Goal: Task Accomplishment & Management: Use online tool/utility

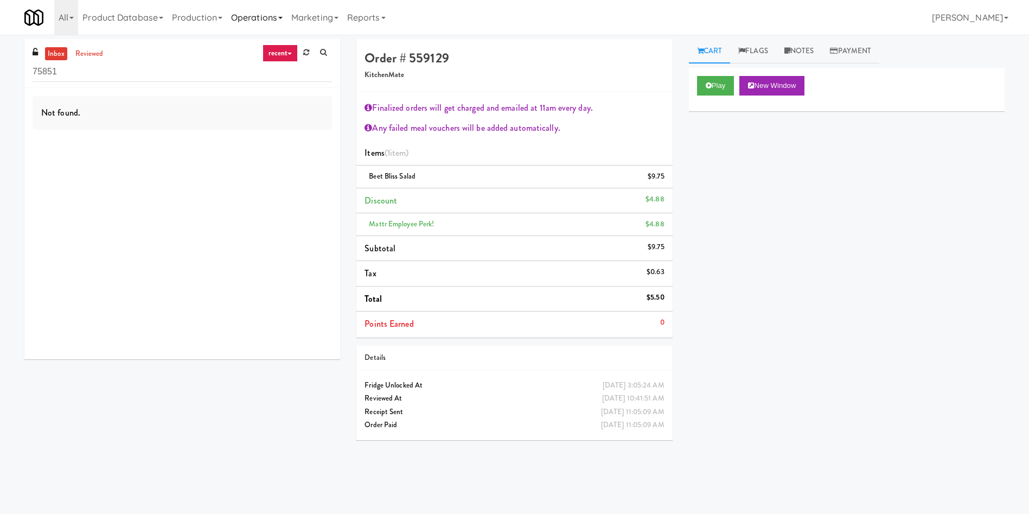
click at [278, 14] on link "Operations" at bounding box center [257, 17] width 60 height 35
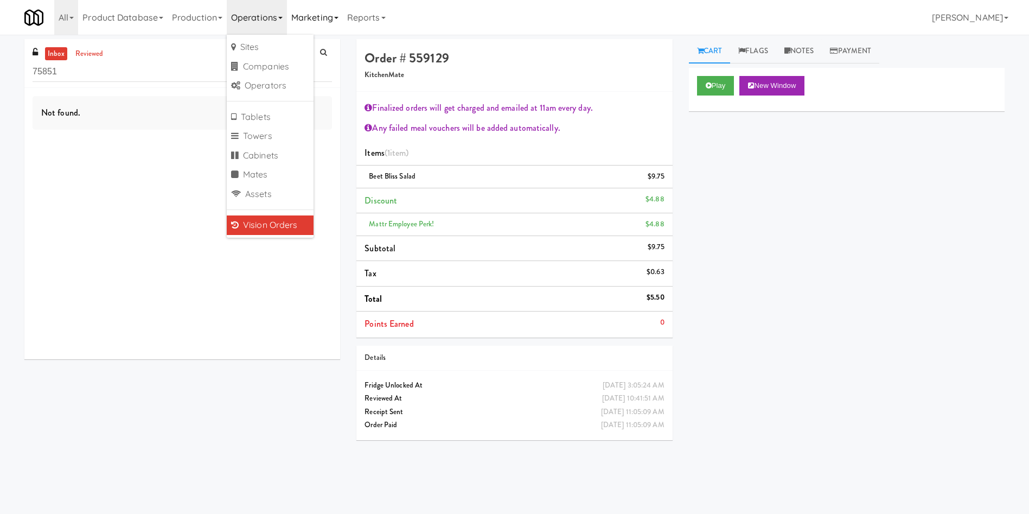
click at [299, 14] on link "Marketing" at bounding box center [315, 17] width 56 height 35
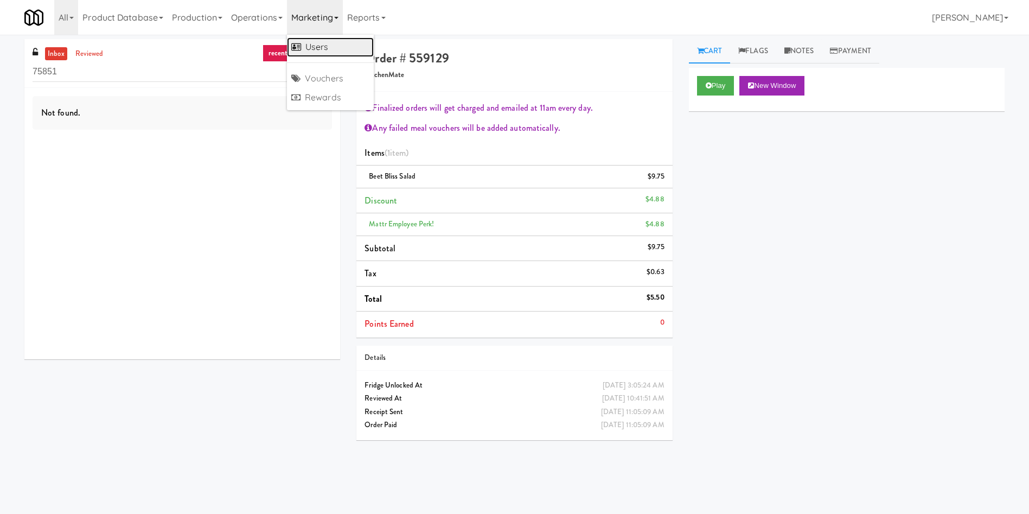
click at [339, 50] on link "Users" at bounding box center [330, 47] width 87 height 20
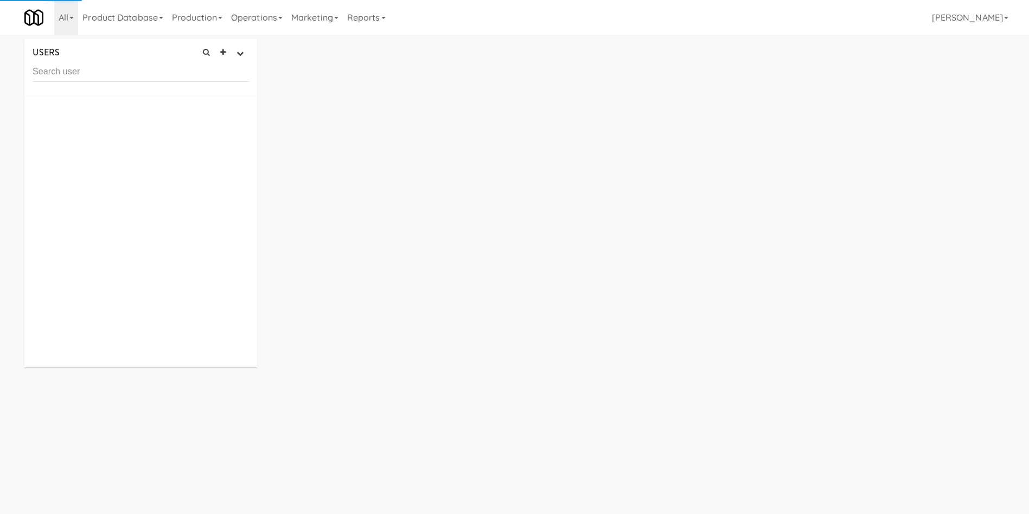
click at [93, 76] on input "text" at bounding box center [141, 72] width 216 height 20
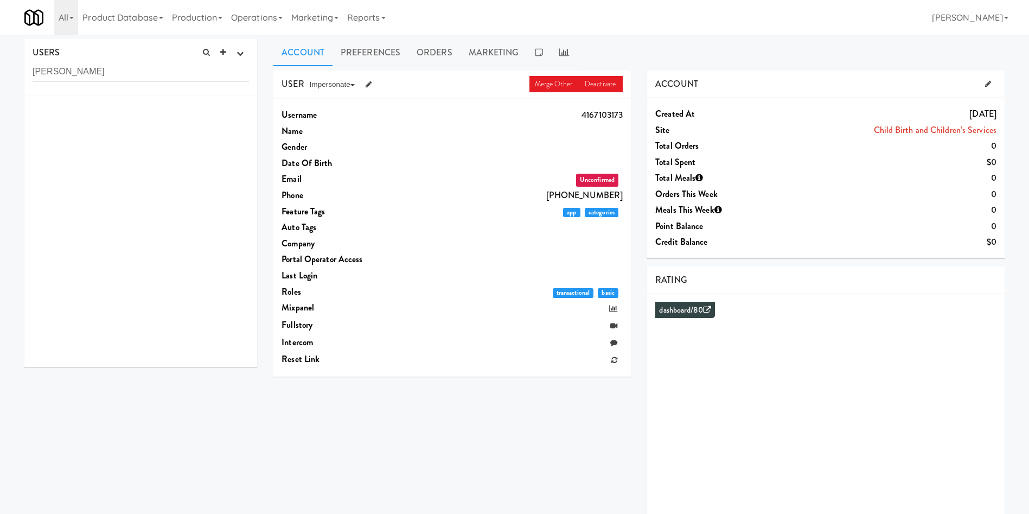
drag, startPoint x: 109, startPoint y: 77, endPoint x: 0, endPoint y: 44, distance: 113.9
click at [0, 44] on div "USERS active Ordered this week Didn't order this week 1 this week 2 this week 3…" at bounding box center [514, 289] width 1029 height 501
click at [158, 103] on div at bounding box center [140, 231] width 233 height 271
drag, startPoint x: 133, startPoint y: 63, endPoint x: 0, endPoint y: 64, distance: 133.5
click at [0, 64] on div "USERS active Ordered this week Didn't order this week 1 this week 2 this week 3…" at bounding box center [514, 289] width 1029 height 501
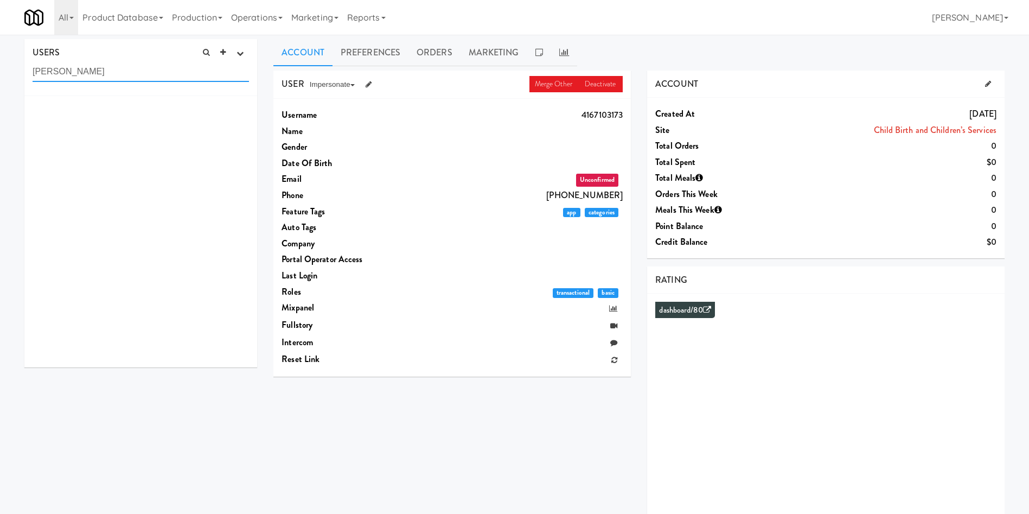
paste input "adette Dineshk"
drag, startPoint x: 141, startPoint y: 68, endPoint x: 0, endPoint y: 26, distance: 147.1
click at [0, 35] on body "Okay Okay Select date: previous 2025-Sep next Su Mo Tu We Th Fr Sa 31 1 2 3 4 5…" at bounding box center [514, 292] width 1029 height 514
paste input "dkbe142@gmail.com"
type input "Bernadette Dineshkumar"
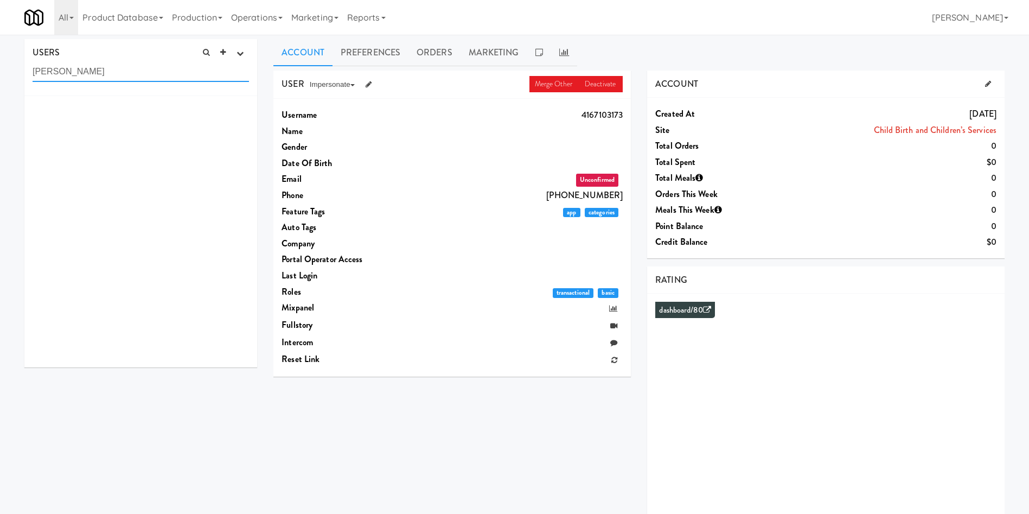
click at [139, 78] on input "Bernadette Dineshkumar" at bounding box center [141, 72] width 216 height 20
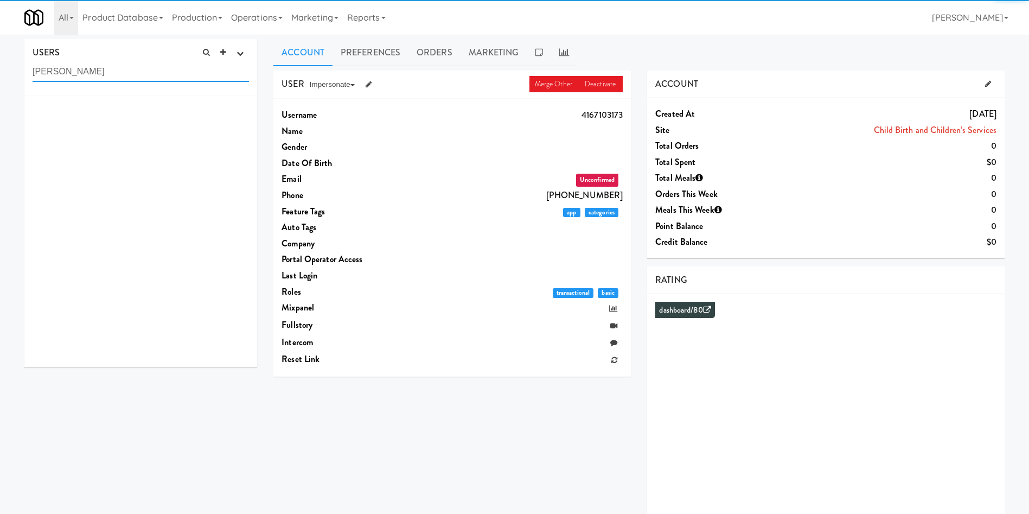
drag, startPoint x: 140, startPoint y: 71, endPoint x: 1, endPoint y: 72, distance: 139.4
click at [1, 72] on div "USERS active Ordered this week Didn't order this week 1 this week 2 this week 3…" at bounding box center [514, 289] width 1029 height 501
drag, startPoint x: 106, startPoint y: 123, endPoint x: 462, endPoint y: 7, distance: 374.5
click at [109, 123] on div at bounding box center [140, 231] width 233 height 271
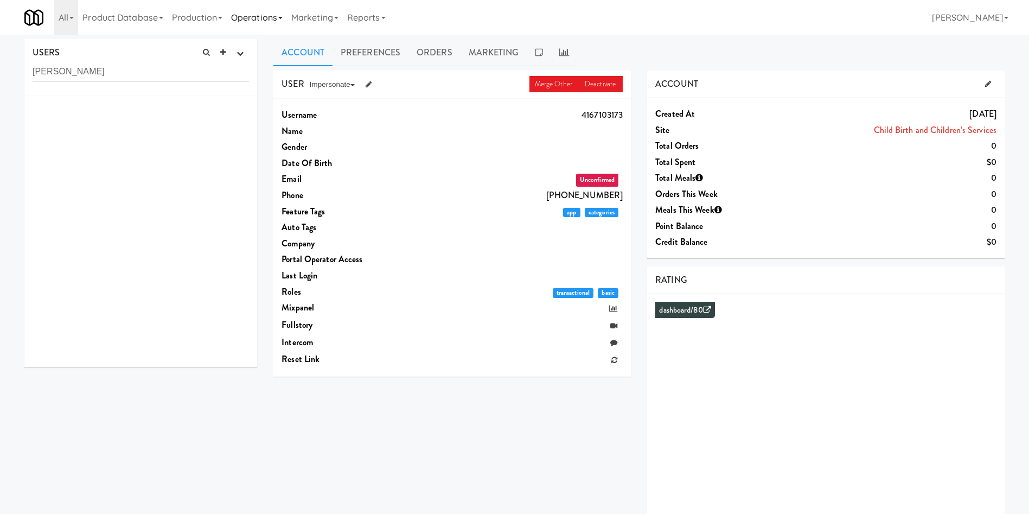
click at [261, 18] on link "Operations" at bounding box center [257, 17] width 60 height 35
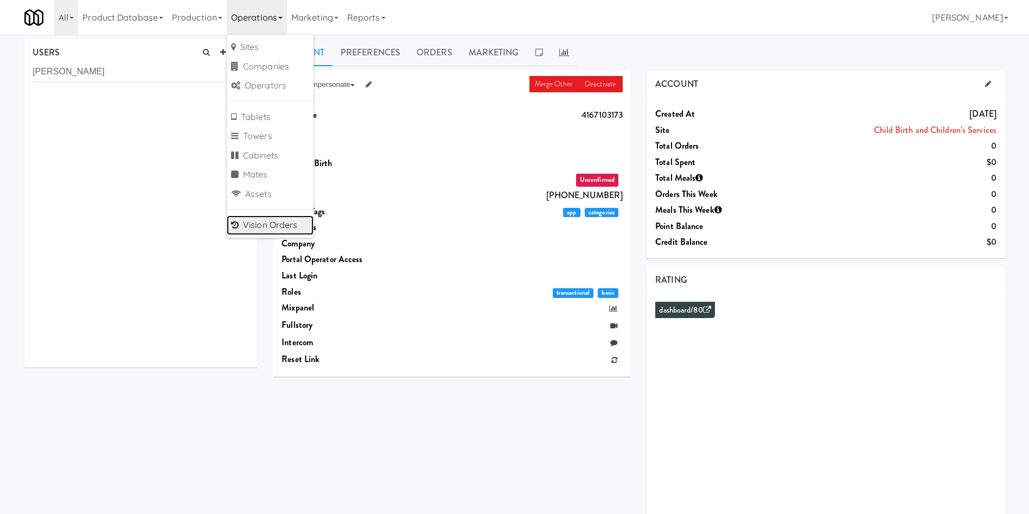
click at [283, 219] on link "Vision Orders" at bounding box center [270, 225] width 87 height 20
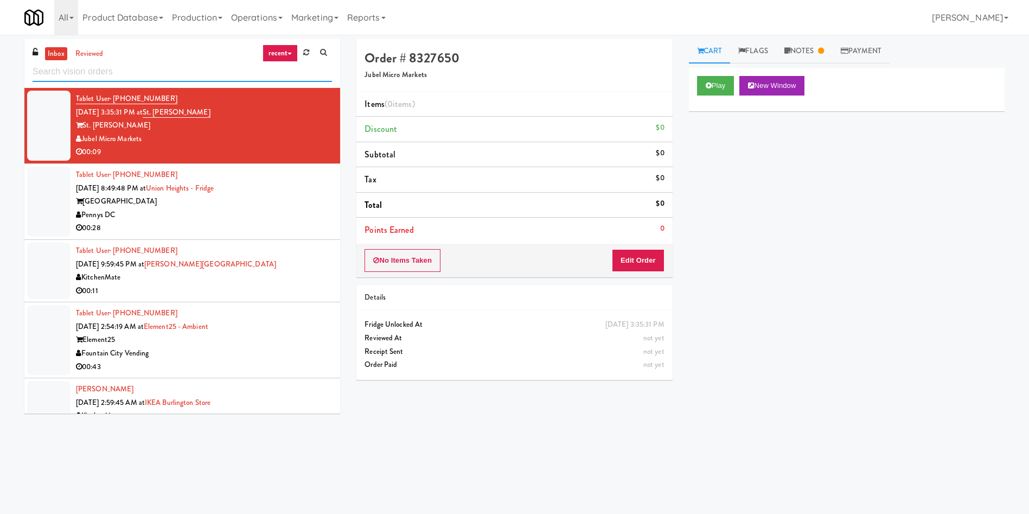
click at [142, 69] on input "text" at bounding box center [182, 72] width 299 height 20
paste input "Keene - Pantry - Center"
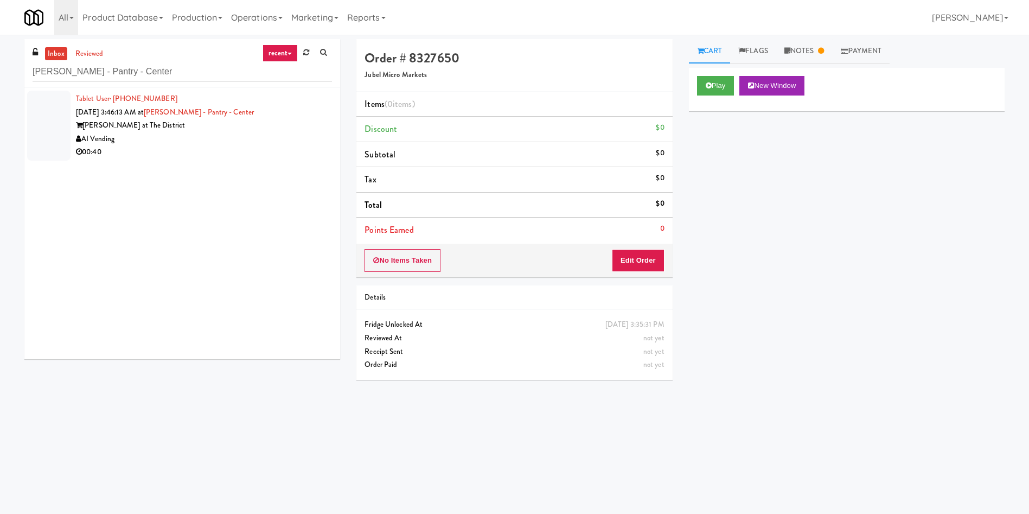
click at [49, 111] on div at bounding box center [48, 126] width 43 height 70
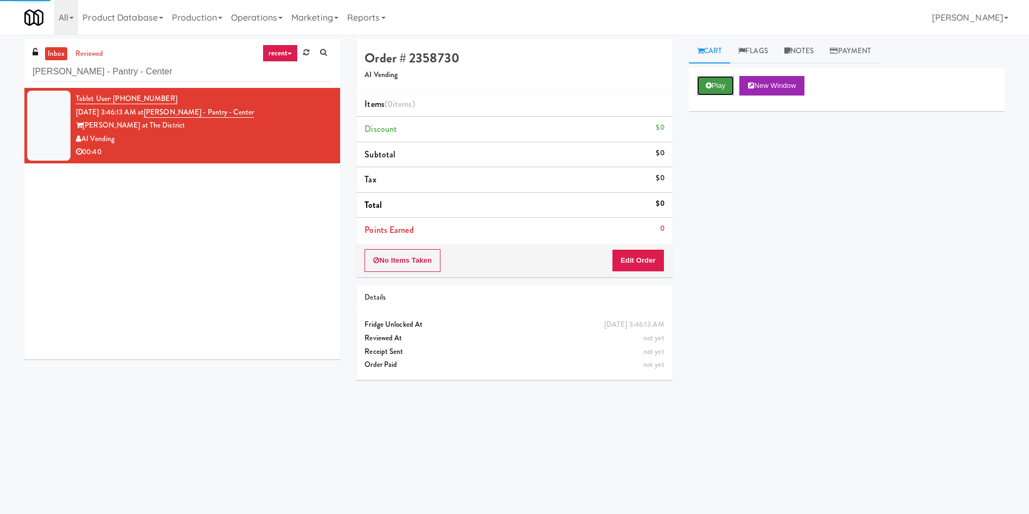
click at [727, 92] on button "Play" at bounding box center [715, 86] width 37 height 20
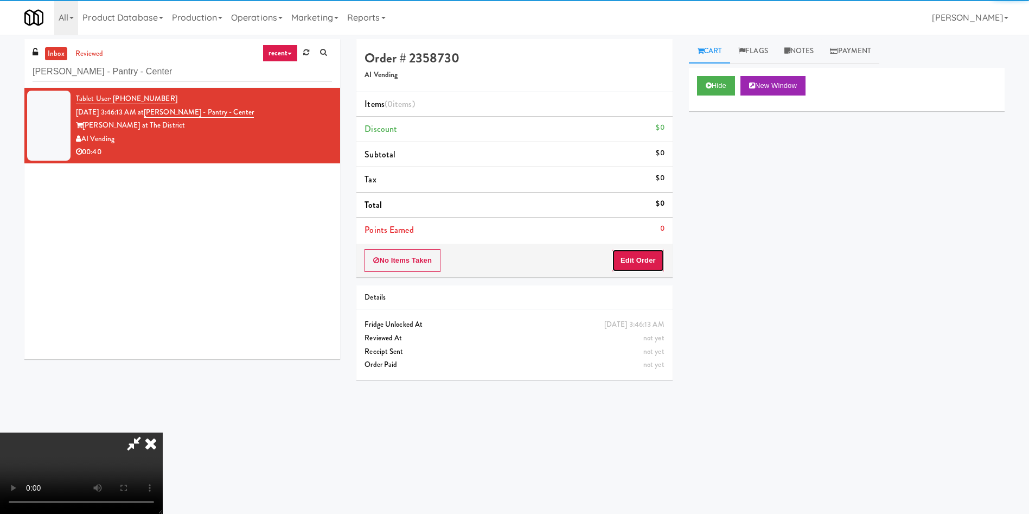
click at [645, 253] on button "Edit Order" at bounding box center [638, 260] width 53 height 23
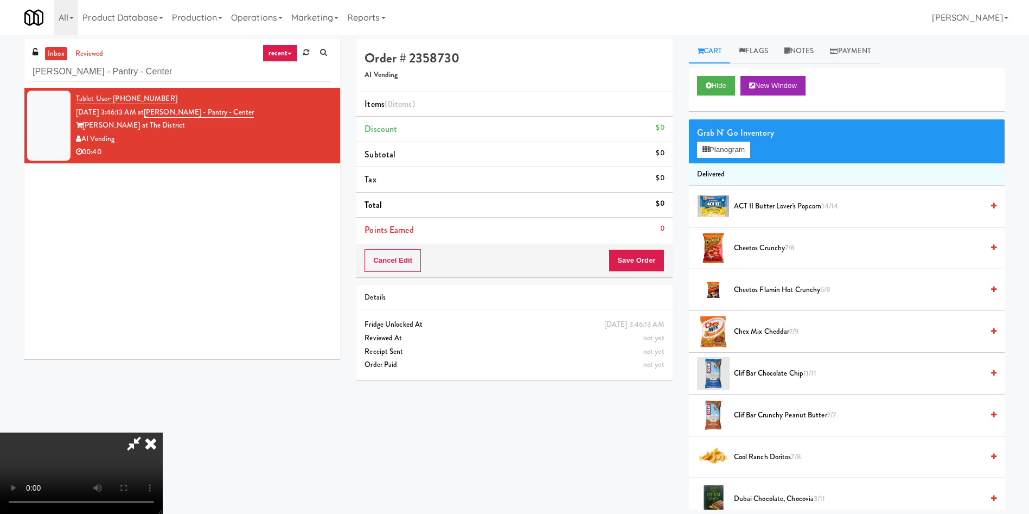
scroll to position [81, 0]
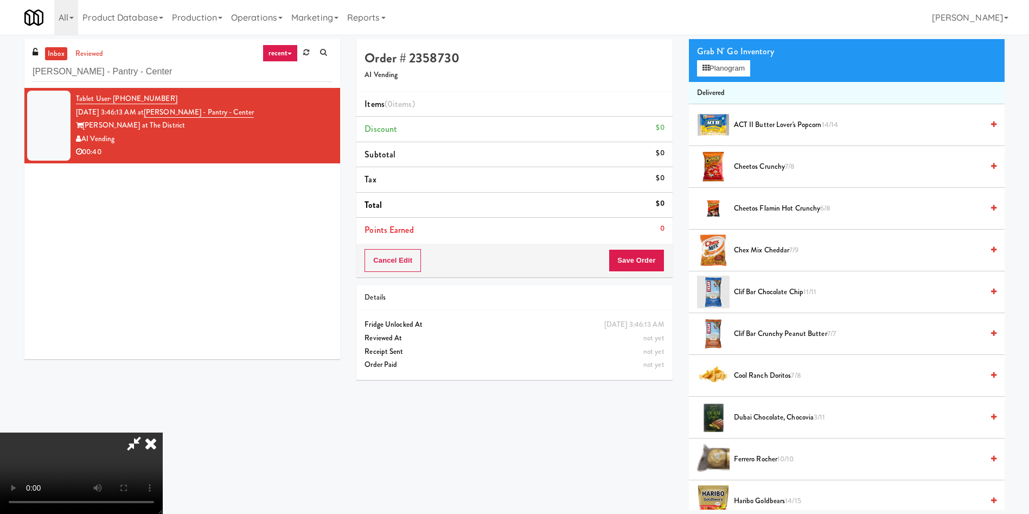
click at [163, 432] on video at bounding box center [81, 472] width 163 height 81
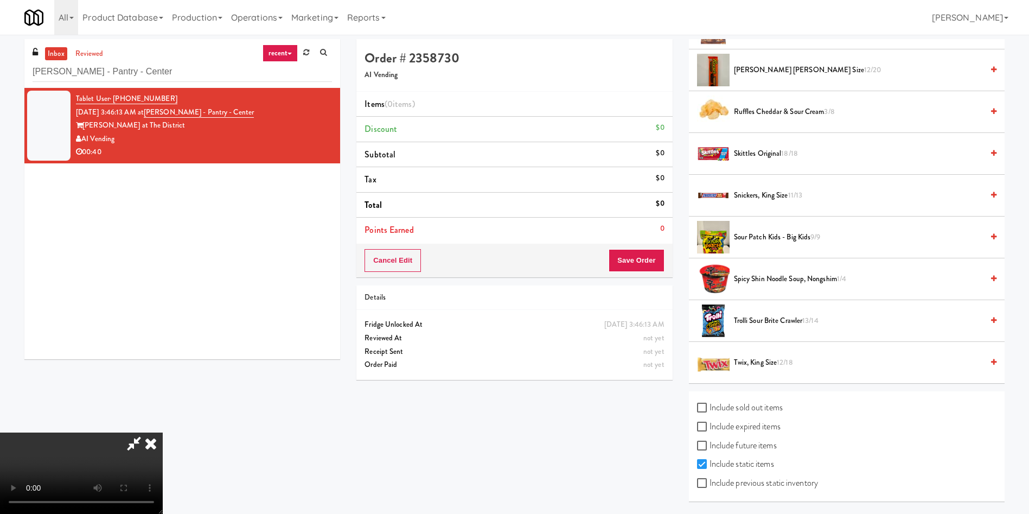
scroll to position [932, 0]
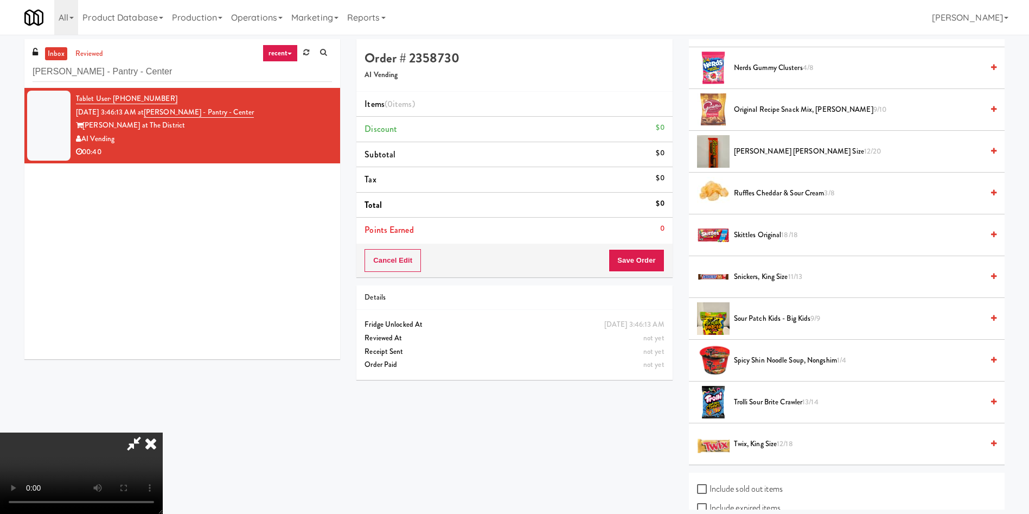
click at [769, 274] on span "Snickers, King Size 11/13" at bounding box center [858, 277] width 249 height 14
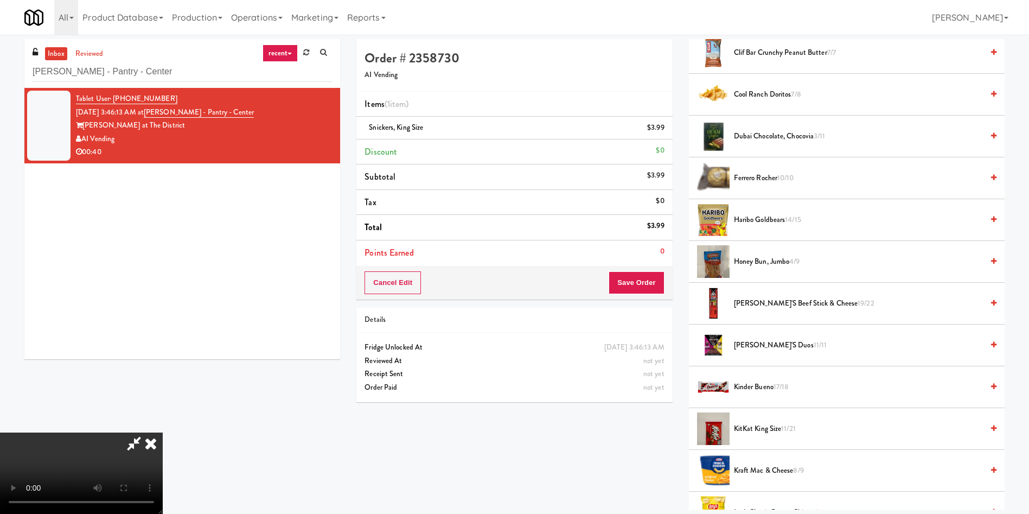
scroll to position [159, 0]
click at [163, 432] on video at bounding box center [81, 472] width 163 height 81
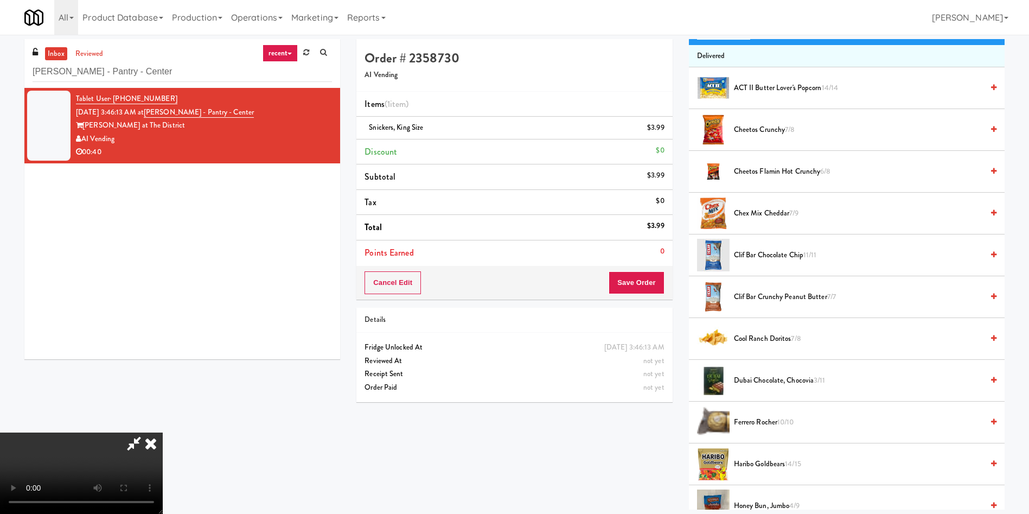
scroll to position [0, 0]
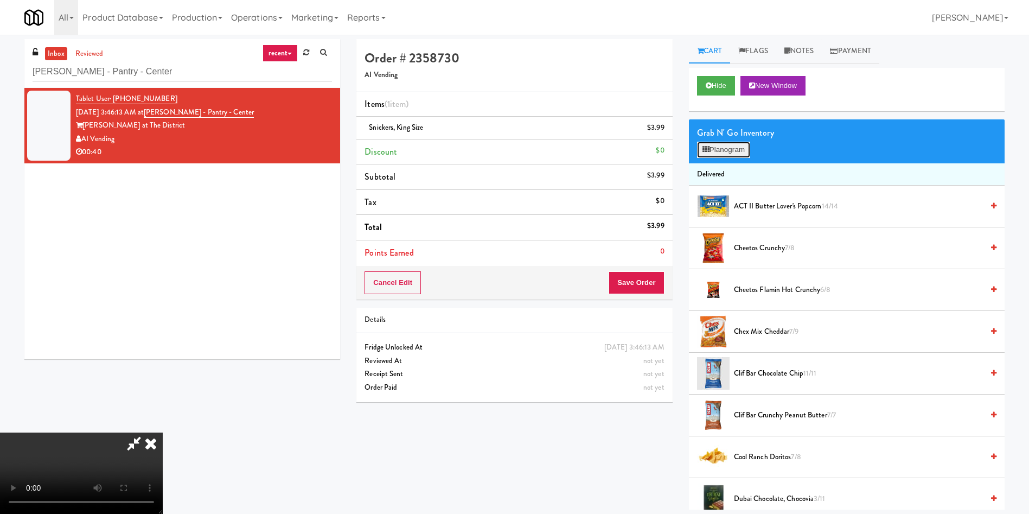
click at [722, 150] on button "Planogram" at bounding box center [723, 150] width 53 height 16
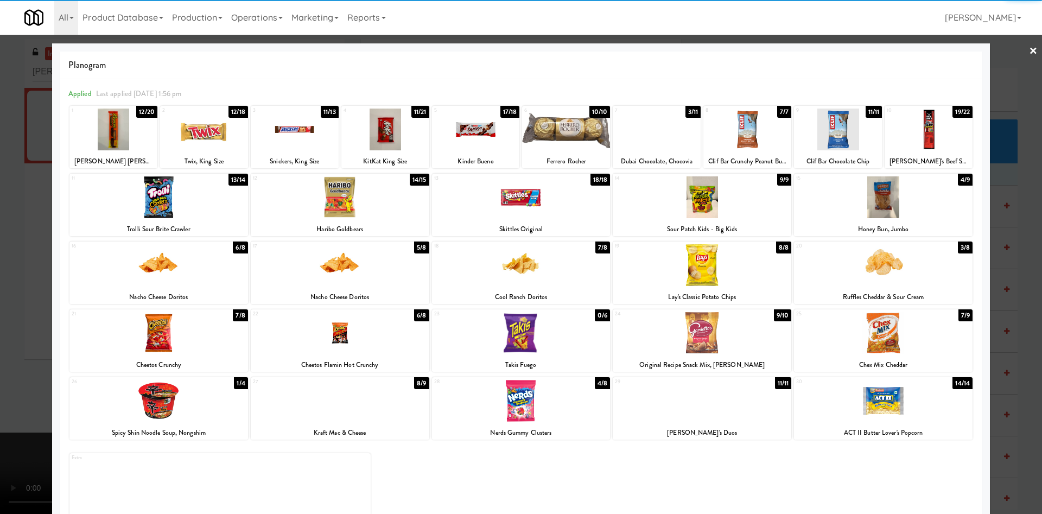
click at [891, 399] on div at bounding box center [883, 401] width 178 height 42
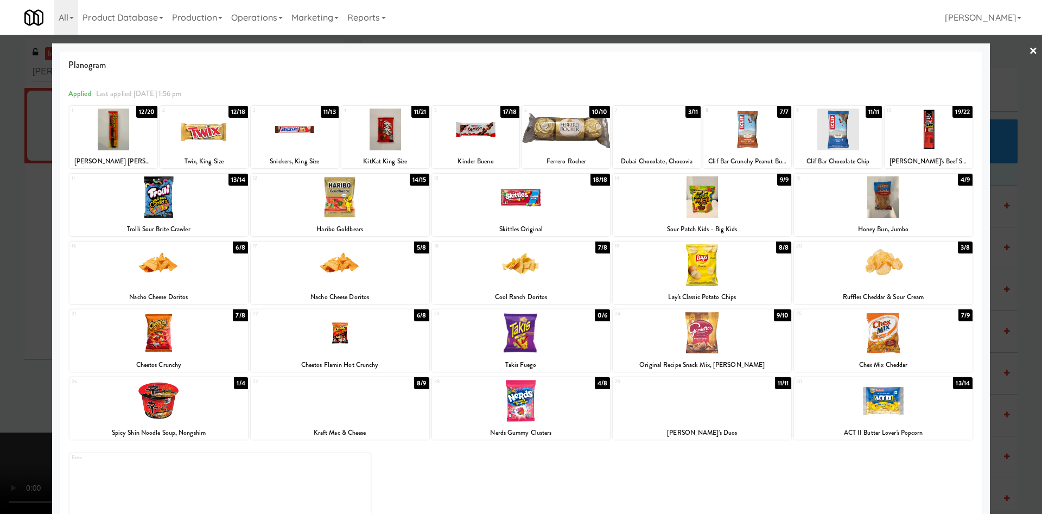
click at [1, 257] on div at bounding box center [521, 257] width 1042 height 514
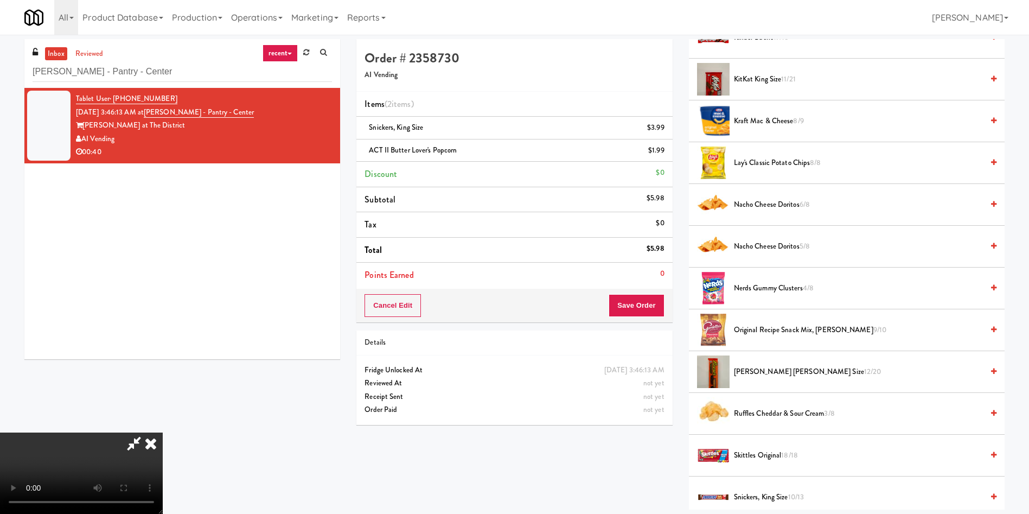
scroll to position [688, 0]
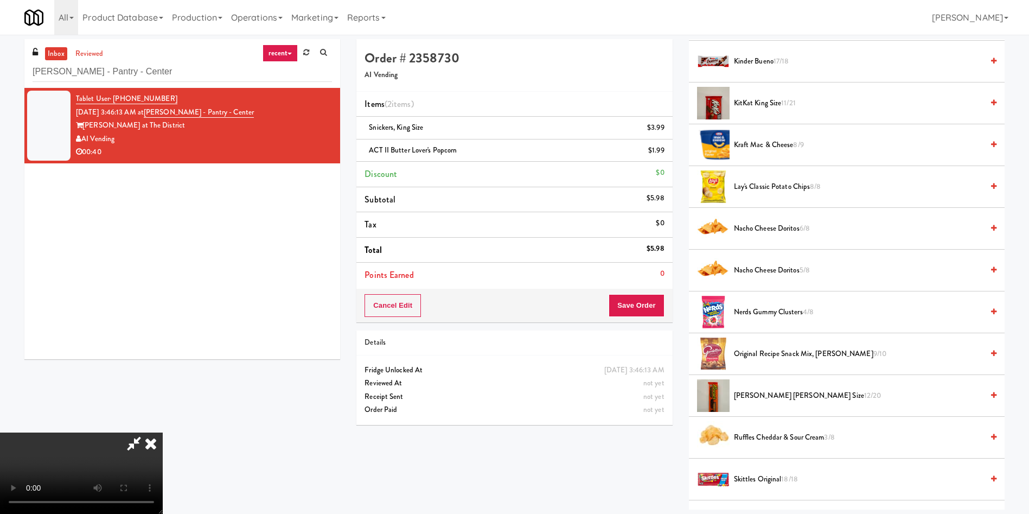
click at [759, 398] on span "Reese's King Size 12/20" at bounding box center [858, 396] width 249 height 14
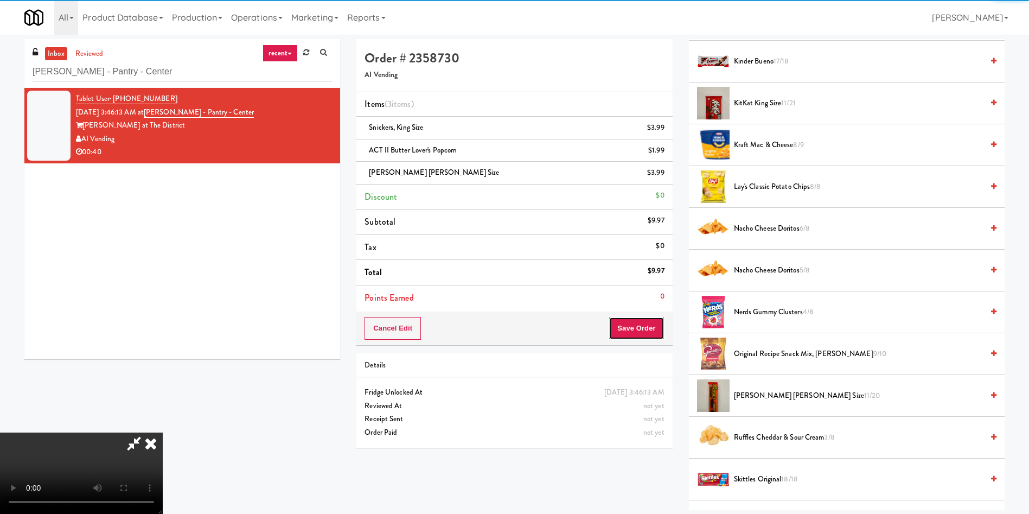
click at [630, 323] on button "Save Order" at bounding box center [636, 328] width 55 height 23
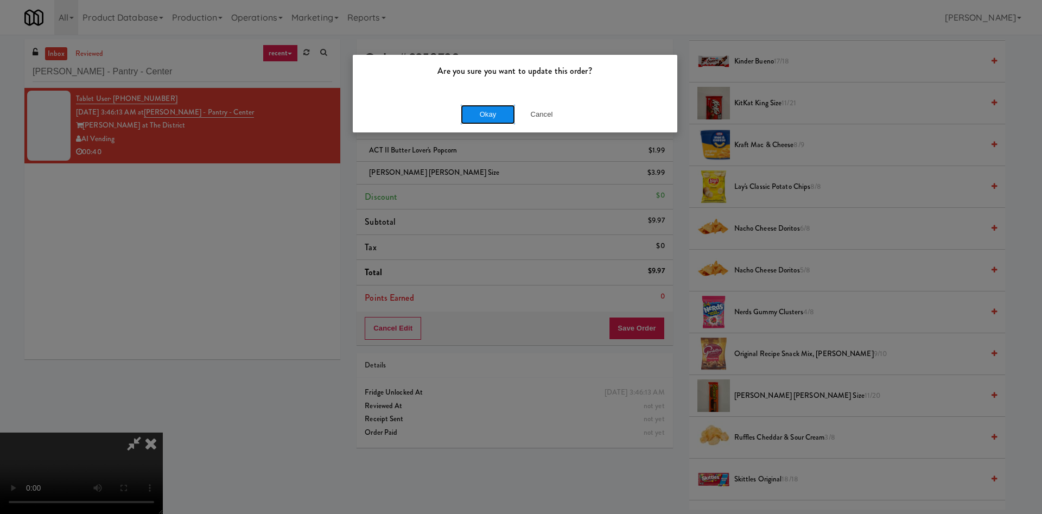
click at [480, 111] on button "Okay" at bounding box center [488, 115] width 54 height 20
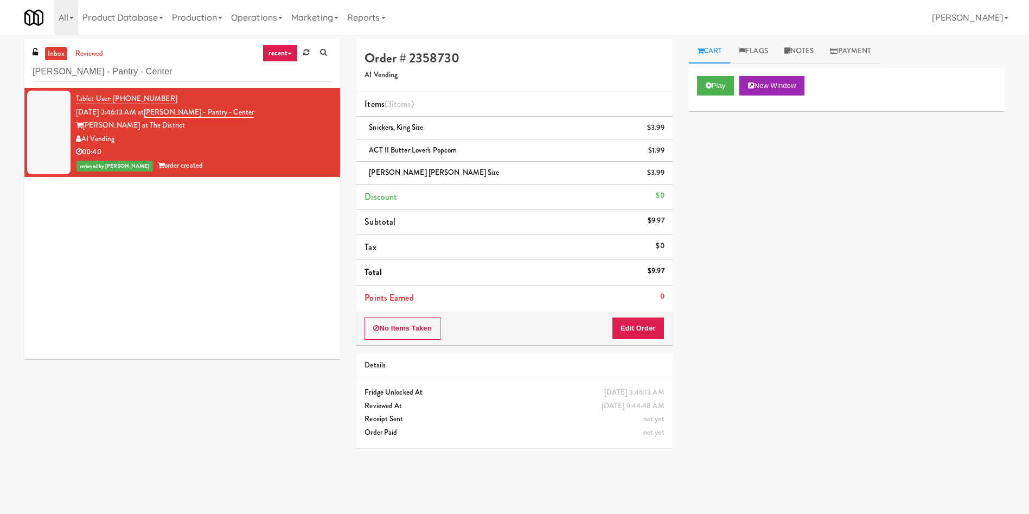
scroll to position [0, 0]
paste input "W&W - Combo"
drag, startPoint x: 193, startPoint y: 71, endPoint x: 38, endPoint y: 47, distance: 157.0
click at [0, 51] on div "inbox reviewed recent all unclear take inventory issue suspicious failed recent…" at bounding box center [514, 257] width 1029 height 436
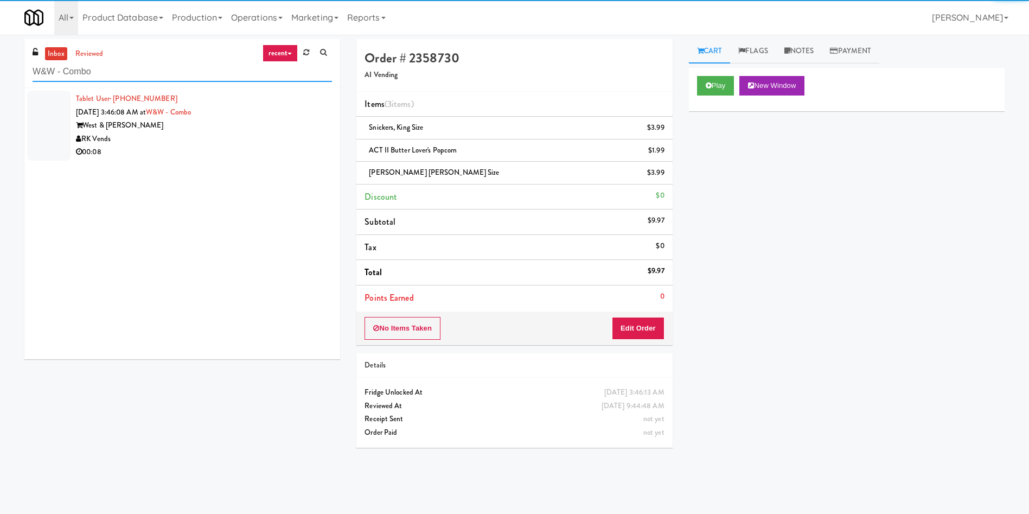
type input "W&W - Combo"
click at [51, 123] on div at bounding box center [48, 126] width 43 height 70
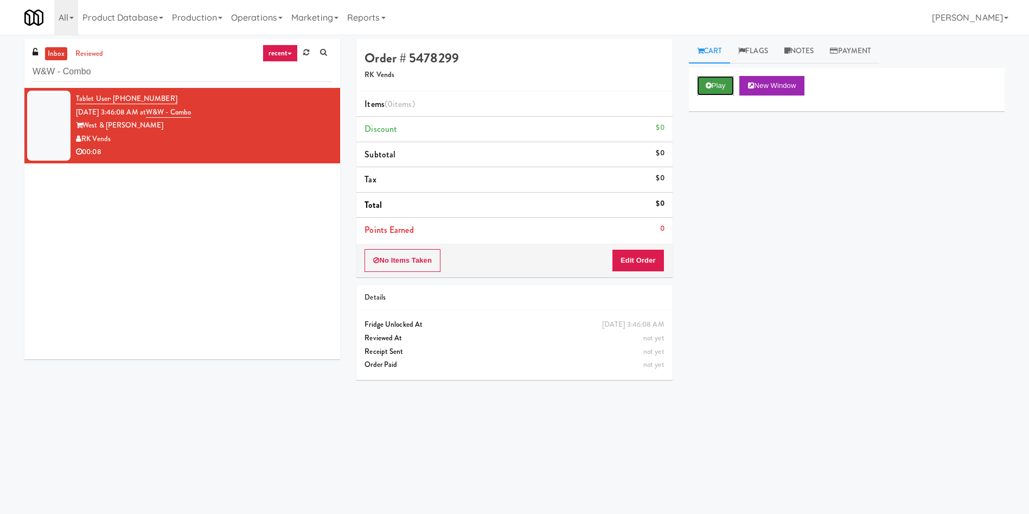
click at [714, 82] on button "Play" at bounding box center [715, 86] width 37 height 20
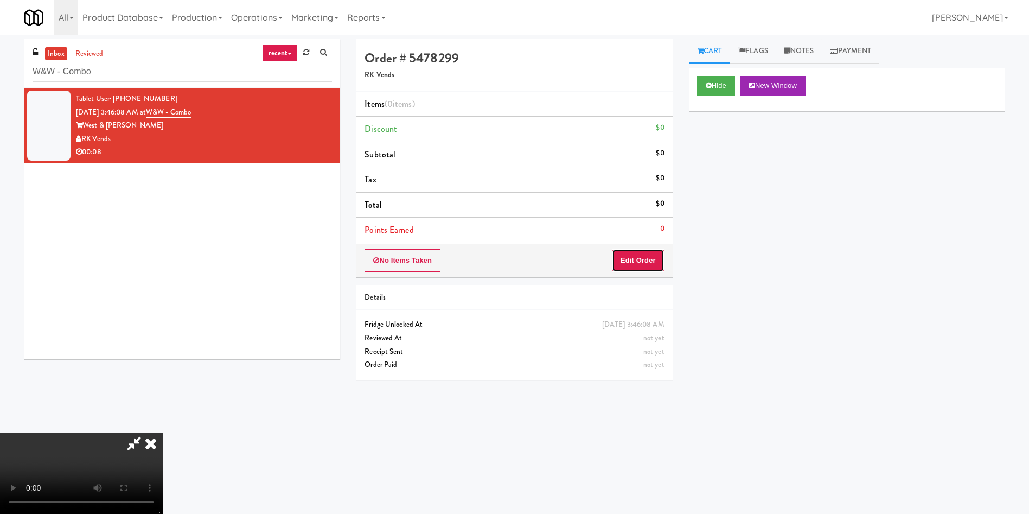
click at [637, 253] on button "Edit Order" at bounding box center [638, 260] width 53 height 23
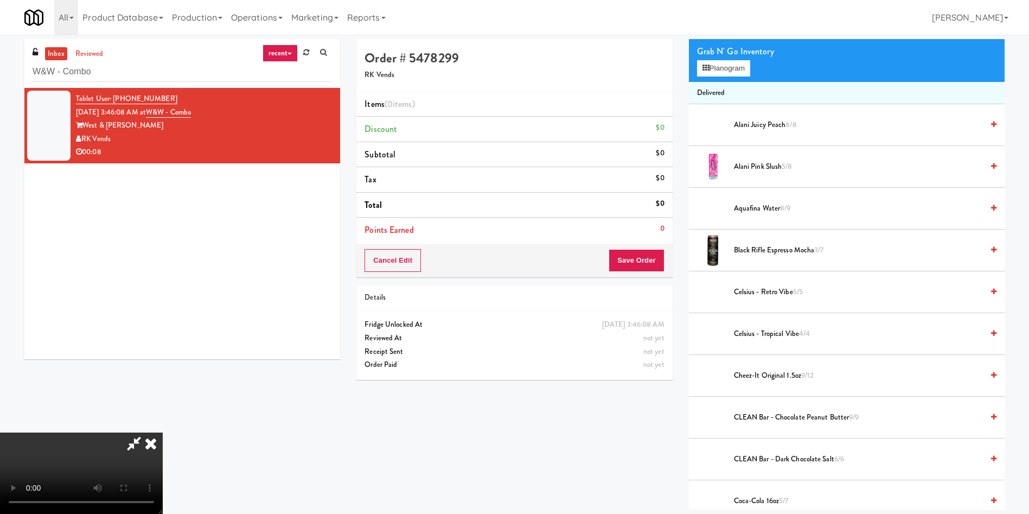
scroll to position [163, 0]
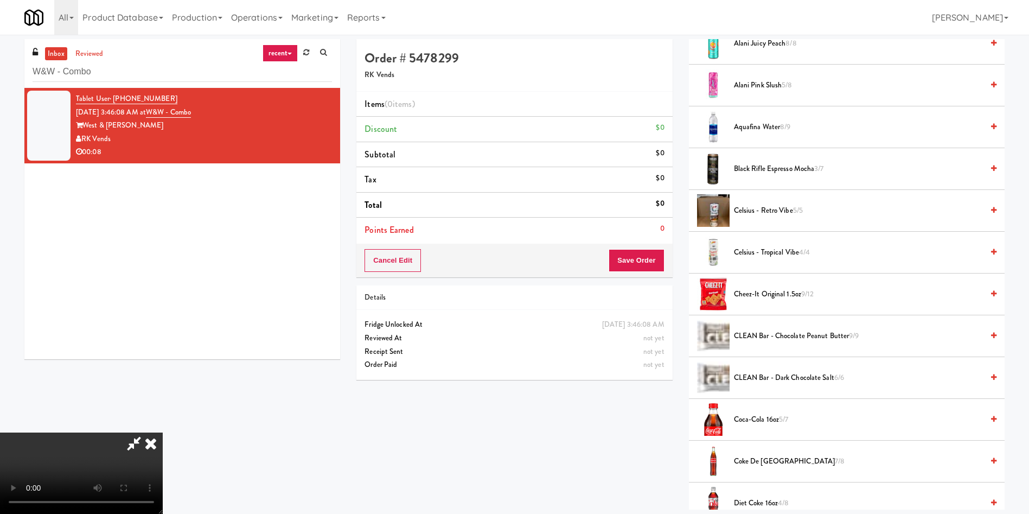
click at [163, 432] on video at bounding box center [81, 472] width 163 height 81
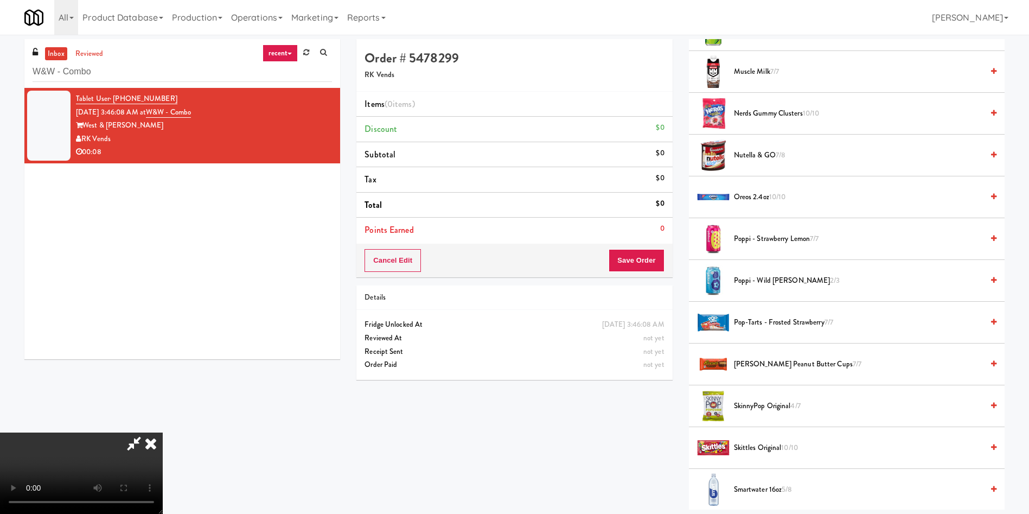
scroll to position [1465, 0]
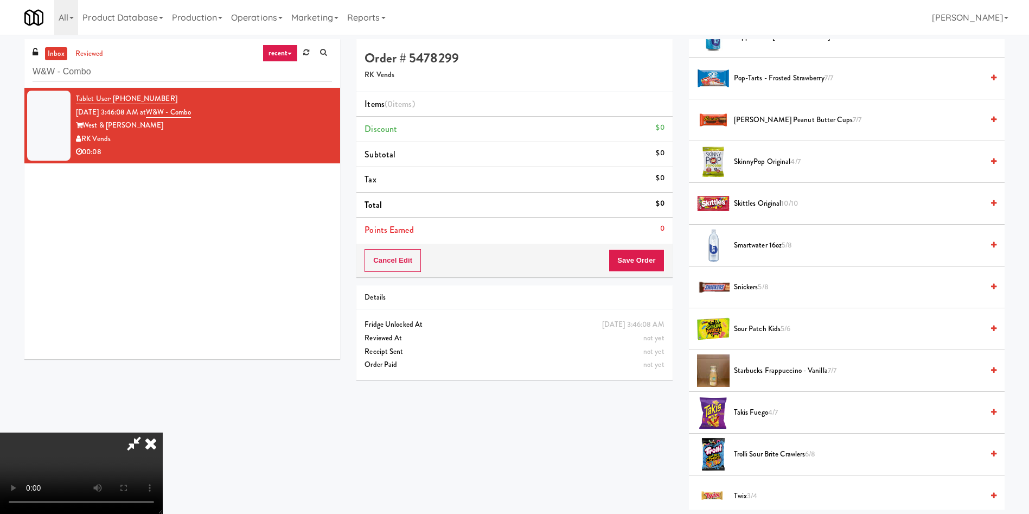
click at [771, 414] on span "4/7" at bounding box center [773, 412] width 10 height 10
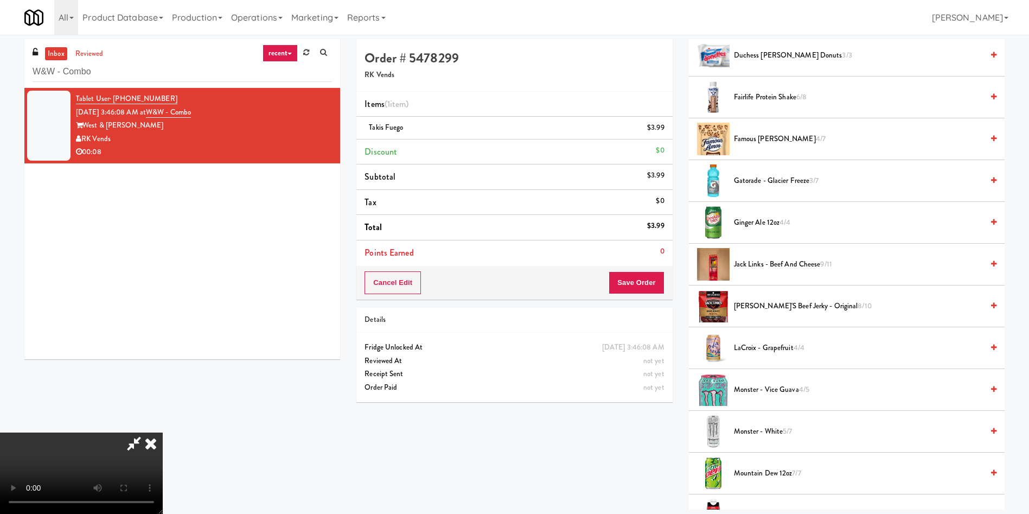
scroll to position [732, 0]
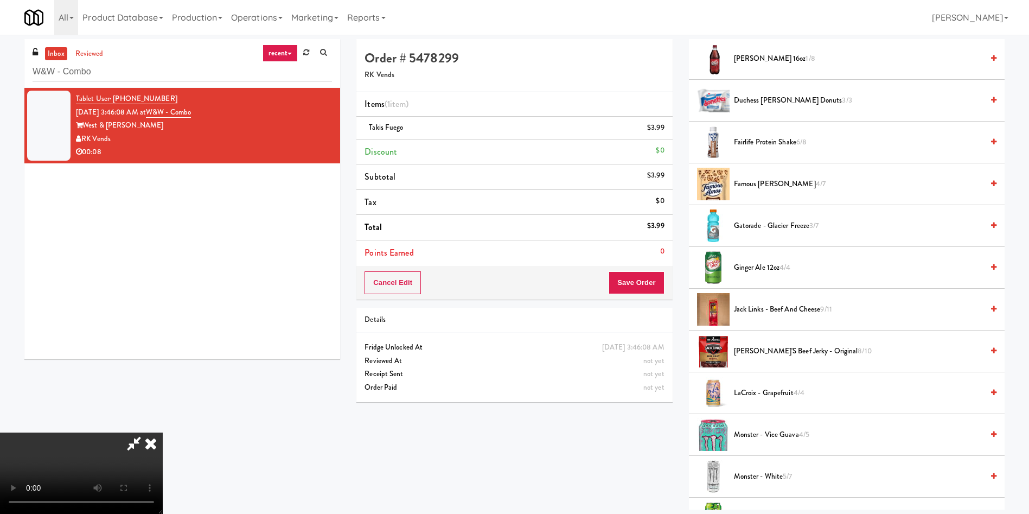
click at [762, 178] on span "Famous Amos Cookies 4/7" at bounding box center [858, 184] width 249 height 14
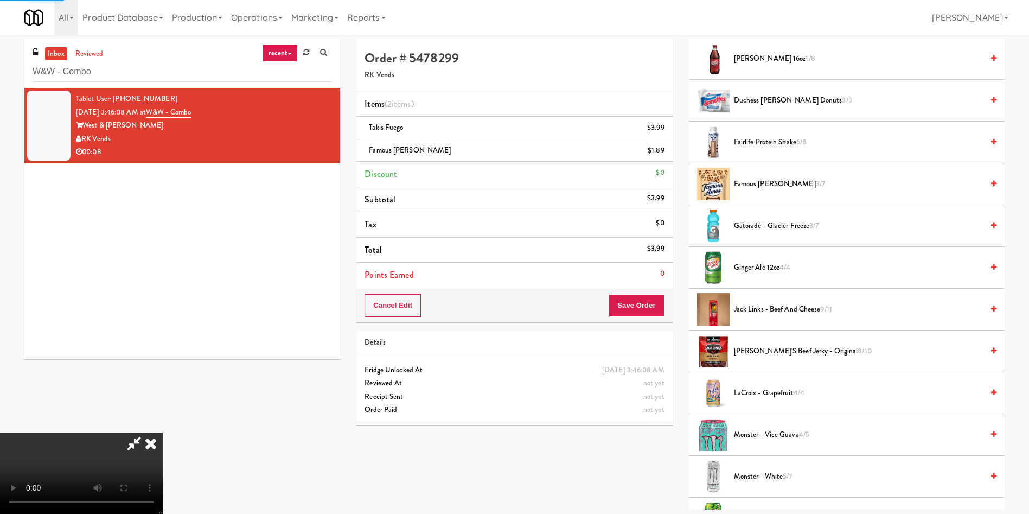
click at [163, 432] on video at bounding box center [81, 472] width 163 height 81
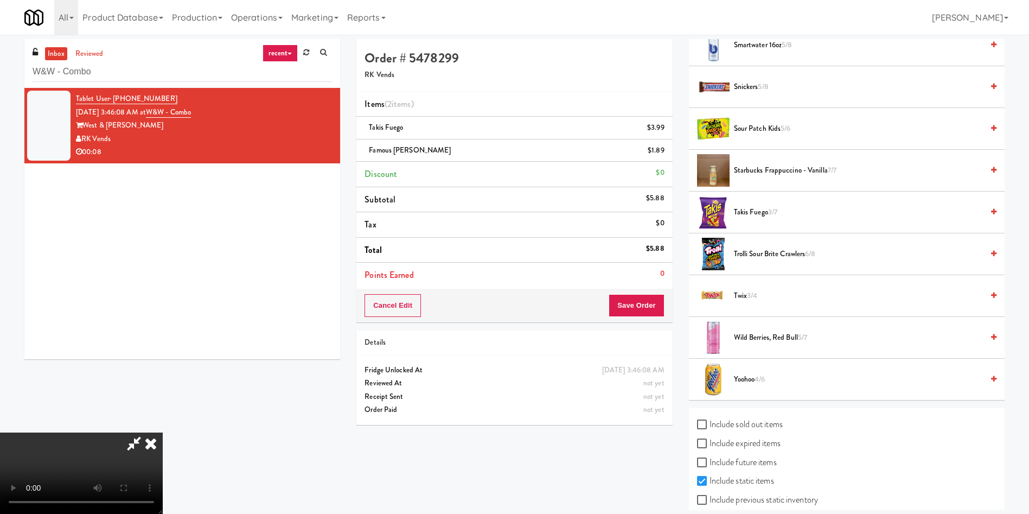
scroll to position [1682, 0]
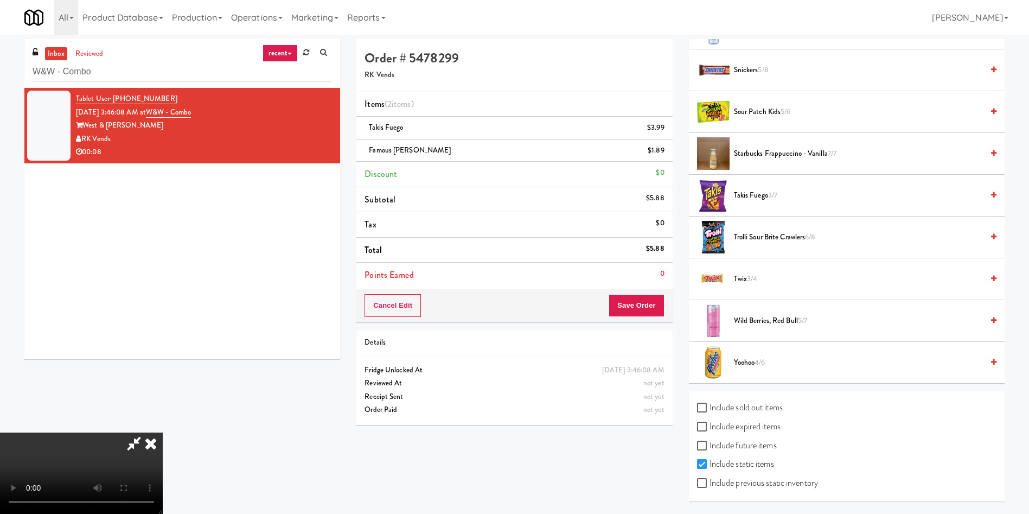
click at [749, 272] on span "Twix 3/4" at bounding box center [858, 279] width 249 height 14
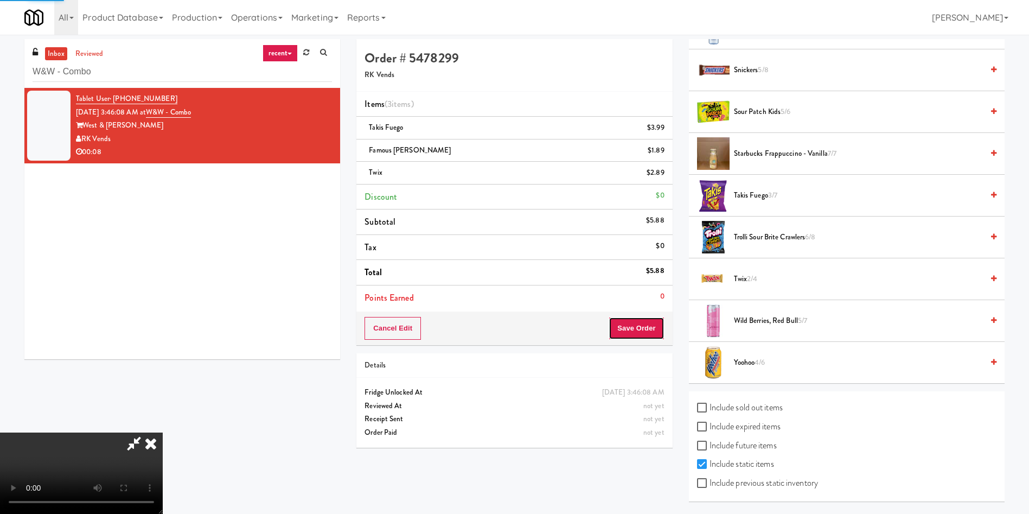
click at [637, 324] on button "Save Order" at bounding box center [636, 328] width 55 height 23
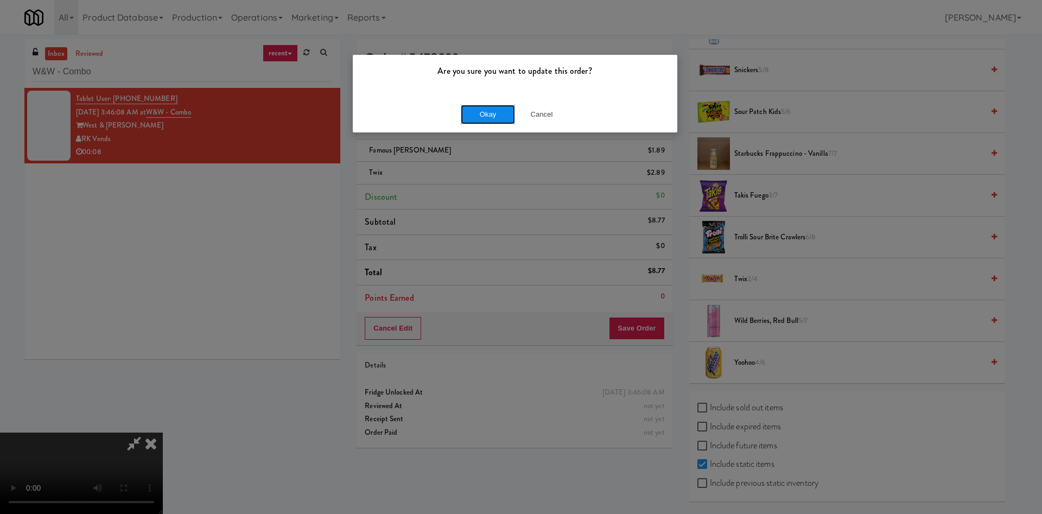
click at [488, 120] on button "Okay" at bounding box center [488, 115] width 54 height 20
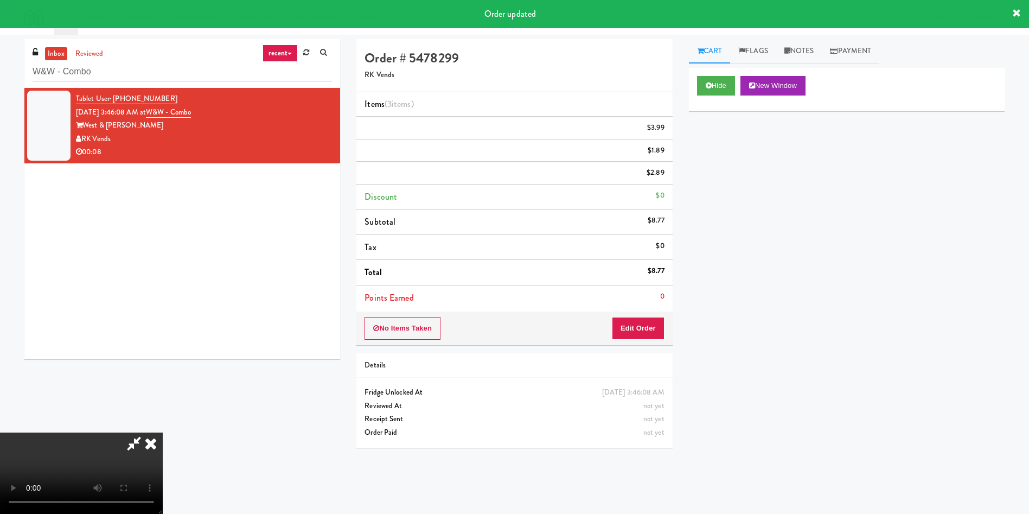
scroll to position [0, 0]
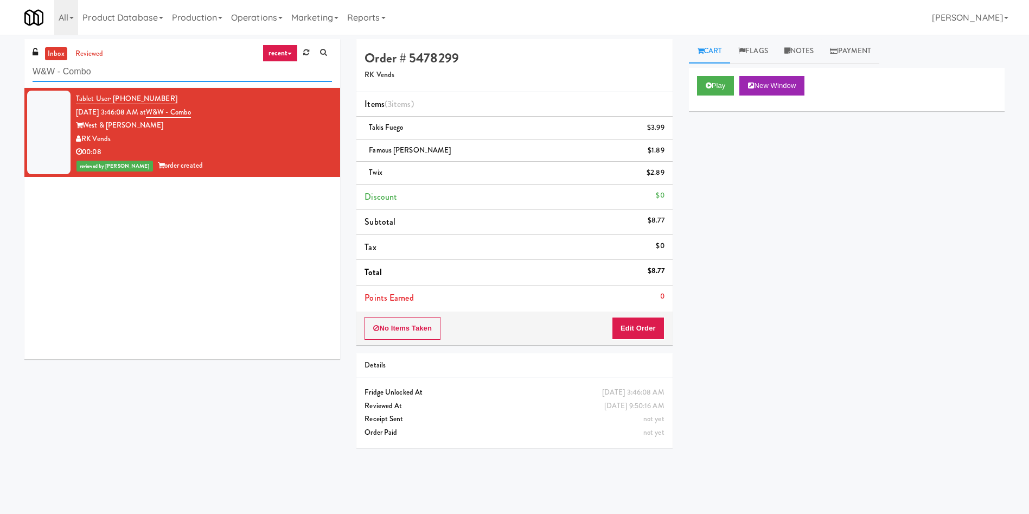
drag, startPoint x: 187, startPoint y: 66, endPoint x: 0, endPoint y: 24, distance: 191.2
click at [0, 35] on body "Are you sure you want to update this order? Okay Cancel Okay Are you sure you w…" at bounding box center [514, 292] width 1029 height 514
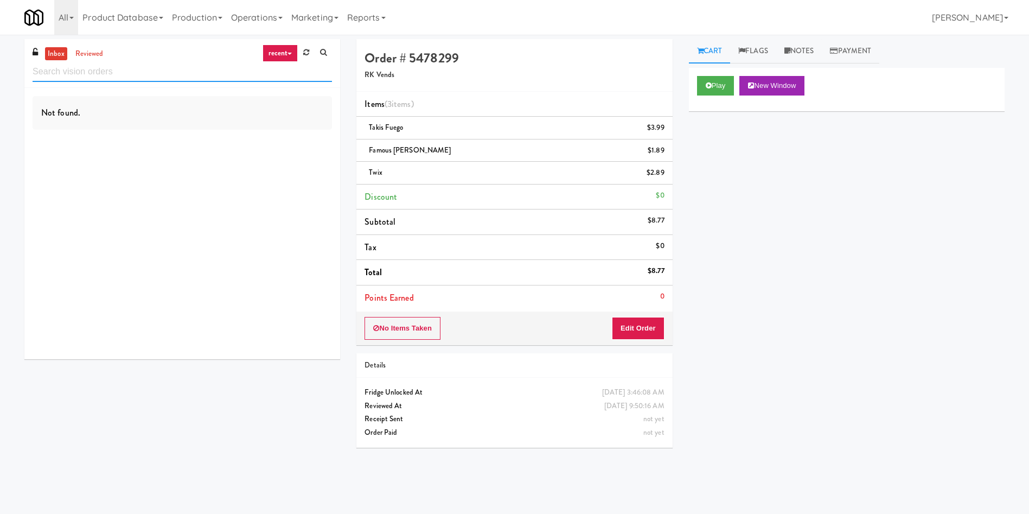
paste input "Princess Margaret Cancer Centre"
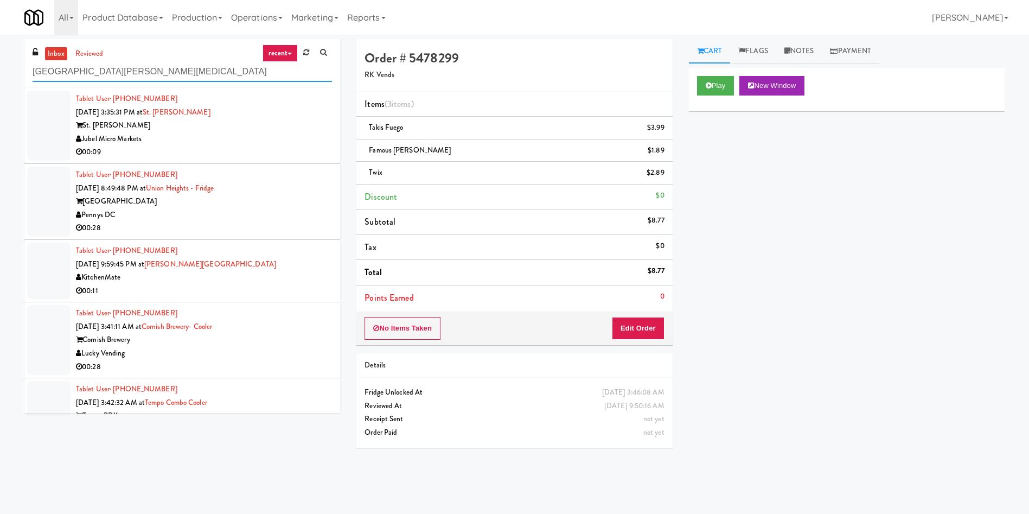
drag, startPoint x: 184, startPoint y: 69, endPoint x: 99, endPoint y: 77, distance: 85.5
click at [99, 77] on input "Princess Margaret Cancer Centre" at bounding box center [182, 72] width 299 height 20
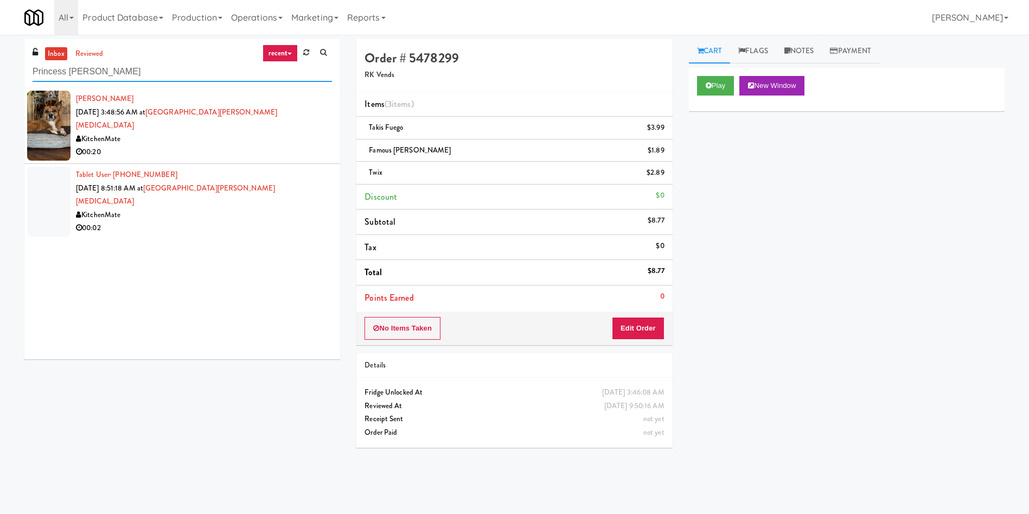
type input "Princess Margar"
click at [42, 126] on div at bounding box center [48, 126] width 43 height 70
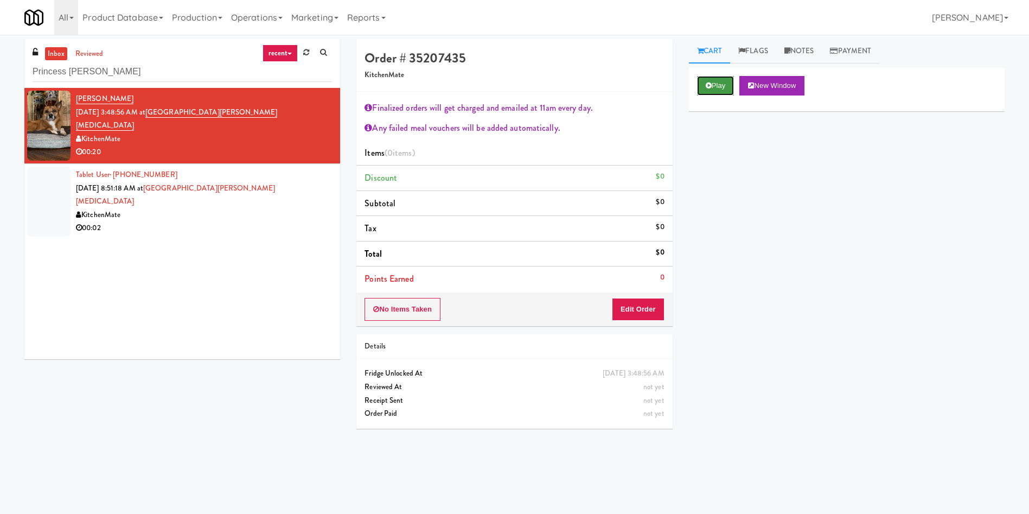
click at [719, 87] on button "Play" at bounding box center [715, 86] width 37 height 20
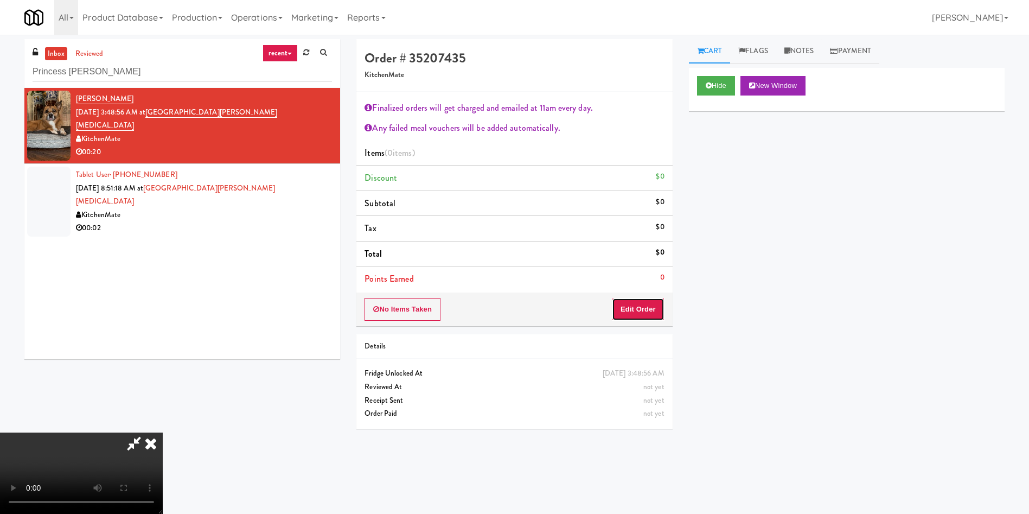
click at [628, 305] on button "Edit Order" at bounding box center [638, 309] width 53 height 23
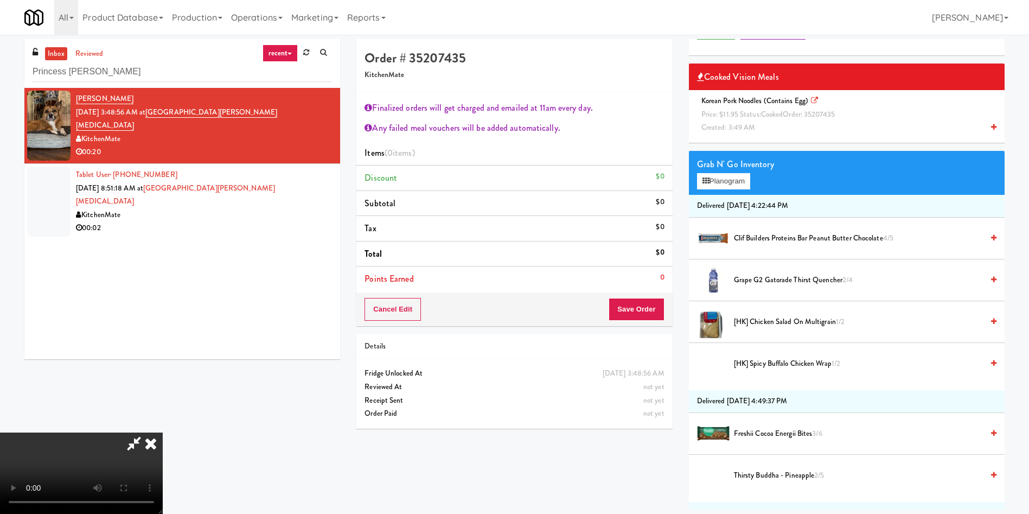
scroll to position [81, 0]
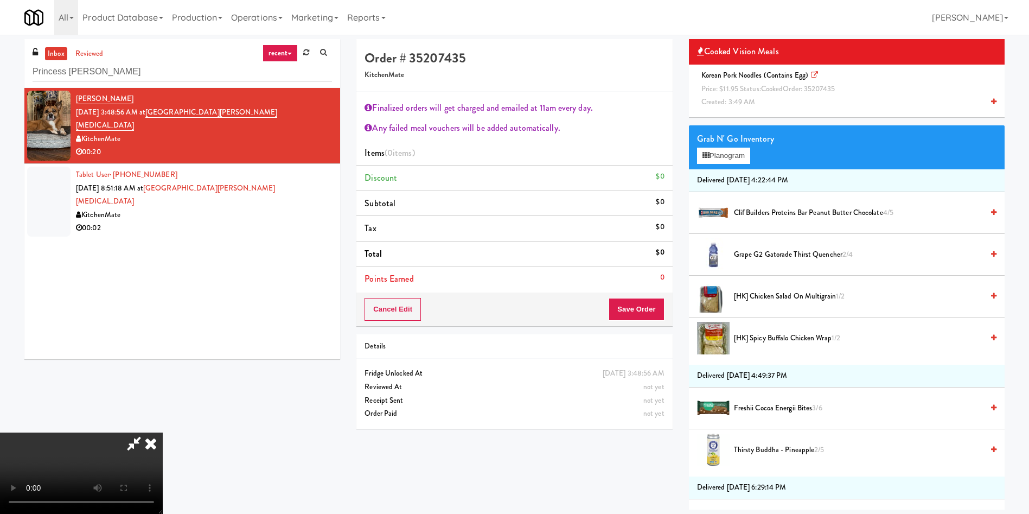
click at [762, 98] on span "Korean Pork Noodles (Contains Egg) Price: $11.95 Status: cooked Order: 35207435…" at bounding box center [770, 88] width 146 height 37
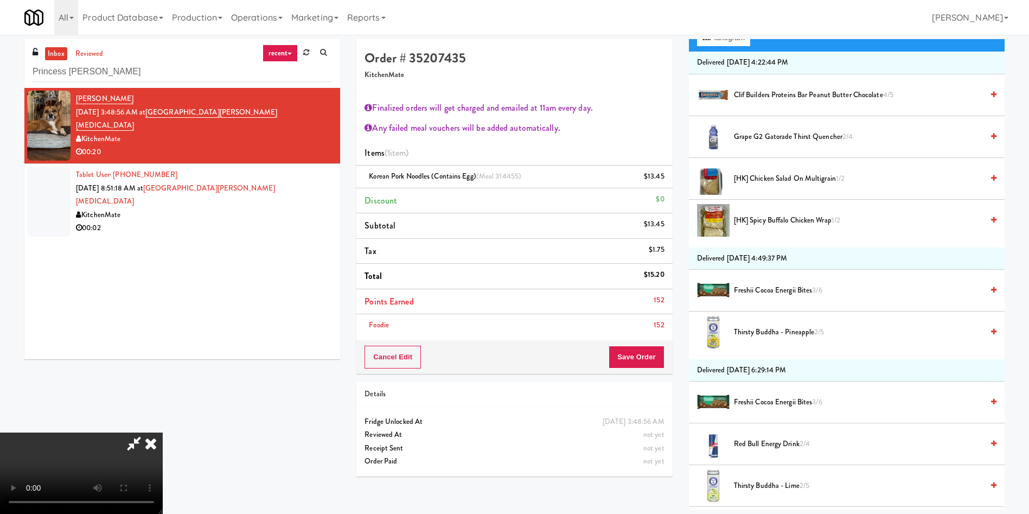
scroll to position [42, 0]
click at [633, 355] on button "Save Order" at bounding box center [636, 357] width 55 height 23
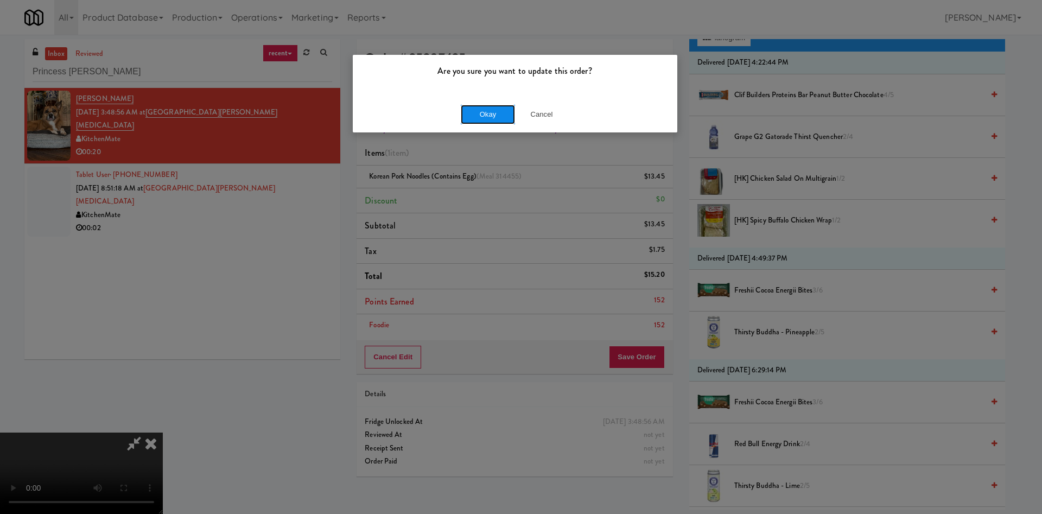
click at [496, 112] on button "Okay" at bounding box center [488, 115] width 54 height 20
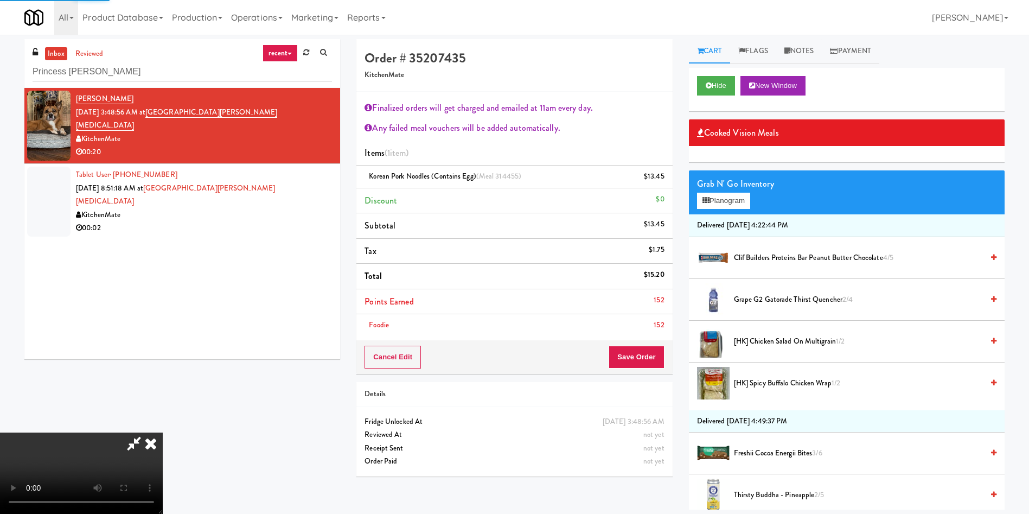
scroll to position [0, 0]
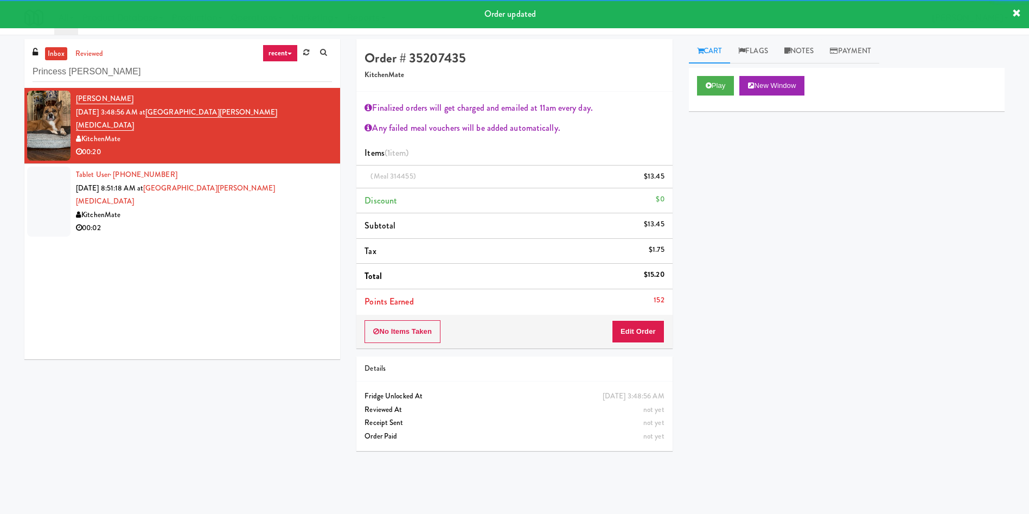
click at [52, 197] on div at bounding box center [48, 202] width 43 height 70
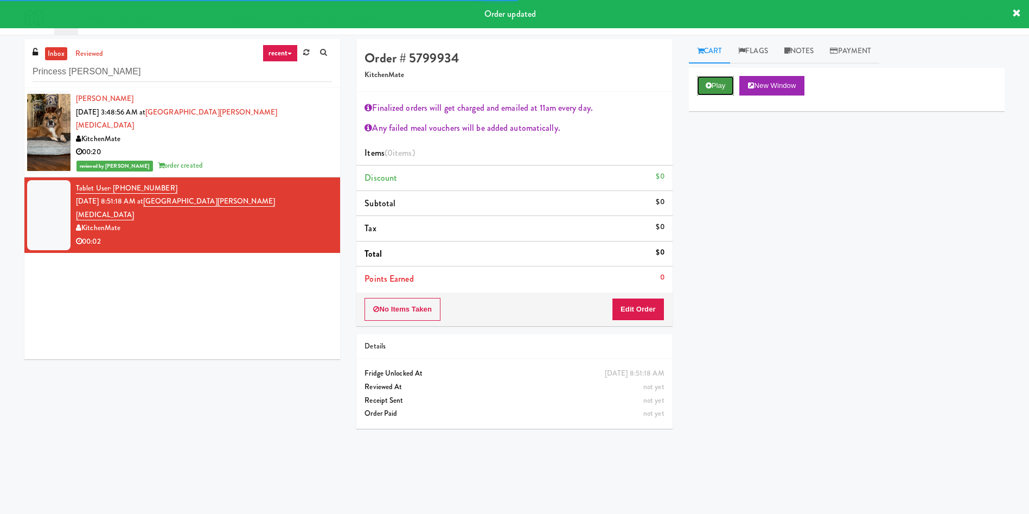
click at [708, 79] on button "Play" at bounding box center [715, 86] width 37 height 20
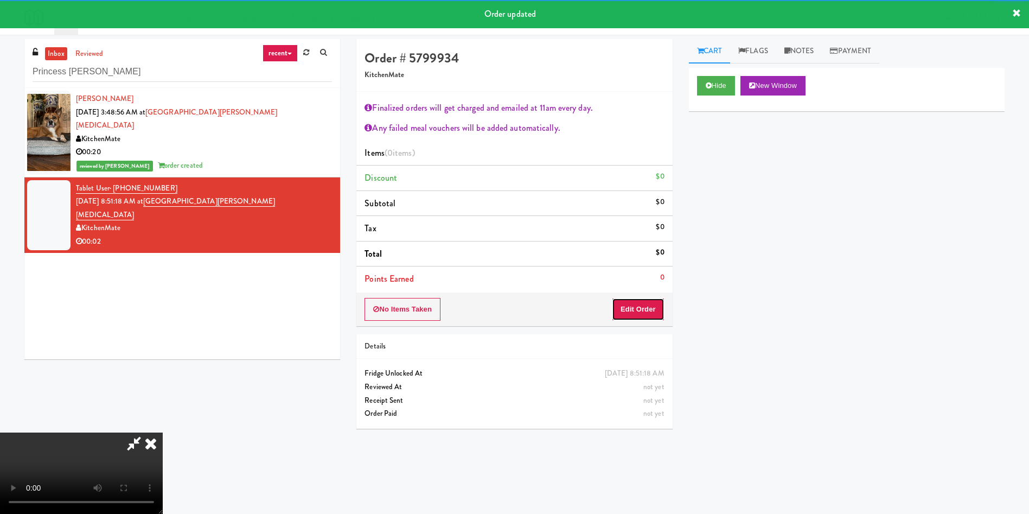
click at [646, 307] on button "Edit Order" at bounding box center [638, 309] width 53 height 23
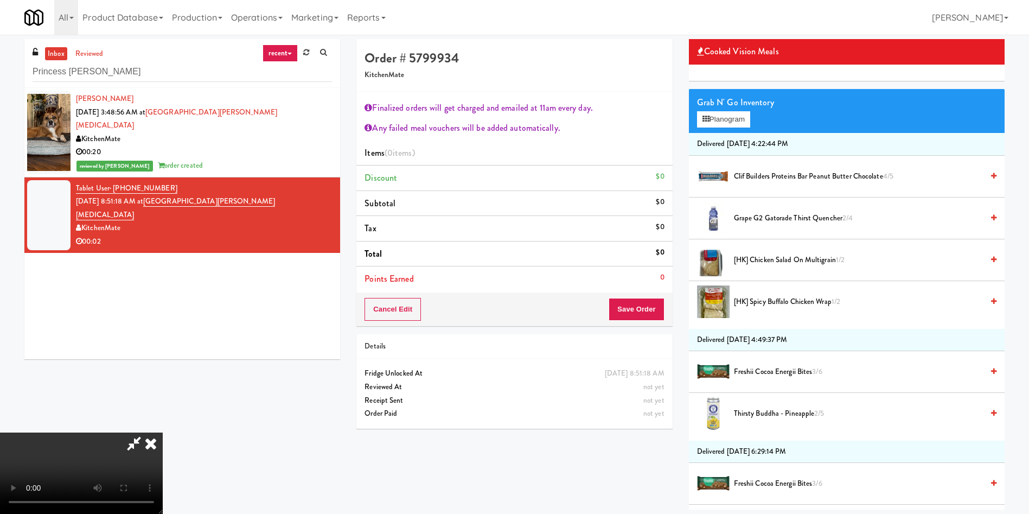
scroll to position [42, 0]
click at [108, 432] on video at bounding box center [81, 472] width 163 height 81
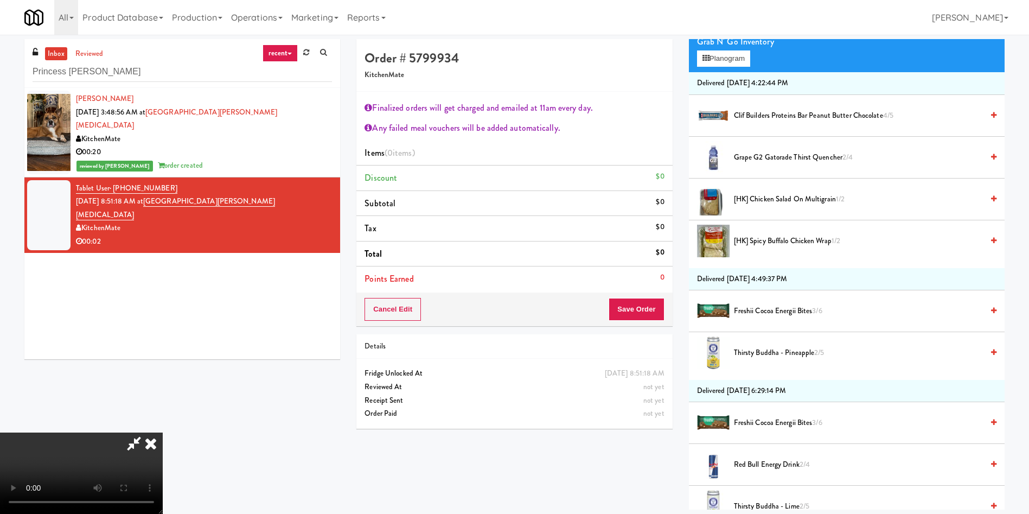
scroll to position [325, 0]
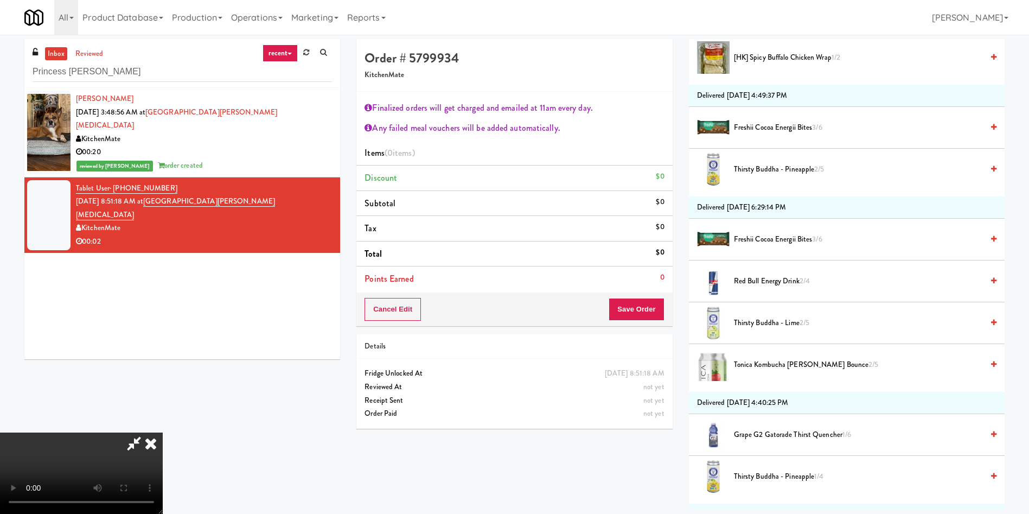
click at [783, 476] on span "Thirsty Buddha - Pineapple 1/4" at bounding box center [858, 477] width 249 height 14
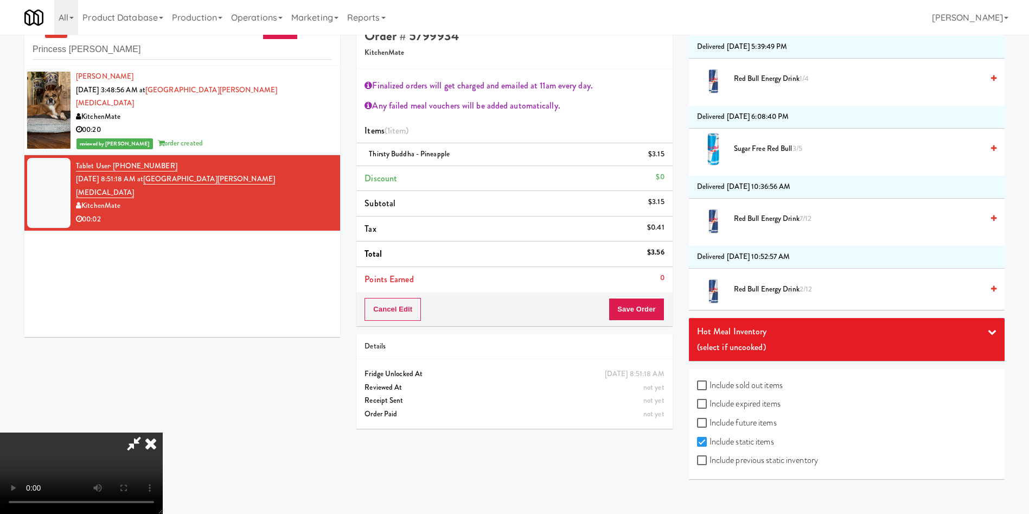
scroll to position [35, 0]
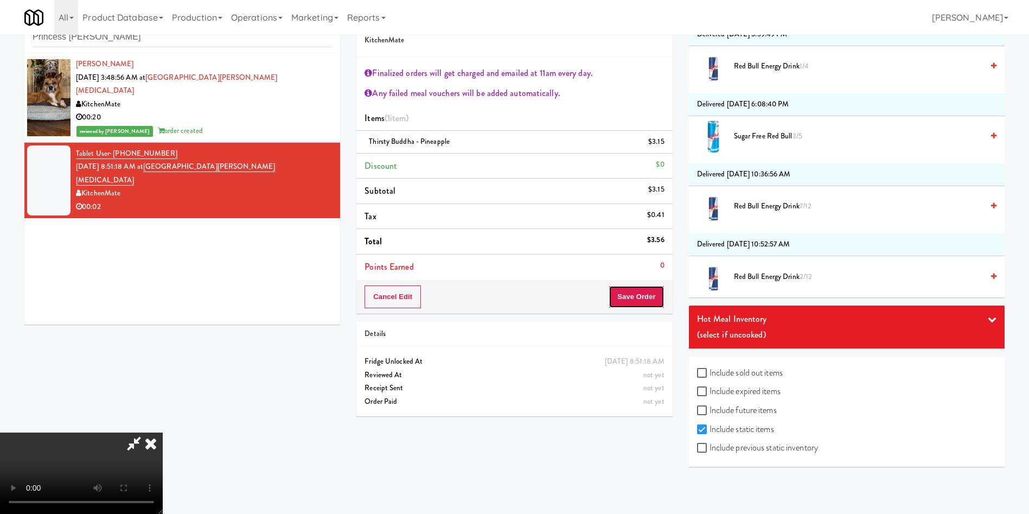
click at [630, 304] on button "Save Order" at bounding box center [636, 296] width 55 height 23
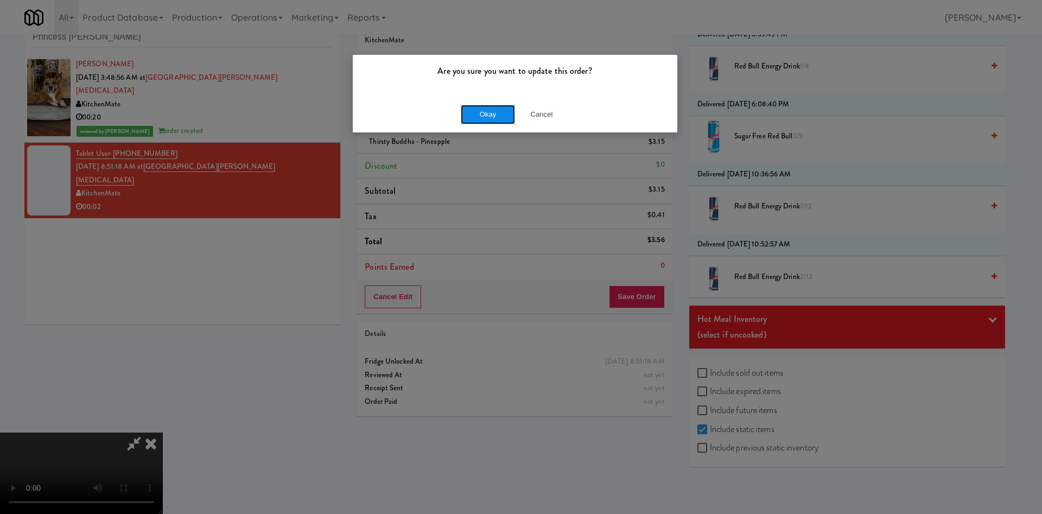
click at [495, 115] on button "Okay" at bounding box center [488, 115] width 54 height 20
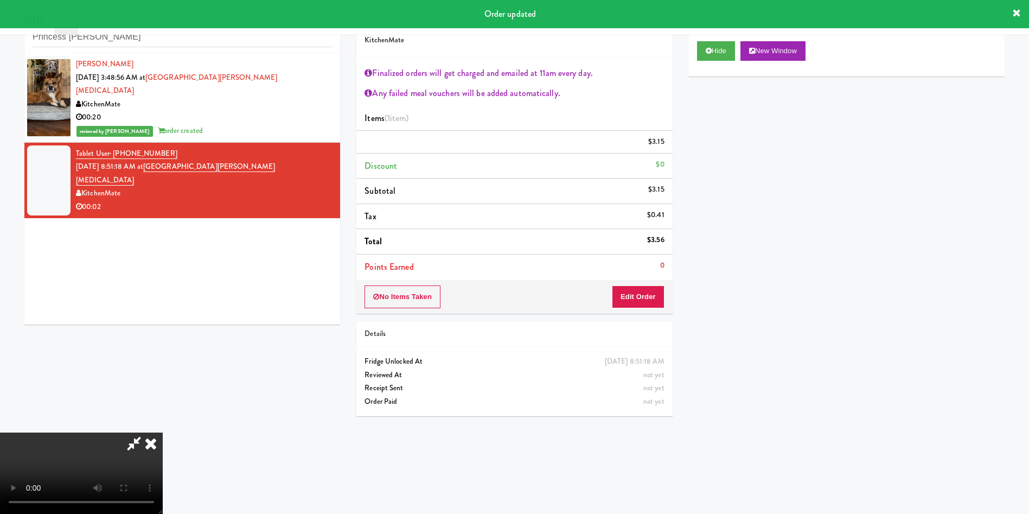
scroll to position [0, 0]
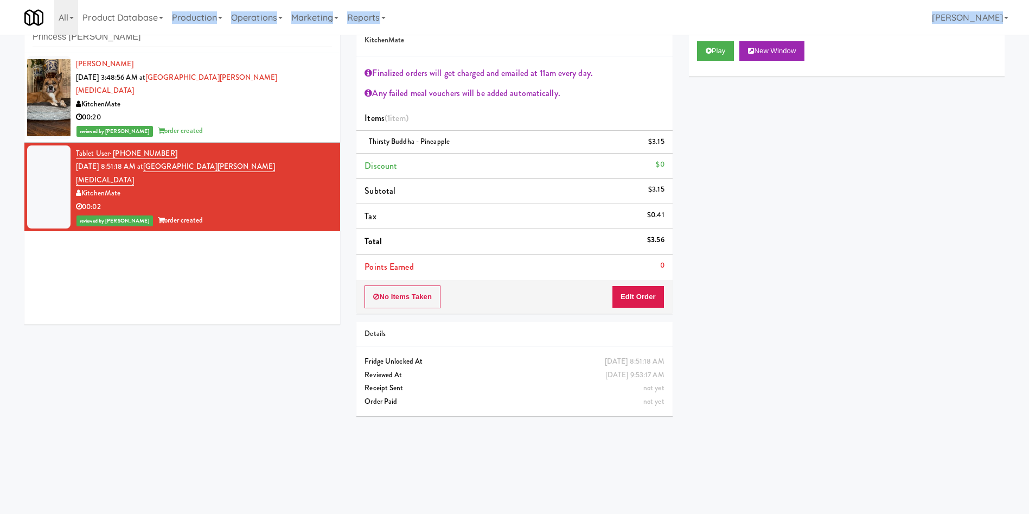
drag, startPoint x: 155, startPoint y: 31, endPoint x: 0, endPoint y: 37, distance: 155.3
click at [0, 37] on body "Are you sure you want to update this order? Okay Cancel Okay Are you sure you w…" at bounding box center [514, 257] width 1029 height 514
click at [104, 50] on div "inbox reviewed recent all unclear take inventory issue suspicious failed recent…" at bounding box center [182, 28] width 316 height 49
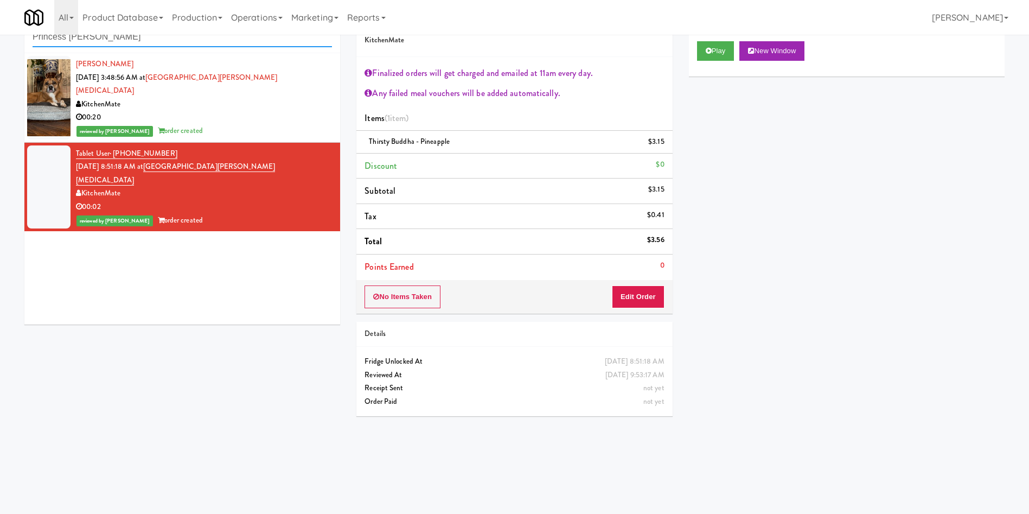
drag, startPoint x: 129, startPoint y: 37, endPoint x: 0, endPoint y: 37, distance: 128.6
click at [0, 37] on div "inbox reviewed recent all unclear take inventory issue suspicious failed recent…" at bounding box center [514, 222] width 1029 height 436
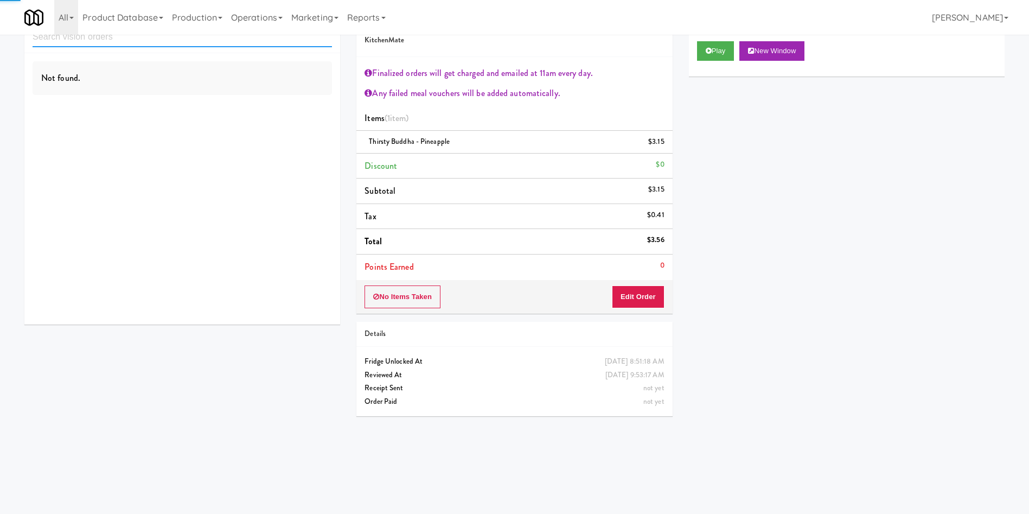
paste input "BMP - Cooler"
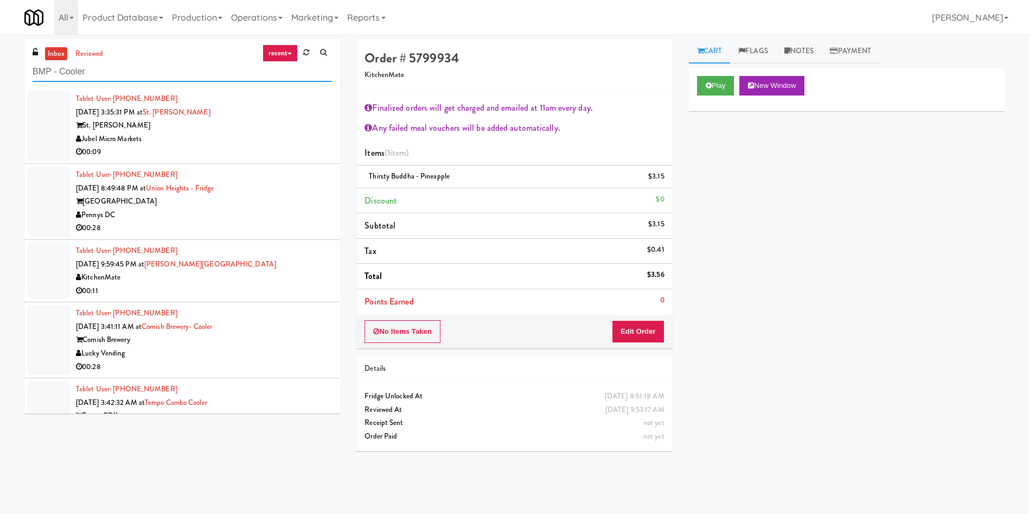
type input "BMP - Cooler"
click at [64, 56] on link "inbox" at bounding box center [56, 54] width 22 height 14
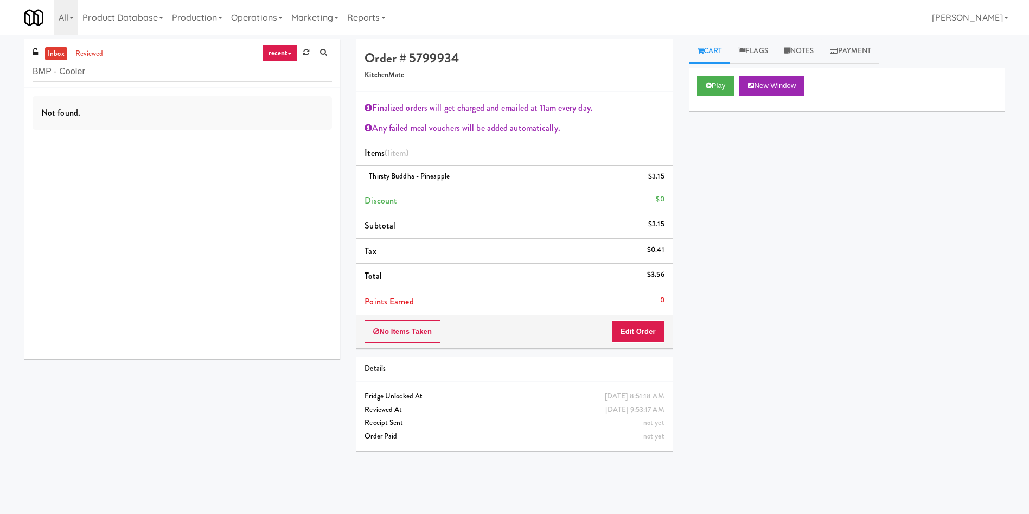
click at [64, 56] on link "inbox" at bounding box center [56, 54] width 22 height 14
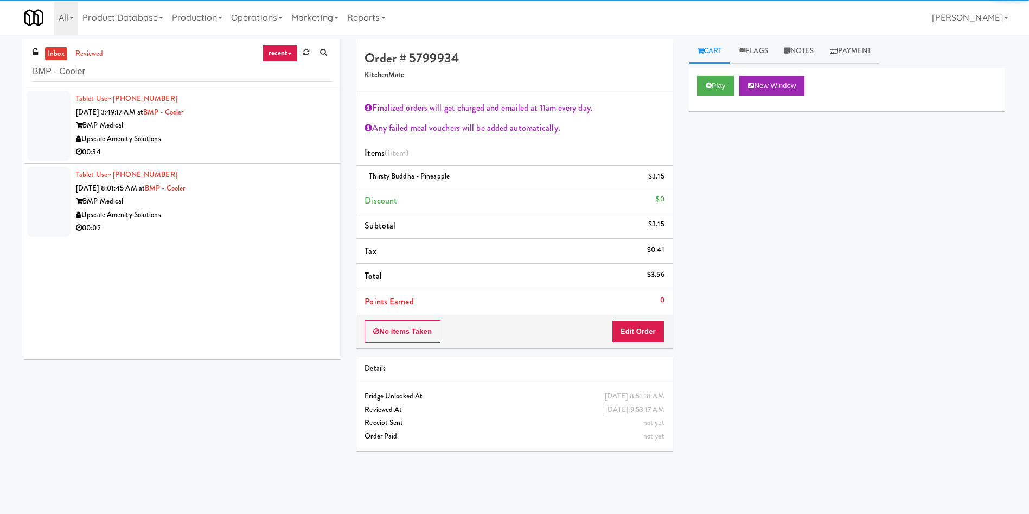
click at [43, 116] on div at bounding box center [48, 126] width 43 height 70
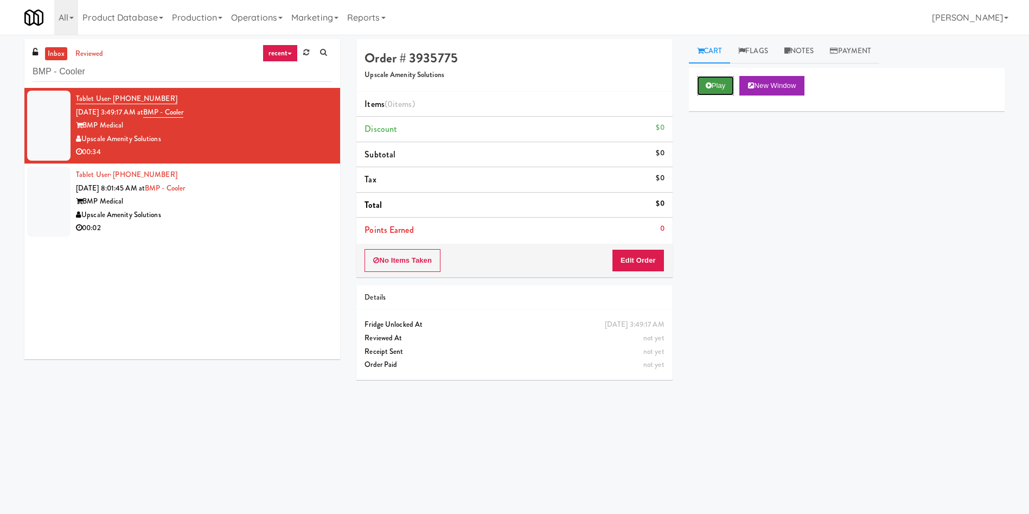
click at [722, 78] on button "Play" at bounding box center [715, 86] width 37 height 20
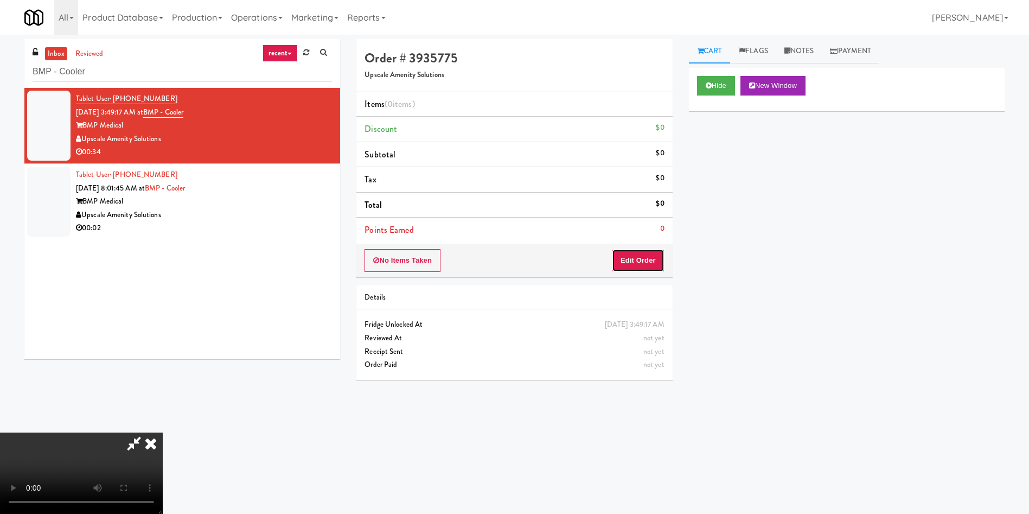
click at [630, 256] on button "Edit Order" at bounding box center [638, 260] width 53 height 23
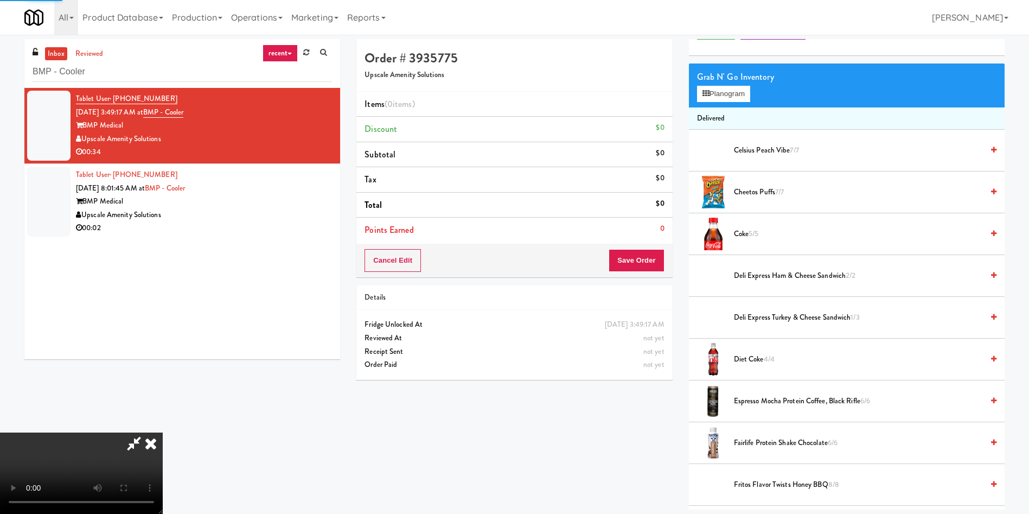
scroll to position [81, 0]
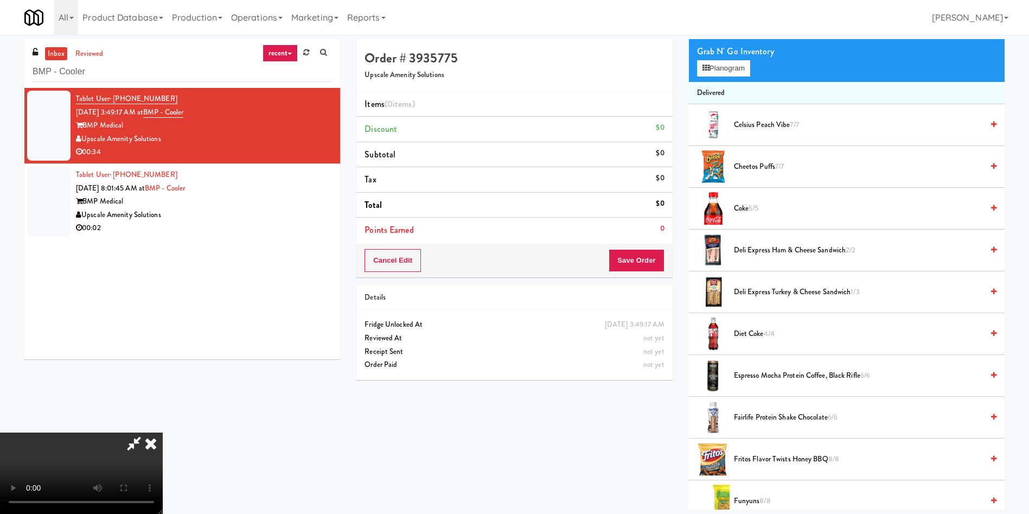
click at [163, 432] on video at bounding box center [81, 472] width 163 height 81
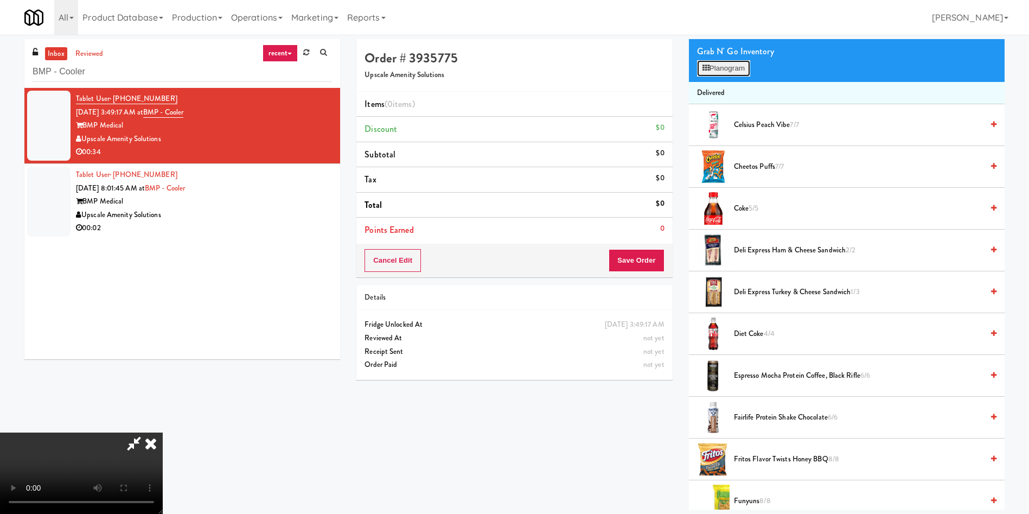
click at [718, 67] on button "Planogram" at bounding box center [723, 68] width 53 height 16
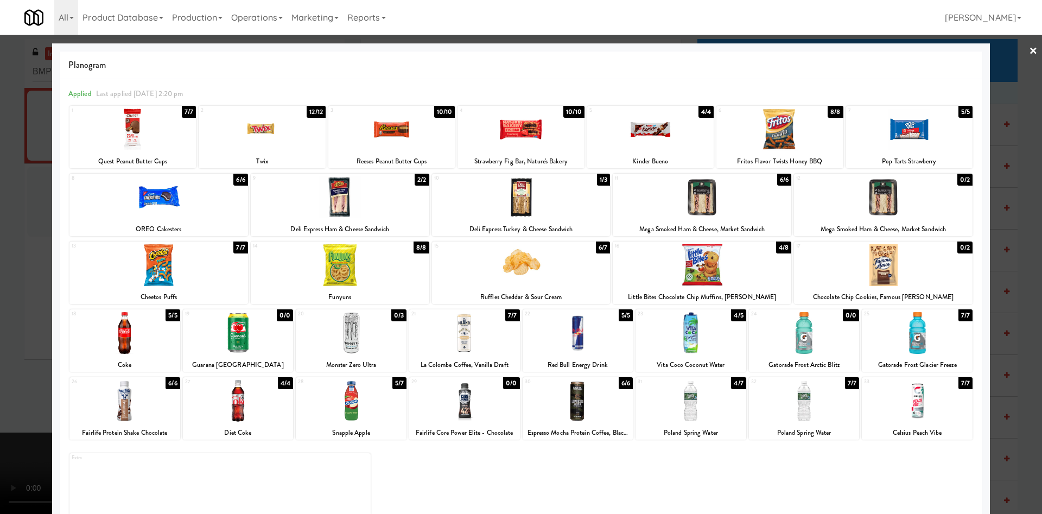
click at [352, 404] on div at bounding box center [351, 401] width 111 height 42
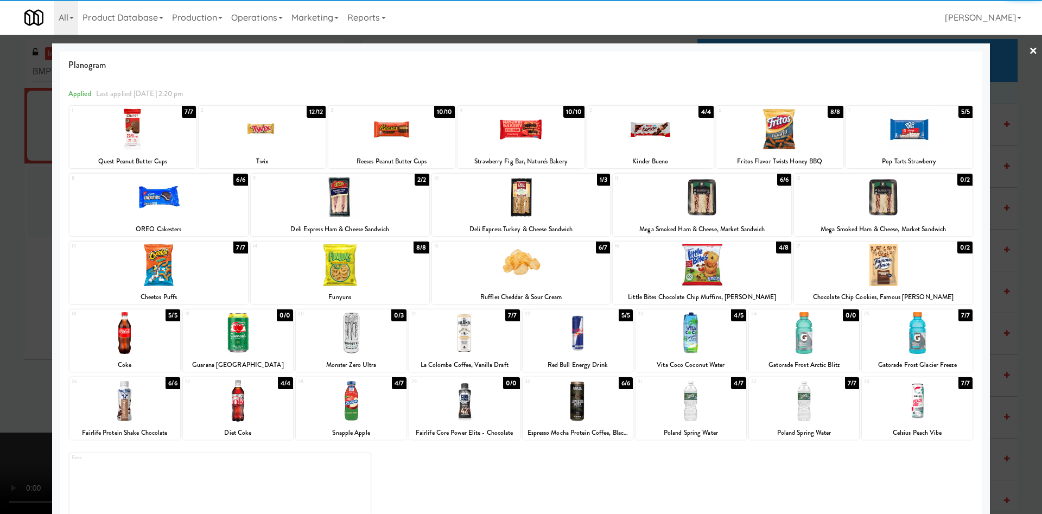
click at [30, 254] on div at bounding box center [521, 257] width 1042 height 514
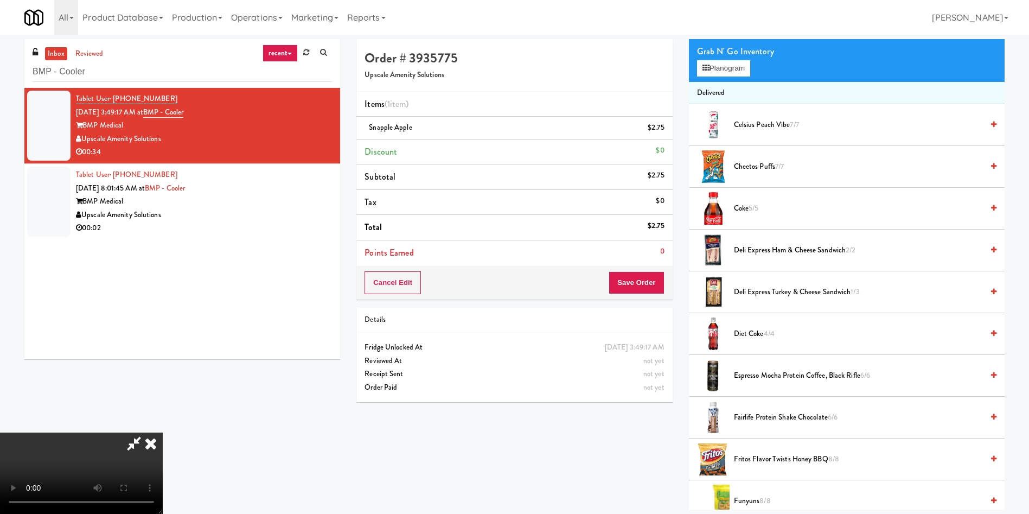
click at [163, 432] on video at bounding box center [81, 472] width 163 height 81
drag, startPoint x: 324, startPoint y: 234, endPoint x: 709, endPoint y: 43, distance: 430.1
click at [163, 432] on video at bounding box center [81, 472] width 163 height 81
click at [725, 67] on button "Planogram" at bounding box center [723, 68] width 53 height 16
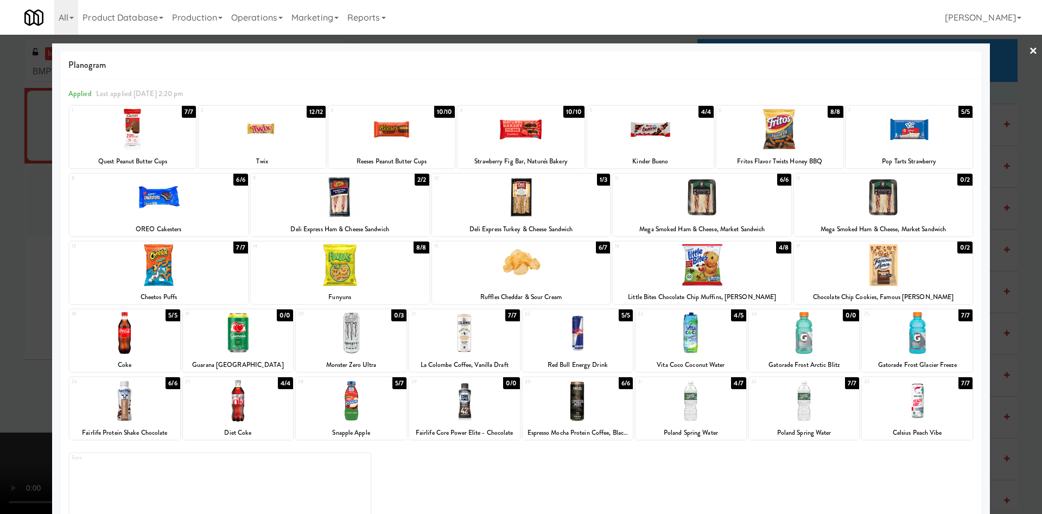
click at [378, 193] on div at bounding box center [340, 197] width 178 height 42
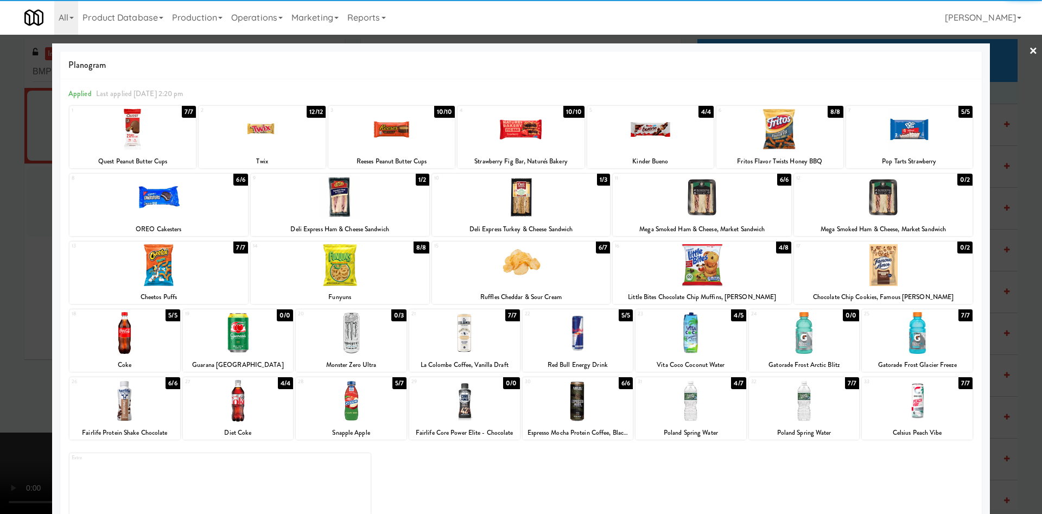
click at [34, 251] on div at bounding box center [521, 257] width 1042 height 514
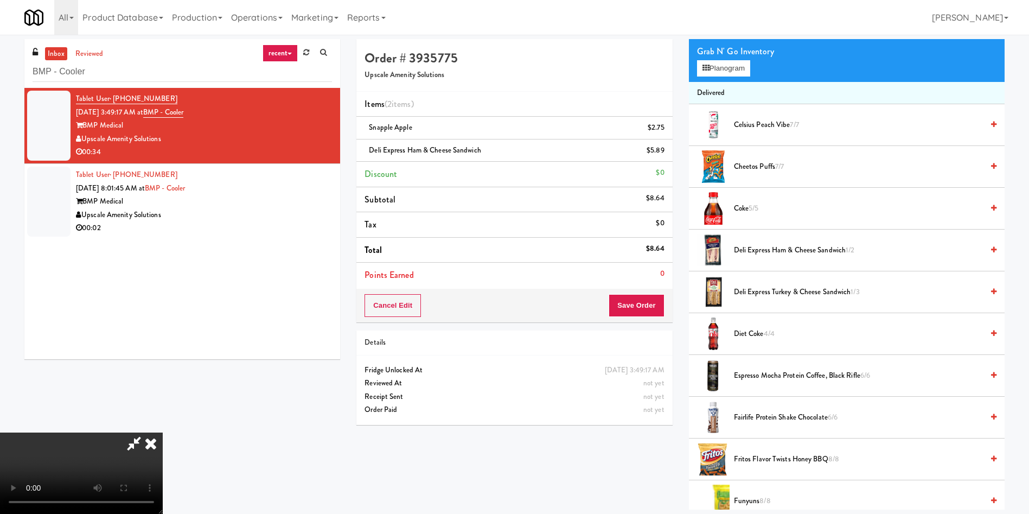
click at [163, 432] on video at bounding box center [81, 472] width 163 height 81
click at [667, 155] on icon at bounding box center [665, 154] width 5 height 7
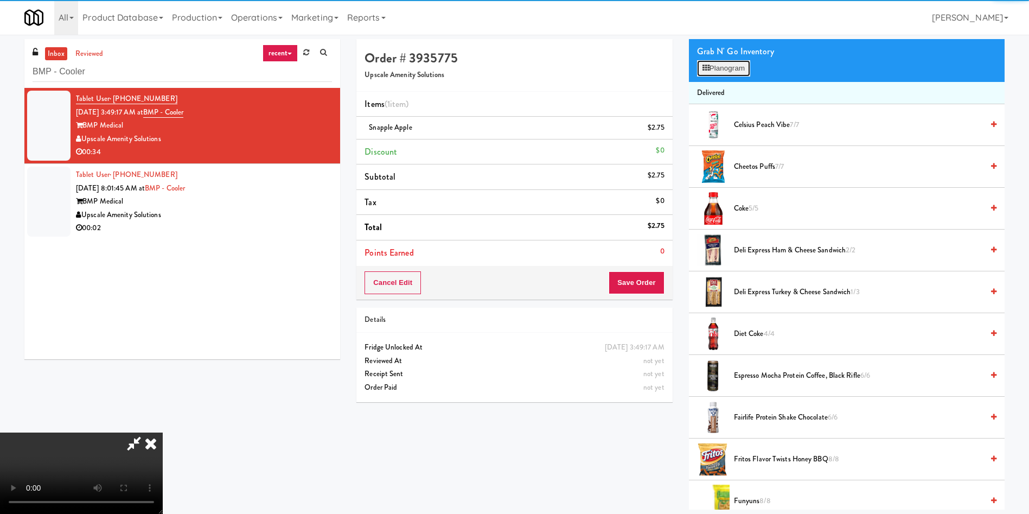
click at [749, 68] on button "Planogram" at bounding box center [723, 68] width 53 height 16
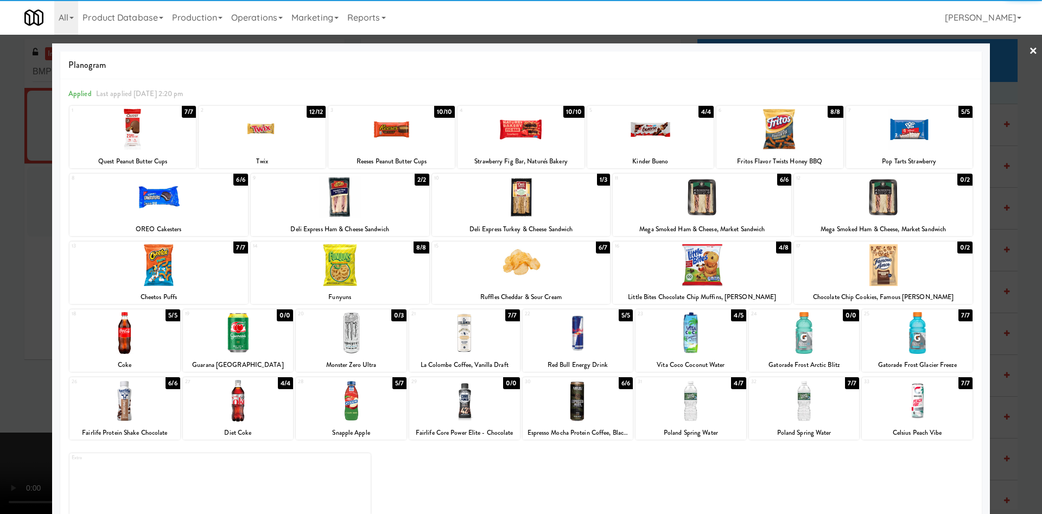
click at [500, 199] on div at bounding box center [521, 197] width 178 height 42
click at [7, 269] on div at bounding box center [521, 257] width 1042 height 514
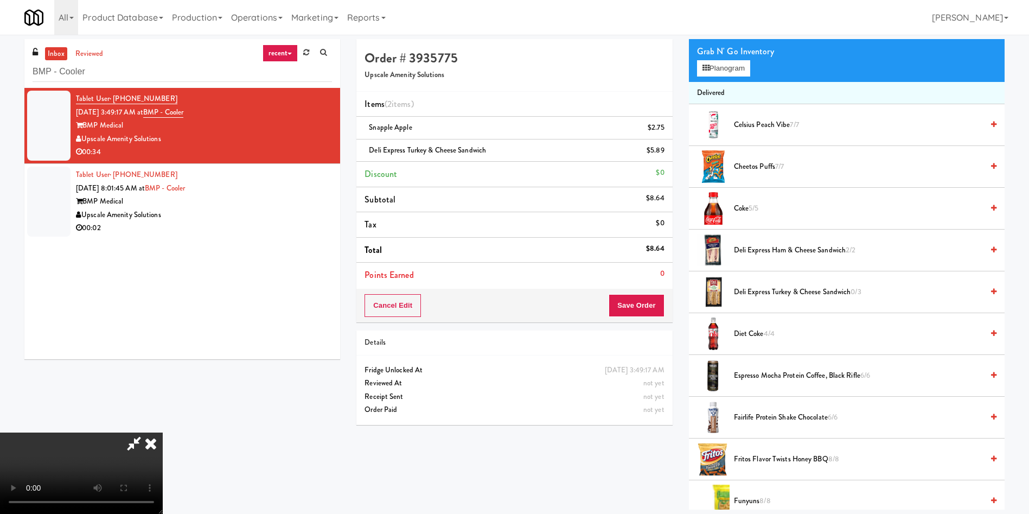
click at [163, 432] on video at bounding box center [81, 472] width 163 height 81
click at [721, 68] on button "Planogram" at bounding box center [723, 68] width 53 height 16
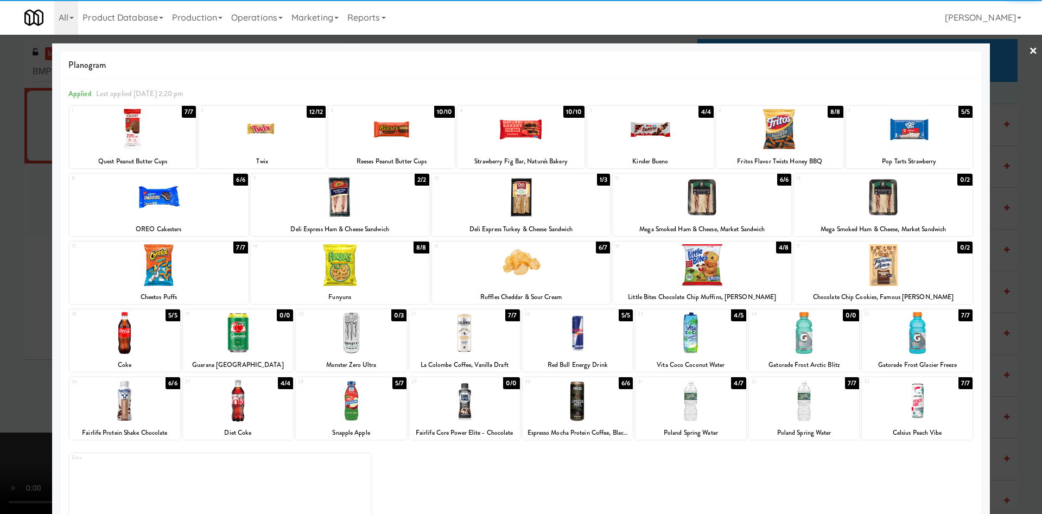
click at [756, 130] on div at bounding box center [779, 129] width 126 height 42
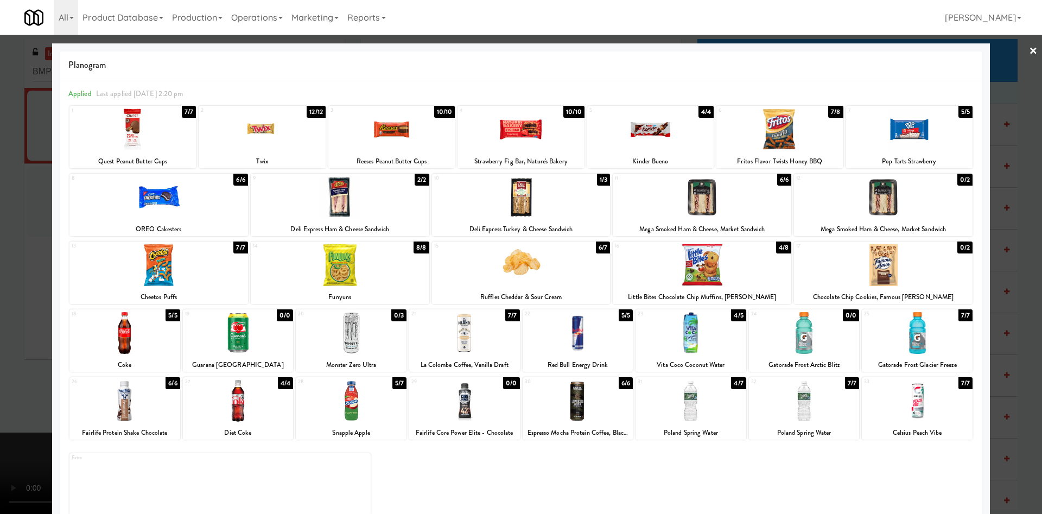
drag, startPoint x: 29, startPoint y: 259, endPoint x: 37, endPoint y: 259, distance: 8.2
click at [29, 259] on div at bounding box center [521, 257] width 1042 height 514
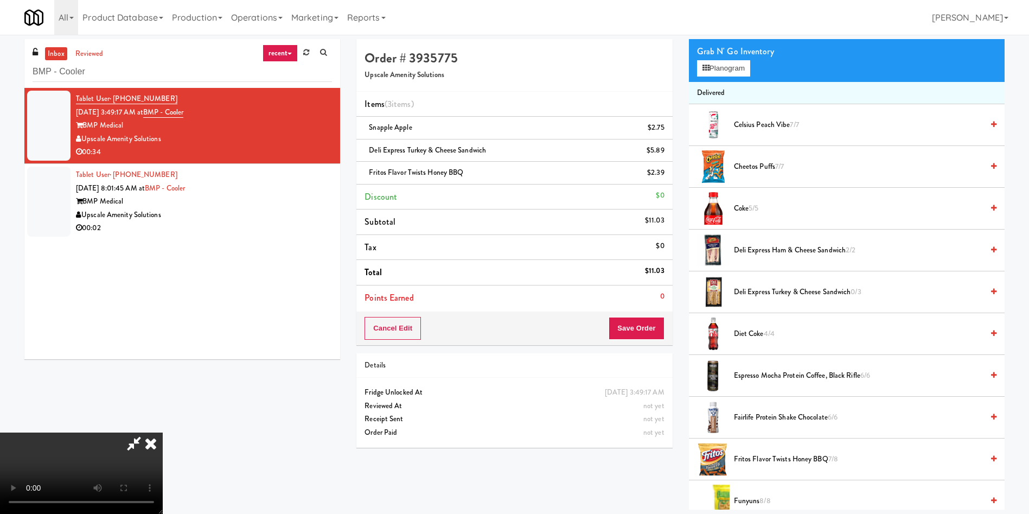
click at [163, 432] on video at bounding box center [81, 472] width 163 height 81
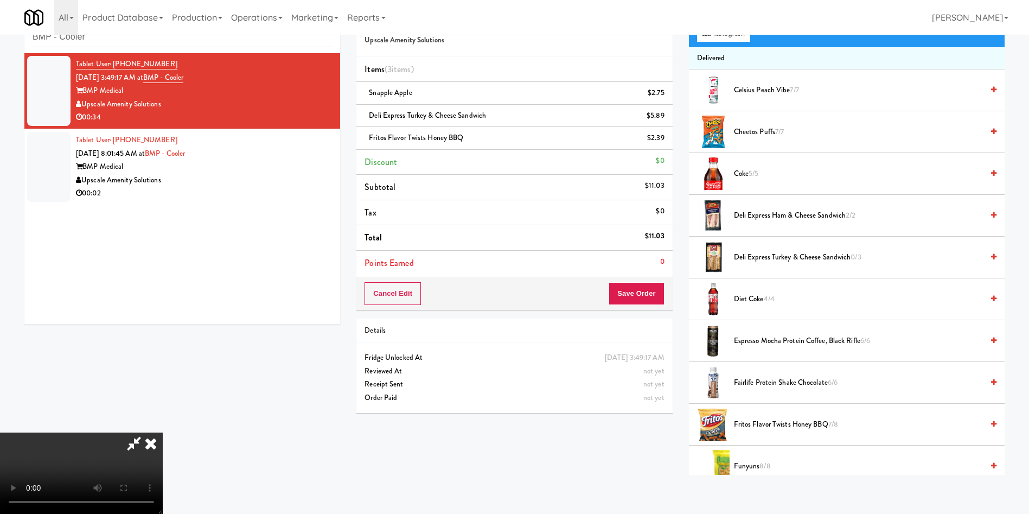
click at [163, 432] on video at bounding box center [81, 472] width 163 height 81
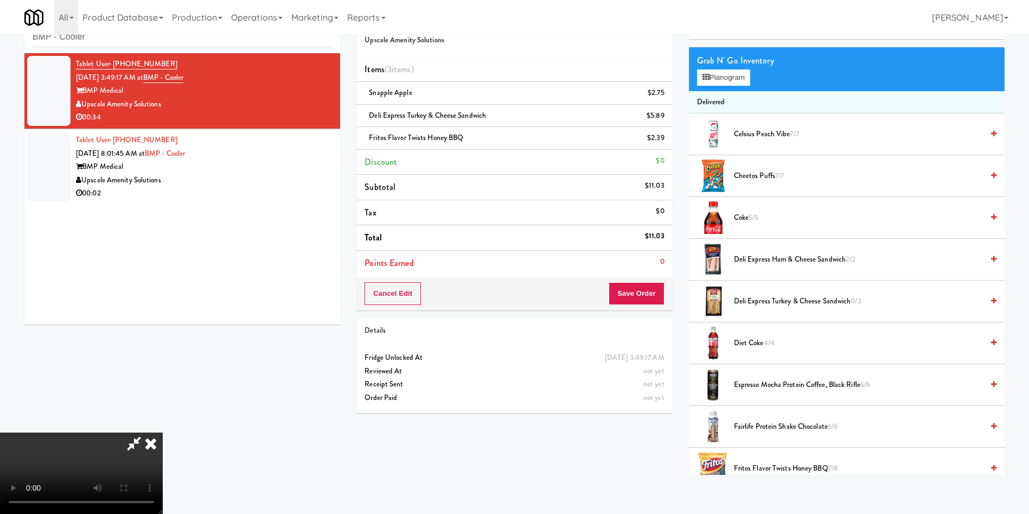
scroll to position [0, 0]
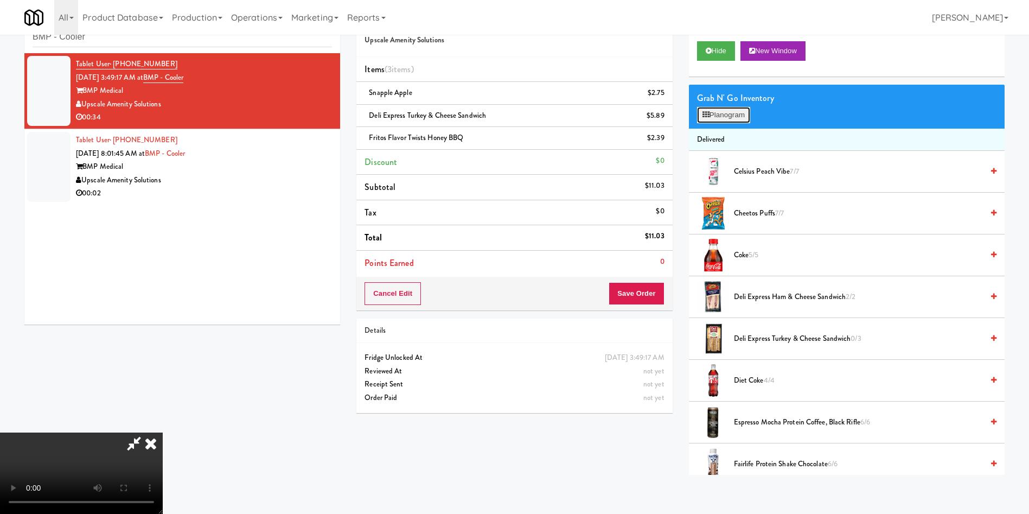
click at [738, 117] on button "Planogram" at bounding box center [723, 115] width 53 height 16
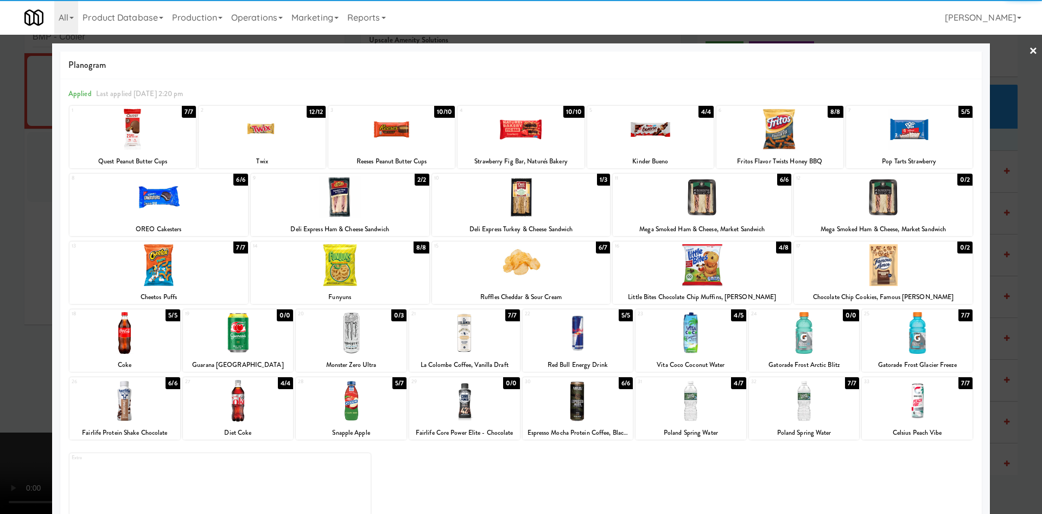
click at [419, 144] on div at bounding box center [391, 129] width 126 height 42
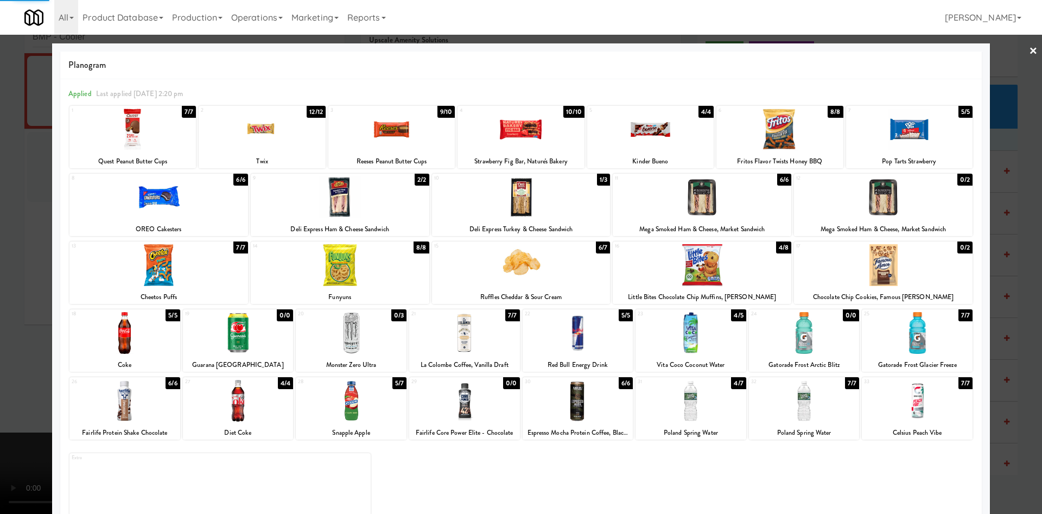
click at [419, 144] on div at bounding box center [391, 129] width 126 height 42
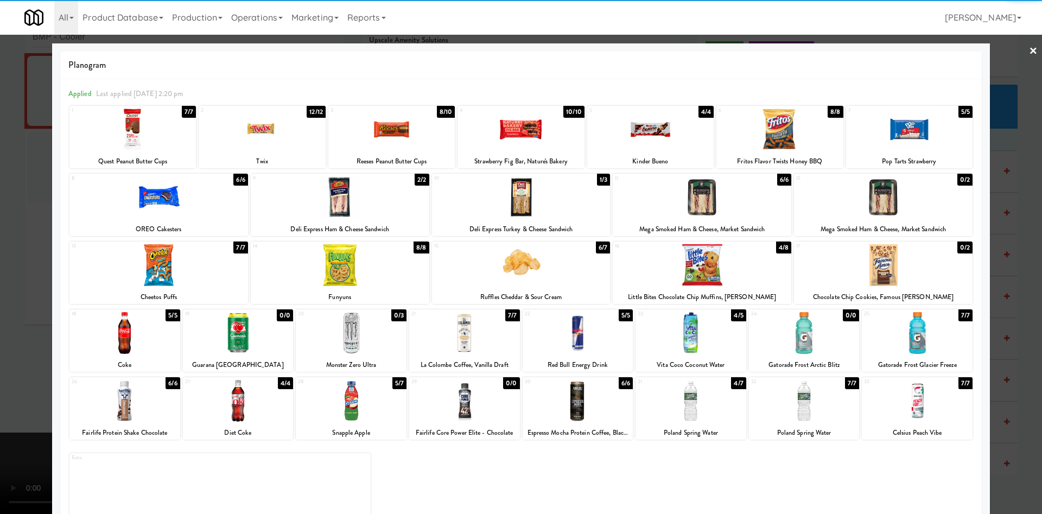
click at [17, 277] on div at bounding box center [521, 257] width 1042 height 514
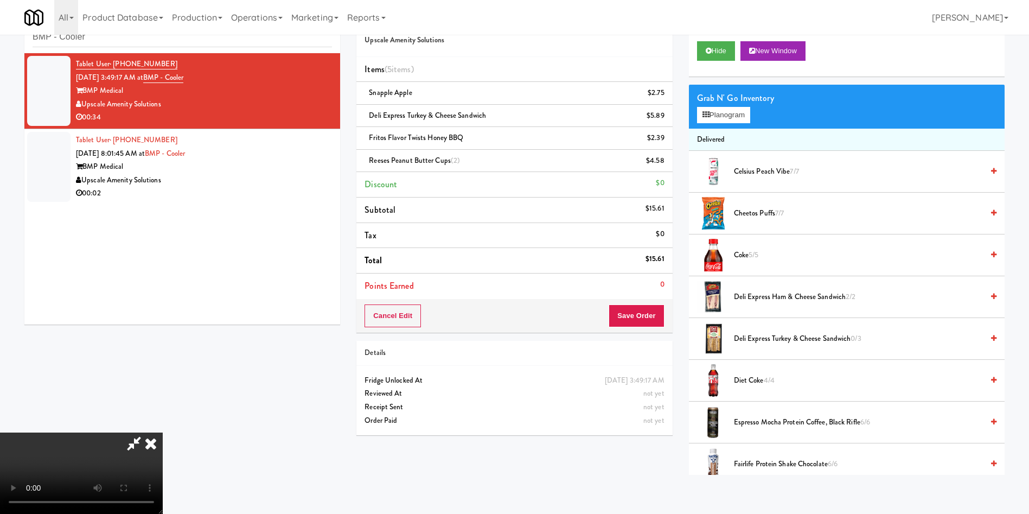
click at [163, 432] on video at bounding box center [81, 472] width 163 height 81
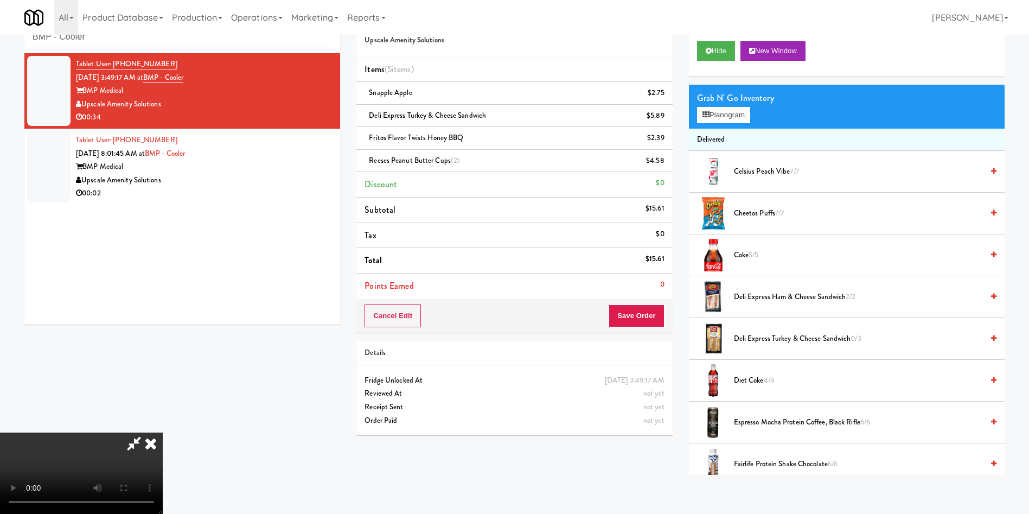
click at [163, 432] on video at bounding box center [81, 472] width 163 height 81
drag, startPoint x: 712, startPoint y: 119, endPoint x: 448, endPoint y: 203, distance: 277.4
click at [712, 119] on button "Planogram" at bounding box center [723, 115] width 53 height 16
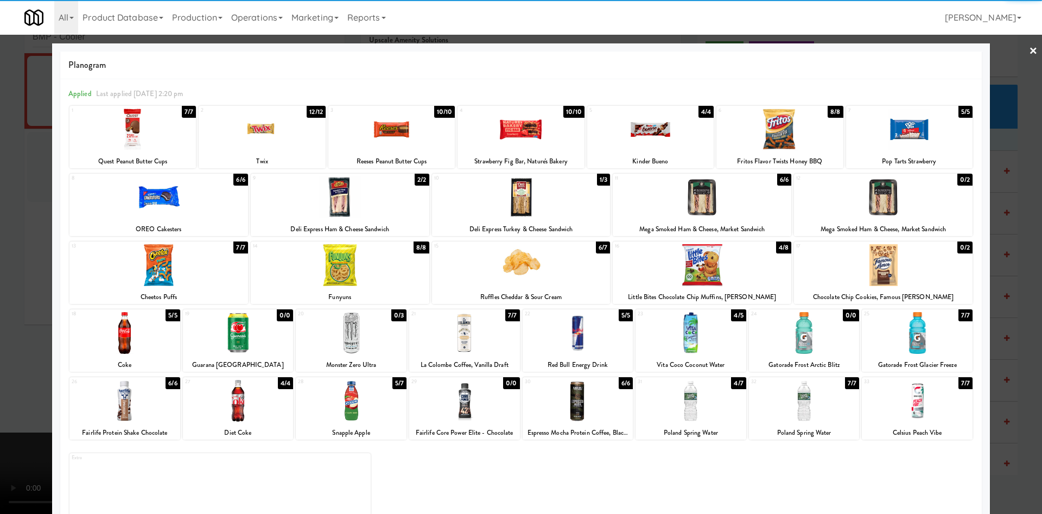
click at [292, 137] on div at bounding box center [262, 129] width 126 height 42
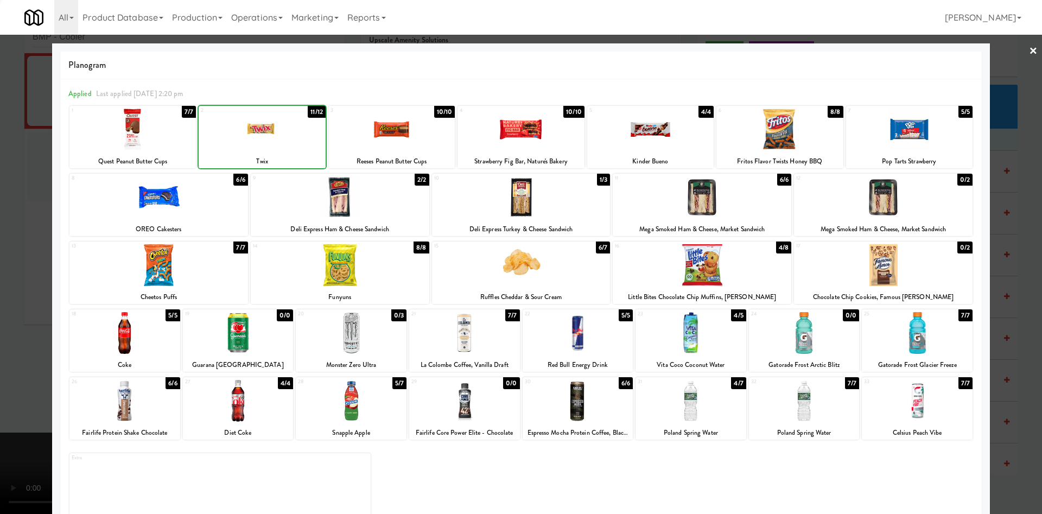
click at [292, 137] on div at bounding box center [262, 129] width 126 height 42
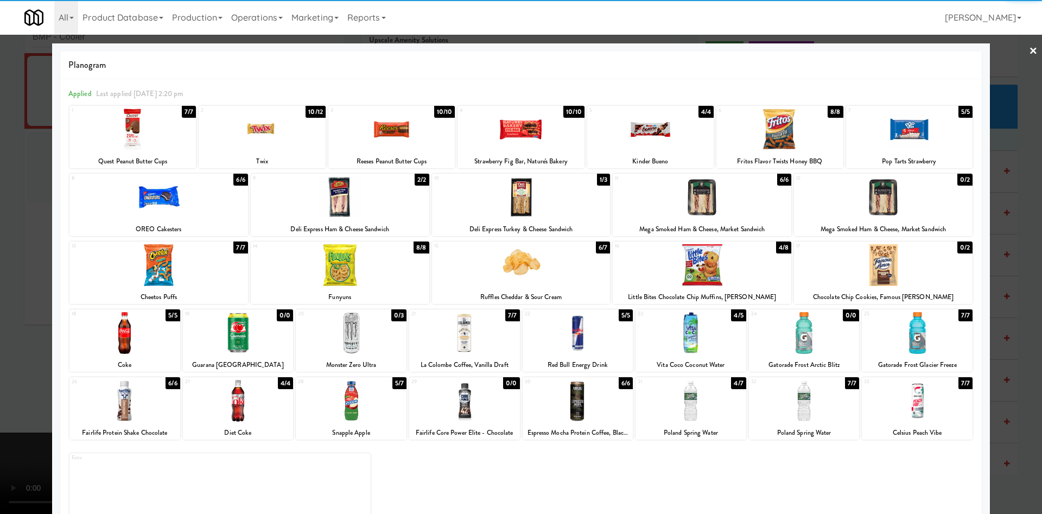
click at [7, 253] on div at bounding box center [521, 257] width 1042 height 514
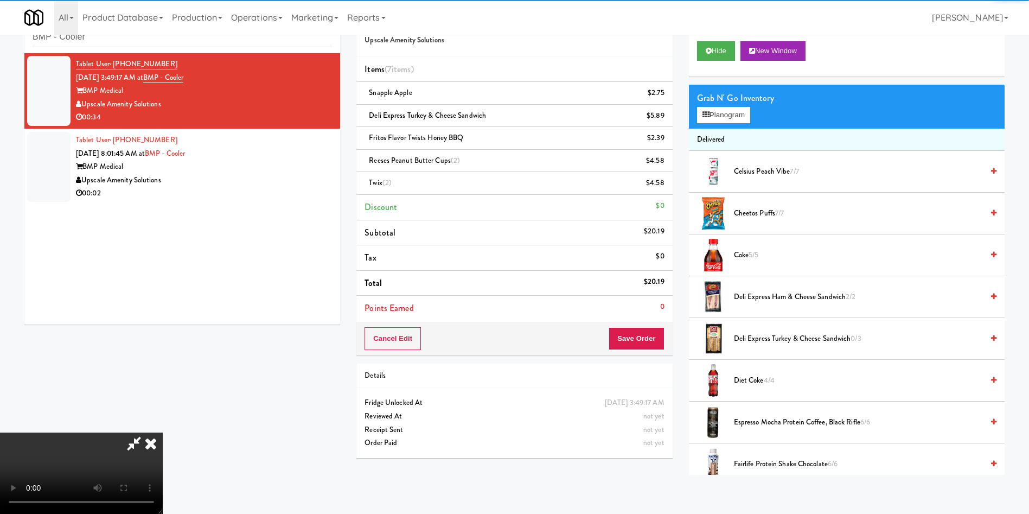
click at [163, 432] on video at bounding box center [81, 472] width 163 height 81
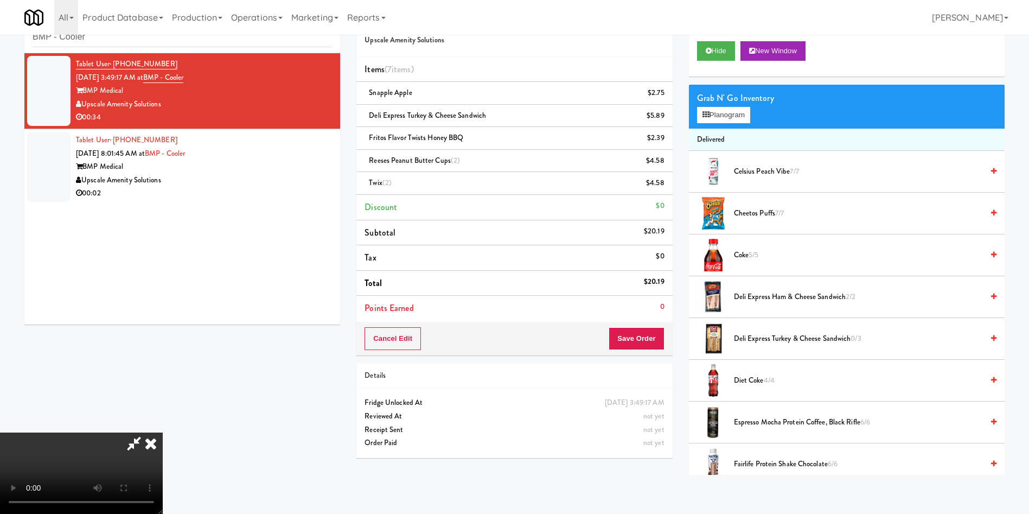
click at [163, 432] on video at bounding box center [81, 472] width 163 height 81
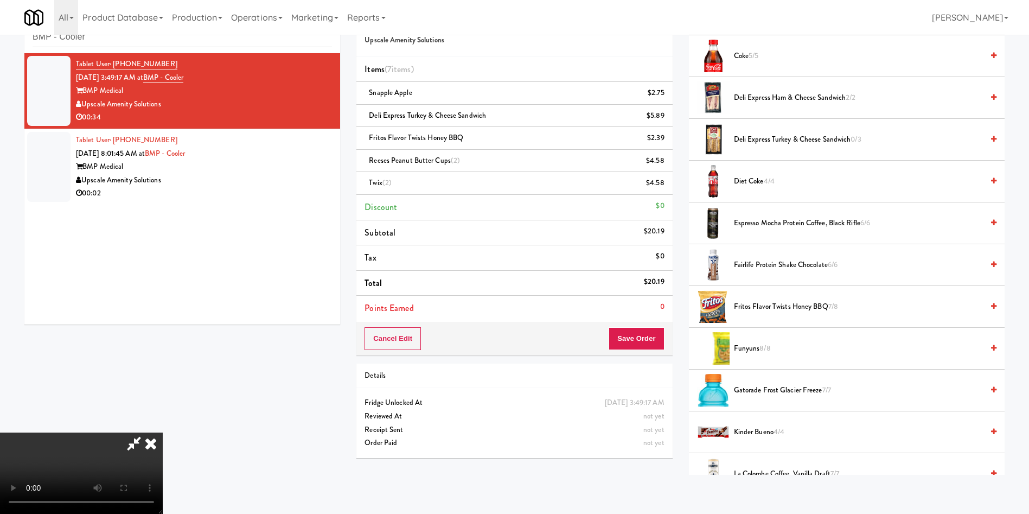
scroll to position [244, 0]
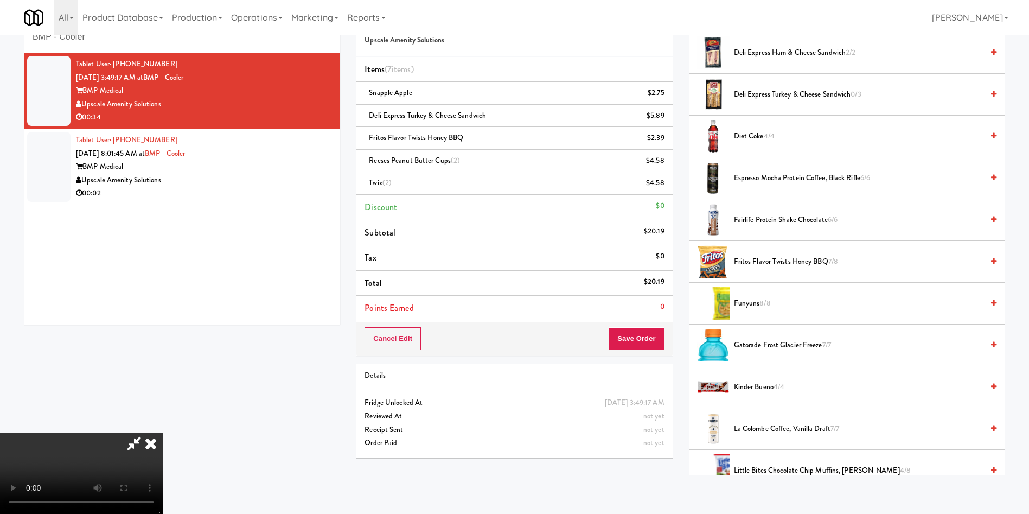
click at [789, 265] on span "Fritos Flavor Twists Honey BBQ 7/8" at bounding box center [858, 262] width 249 height 14
click at [163, 432] on video at bounding box center [81, 472] width 163 height 81
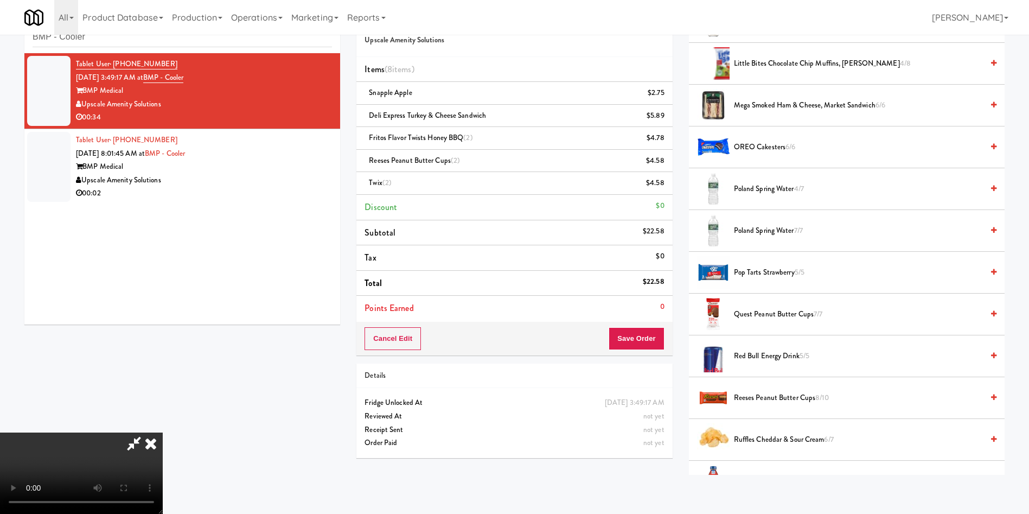
scroll to position [930, 0]
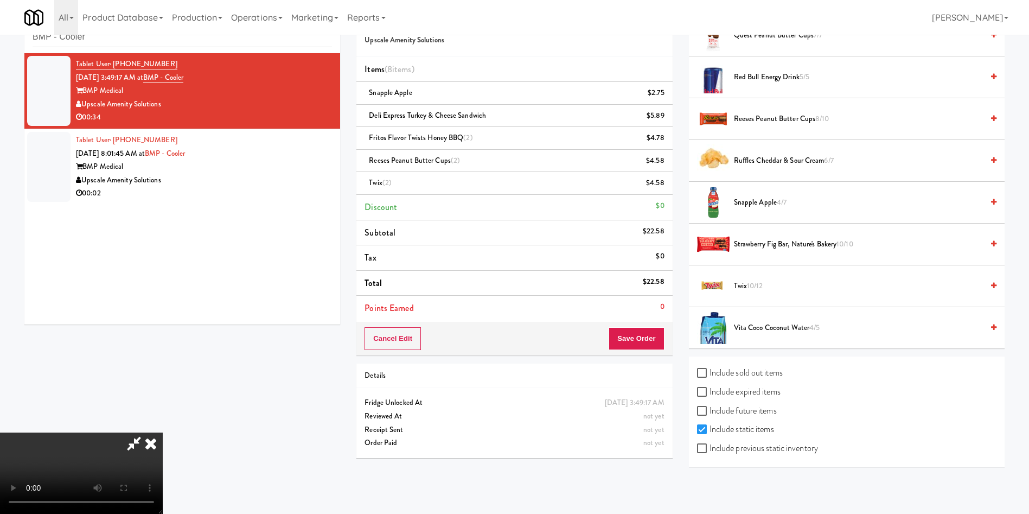
click at [763, 328] on span "Vita Coco Coconut Water 4/5" at bounding box center [858, 328] width 249 height 14
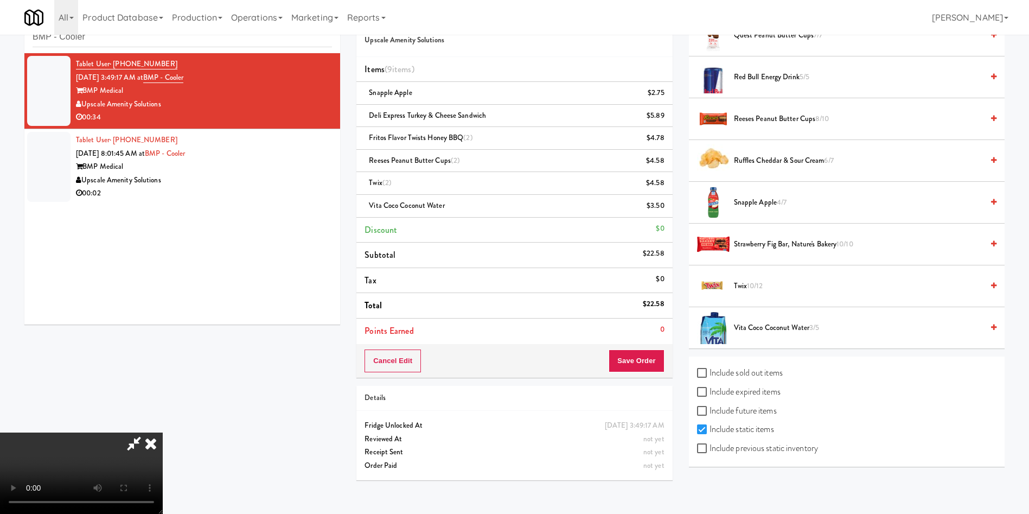
click at [163, 432] on video at bounding box center [81, 472] width 163 height 81
click at [489, 69] on li "Items (9 items )" at bounding box center [514, 69] width 316 height 25
click at [163, 432] on icon at bounding box center [151, 443] width 24 height 22
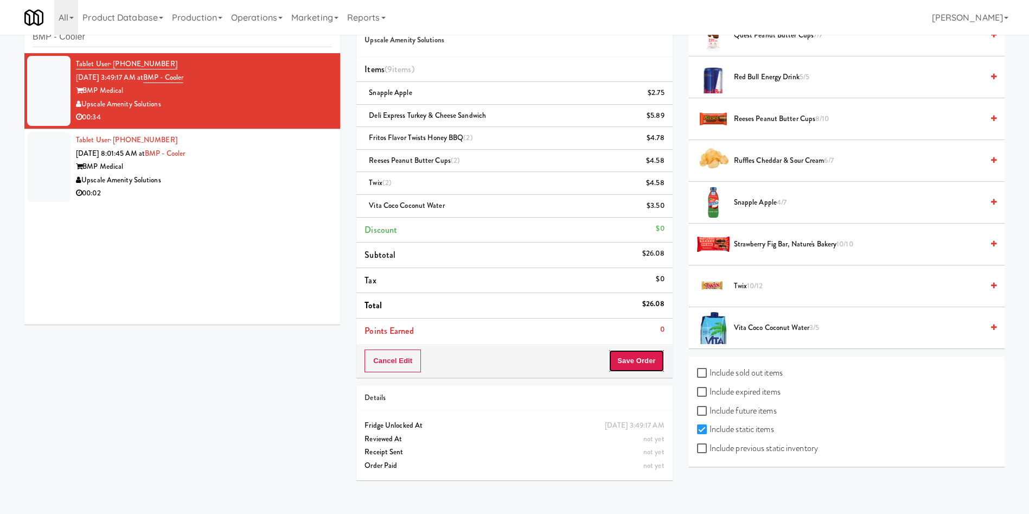
click at [636, 370] on button "Save Order" at bounding box center [636, 360] width 55 height 23
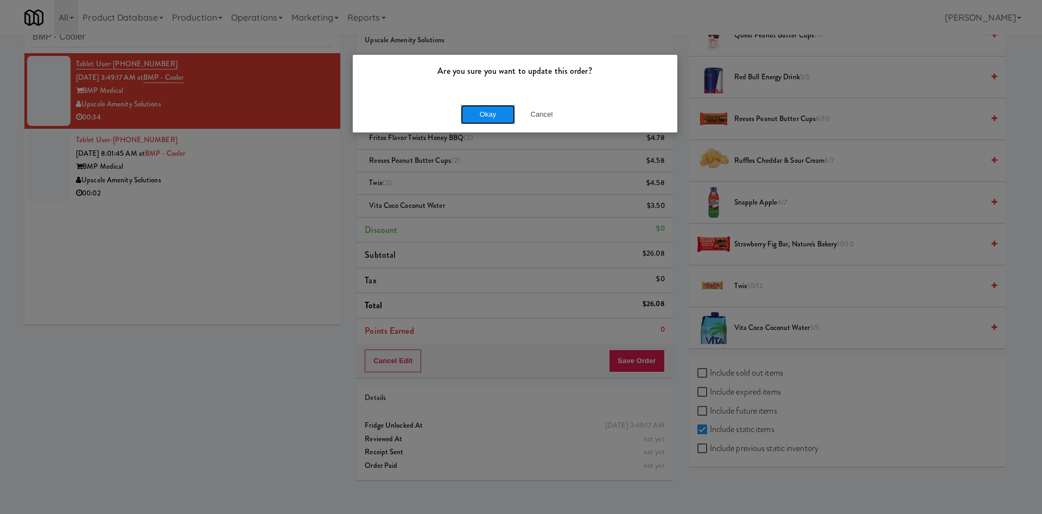
click at [491, 109] on button "Okay" at bounding box center [488, 115] width 54 height 20
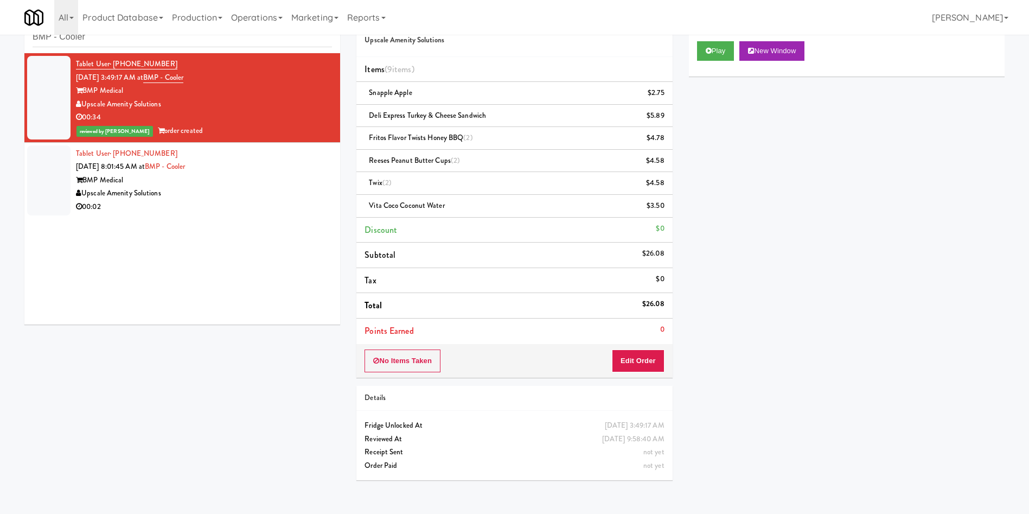
scroll to position [0, 0]
click at [53, 161] on div at bounding box center [48, 180] width 43 height 70
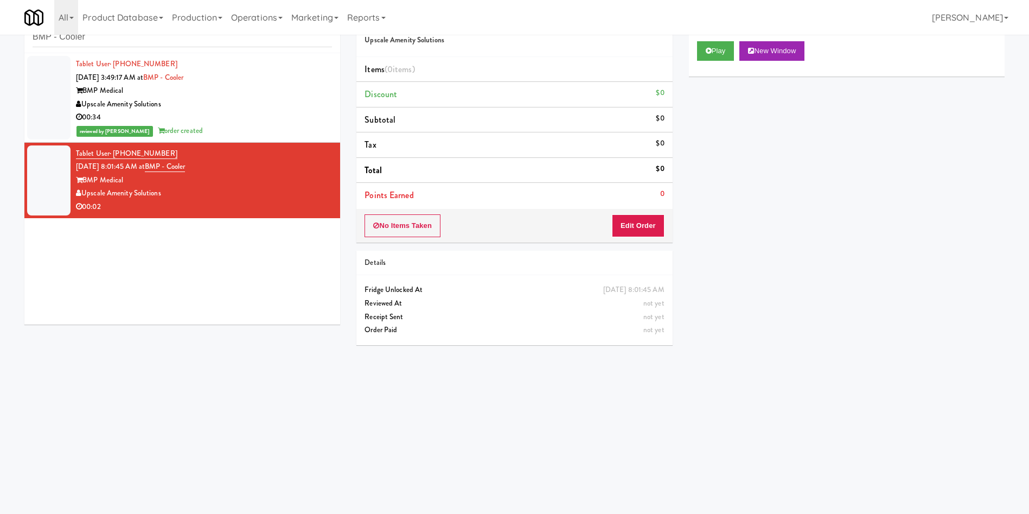
drag, startPoint x: 227, startPoint y: 288, endPoint x: 667, endPoint y: 168, distance: 456.5
click at [231, 288] on div "Tablet User · (978) 906-5314 Sep 21, 2025 3:49:17 AM at BMP - Cooler BMP Medica…" at bounding box center [182, 188] width 316 height 271
click at [721, 52] on button "Play" at bounding box center [715, 51] width 37 height 20
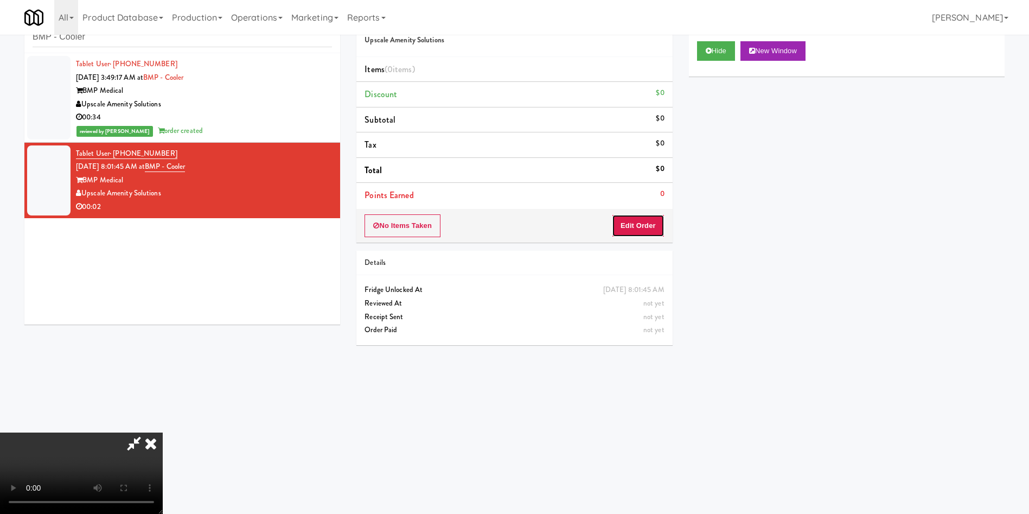
click at [650, 214] on button "Edit Order" at bounding box center [638, 225] width 53 height 23
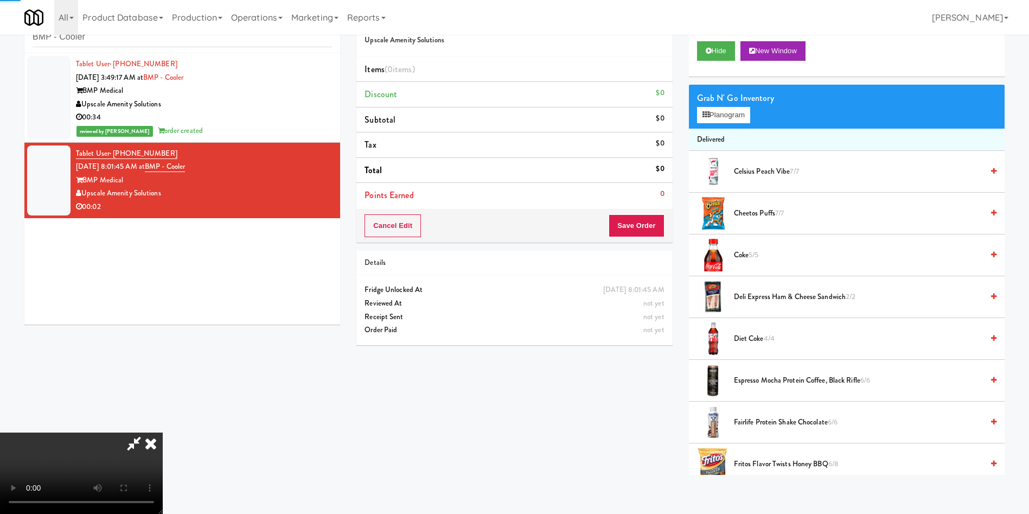
scroll to position [81, 0]
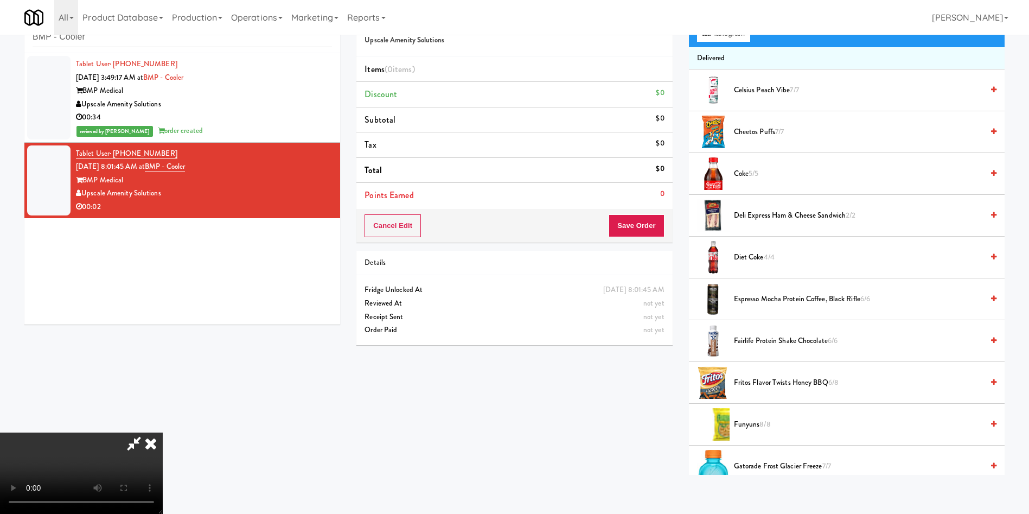
click at [163, 432] on video at bounding box center [81, 472] width 163 height 81
drag, startPoint x: 266, startPoint y: 357, endPoint x: 703, endPoint y: 336, distance: 436.6
click at [163, 432] on video at bounding box center [81, 472] width 163 height 81
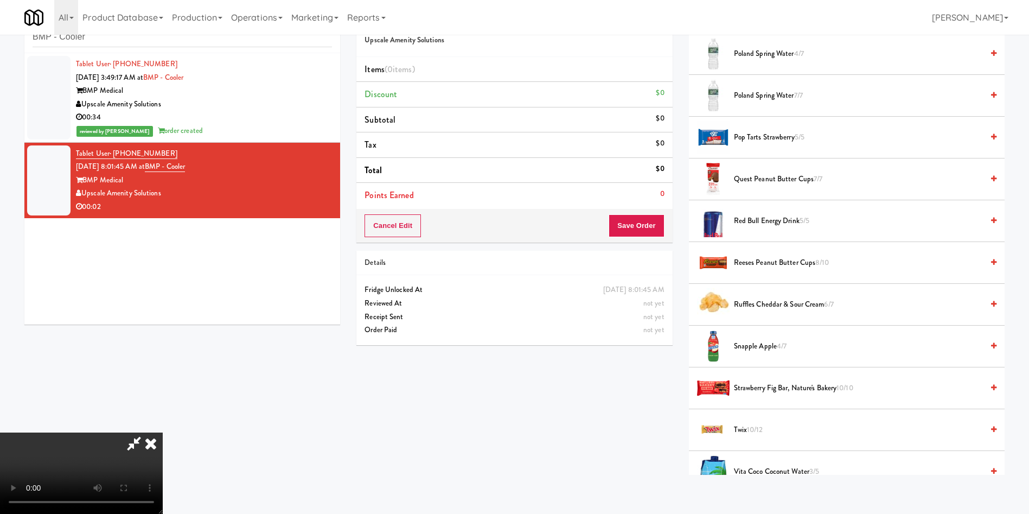
scroll to position [888, 0]
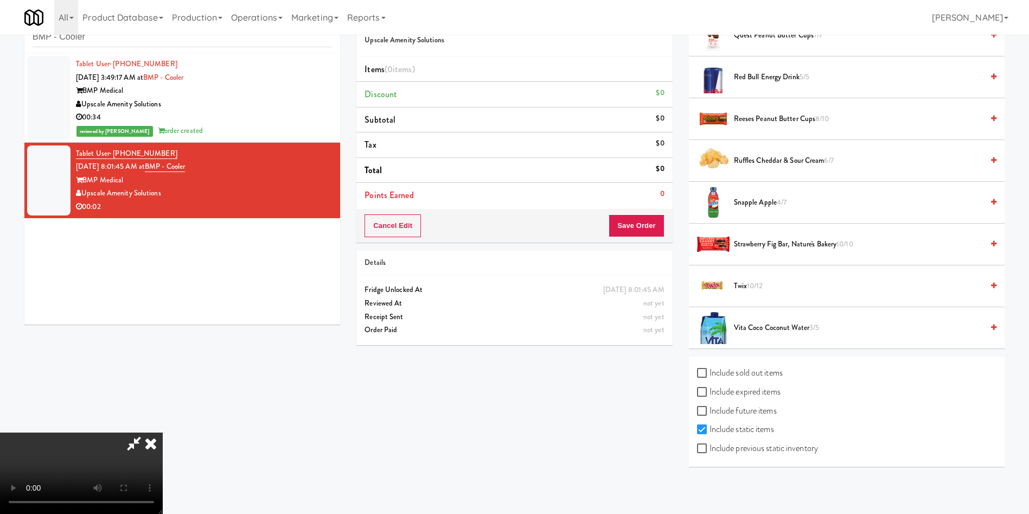
click at [750, 285] on span "10/12" at bounding box center [755, 285] width 16 height 10
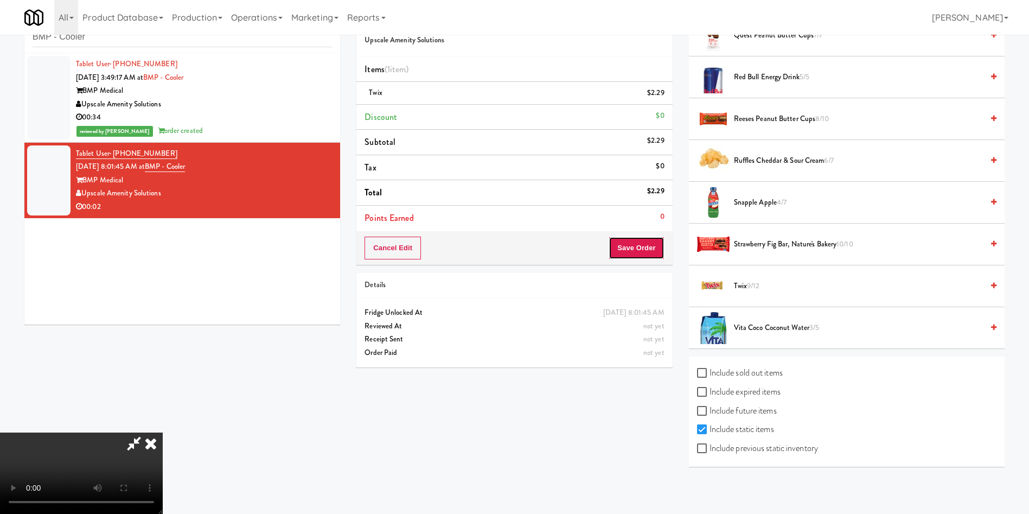
click at [653, 244] on button "Save Order" at bounding box center [636, 248] width 55 height 23
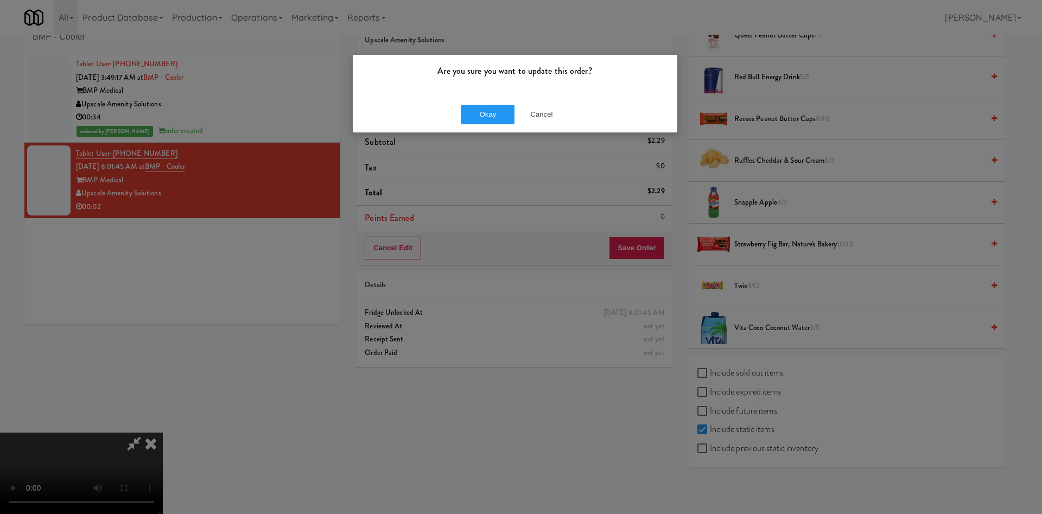
click at [483, 102] on div "Okay Cancel" at bounding box center [515, 114] width 324 height 36
click at [483, 108] on button "Okay" at bounding box center [488, 115] width 54 height 20
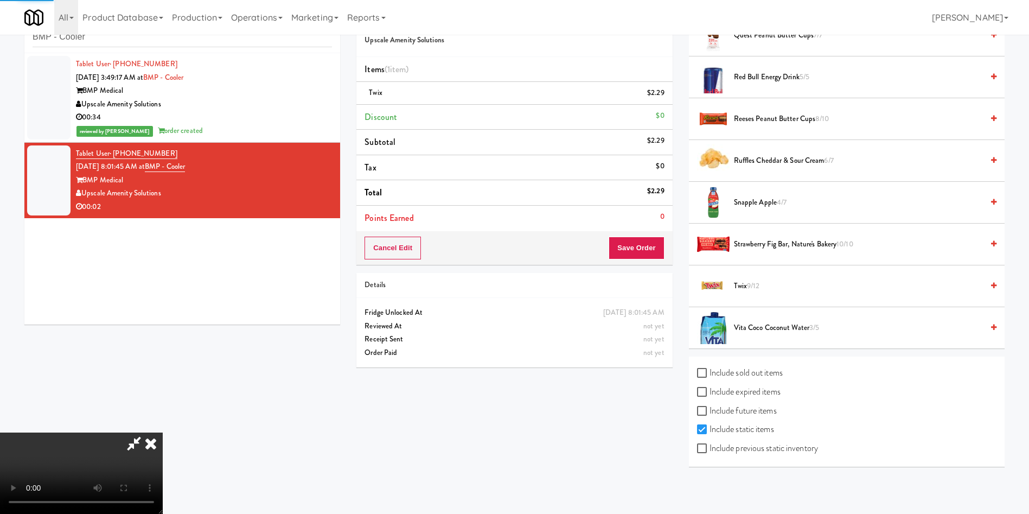
scroll to position [0, 0]
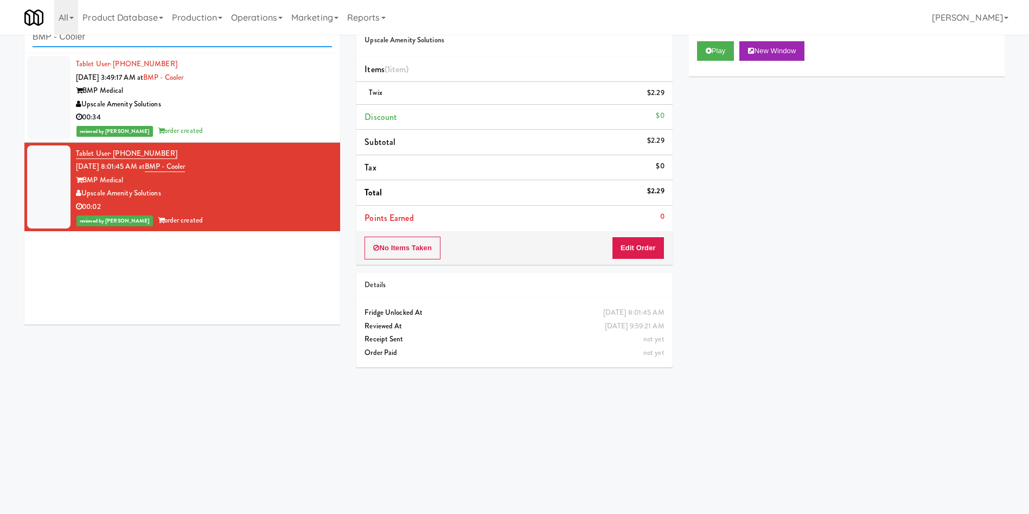
paste input "Kado - Combo"
drag, startPoint x: 187, startPoint y: 43, endPoint x: 0, endPoint y: 25, distance: 187.5
click at [0, 25] on body "Are you sure you want to update this order? Okay Cancel Okay Are you sure you w…" at bounding box center [514, 257] width 1029 height 514
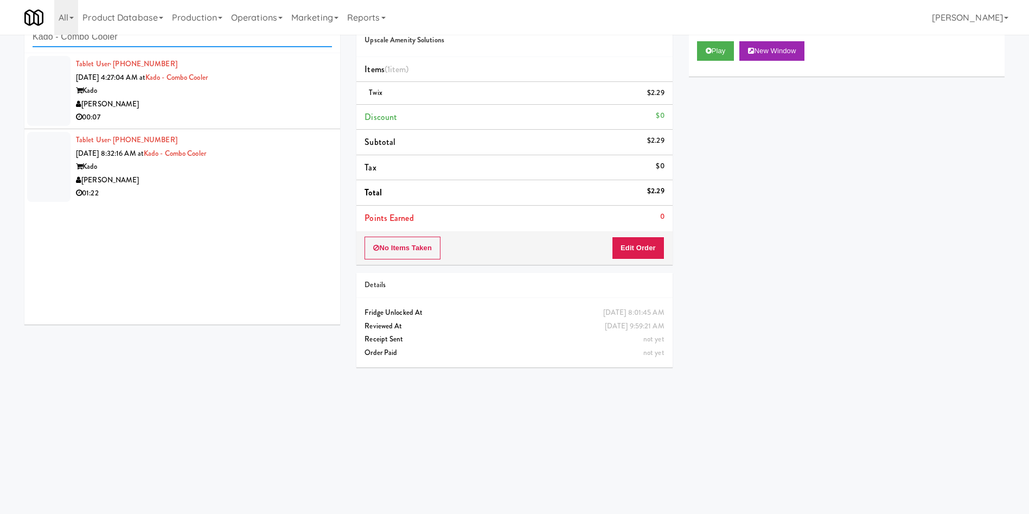
type input "Kado - Combo Cooler"
click at [35, 90] on div at bounding box center [48, 91] width 43 height 70
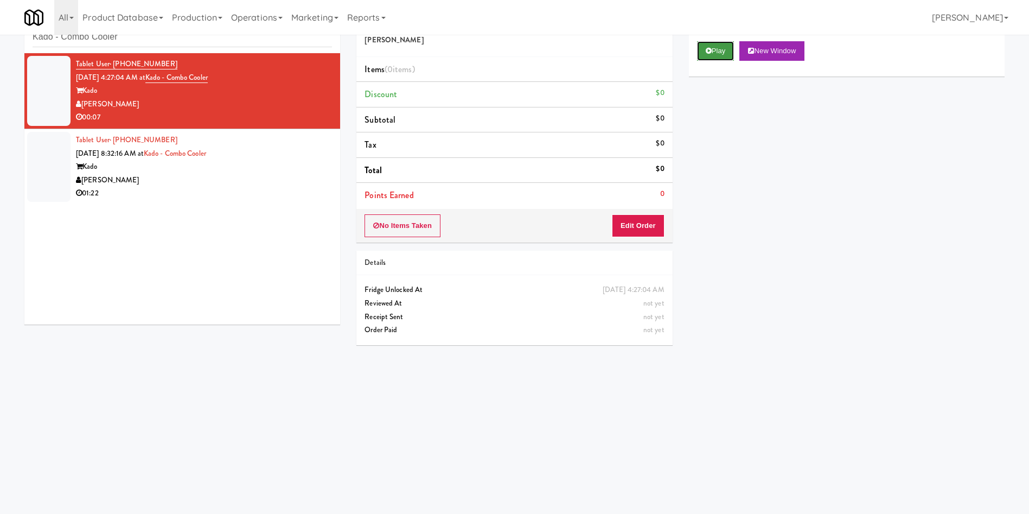
click at [723, 48] on button "Play" at bounding box center [715, 51] width 37 height 20
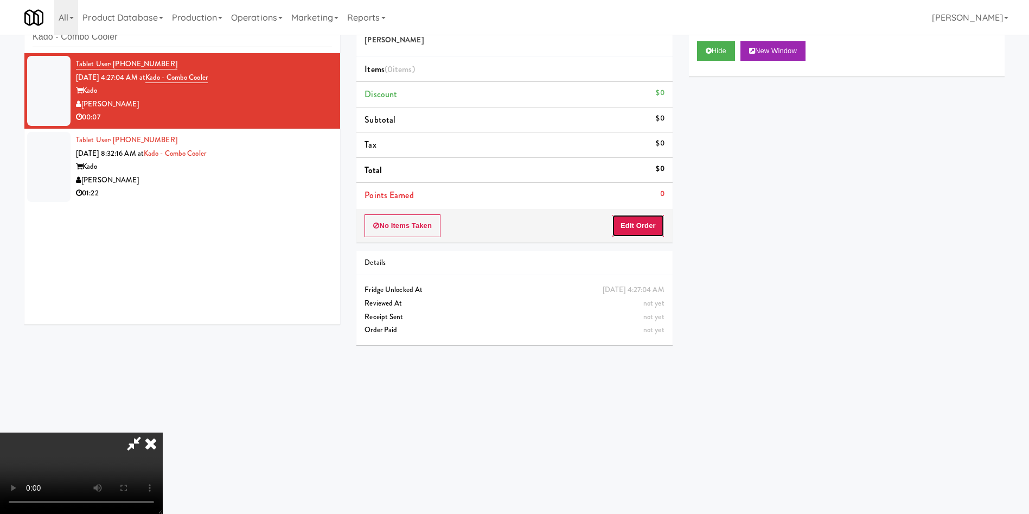
click at [640, 226] on button "Edit Order" at bounding box center [638, 225] width 53 height 23
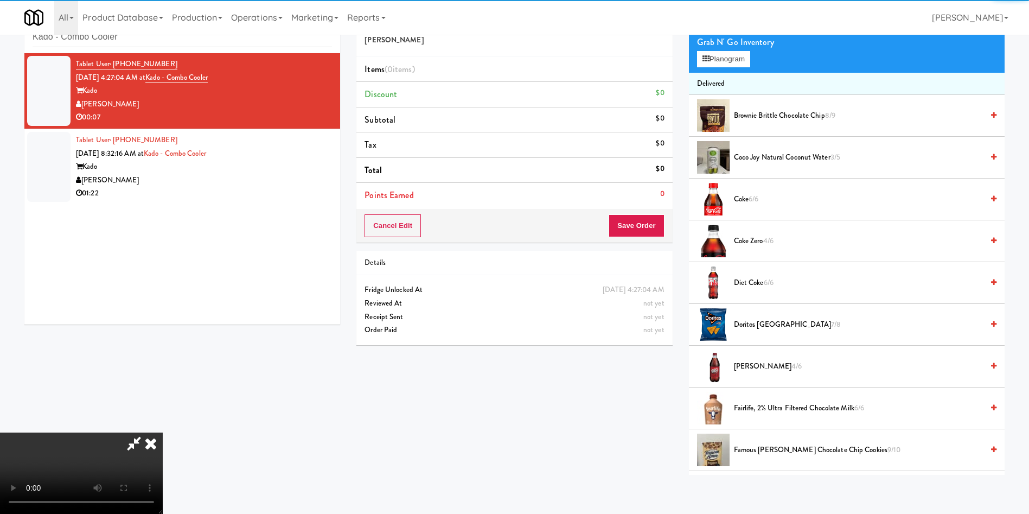
scroll to position [81, 0]
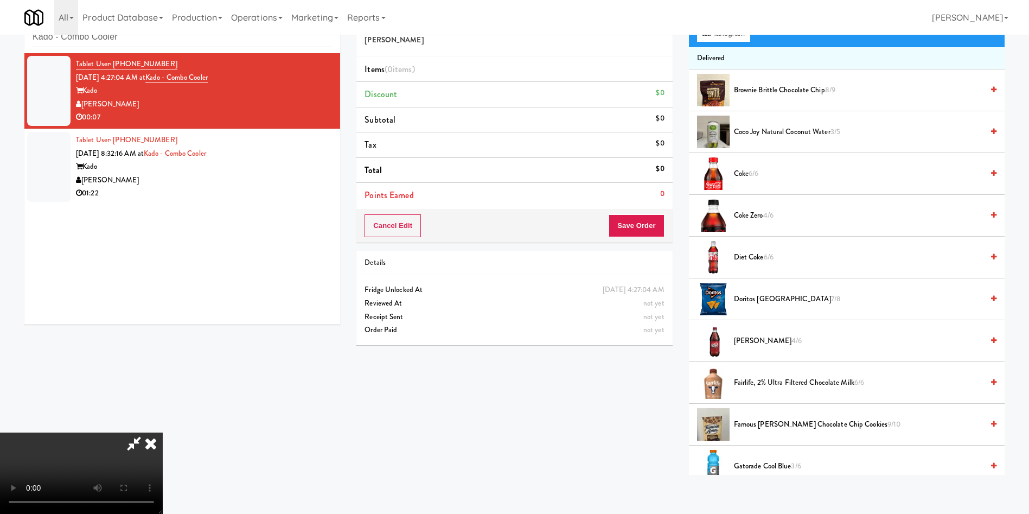
click at [163, 432] on video at bounding box center [81, 472] width 163 height 81
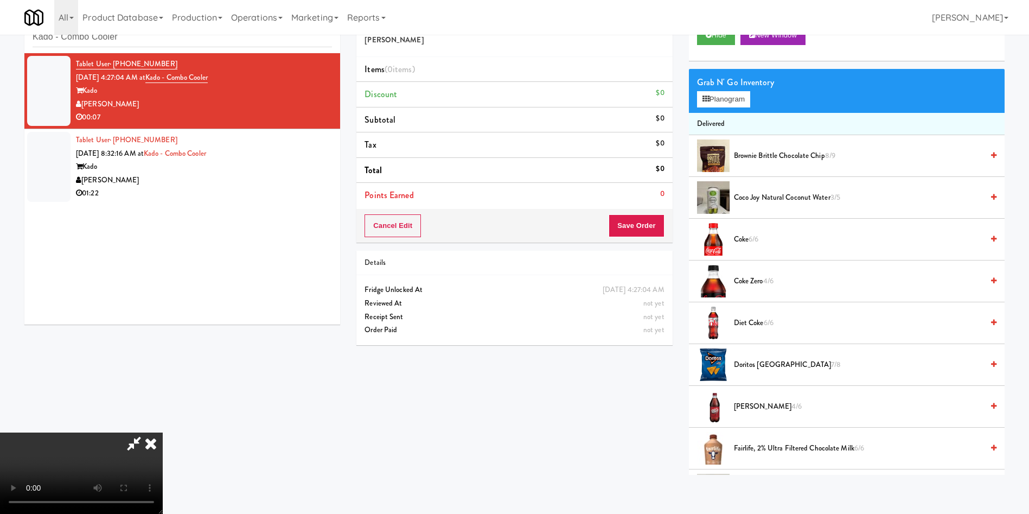
scroll to position [0, 0]
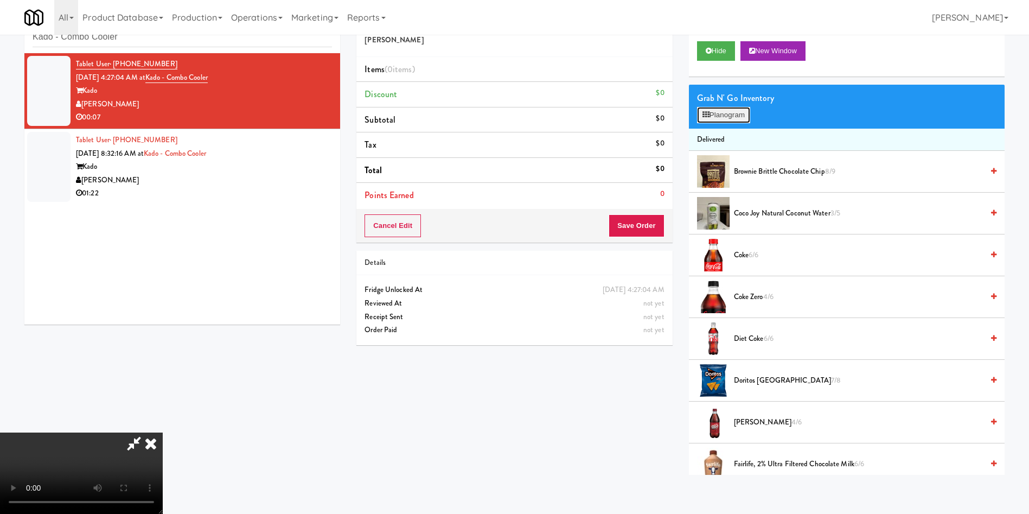
click at [735, 114] on button "Planogram" at bounding box center [723, 115] width 53 height 16
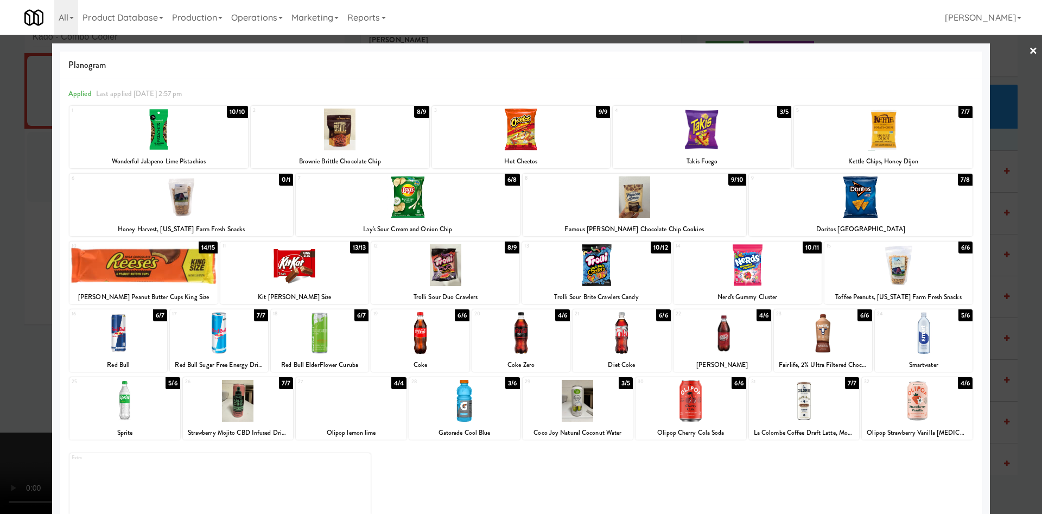
click at [554, 141] on div at bounding box center [521, 129] width 178 height 42
click at [41, 254] on div at bounding box center [521, 257] width 1042 height 514
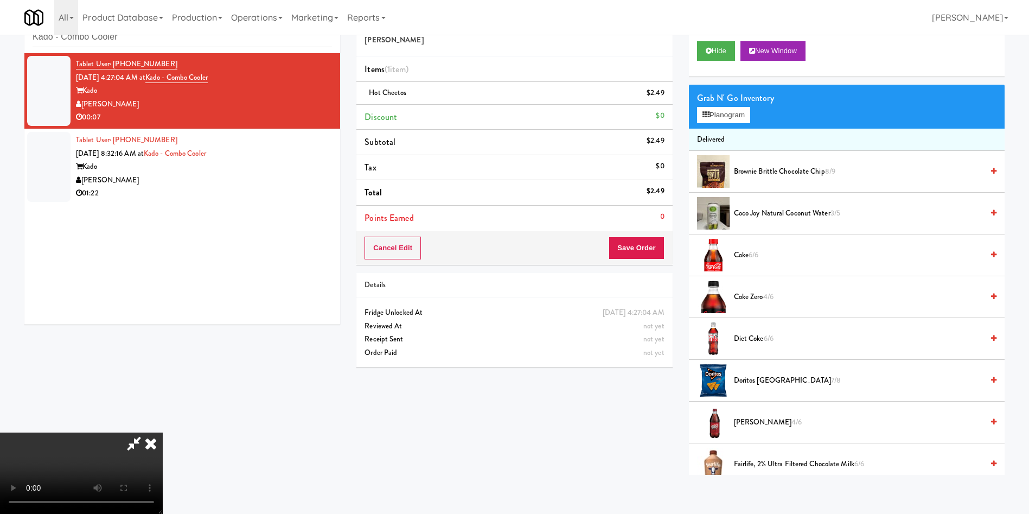
click at [163, 432] on video at bounding box center [81, 472] width 163 height 81
click at [756, 379] on span "Doritos Cool Ranch 7/8" at bounding box center [858, 381] width 249 height 14
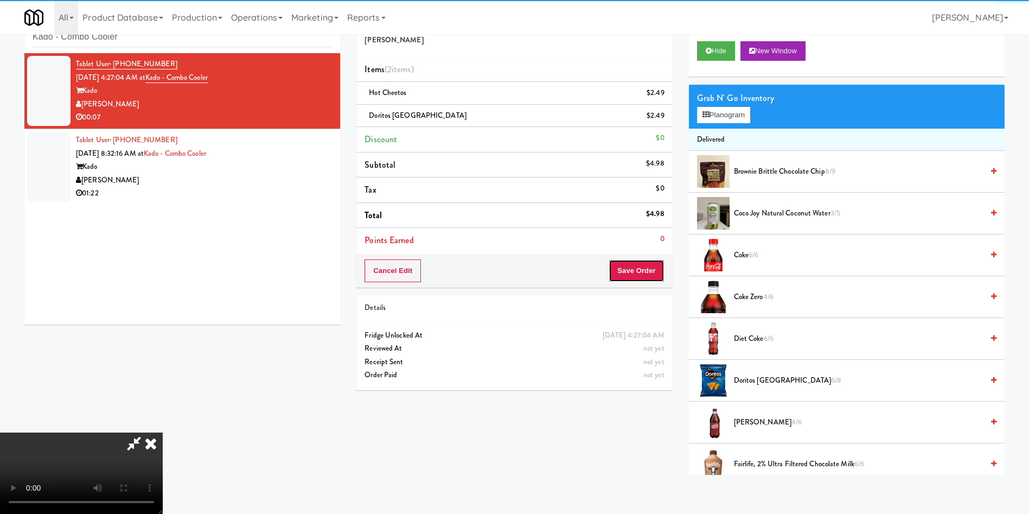
click at [642, 270] on button "Save Order" at bounding box center [636, 270] width 55 height 23
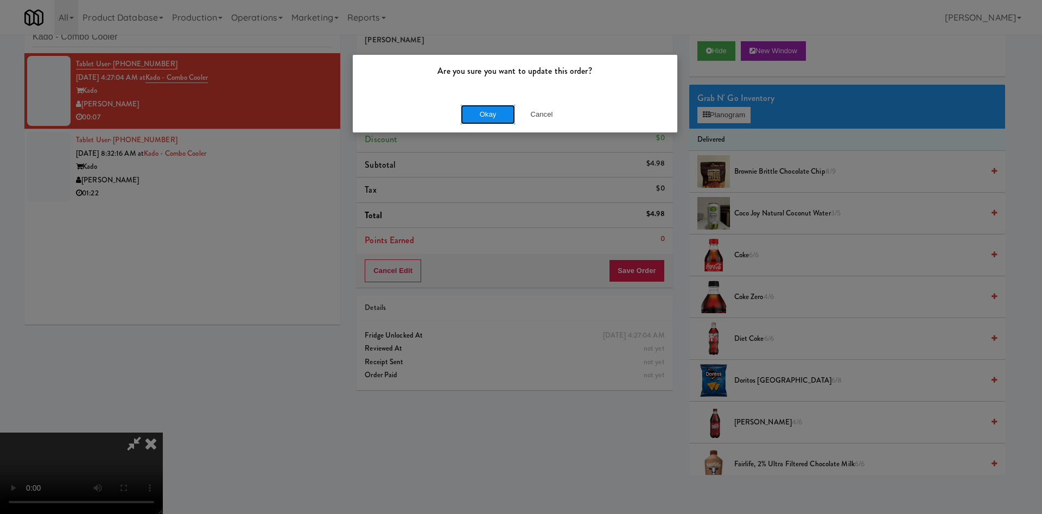
click at [473, 114] on button "Okay" at bounding box center [488, 115] width 54 height 20
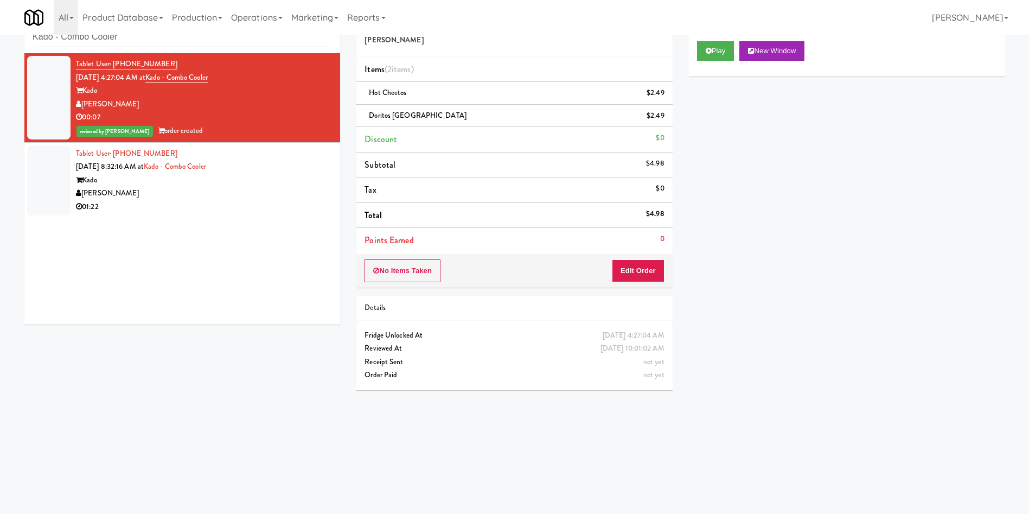
click at [58, 181] on div at bounding box center [48, 180] width 43 height 70
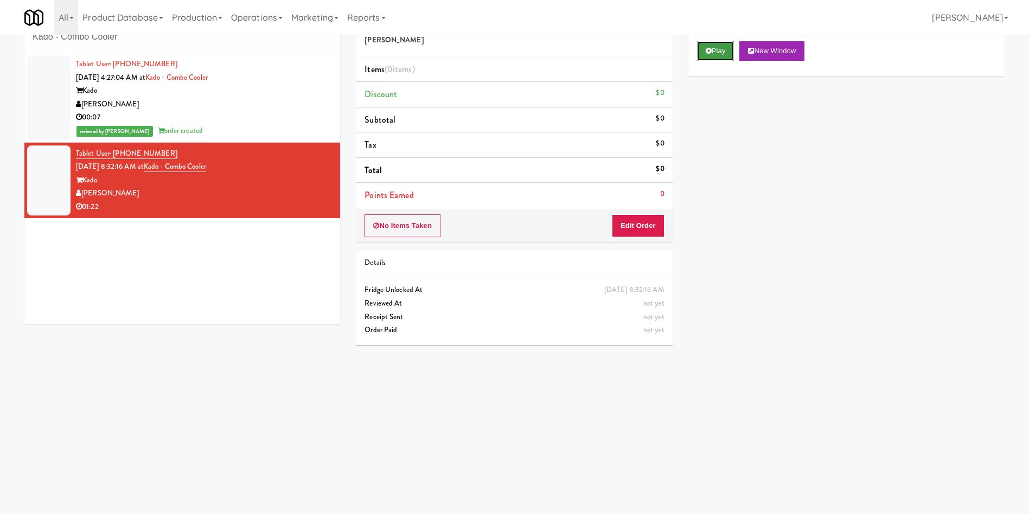
click at [724, 54] on button "Play" at bounding box center [715, 51] width 37 height 20
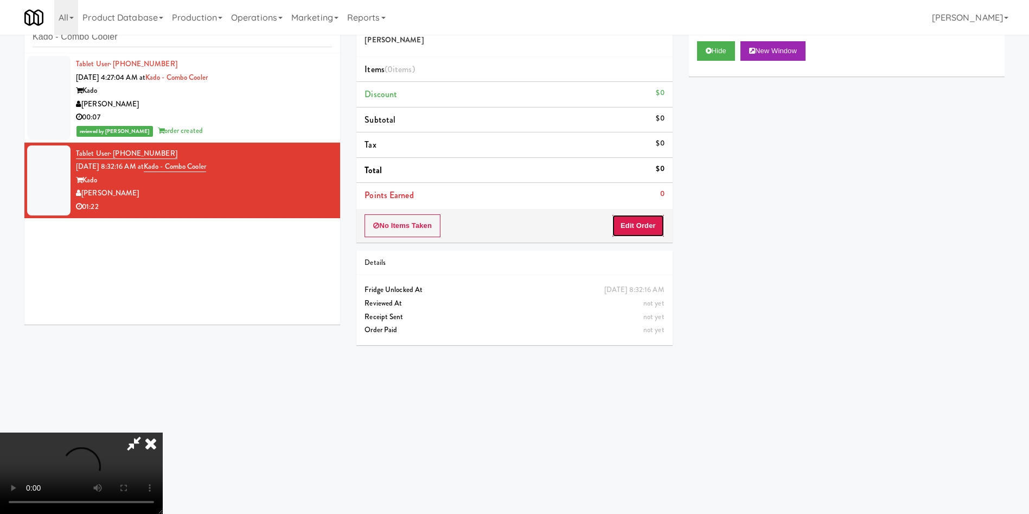
click at [647, 224] on button "Edit Order" at bounding box center [638, 225] width 53 height 23
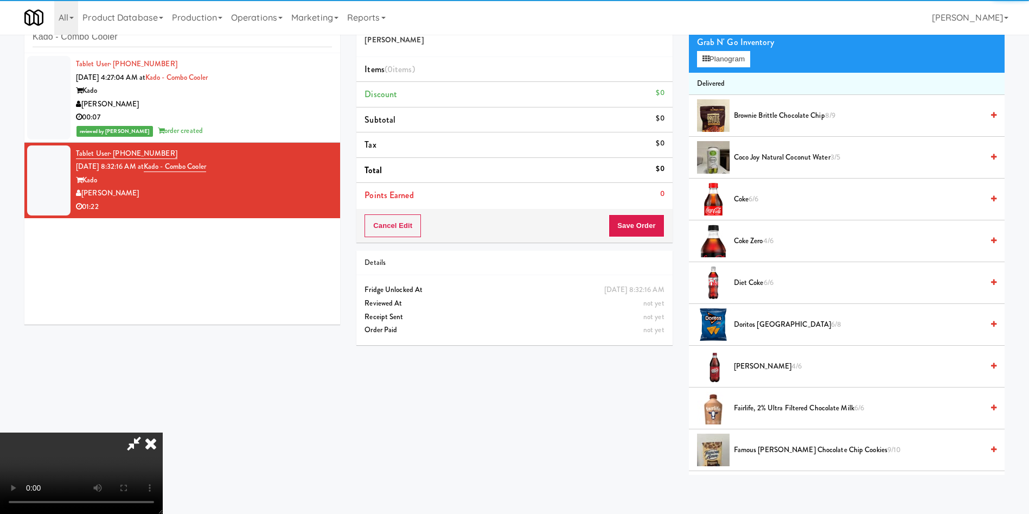
scroll to position [81, 0]
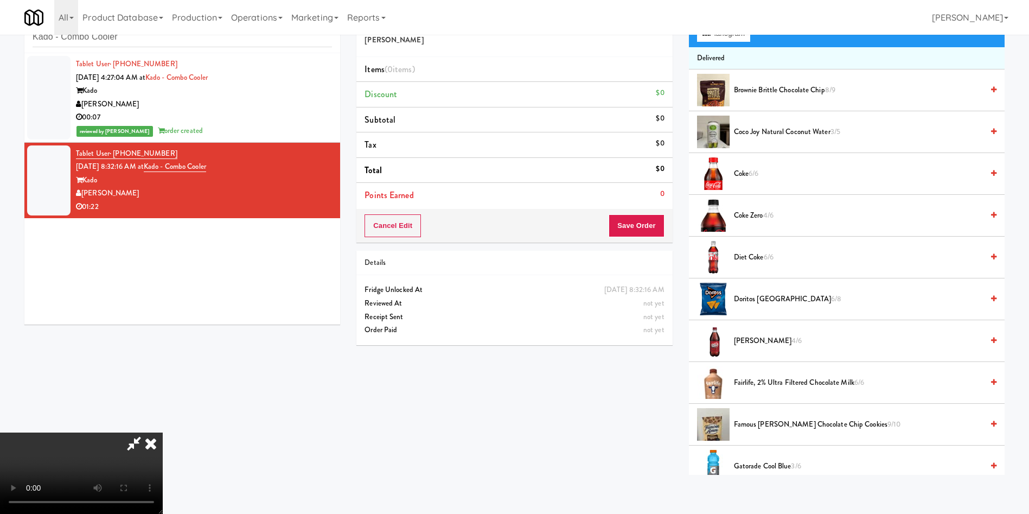
click at [163, 432] on video at bounding box center [81, 472] width 163 height 81
click at [727, 39] on button "Planogram" at bounding box center [723, 33] width 53 height 16
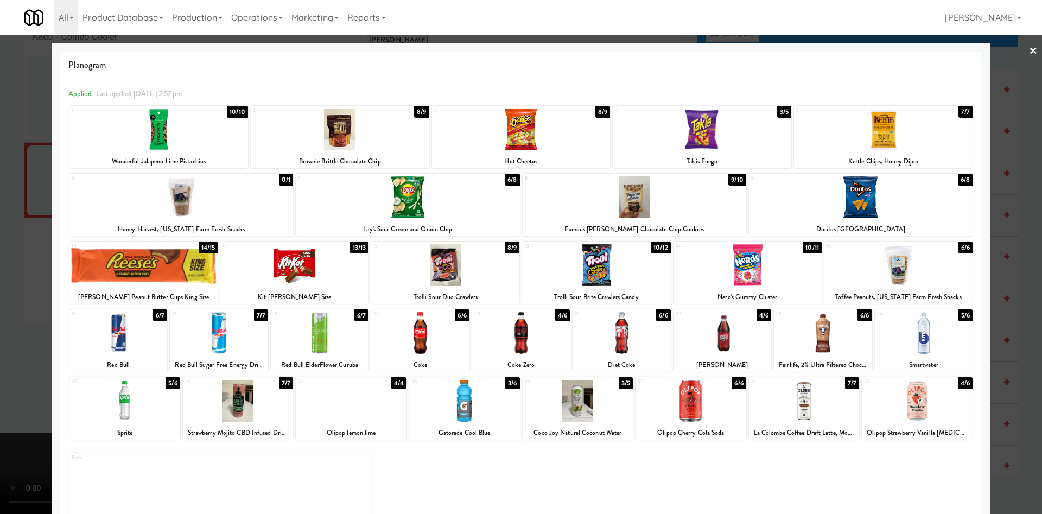
click at [888, 261] on div at bounding box center [898, 265] width 148 height 42
click at [12, 299] on div at bounding box center [521, 257] width 1042 height 514
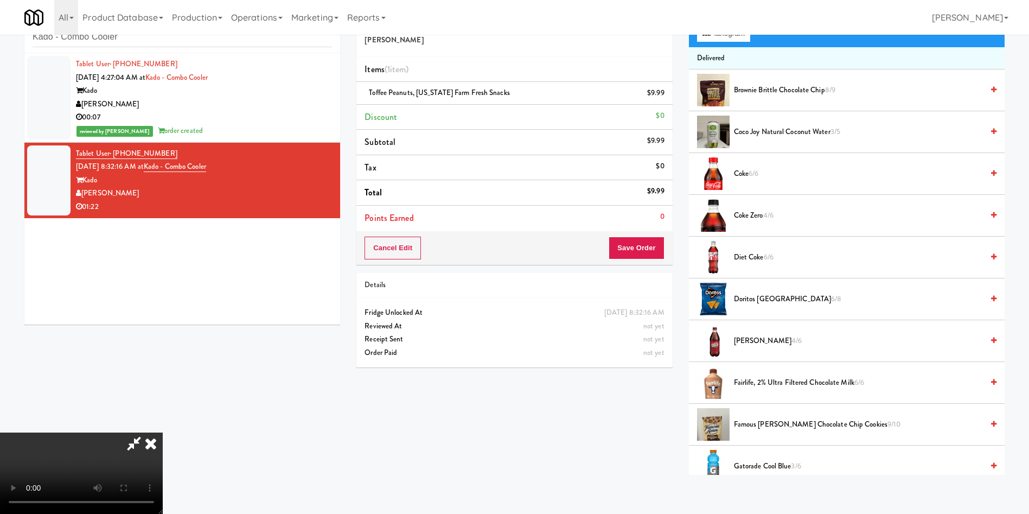
click at [163, 432] on video at bounding box center [81, 472] width 163 height 81
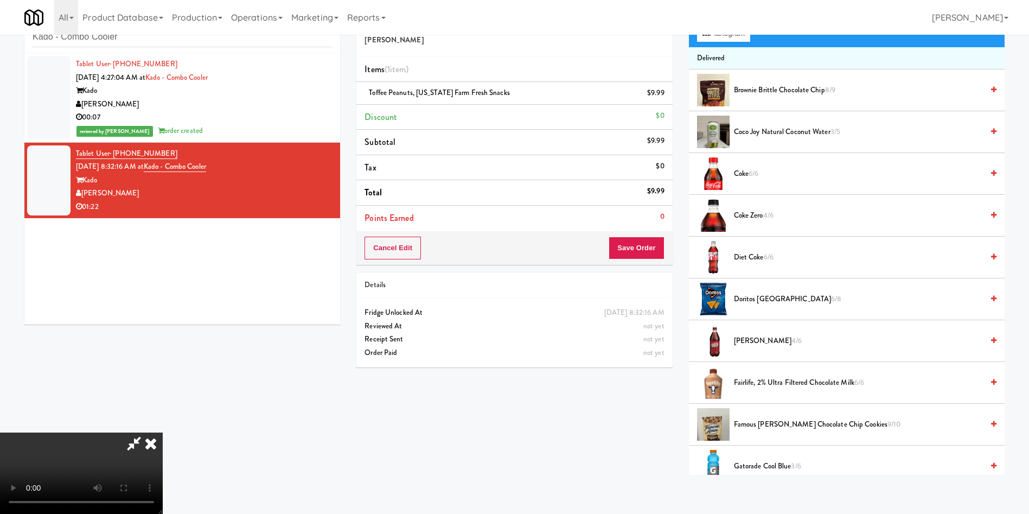
click at [163, 432] on video at bounding box center [81, 472] width 163 height 81
click at [669, 95] on li "Toffee Peanuts, Oregon Farm Fresh Snacks $9.99" at bounding box center [514, 93] width 316 height 23
click at [660, 96] on link at bounding box center [664, 98] width 10 height 14
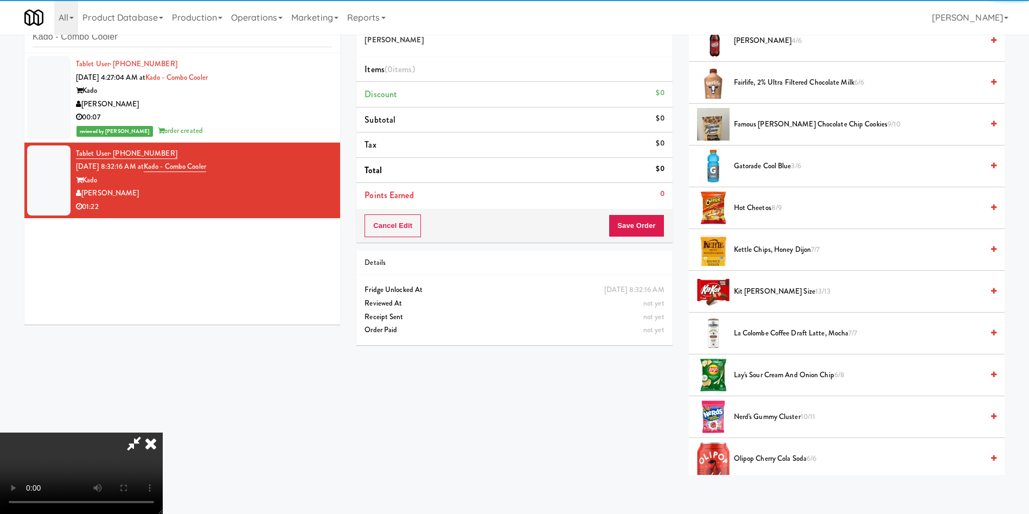
scroll to position [407, 0]
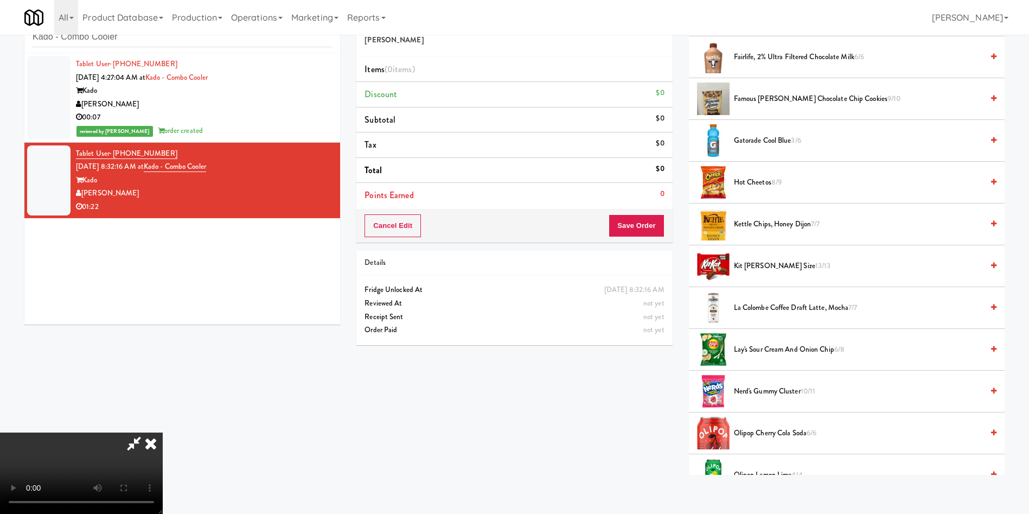
click at [755, 394] on span "Nerd's Gummy Cluster 10/11" at bounding box center [858, 392] width 249 height 14
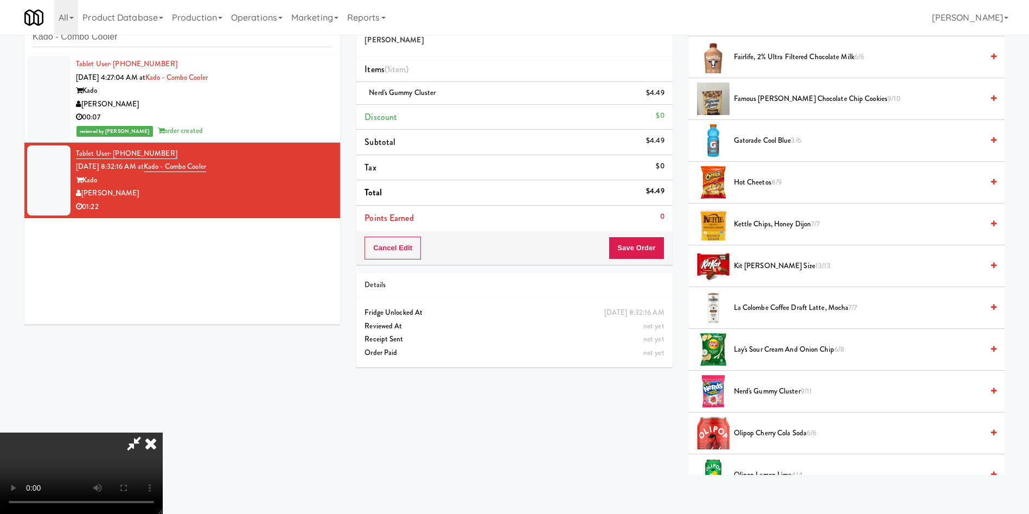
click at [163, 432] on video at bounding box center [81, 472] width 163 height 81
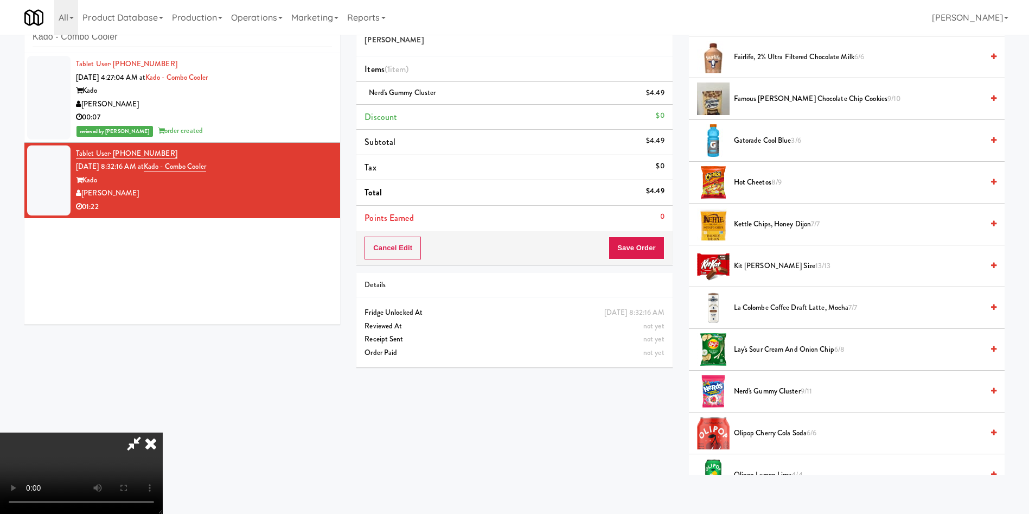
click at [163, 432] on video at bounding box center [81, 472] width 163 height 81
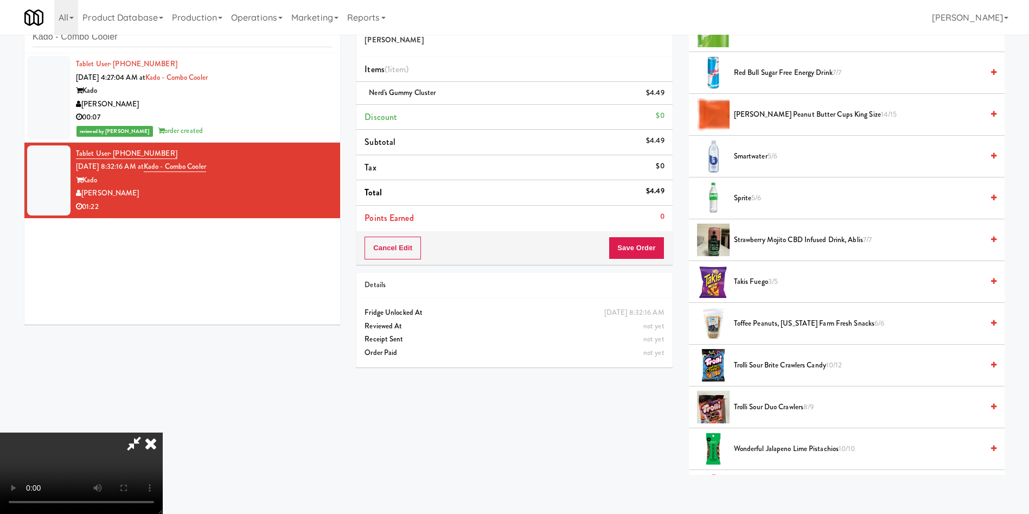
scroll to position [813, 0]
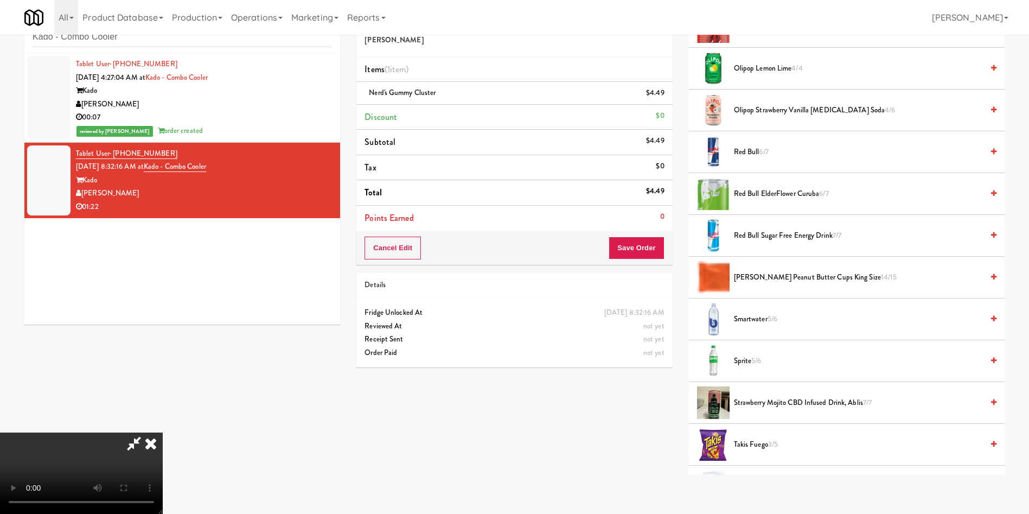
click at [763, 282] on span "Reese's Peanut Butter Cups King Size 14/15" at bounding box center [858, 278] width 249 height 14
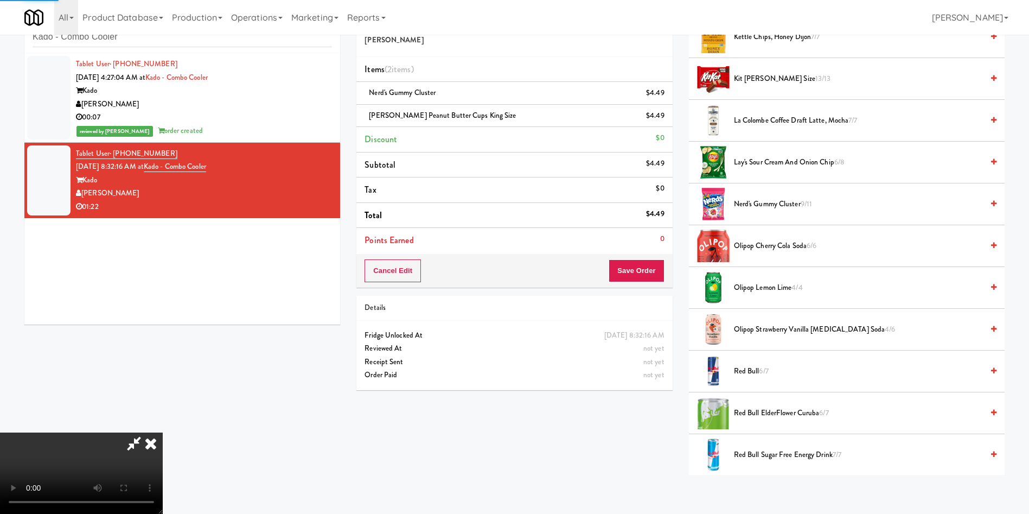
scroll to position [569, 0]
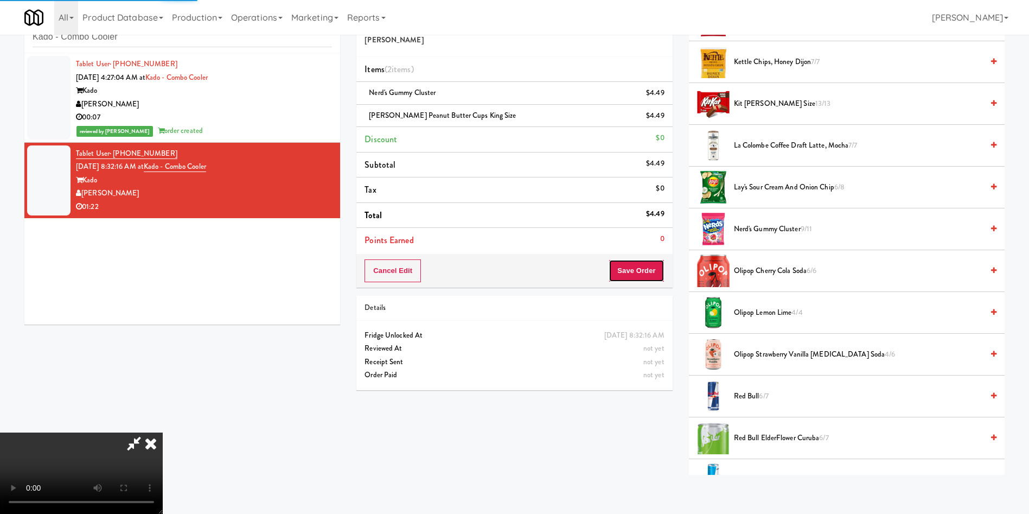
click at [634, 261] on button "Save Order" at bounding box center [636, 270] width 55 height 23
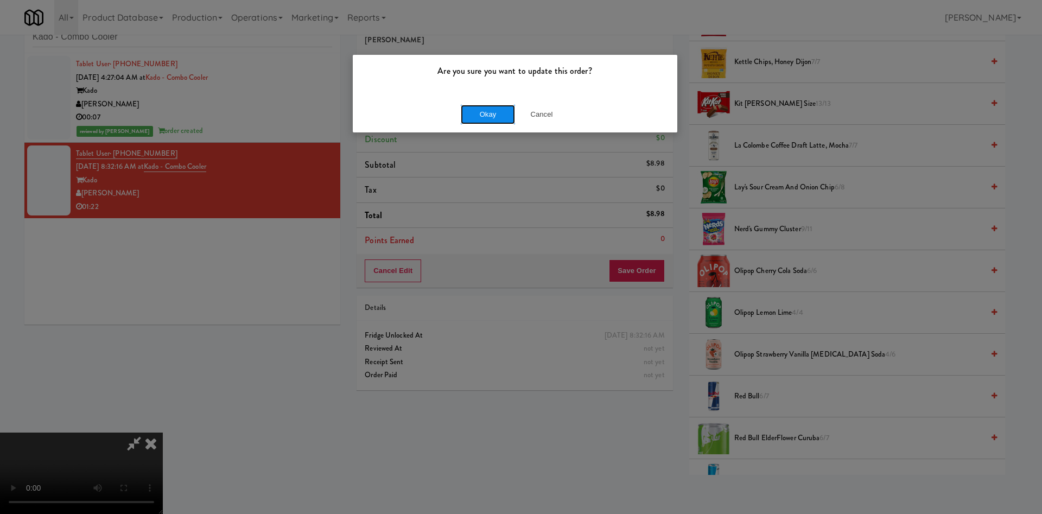
click at [478, 109] on button "Okay" at bounding box center [488, 115] width 54 height 20
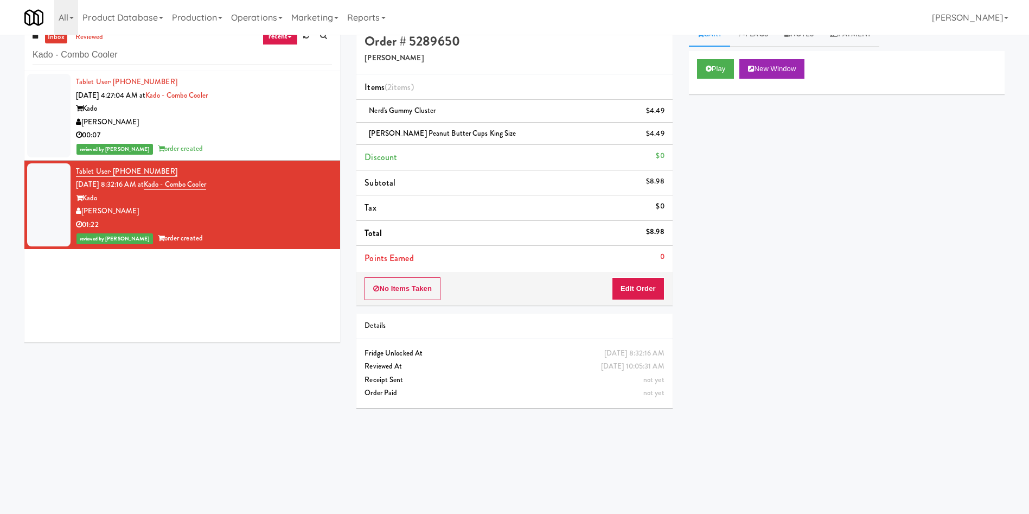
scroll to position [0, 0]
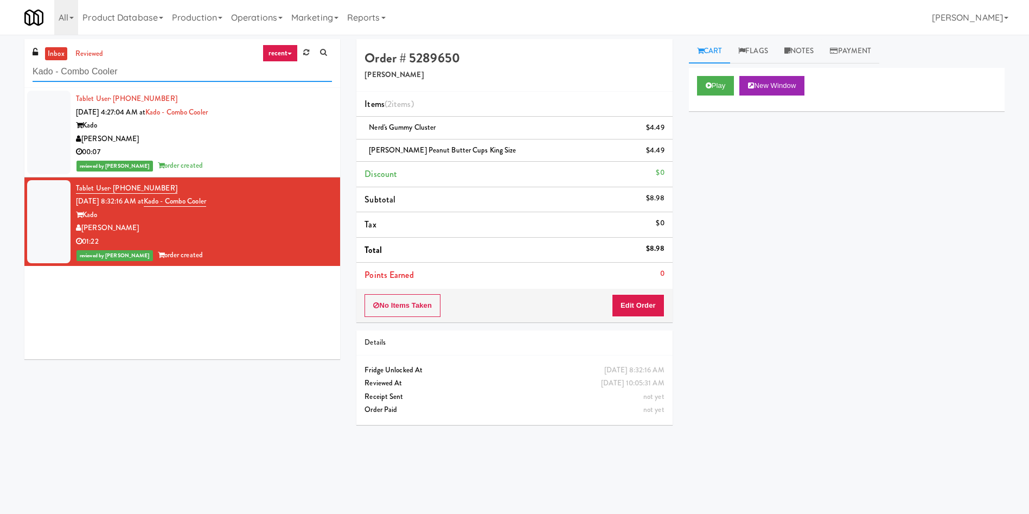
paste input "Lancaster lofts"
drag, startPoint x: 213, startPoint y: 63, endPoint x: 0, endPoint y: 50, distance: 213.6
click at [0, 50] on div "inbox reviewed recent all unclear take inventory issue suspicious failed recent…" at bounding box center [514, 257] width 1029 height 436
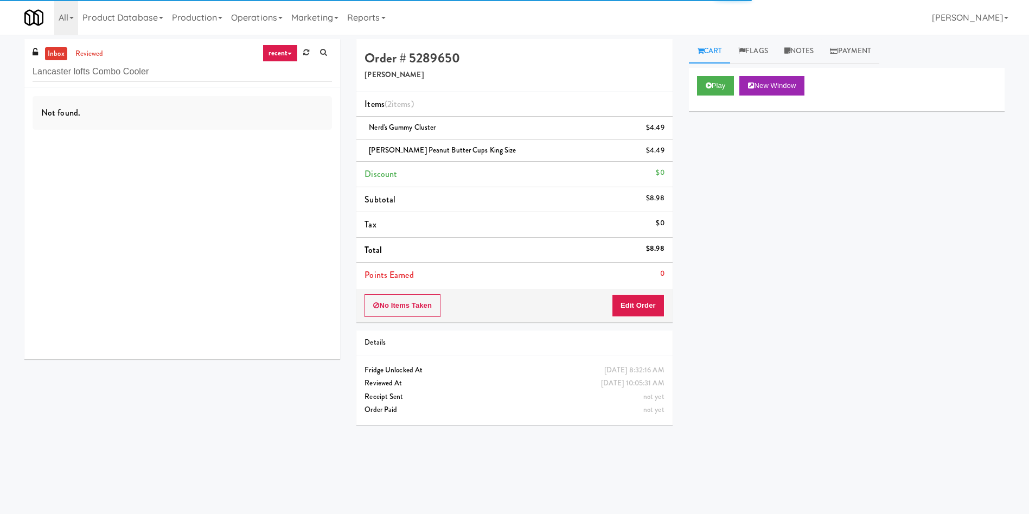
click at [54, 36] on div "inbox reviewed recent all unclear take inventory issue suspicious failed recent…" at bounding box center [514, 255] width 1029 height 440
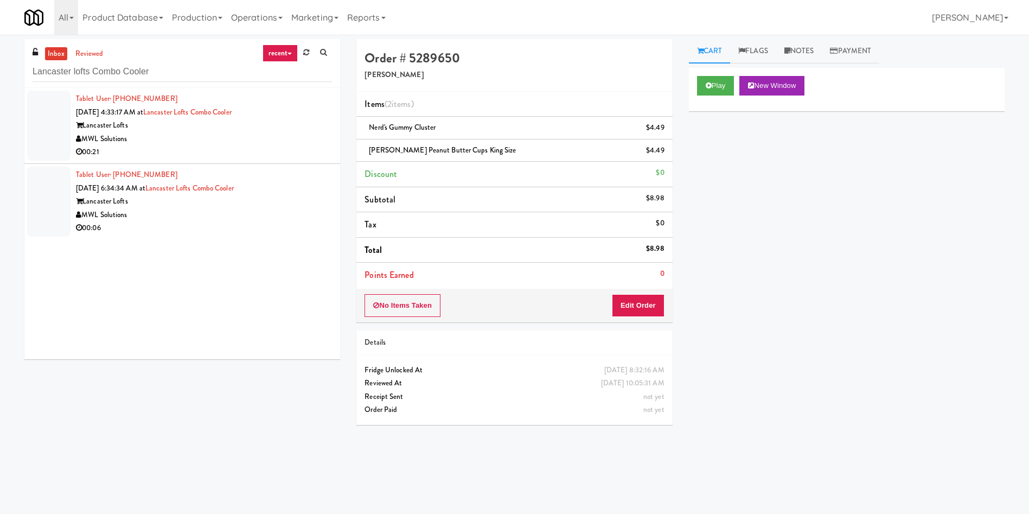
click at [53, 143] on div at bounding box center [48, 126] width 43 height 70
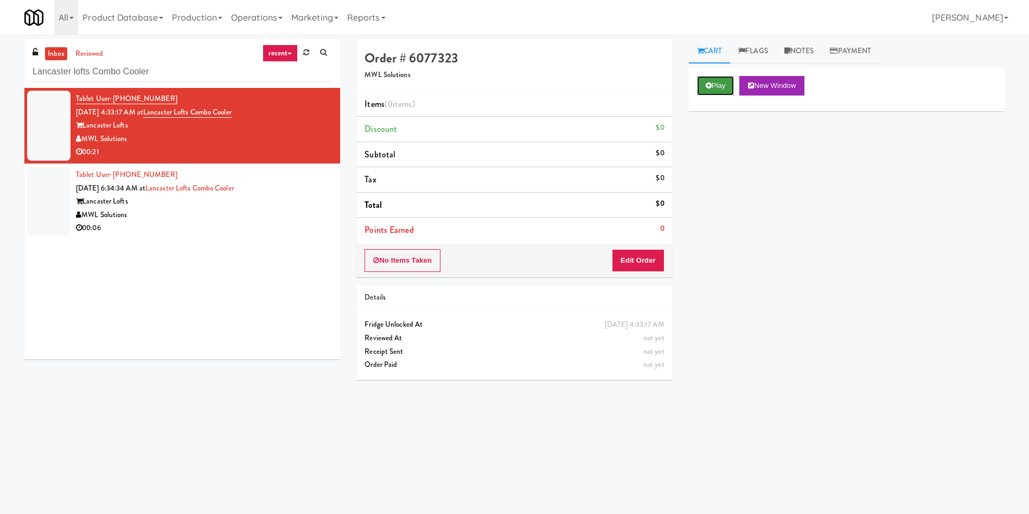
drag, startPoint x: 726, startPoint y: 88, endPoint x: 673, endPoint y: 323, distance: 241.0
click at [726, 88] on button "Play" at bounding box center [715, 86] width 37 height 20
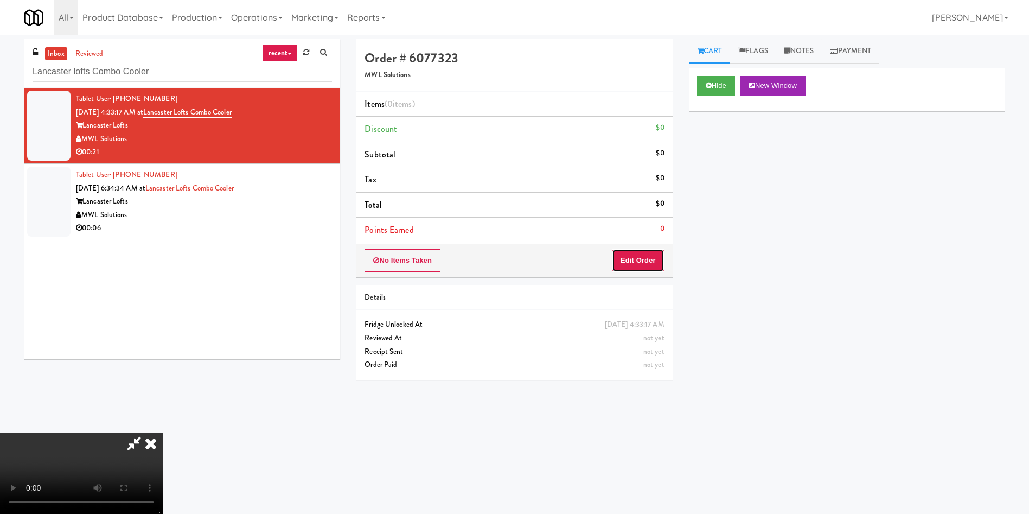
click at [646, 264] on button "Edit Order" at bounding box center [638, 260] width 53 height 23
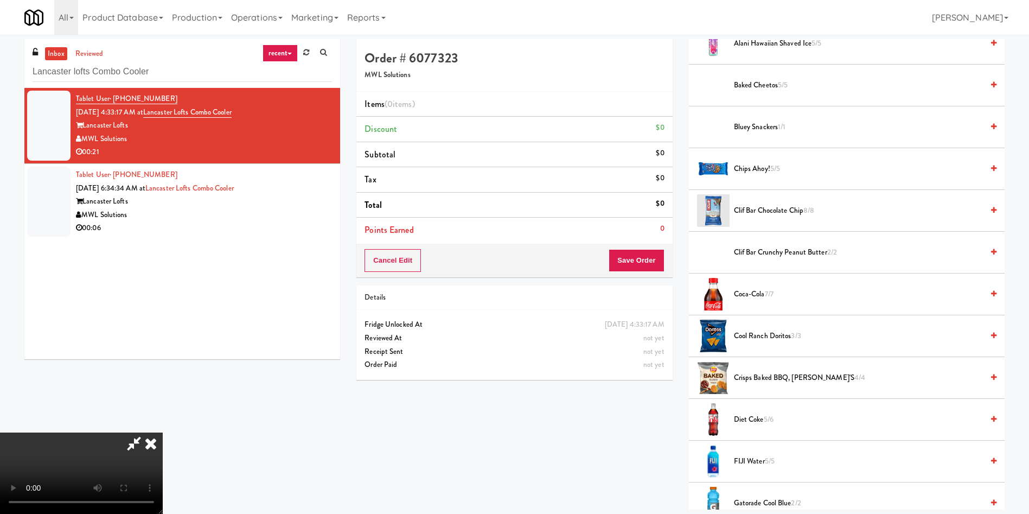
scroll to position [159, 0]
click at [163, 432] on video at bounding box center [81, 472] width 163 height 81
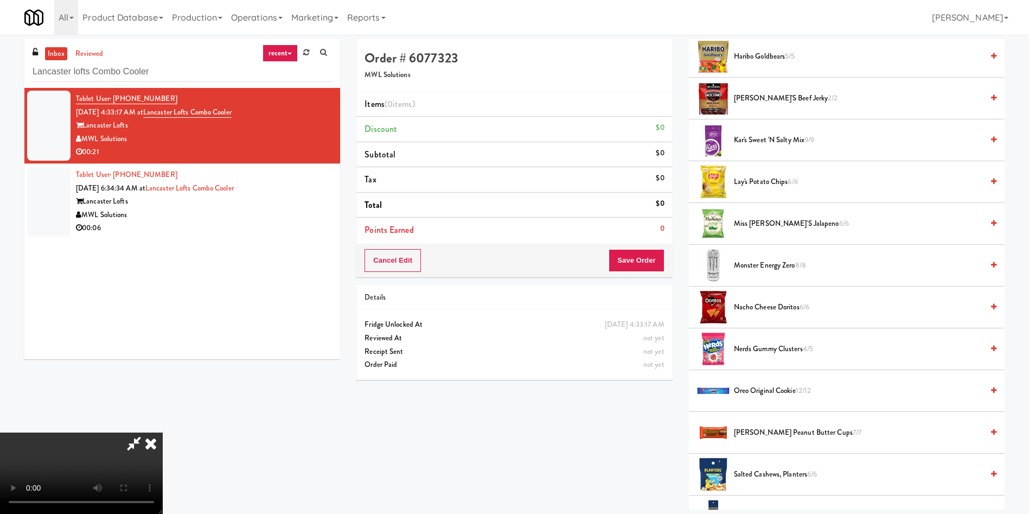
scroll to position [814, 0]
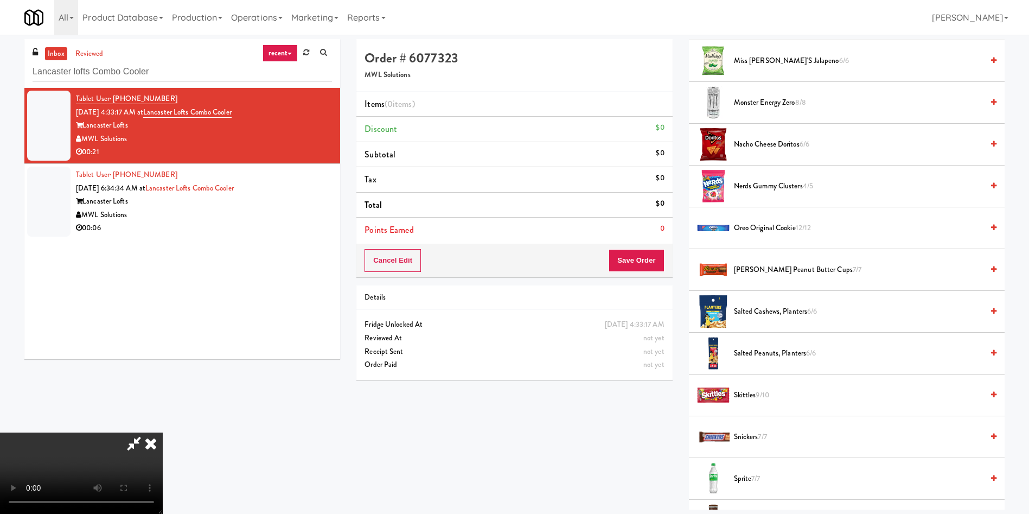
click at [163, 432] on video at bounding box center [81, 472] width 163 height 81
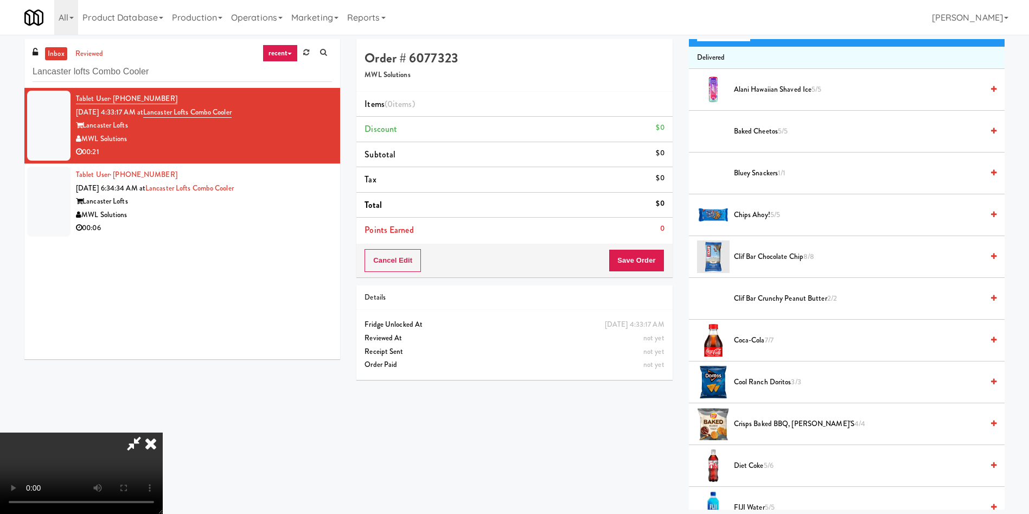
scroll to position [0, 0]
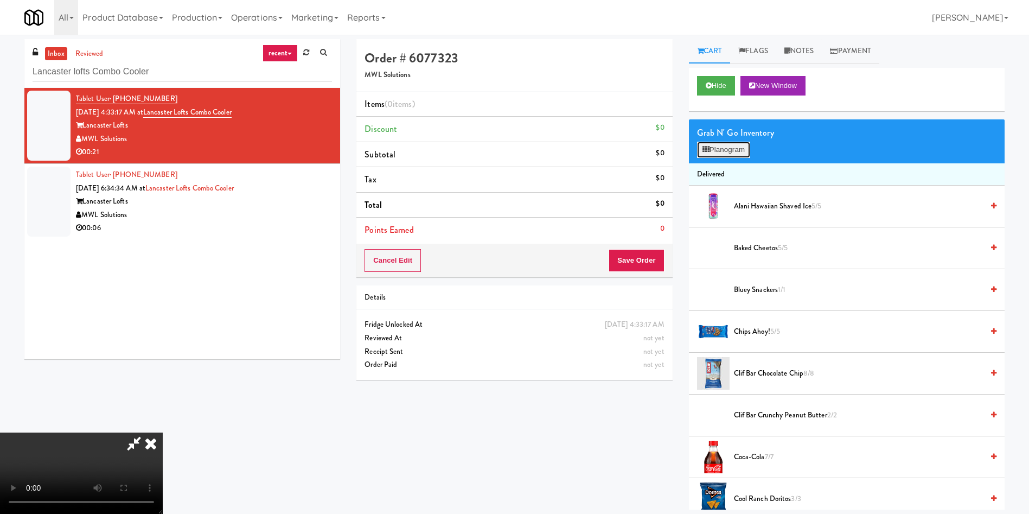
click at [729, 149] on button "Planogram" at bounding box center [723, 150] width 53 height 16
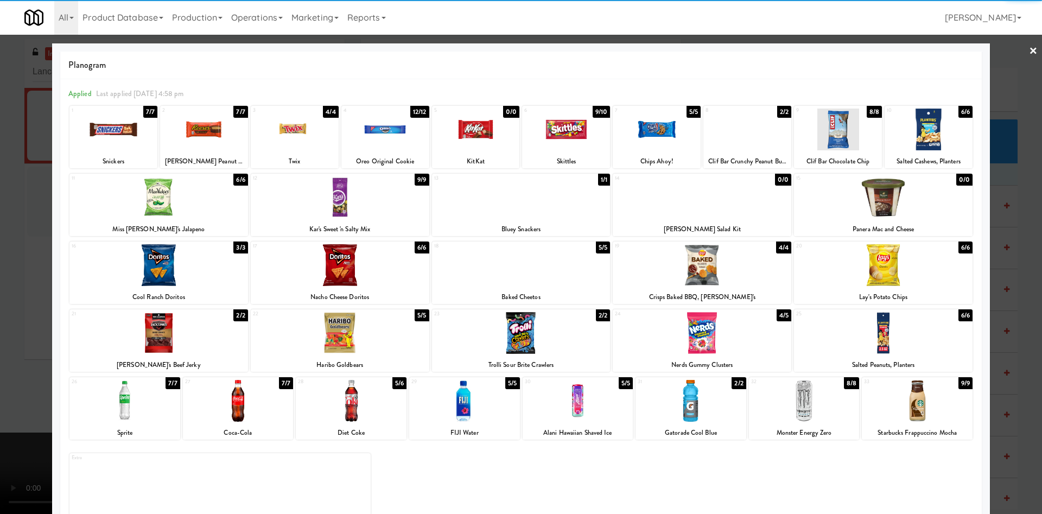
click at [542, 327] on div at bounding box center [521, 333] width 178 height 42
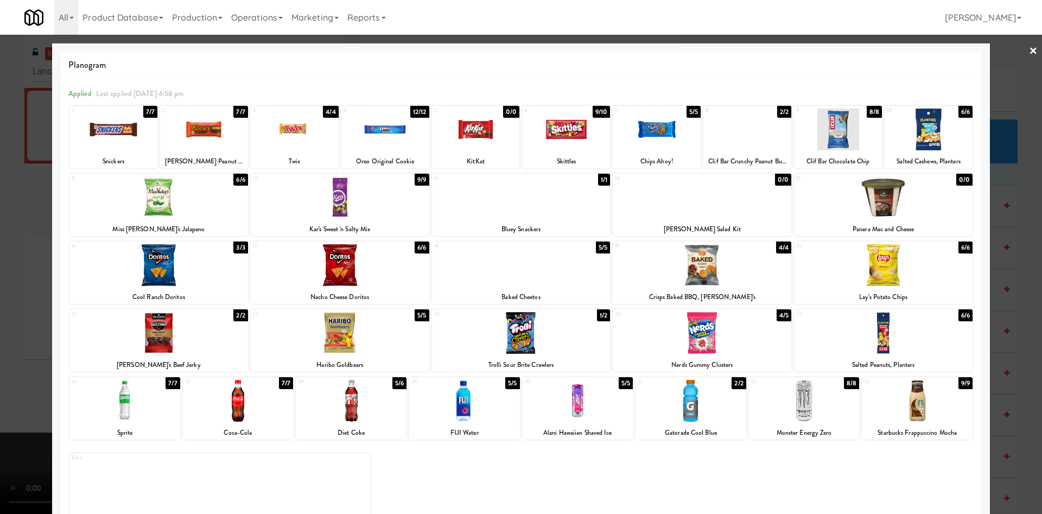
click at [10, 252] on div at bounding box center [521, 257] width 1042 height 514
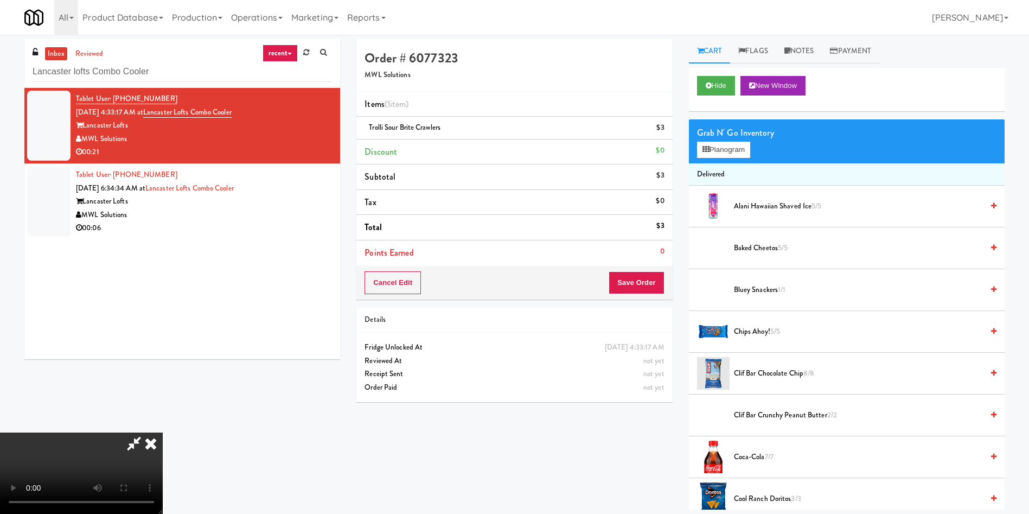
click at [163, 432] on video at bounding box center [81, 472] width 163 height 81
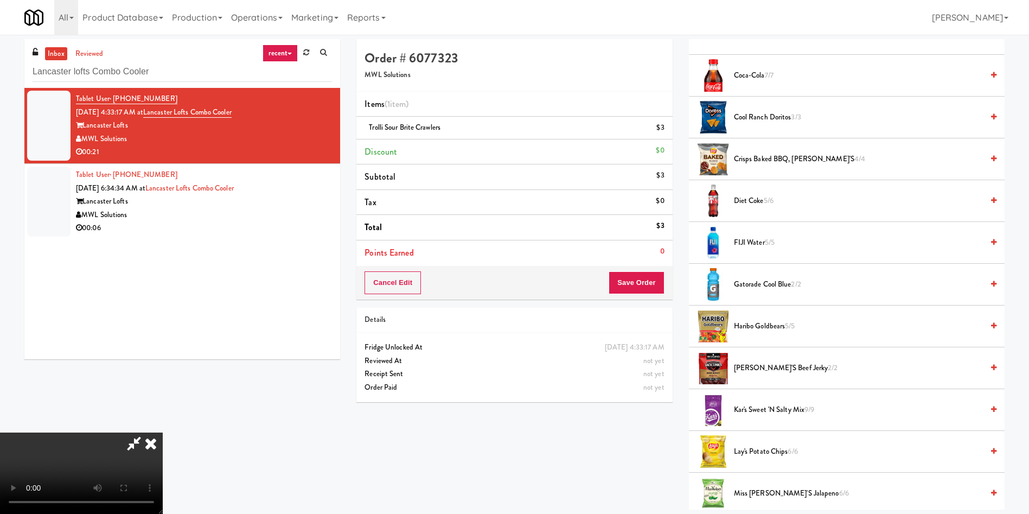
scroll to position [407, 0]
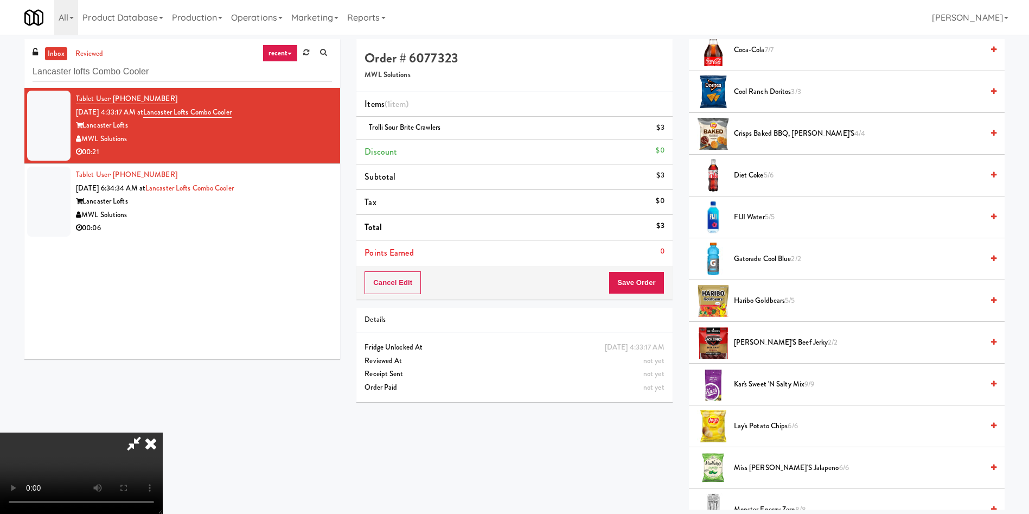
click at [760, 345] on span "Jack Link's Beef Jerky 2/2" at bounding box center [858, 343] width 249 height 14
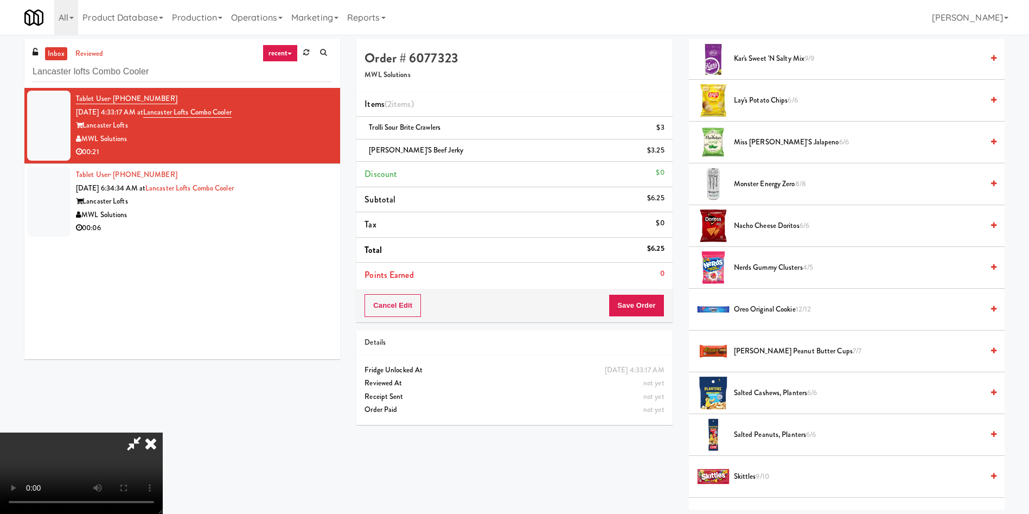
scroll to position [1055, 0]
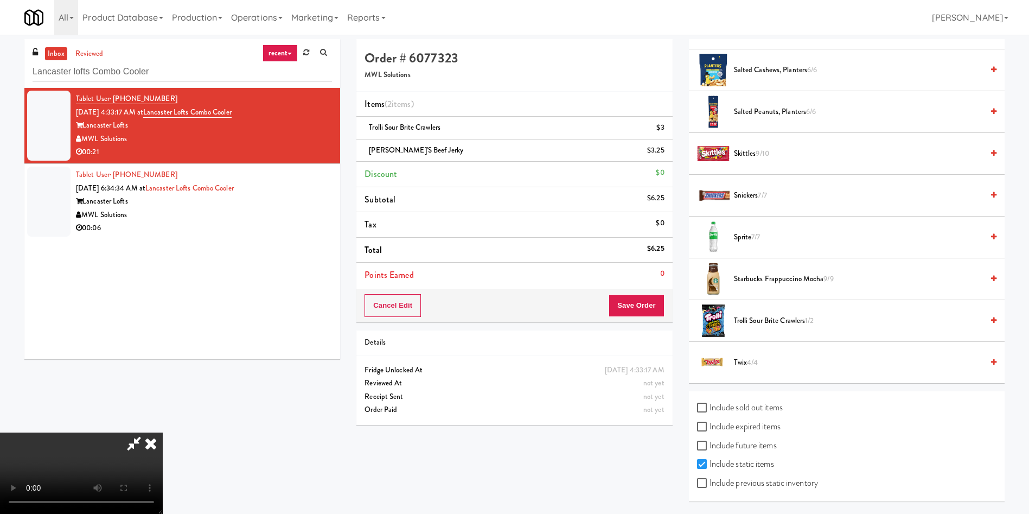
click at [754, 235] on span "7/7" at bounding box center [755, 237] width 9 height 10
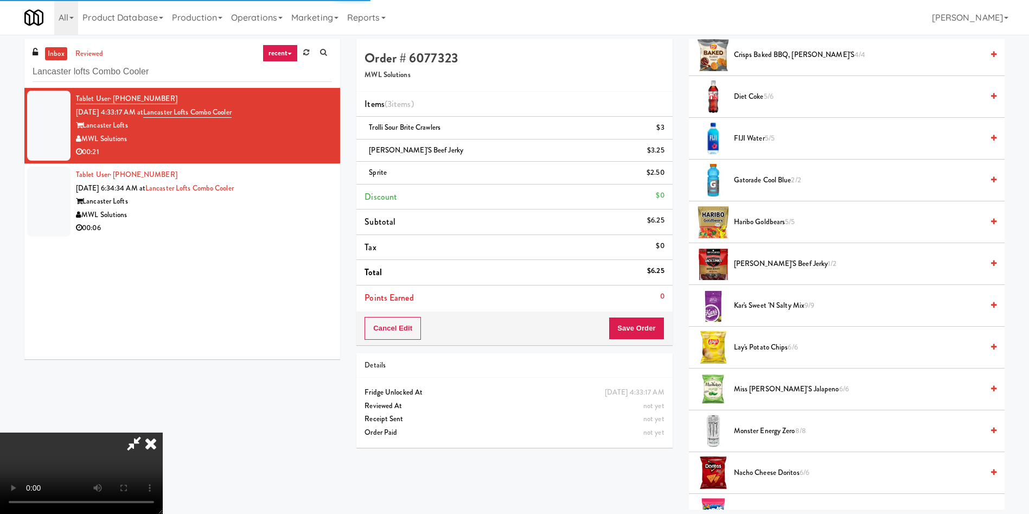
scroll to position [0, 0]
click at [635, 314] on div "Cancel Edit Save Order" at bounding box center [514, 328] width 316 height 34
click at [638, 320] on button "Save Order" at bounding box center [636, 328] width 55 height 23
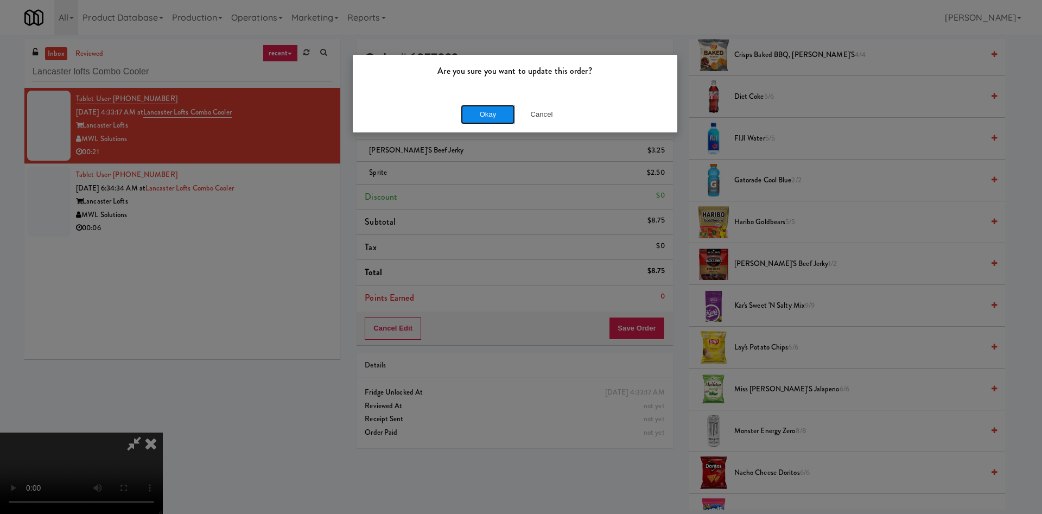
click at [480, 109] on button "Okay" at bounding box center [488, 115] width 54 height 20
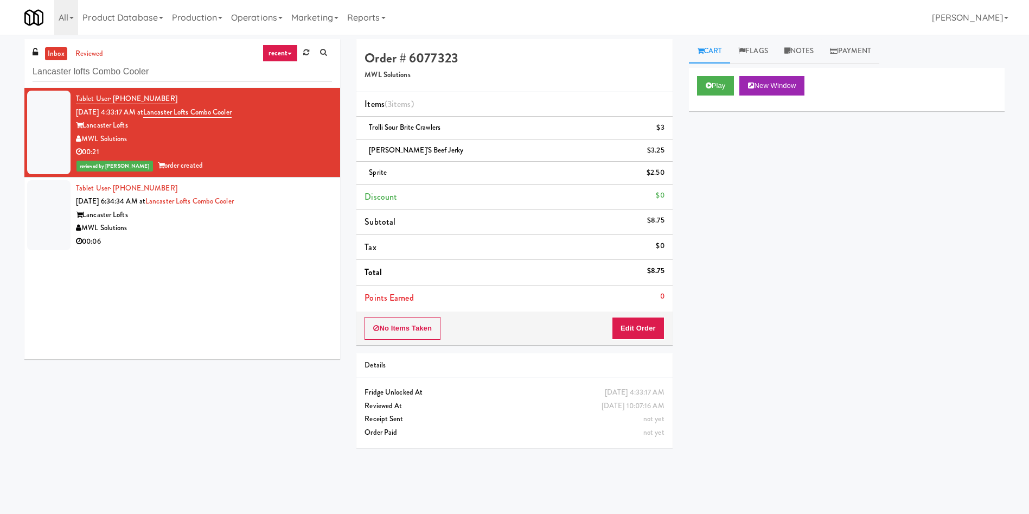
click at [31, 203] on div at bounding box center [48, 215] width 43 height 70
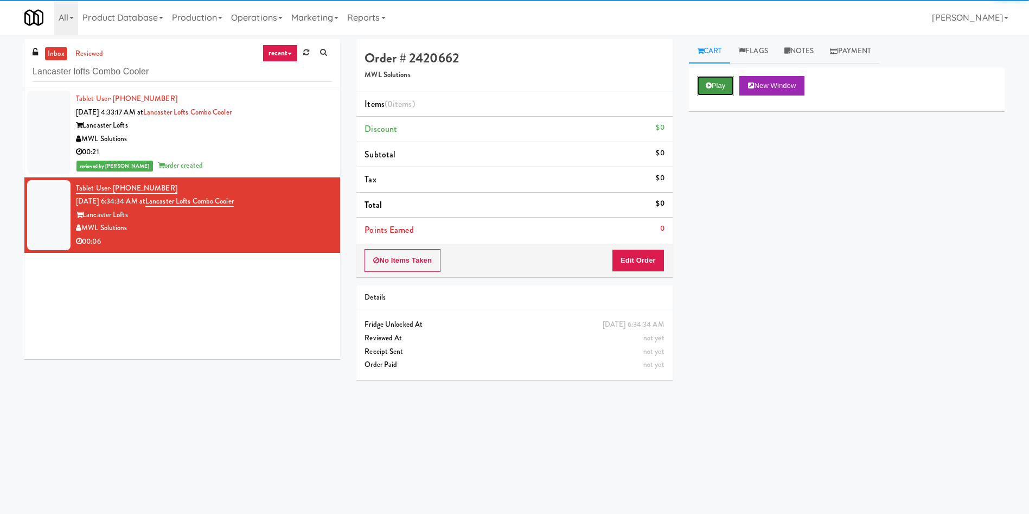
click at [717, 90] on button "Play" at bounding box center [715, 86] width 37 height 20
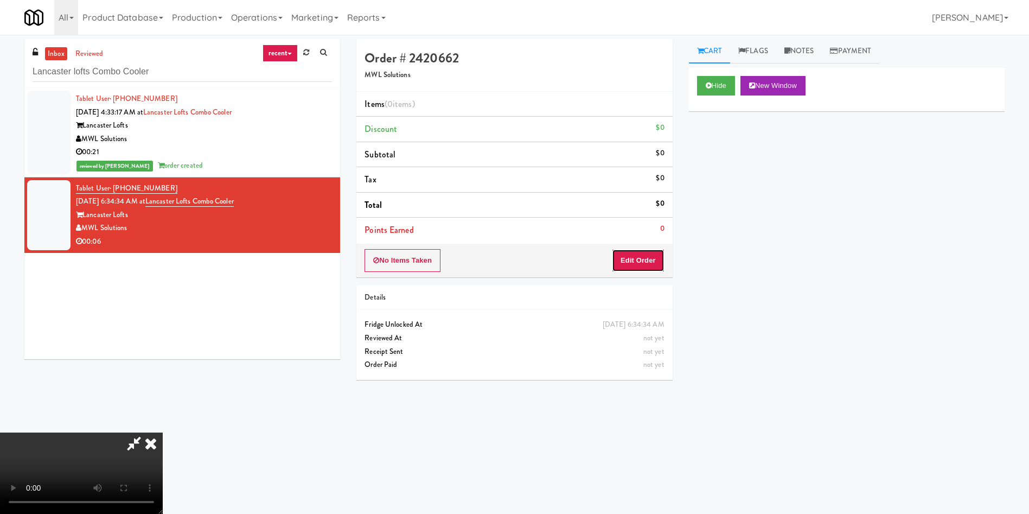
drag, startPoint x: 628, startPoint y: 267, endPoint x: 463, endPoint y: 205, distance: 176.3
click at [628, 268] on button "Edit Order" at bounding box center [638, 260] width 53 height 23
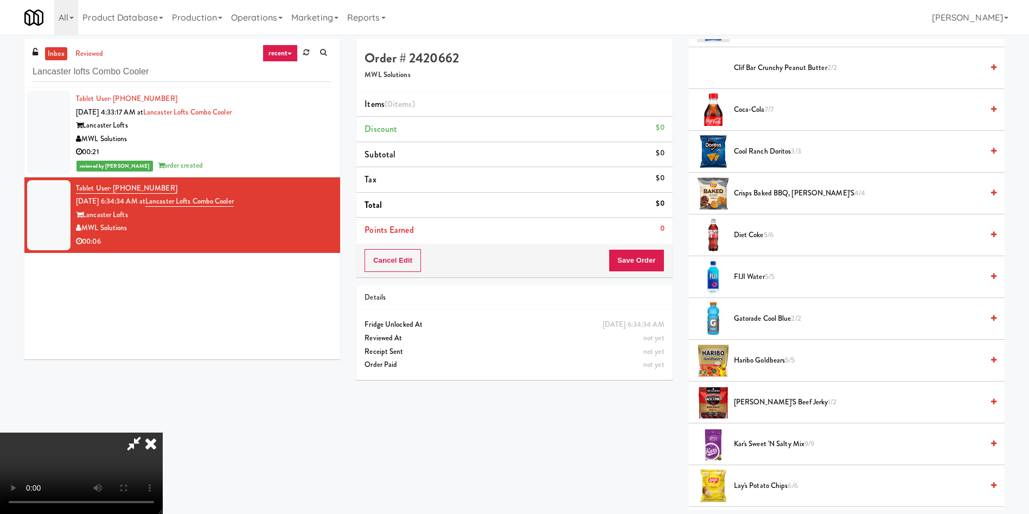
scroll to position [407, 0]
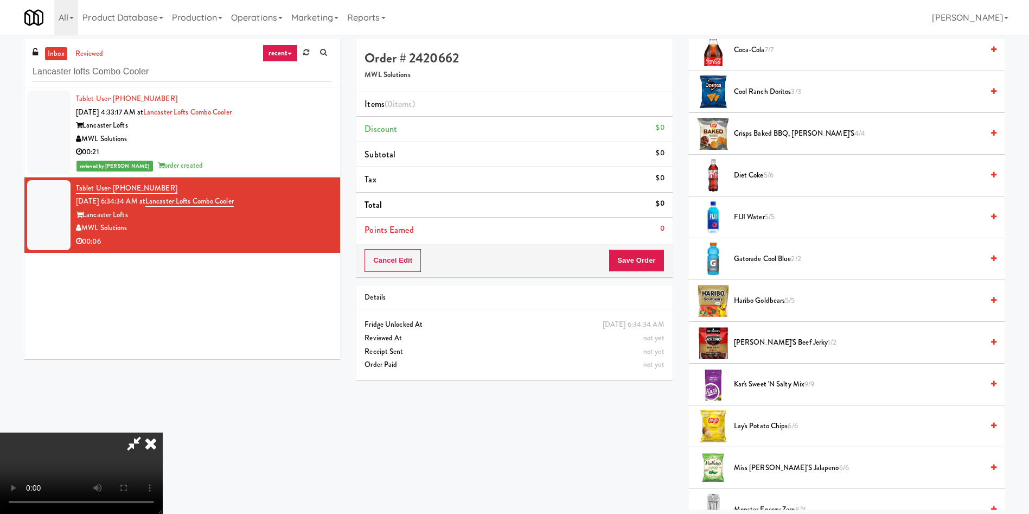
click at [752, 302] on span "Haribo Goldbears 5/5" at bounding box center [858, 301] width 249 height 14
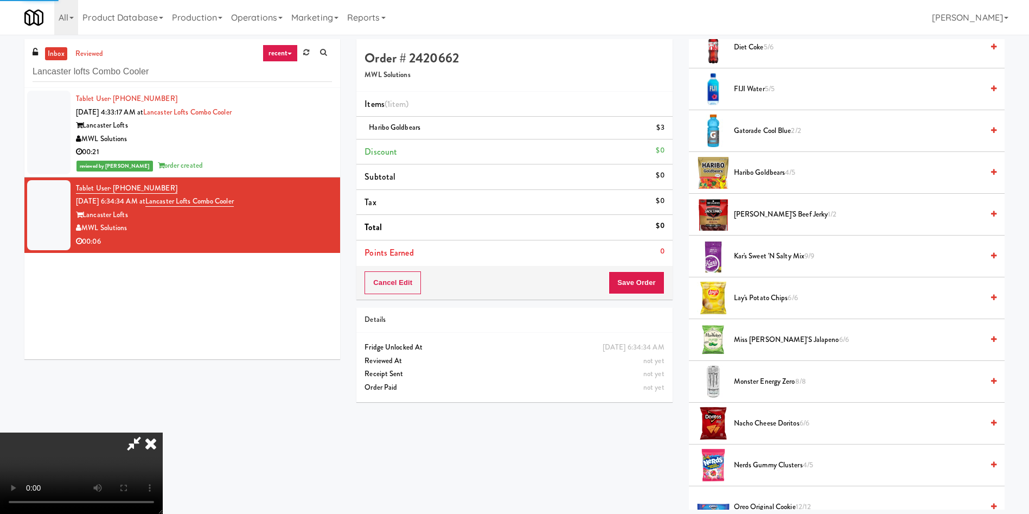
scroll to position [570, 0]
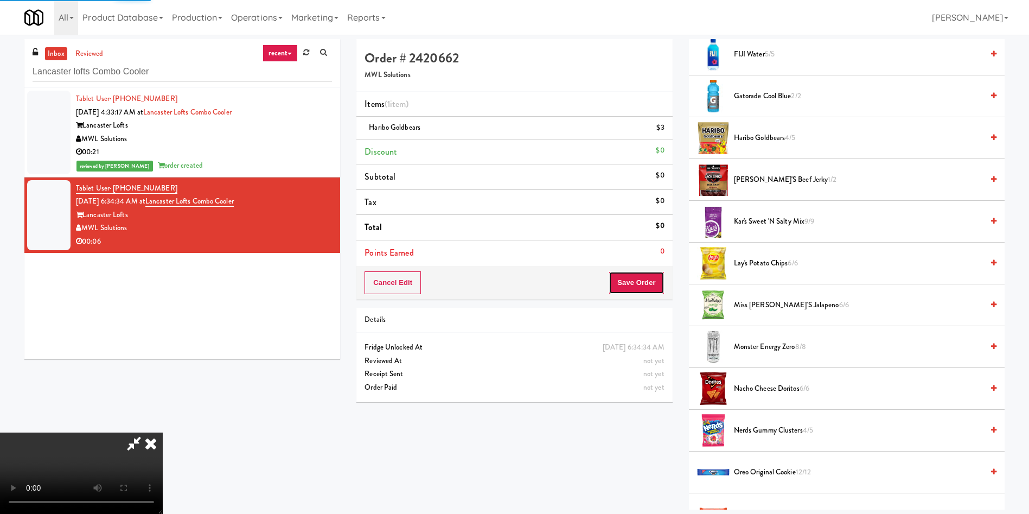
click at [639, 279] on button "Save Order" at bounding box center [636, 282] width 55 height 23
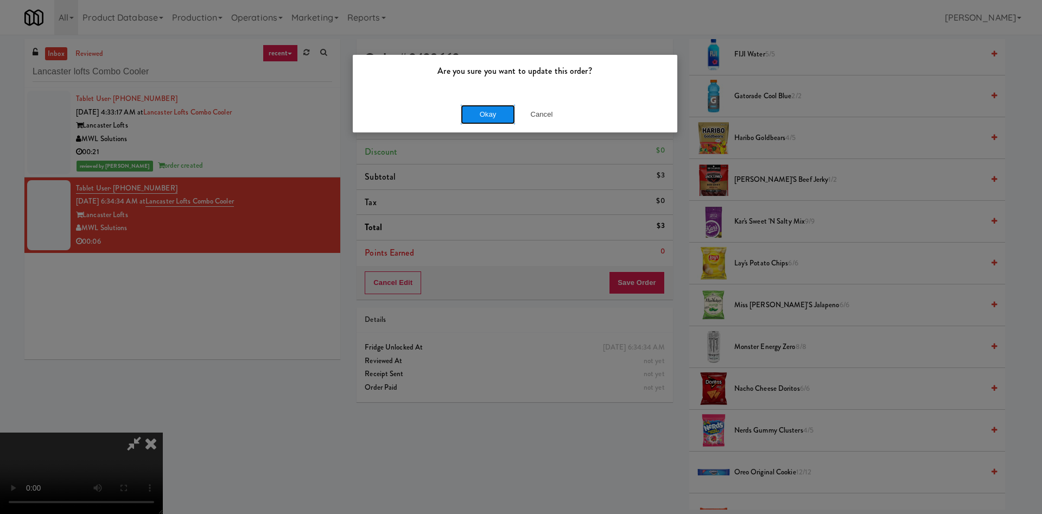
click at [494, 113] on button "Okay" at bounding box center [488, 115] width 54 height 20
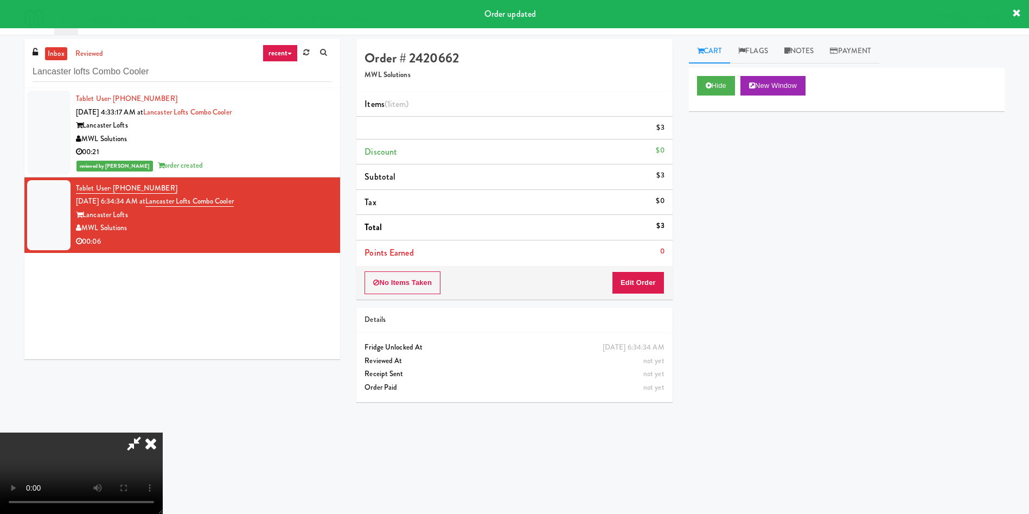
scroll to position [0, 0]
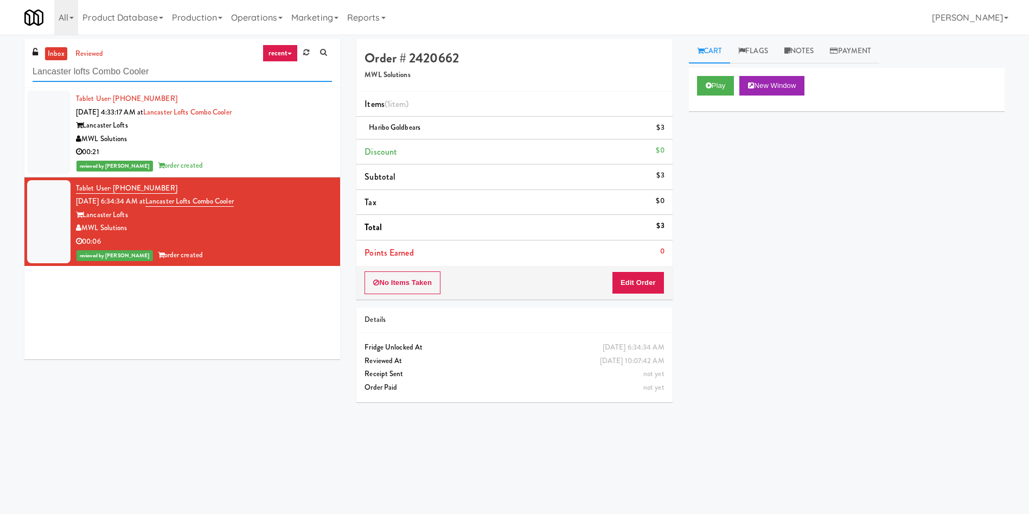
drag, startPoint x: 176, startPoint y: 68, endPoint x: 0, endPoint y: 14, distance: 184.1
click at [0, 35] on body "Are you sure you want to update this order? Okay Cancel Okay Are you sure you w…" at bounding box center [514, 292] width 1029 height 514
paste input "399 Fremont -"
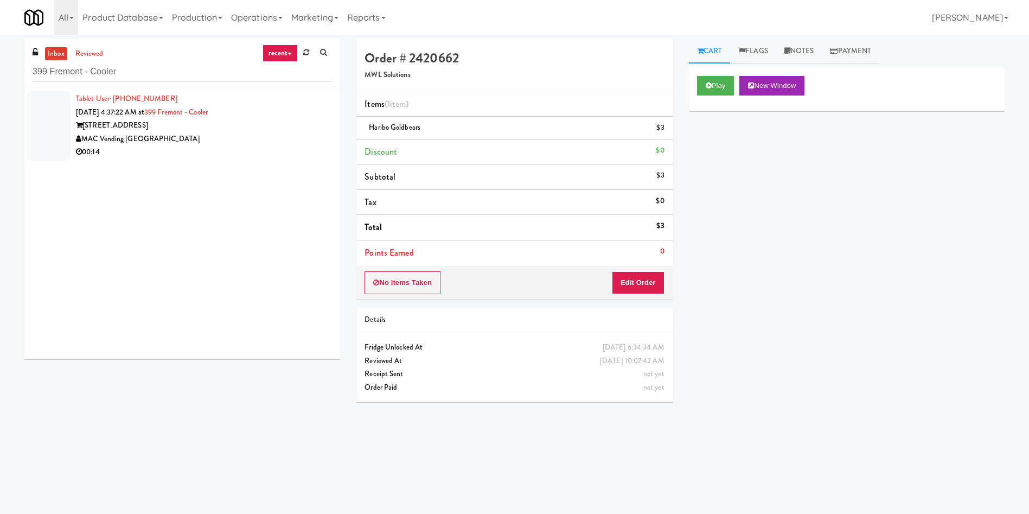
click at [69, 117] on div at bounding box center [48, 126] width 43 height 70
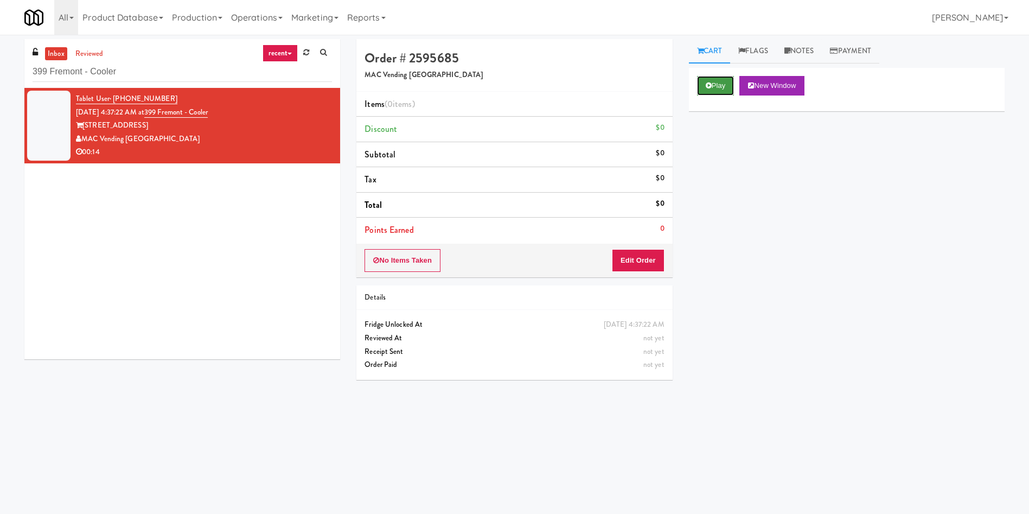
drag, startPoint x: 700, startPoint y: 86, endPoint x: 700, endPoint y: 95, distance: 9.2
click at [700, 87] on button "Play" at bounding box center [715, 86] width 37 height 20
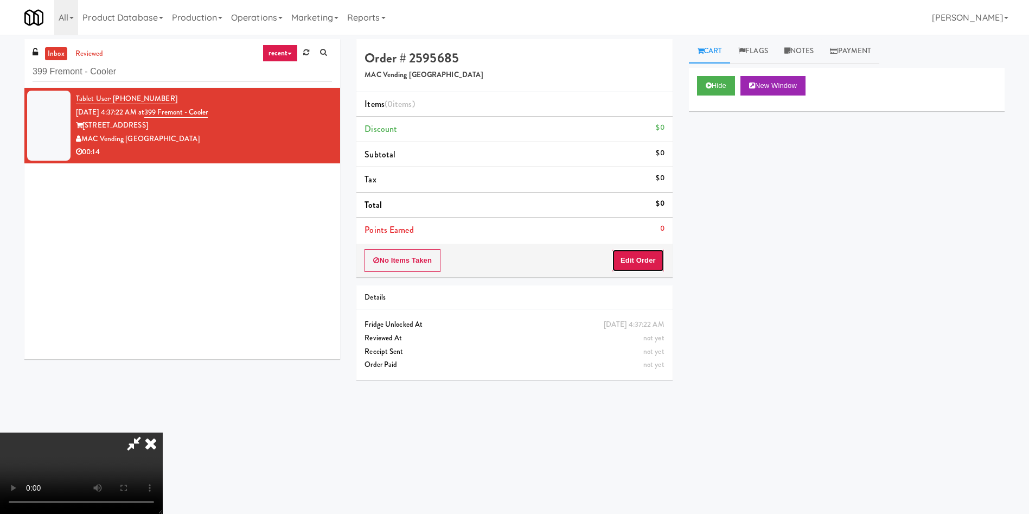
click at [638, 266] on button "Edit Order" at bounding box center [638, 260] width 53 height 23
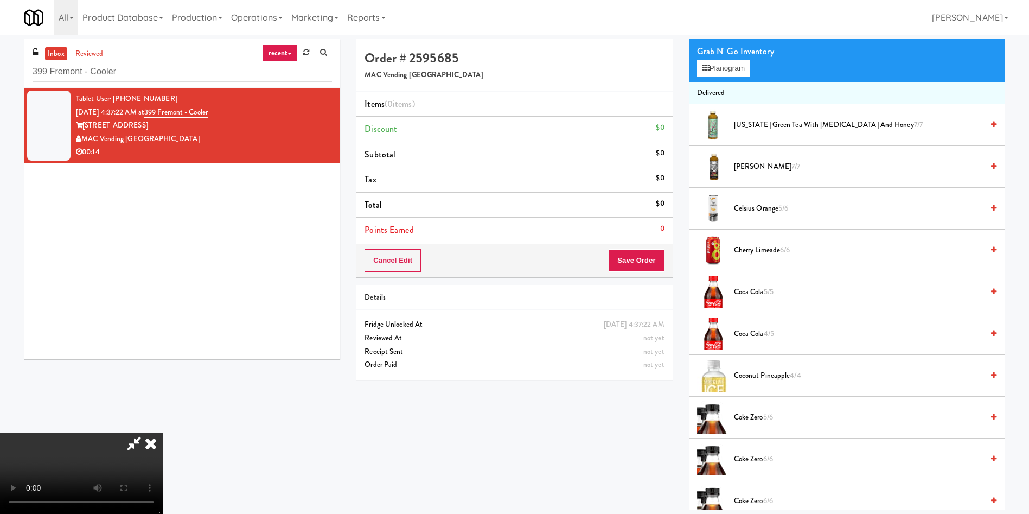
scroll to position [81, 0]
click at [163, 432] on video at bounding box center [81, 472] width 163 height 81
click at [735, 166] on span "Arnold Palmer 7/7" at bounding box center [858, 167] width 249 height 14
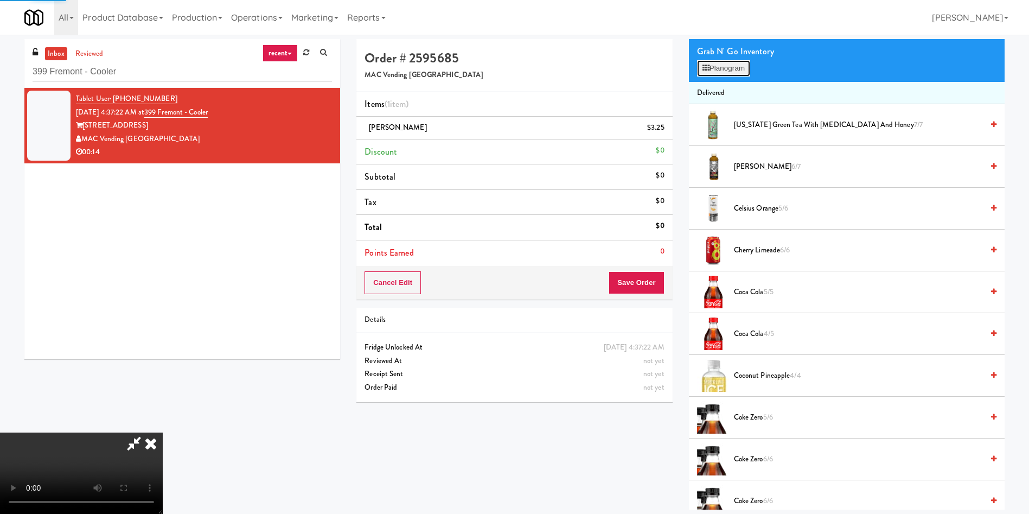
click at [706, 71] on icon at bounding box center [706, 68] width 7 height 7
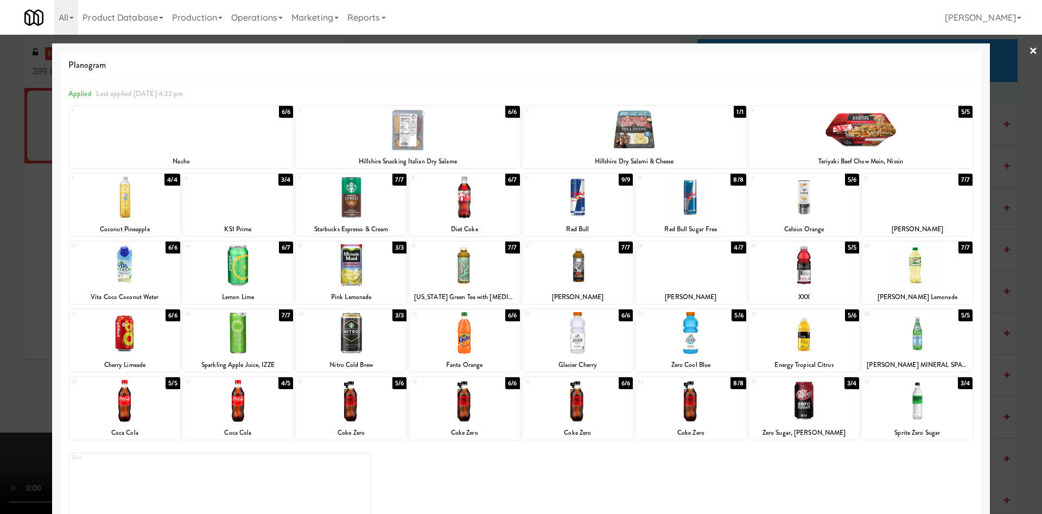
click at [24, 264] on div at bounding box center [521, 257] width 1042 height 514
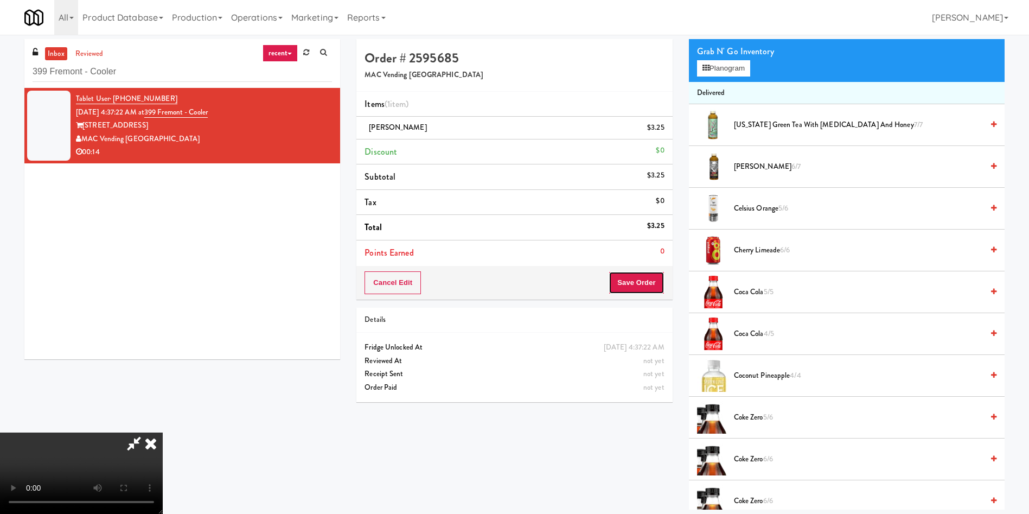
click at [650, 291] on button "Save Order" at bounding box center [636, 282] width 55 height 23
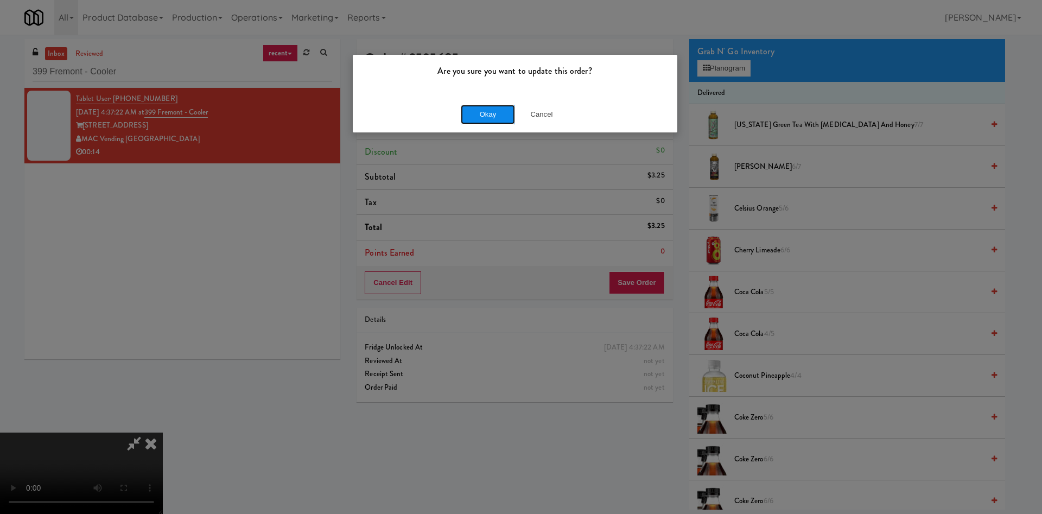
click at [502, 110] on button "Okay" at bounding box center [488, 115] width 54 height 20
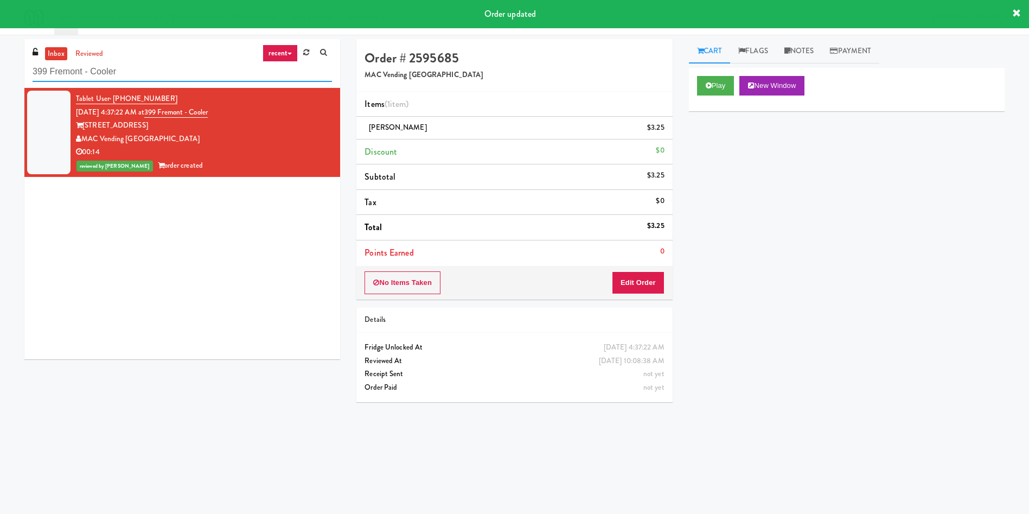
drag, startPoint x: 132, startPoint y: 72, endPoint x: 0, endPoint y: 35, distance: 137.0
click at [0, 35] on div "inbox reviewed recent all unclear take inventory issue suspicious failed recent…" at bounding box center [514, 255] width 1029 height 440
paste input "IKEA Vaughan Store"
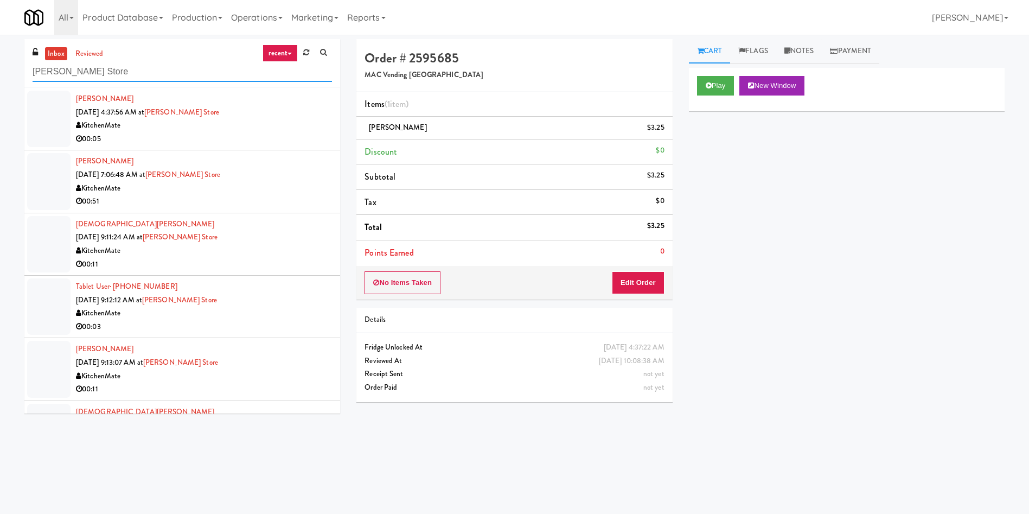
type input "IKEA Vaughan Store"
click at [52, 53] on link "inbox" at bounding box center [56, 54] width 22 height 14
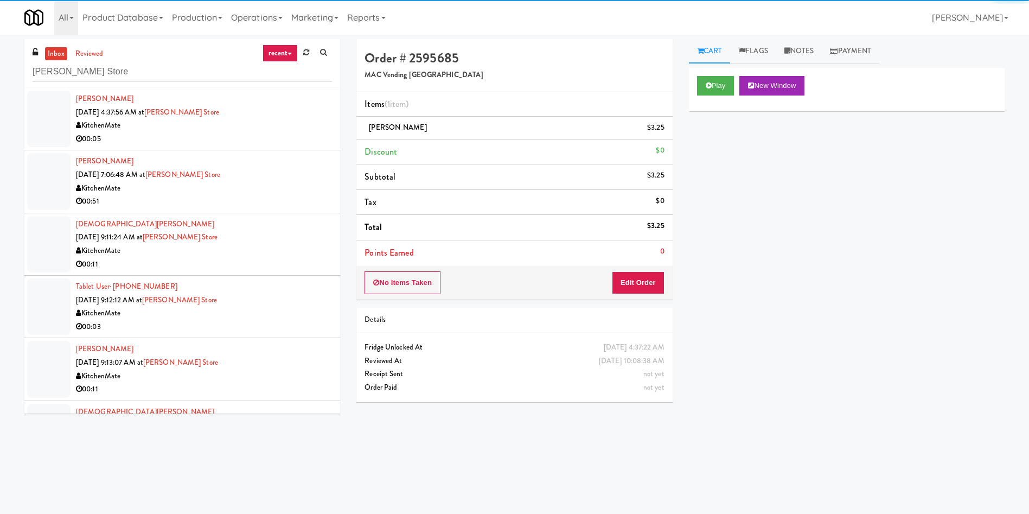
click at [52, 112] on div at bounding box center [48, 119] width 43 height 56
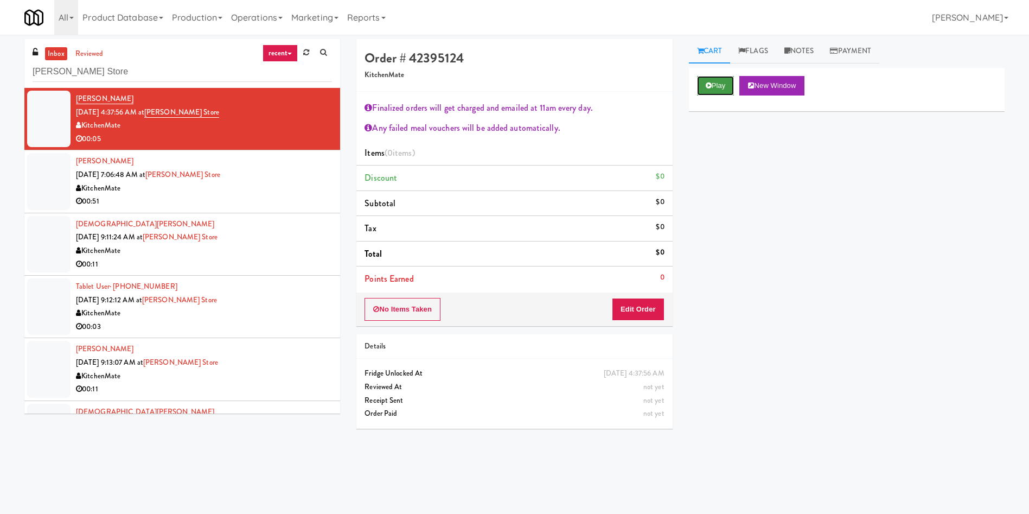
click at [725, 77] on button "Play" at bounding box center [715, 86] width 37 height 20
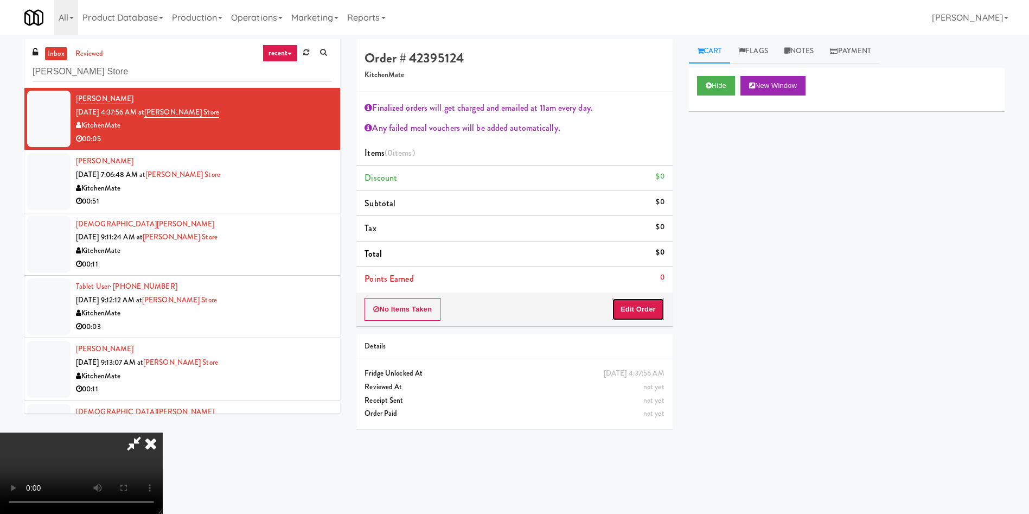
drag, startPoint x: 618, startPoint y: 308, endPoint x: 232, endPoint y: 131, distance: 425.0
click at [619, 308] on button "Edit Order" at bounding box center [638, 309] width 53 height 23
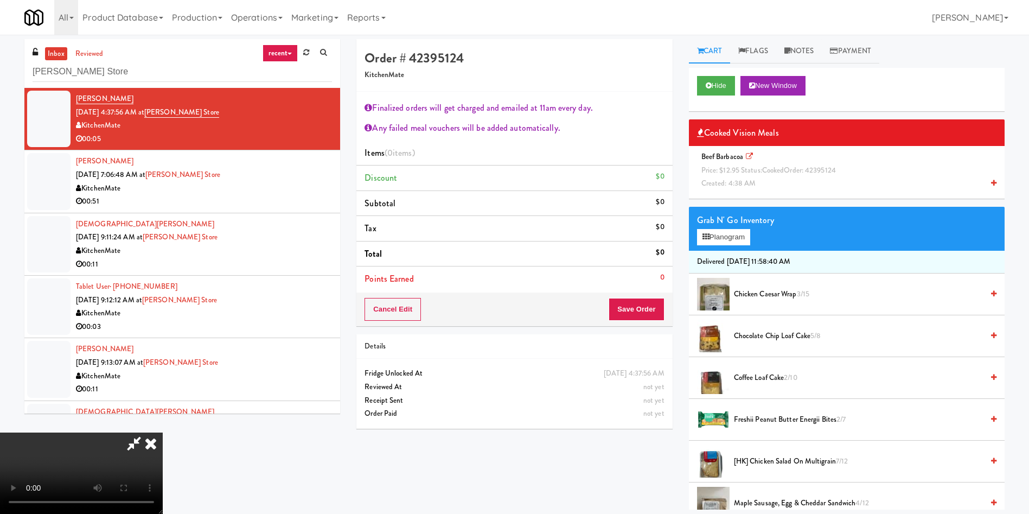
click at [720, 168] on span "Price: $12.95 Status: cooked Order: 42395124" at bounding box center [768, 170] width 135 height 10
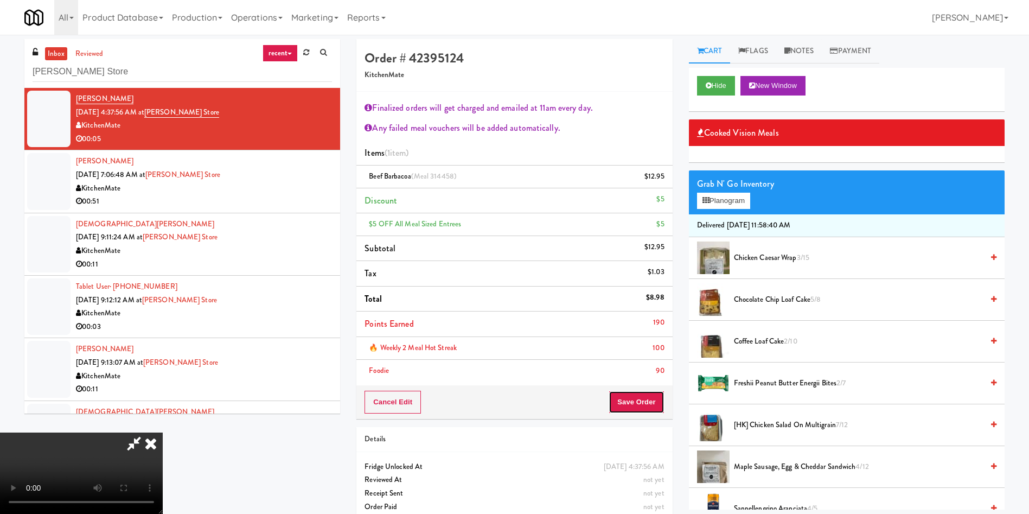
click at [635, 403] on button "Save Order" at bounding box center [636, 402] width 55 height 23
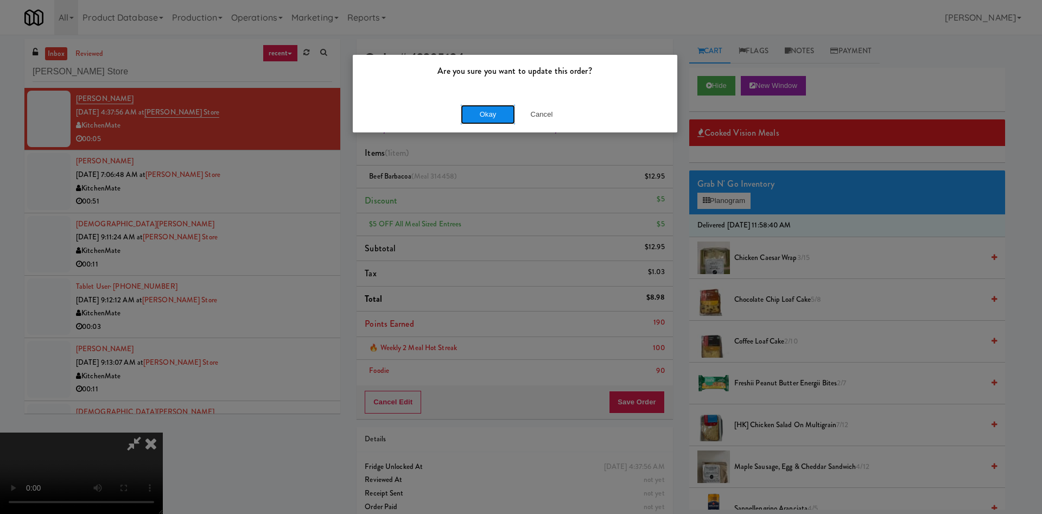
click at [475, 122] on button "Okay" at bounding box center [488, 115] width 54 height 20
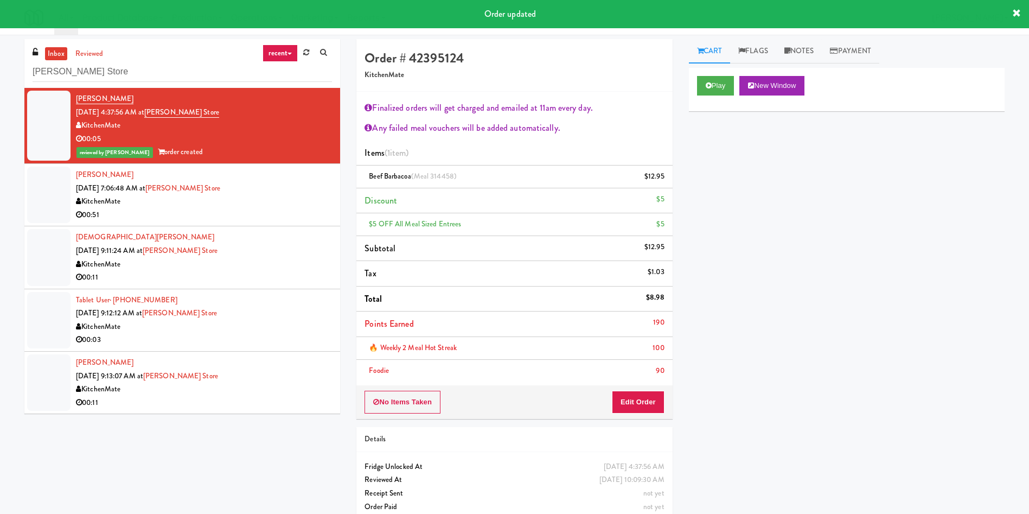
click at [49, 215] on div at bounding box center [48, 195] width 43 height 56
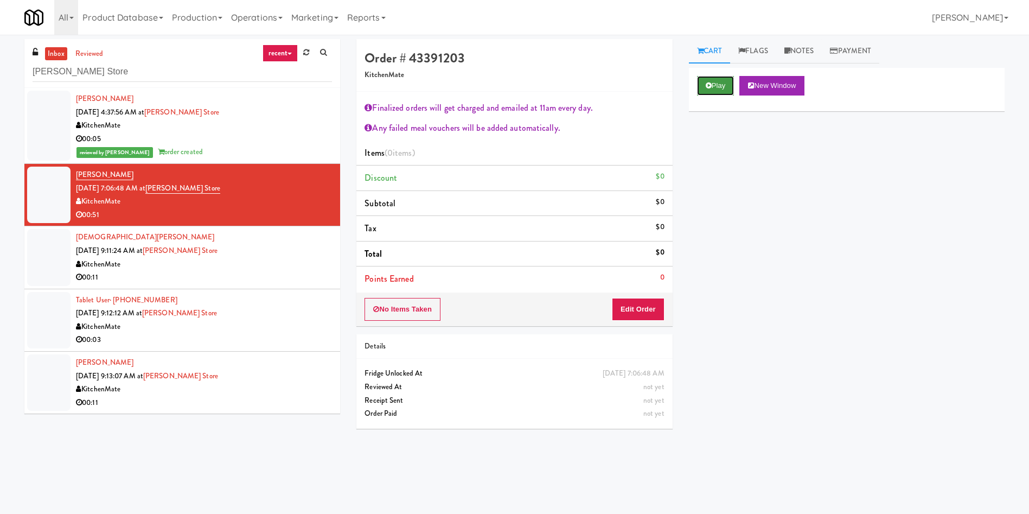
click at [722, 84] on button "Play" at bounding box center [715, 86] width 37 height 20
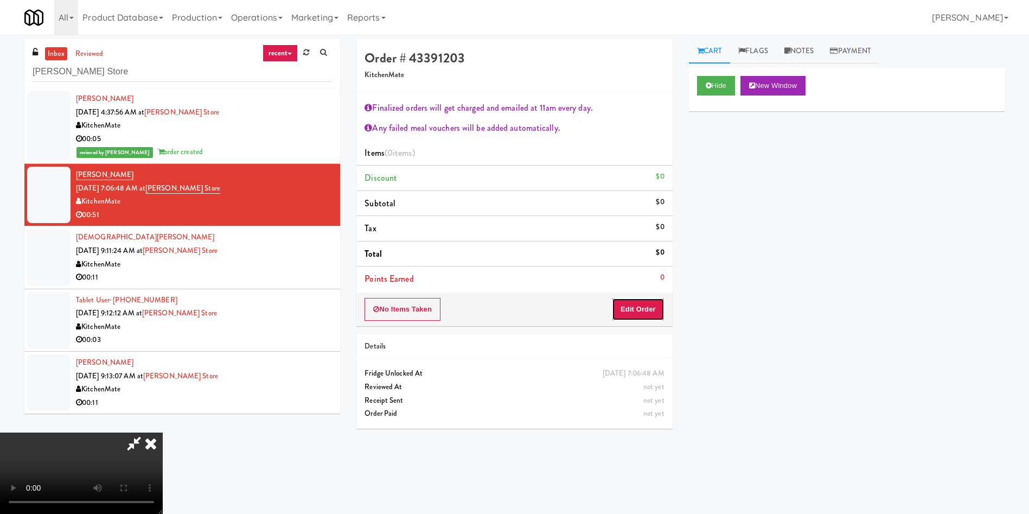
click at [631, 316] on button "Edit Order" at bounding box center [638, 309] width 53 height 23
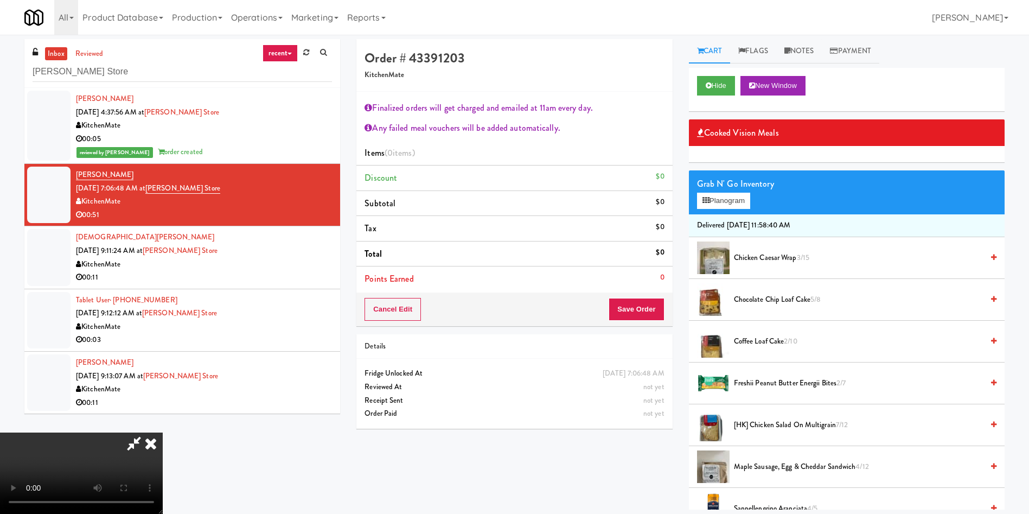
click at [758, 304] on span "Chocolate Chip Loaf Cake 5/8" at bounding box center [858, 300] width 249 height 14
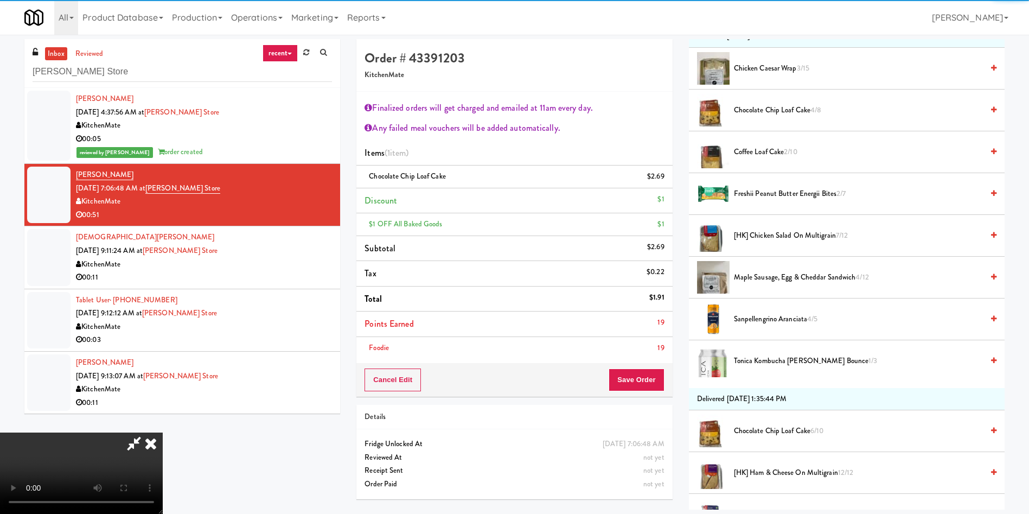
scroll to position [407, 0]
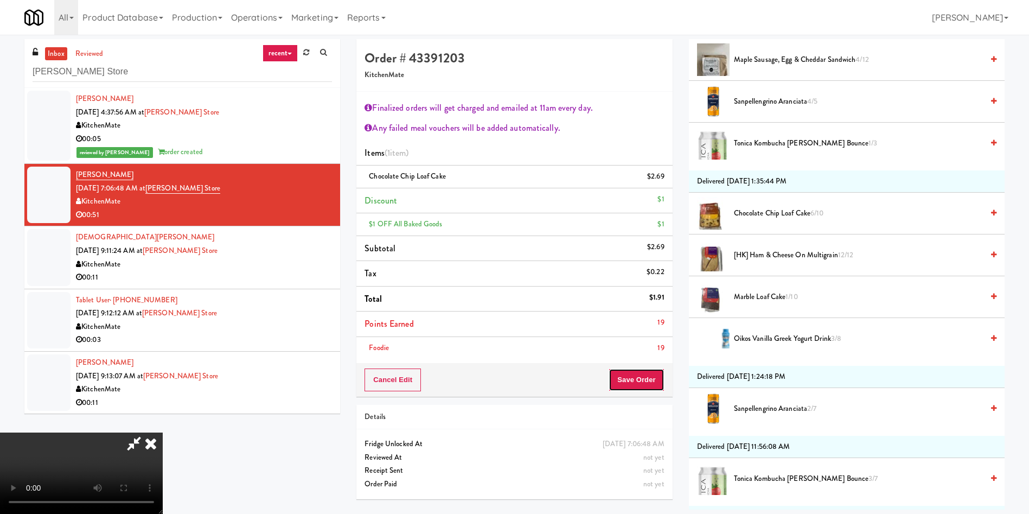
click at [647, 376] on button "Save Order" at bounding box center [636, 379] width 55 height 23
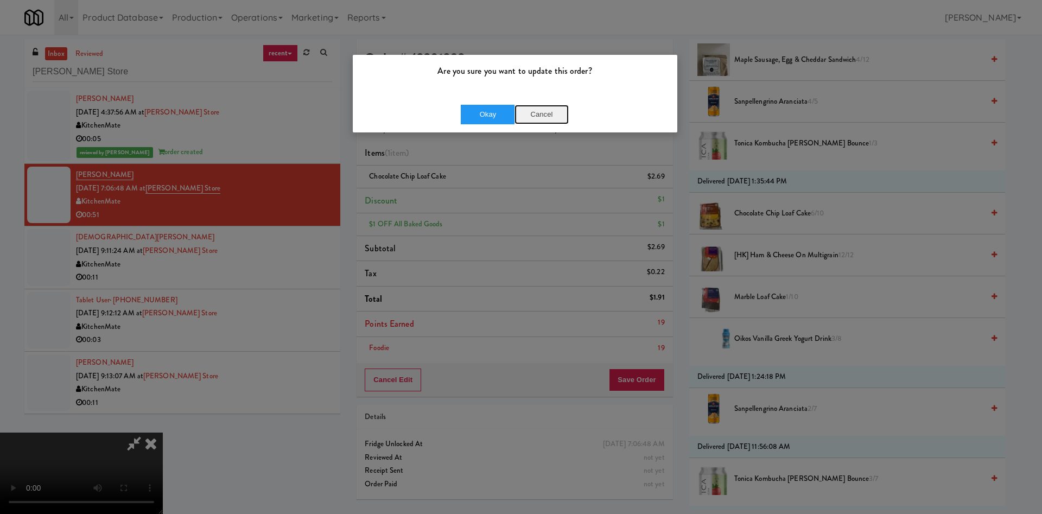
click at [539, 114] on button "Cancel" at bounding box center [541, 115] width 54 height 20
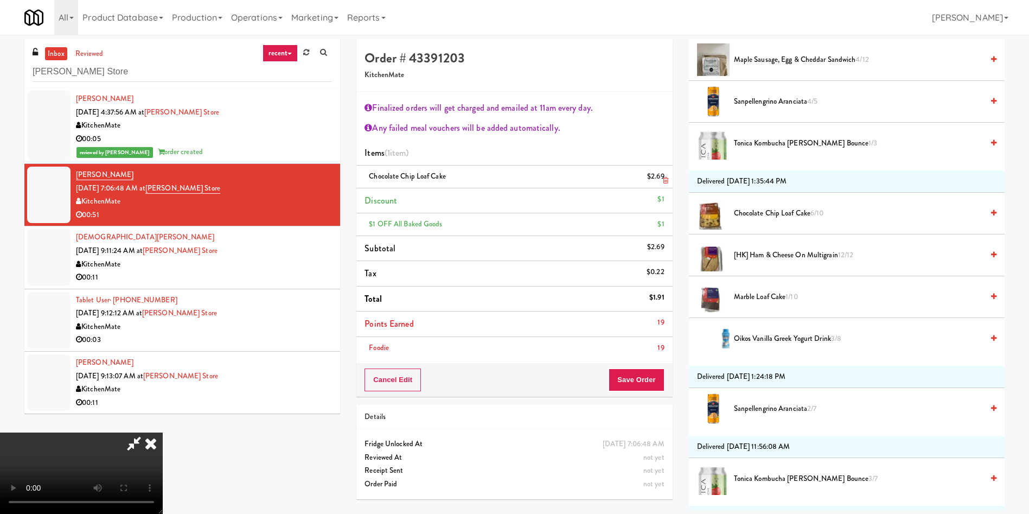
click at [663, 177] on icon at bounding box center [665, 180] width 5 height 7
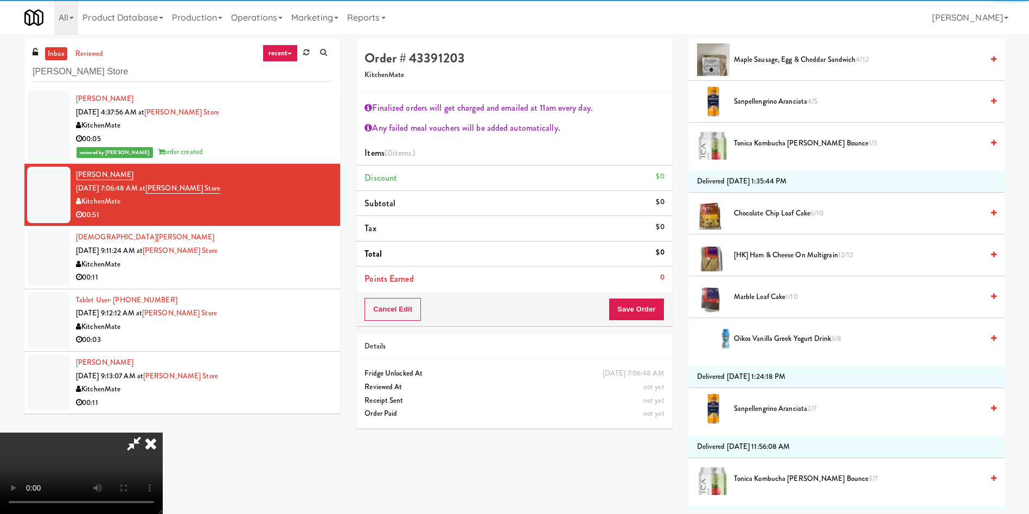
drag, startPoint x: 739, startPoint y: 215, endPoint x: 665, endPoint y: 293, distance: 108.2
click at [739, 216] on span "Chocolate Chip Loaf Cake 6/10" at bounding box center [858, 214] width 249 height 14
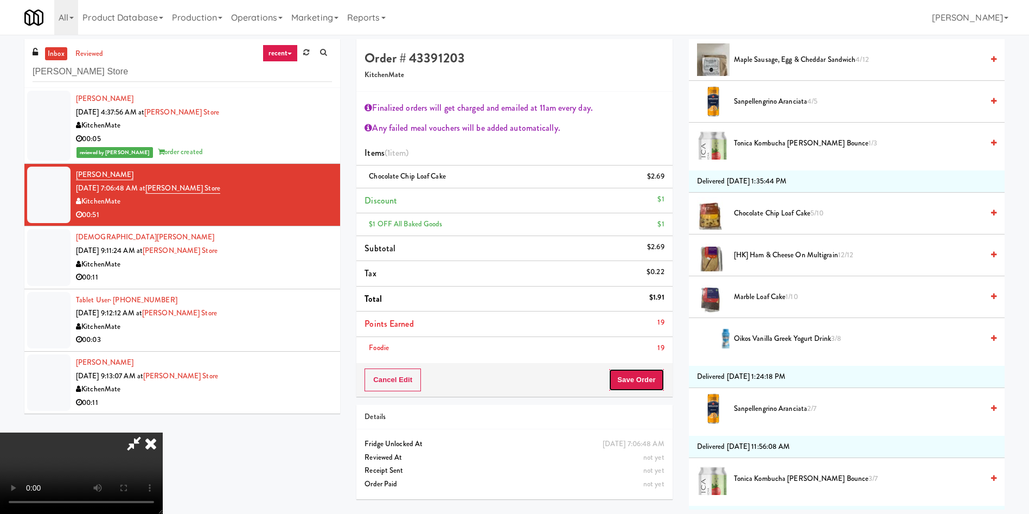
click at [631, 381] on button "Save Order" at bounding box center [636, 379] width 55 height 23
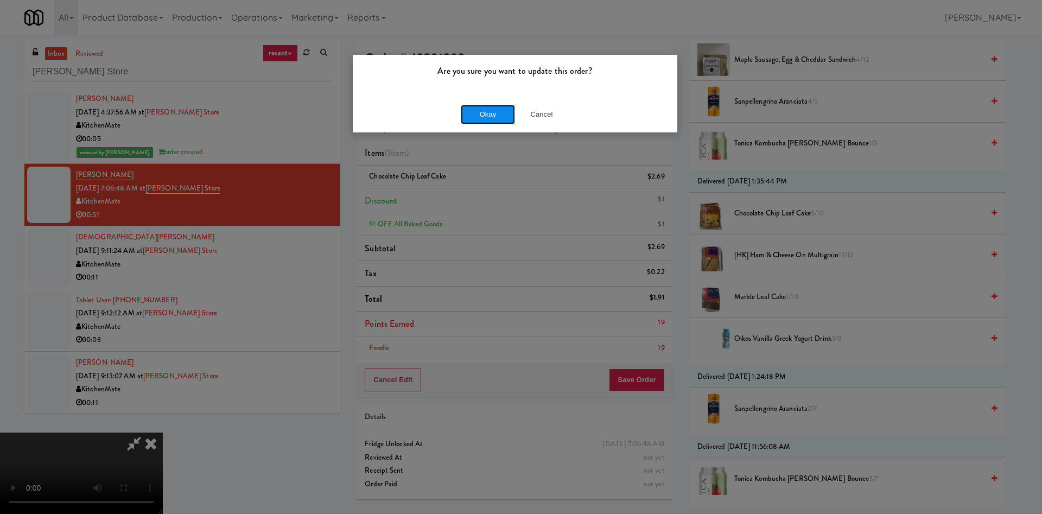
click at [482, 106] on button "Okay" at bounding box center [488, 115] width 54 height 20
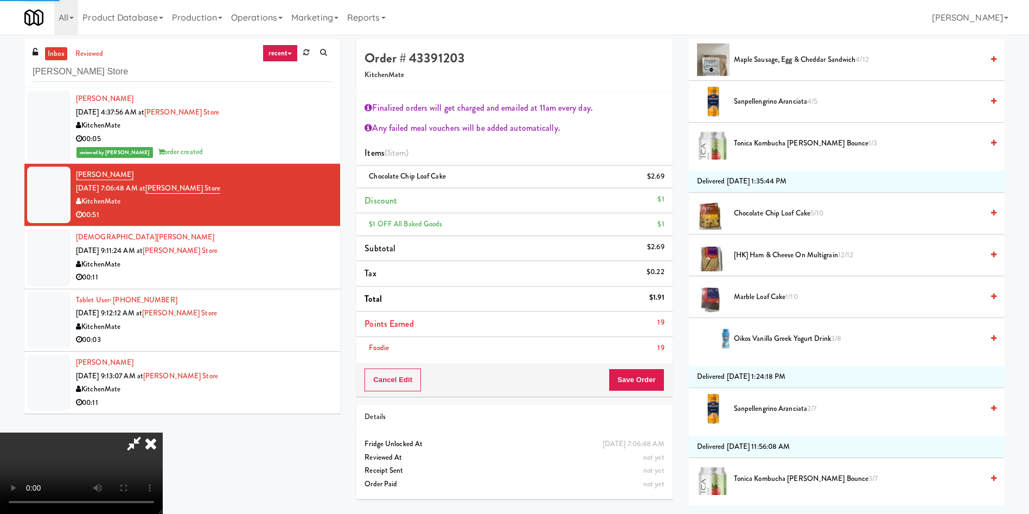
scroll to position [0, 0]
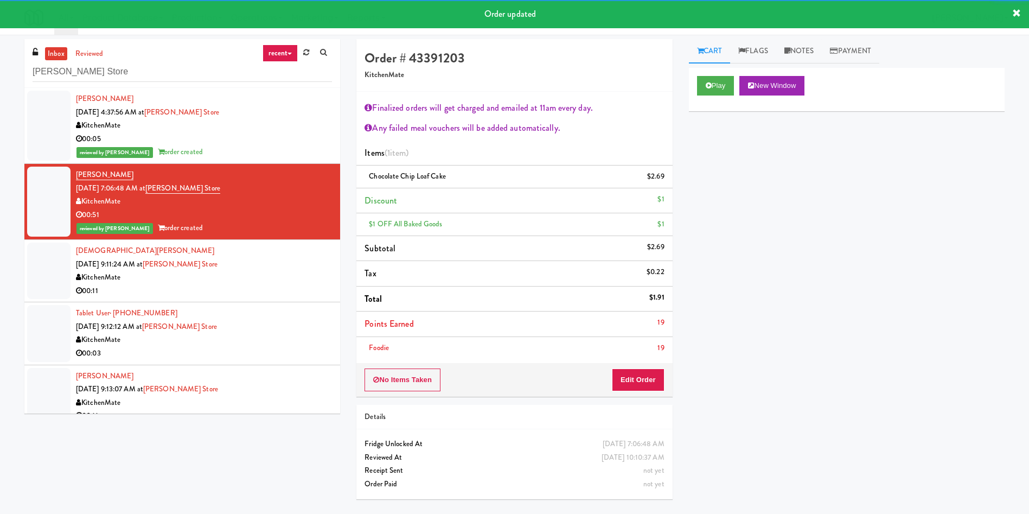
click at [59, 259] on div at bounding box center [48, 270] width 43 height 56
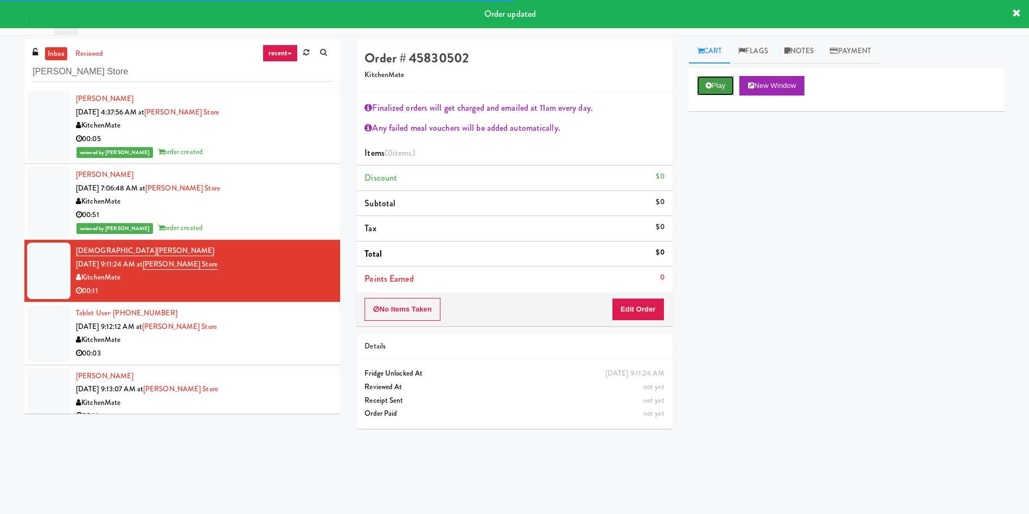
click at [706, 88] on icon at bounding box center [709, 85] width 6 height 7
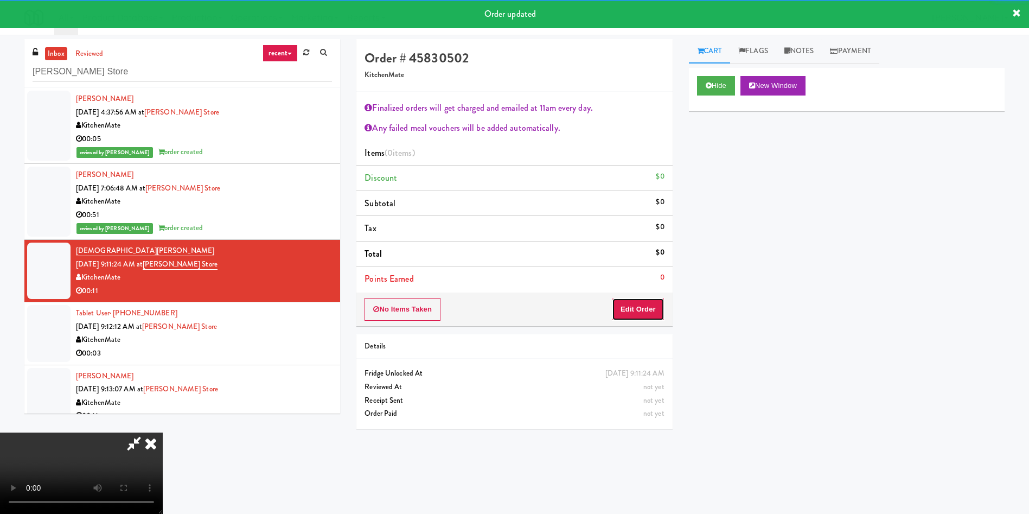
click at [647, 310] on button "Edit Order" at bounding box center [638, 309] width 53 height 23
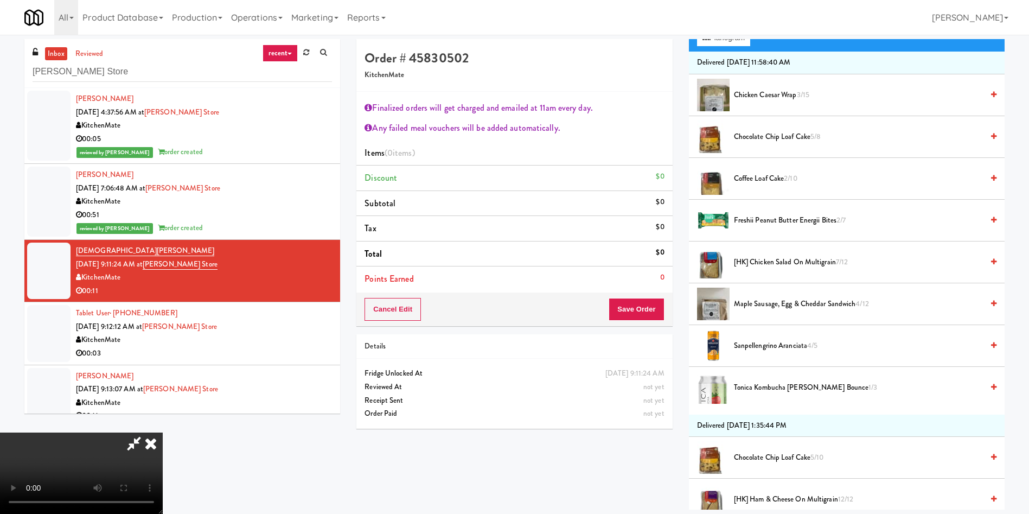
click at [163, 432] on video at bounding box center [81, 472] width 163 height 81
click at [775, 263] on span "[HK] Chicken Salad on Multigrain 7/12" at bounding box center [858, 263] width 249 height 14
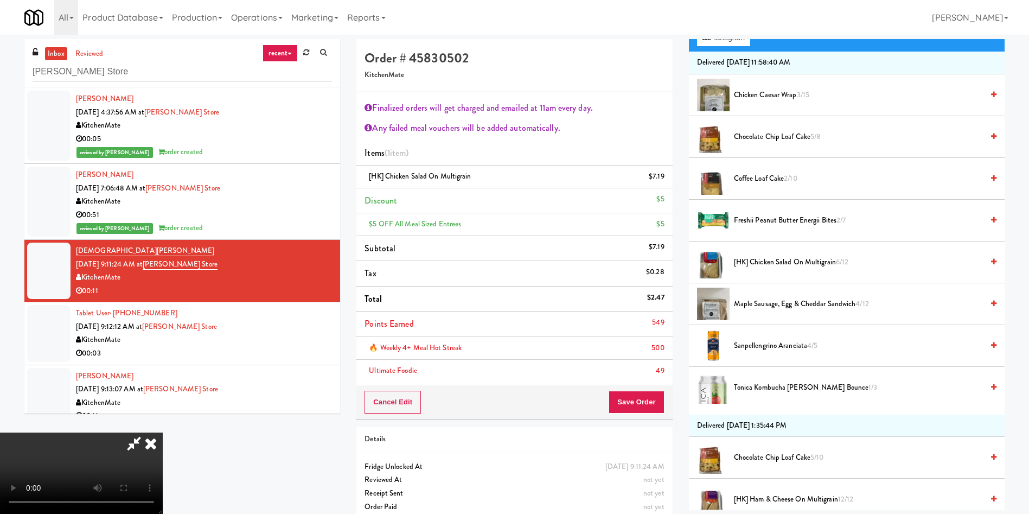
click at [756, 304] on span "Maple Sausage, Egg & Cheddar Sandwich 4/12" at bounding box center [858, 304] width 249 height 14
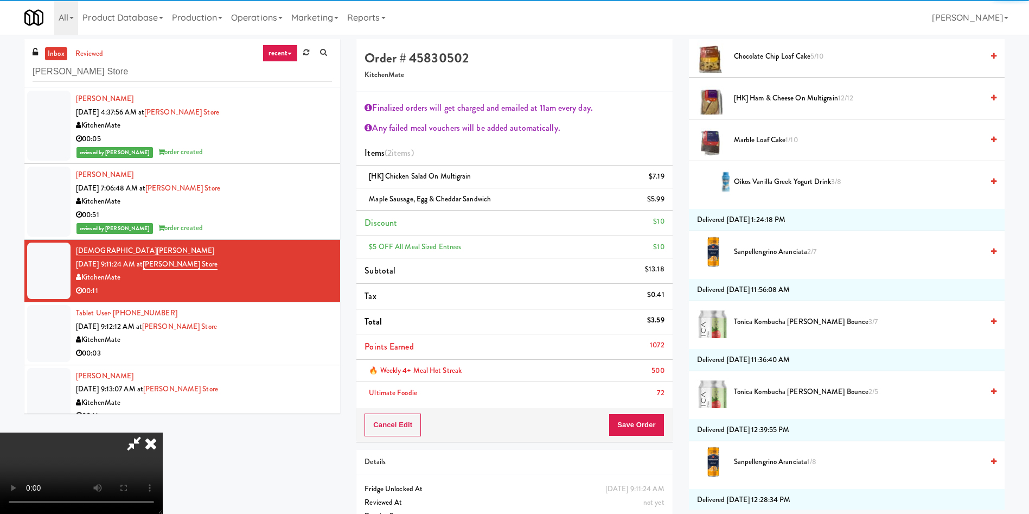
scroll to position [651, 0]
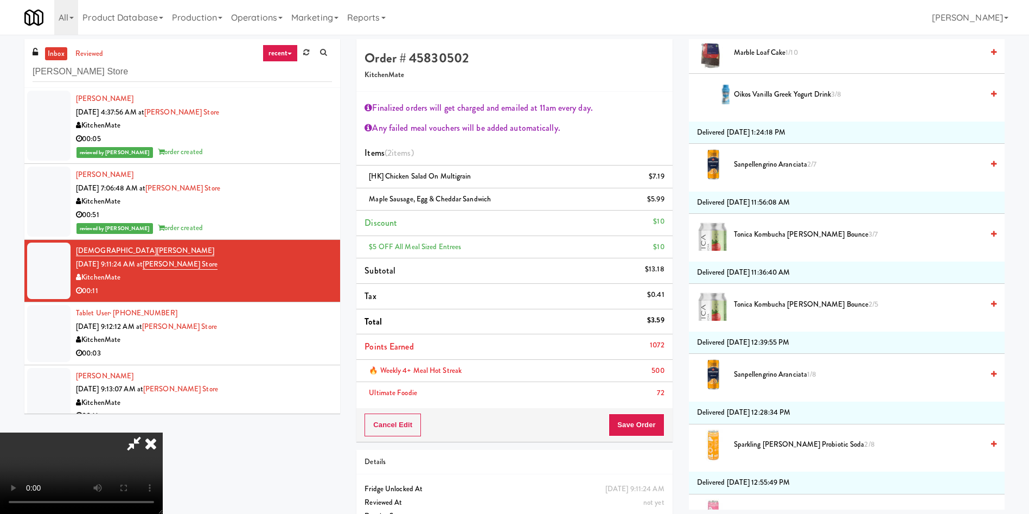
click at [163, 432] on video at bounding box center [81, 472] width 163 height 81
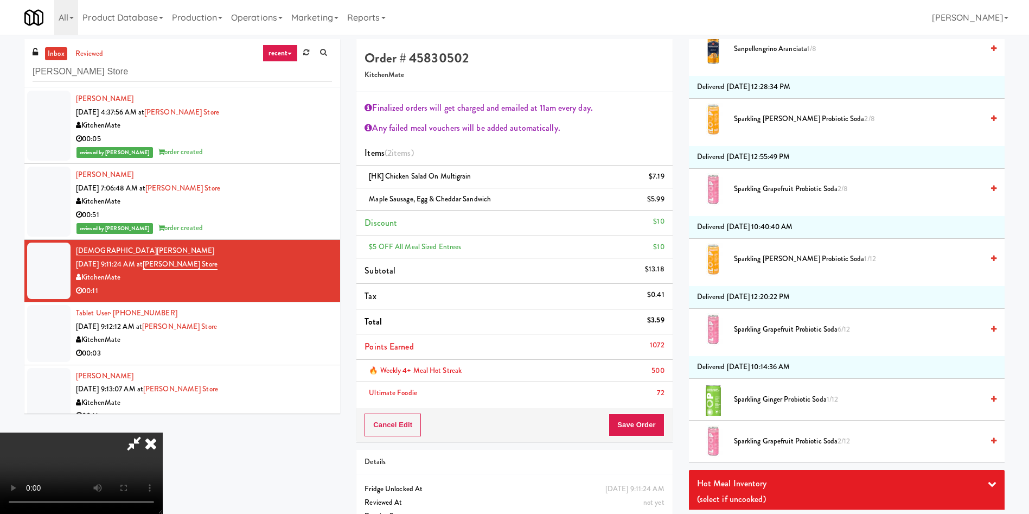
scroll to position [1106, 0]
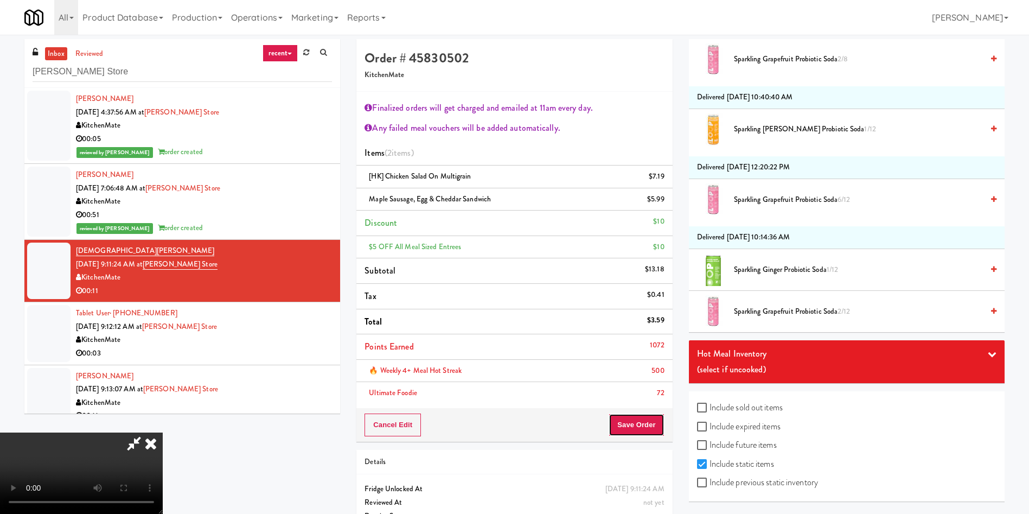
click at [654, 426] on button "Save Order" at bounding box center [636, 424] width 55 height 23
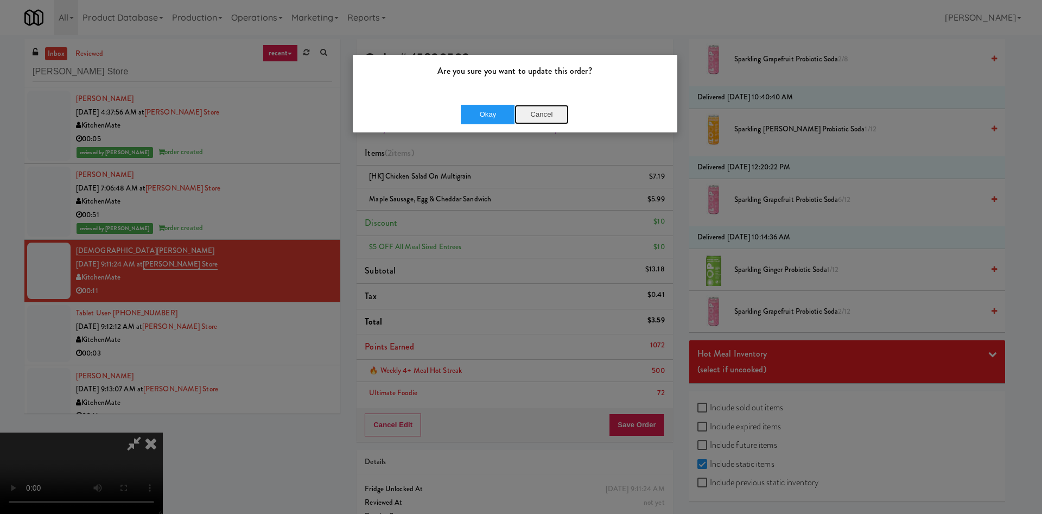
click at [559, 111] on button "Cancel" at bounding box center [541, 115] width 54 height 20
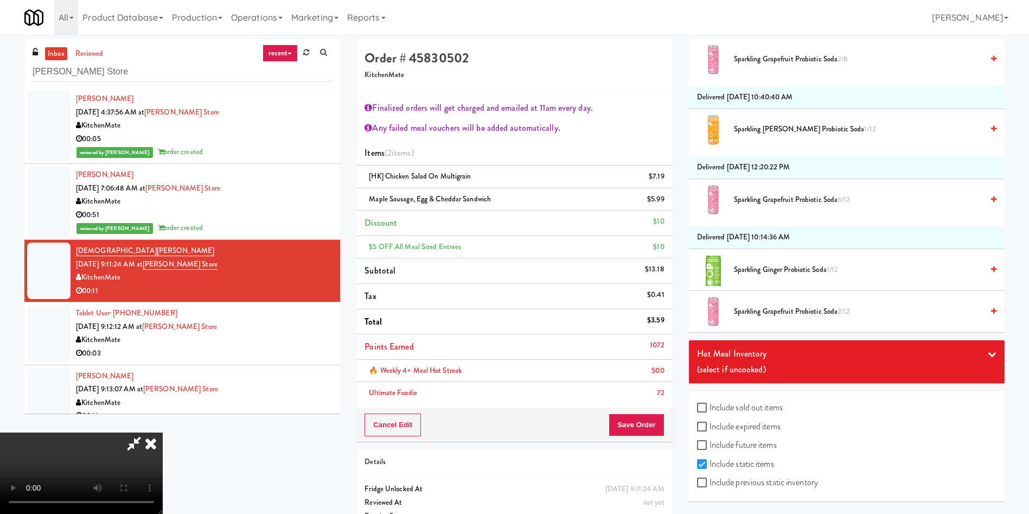
scroll to position [120, 0]
click at [163, 432] on video at bounding box center [81, 472] width 163 height 81
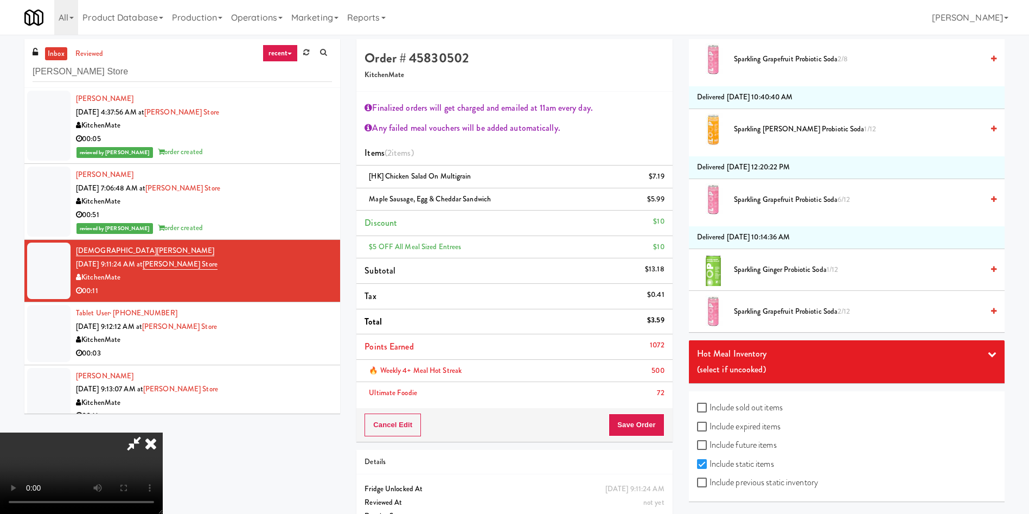
click at [163, 432] on video at bounding box center [81, 472] width 163 height 81
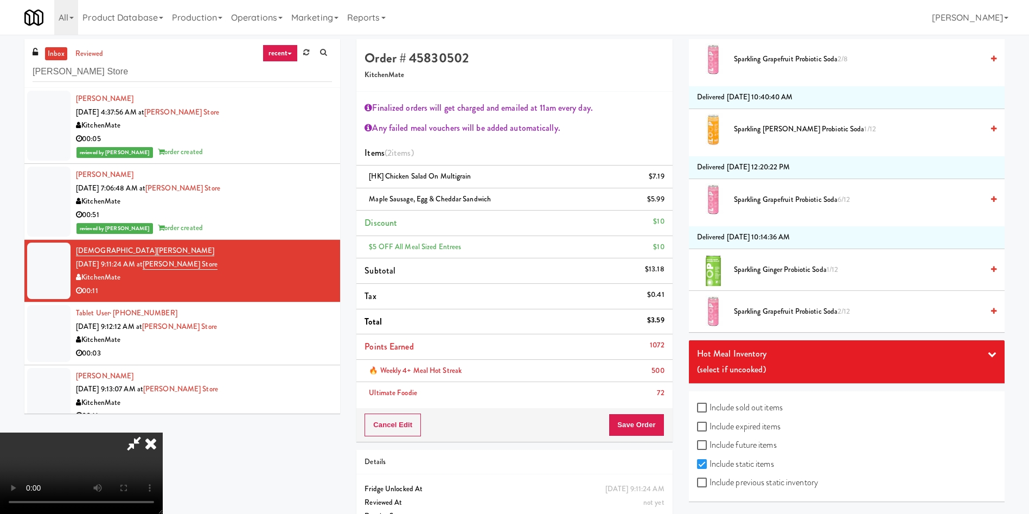
click at [163, 432] on video at bounding box center [81, 472] width 163 height 81
click at [649, 430] on button "Save Order" at bounding box center [636, 424] width 55 height 23
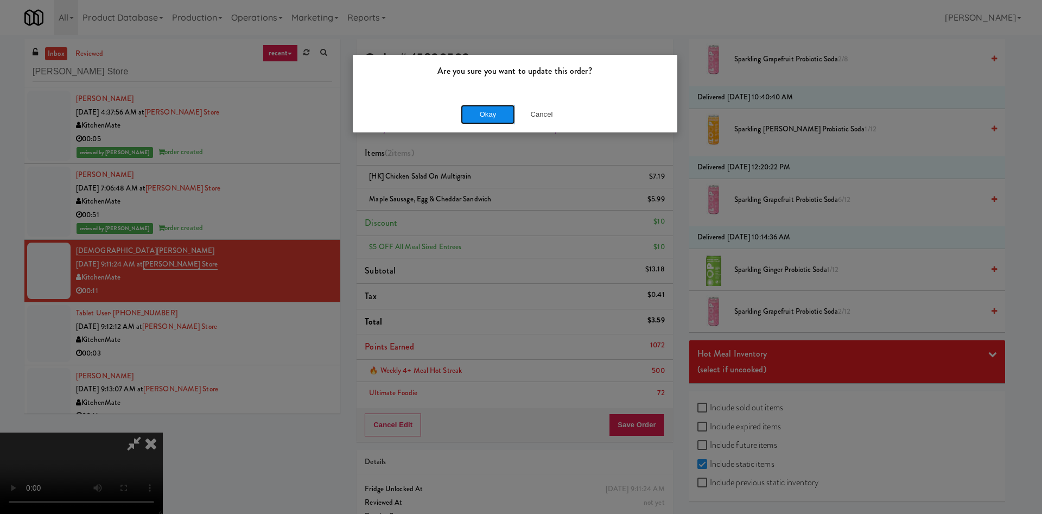
click at [478, 110] on button "Okay" at bounding box center [488, 115] width 54 height 20
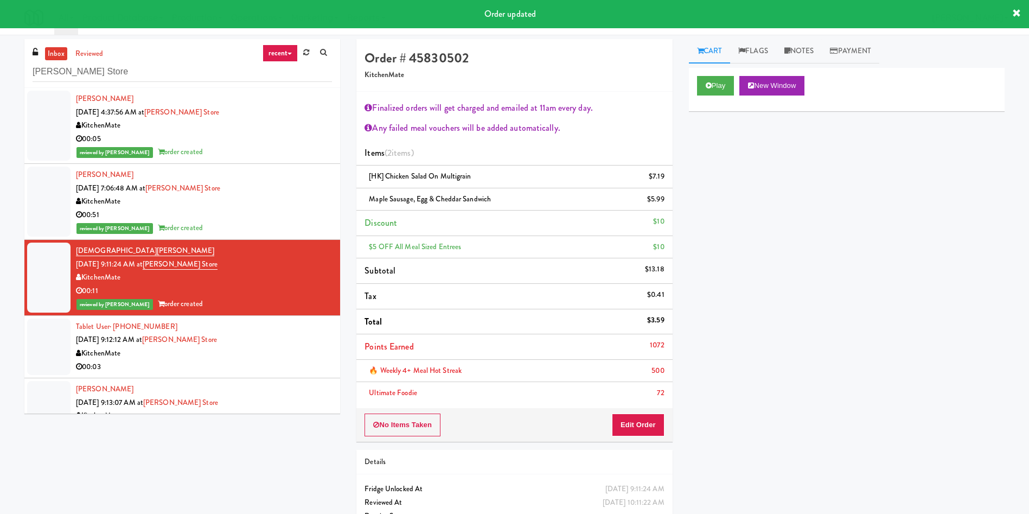
click at [73, 348] on li "Tablet User · (647) 825-6583 Sep 21, 2025 9:12:12 AM at IKEA Vaughan Store Kitc…" at bounding box center [182, 347] width 316 height 62
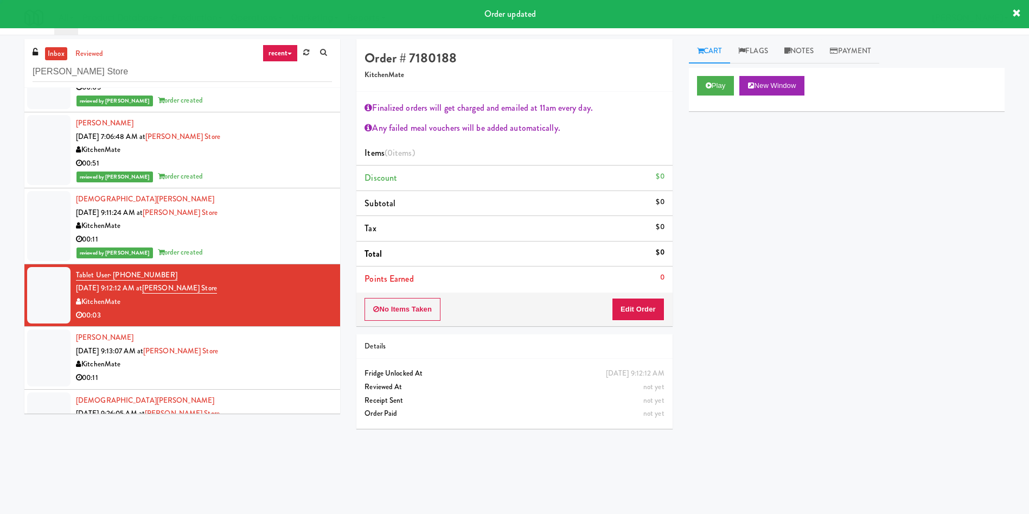
scroll to position [90, 0]
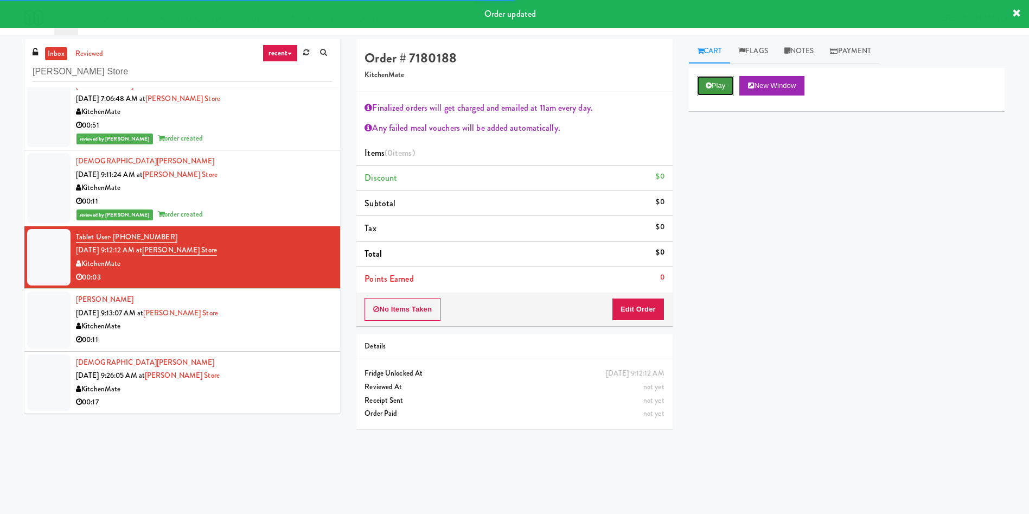
click at [713, 90] on button "Play" at bounding box center [715, 86] width 37 height 20
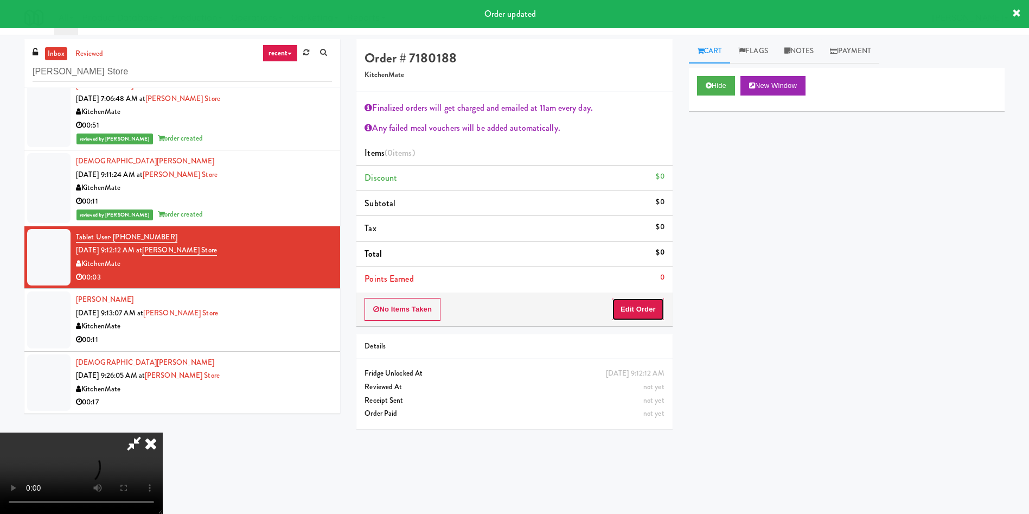
click at [656, 311] on button "Edit Order" at bounding box center [638, 309] width 53 height 23
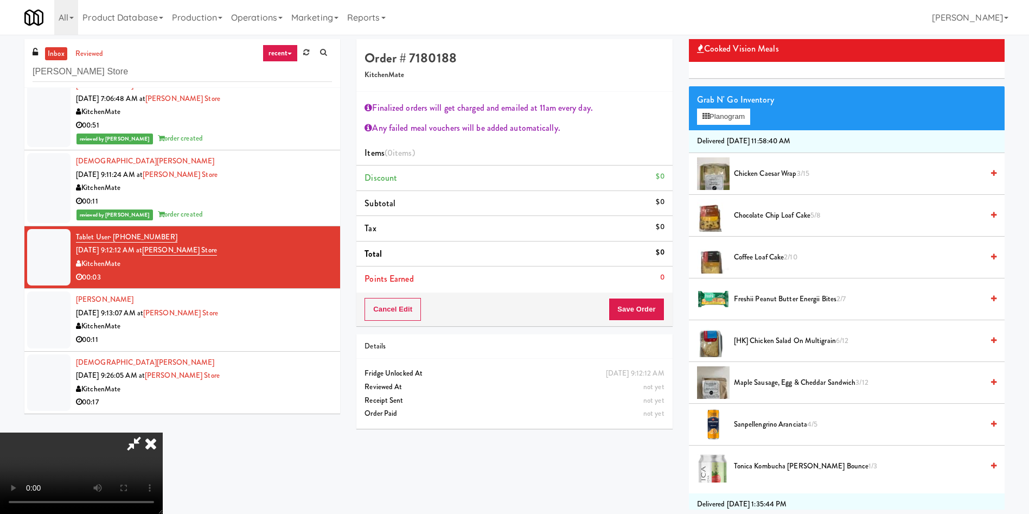
scroll to position [81, 0]
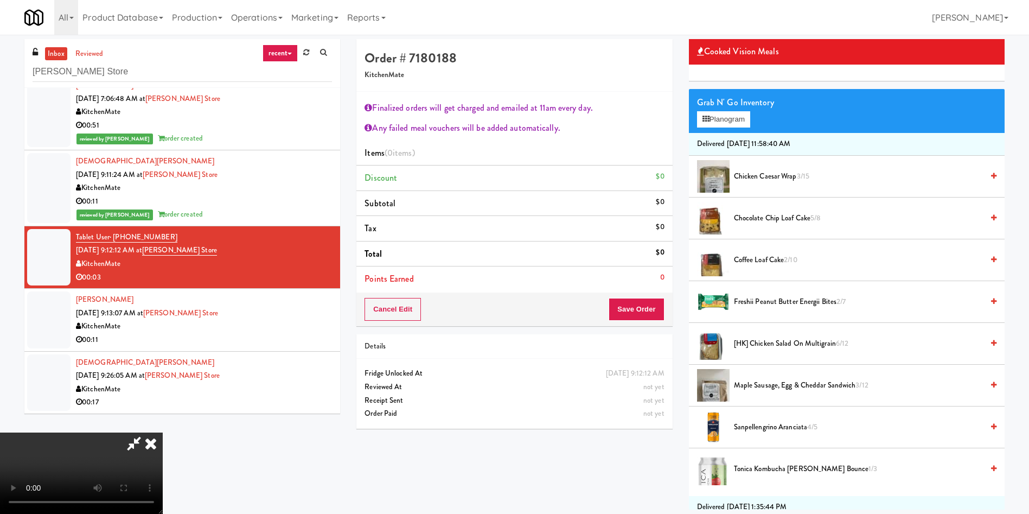
click at [755, 251] on li "Coffee Loaf Cake 2/10" at bounding box center [847, 260] width 316 height 42
click at [755, 256] on span "Coffee Loaf Cake 2/10" at bounding box center [858, 260] width 249 height 14
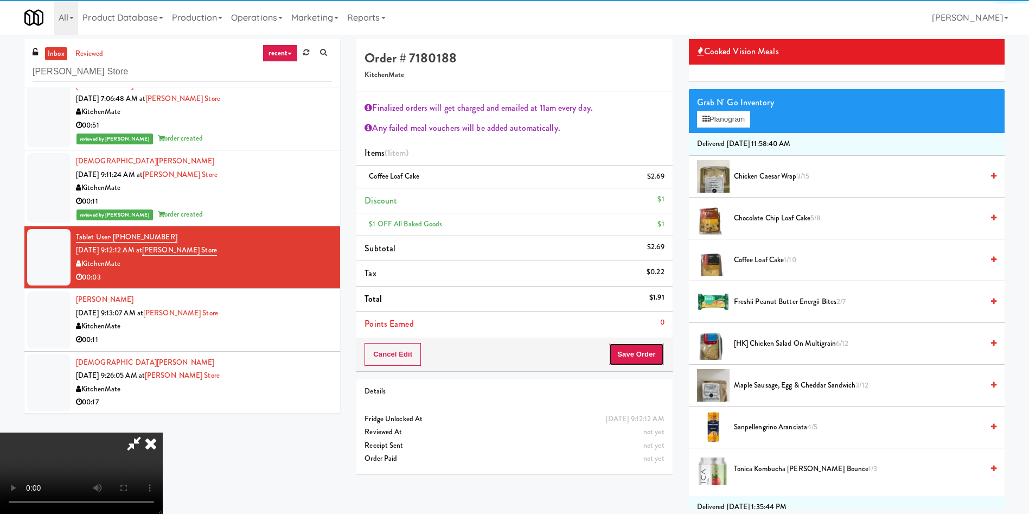
click at [633, 352] on button "Save Order" at bounding box center [636, 354] width 55 height 23
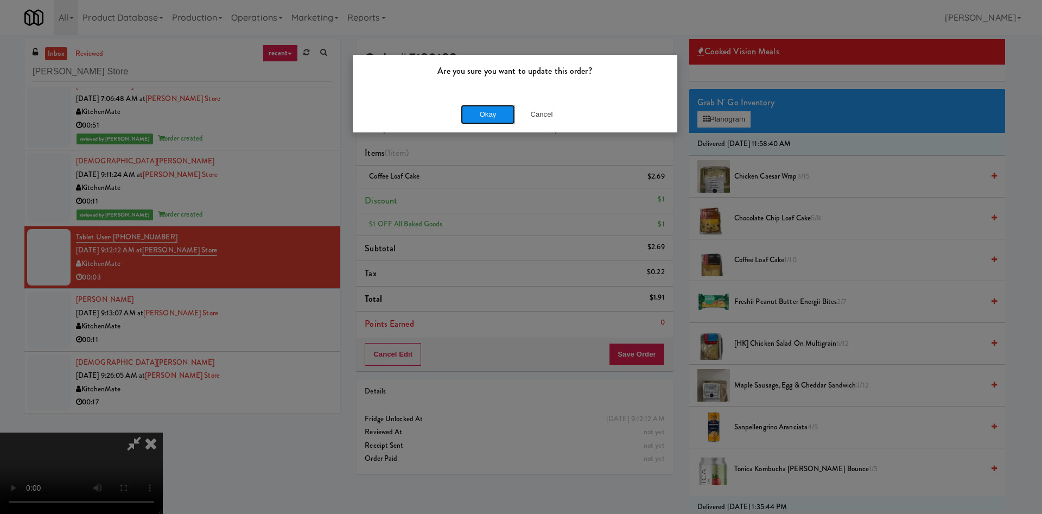
click at [467, 111] on button "Okay" at bounding box center [488, 115] width 54 height 20
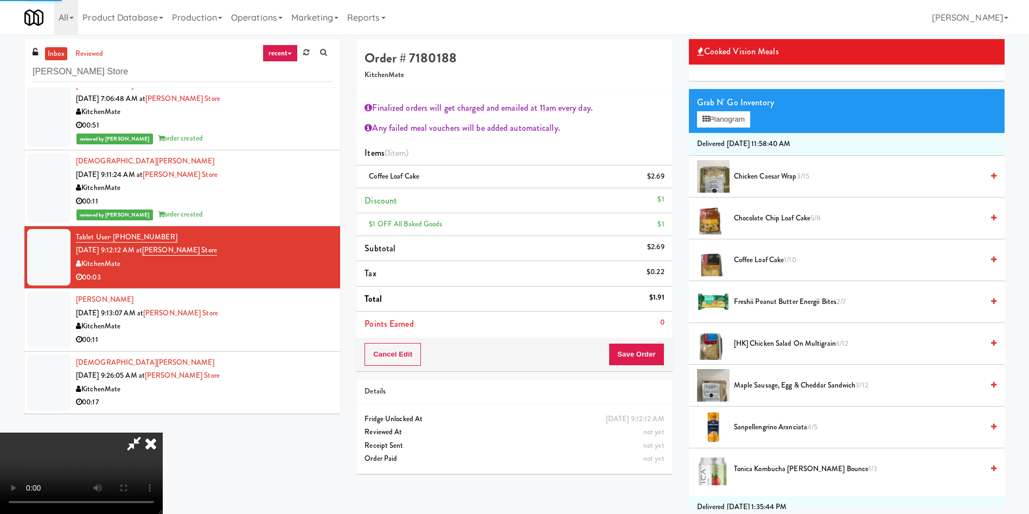
scroll to position [0, 0]
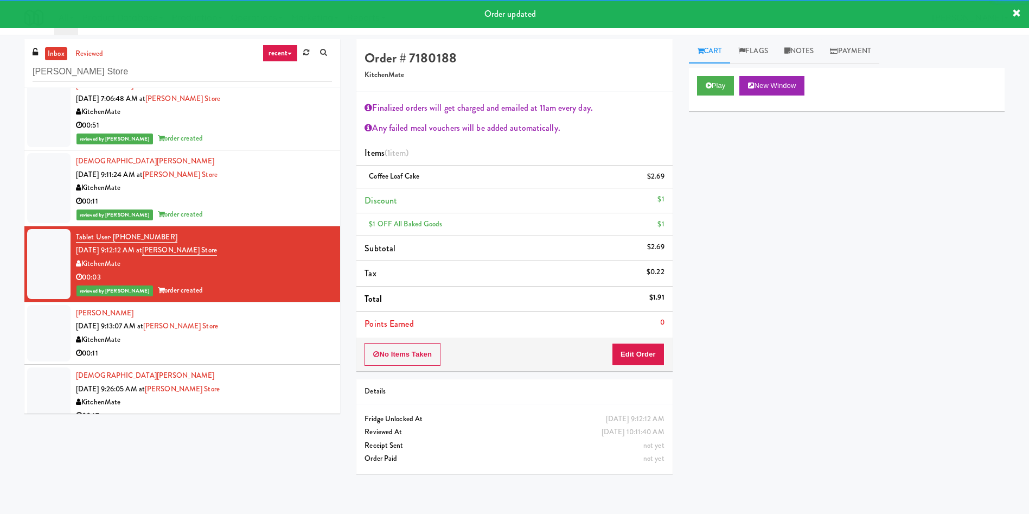
click at [36, 347] on div at bounding box center [48, 333] width 43 height 56
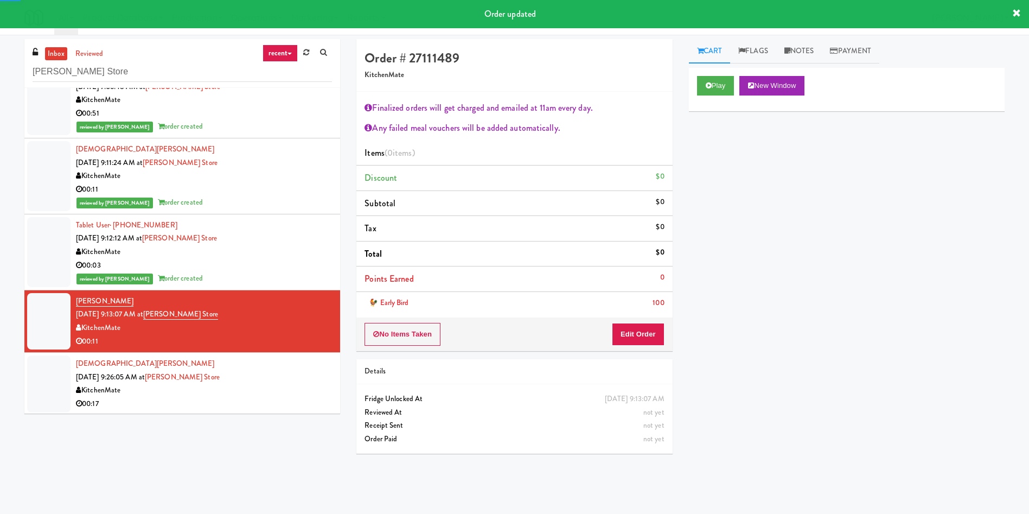
scroll to position [103, 0]
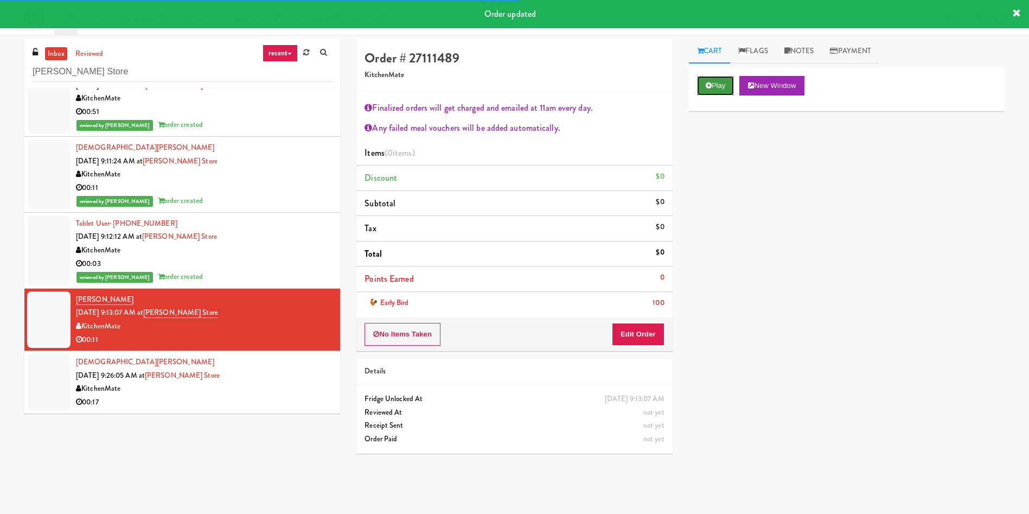
click at [719, 88] on button "Play" at bounding box center [715, 86] width 37 height 20
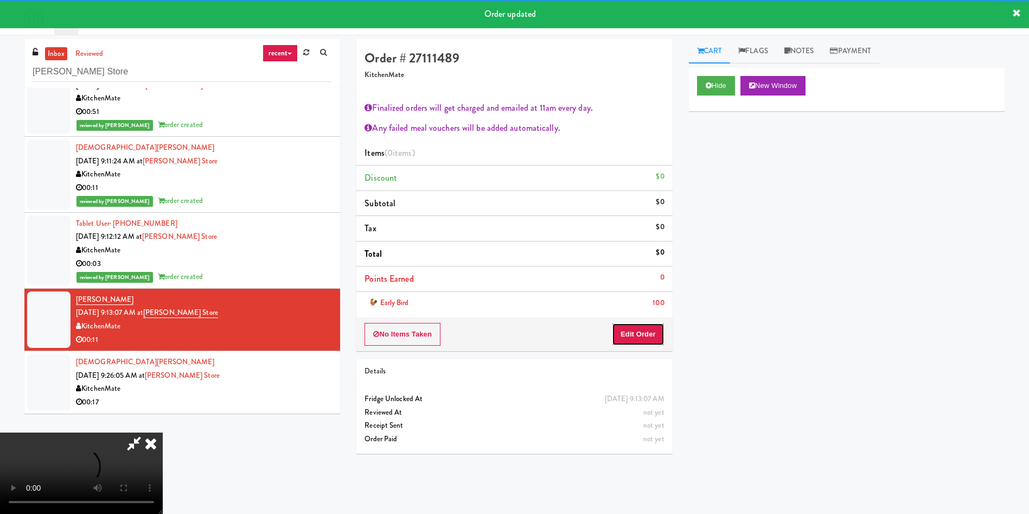
click at [643, 334] on button "Edit Order" at bounding box center [638, 334] width 53 height 23
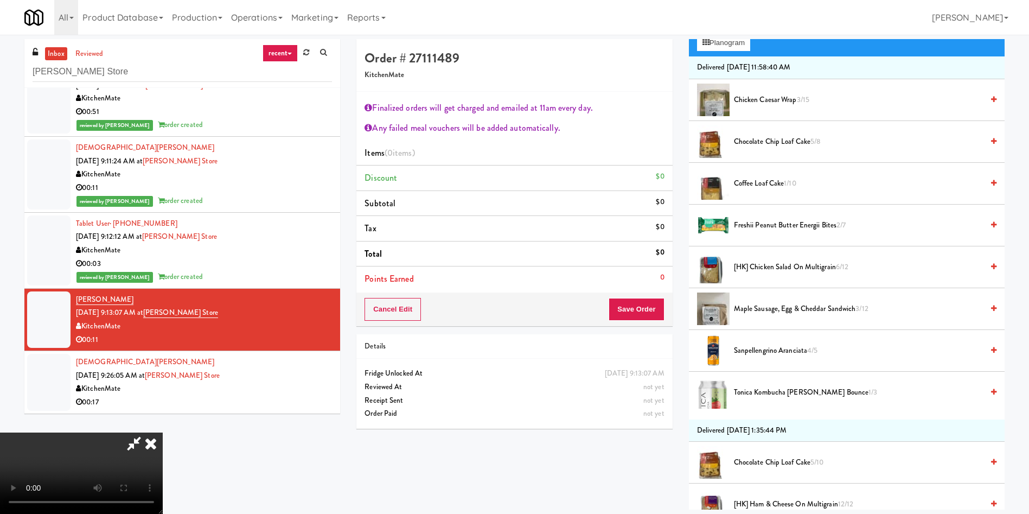
scroll to position [163, 0]
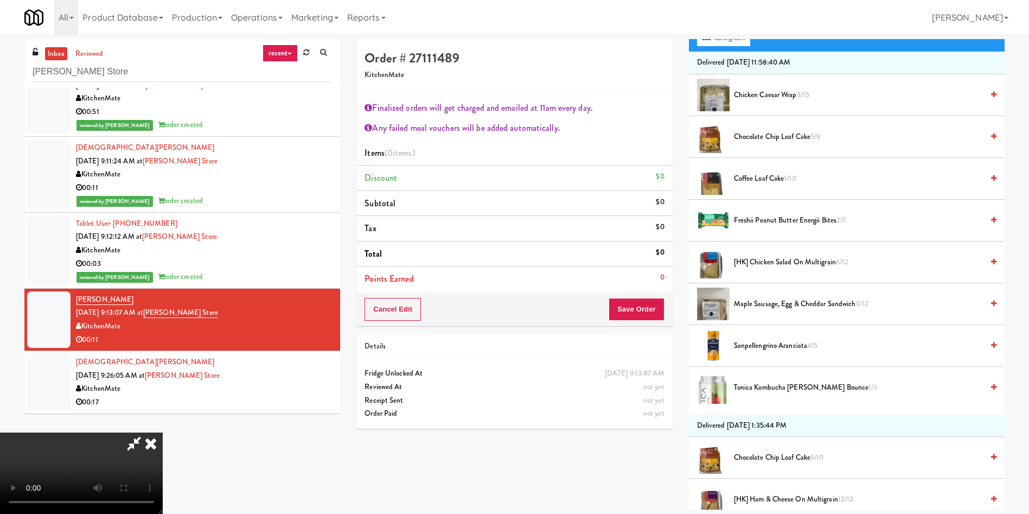
click at [163, 432] on video at bounding box center [81, 472] width 163 height 81
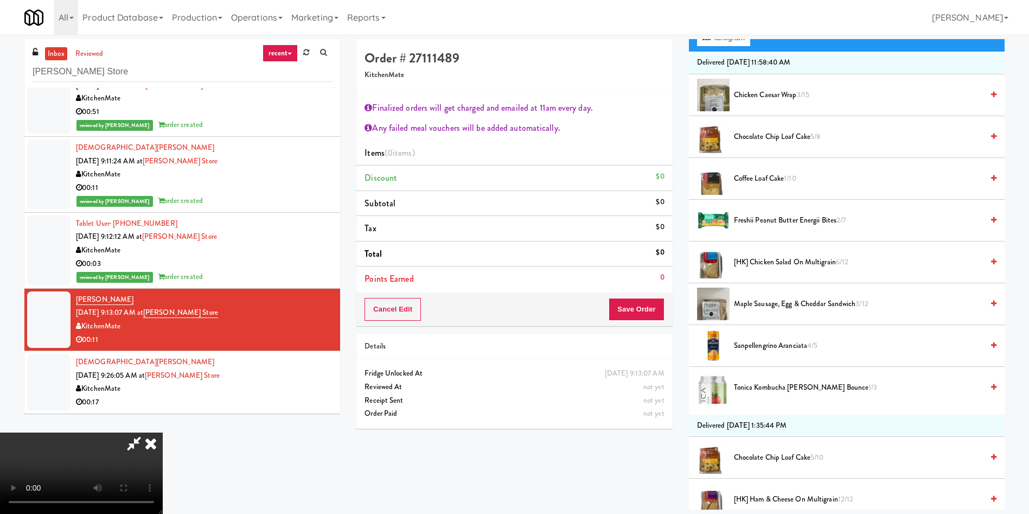
click at [163, 432] on video at bounding box center [81, 472] width 163 height 81
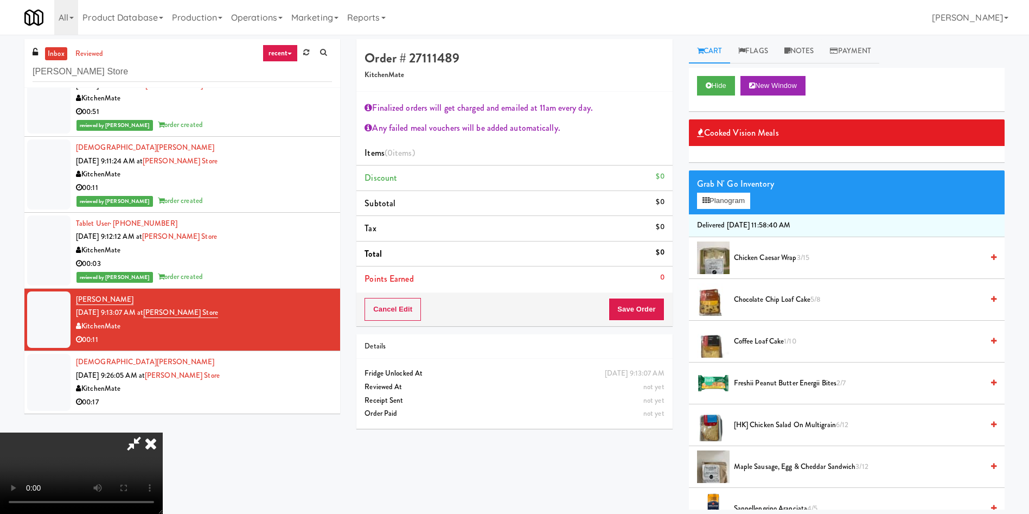
click at [753, 380] on span "Freshii Peanut Butter Energii Bites 2/7" at bounding box center [858, 383] width 249 height 14
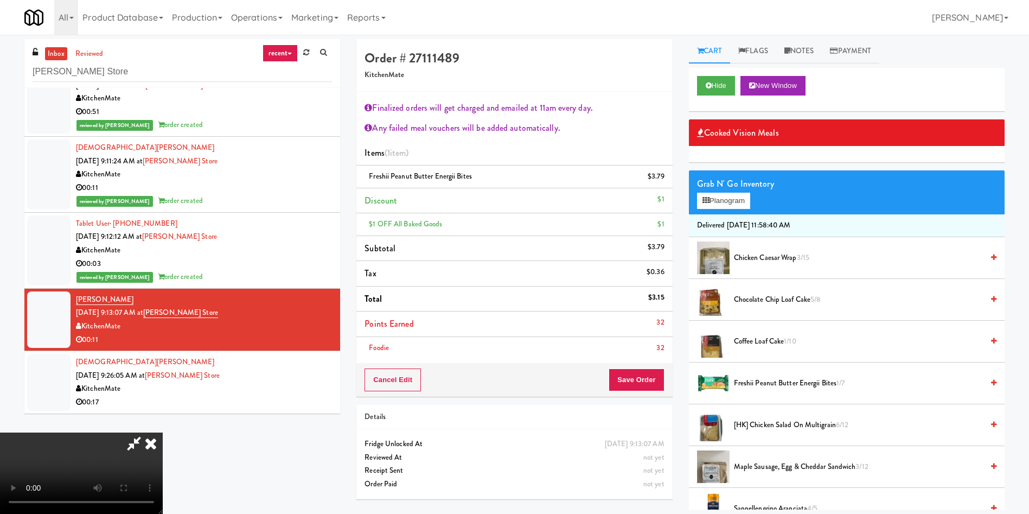
scroll to position [202, 0]
click at [163, 432] on video at bounding box center [81, 472] width 163 height 81
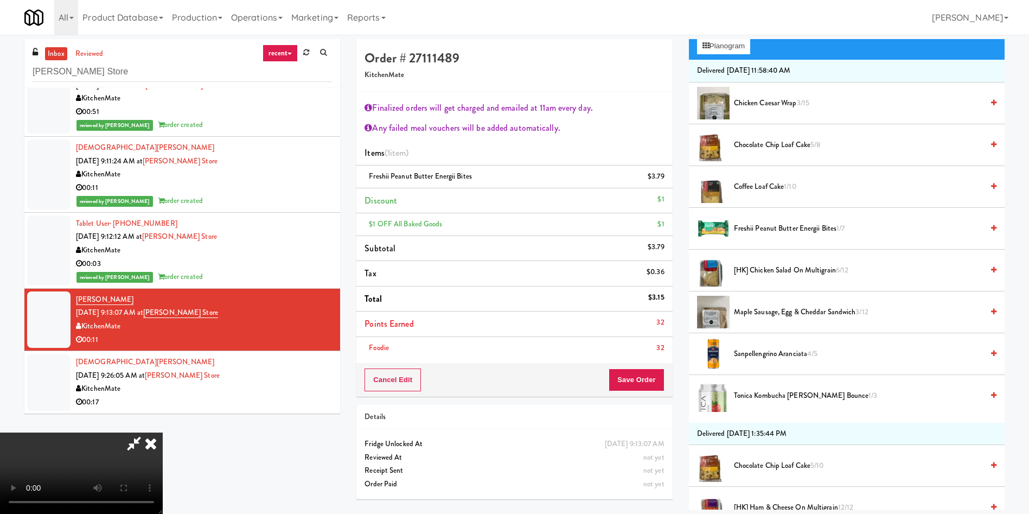
scroll to position [163, 0]
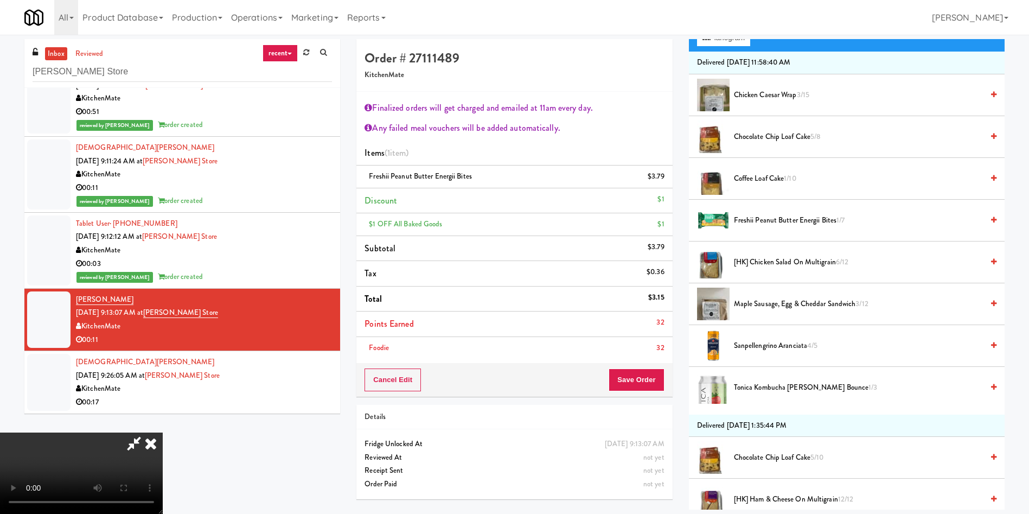
click at [163, 432] on video at bounding box center [81, 472] width 163 height 81
click at [772, 260] on span "[HK] Chicken Salad on Multigrain 6/12" at bounding box center [858, 263] width 249 height 14
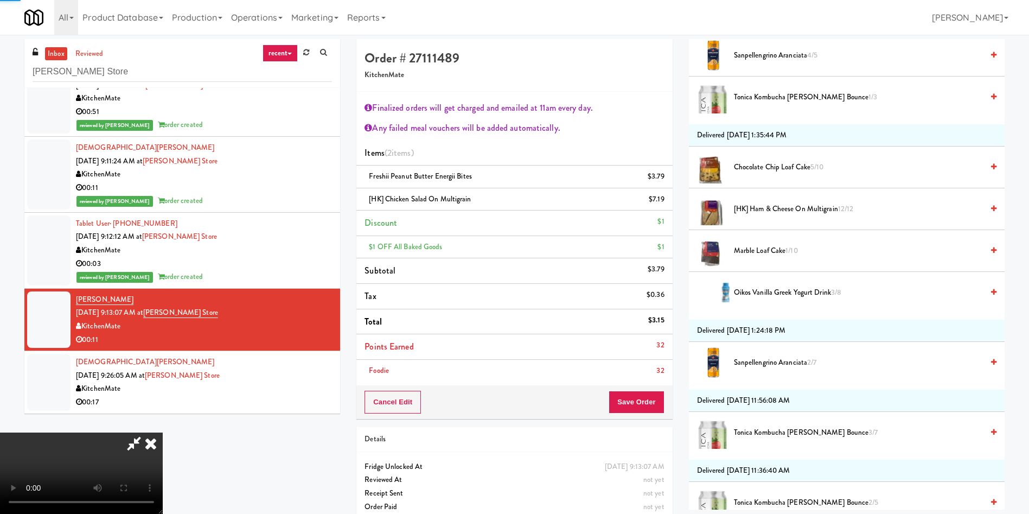
scroll to position [570, 0]
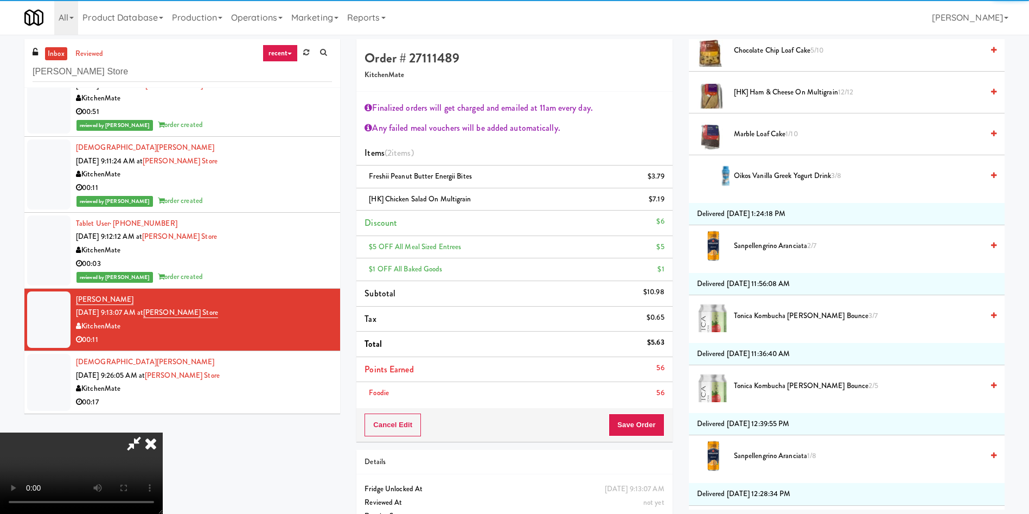
click at [163, 432] on video at bounding box center [81, 472] width 163 height 81
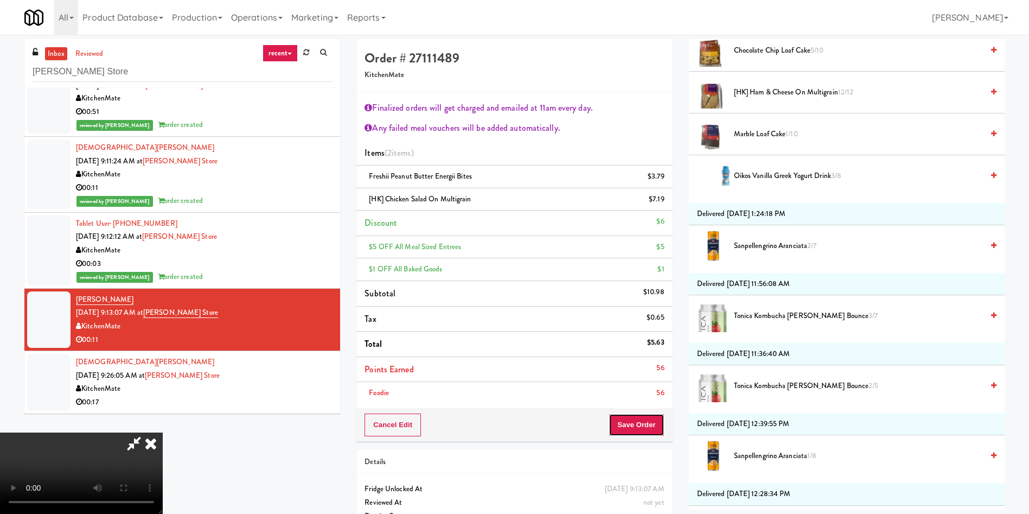
click at [638, 423] on button "Save Order" at bounding box center [636, 424] width 55 height 23
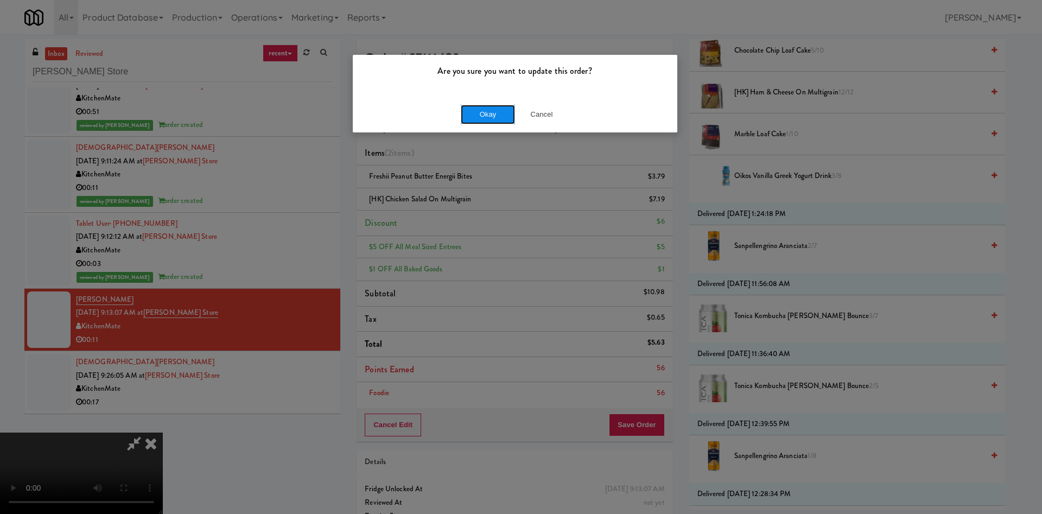
click at [488, 114] on button "Okay" at bounding box center [488, 115] width 54 height 20
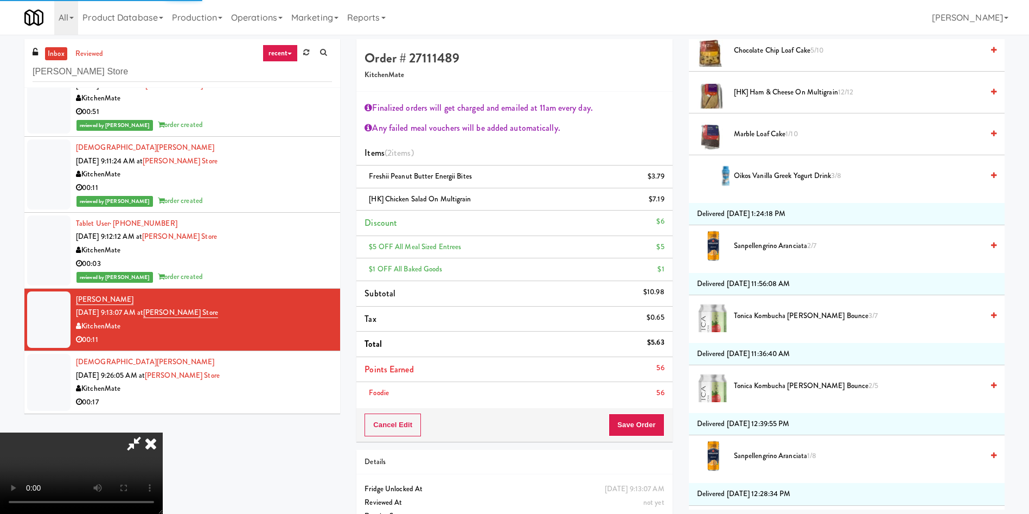
scroll to position [0, 0]
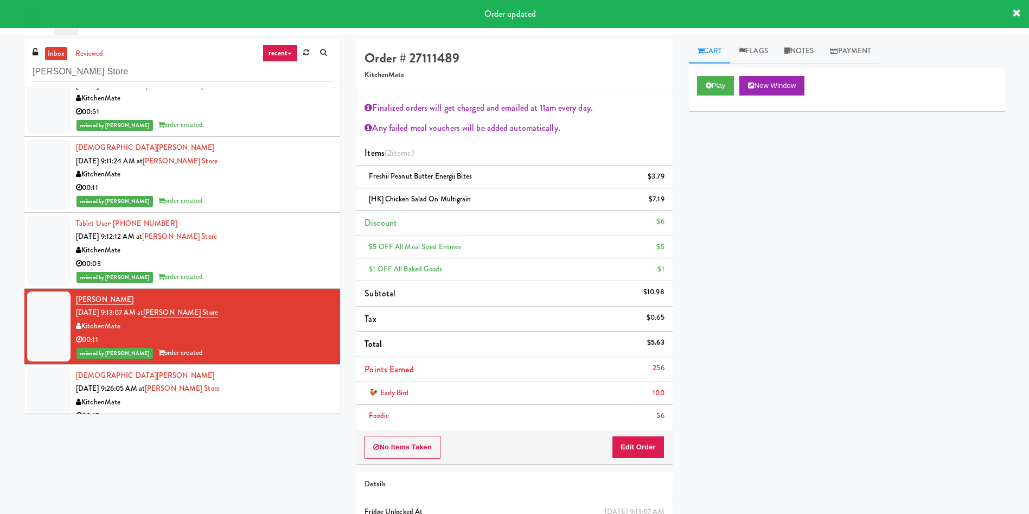
click at [61, 392] on div at bounding box center [48, 395] width 43 height 56
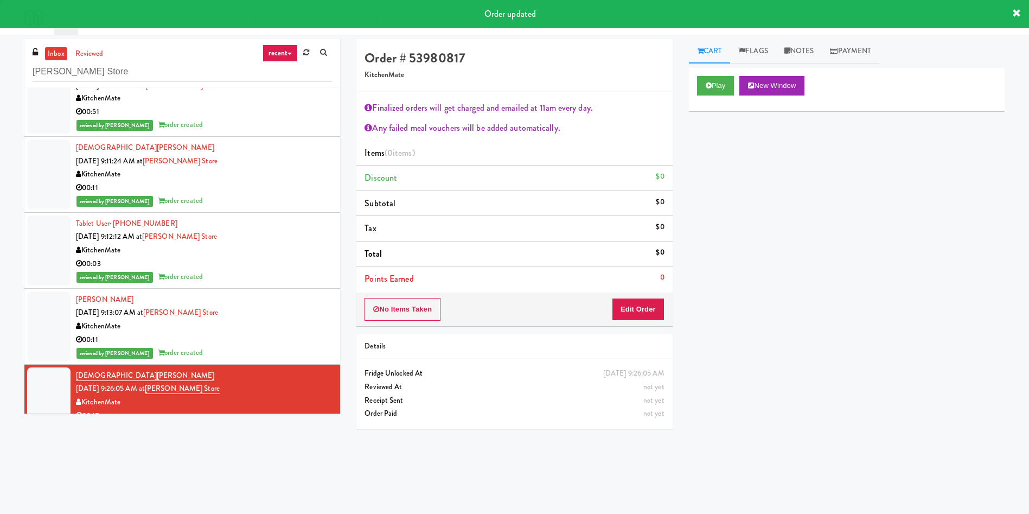
scroll to position [116, 0]
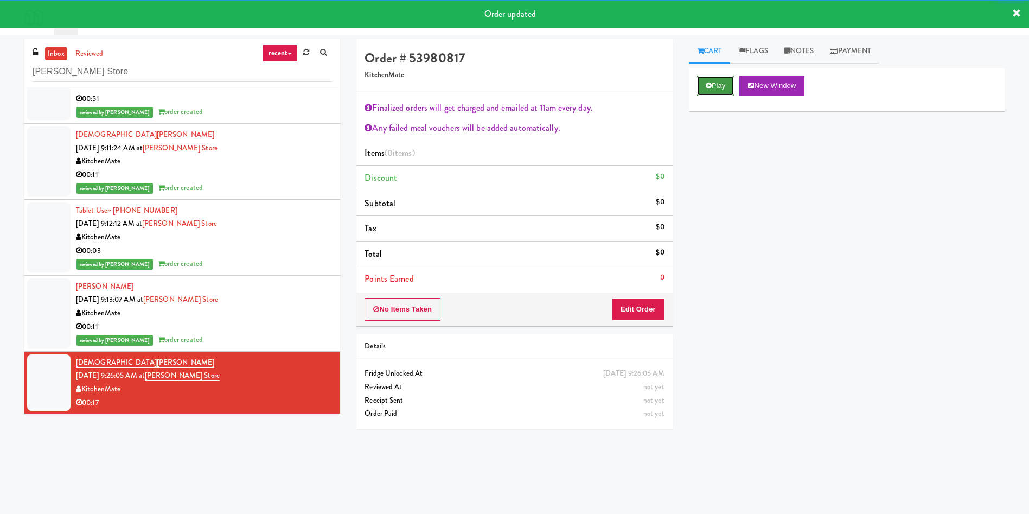
click at [712, 82] on button "Play" at bounding box center [715, 86] width 37 height 20
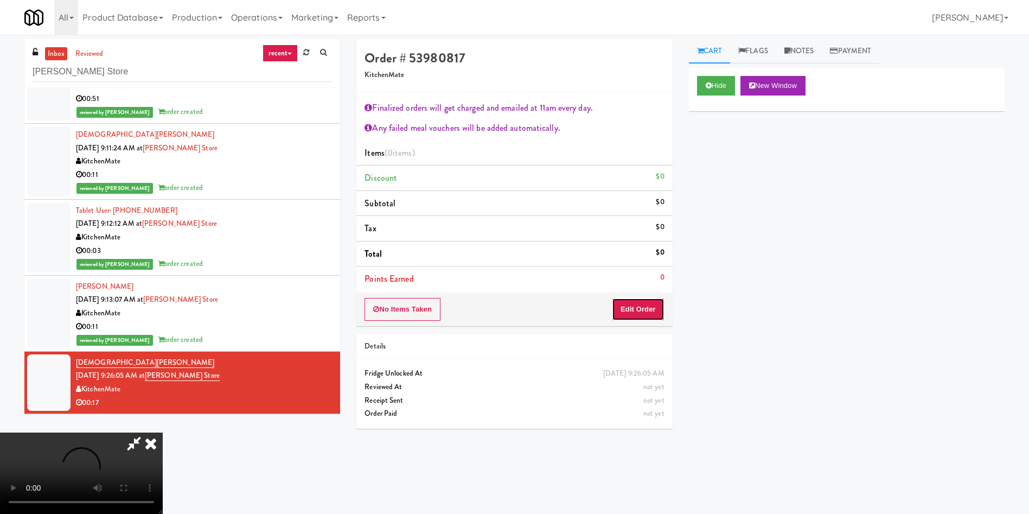
click at [635, 316] on button "Edit Order" at bounding box center [638, 309] width 53 height 23
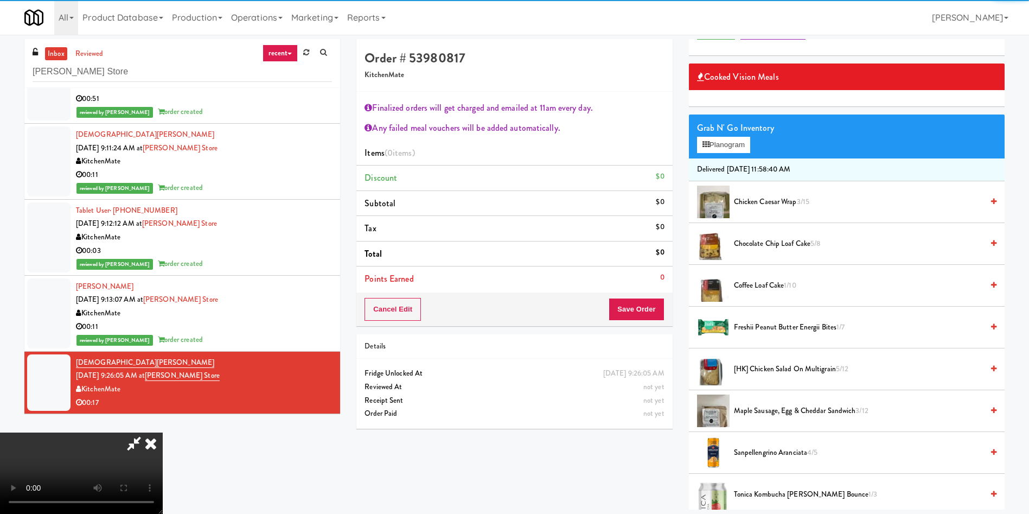
scroll to position [81, 0]
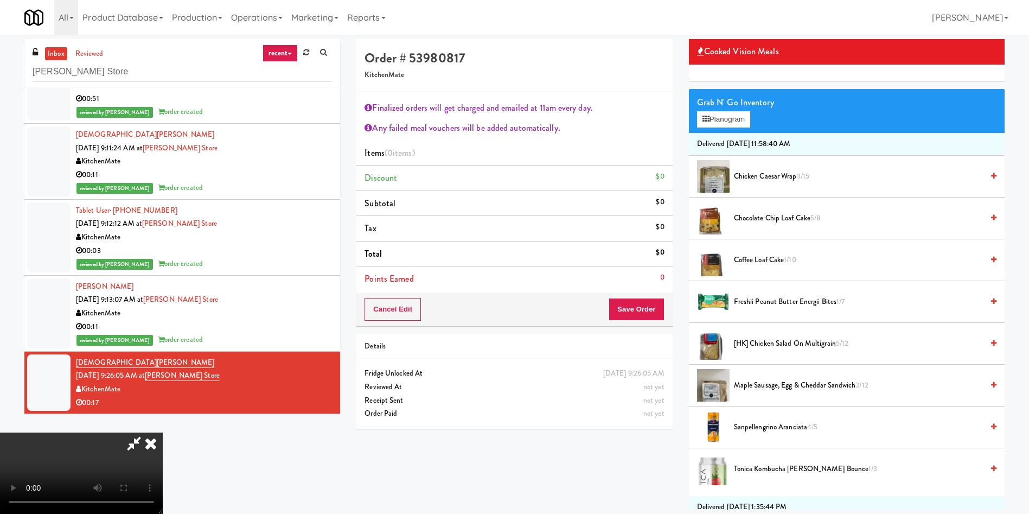
click at [163, 432] on video at bounding box center [81, 472] width 163 height 81
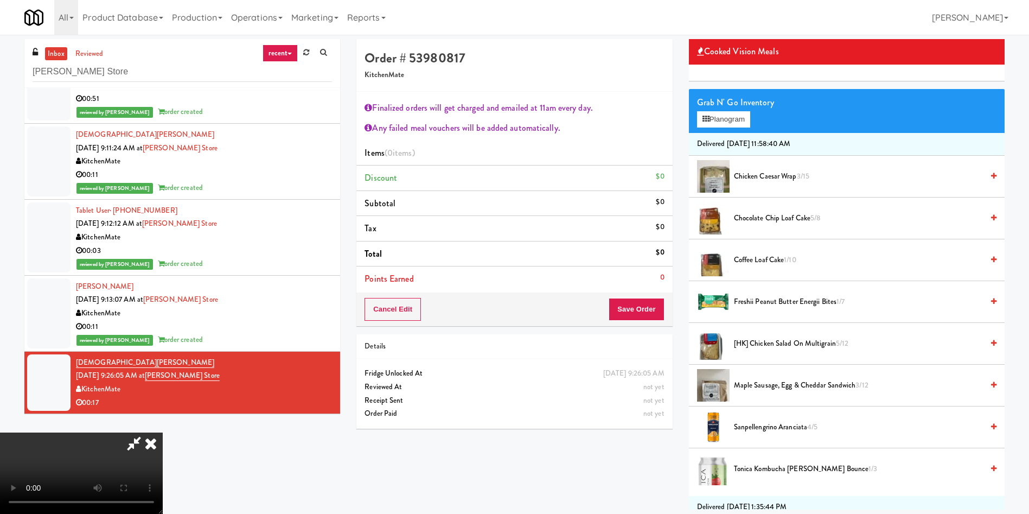
click at [163, 432] on video at bounding box center [81, 472] width 163 height 81
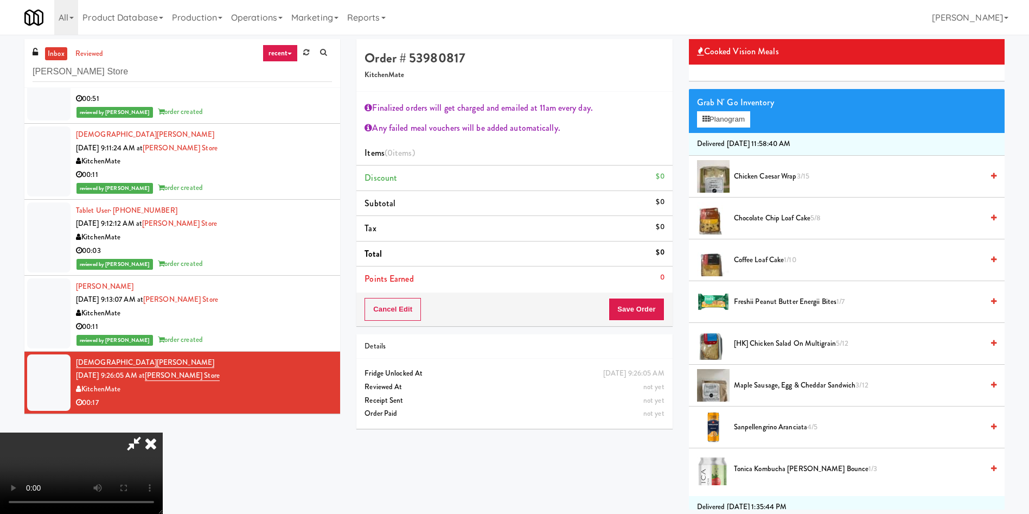
click at [163, 432] on video at bounding box center [81, 472] width 163 height 81
click at [760, 381] on span "Maple Sausage, Egg & Cheddar Sandwich 3/12" at bounding box center [858, 386] width 249 height 14
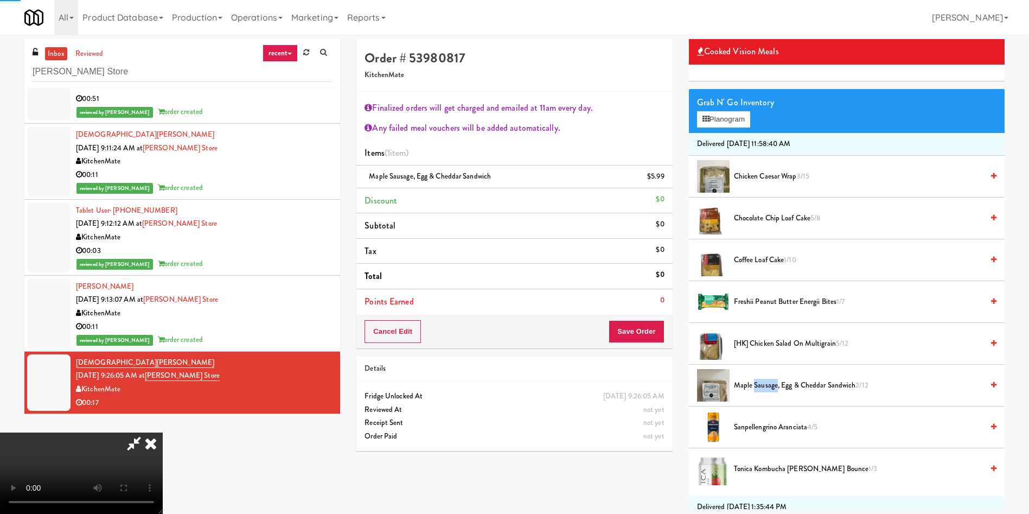
click at [760, 381] on span "Maple Sausage, Egg & Cheddar Sandwich 2/12" at bounding box center [858, 386] width 249 height 14
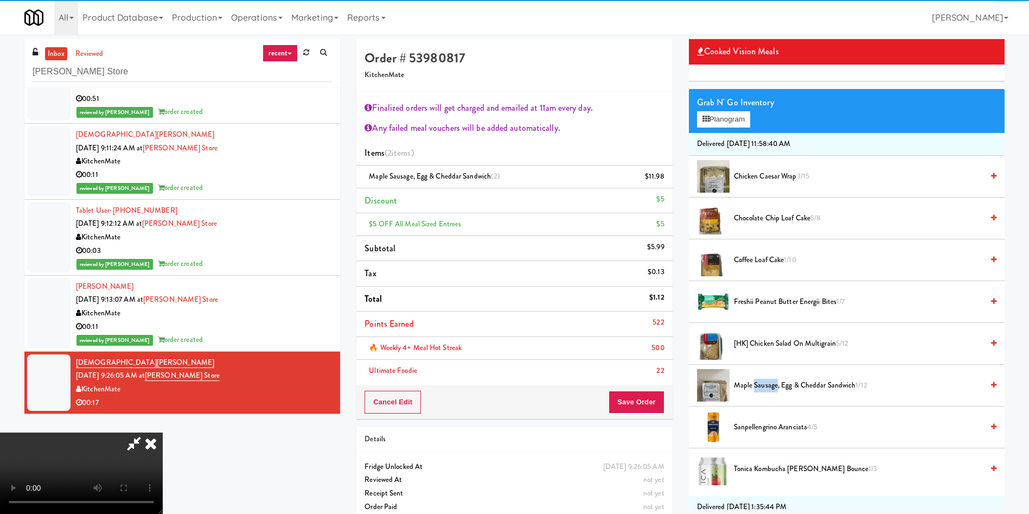
click at [760, 381] on span "Maple Sausage, Egg & Cheddar Sandwich 1/12" at bounding box center [858, 386] width 249 height 14
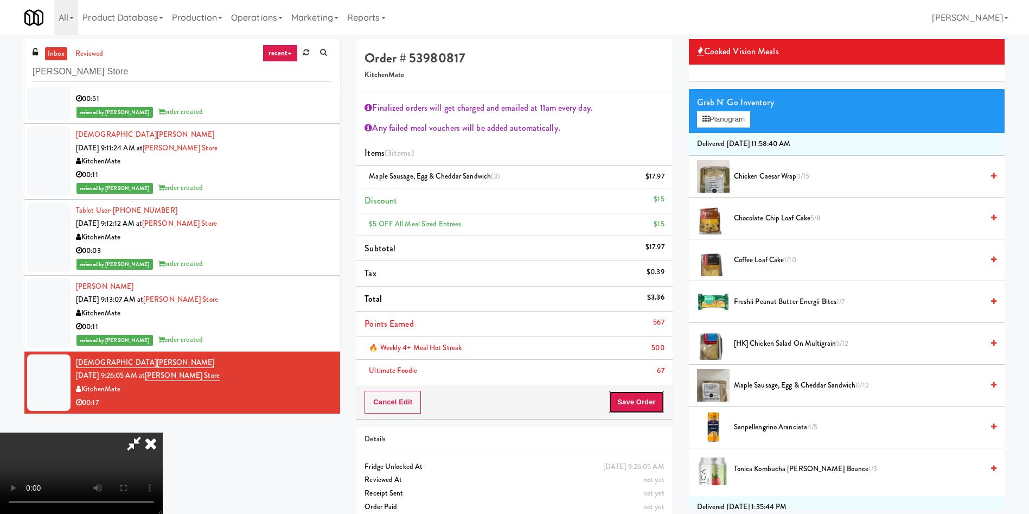
click at [626, 403] on button "Save Order" at bounding box center [636, 402] width 55 height 23
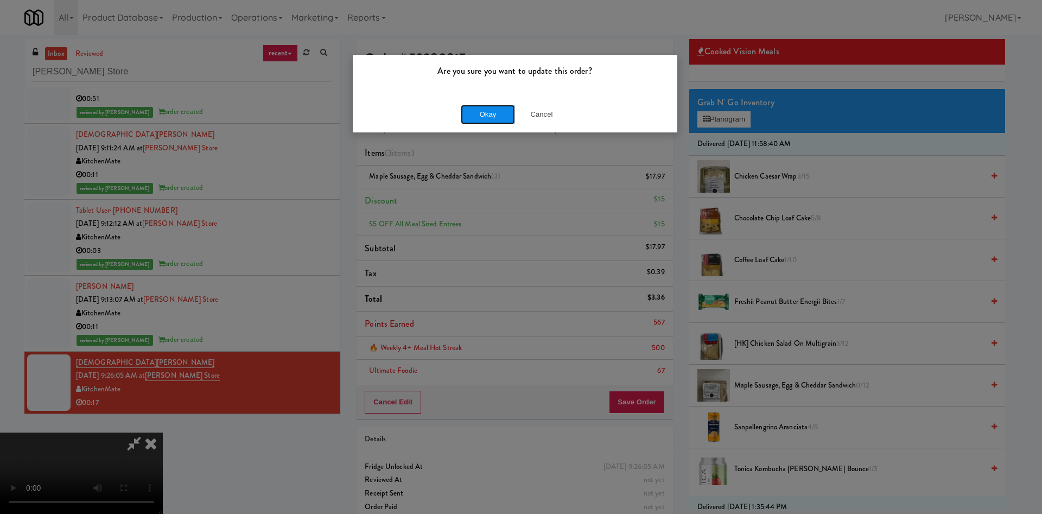
click at [464, 111] on button "Okay" at bounding box center [488, 115] width 54 height 20
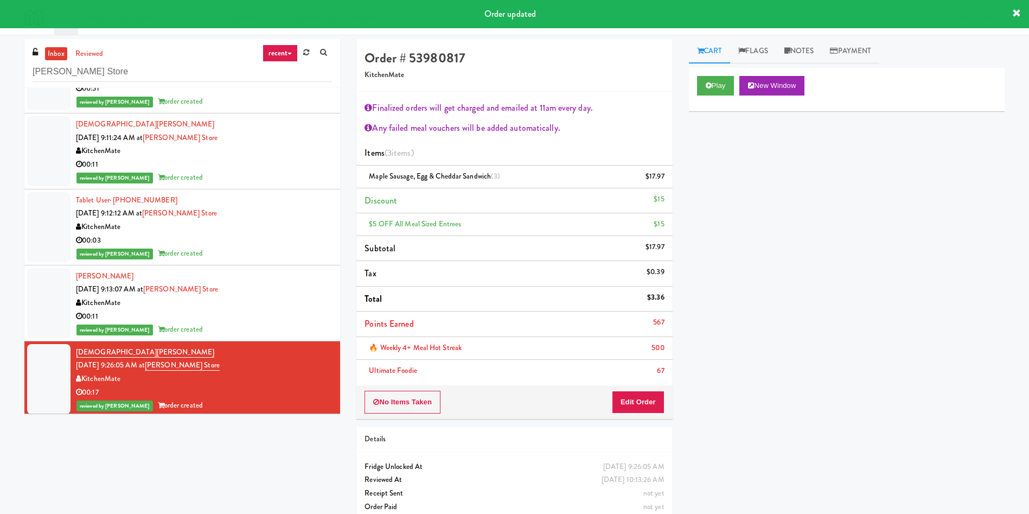
scroll to position [130, 0]
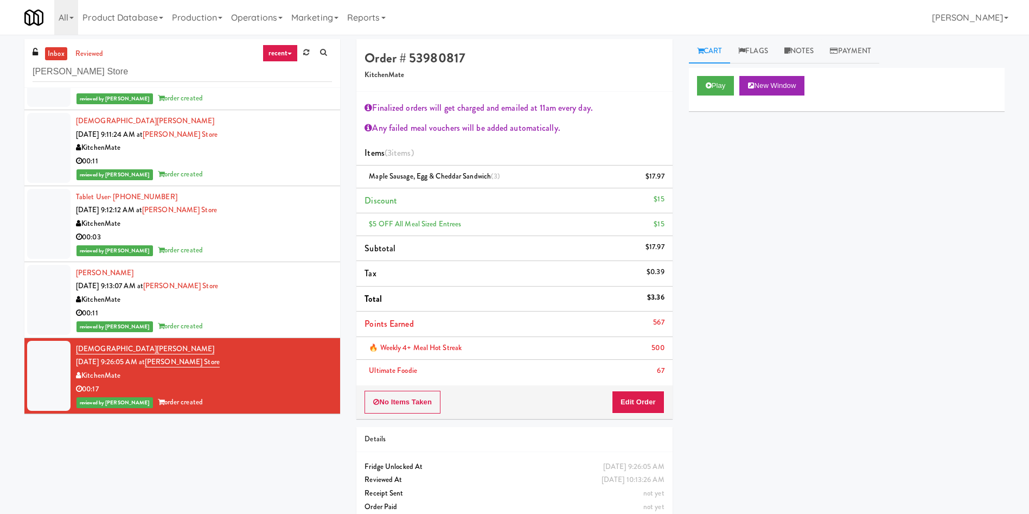
click at [58, 54] on link "inbox" at bounding box center [56, 54] width 22 height 14
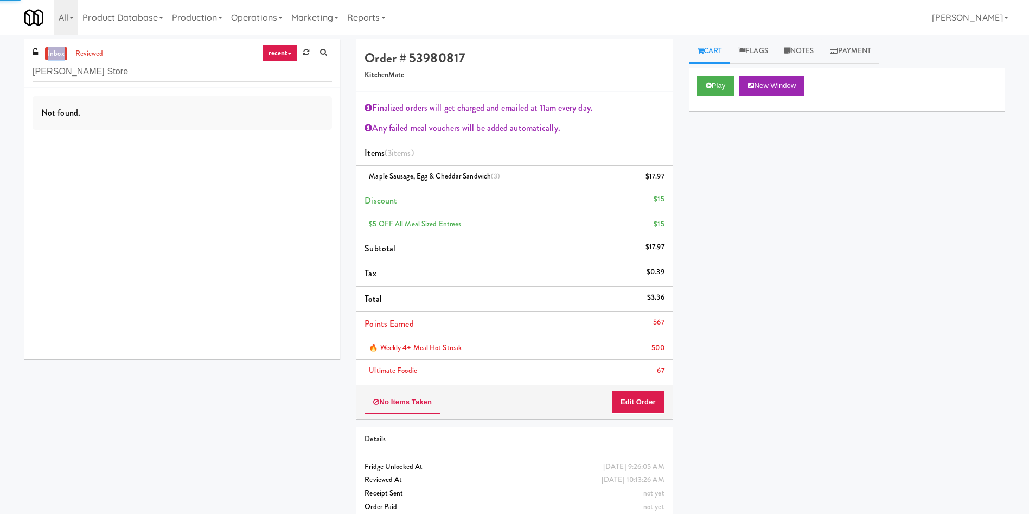
click at [58, 54] on link "inbox" at bounding box center [56, 54] width 22 height 14
drag, startPoint x: 165, startPoint y: 74, endPoint x: 0, endPoint y: 74, distance: 164.9
click at [0, 74] on div "inbox reviewed recent all unclear take inventory issue suspicious failed recent…" at bounding box center [514, 284] width 1029 height 490
paste input "Vertex - Snack Cooler - Left"
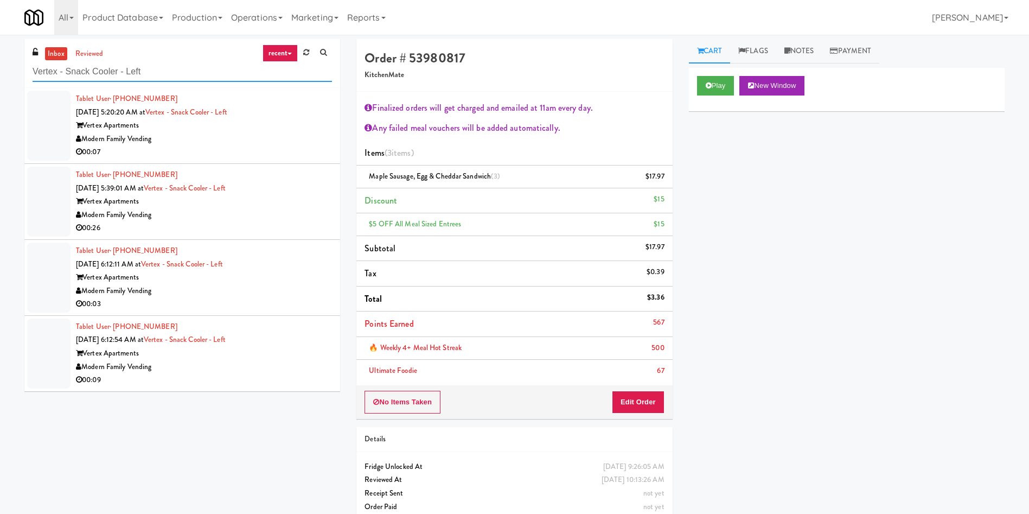
type input "Vertex - Snack Cooler - Left"
drag, startPoint x: 44, startPoint y: 126, endPoint x: 97, endPoint y: 127, distance: 52.6
click at [50, 125] on div at bounding box center [48, 126] width 43 height 70
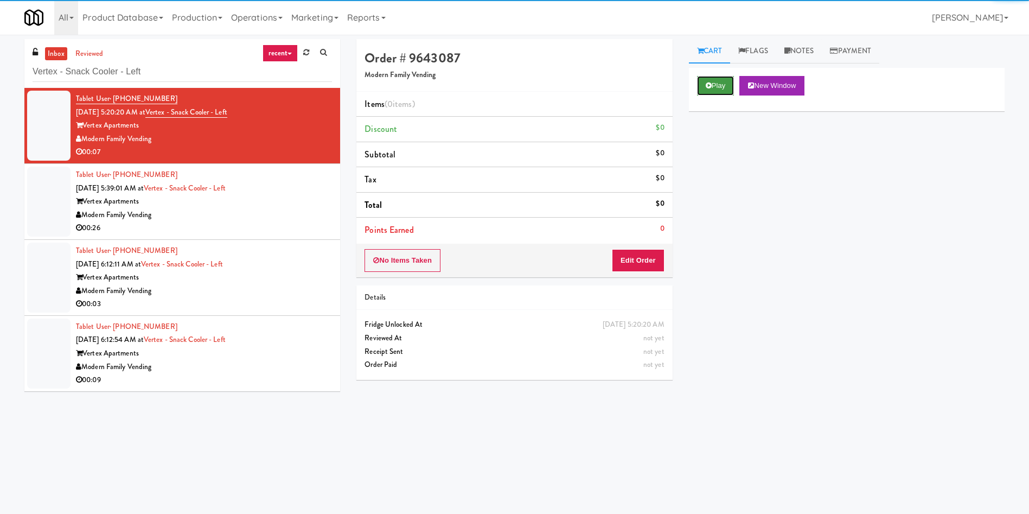
drag, startPoint x: 719, startPoint y: 85, endPoint x: 667, endPoint y: 184, distance: 112.6
click at [718, 85] on button "Play" at bounding box center [715, 86] width 37 height 20
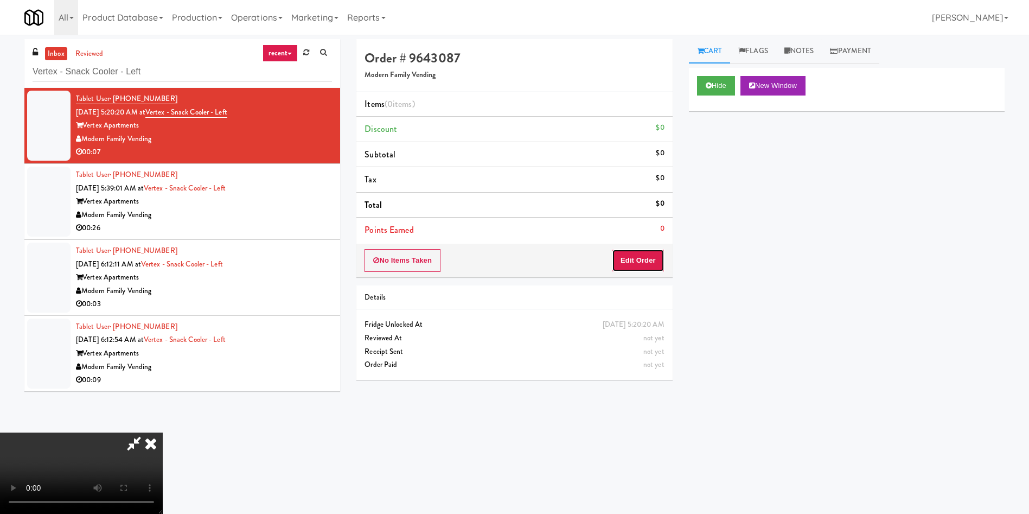
click at [639, 266] on button "Edit Order" at bounding box center [638, 260] width 53 height 23
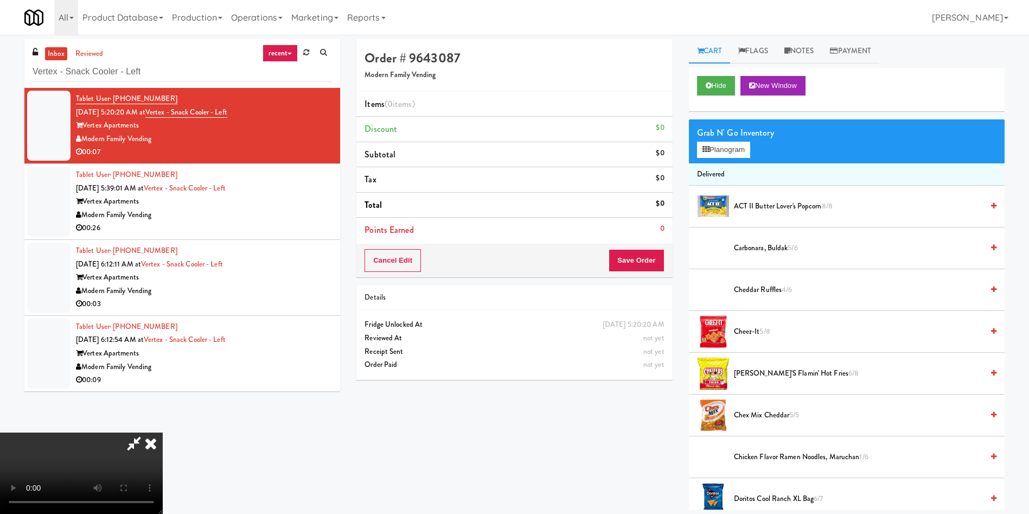
scroll to position [81, 0]
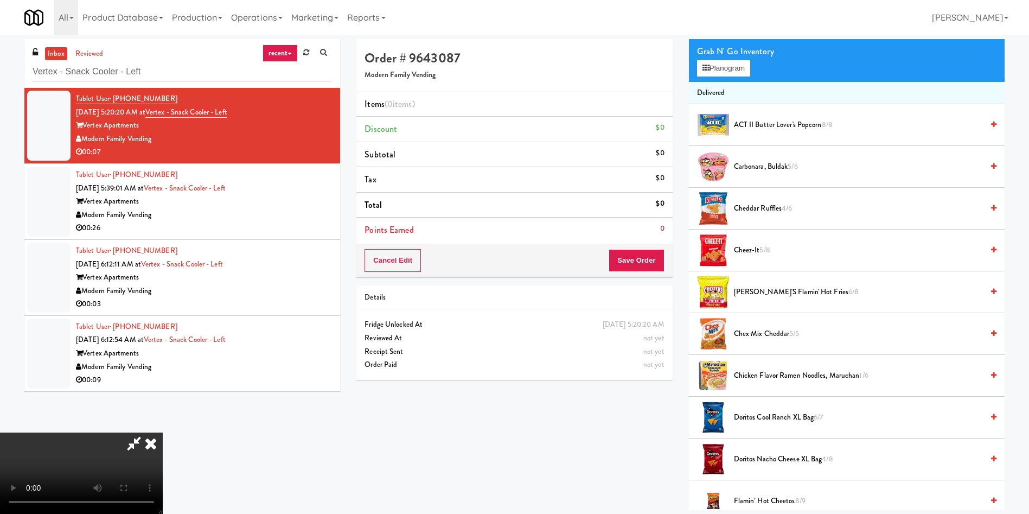
click at [163, 432] on video at bounding box center [81, 472] width 163 height 81
click at [780, 291] on span "Chester's Flamin' Hot Fries 6/8" at bounding box center [858, 292] width 249 height 14
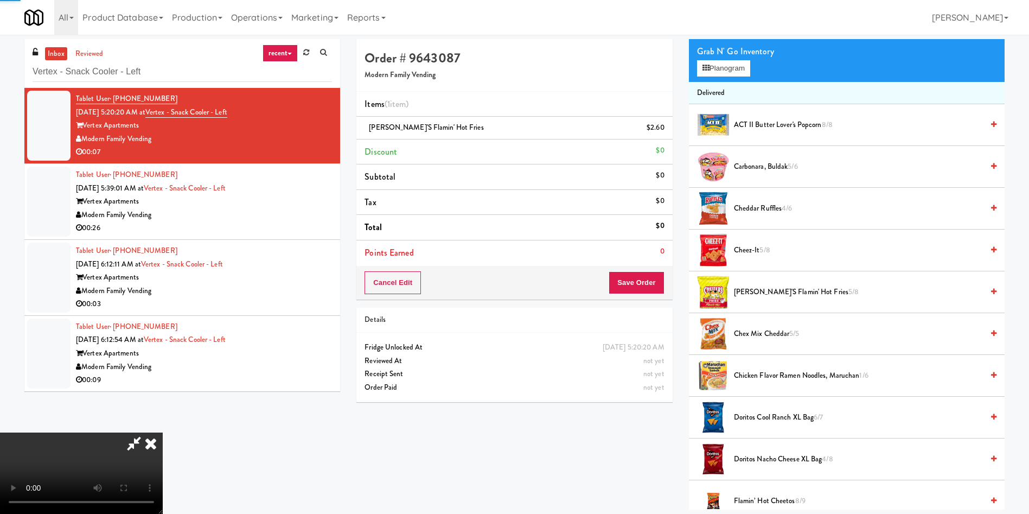
click at [163, 432] on video at bounding box center [81, 472] width 163 height 81
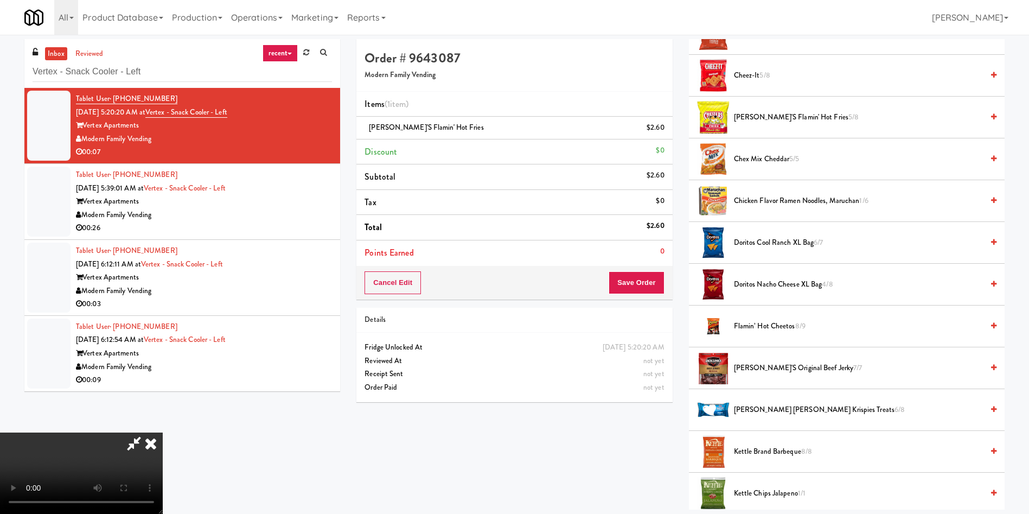
scroll to position [407, 0]
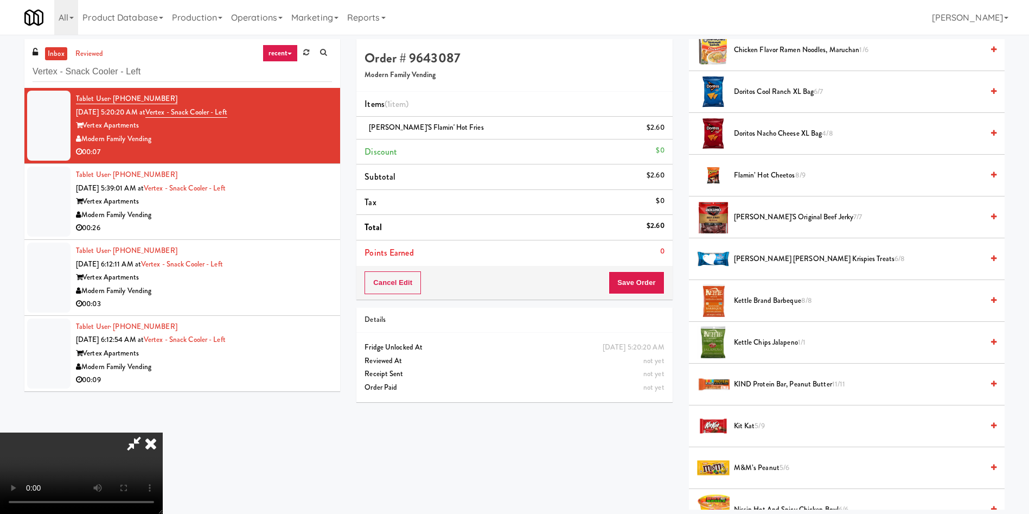
click at [163, 432] on video at bounding box center [81, 472] width 163 height 81
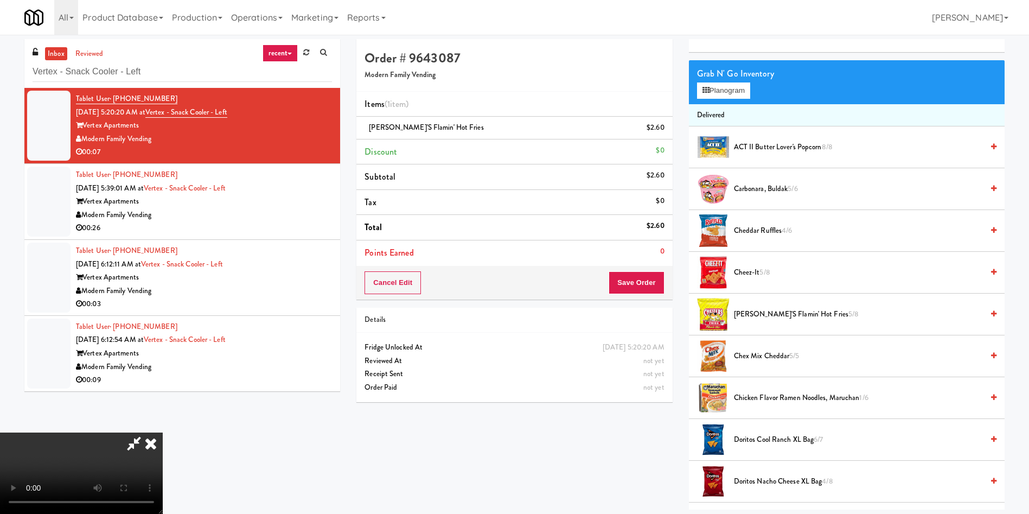
scroll to position [0, 0]
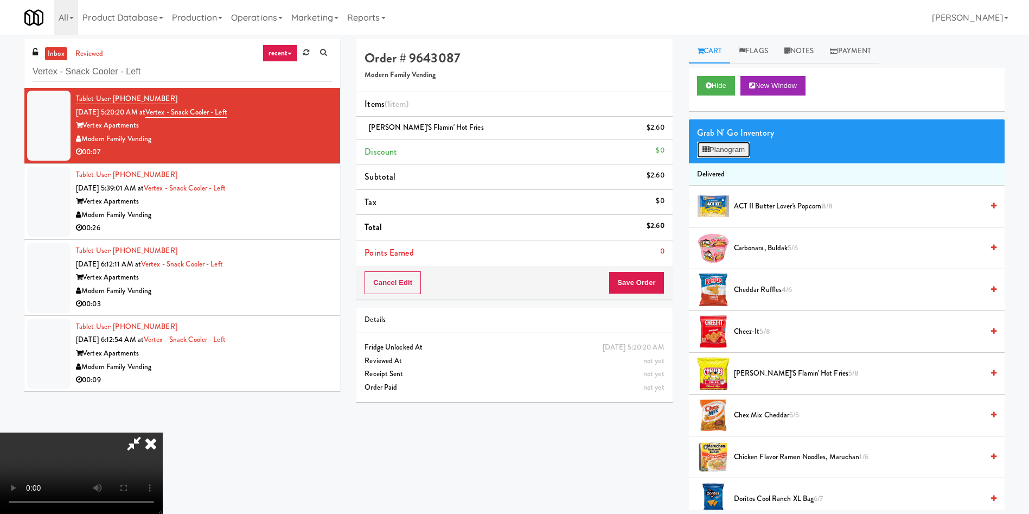
click at [726, 151] on button "Planogram" at bounding box center [723, 150] width 53 height 16
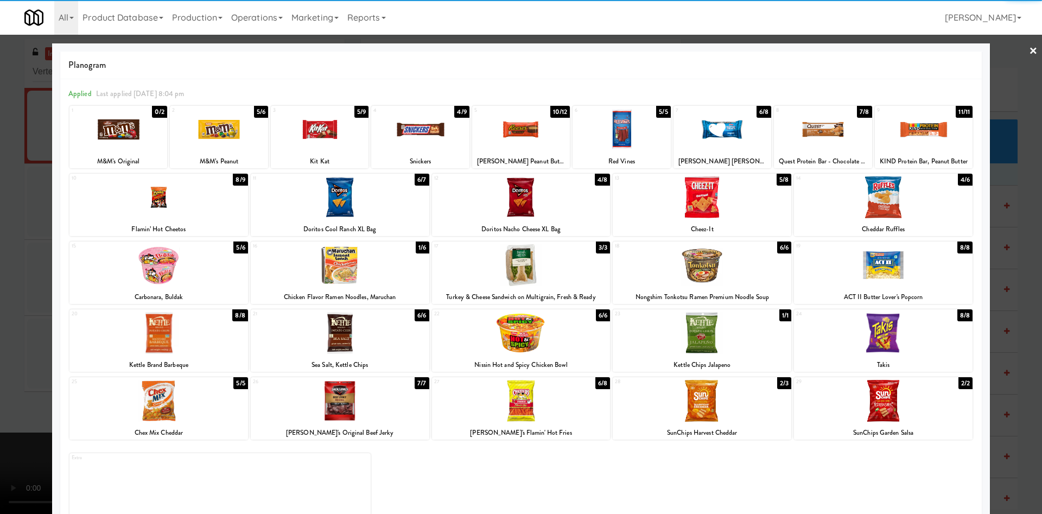
click at [152, 204] on div at bounding box center [158, 197] width 178 height 42
drag, startPoint x: 34, startPoint y: 233, endPoint x: 132, endPoint y: 232, distance: 98.7
click at [43, 232] on div at bounding box center [521, 257] width 1042 height 514
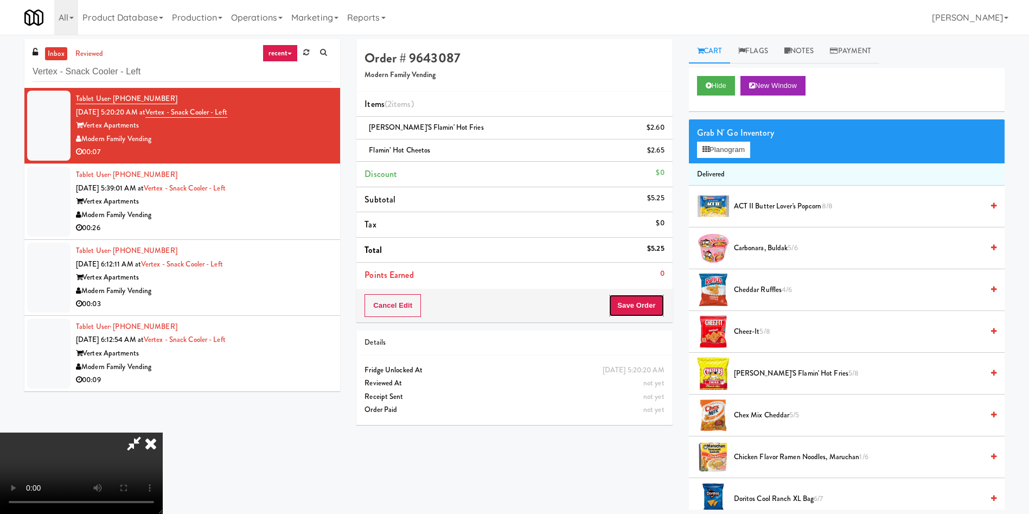
click at [656, 309] on button "Save Order" at bounding box center [636, 305] width 55 height 23
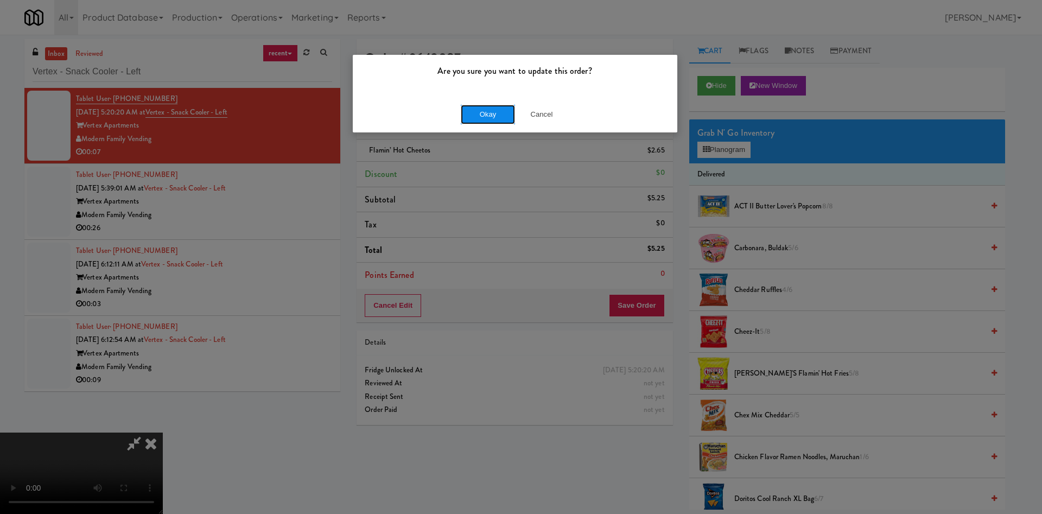
click at [486, 110] on button "Okay" at bounding box center [488, 115] width 54 height 20
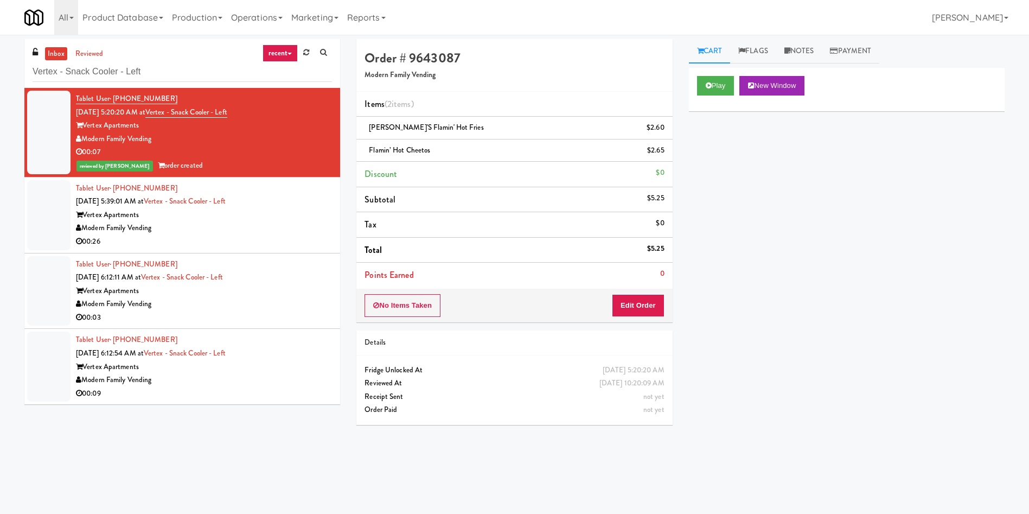
click at [39, 207] on div at bounding box center [48, 215] width 43 height 70
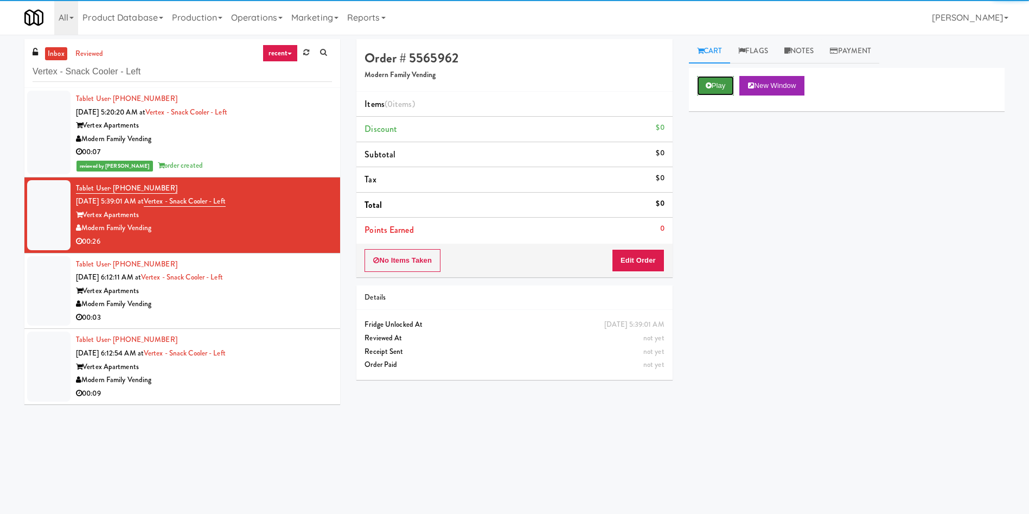
click at [716, 88] on button "Play" at bounding box center [715, 86] width 37 height 20
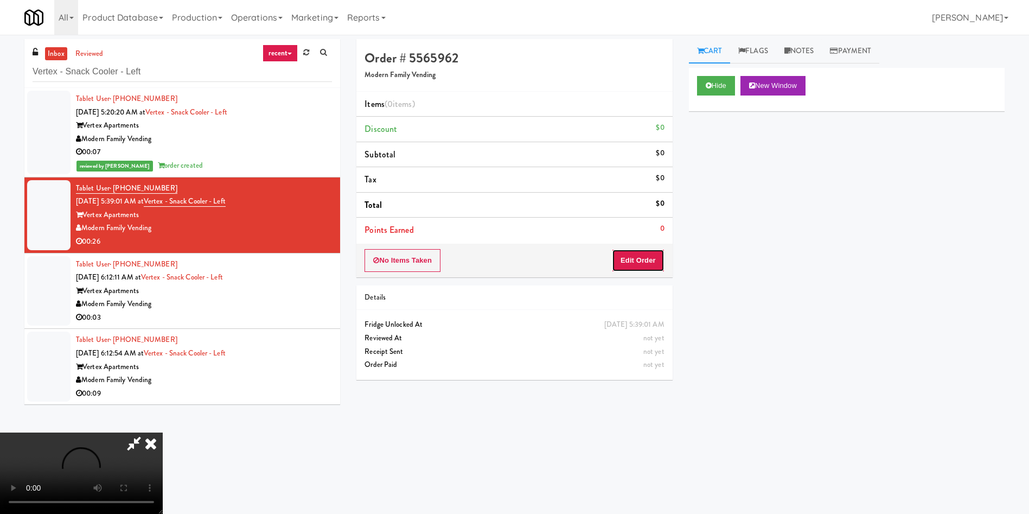
click at [642, 256] on button "Edit Order" at bounding box center [638, 260] width 53 height 23
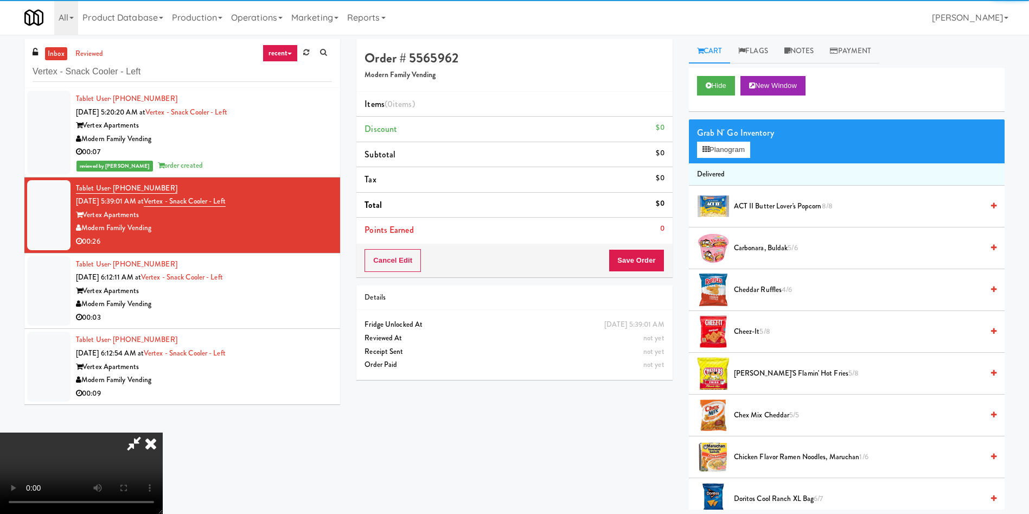
scroll to position [81, 0]
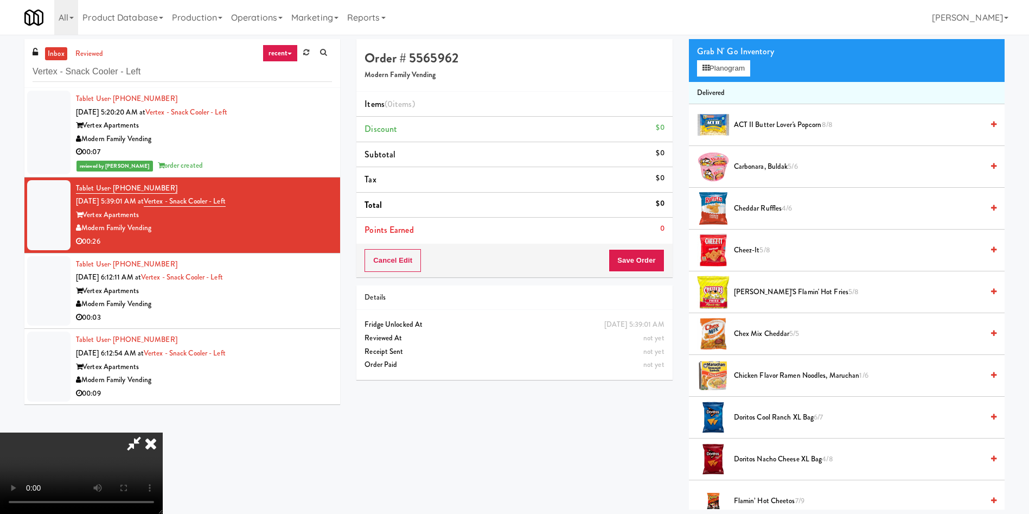
click at [163, 432] on video at bounding box center [81, 472] width 163 height 81
click at [771, 169] on span "Carbonara, Buldak 5/6" at bounding box center [858, 167] width 249 height 14
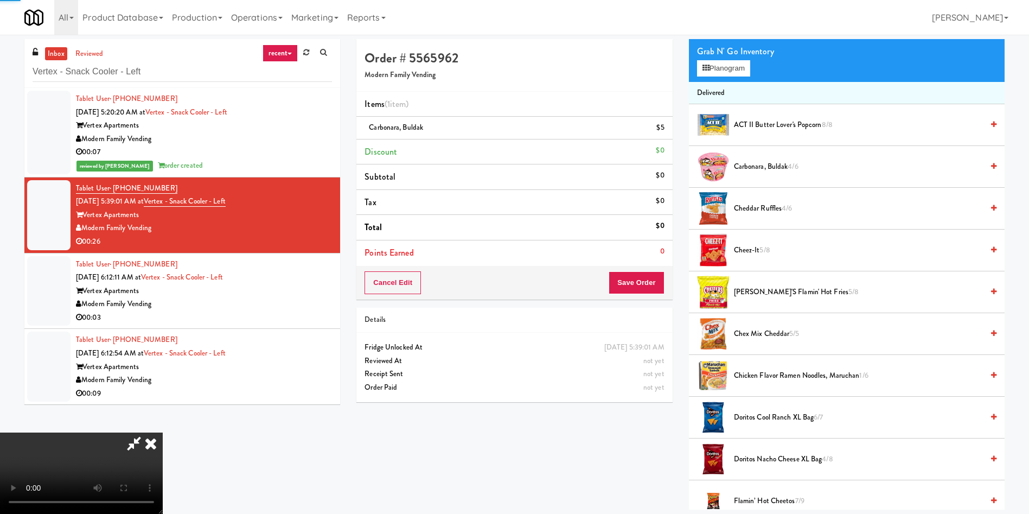
click at [163, 432] on video at bounding box center [81, 472] width 163 height 81
click at [746, 167] on span "Carbonara, Buldak 4/6" at bounding box center [858, 167] width 249 height 14
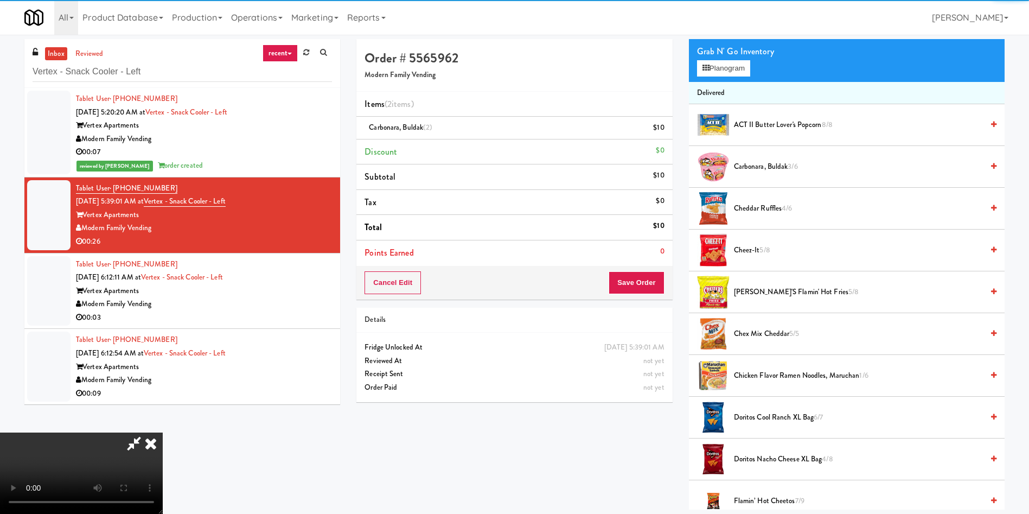
click at [163, 432] on video at bounding box center [81, 472] width 163 height 81
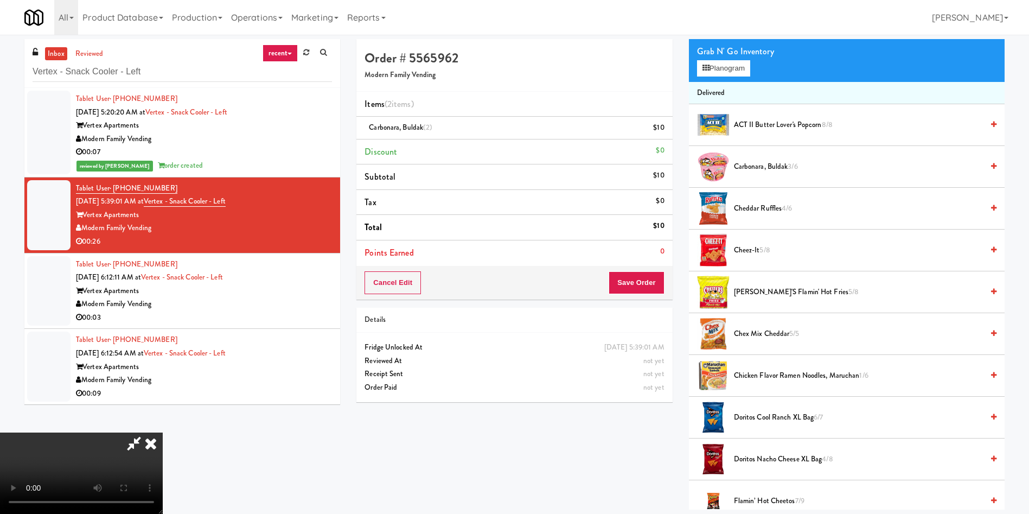
click at [163, 432] on video at bounding box center [81, 472] width 163 height 81
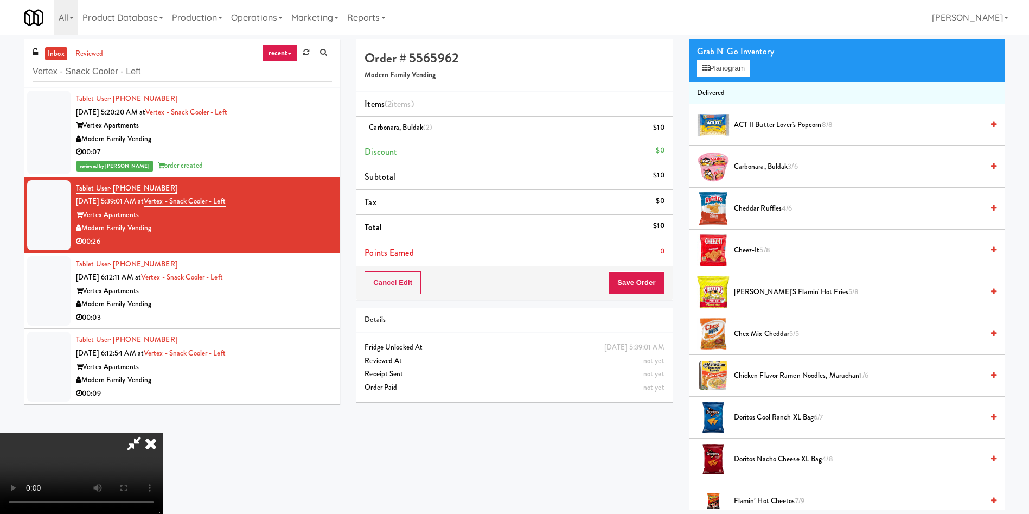
click at [163, 432] on video at bounding box center [81, 472] width 163 height 81
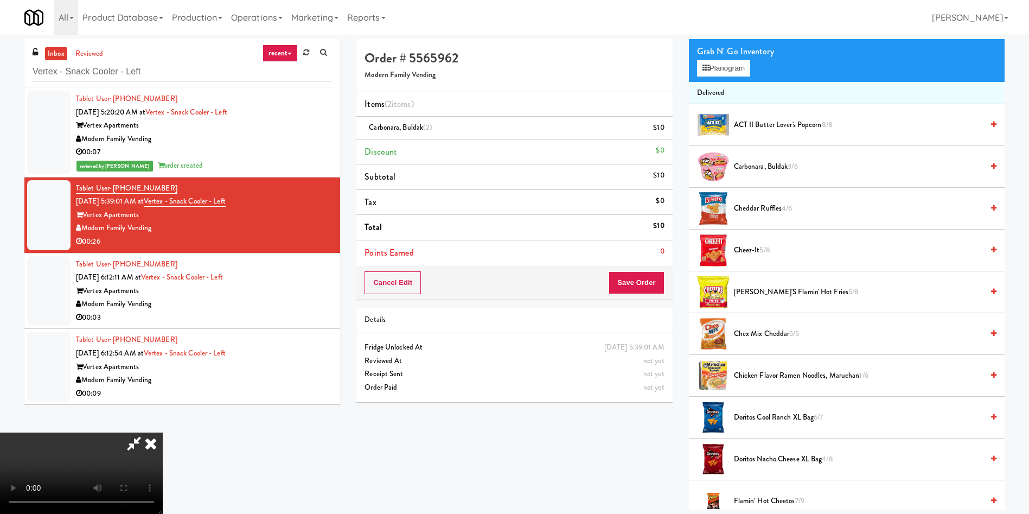
click at [163, 432] on video at bounding box center [81, 472] width 163 height 81
drag, startPoint x: 450, startPoint y: 282, endPoint x: 762, endPoint y: 201, distance: 322.9
click at [163, 432] on video at bounding box center [81, 472] width 163 height 81
click at [781, 169] on span "Carbonara, Buldak 3/6" at bounding box center [858, 167] width 249 height 14
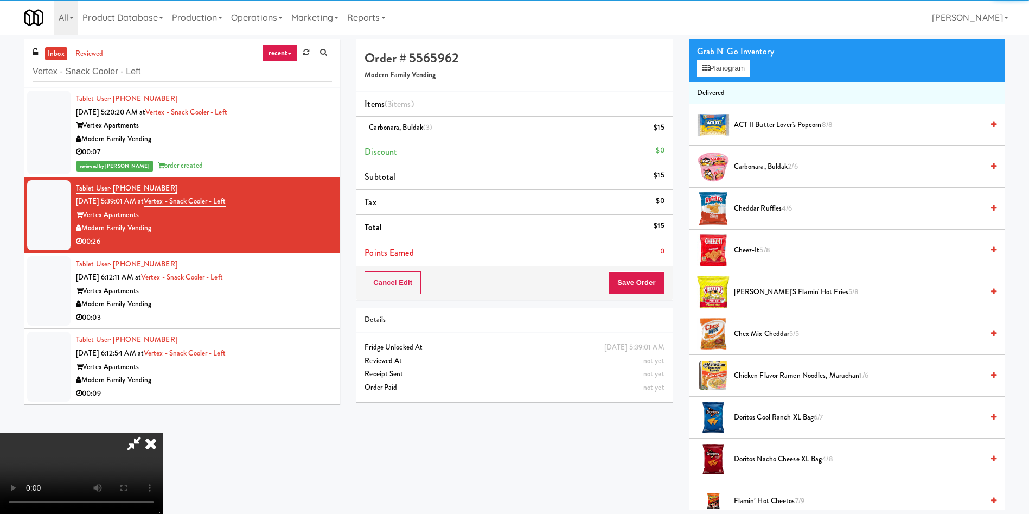
click at [163, 432] on video at bounding box center [81, 472] width 163 height 81
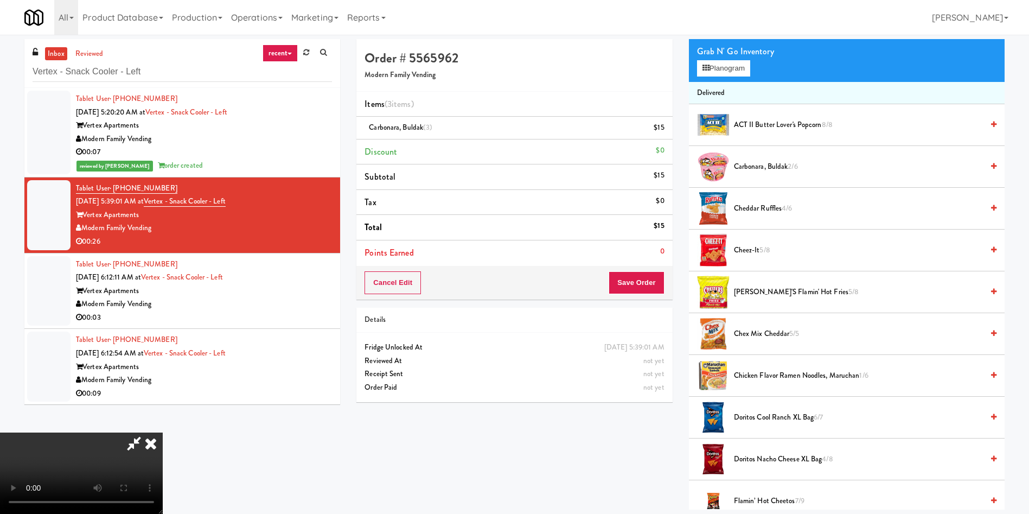
click at [163, 432] on video at bounding box center [81, 472] width 163 height 81
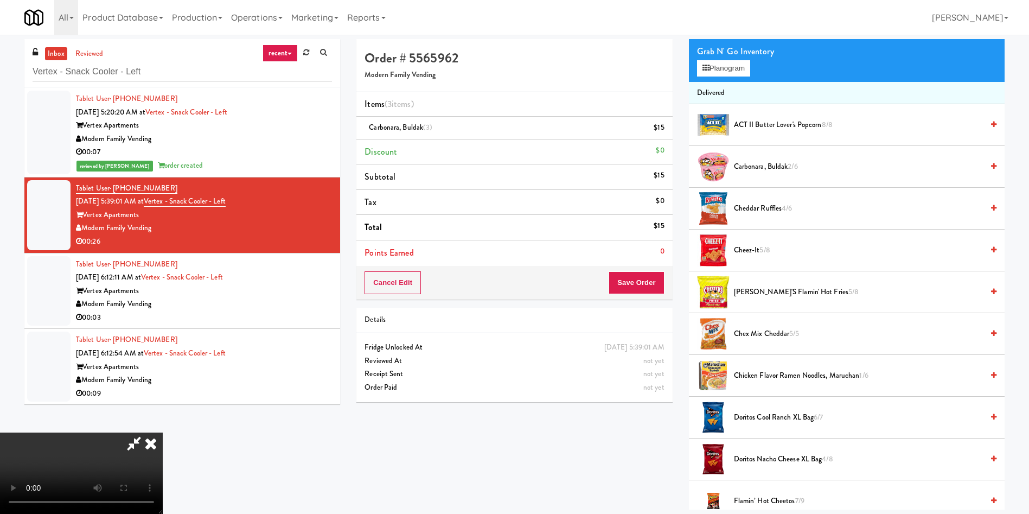
click at [163, 432] on video at bounding box center [81, 472] width 163 height 81
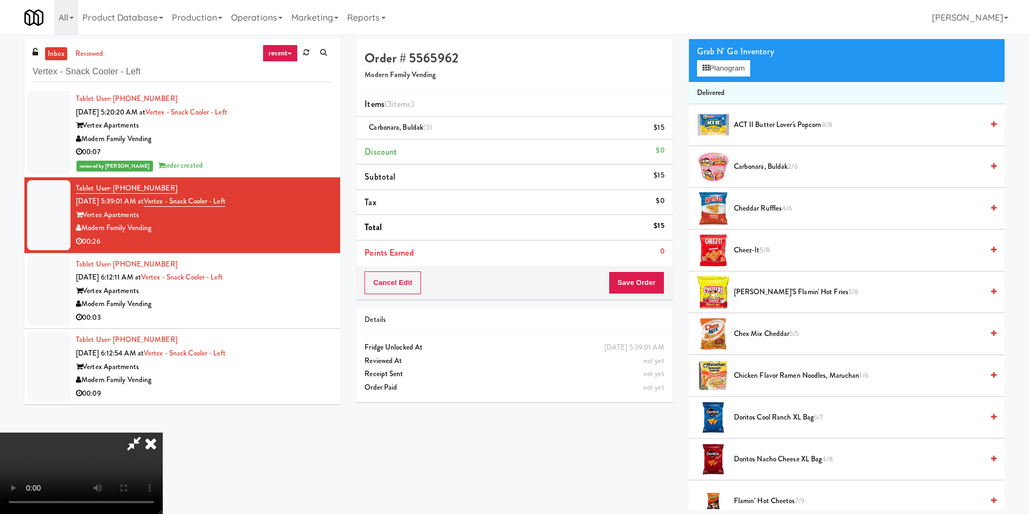
click at [791, 165] on span "2/6" at bounding box center [793, 166] width 10 height 10
click at [757, 167] on span "Carbonara, Buldak 1/6" at bounding box center [858, 167] width 249 height 14
click at [163, 432] on video at bounding box center [81, 472] width 163 height 81
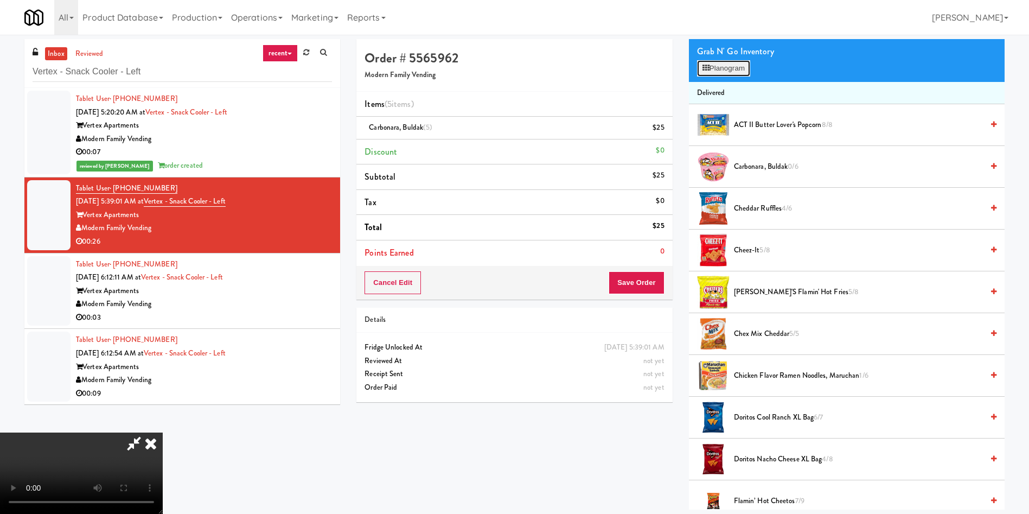
click at [718, 64] on button "Planogram" at bounding box center [723, 68] width 53 height 16
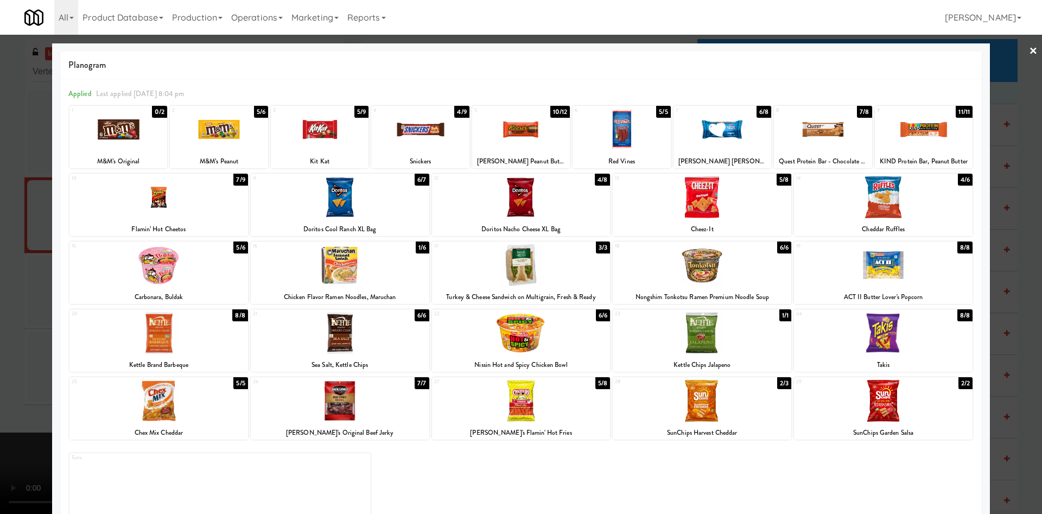
click at [572, 275] on div at bounding box center [521, 265] width 178 height 42
click at [9, 276] on div at bounding box center [521, 257] width 1042 height 514
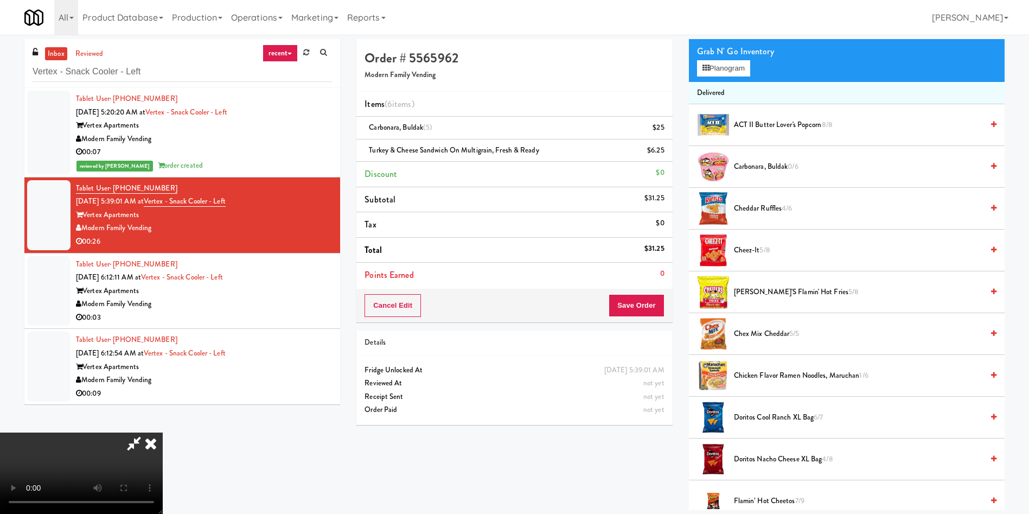
click at [163, 432] on video at bounding box center [81, 472] width 163 height 81
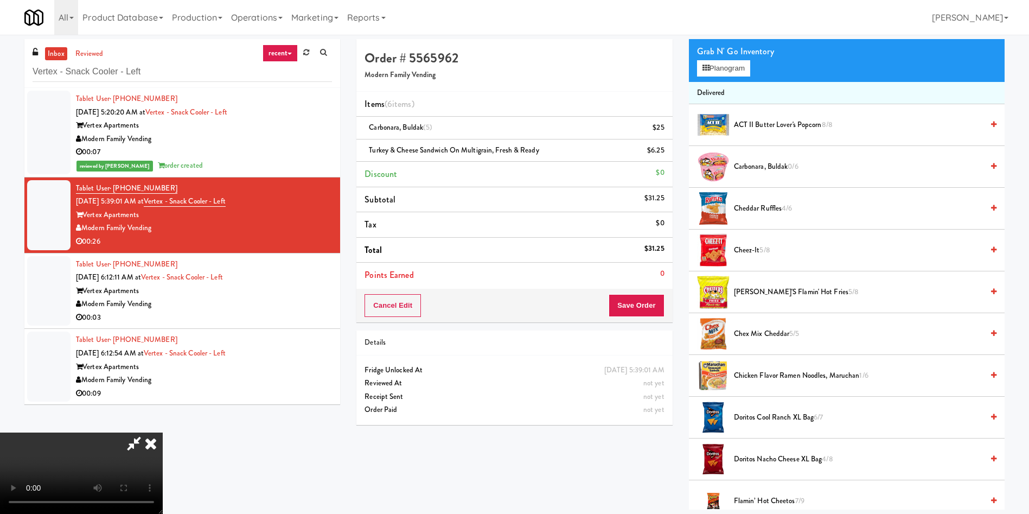
click at [163, 432] on video at bounding box center [81, 472] width 163 height 81
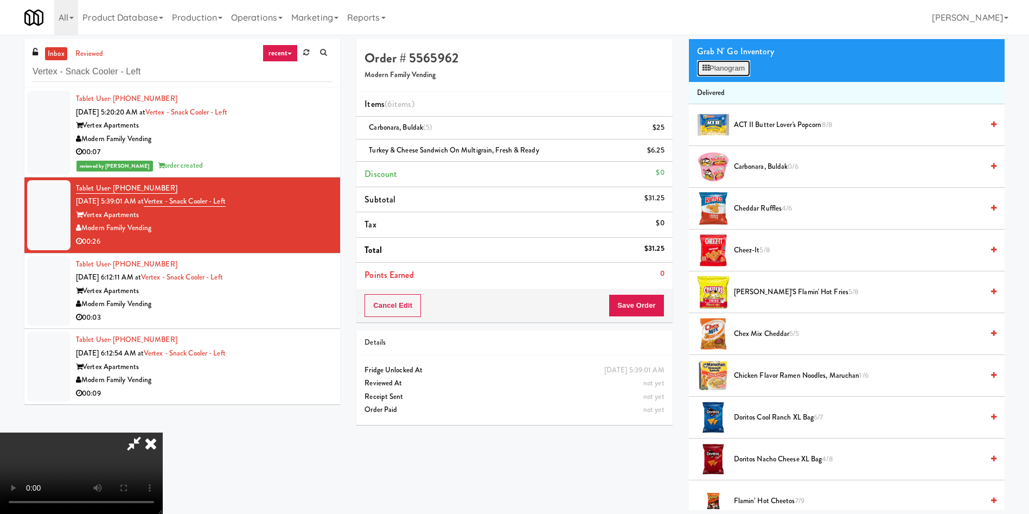
click at [744, 67] on button "Planogram" at bounding box center [723, 68] width 53 height 16
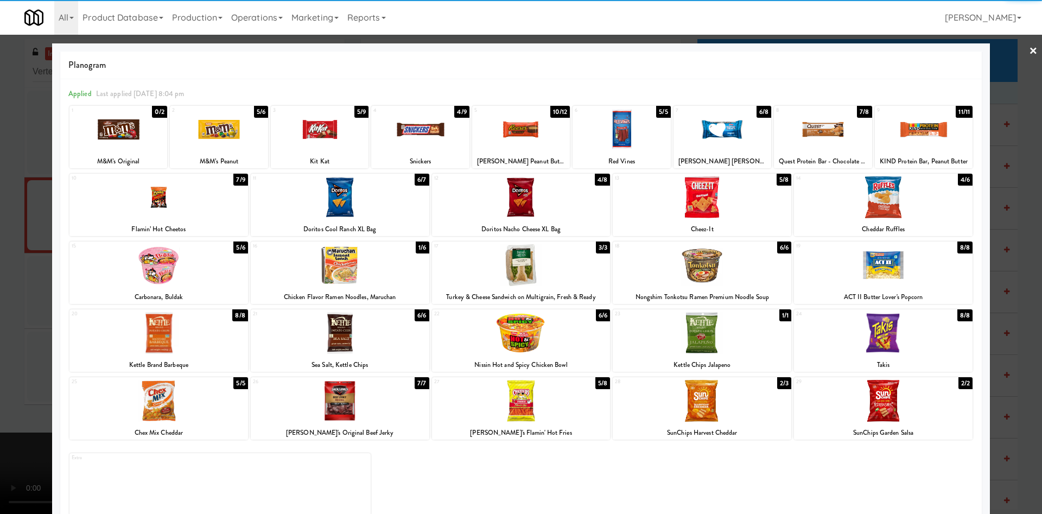
click at [512, 348] on div at bounding box center [521, 333] width 178 height 42
click at [0, 331] on div at bounding box center [521, 257] width 1042 height 514
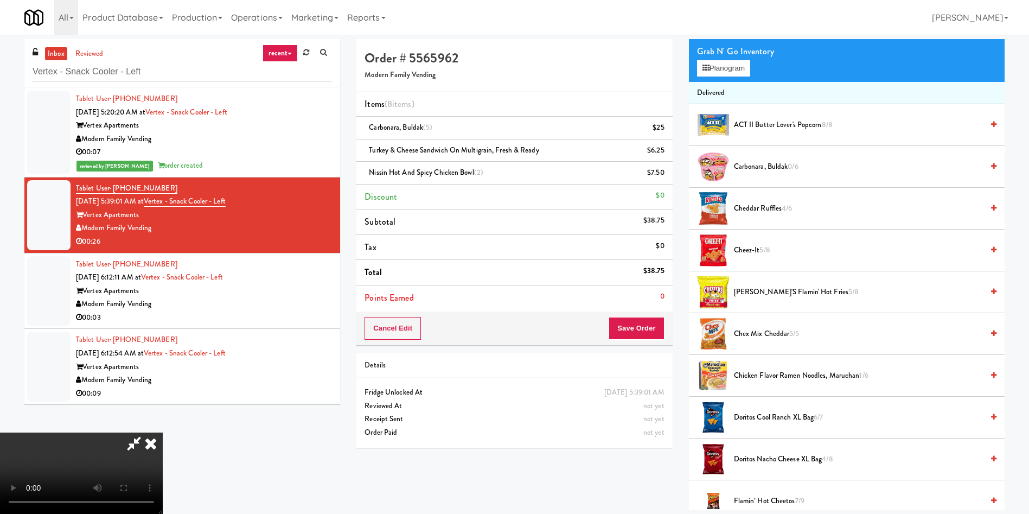
click at [163, 432] on video at bounding box center [81, 472] width 163 height 81
drag, startPoint x: 645, startPoint y: 322, endPoint x: 648, endPoint y: 469, distance: 147.0
click at [648, 469] on div "Order # 5565962 Modern Family Vending Items (8 items ) Carbonara, Buldak (5) $2…" at bounding box center [680, 274] width 665 height 470
click at [715, 73] on button "Planogram" at bounding box center [723, 68] width 53 height 16
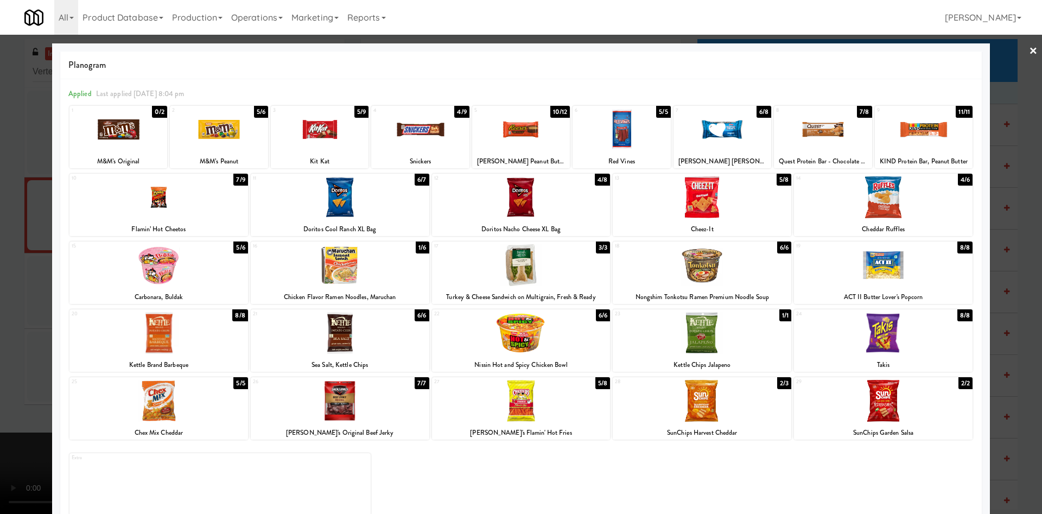
click at [11, 320] on div at bounding box center [521, 257] width 1042 height 514
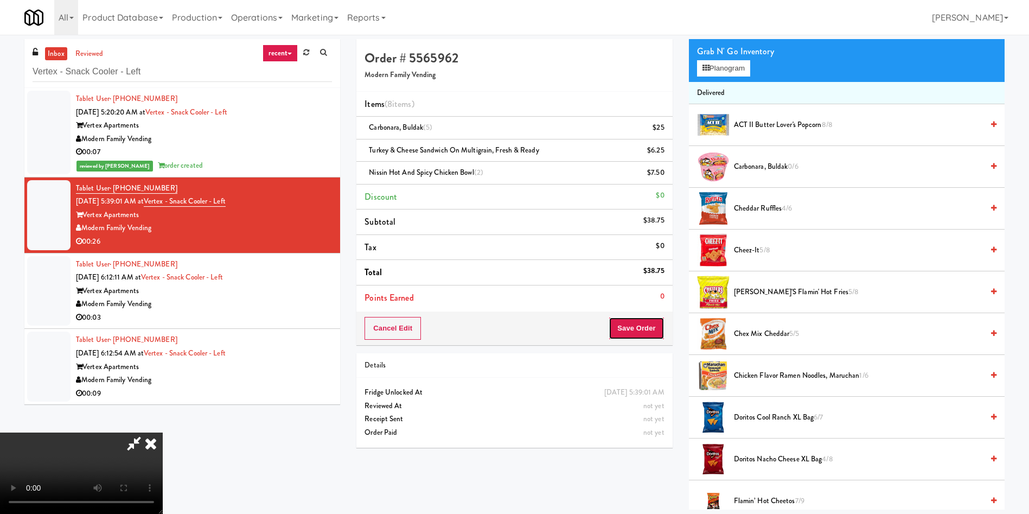
click at [634, 326] on button "Save Order" at bounding box center [636, 328] width 55 height 23
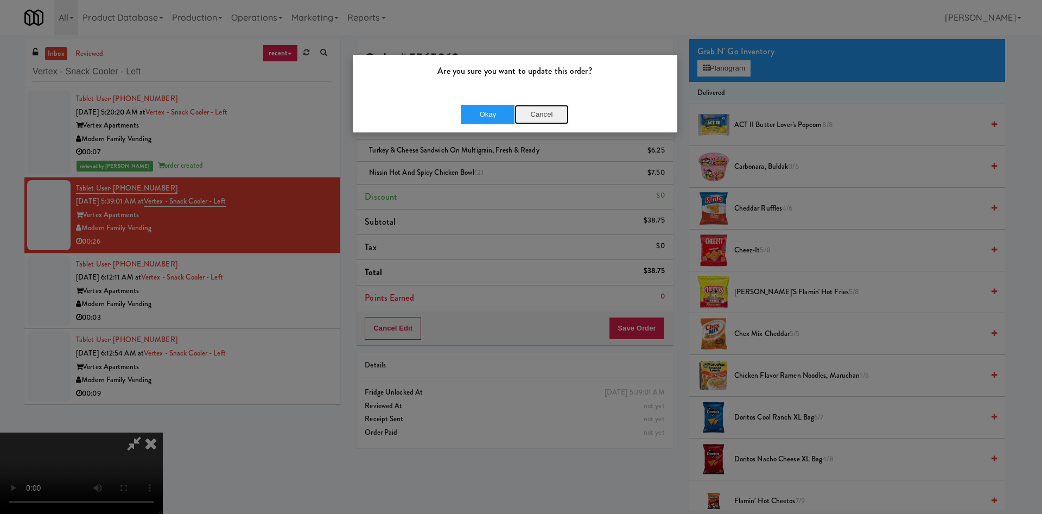
click at [533, 108] on button "Cancel" at bounding box center [541, 115] width 54 height 20
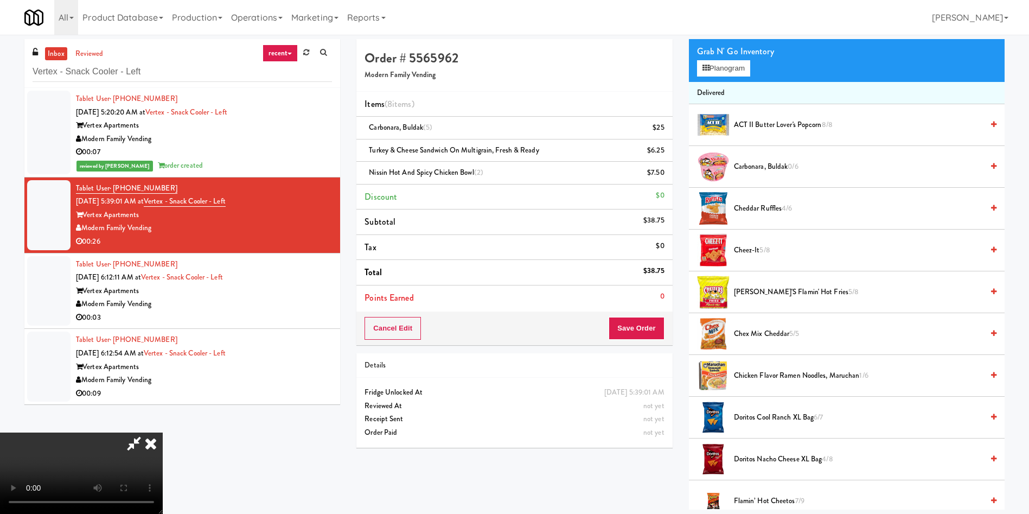
click at [163, 432] on video at bounding box center [81, 472] width 163 height 81
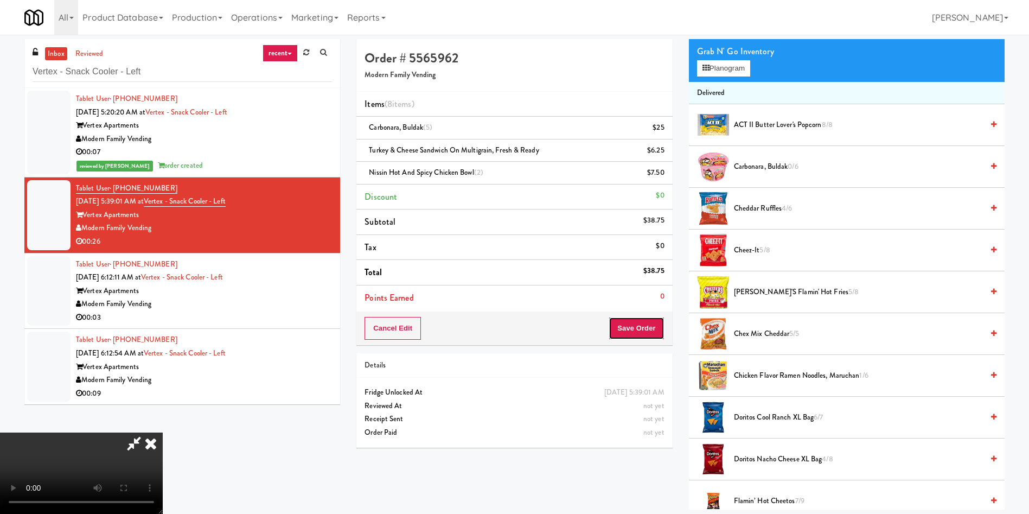
click at [649, 325] on button "Save Order" at bounding box center [636, 328] width 55 height 23
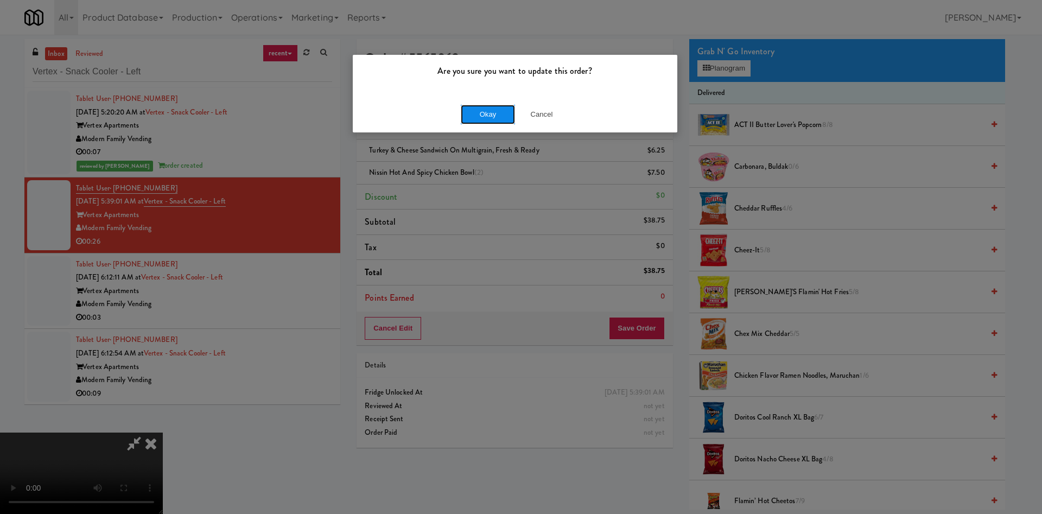
click at [483, 111] on button "Okay" at bounding box center [488, 115] width 54 height 20
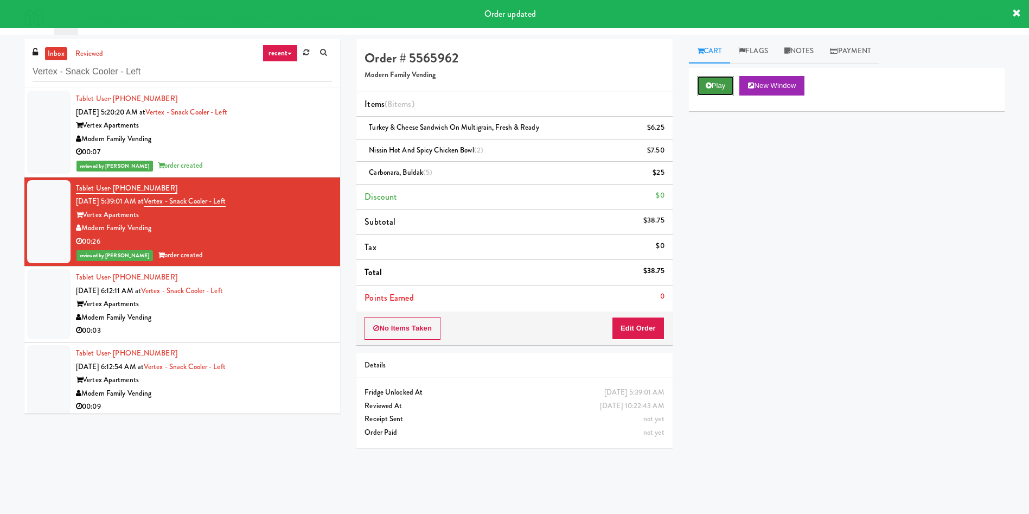
click at [717, 77] on button "Play" at bounding box center [715, 86] width 37 height 20
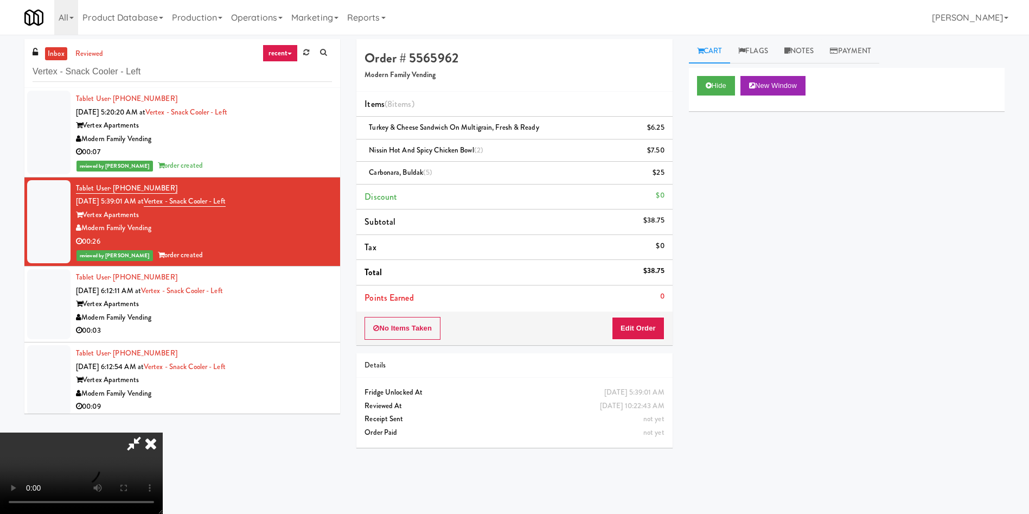
click at [688, 476] on body "Are you sure you want to update this order? Okay Cancel Okay Are you sure you w…" at bounding box center [514, 292] width 1029 height 514
click at [163, 432] on icon at bounding box center [151, 443] width 24 height 22
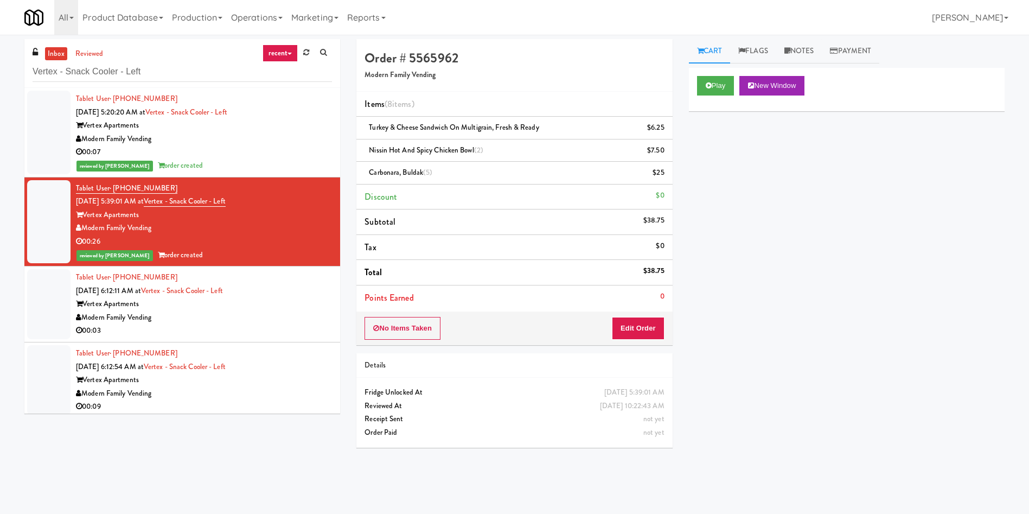
click at [25, 319] on li "Tablet User · (262) 347-1111 Sep 21, 2025 6:12:11 AM at Vertex - Snack Cooler -…" at bounding box center [182, 304] width 316 height 76
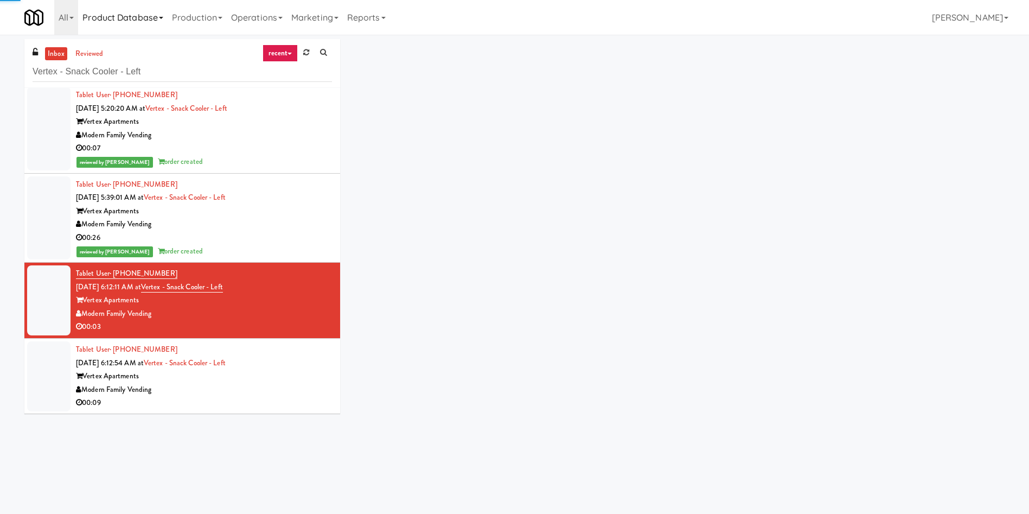
scroll to position [4, 0]
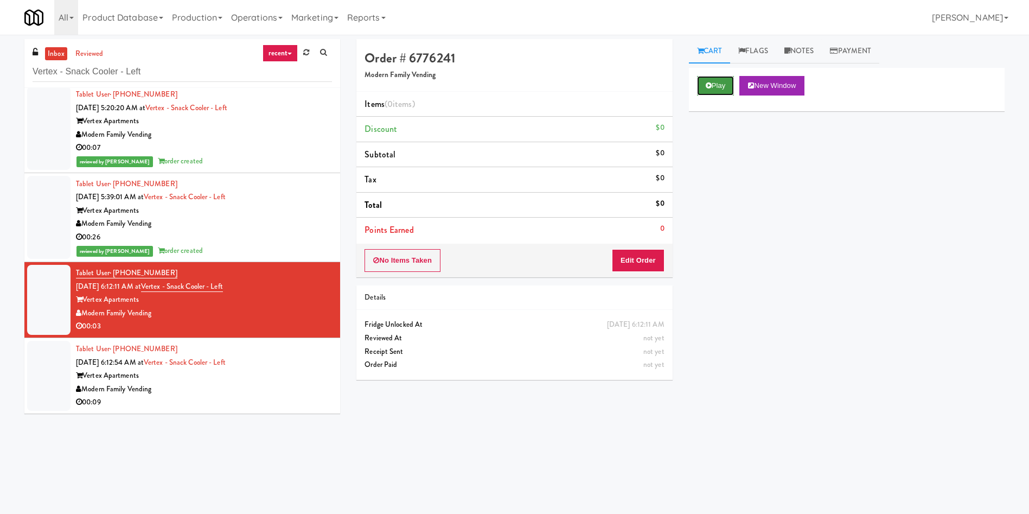
click at [719, 80] on button "Play" at bounding box center [715, 86] width 37 height 20
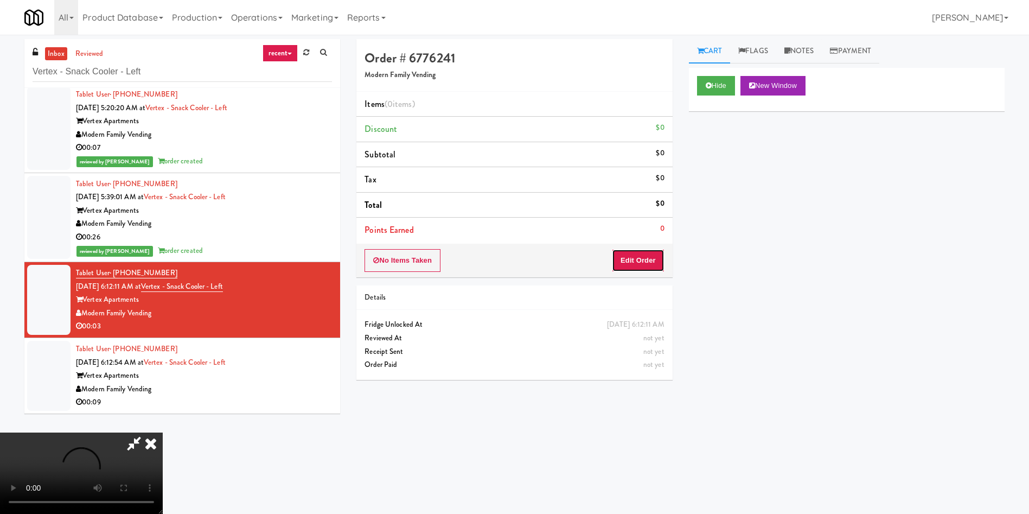
click at [643, 258] on button "Edit Order" at bounding box center [638, 260] width 53 height 23
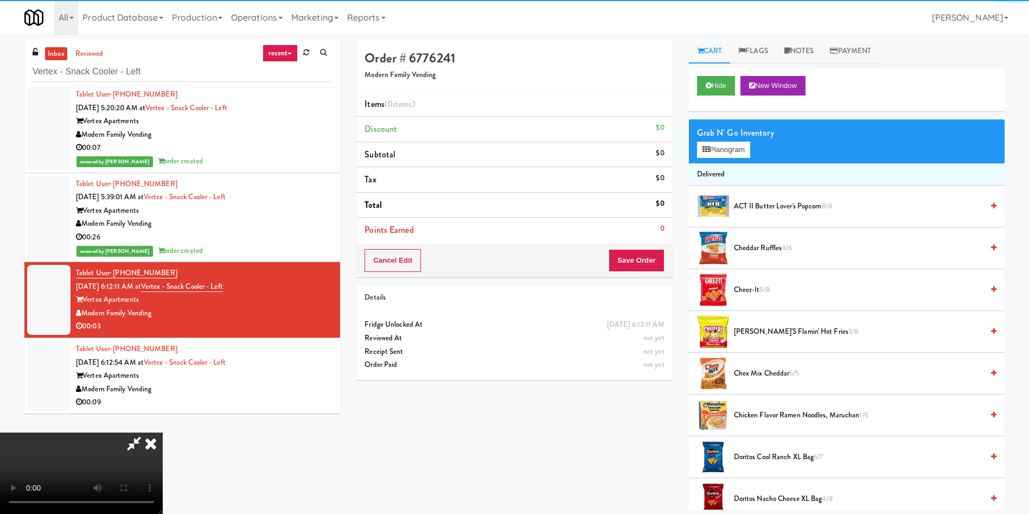
scroll to position [81, 0]
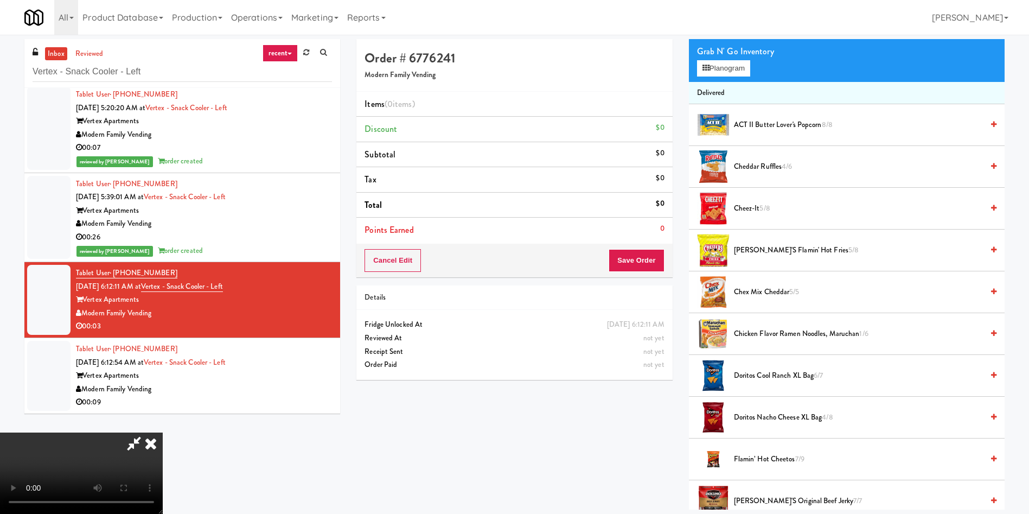
click at [163, 432] on video at bounding box center [81, 472] width 163 height 81
click at [706, 67] on icon at bounding box center [706, 68] width 7 height 7
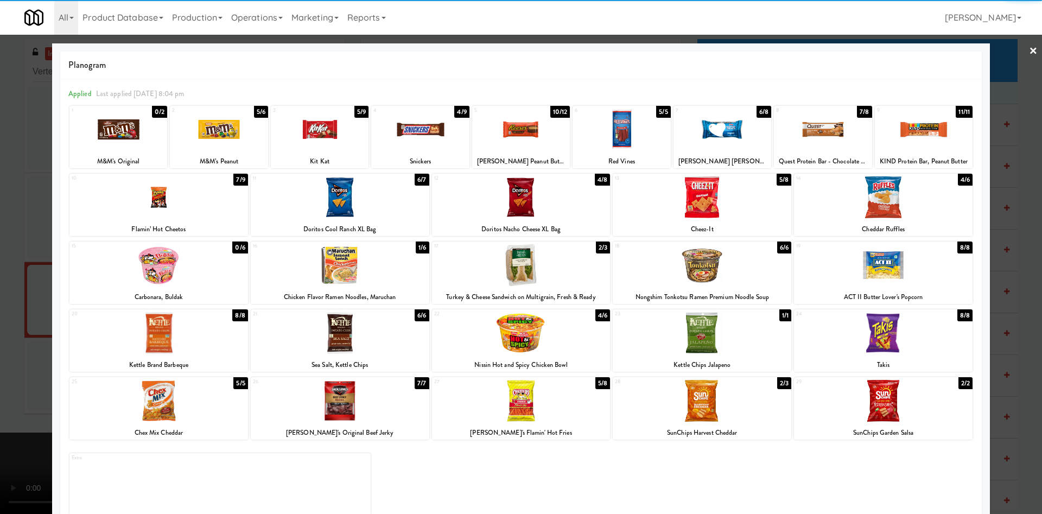
click at [191, 333] on div at bounding box center [158, 333] width 178 height 42
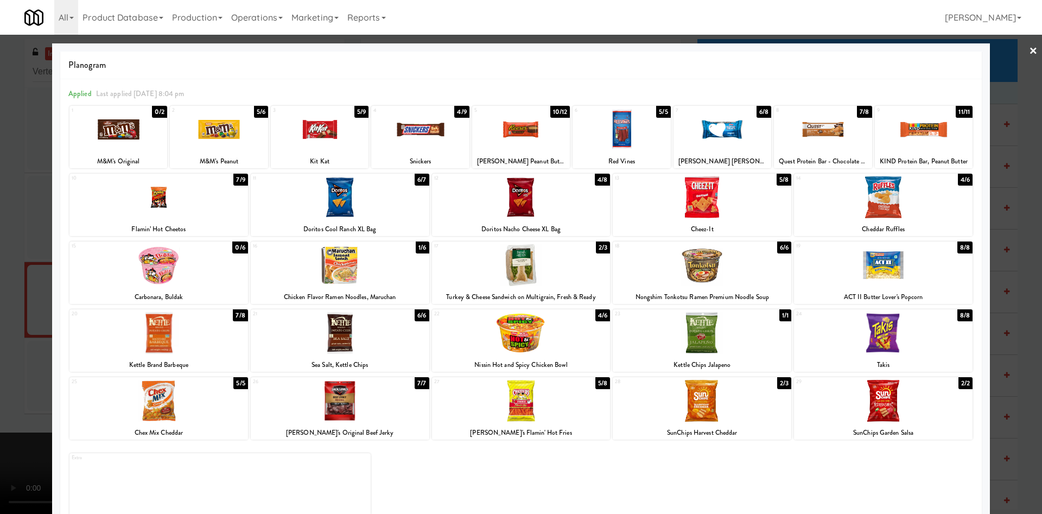
click at [11, 274] on div at bounding box center [521, 257] width 1042 height 514
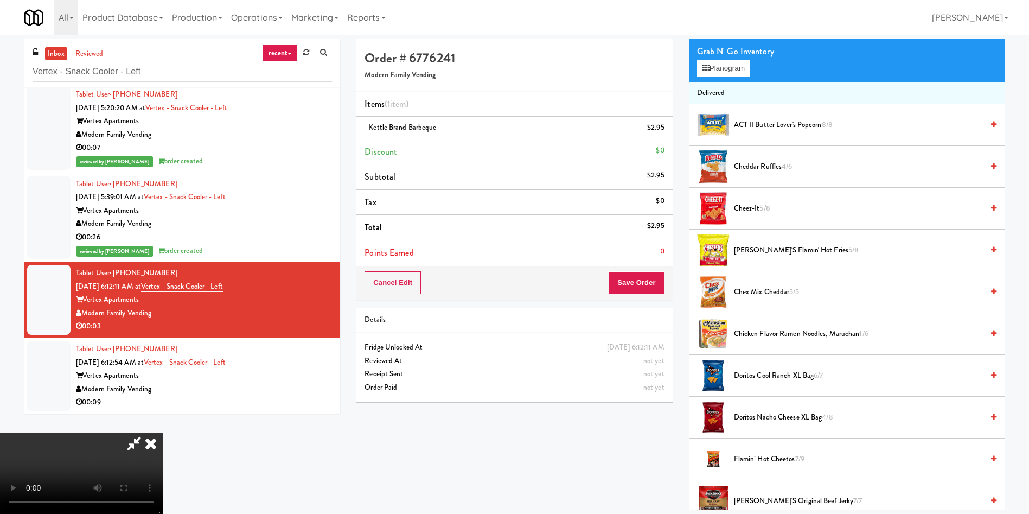
click at [163, 432] on video at bounding box center [81, 472] width 163 height 81
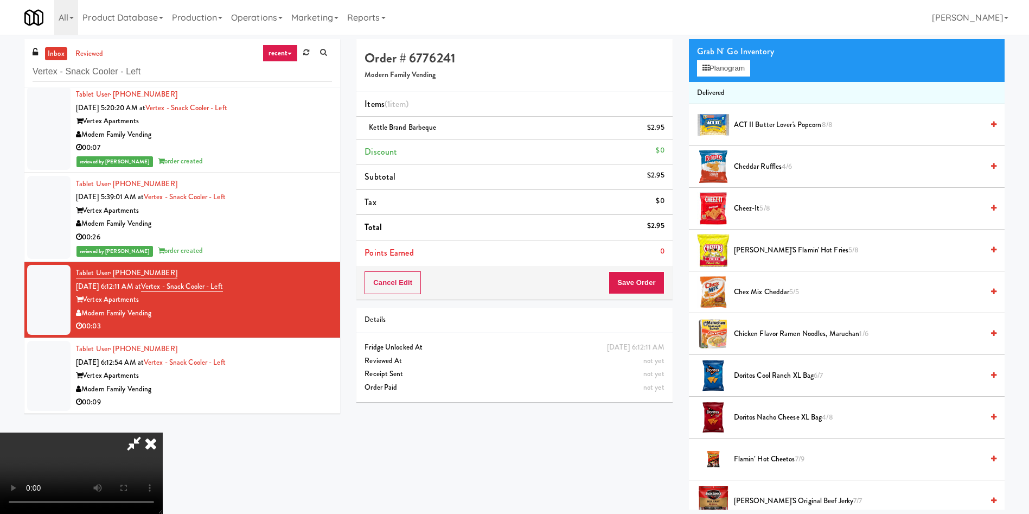
click at [163, 432] on video at bounding box center [81, 472] width 163 height 81
drag, startPoint x: 275, startPoint y: 354, endPoint x: 303, endPoint y: 329, distance: 37.3
click at [163, 432] on video at bounding box center [81, 472] width 163 height 81
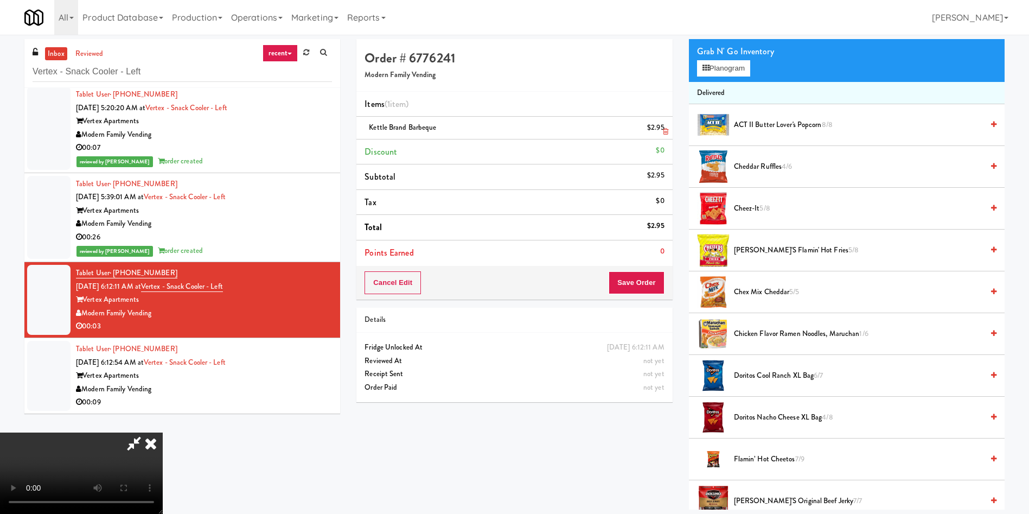
click at [659, 131] on link at bounding box center [664, 132] width 10 height 14
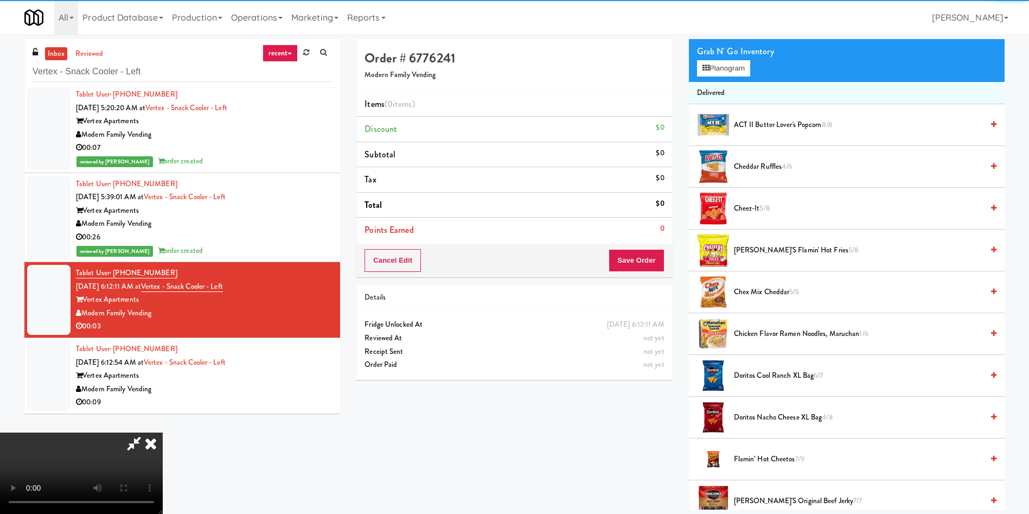
click at [163, 432] on video at bounding box center [81, 472] width 163 height 81
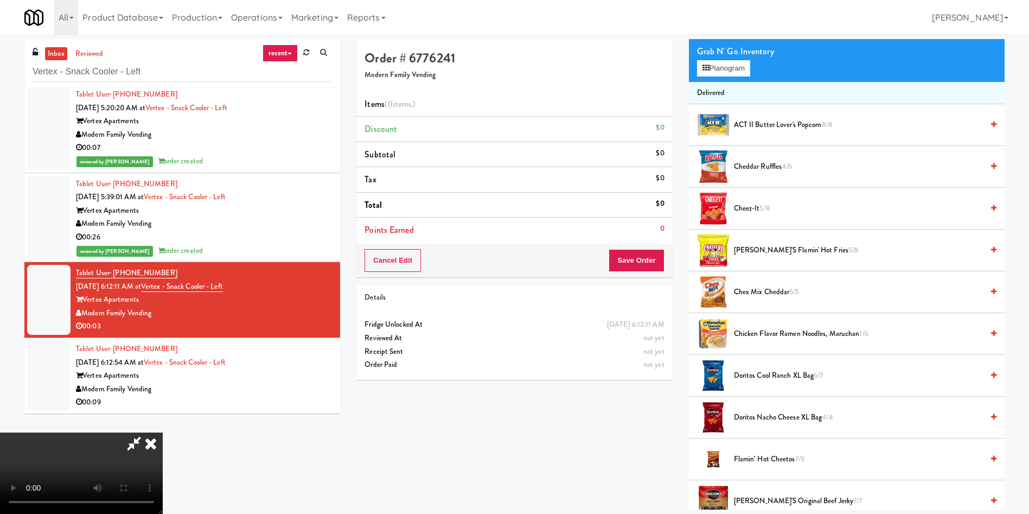
click at [163, 432] on video at bounding box center [81, 472] width 163 height 81
click at [727, 69] on button "Planogram" at bounding box center [723, 68] width 53 height 16
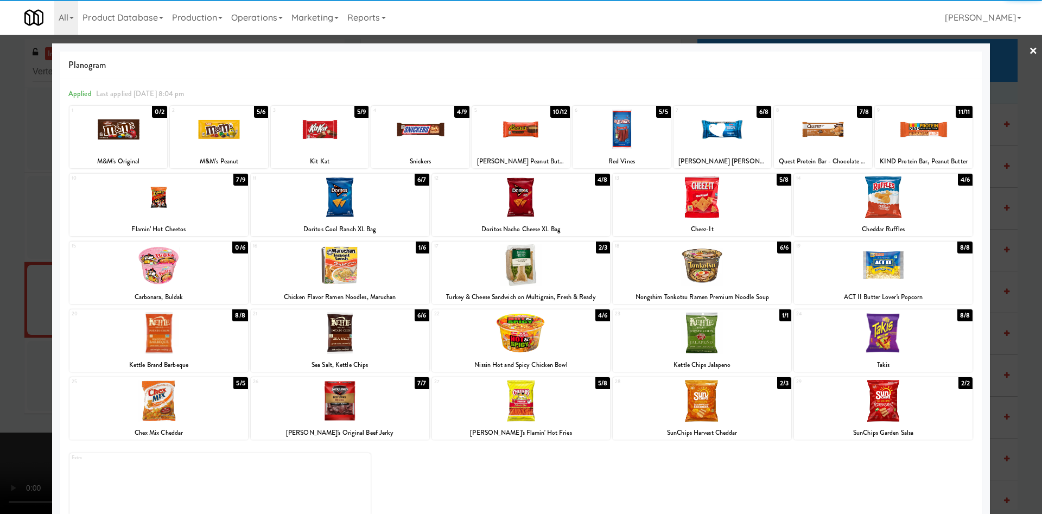
click at [162, 418] on div at bounding box center [158, 401] width 178 height 42
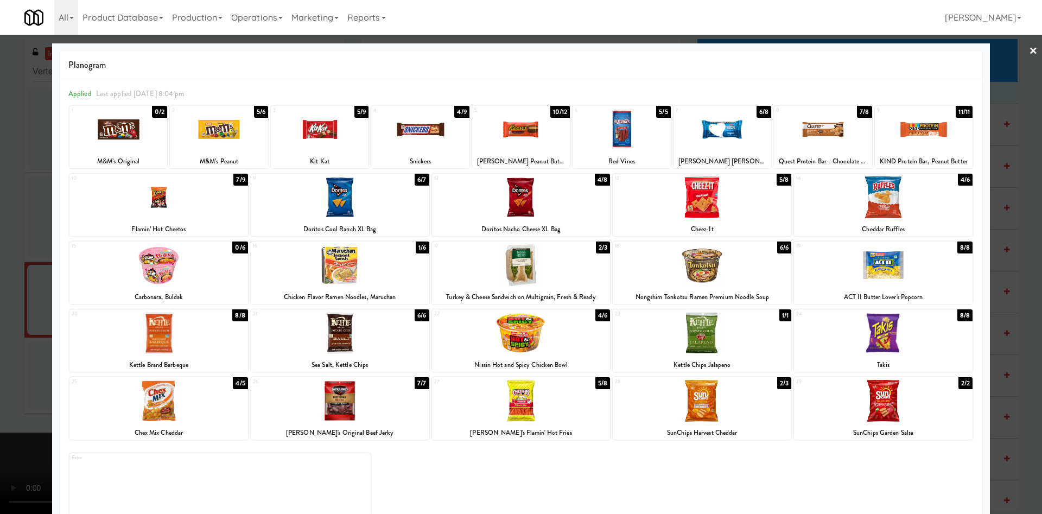
click at [18, 312] on div at bounding box center [521, 257] width 1042 height 514
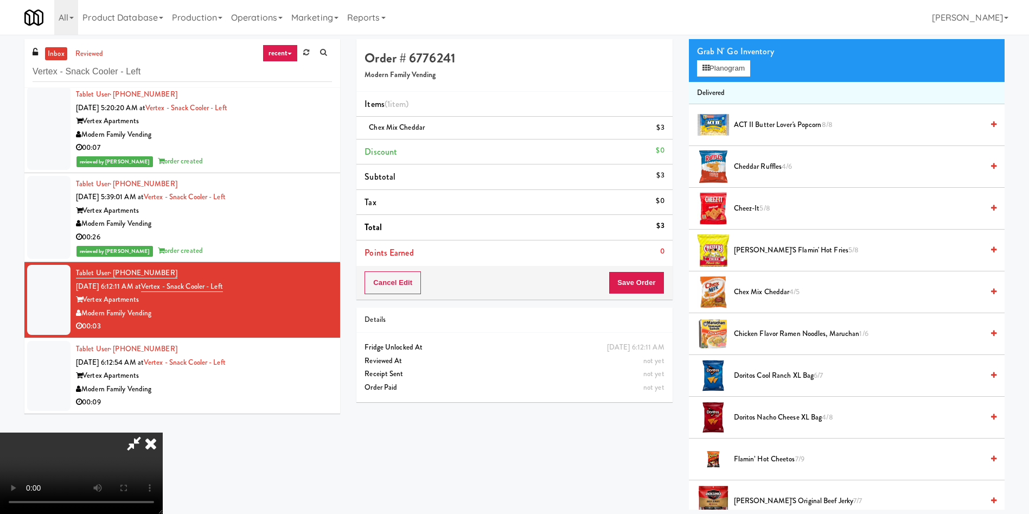
click at [163, 432] on video at bounding box center [81, 472] width 163 height 81
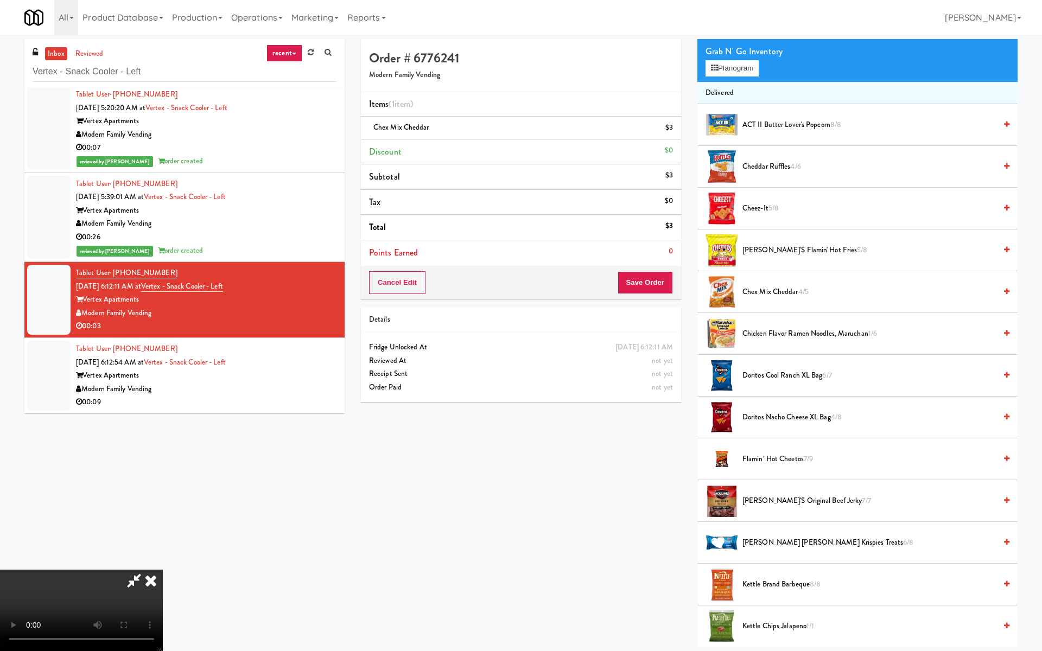
click at [163, 513] on video at bounding box center [81, 610] width 163 height 81
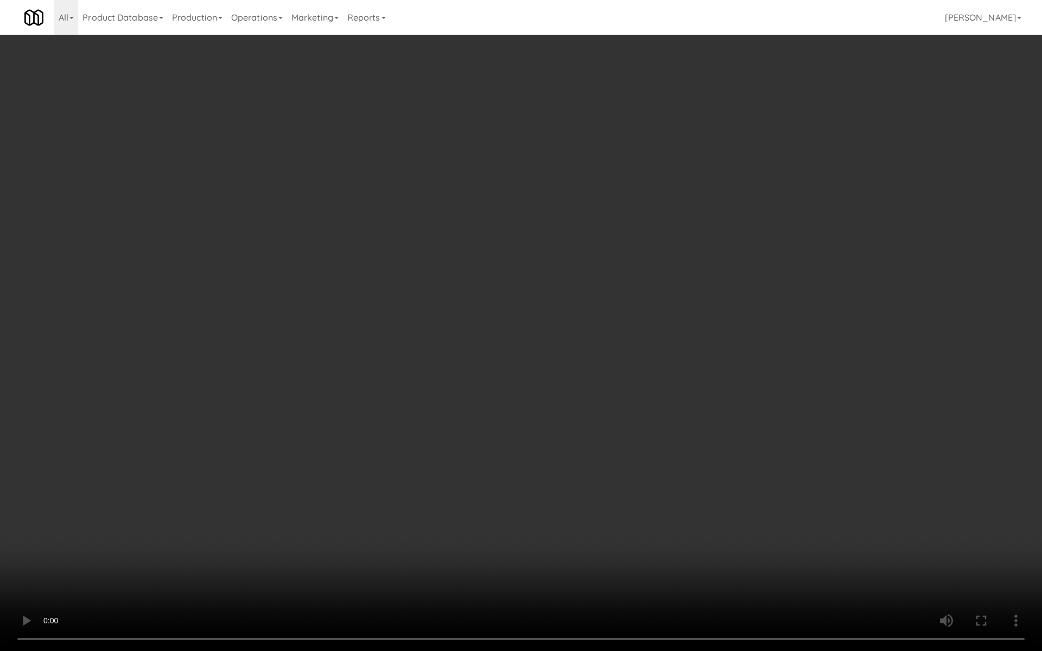
click at [400, 306] on video at bounding box center [521, 325] width 1042 height 651
click at [398, 335] on video at bounding box center [521, 325] width 1042 height 651
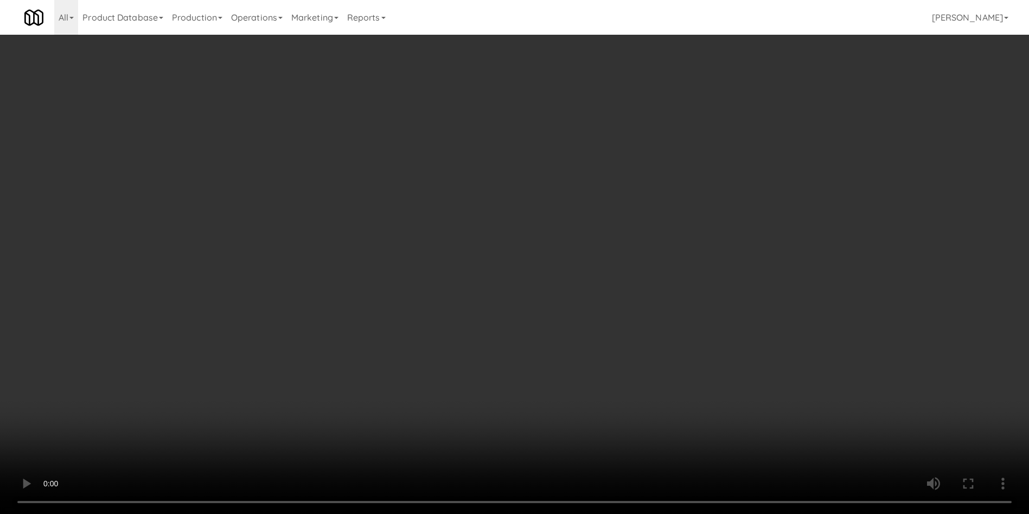
click at [359, 368] on video at bounding box center [514, 257] width 1029 height 514
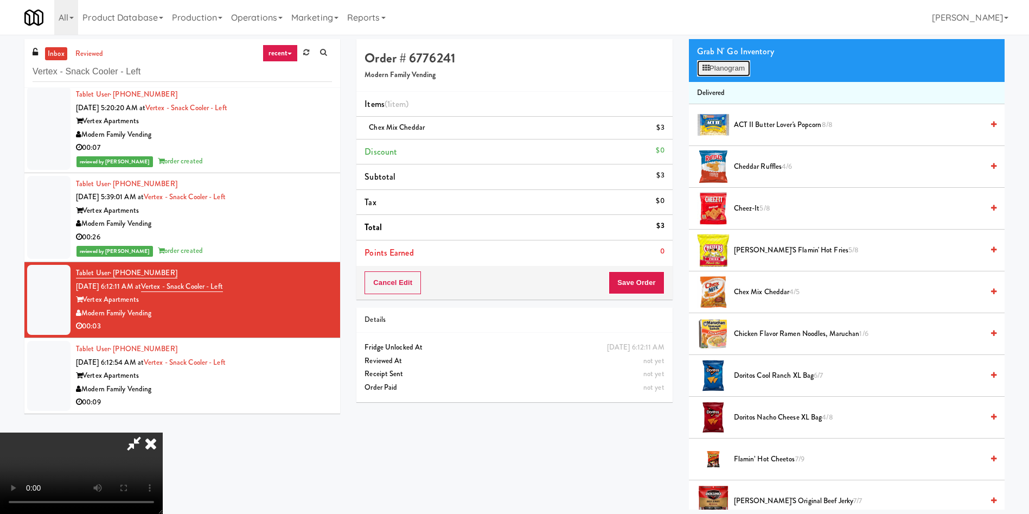
click at [728, 73] on button "Planogram" at bounding box center [723, 68] width 53 height 16
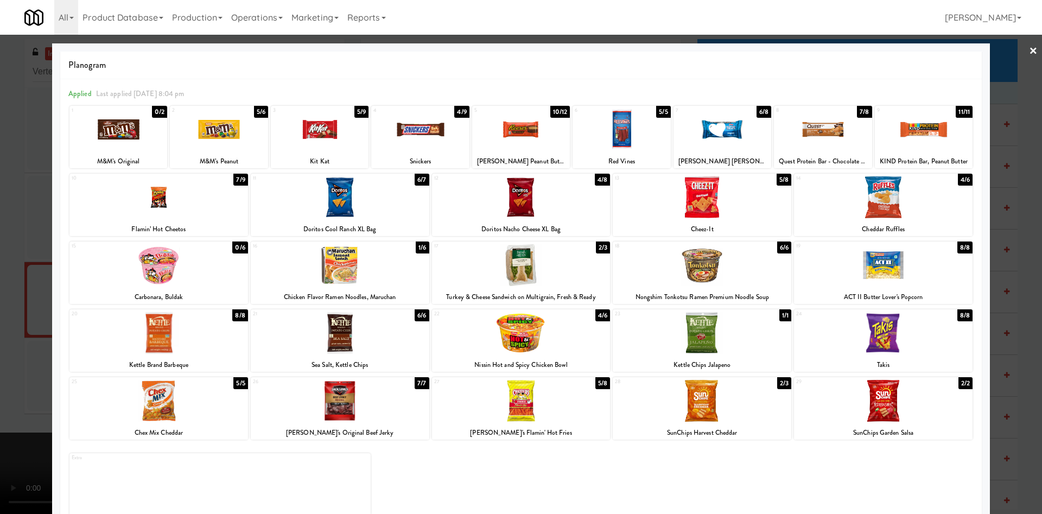
click at [28, 290] on div at bounding box center [521, 257] width 1042 height 514
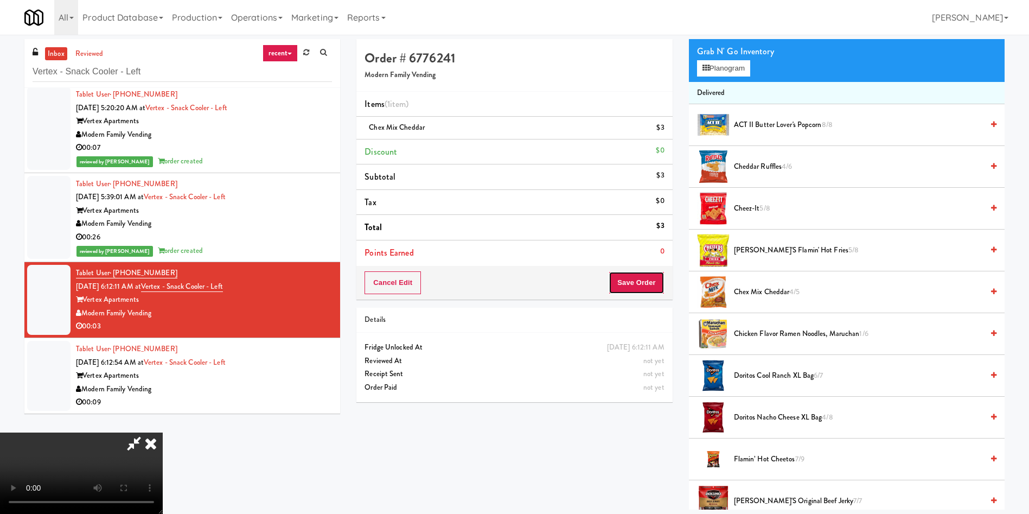
click at [651, 286] on button "Save Order" at bounding box center [636, 282] width 55 height 23
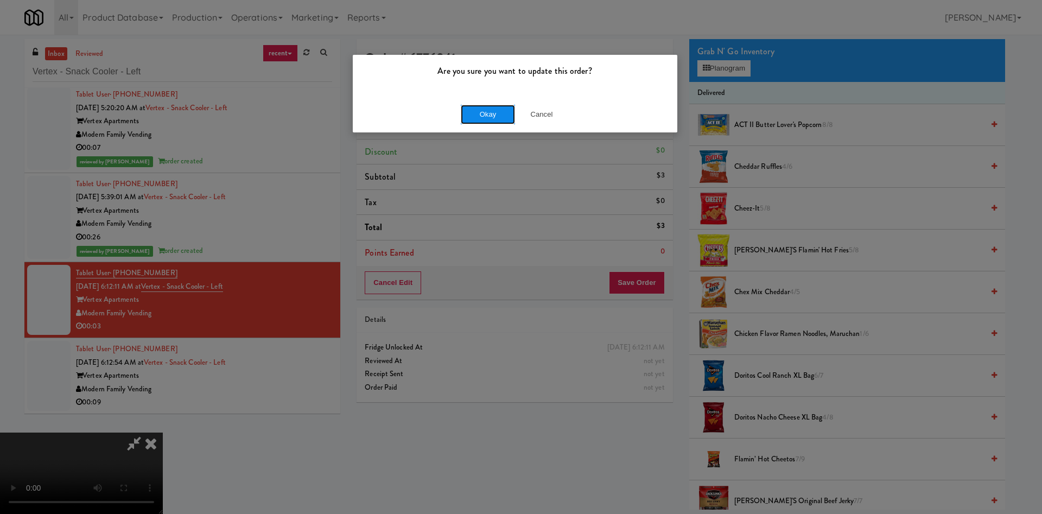
click at [495, 111] on button "Okay" at bounding box center [488, 115] width 54 height 20
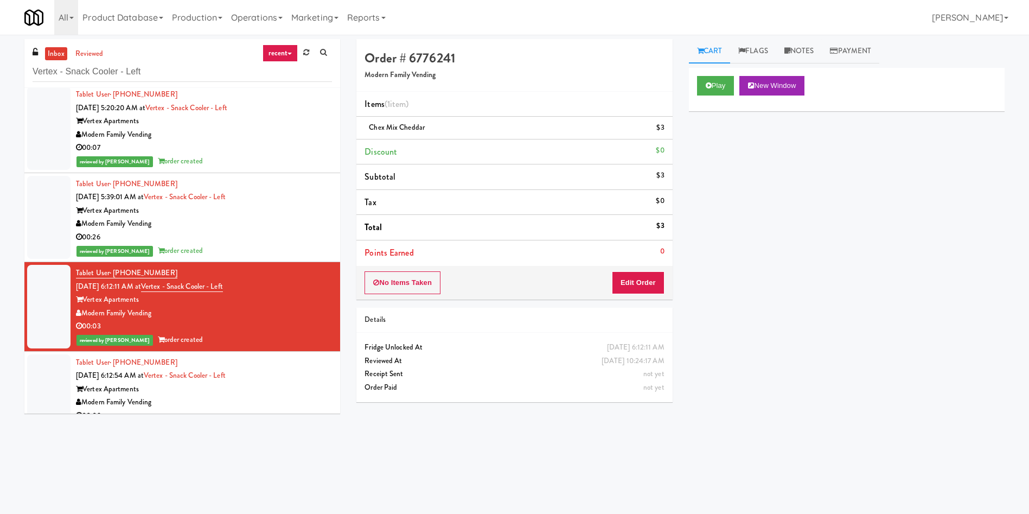
drag, startPoint x: 54, startPoint y: 388, endPoint x: 63, endPoint y: 388, distance: 9.8
click at [54, 388] on div at bounding box center [48, 389] width 43 height 70
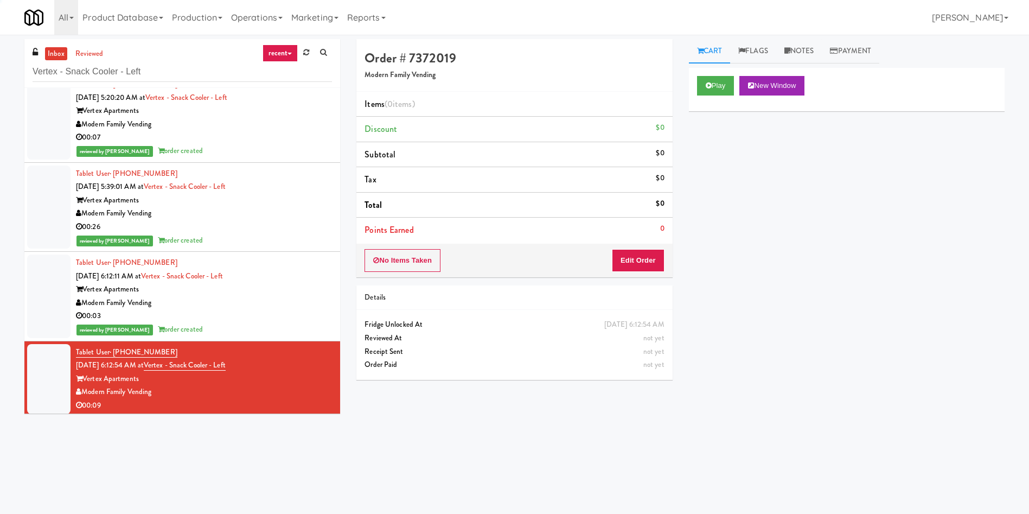
scroll to position [18, 0]
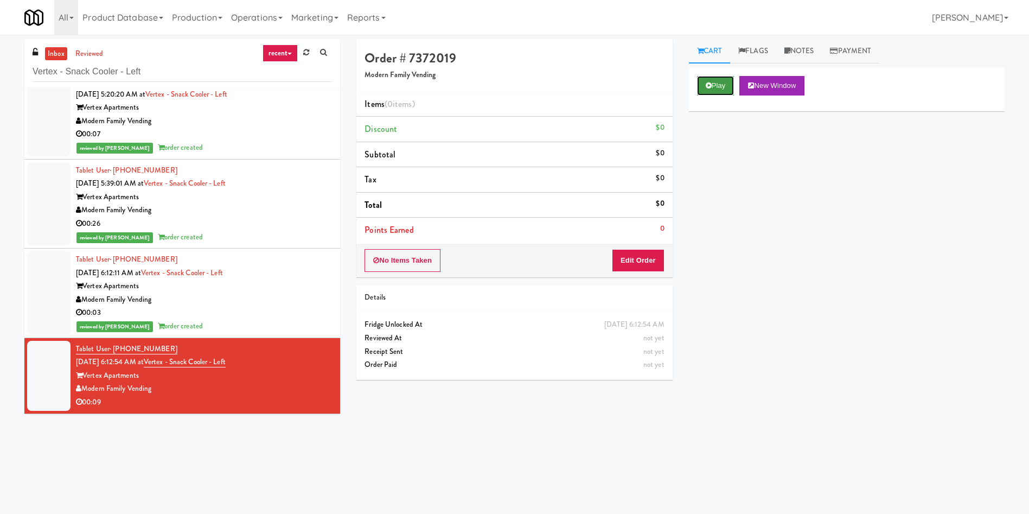
click at [708, 84] on icon at bounding box center [709, 85] width 6 height 7
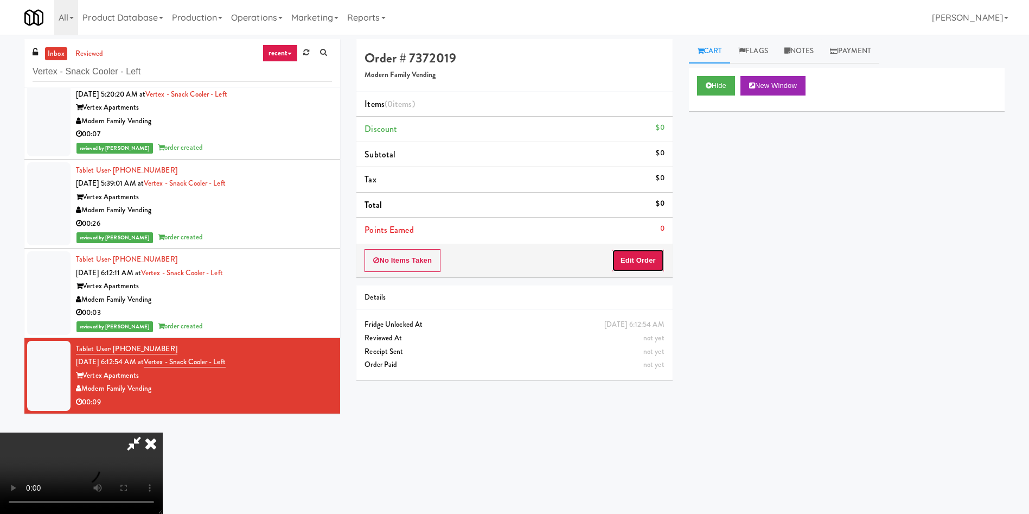
click at [642, 254] on button "Edit Order" at bounding box center [638, 260] width 53 height 23
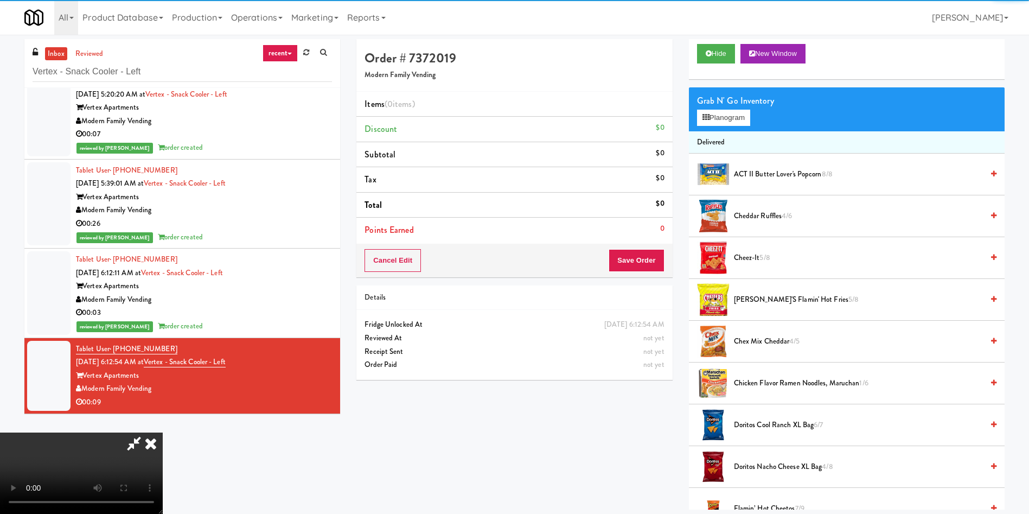
scroll to position [81, 0]
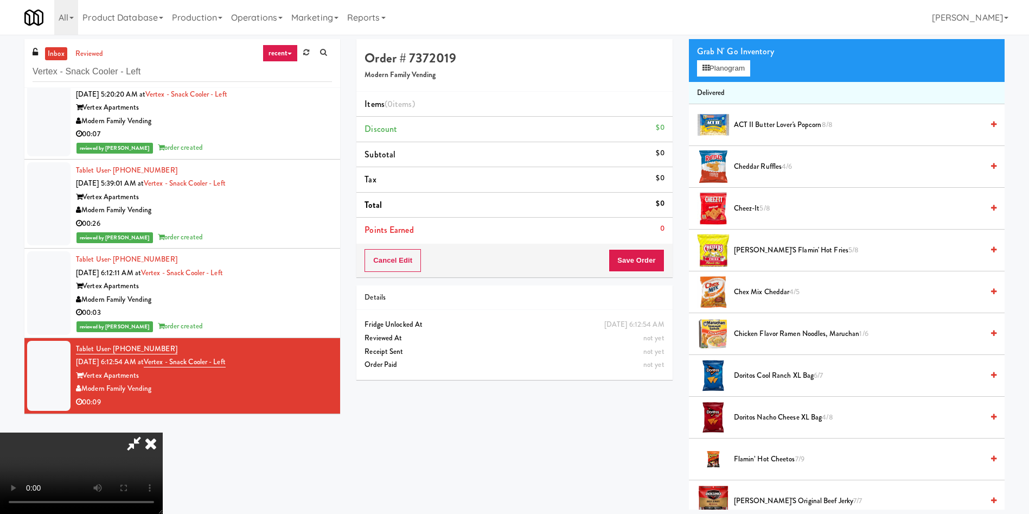
click at [163, 432] on video at bounding box center [81, 472] width 163 height 81
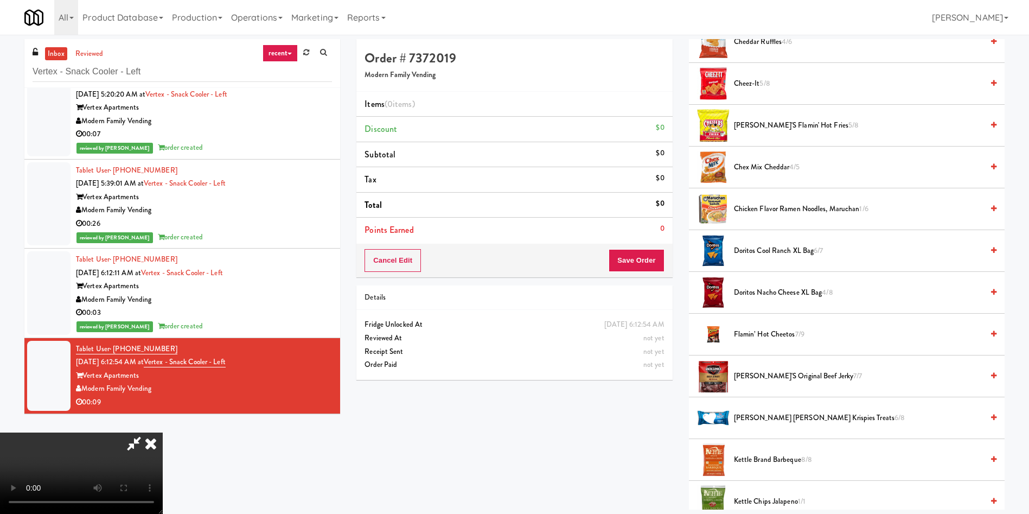
scroll to position [325, 0]
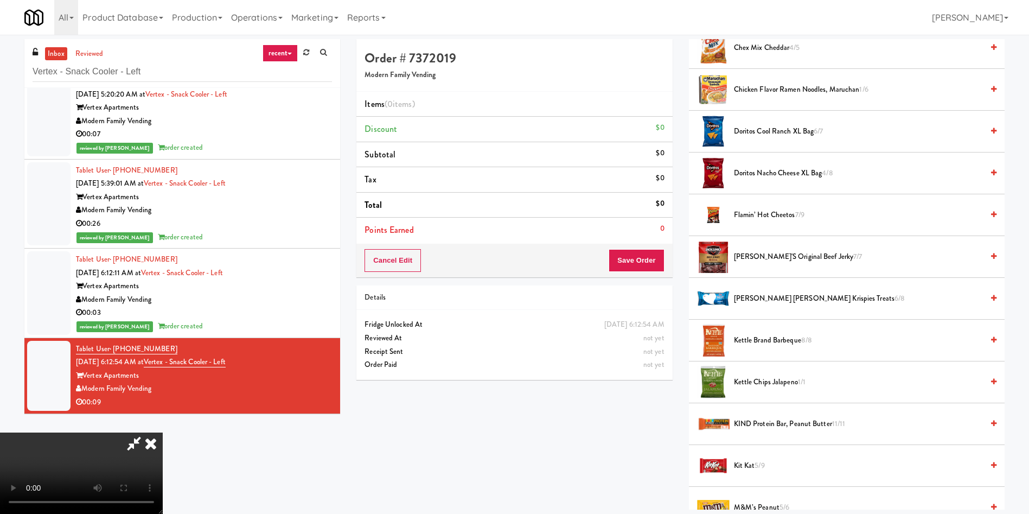
click at [163, 432] on video at bounding box center [81, 472] width 163 height 81
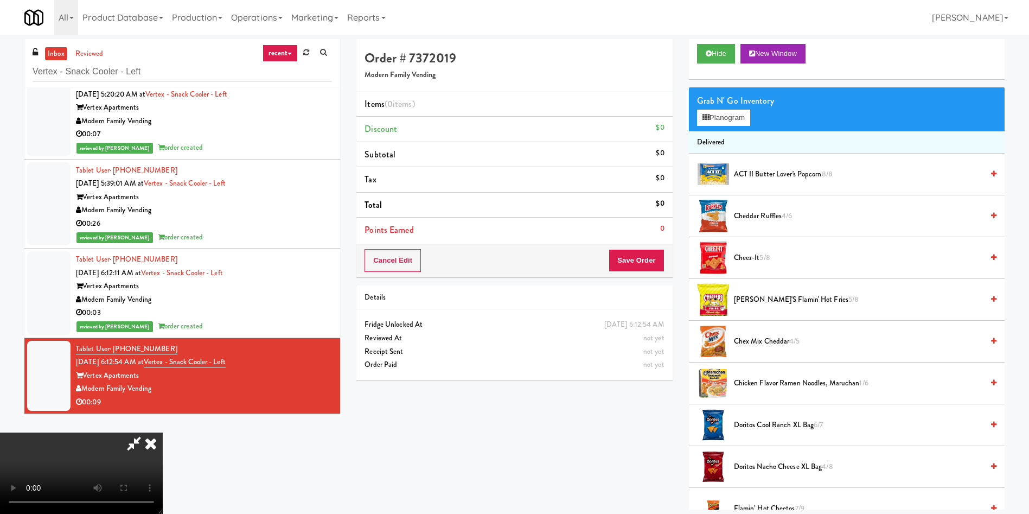
scroll to position [0, 0]
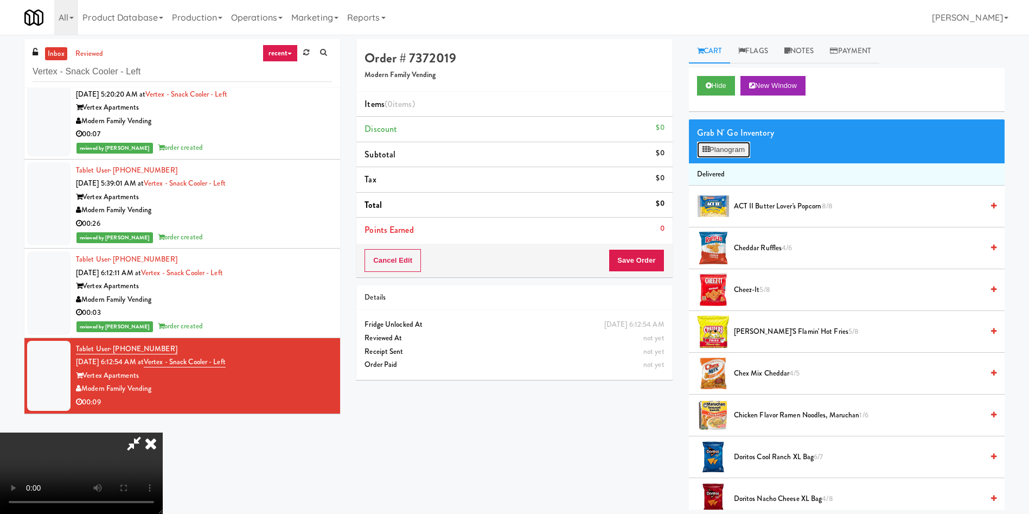
click at [739, 149] on button "Planogram" at bounding box center [723, 150] width 53 height 16
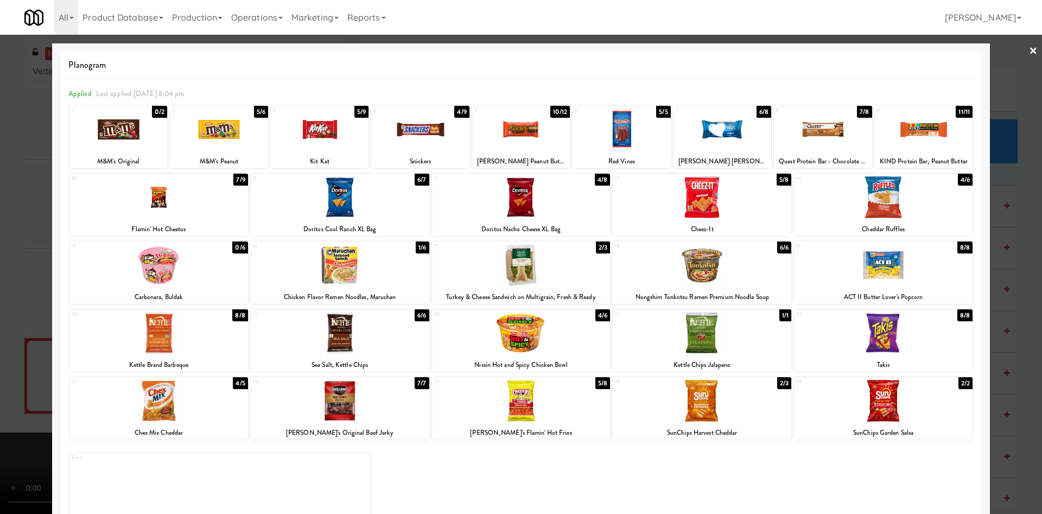
click at [391, 280] on div at bounding box center [340, 265] width 178 height 42
click at [729, 210] on div at bounding box center [701, 197] width 178 height 42
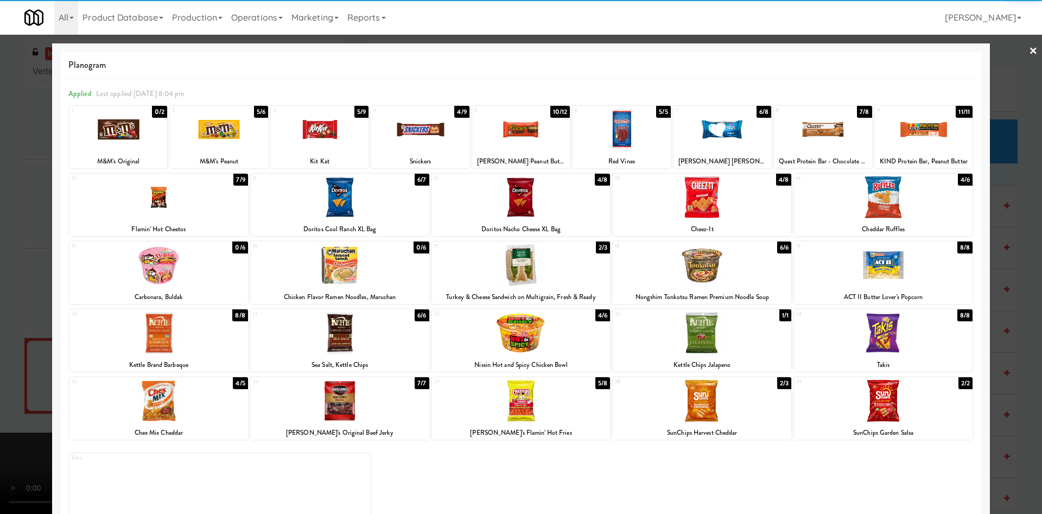
click at [22, 282] on div at bounding box center [521, 257] width 1042 height 514
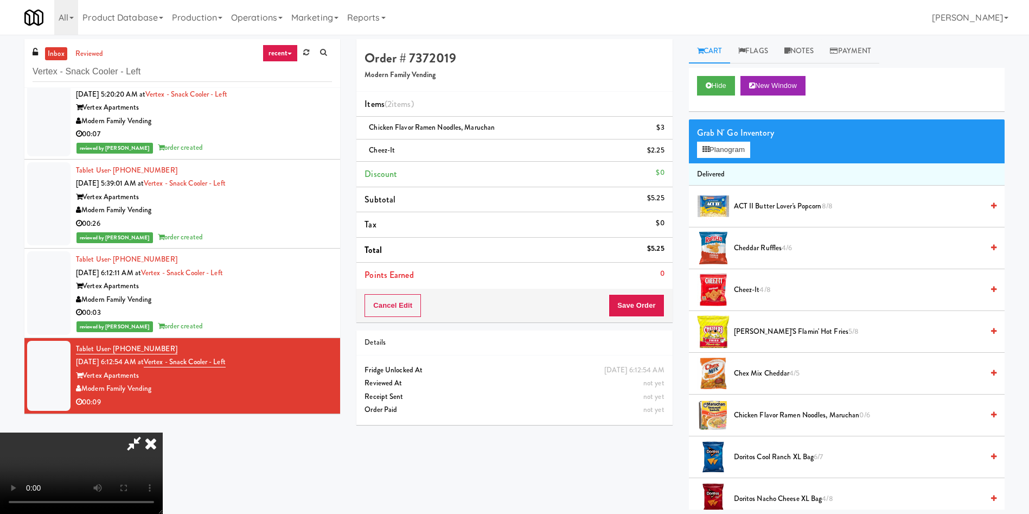
click at [163, 432] on video at bounding box center [81, 472] width 163 height 81
click at [727, 145] on button "Planogram" at bounding box center [723, 150] width 53 height 16
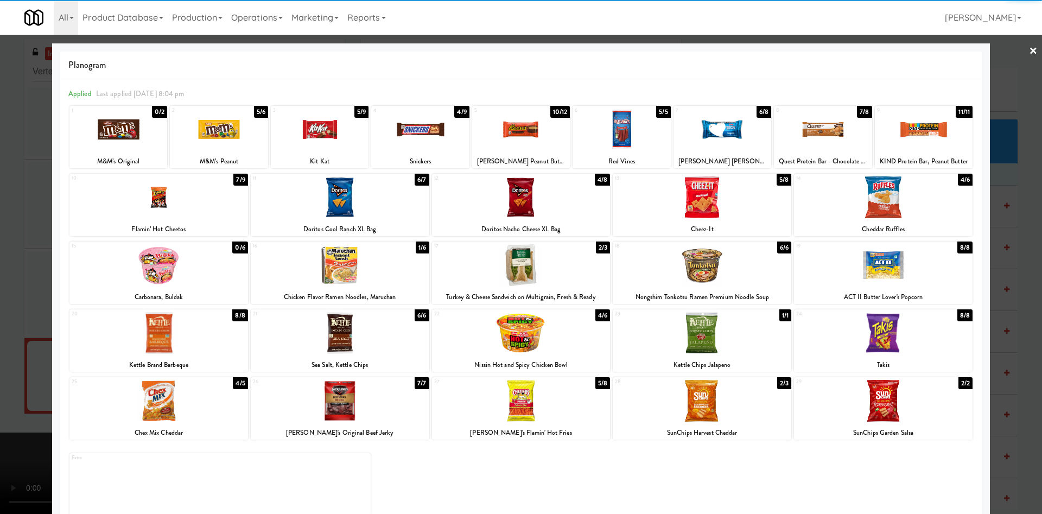
drag, startPoint x: 8, startPoint y: 341, endPoint x: 130, endPoint y: 321, distance: 123.3
click at [13, 340] on div at bounding box center [521, 257] width 1042 height 514
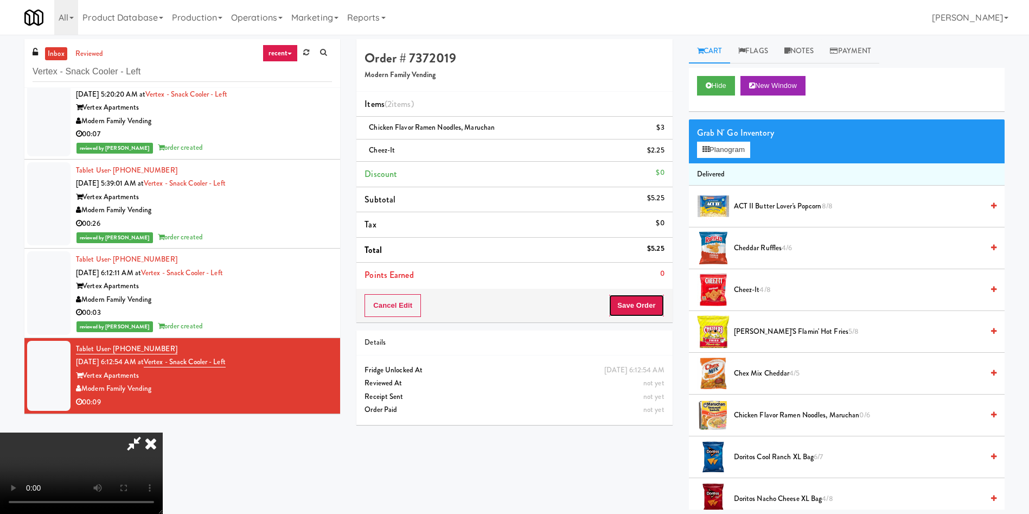
click at [627, 296] on button "Save Order" at bounding box center [636, 305] width 55 height 23
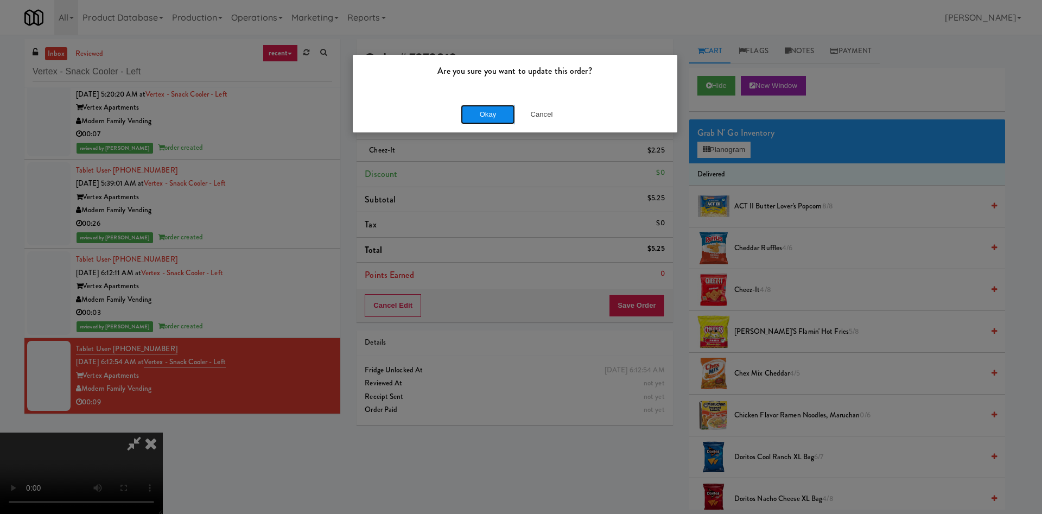
click at [470, 112] on button "Okay" at bounding box center [488, 115] width 54 height 20
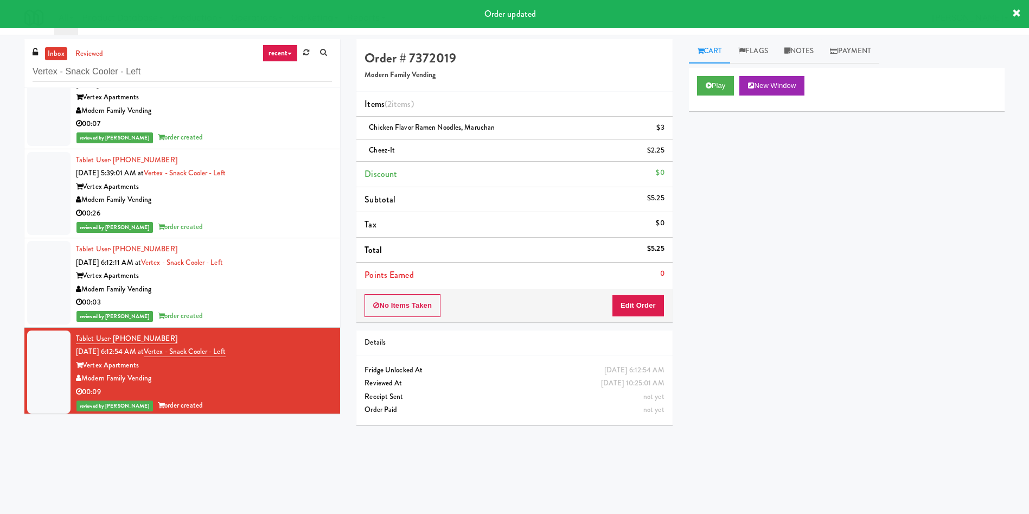
scroll to position [31, 0]
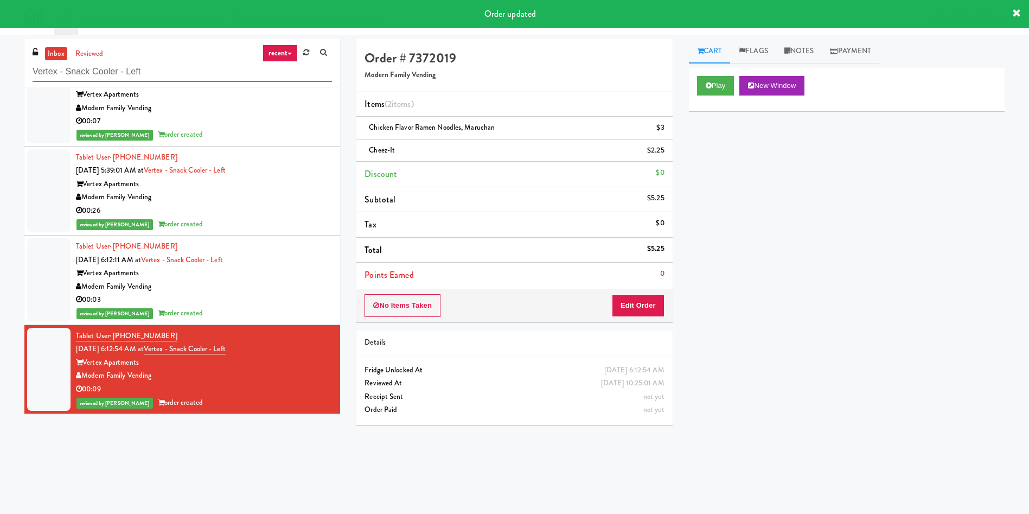
drag, startPoint x: 179, startPoint y: 72, endPoint x: 0, endPoint y: 57, distance: 179.6
click at [0, 58] on div "inbox reviewed recent all unclear take inventory issue suspicious failed recent…" at bounding box center [514, 257] width 1029 height 436
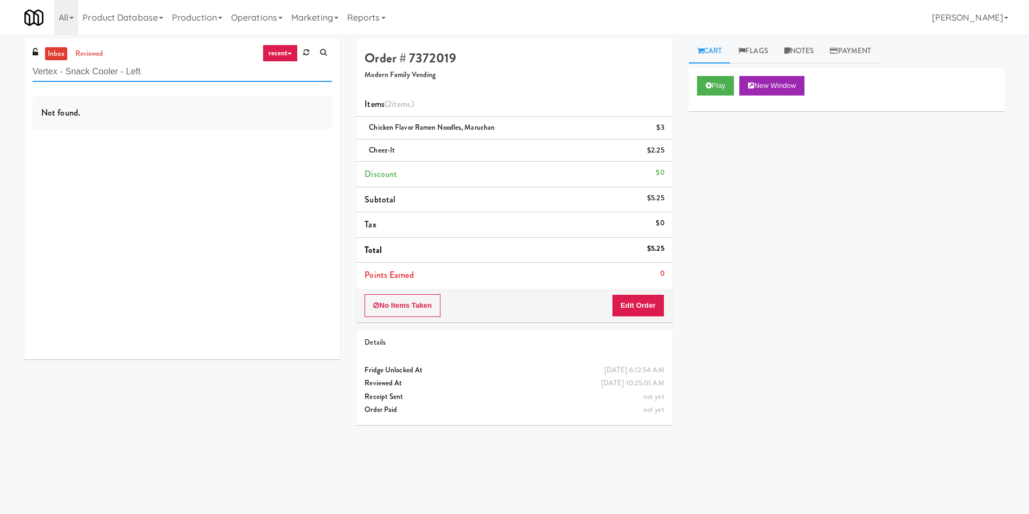
scroll to position [0, 0]
click at [192, 71] on input "Vertex - Snack Cooler - Left" at bounding box center [182, 72] width 299 height 20
drag, startPoint x: 192, startPoint y: 71, endPoint x: 0, endPoint y: 72, distance: 192.0
click at [0, 72] on div "inbox reviewed recent all unclear take inventory issue suspicious failed recent…" at bounding box center [514, 257] width 1029 height 436
paste input "Archer Tower Fridge"
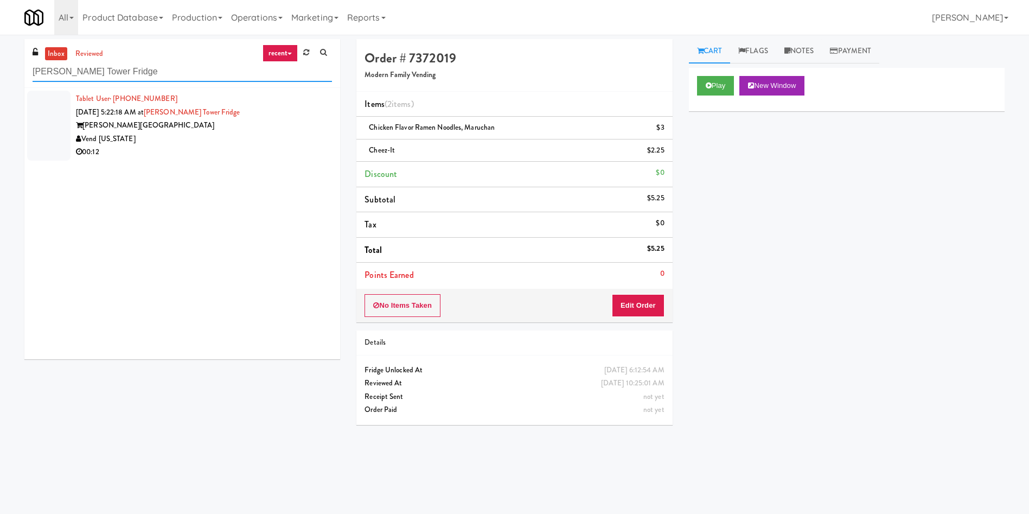
type input "Archer Tower Fridge"
click at [57, 113] on div at bounding box center [48, 126] width 43 height 70
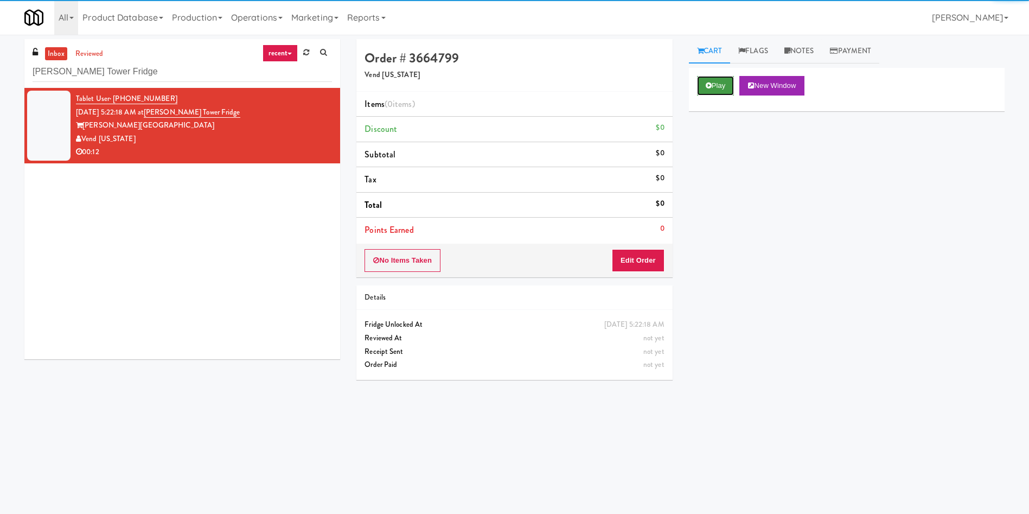
click at [712, 83] on button "Play" at bounding box center [715, 86] width 37 height 20
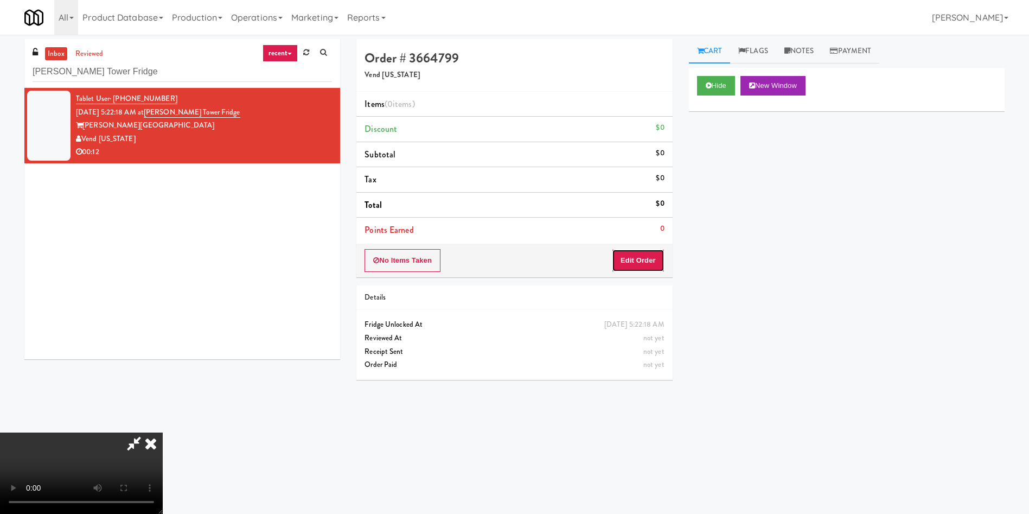
click at [634, 264] on button "Edit Order" at bounding box center [638, 260] width 53 height 23
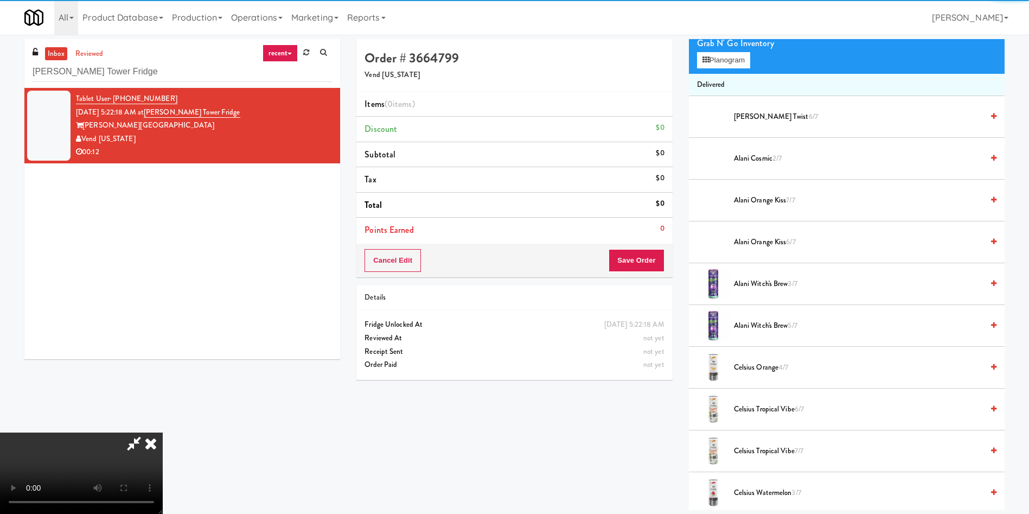
scroll to position [163, 0]
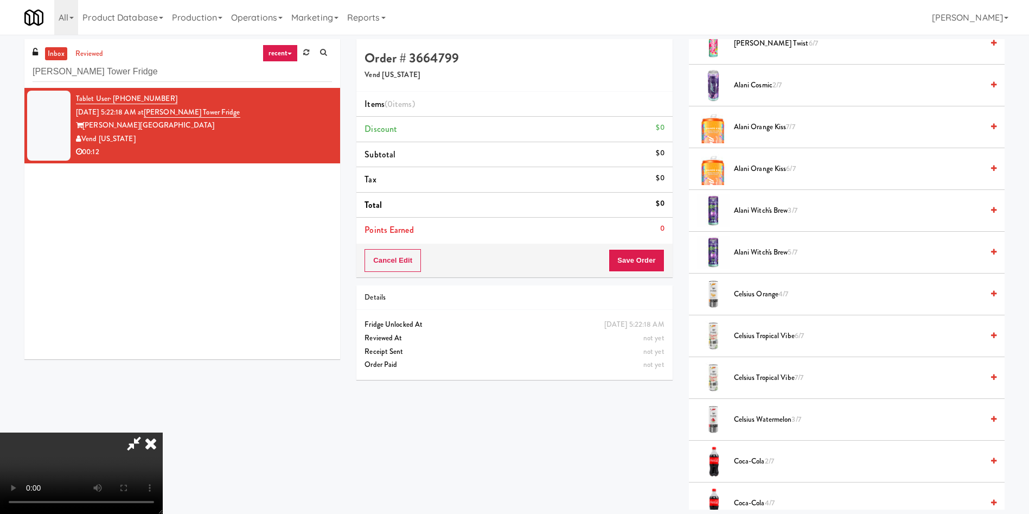
click at [163, 432] on video at bounding box center [81, 472] width 163 height 81
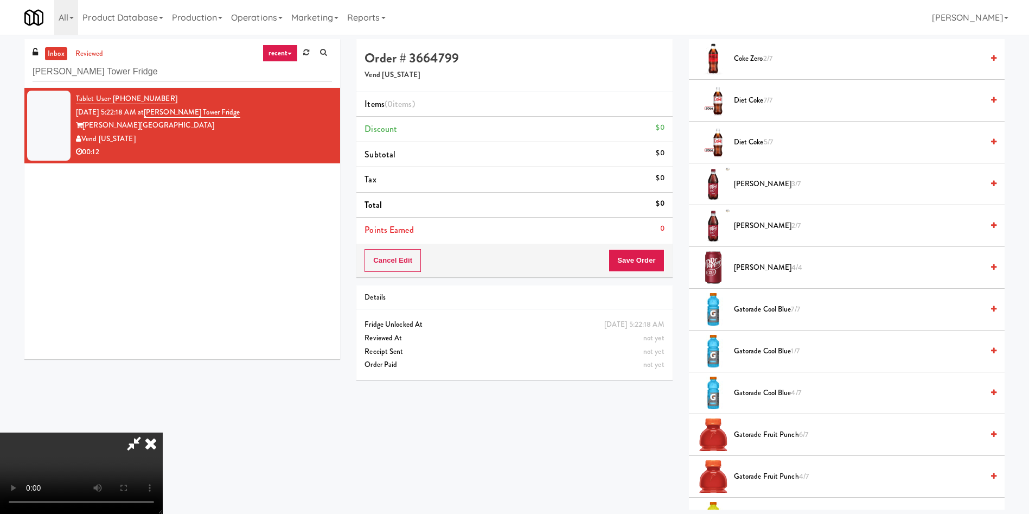
scroll to position [976, 0]
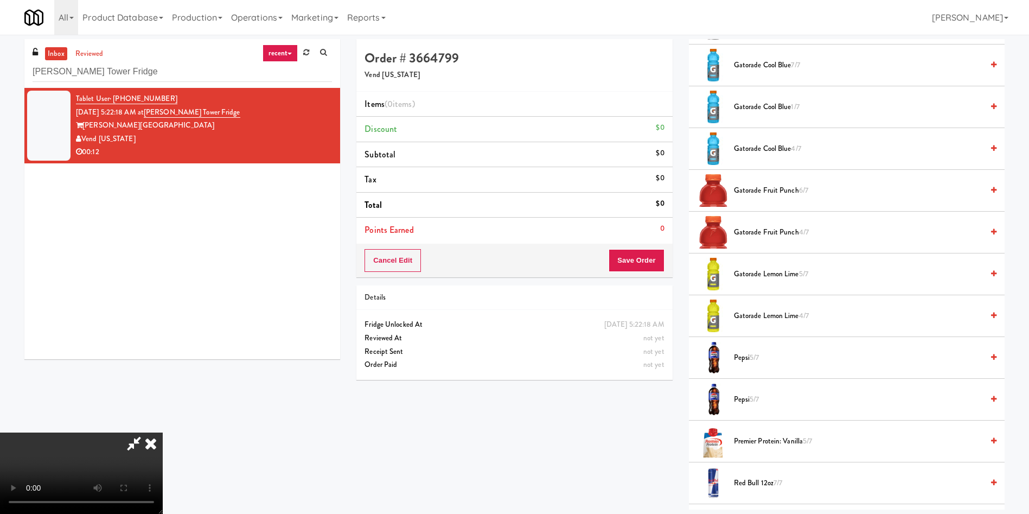
click at [740, 364] on span "Pepsi 5/7" at bounding box center [858, 358] width 249 height 14
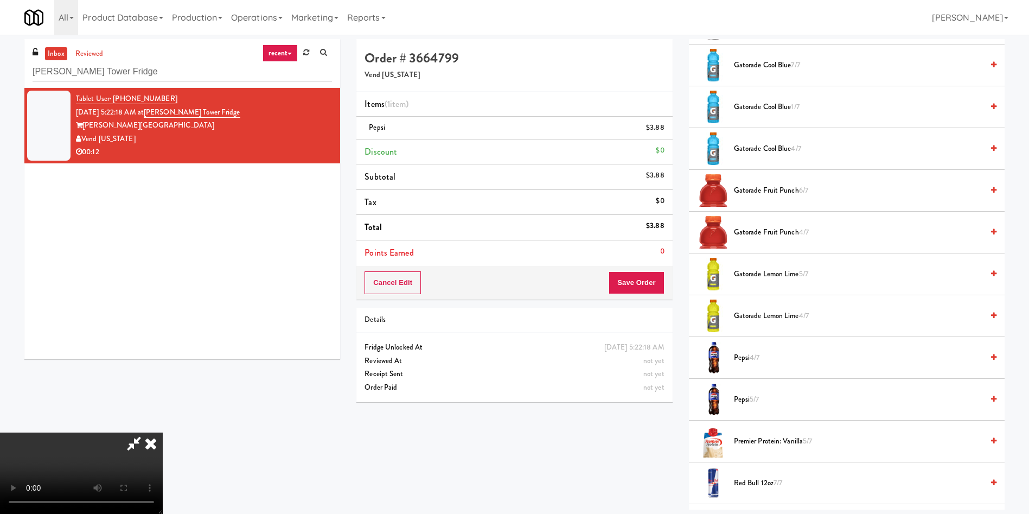
scroll to position [159, 0]
click at [163, 501] on video at bounding box center [81, 472] width 163 height 81
click at [163, 432] on video at bounding box center [81, 472] width 163 height 81
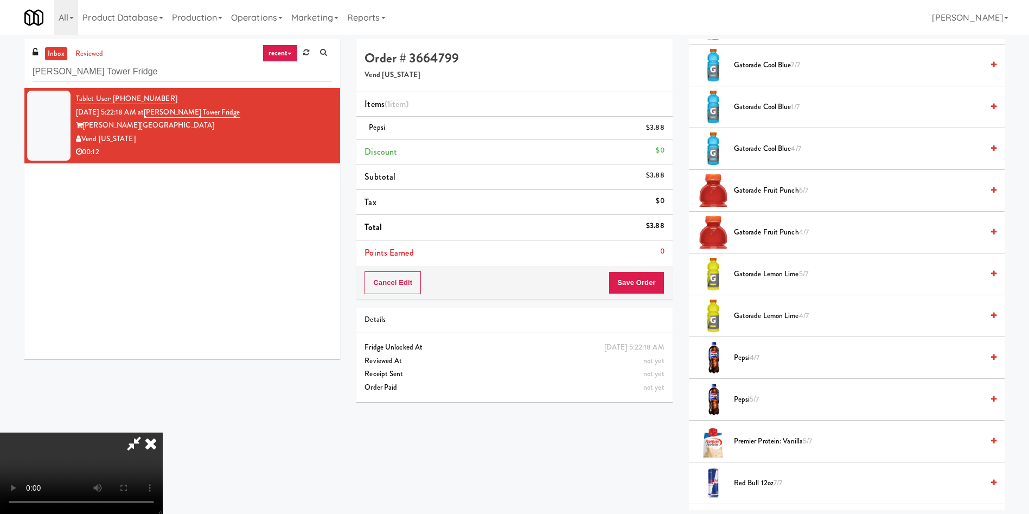
click at [163, 432] on video at bounding box center [81, 472] width 163 height 81
click at [653, 283] on button "Save Order" at bounding box center [636, 282] width 55 height 23
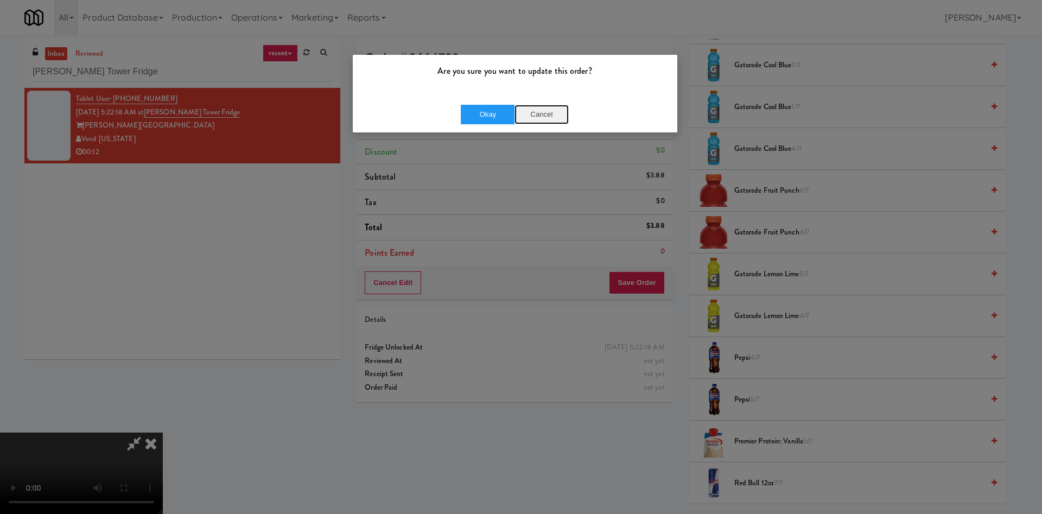
click at [547, 110] on button "Cancel" at bounding box center [541, 115] width 54 height 20
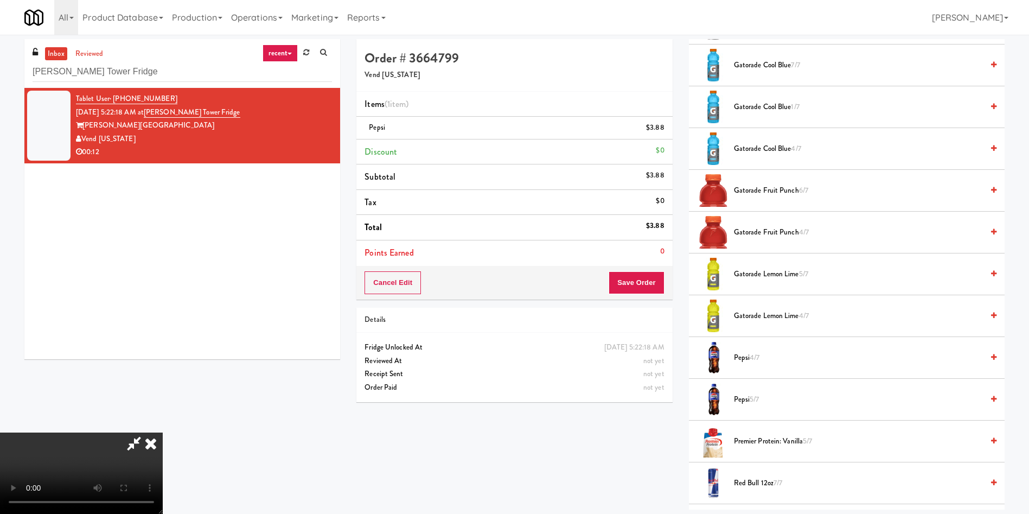
scroll to position [0, 0]
click at [163, 432] on video at bounding box center [81, 472] width 163 height 81
click at [644, 282] on button "Save Order" at bounding box center [636, 282] width 55 height 23
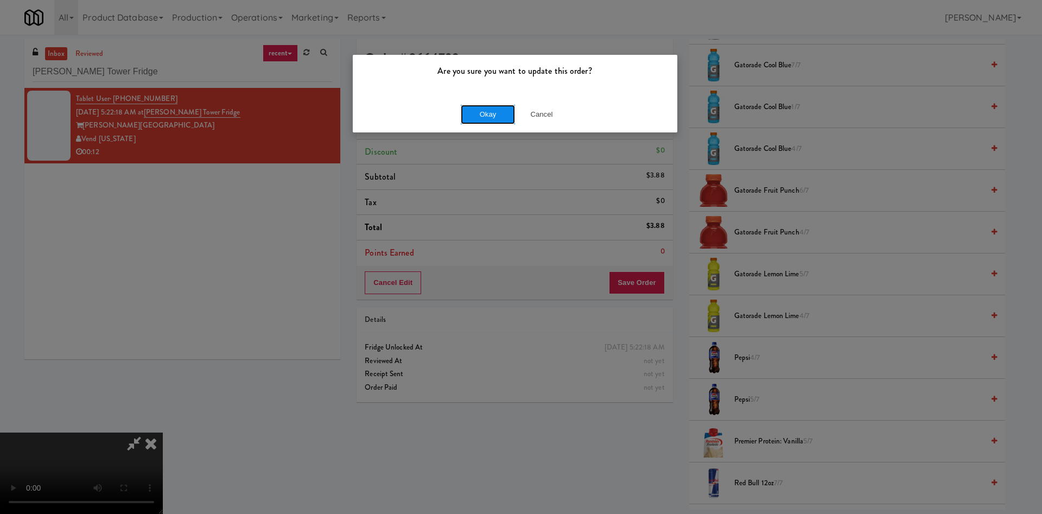
click at [493, 118] on button "Okay" at bounding box center [488, 115] width 54 height 20
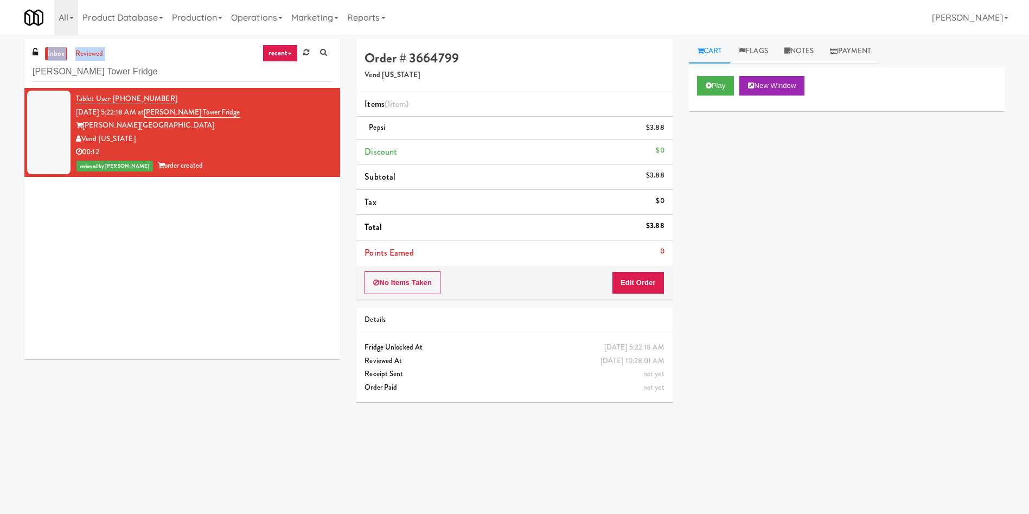
drag, startPoint x: 163, startPoint y: 82, endPoint x: 0, endPoint y: 28, distance: 171.5
click at [0, 35] on body "Are you sure you want to update this order? Okay Cancel Okay Are you sure you w…" at bounding box center [514, 292] width 1029 height 514
click at [143, 82] on div "inbox reviewed recent all unclear take inventory issue suspicious failed recent…" at bounding box center [182, 63] width 316 height 49
drag, startPoint x: 170, startPoint y: 68, endPoint x: 0, endPoint y: 54, distance: 170.4
click at [0, 54] on div "inbox reviewed recent all unclear take inventory issue suspicious failed recent…" at bounding box center [514, 257] width 1029 height 436
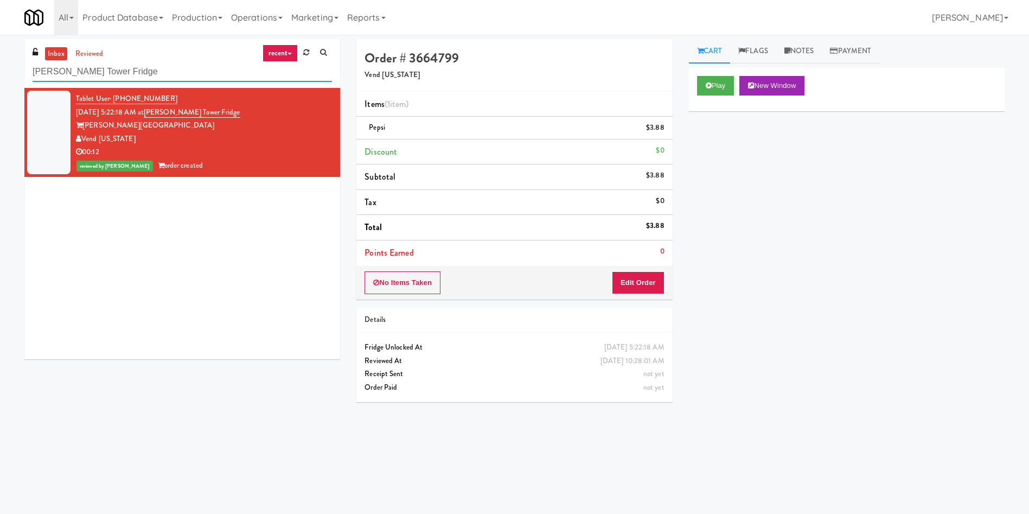
paste input "Cirrus - Pantry - Left"
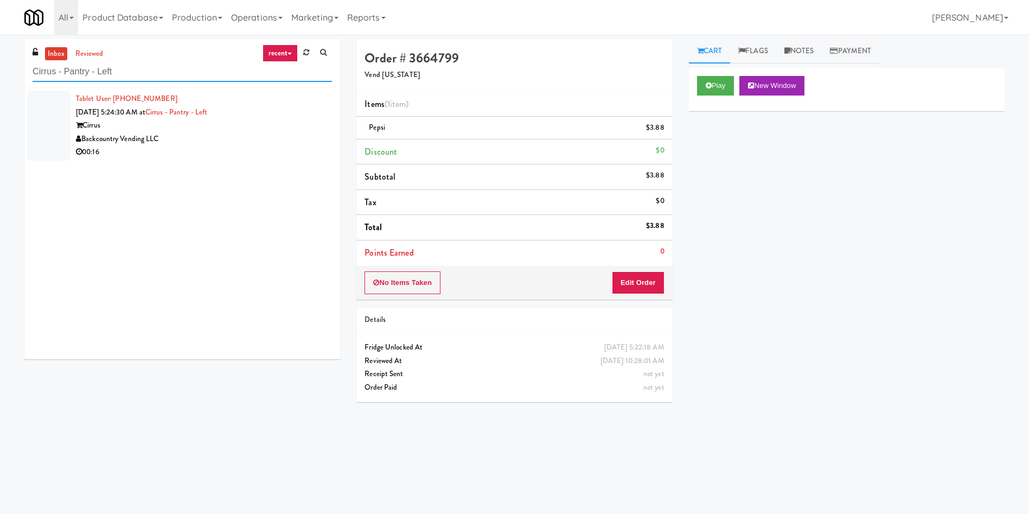
type input "Cirrus - Pantry - Left"
click at [47, 111] on div at bounding box center [48, 126] width 43 height 70
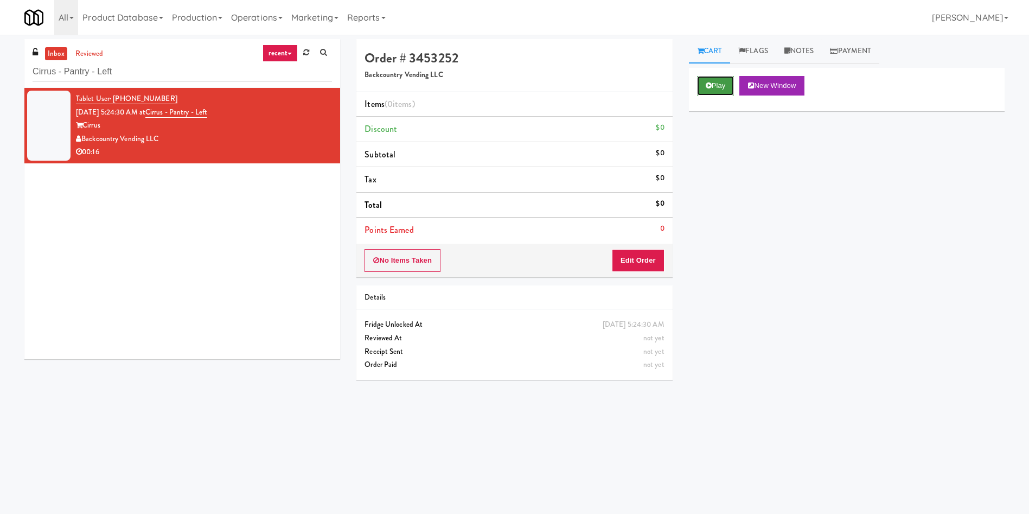
click at [721, 85] on button "Play" at bounding box center [715, 86] width 37 height 20
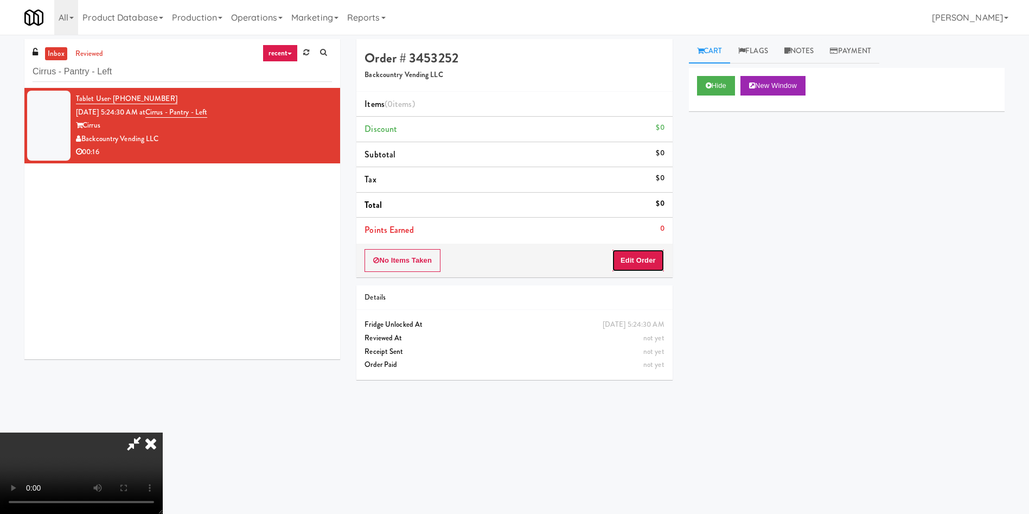
click at [641, 257] on button "Edit Order" at bounding box center [638, 260] width 53 height 23
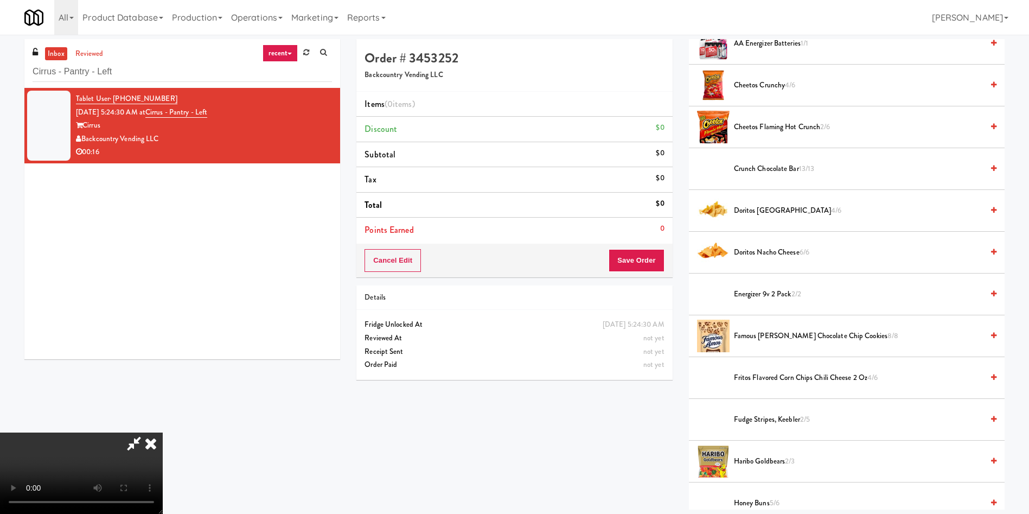
scroll to position [81, 0]
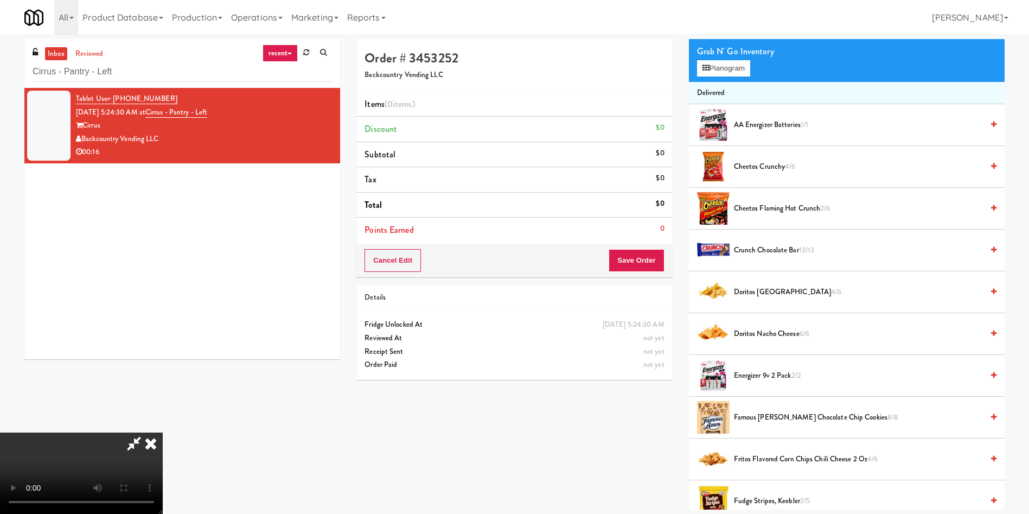
click at [163, 432] on video at bounding box center [81, 472] width 163 height 81
drag, startPoint x: 724, startPoint y: 68, endPoint x: 717, endPoint y: 70, distance: 6.9
click at [723, 67] on button "Planogram" at bounding box center [723, 68] width 53 height 16
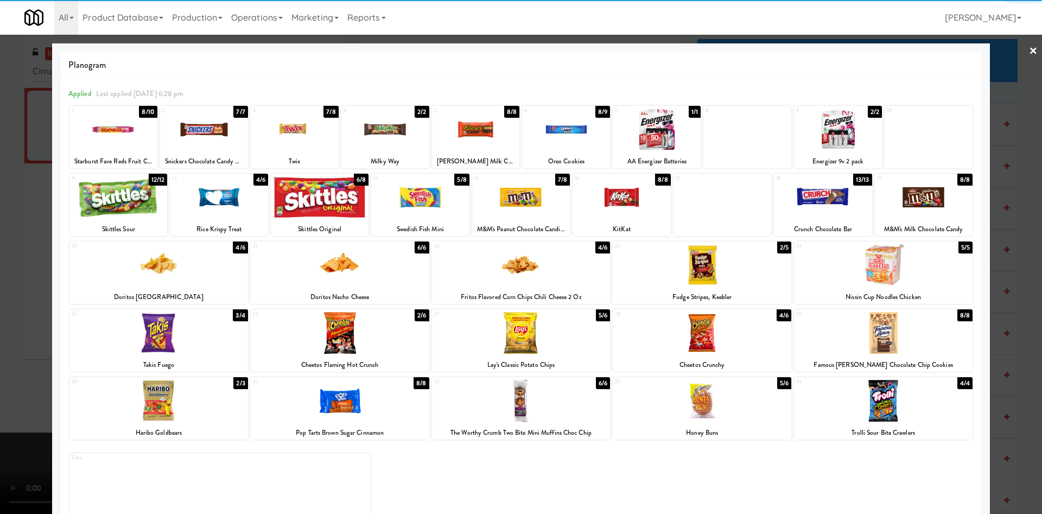
click at [801, 191] on div at bounding box center [823, 197] width 98 height 42
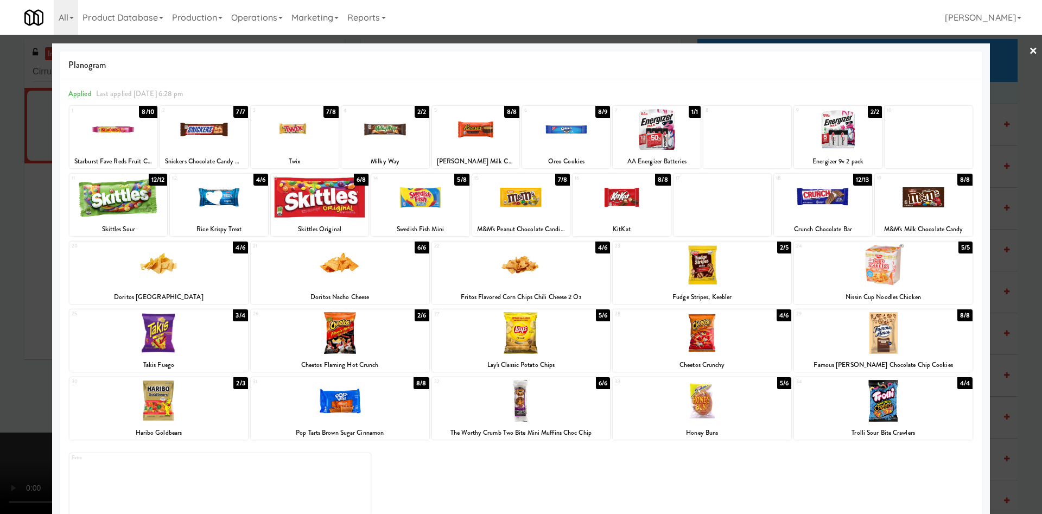
click at [30, 302] on div at bounding box center [521, 257] width 1042 height 514
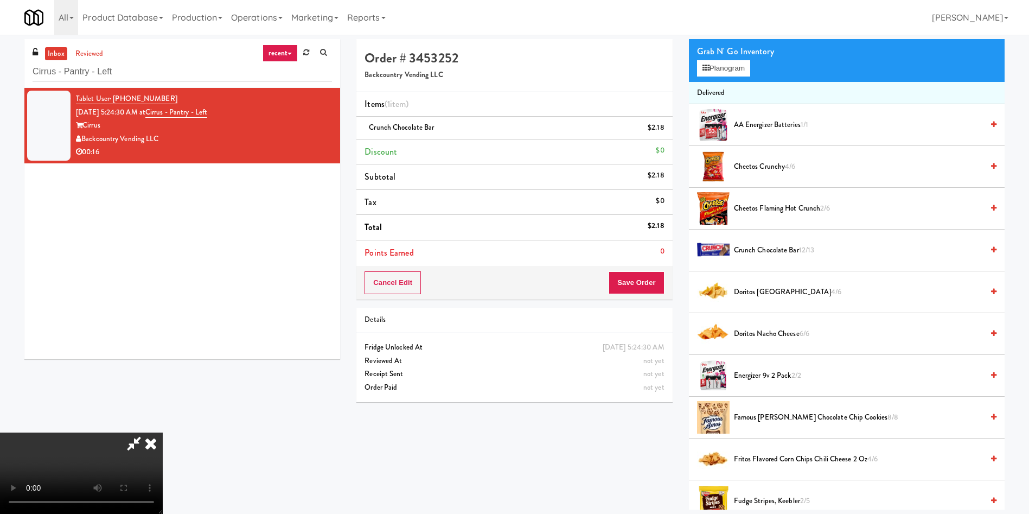
click at [163, 432] on video at bounding box center [81, 472] width 163 height 81
click at [731, 66] on button "Planogram" at bounding box center [723, 68] width 53 height 16
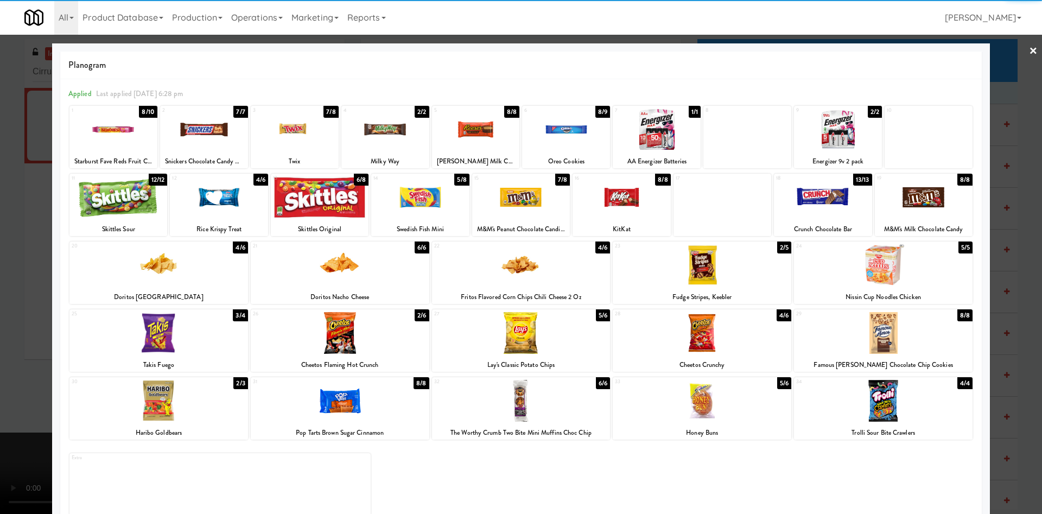
click at [352, 411] on div at bounding box center [340, 401] width 178 height 42
click at [0, 206] on div at bounding box center [521, 257] width 1042 height 514
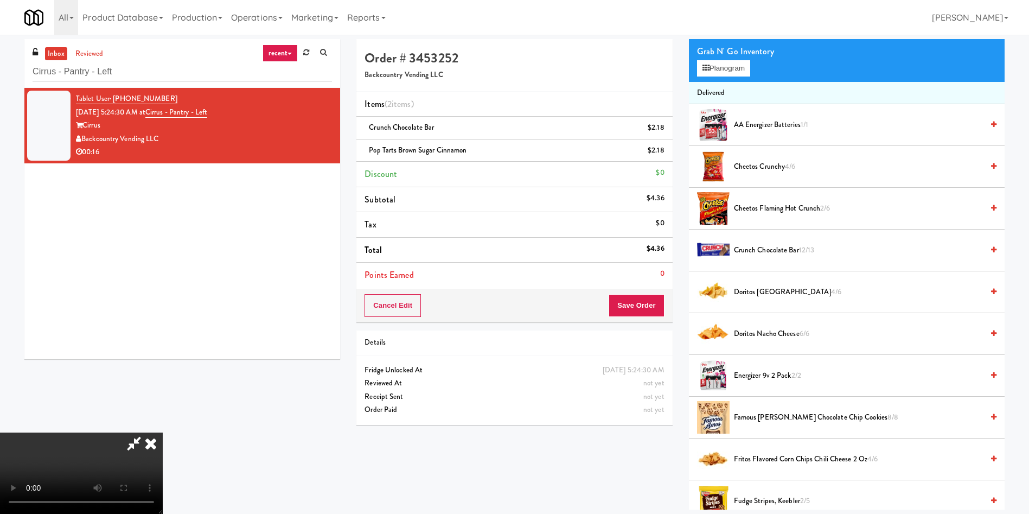
click at [163, 432] on video at bounding box center [81, 472] width 163 height 81
click at [637, 300] on button "Save Order" at bounding box center [636, 305] width 55 height 23
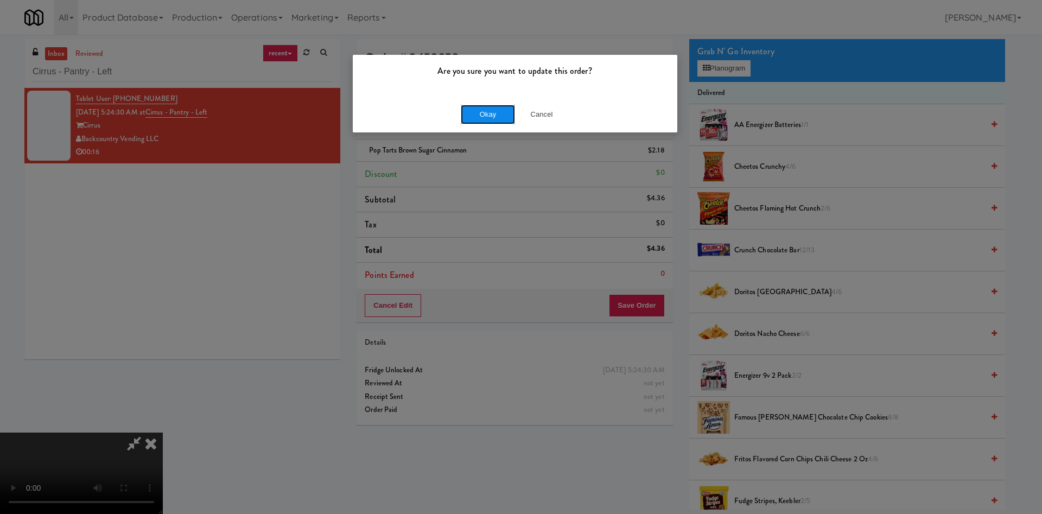
click at [491, 115] on button "Okay" at bounding box center [488, 115] width 54 height 20
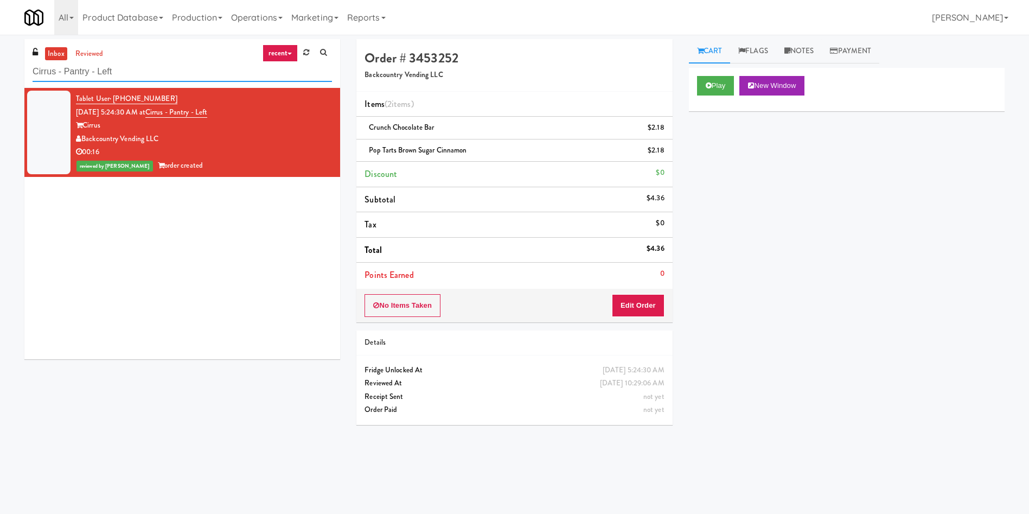
paste input "(Food, Snack & Drink) EWR 1-TB-MAIN BREAK ROOM"
drag, startPoint x: 146, startPoint y: 72, endPoint x: 0, endPoint y: 72, distance: 145.9
click at [0, 72] on div "inbox reviewed recent all unclear take inventory issue suspicious failed recent…" at bounding box center [514, 257] width 1029 height 436
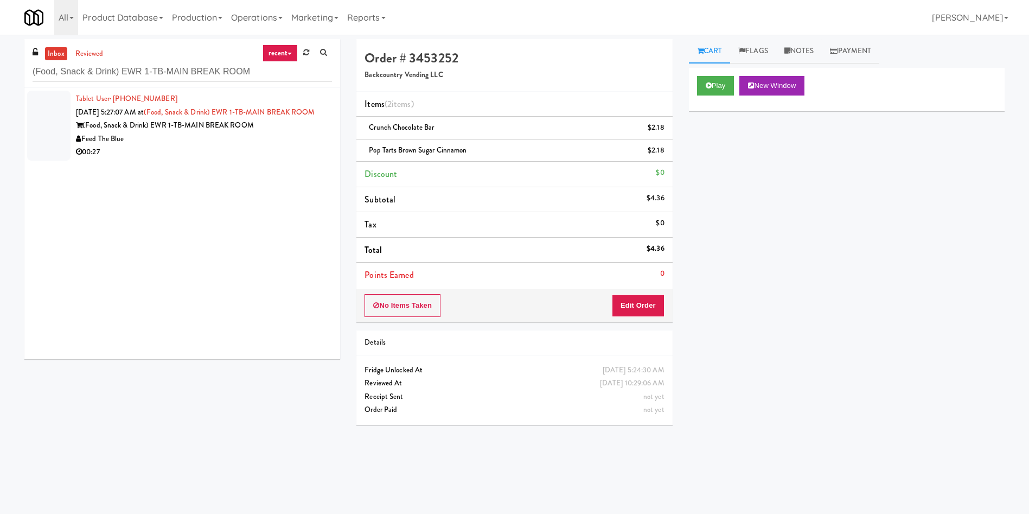
click at [55, 124] on div at bounding box center [48, 126] width 43 height 70
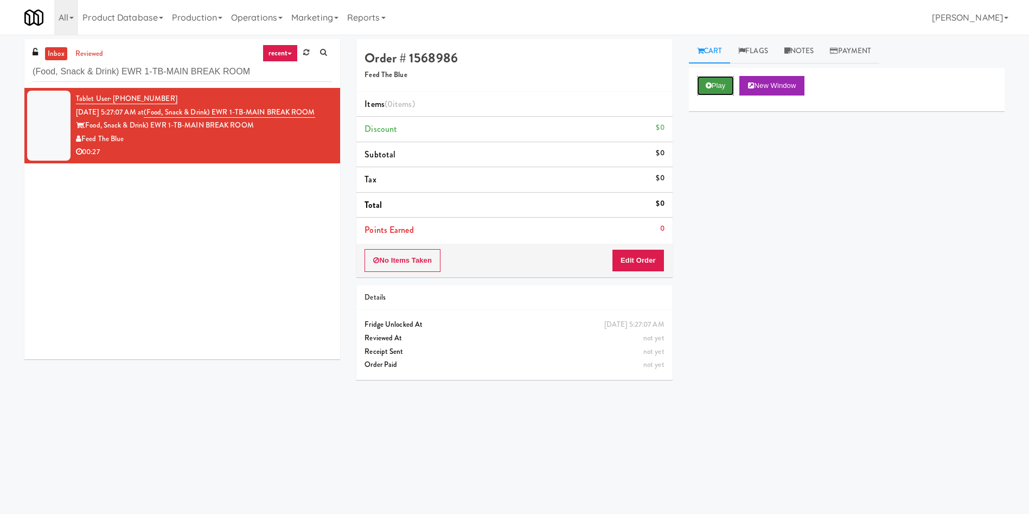
click at [711, 79] on button "Play" at bounding box center [715, 86] width 37 height 20
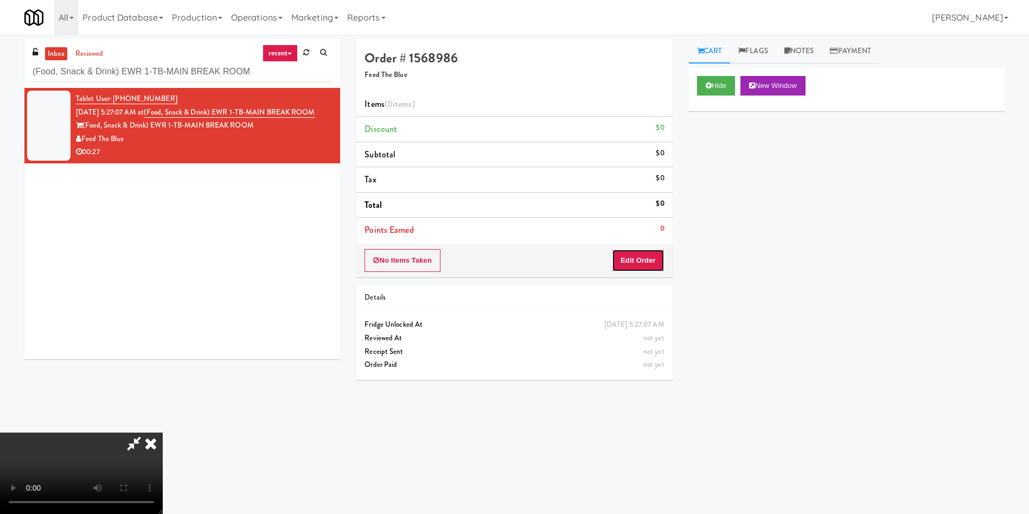
click at [627, 259] on button "Edit Order" at bounding box center [638, 260] width 53 height 23
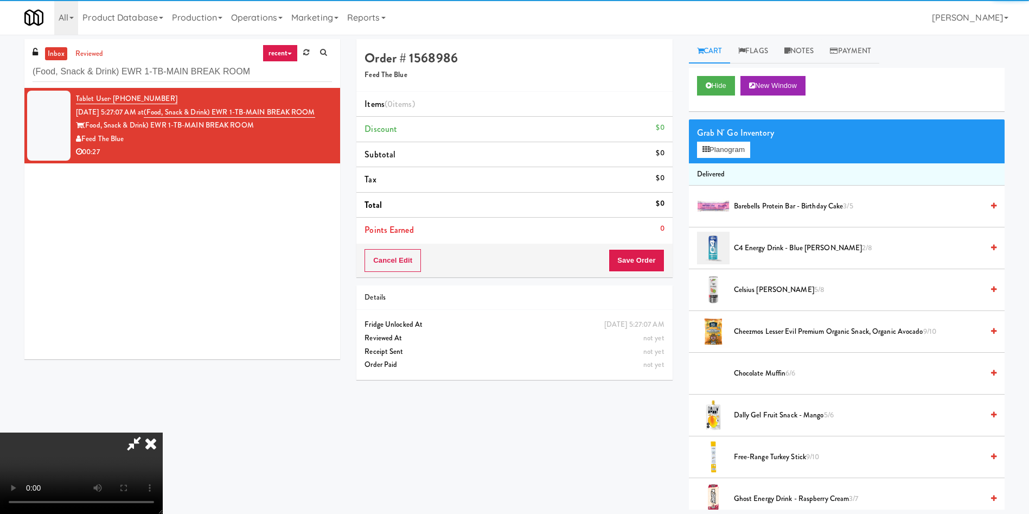
scroll to position [81, 0]
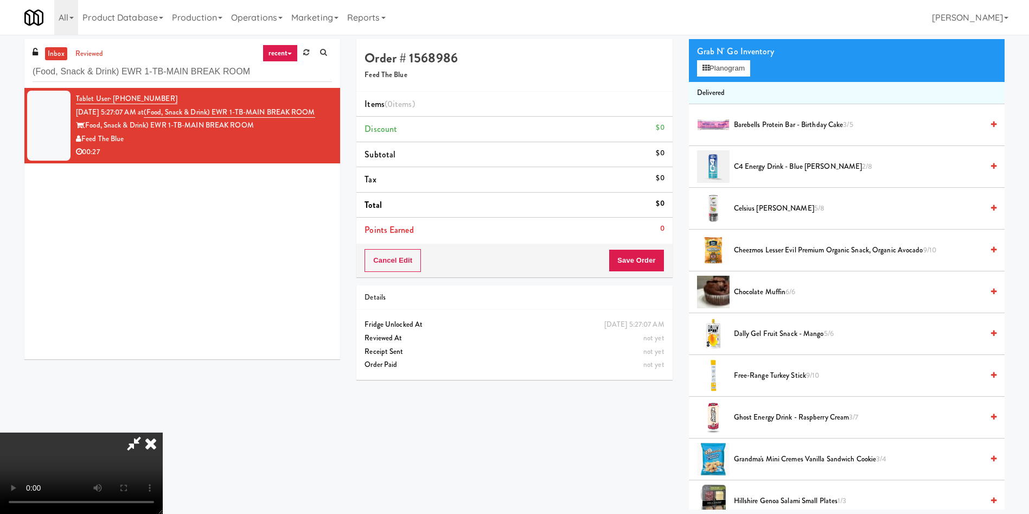
click at [163, 432] on video at bounding box center [81, 472] width 163 height 81
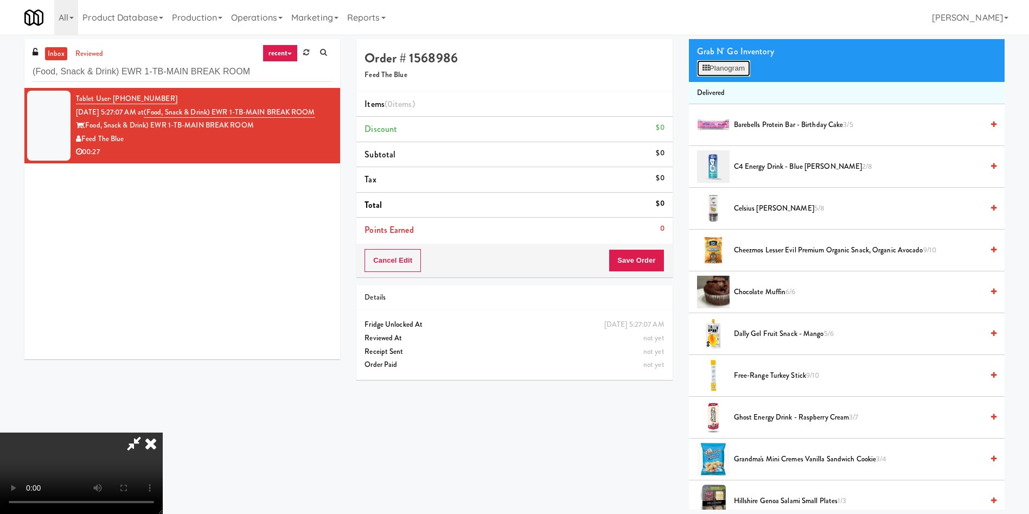
click at [725, 73] on button "Planogram" at bounding box center [723, 68] width 53 height 16
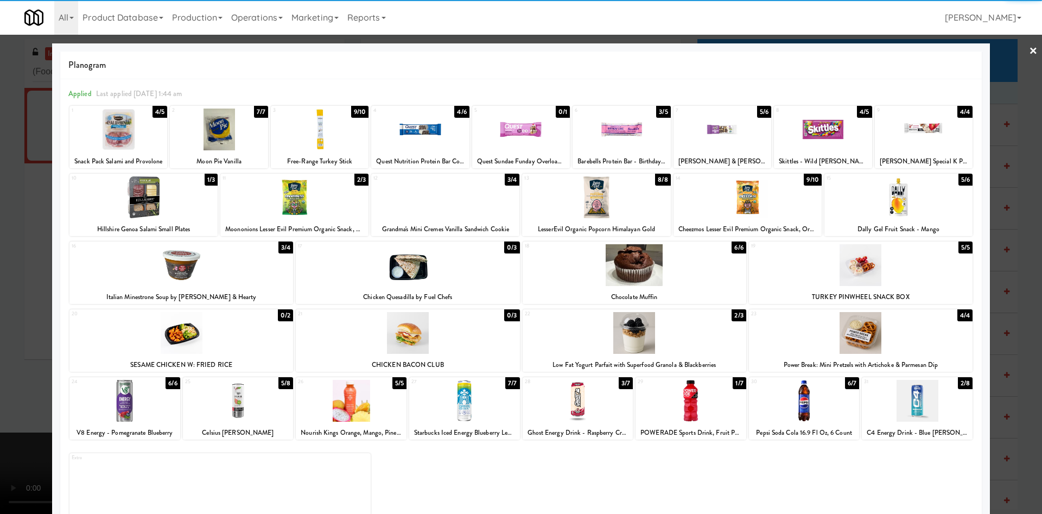
click at [235, 412] on div at bounding box center [238, 401] width 111 height 42
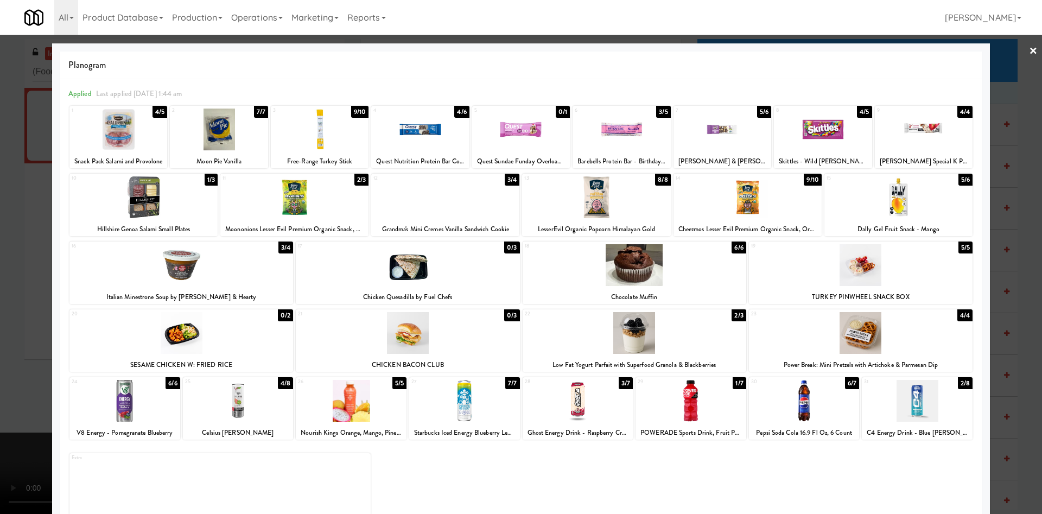
click at [11, 264] on div at bounding box center [521, 257] width 1042 height 514
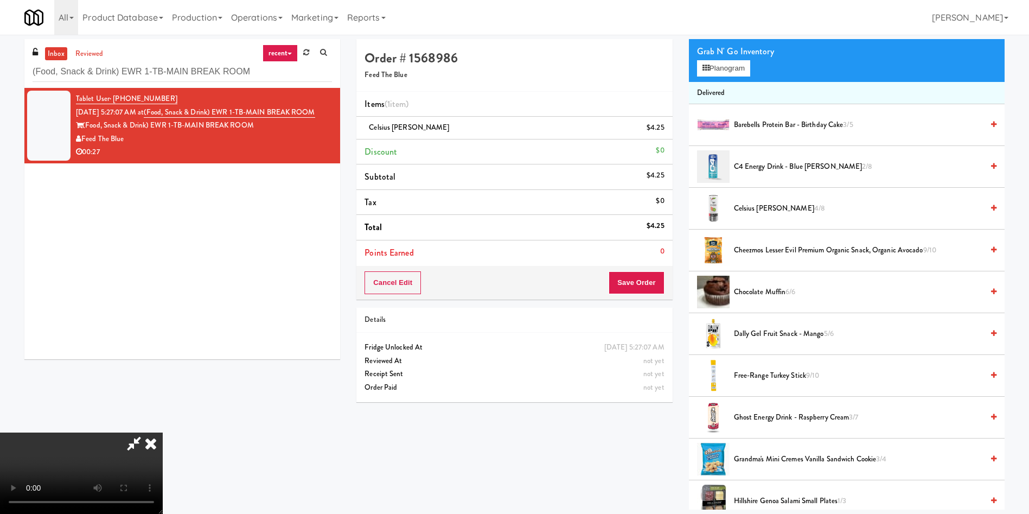
drag, startPoint x: 194, startPoint y: 266, endPoint x: 378, endPoint y: 291, distance: 186.1
click at [163, 432] on video at bounding box center [81, 472] width 163 height 81
click at [638, 282] on button "Save Order" at bounding box center [636, 282] width 55 height 23
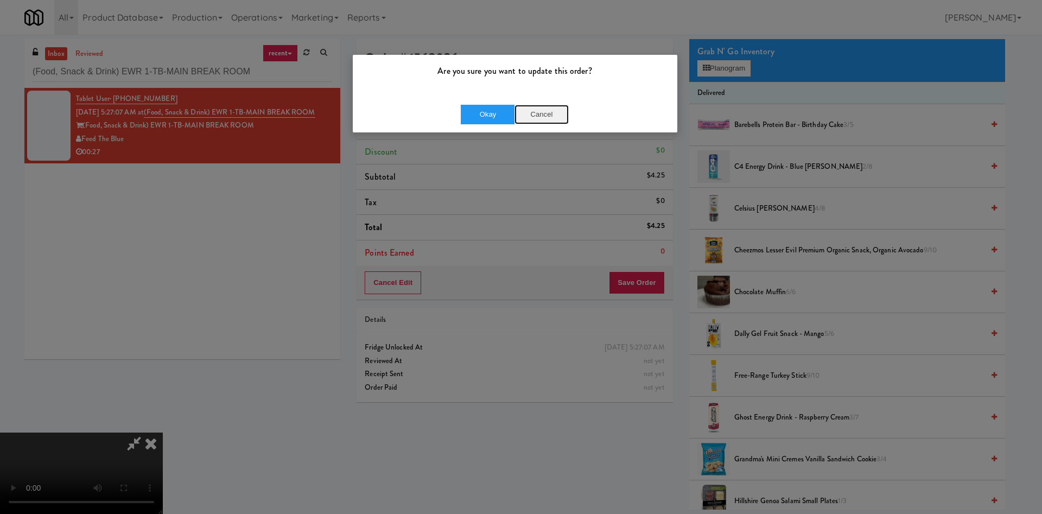
click at [529, 114] on button "Cancel" at bounding box center [541, 115] width 54 height 20
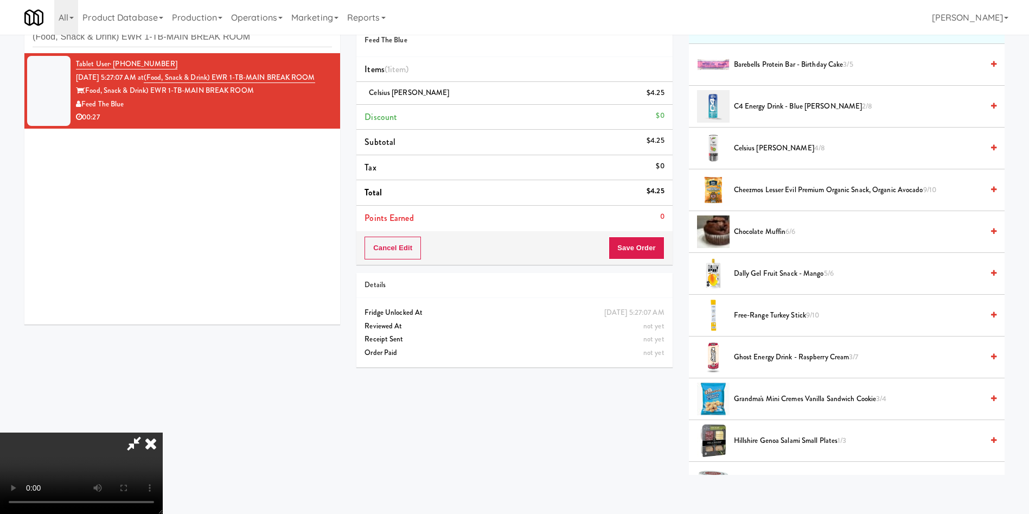
scroll to position [81, 0]
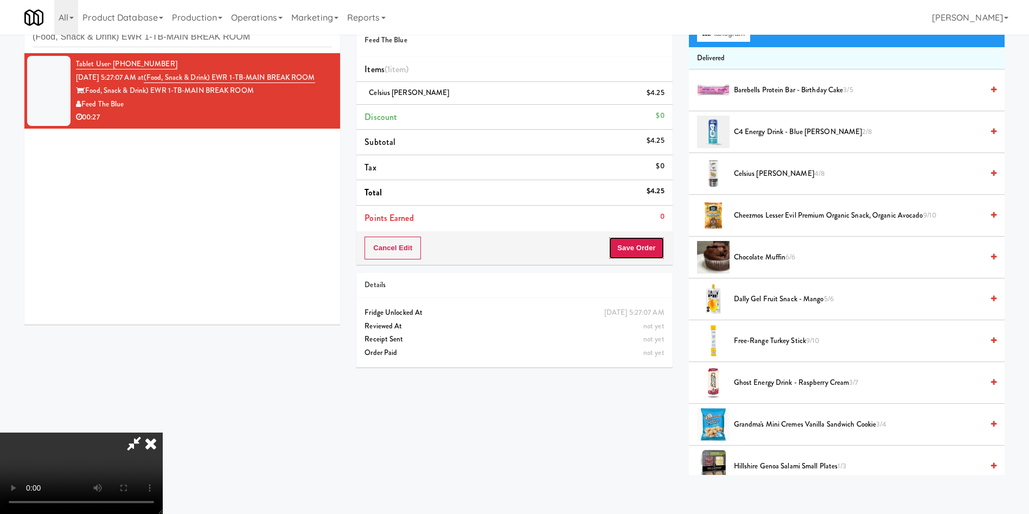
click at [638, 256] on button "Save Order" at bounding box center [636, 248] width 55 height 23
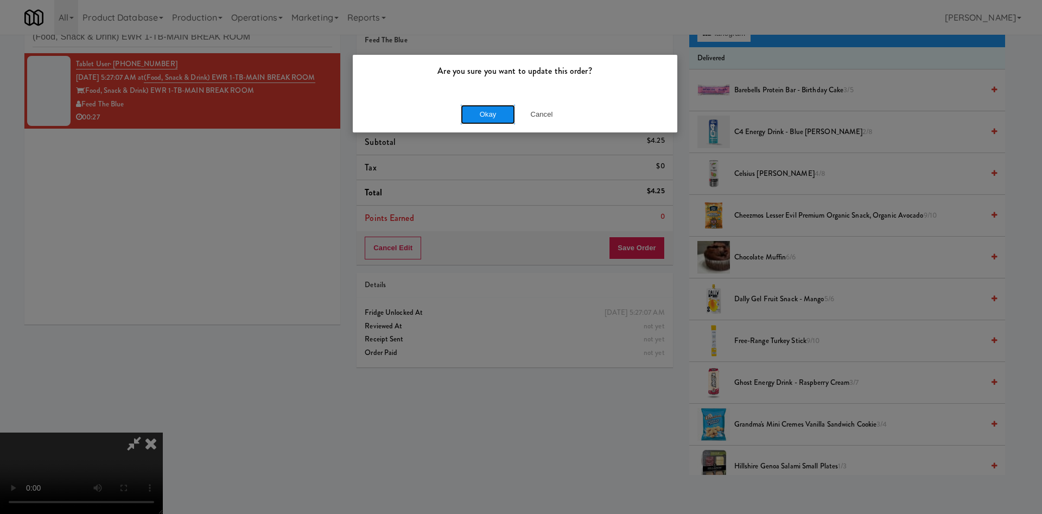
click at [475, 109] on button "Okay" at bounding box center [488, 115] width 54 height 20
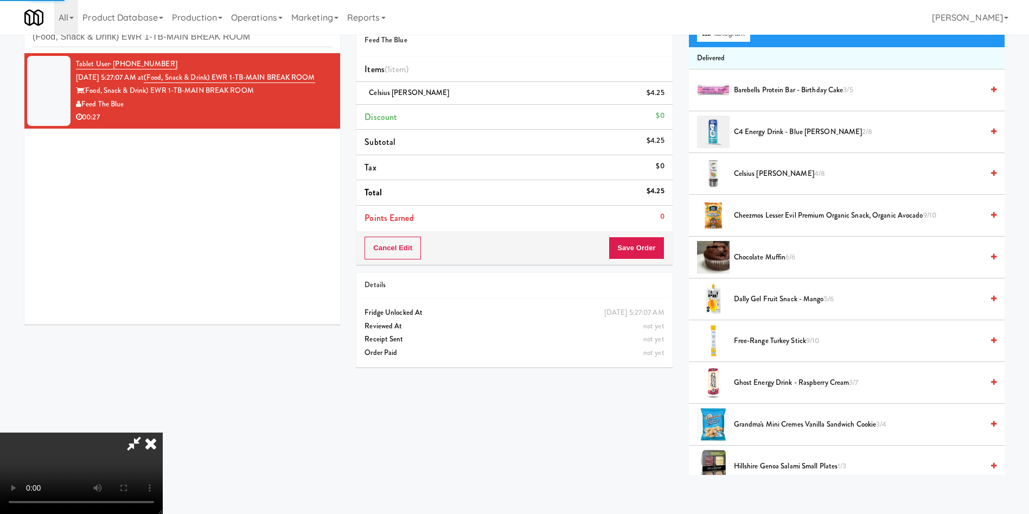
scroll to position [0, 0]
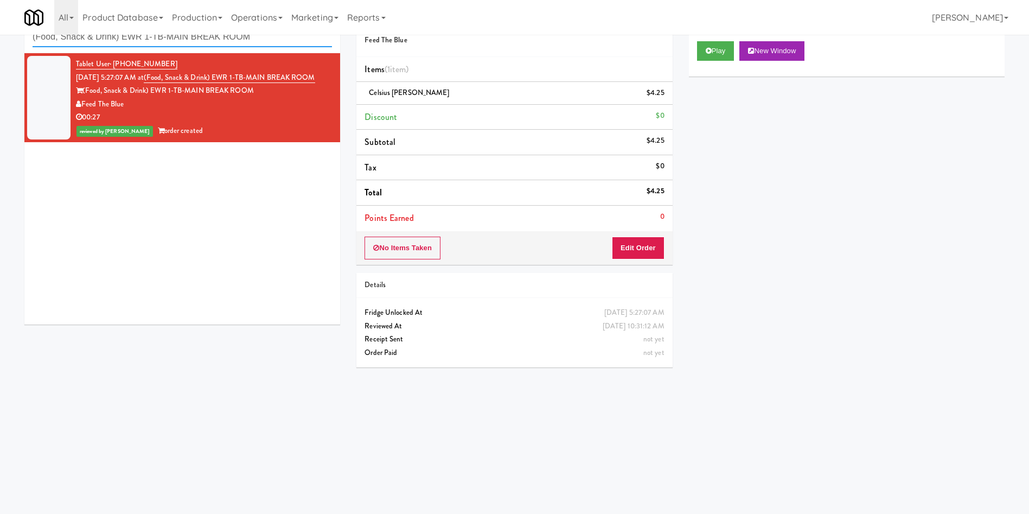
paste input "Fridge - Gym"
drag, startPoint x: 292, startPoint y: 41, endPoint x: 0, endPoint y: 42, distance: 292.4
click at [0, 42] on div "inbox reviewed recent all unclear take inventory issue suspicious failed recent…" at bounding box center [514, 222] width 1029 height 436
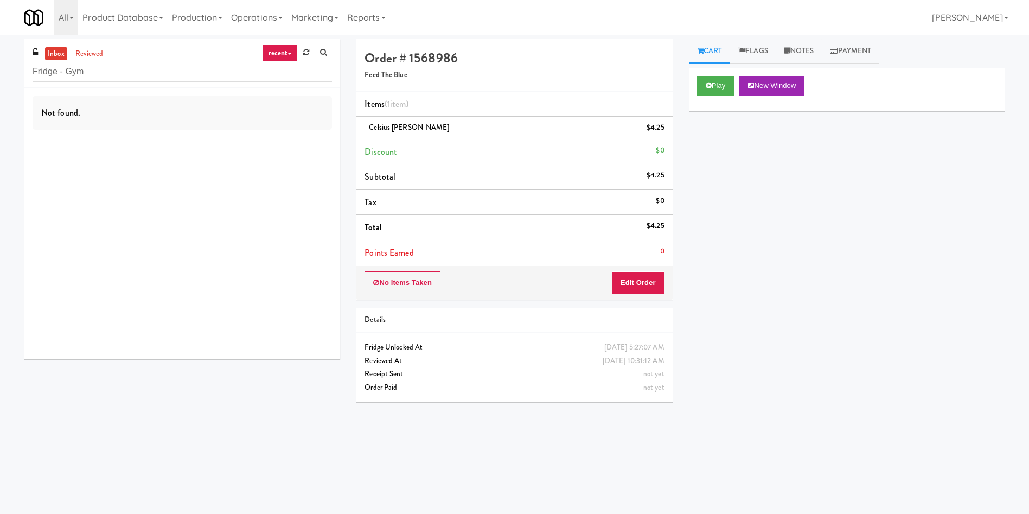
click at [55, 51] on link "inbox" at bounding box center [56, 54] width 22 height 14
click at [93, 54] on link "reviewed" at bounding box center [90, 54] width 34 height 14
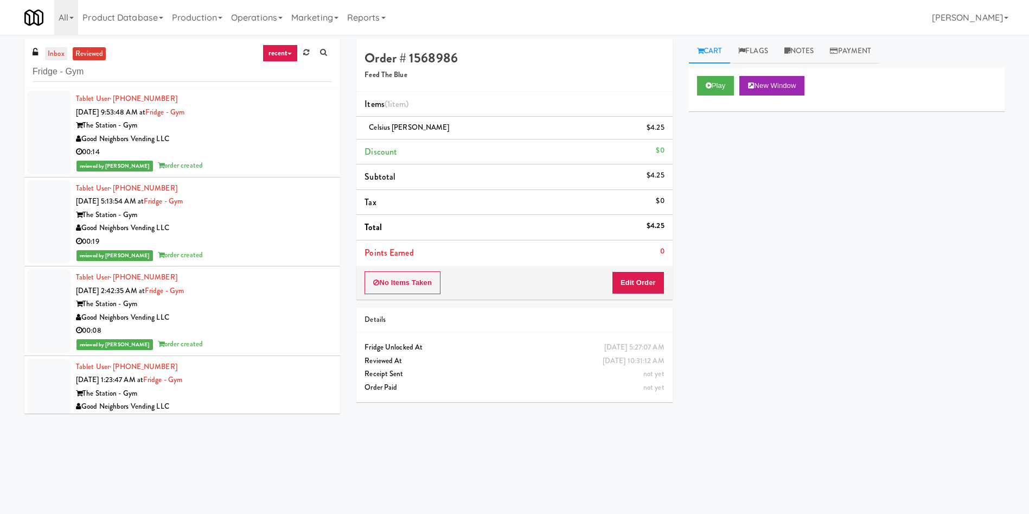
click at [46, 49] on link "inbox" at bounding box center [56, 54] width 22 height 14
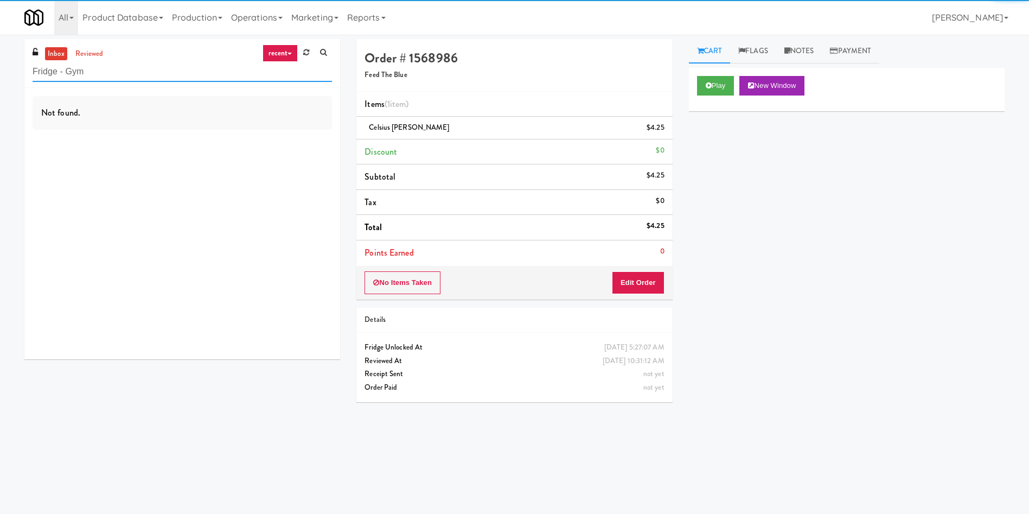
drag, startPoint x: 118, startPoint y: 68, endPoint x: 0, endPoint y: 68, distance: 117.7
click at [0, 68] on div "inbox reviewed recent all unclear take inventory issue suspicious failed recent…" at bounding box center [514, 257] width 1029 height 436
paste input "Twenty2 West - Combo"
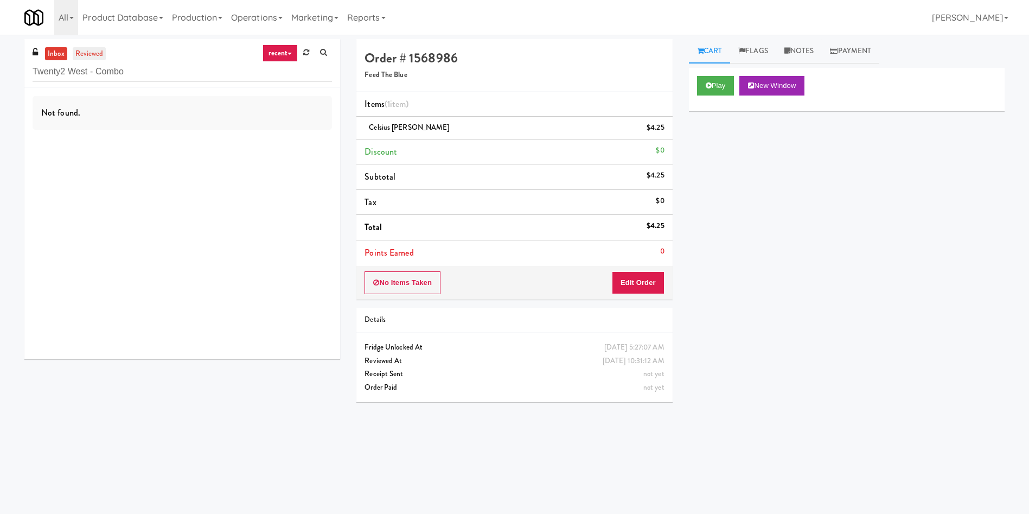
click at [88, 47] on link "reviewed" at bounding box center [90, 54] width 34 height 14
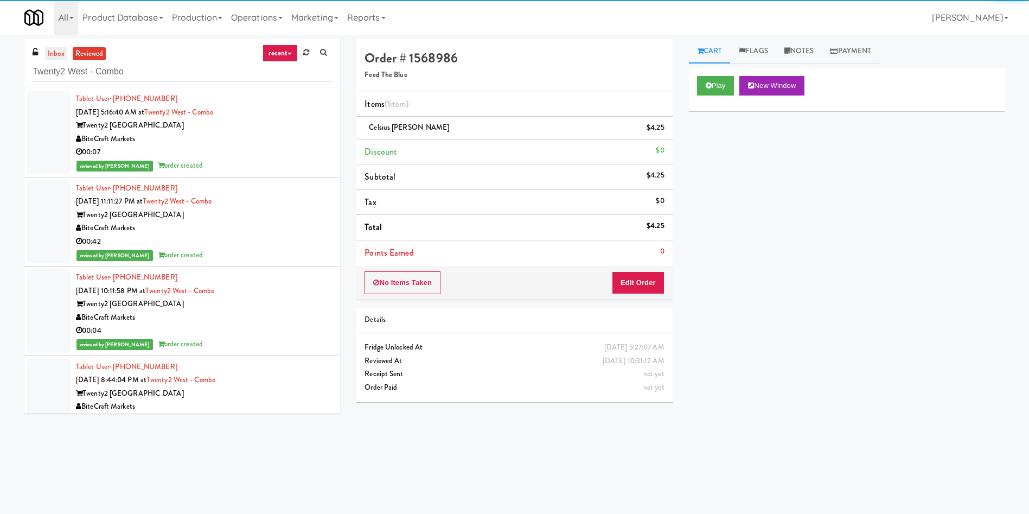
click at [48, 50] on link "inbox" at bounding box center [56, 54] width 22 height 14
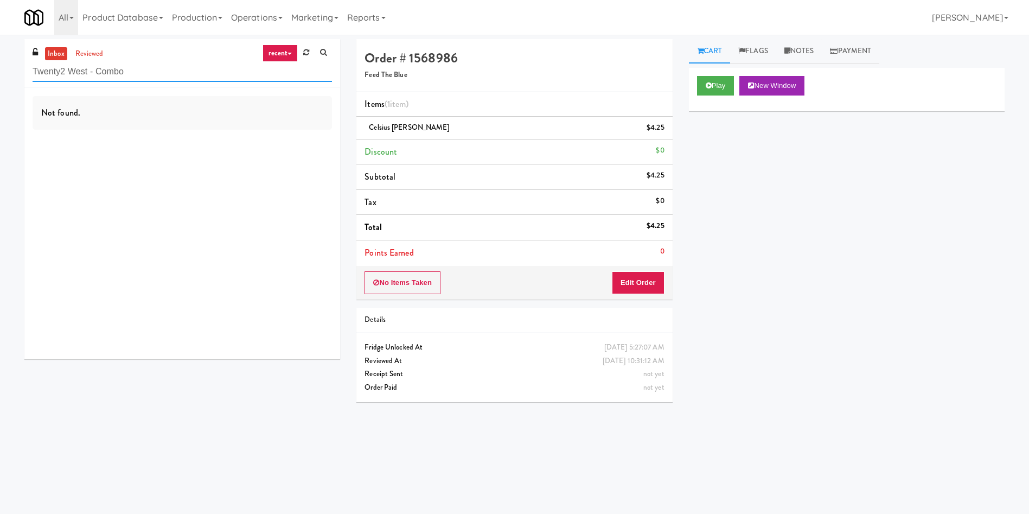
drag, startPoint x: 158, startPoint y: 74, endPoint x: 0, endPoint y: 55, distance: 158.9
click at [0, 55] on div "inbox reviewed recent all unclear take inventory issue suspicious failed recent…" at bounding box center [514, 257] width 1029 height 436
paste input "Lindley Right Pantry"
drag, startPoint x: 60, startPoint y: 41, endPoint x: 60, endPoint y: 48, distance: 7.1
click at [60, 41] on div "inbox reviewed recent all unclear take inventory issue suspicious failed recent…" at bounding box center [182, 63] width 316 height 49
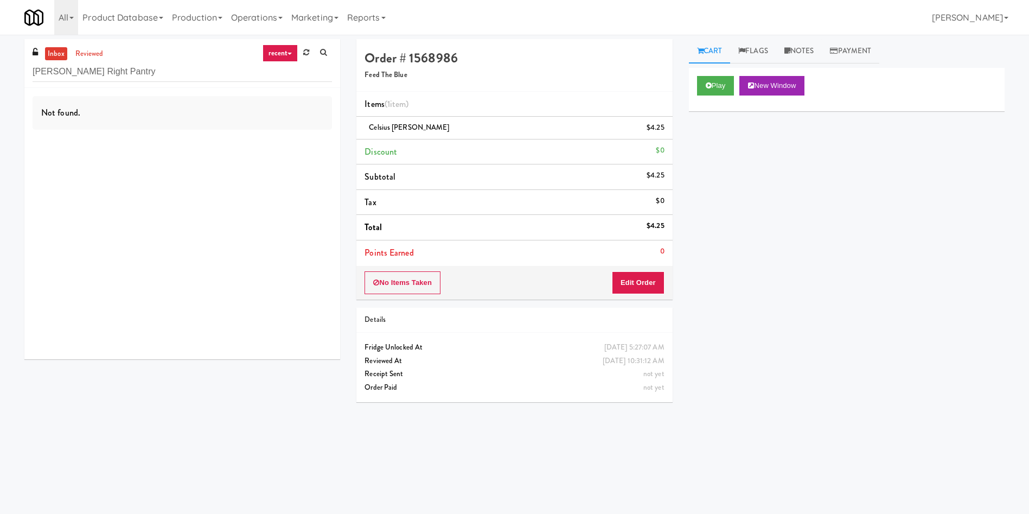
click at [60, 58] on link "inbox" at bounding box center [56, 54] width 22 height 14
drag, startPoint x: 161, startPoint y: 78, endPoint x: 0, endPoint y: 46, distance: 163.6
click at [0, 46] on div "inbox reviewed recent all unclear take inventory issue suspicious failed recent…" at bounding box center [514, 257] width 1029 height 436
paste input "333 N Water-Cooler"
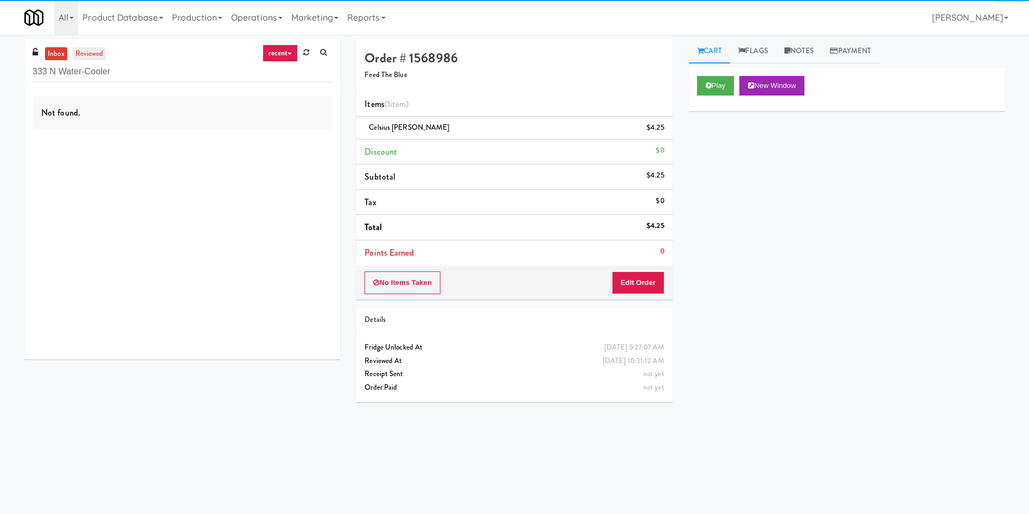
click at [90, 48] on link "reviewed" at bounding box center [90, 54] width 34 height 14
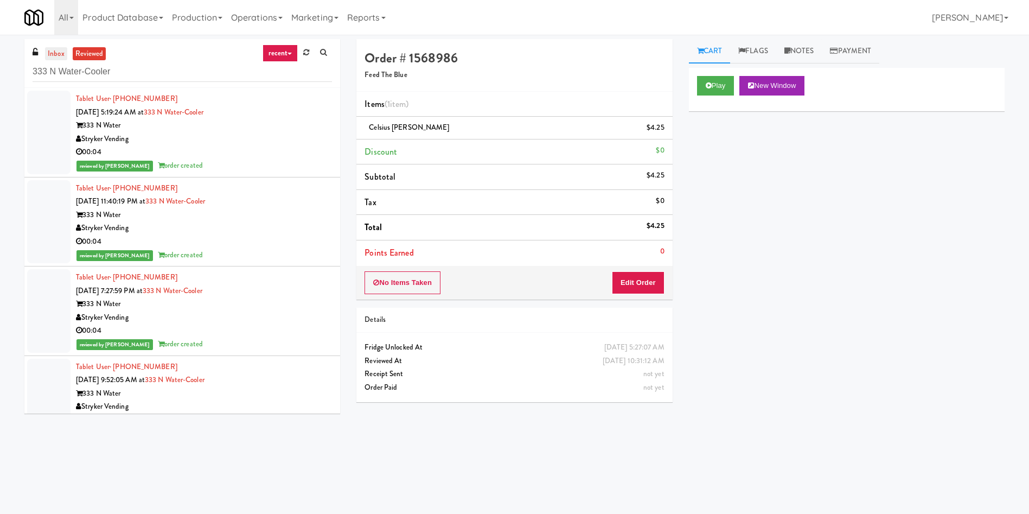
click at [61, 55] on link "inbox" at bounding box center [56, 54] width 22 height 14
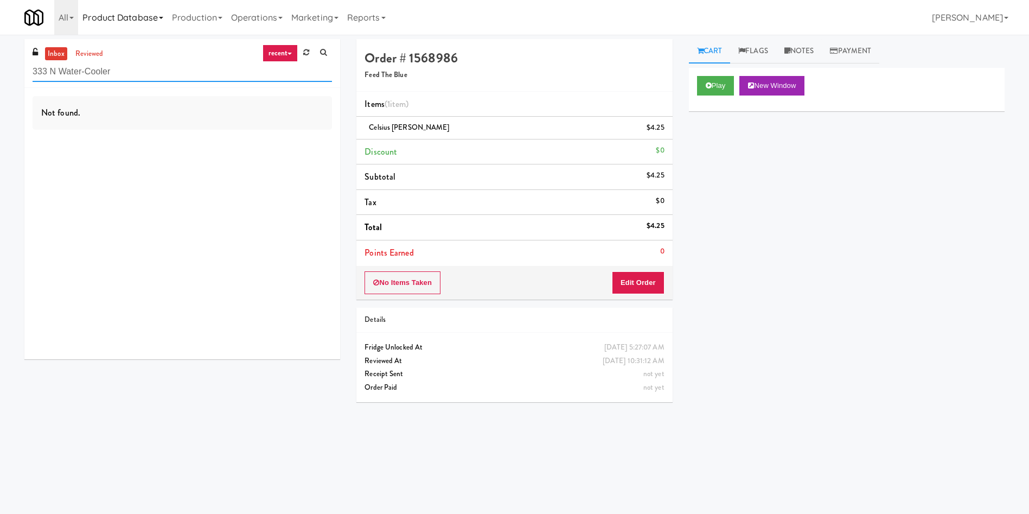
paste input "Vertex - Drink Cooler - Right"
drag, startPoint x: 8, startPoint y: 72, endPoint x: 147, endPoint y: 7, distance: 153.1
click at [0, 57] on div "inbox reviewed recent all unclear take inventory issue suspicious failed recent…" at bounding box center [514, 257] width 1029 height 436
click at [58, 62] on input "Vertex - Drink Cooler - Right" at bounding box center [182, 72] width 299 height 20
click at [56, 52] on link "inbox" at bounding box center [56, 54] width 22 height 14
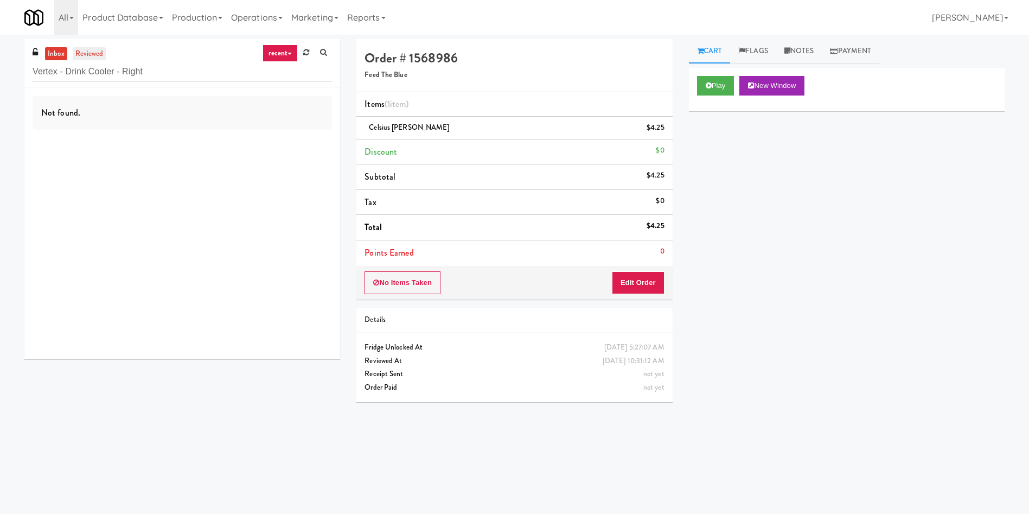
click at [93, 52] on link "reviewed" at bounding box center [90, 54] width 34 height 14
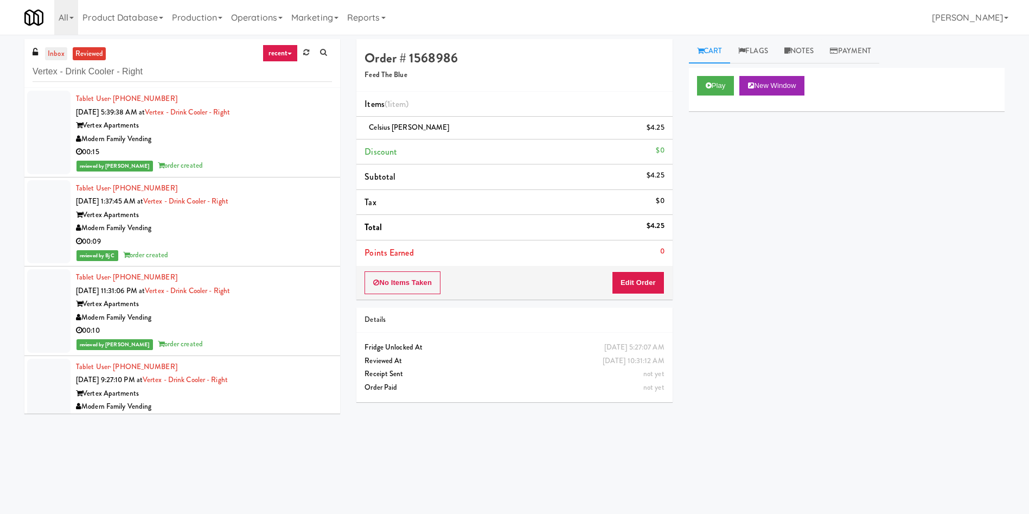
click at [47, 55] on link "inbox" at bounding box center [56, 54] width 22 height 14
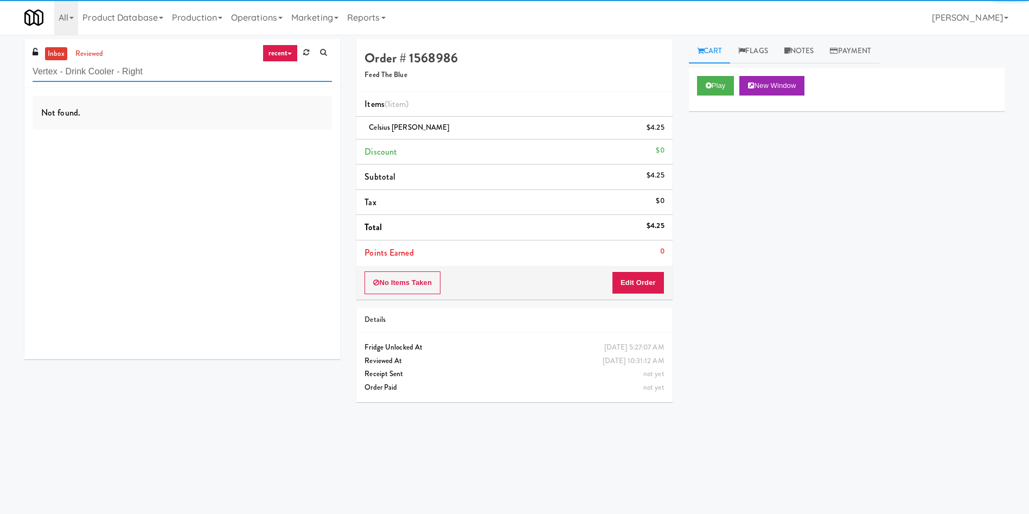
drag, startPoint x: 157, startPoint y: 68, endPoint x: 28, endPoint y: 28, distance: 135.7
click at [11, 44] on div "inbox reviewed recent all unclear take inventory issue suspicious failed recent…" at bounding box center [514, 257] width 1029 height 436
paste input "Oliv Inside GYM"
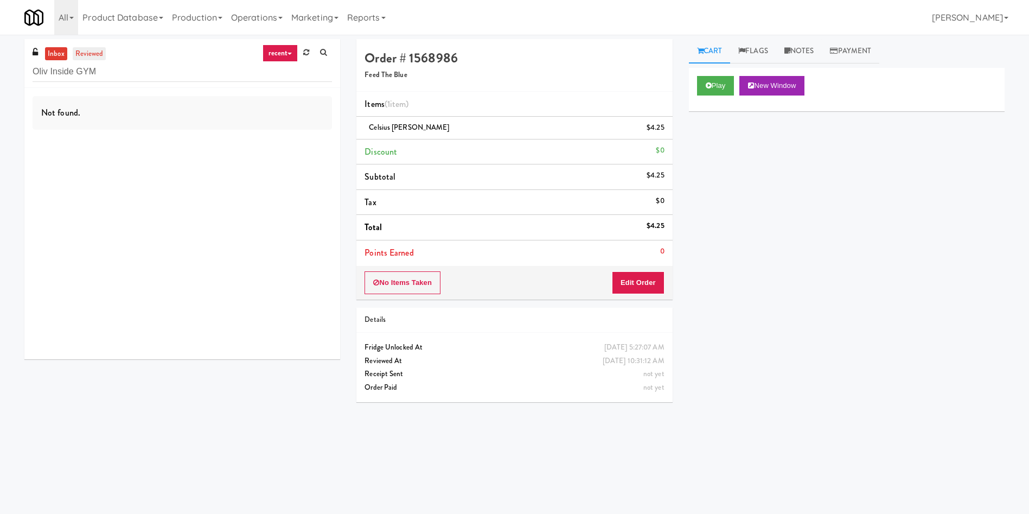
click at [86, 48] on link "reviewed" at bounding box center [90, 54] width 34 height 14
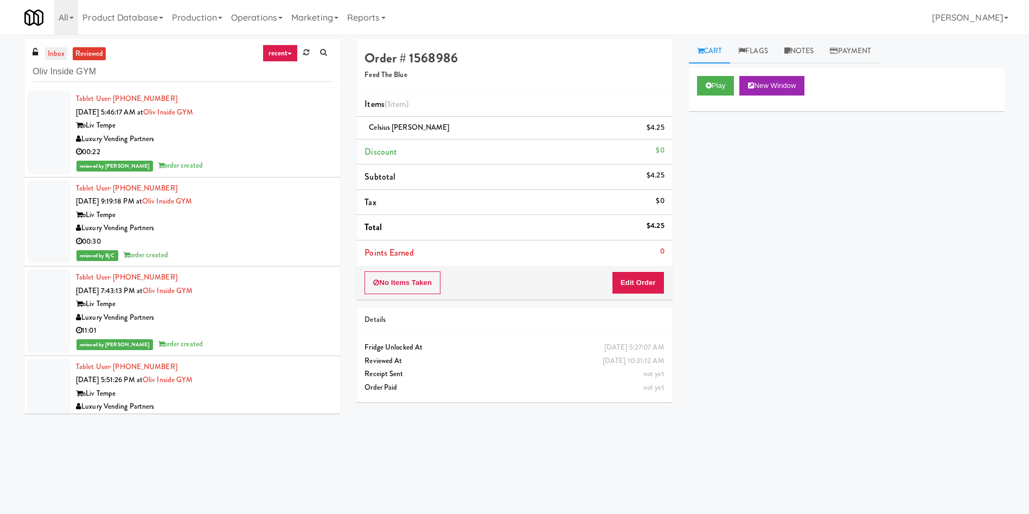
click at [56, 48] on link "inbox" at bounding box center [56, 54] width 22 height 14
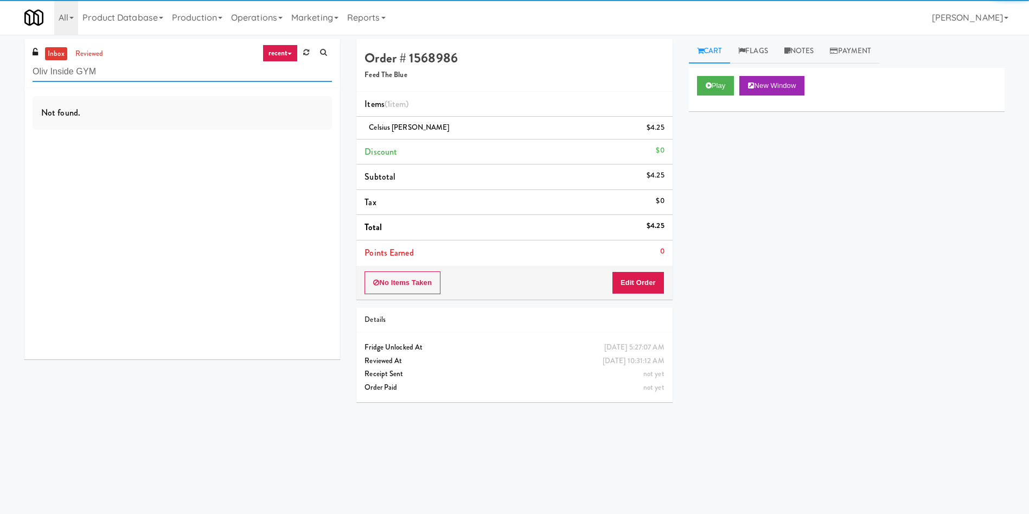
drag, startPoint x: 123, startPoint y: 73, endPoint x: 0, endPoint y: 79, distance: 122.8
click at [0, 79] on div "inbox reviewed recent all unclear take inventory issue suspicious failed recent…" at bounding box center [514, 257] width 1029 height 436
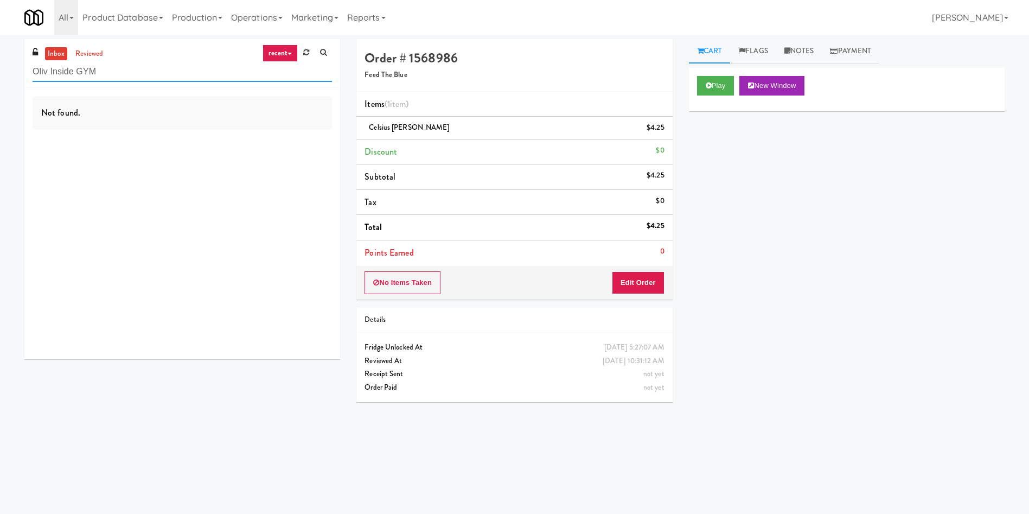
paste input "Essex Luxe - Cooler - Left"
click at [82, 49] on link "reviewed" at bounding box center [90, 54] width 34 height 14
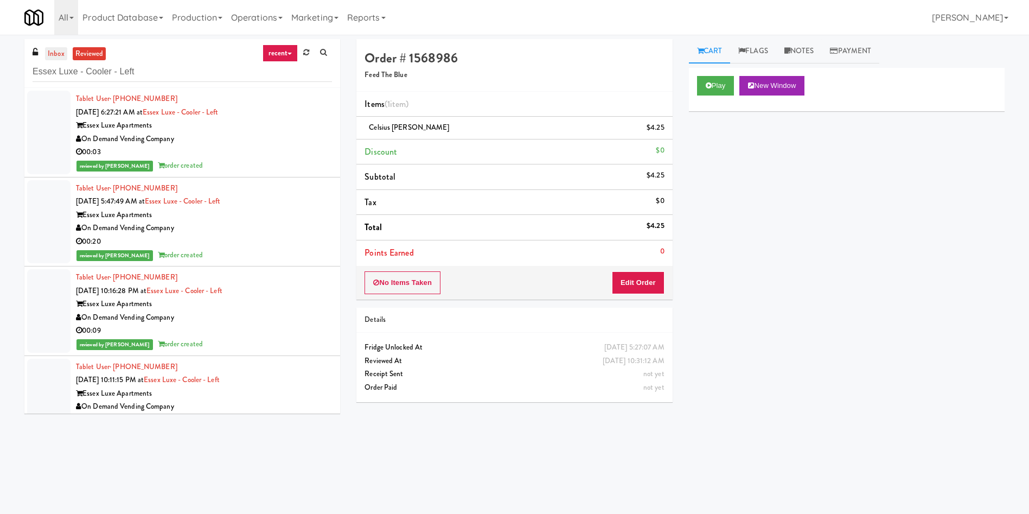
click at [55, 46] on div "inbox reviewed recent all unclear take inventory issue suspicious failed recent…" at bounding box center [182, 63] width 316 height 49
click at [58, 60] on link "inbox" at bounding box center [56, 54] width 22 height 14
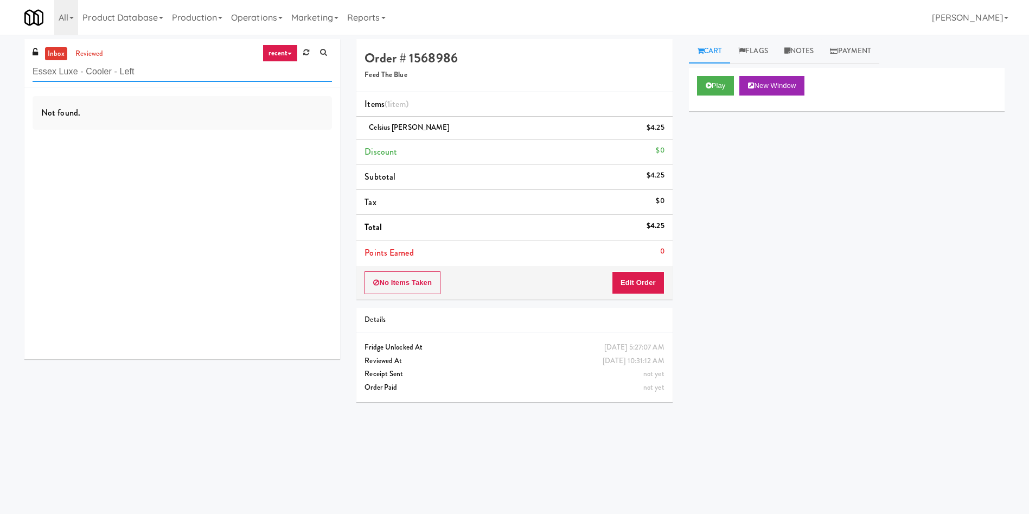
drag, startPoint x: 170, startPoint y: 72, endPoint x: 0, endPoint y: 71, distance: 170.3
click at [0, 71] on div "inbox reviewed recent all unclear take inventory issue suspicious failed recent…" at bounding box center [514, 257] width 1029 height 436
paste input "(Food, Snack & Drink) Passaic County Sheriff's Office"
click at [101, 52] on link "reviewed" at bounding box center [90, 54] width 34 height 14
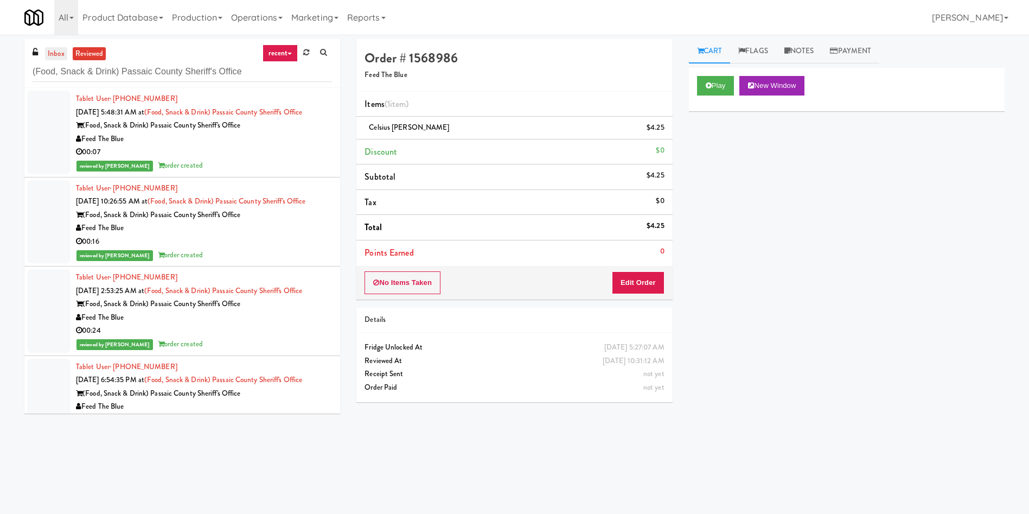
click at [58, 48] on link "inbox" at bounding box center [56, 54] width 22 height 14
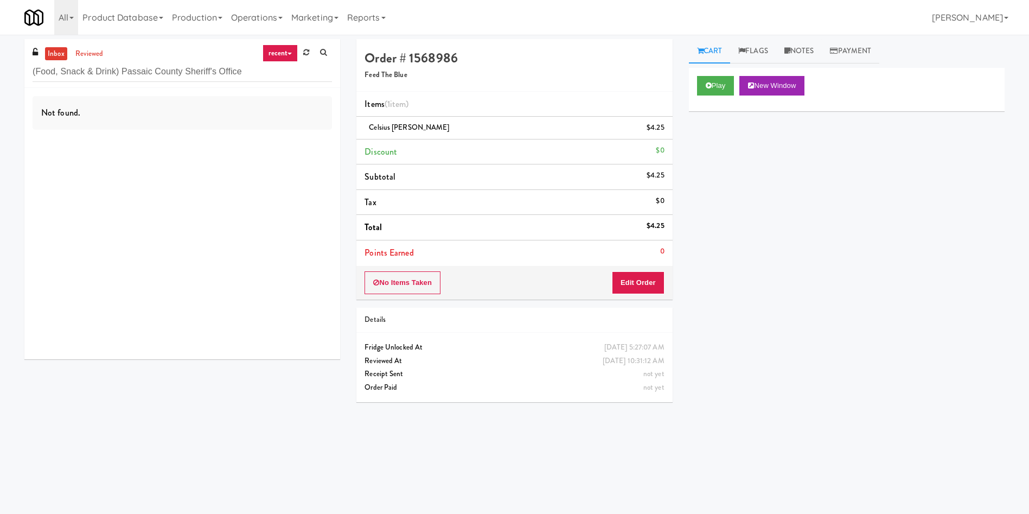
click at [294, 54] on link "recent" at bounding box center [281, 52] width 36 height 17
click at [296, 82] on link "all" at bounding box center [288, 75] width 87 height 20
click at [73, 56] on link "reviewed" at bounding box center [90, 54] width 34 height 14
click at [54, 55] on link "inbox" at bounding box center [56, 54] width 22 height 14
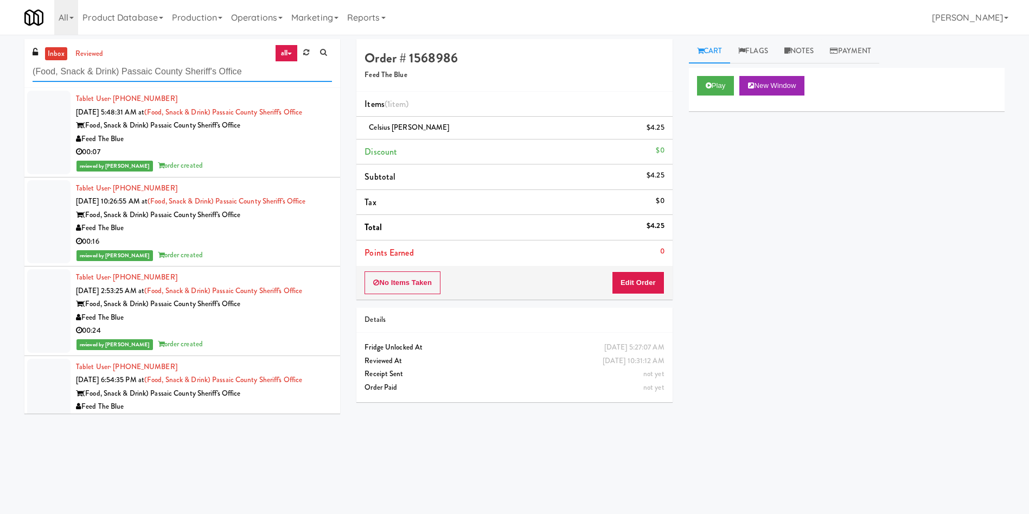
paste input "Lockheed Orlando Fab"
drag, startPoint x: 255, startPoint y: 76, endPoint x: 0, endPoint y: 73, distance: 255.0
click at [0, 73] on div "inbox reviewed all all unclear take inventory issue suspicious failed recent ad…" at bounding box center [514, 257] width 1029 height 436
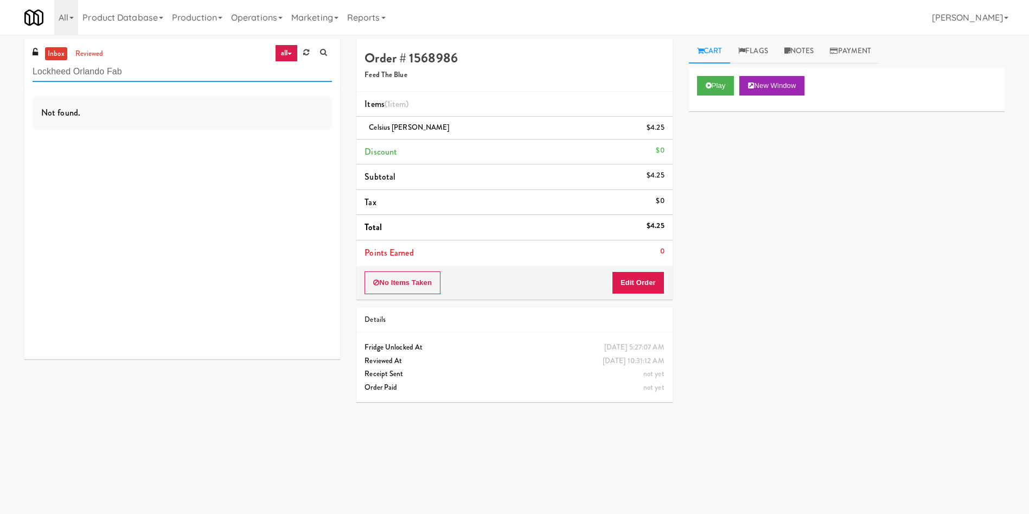
drag, startPoint x: 152, startPoint y: 71, endPoint x: 0, endPoint y: 54, distance: 153.4
click at [0, 54] on div "inbox reviewed all all unclear take inventory issue suspicious failed recent ad…" at bounding box center [514, 257] width 1029 height 436
drag, startPoint x: 176, startPoint y: 76, endPoint x: 0, endPoint y: 36, distance: 180.8
click at [0, 36] on div "inbox reviewed all all unclear take inventory issue suspicious failed recent ad…" at bounding box center [514, 255] width 1029 height 440
paste input "Icon - Ambient - Left"
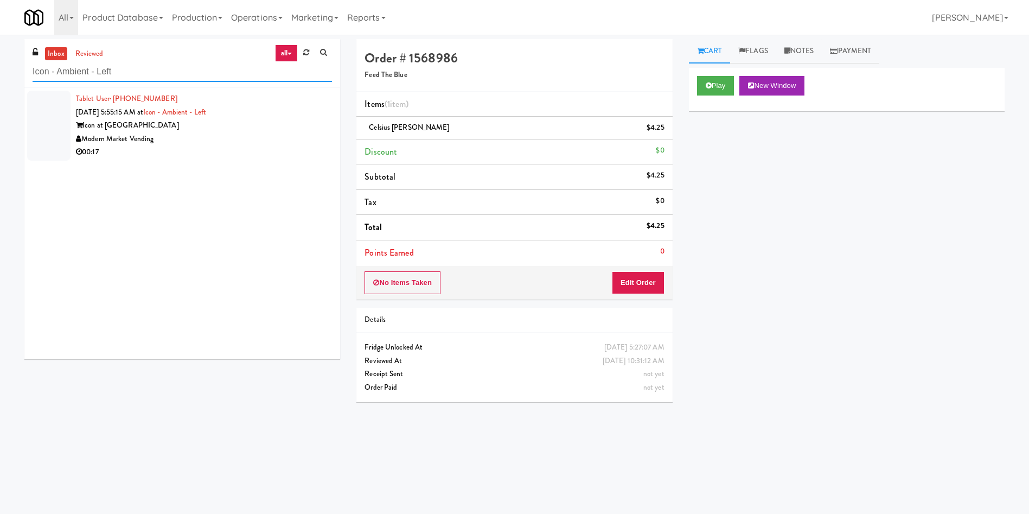
type input "Icon - Ambient - Left"
click at [65, 113] on div at bounding box center [48, 126] width 43 height 70
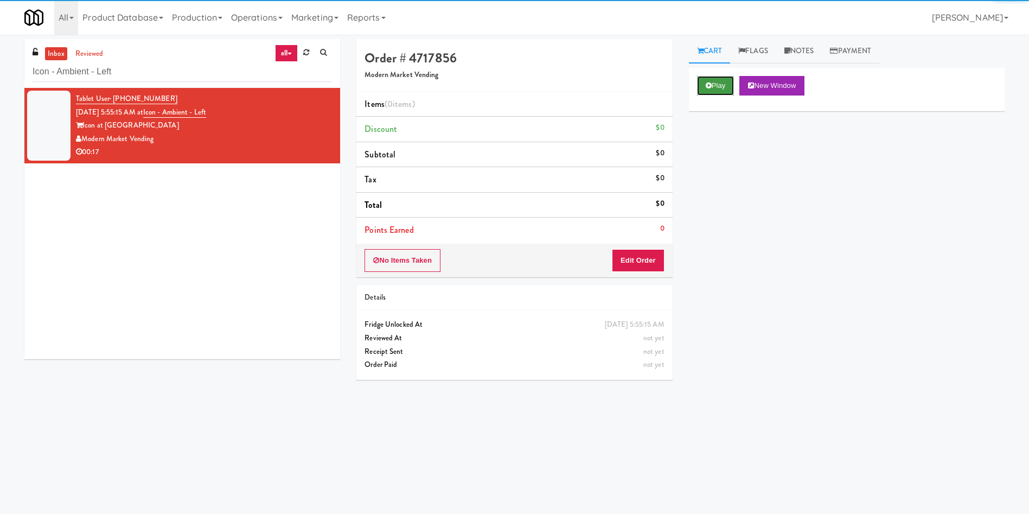
click at [704, 85] on button "Play" at bounding box center [715, 86] width 37 height 20
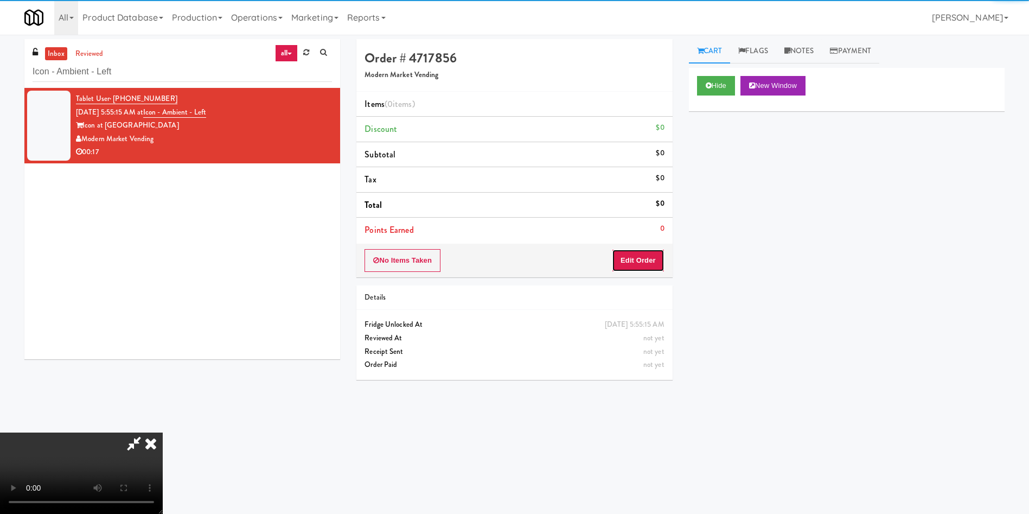
click at [656, 262] on button "Edit Order" at bounding box center [638, 260] width 53 height 23
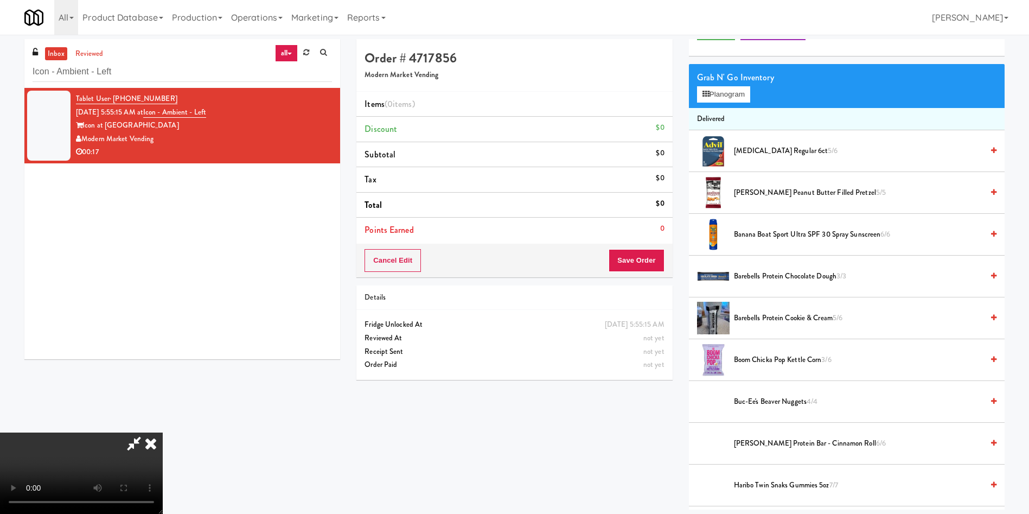
scroll to position [81, 0]
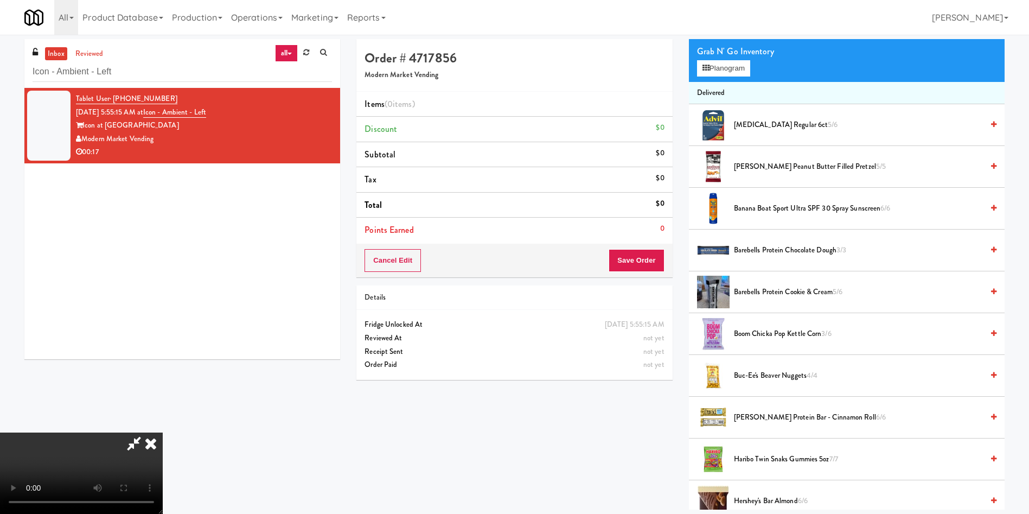
click at [163, 432] on video at bounding box center [81, 472] width 163 height 81
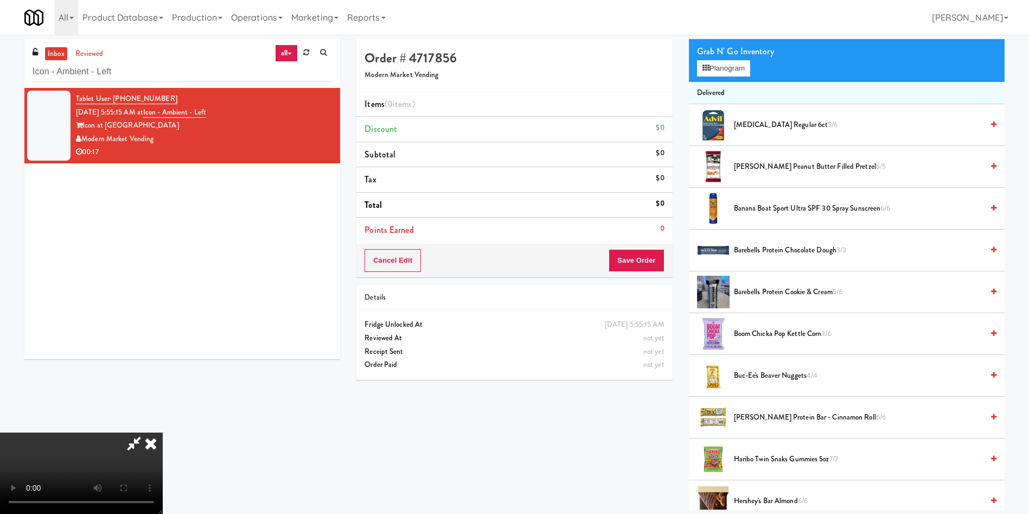
click at [163, 432] on video at bounding box center [81, 472] width 163 height 81
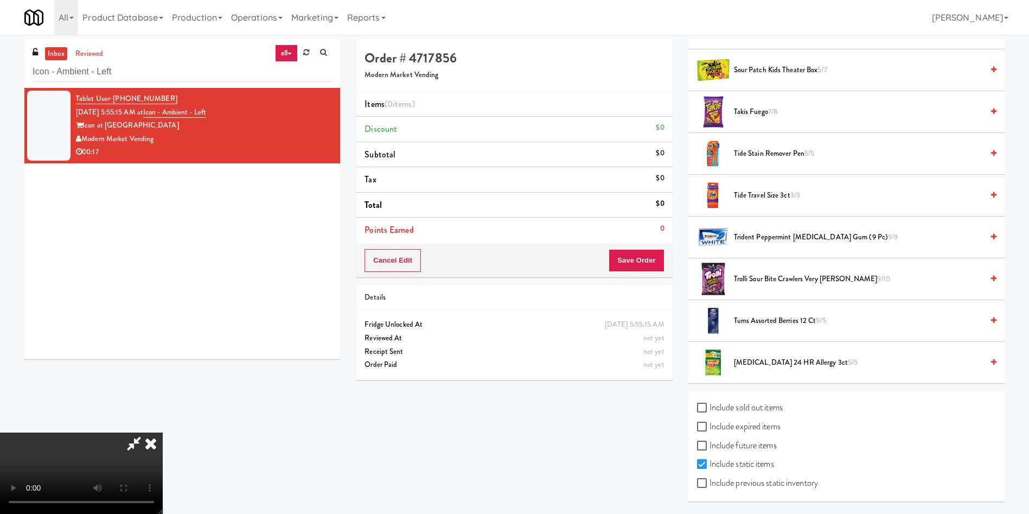
scroll to position [811, 0]
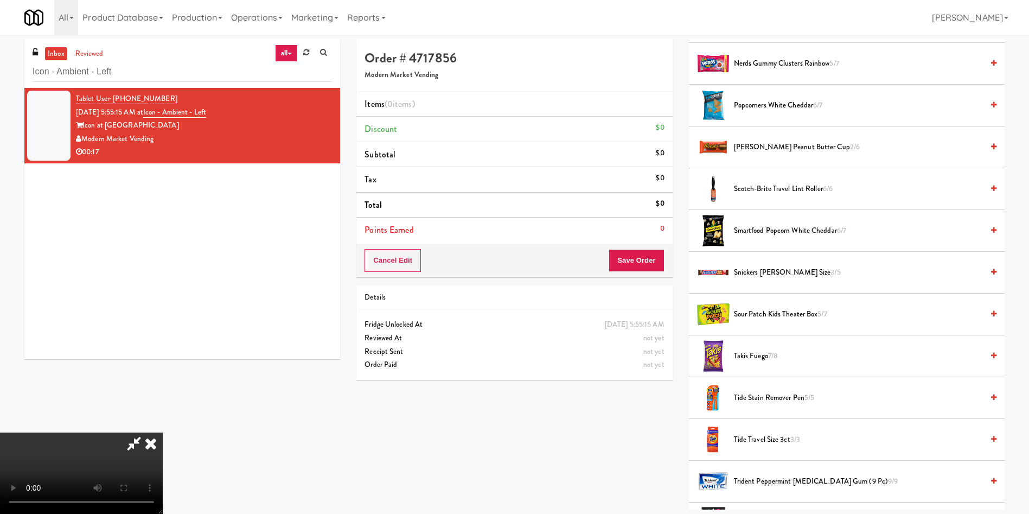
drag, startPoint x: 767, startPoint y: 359, endPoint x: 593, endPoint y: 343, distance: 174.8
click at [767, 359] on span "Takis Fuego 7/8" at bounding box center [858, 356] width 249 height 14
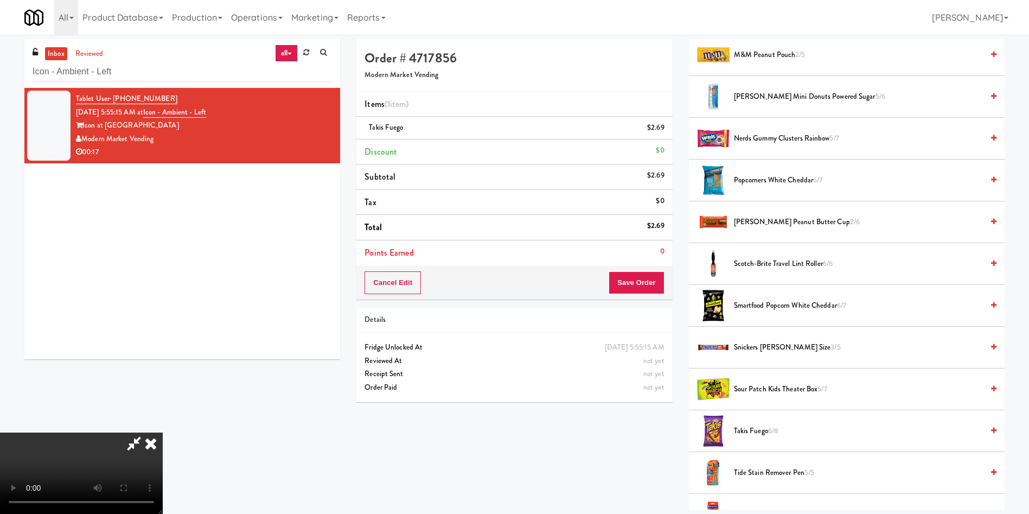
scroll to position [730, 0]
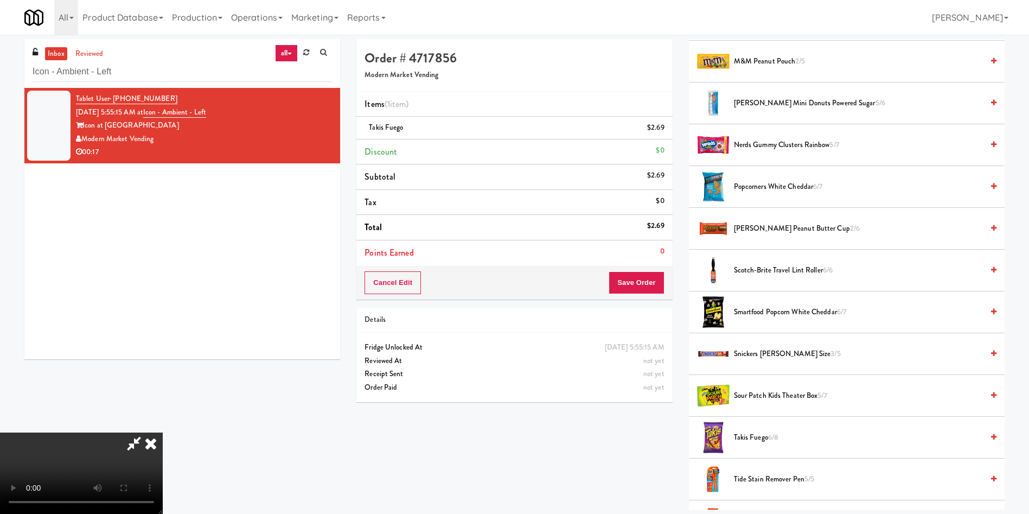
click at [761, 229] on span "Reese's Peanut Butter Cup 2/6" at bounding box center [858, 229] width 249 height 14
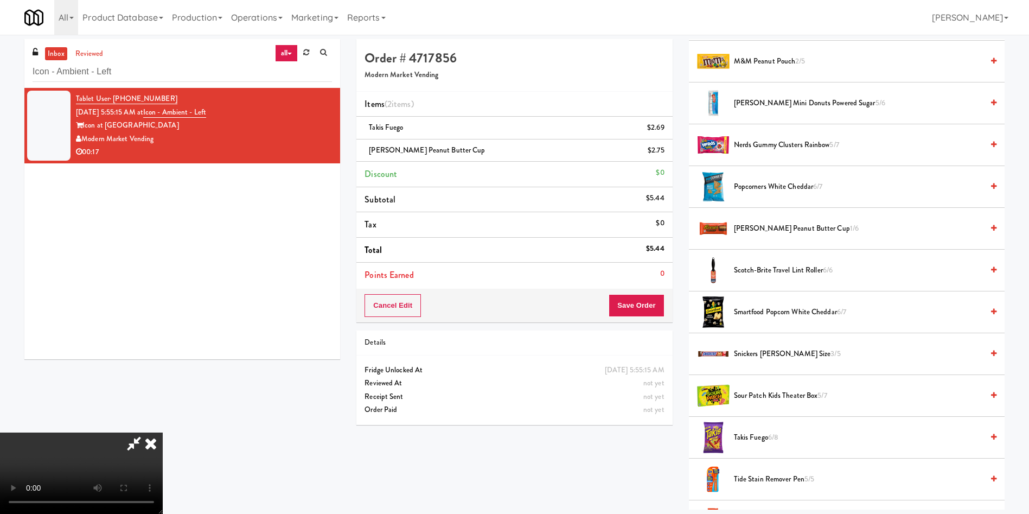
click at [777, 227] on span "Reese's Peanut Butter Cup 1/6" at bounding box center [858, 229] width 249 height 14
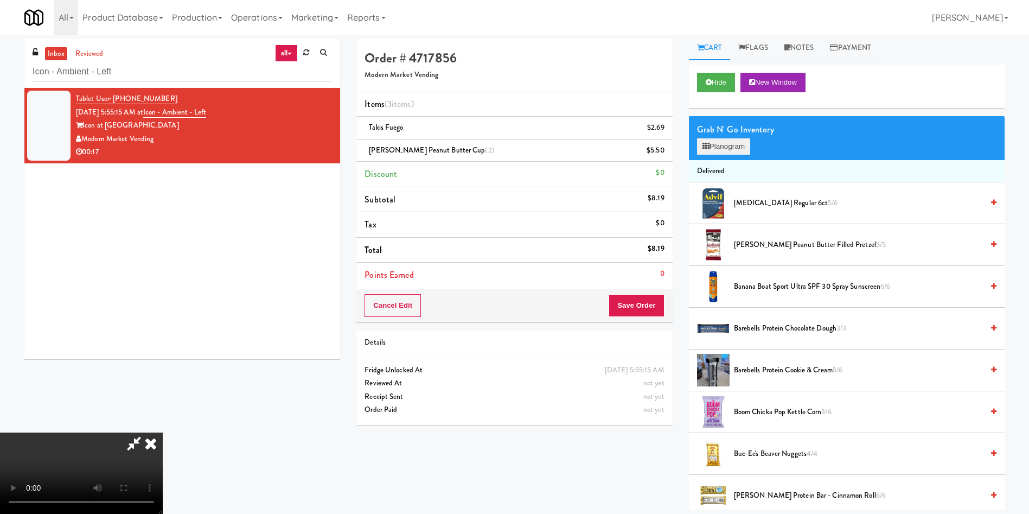
scroll to position [0, 0]
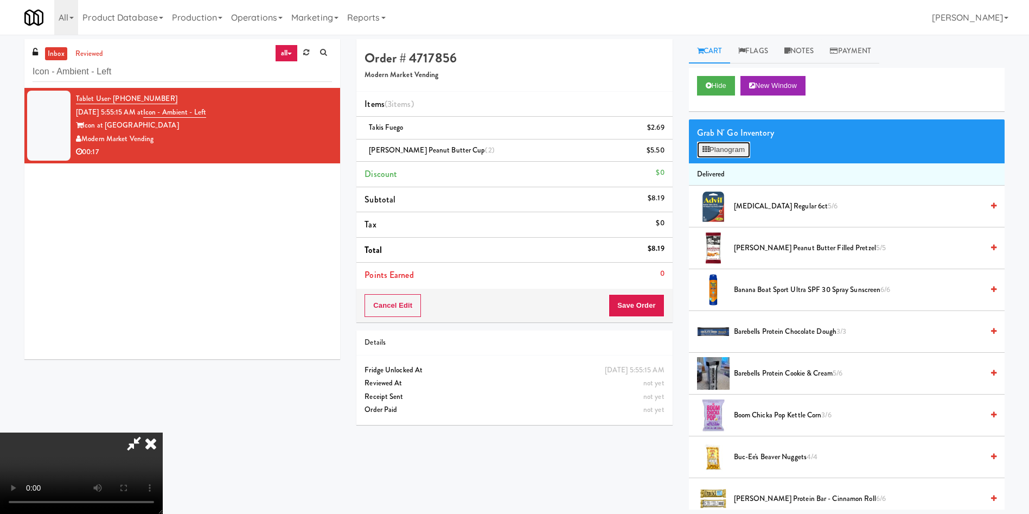
click at [720, 146] on button "Planogram" at bounding box center [723, 150] width 53 height 16
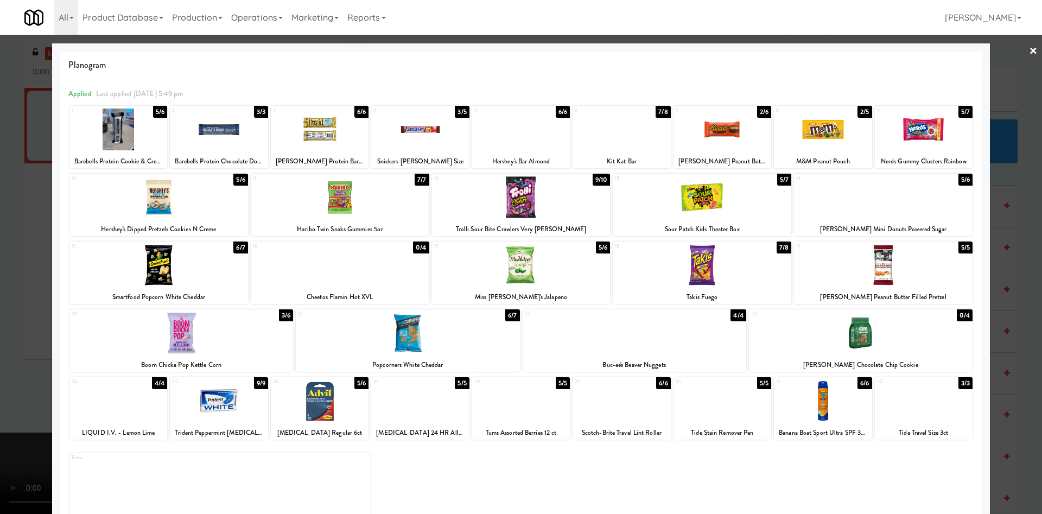
drag, startPoint x: 30, startPoint y: 165, endPoint x: 212, endPoint y: 250, distance: 200.2
click at [33, 165] on div at bounding box center [521, 257] width 1042 height 514
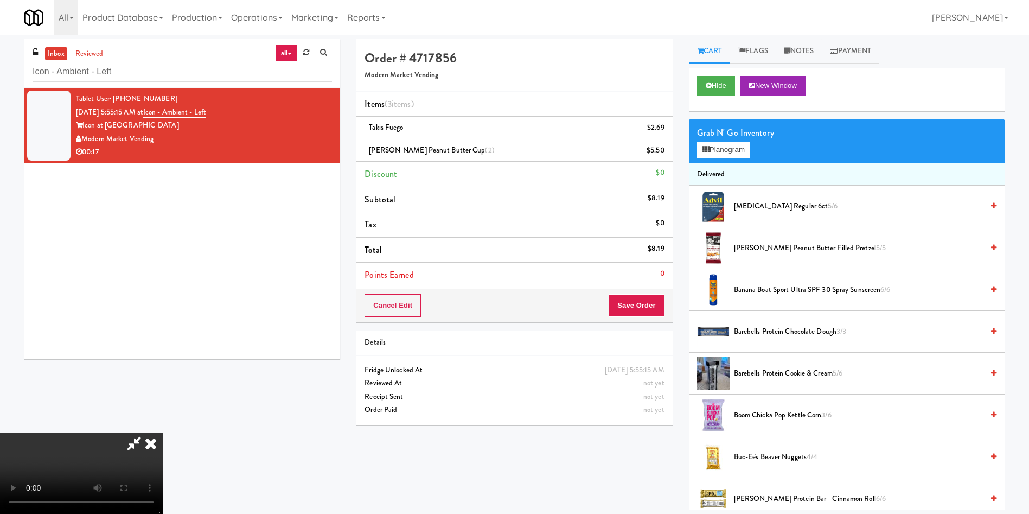
click at [163, 432] on video at bounding box center [81, 472] width 163 height 81
click at [643, 307] on button "Save Order" at bounding box center [636, 305] width 55 height 23
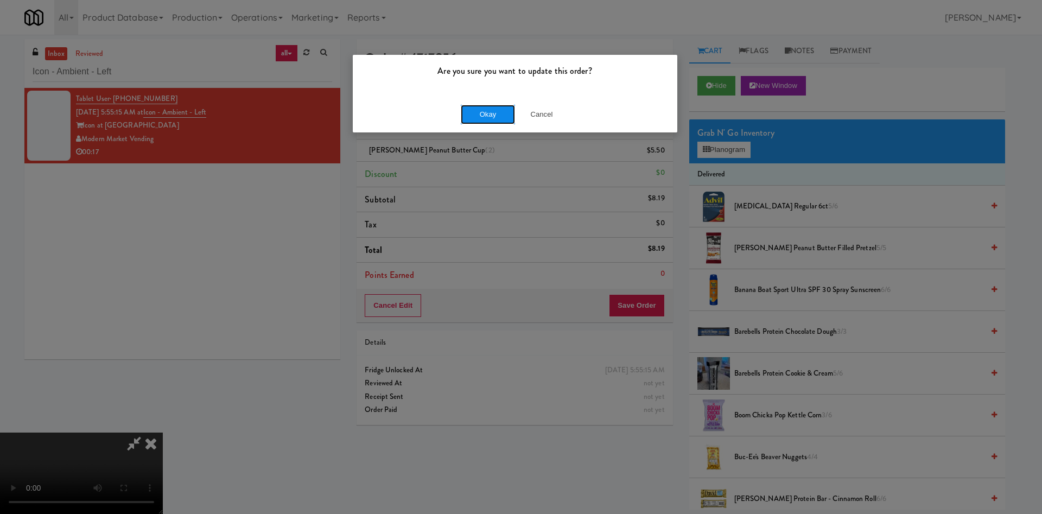
click at [503, 109] on button "Okay" at bounding box center [488, 115] width 54 height 20
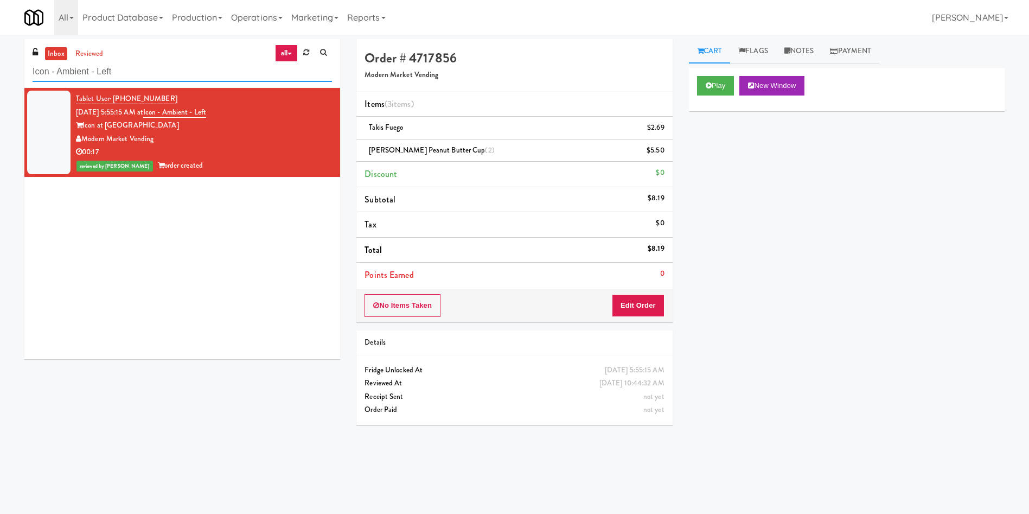
paste input "The Monarch Combo"
drag, startPoint x: 158, startPoint y: 76, endPoint x: 0, endPoint y: 30, distance: 164.8
click at [0, 35] on body "Are you sure you want to update this order? Okay Cancel Okay Are you sure you w…" at bounding box center [514, 292] width 1029 height 514
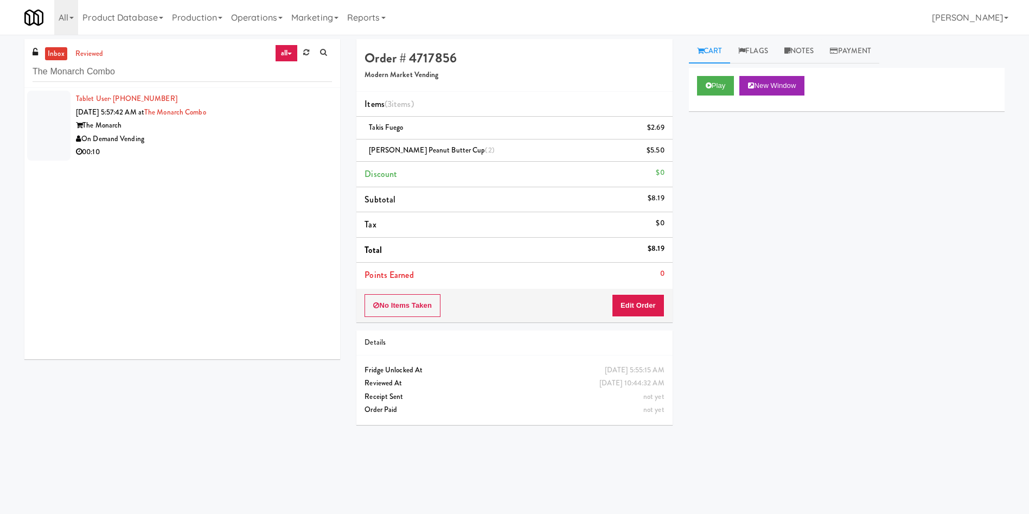
click at [27, 127] on div at bounding box center [48, 126] width 43 height 70
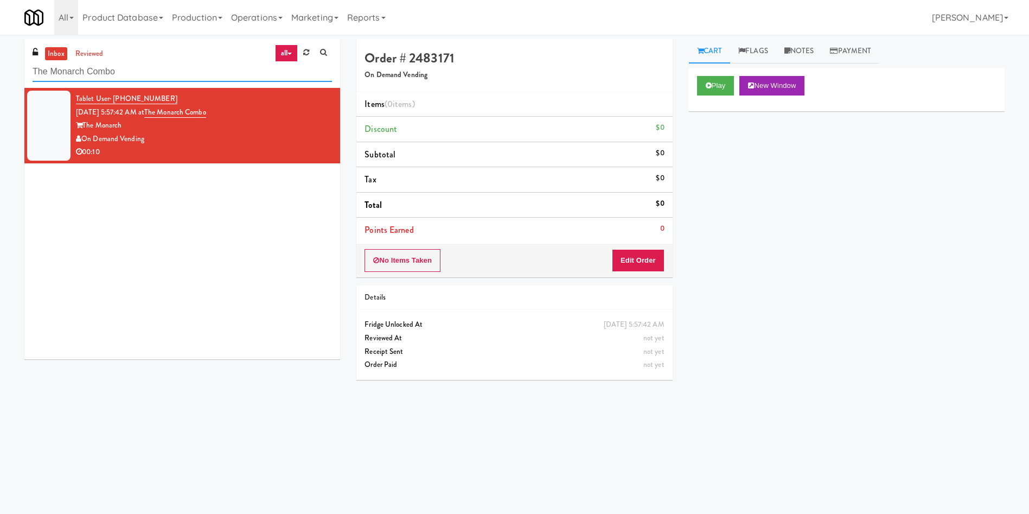
drag, startPoint x: 131, startPoint y: 71, endPoint x: 0, endPoint y: 23, distance: 139.5
click at [0, 35] on body "Are you sure you want to update this order? Okay Cancel Okay Are you sure you w…" at bounding box center [514, 292] width 1029 height 514
paste input "(Food, Snack & Drink) South Brunswick Police Department"
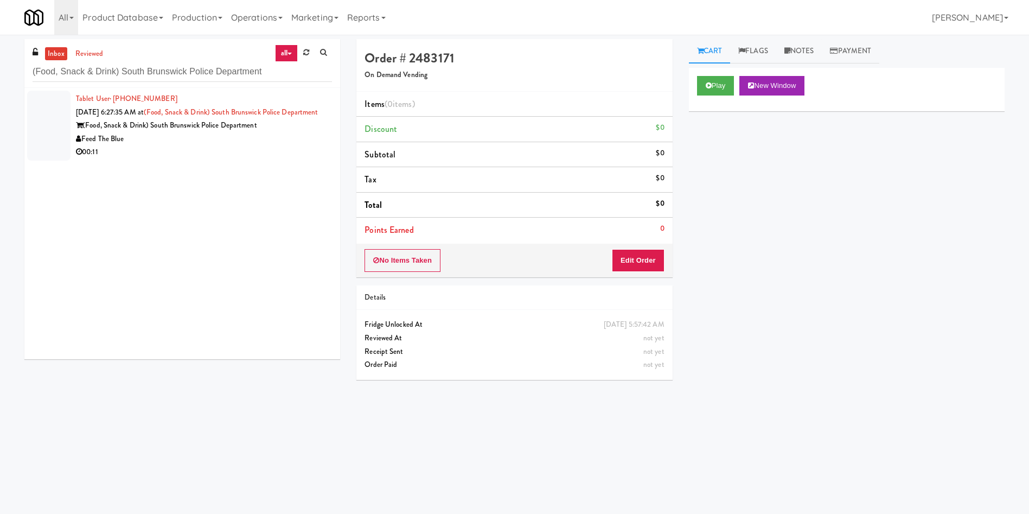
click at [45, 118] on div at bounding box center [48, 126] width 43 height 70
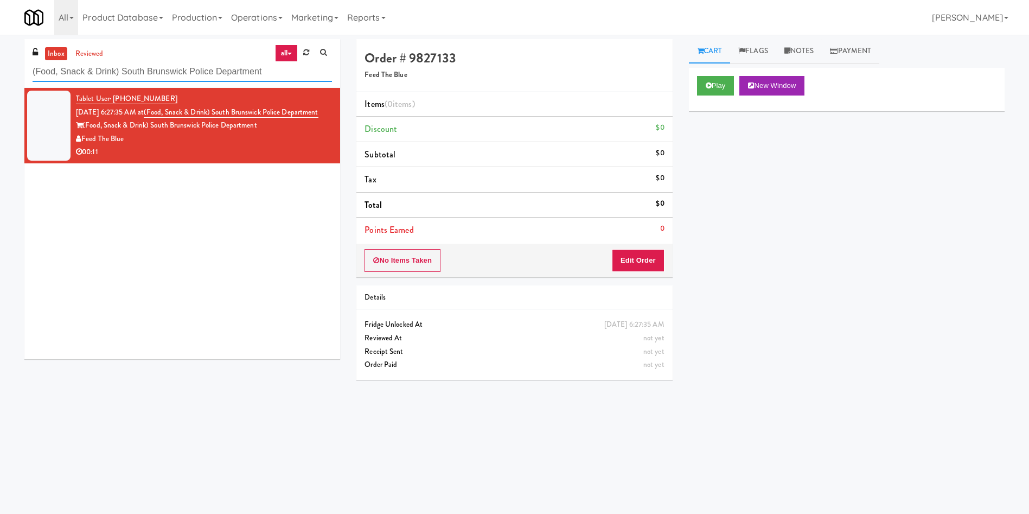
drag, startPoint x: 274, startPoint y: 75, endPoint x: 0, endPoint y: 21, distance: 279.7
click at [0, 35] on body "Are you sure you want to update this order? Okay Cancel Okay Are you sure you w…" at bounding box center [514, 292] width 1029 height 514
paste input "MUSE - Main Floor"
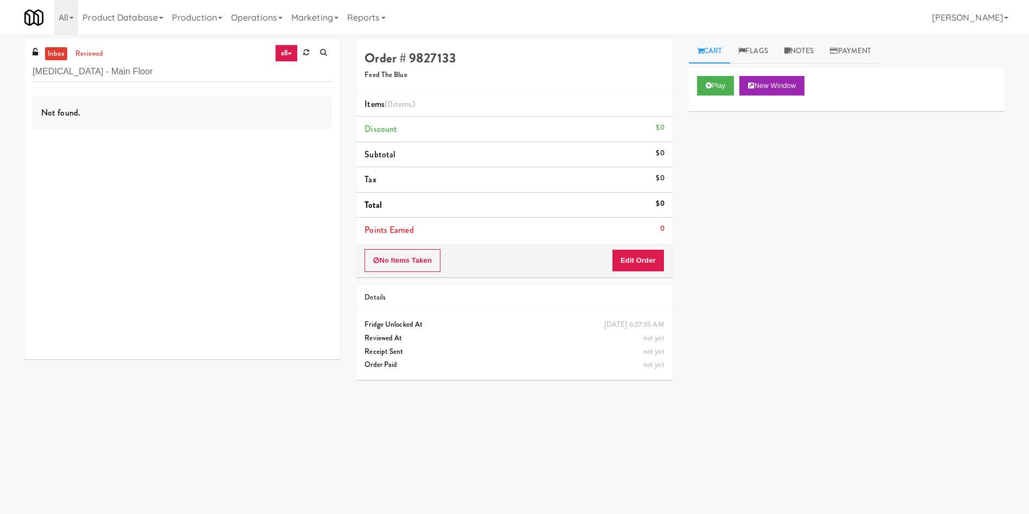
click at [65, 47] on link "inbox" at bounding box center [56, 54] width 22 height 14
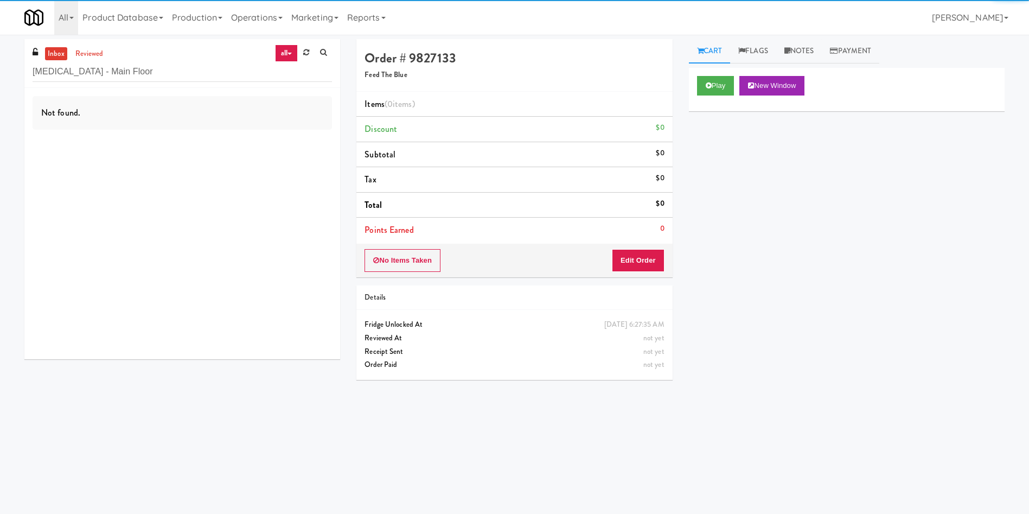
click at [45, 53] on link "inbox" at bounding box center [56, 54] width 22 height 14
click at [55, 53] on link "inbox" at bounding box center [56, 54] width 22 height 14
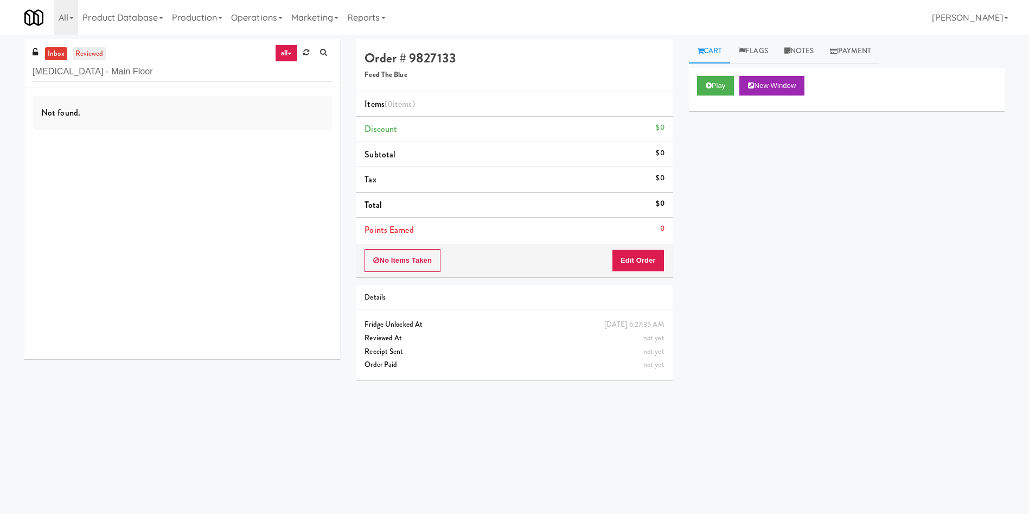
click at [101, 54] on link "reviewed" at bounding box center [90, 54] width 34 height 14
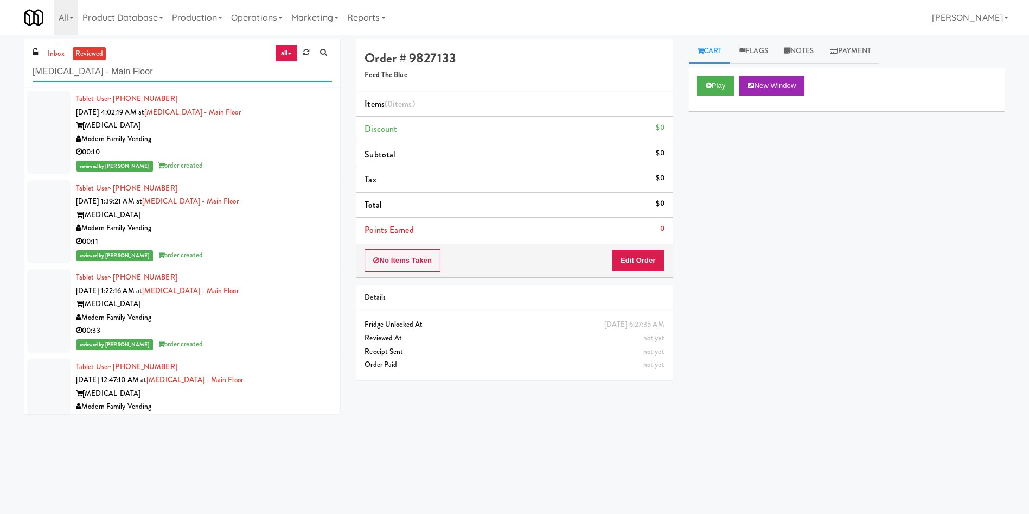
click at [0, 72] on div "inbox reviewed all all unclear take inventory issue suspicious failed recent ad…" at bounding box center [514, 257] width 1029 height 436
drag, startPoint x: 118, startPoint y: 65, endPoint x: 9, endPoint y: 61, distance: 109.1
click at [3, 62] on div "inbox reviewed all all unclear take inventory issue suspicious failed recent ad…" at bounding box center [514, 257] width 1029 height 436
paste input "The Monarch Combo"
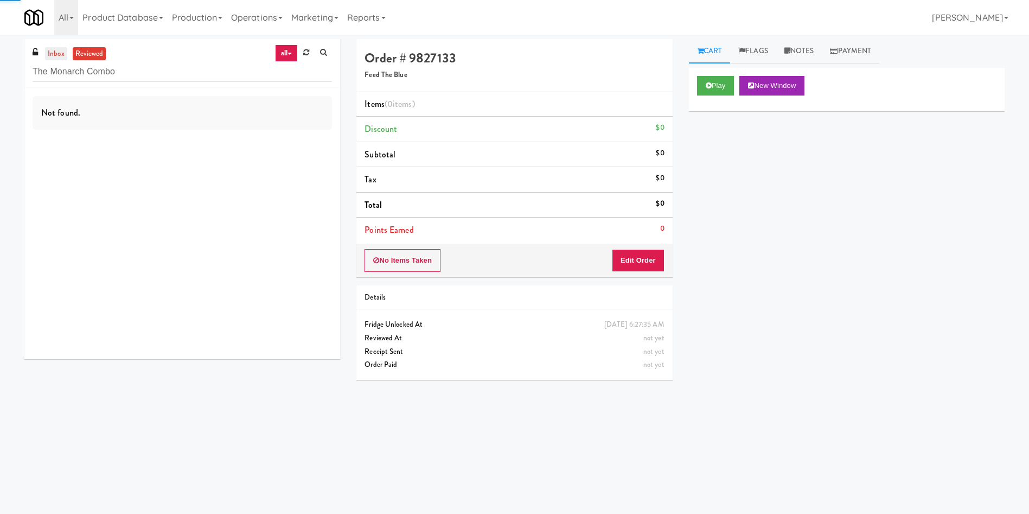
click at [49, 52] on link "inbox" at bounding box center [56, 54] width 22 height 14
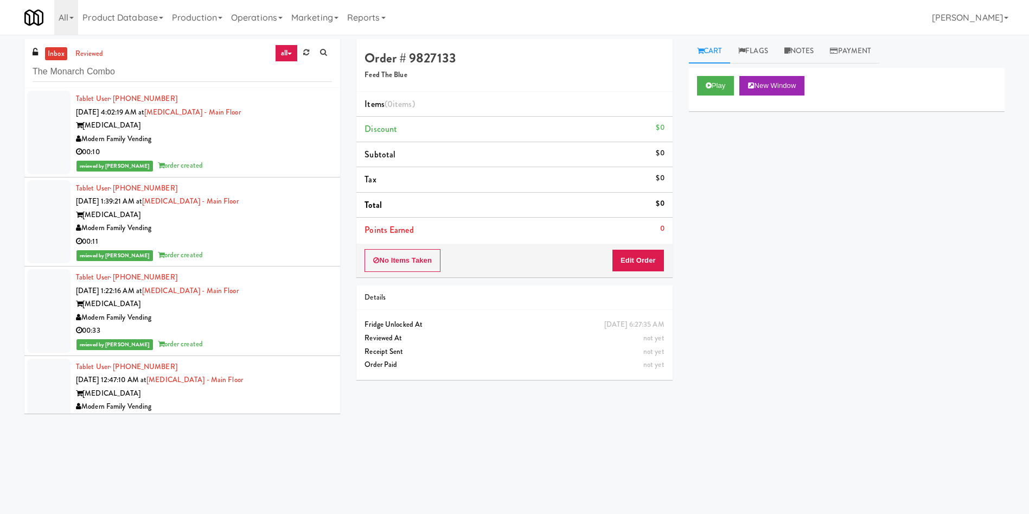
click at [53, 51] on link "inbox" at bounding box center [56, 54] width 22 height 14
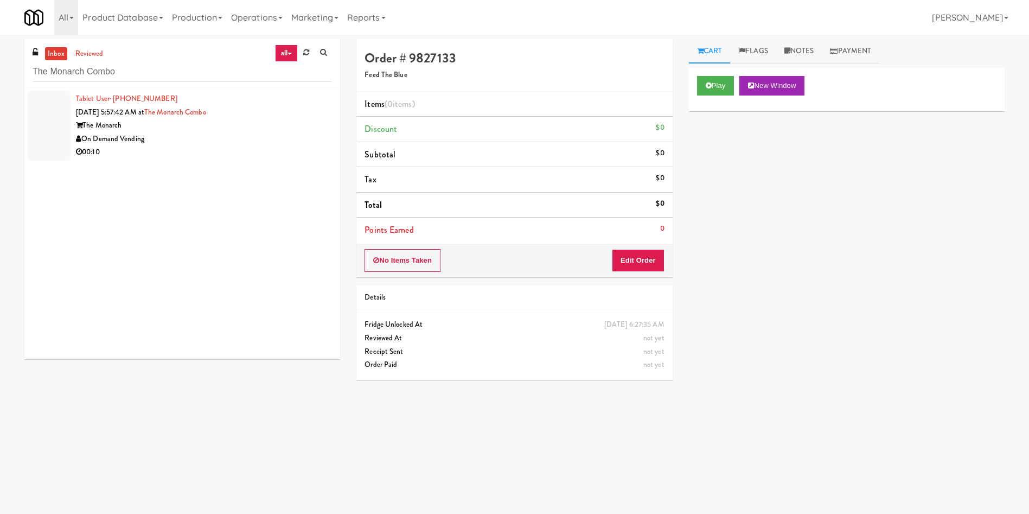
click at [46, 126] on div at bounding box center [48, 126] width 43 height 70
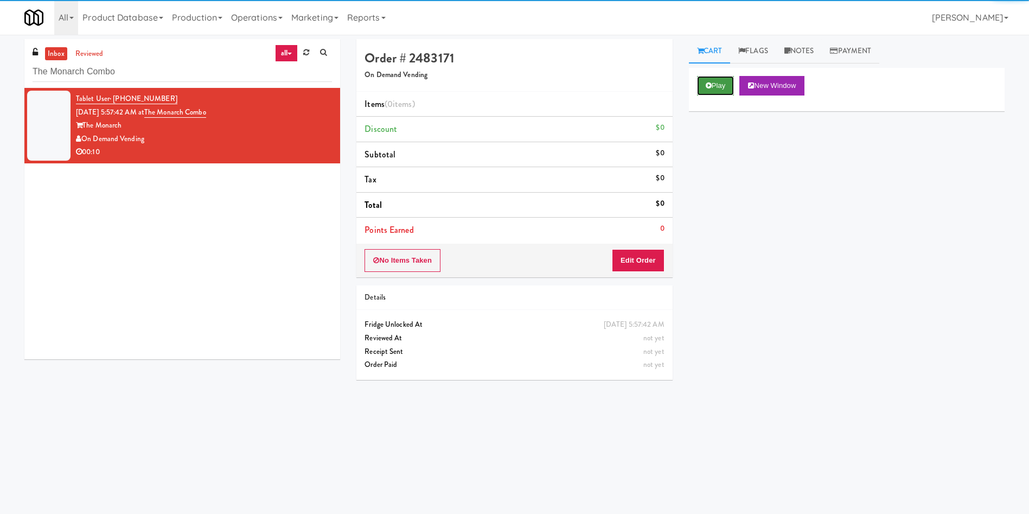
click at [704, 88] on button "Play" at bounding box center [715, 86] width 37 height 20
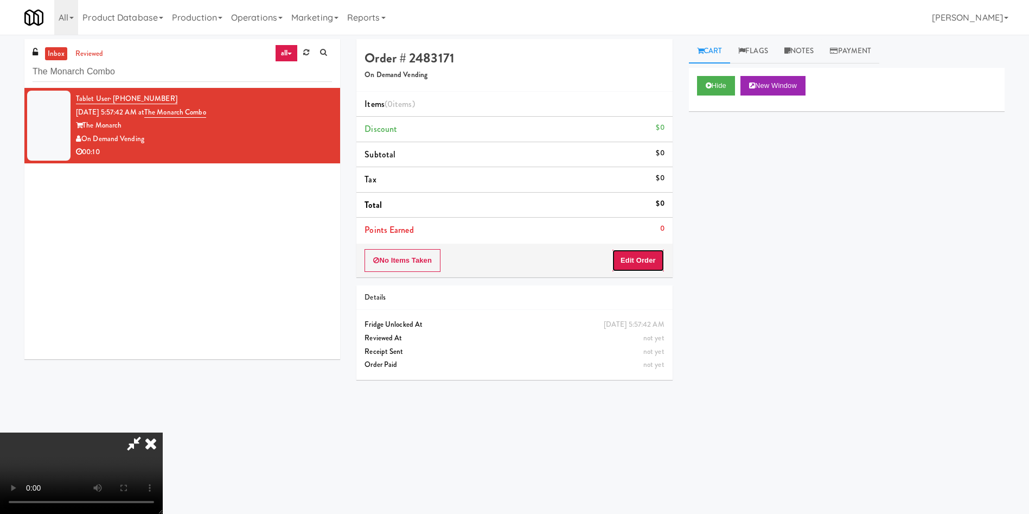
click at [652, 262] on button "Edit Order" at bounding box center [638, 260] width 53 height 23
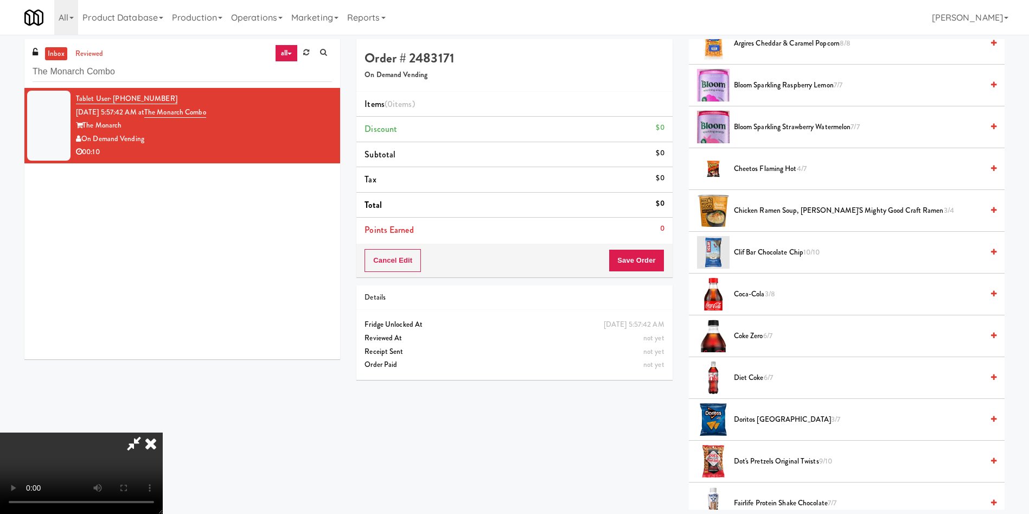
scroll to position [159, 0]
click at [163, 432] on video at bounding box center [81, 472] width 163 height 81
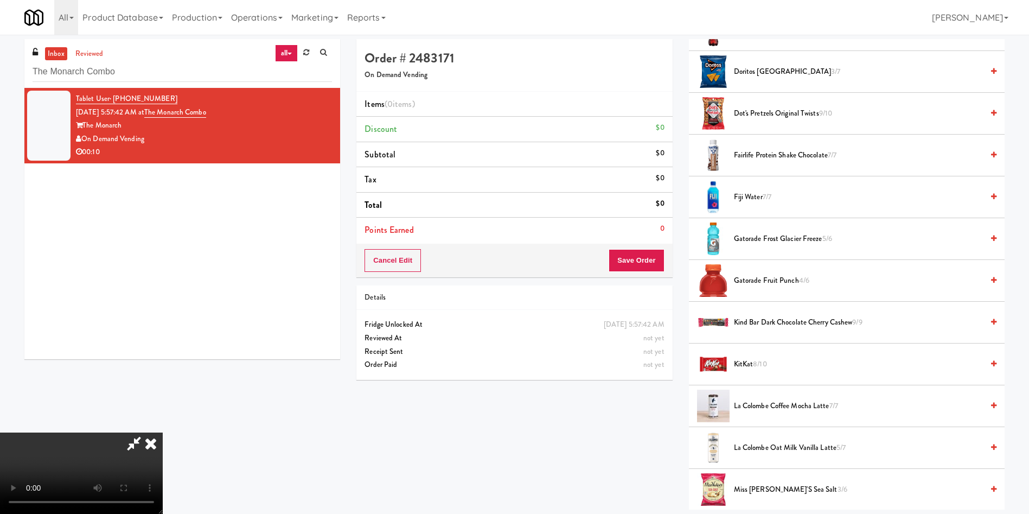
scroll to position [570, 0]
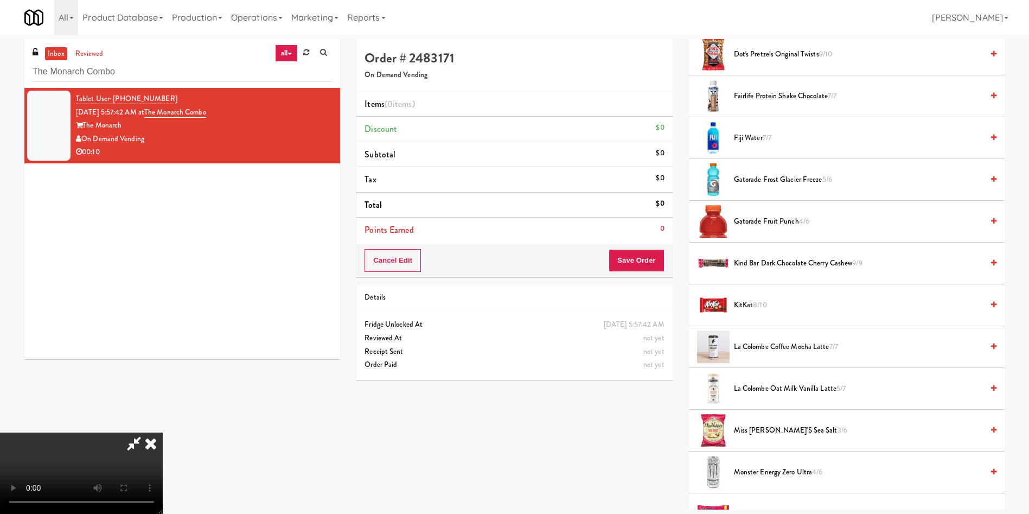
click at [776, 222] on span "Gatorade Fruit Punch 4/6" at bounding box center [858, 222] width 249 height 14
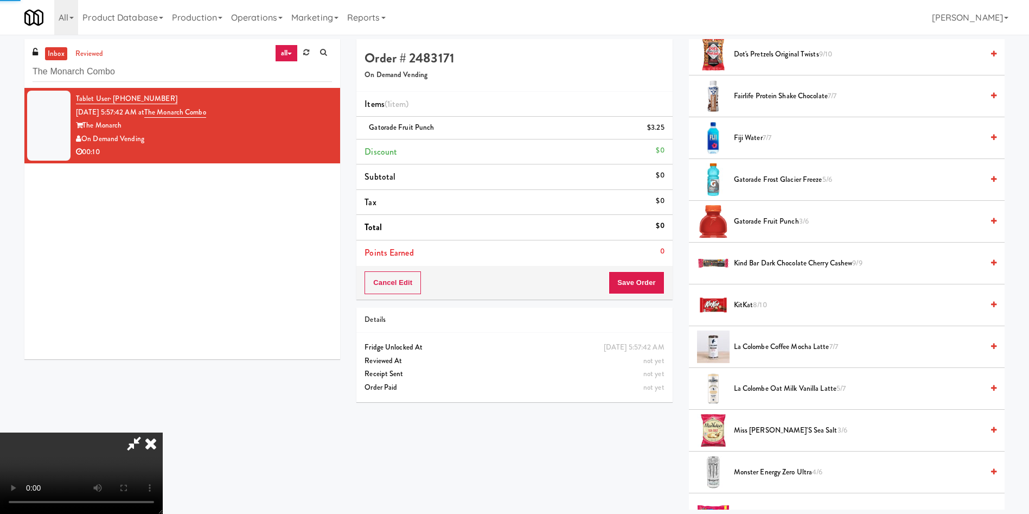
click at [163, 432] on video at bounding box center [81, 472] width 163 height 81
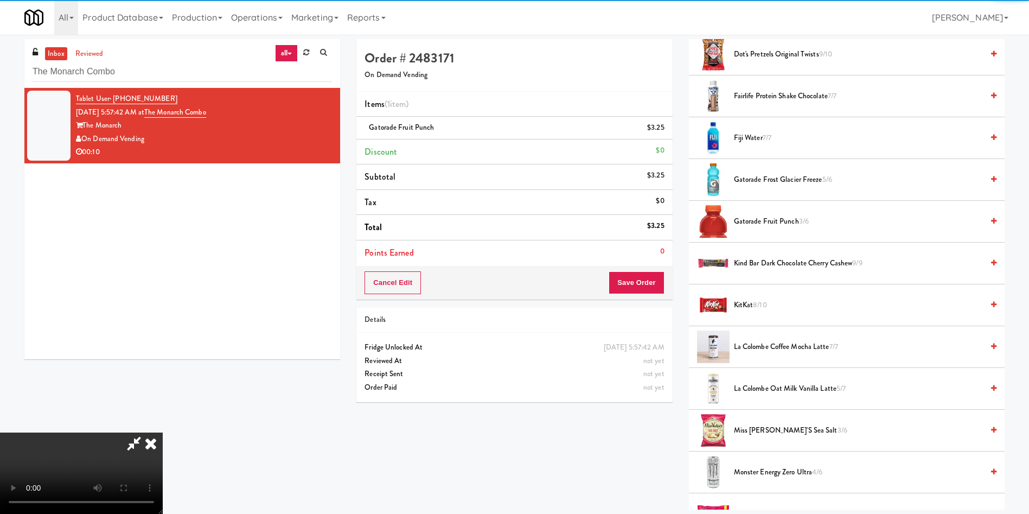
scroll to position [159, 0]
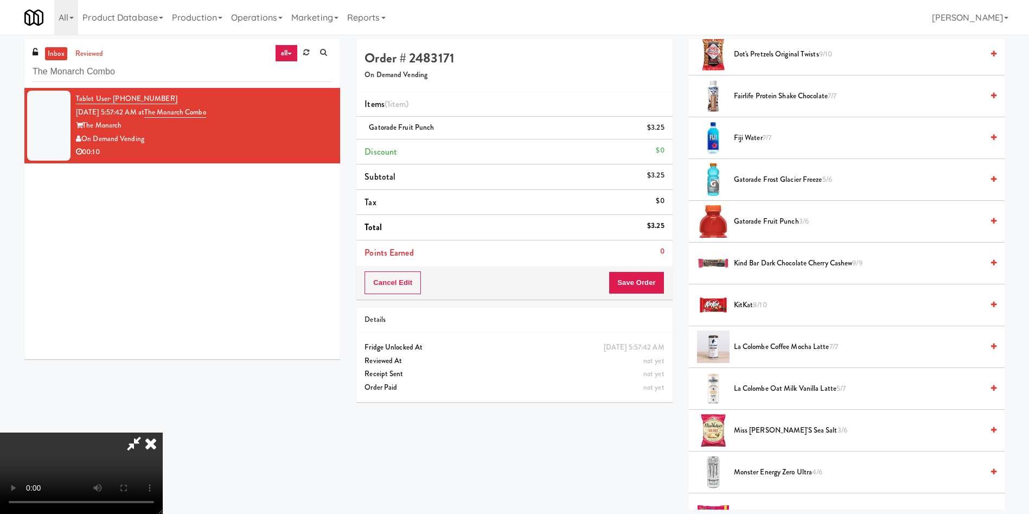
click at [163, 432] on video at bounding box center [81, 472] width 163 height 81
click at [795, 221] on span "Gatorade Fruit Punch 3/6" at bounding box center [858, 222] width 249 height 14
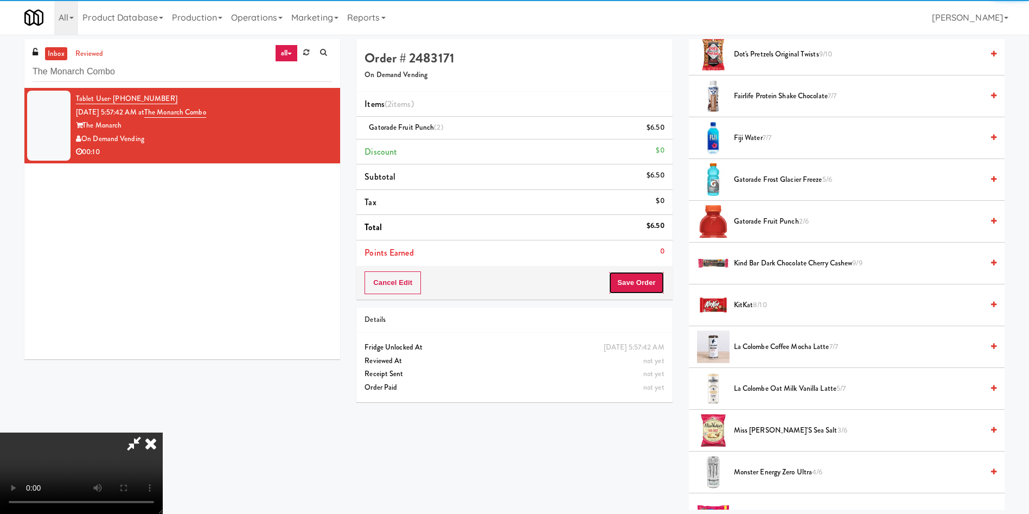
click at [628, 273] on button "Save Order" at bounding box center [636, 282] width 55 height 23
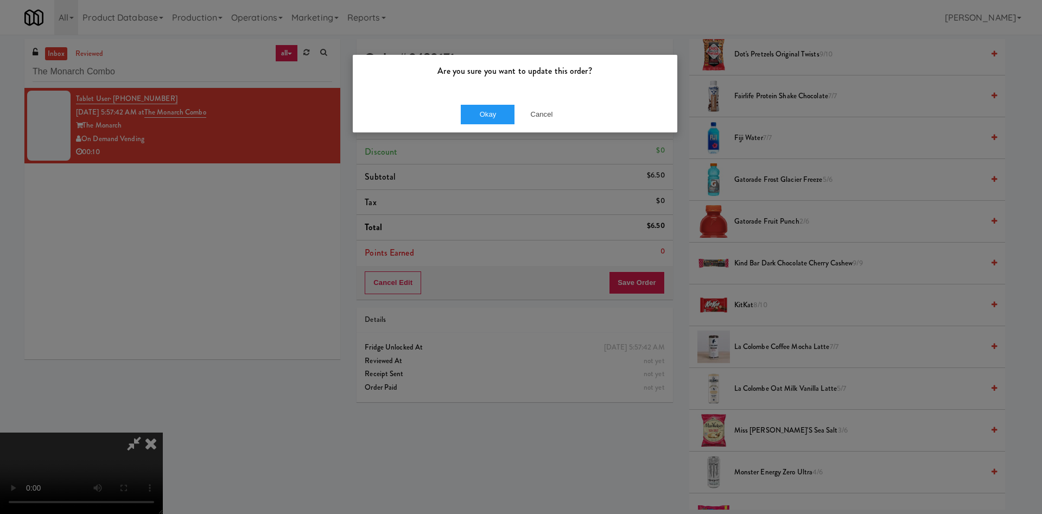
click at [495, 103] on div "Okay Cancel" at bounding box center [515, 114] width 324 height 36
click at [495, 112] on button "Okay" at bounding box center [488, 115] width 54 height 20
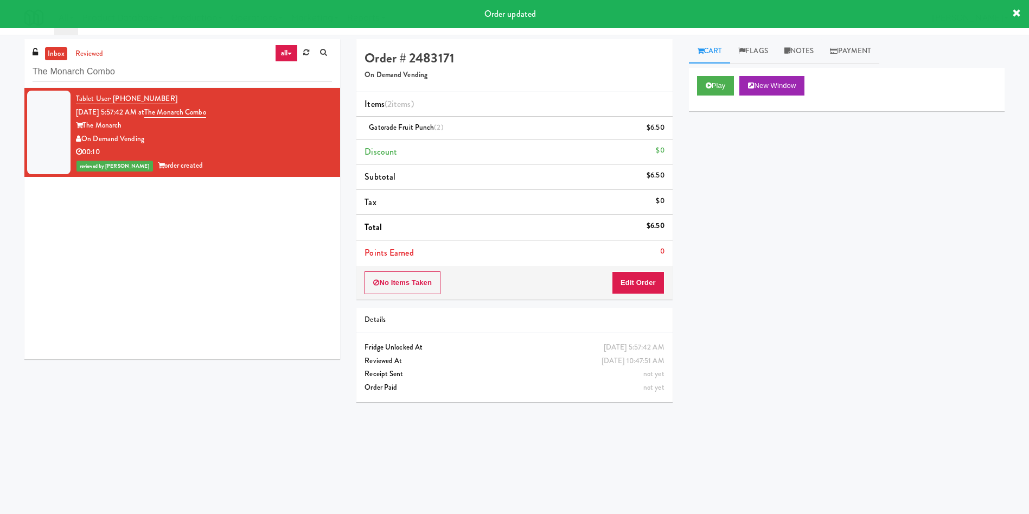
scroll to position [0, 0]
drag, startPoint x: 174, startPoint y: 64, endPoint x: 0, endPoint y: 30, distance: 177.5
click at [0, 35] on body "Order updated Are you sure you want to update this order? Okay Cancel Okay Are …" at bounding box center [514, 292] width 1029 height 514
paste input "HP Employee Lounge Drinks"
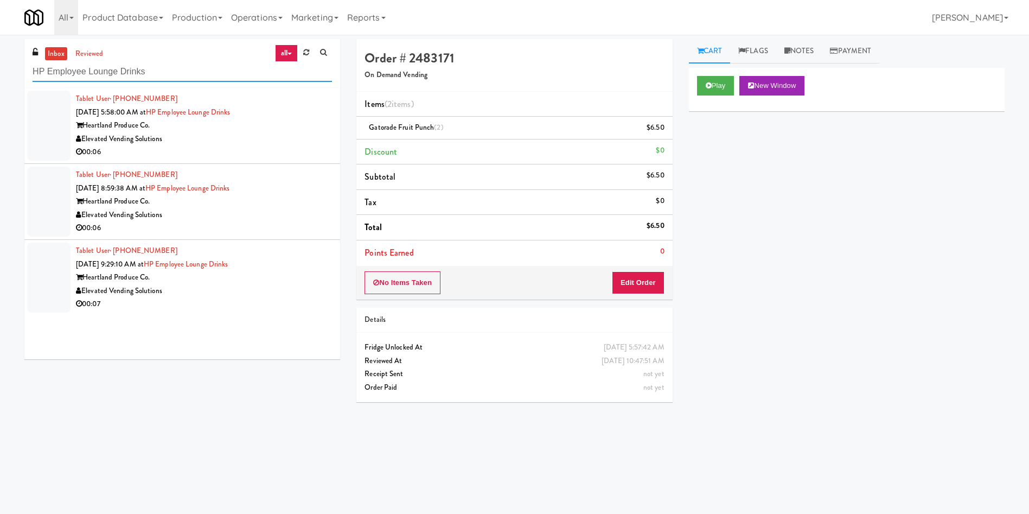
type input "HP Employee Lounge Drinks"
click at [65, 126] on div at bounding box center [48, 126] width 43 height 70
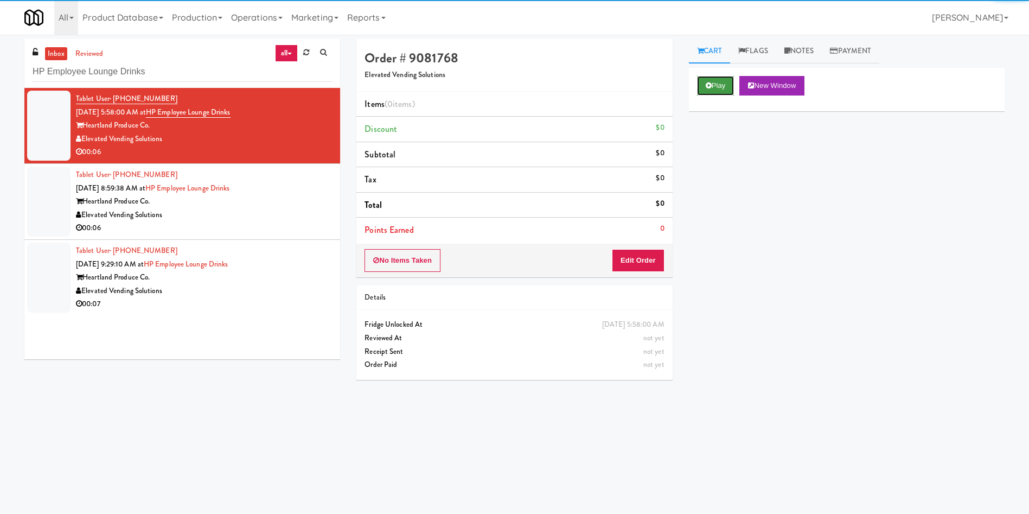
click at [717, 85] on button "Play" at bounding box center [715, 86] width 37 height 20
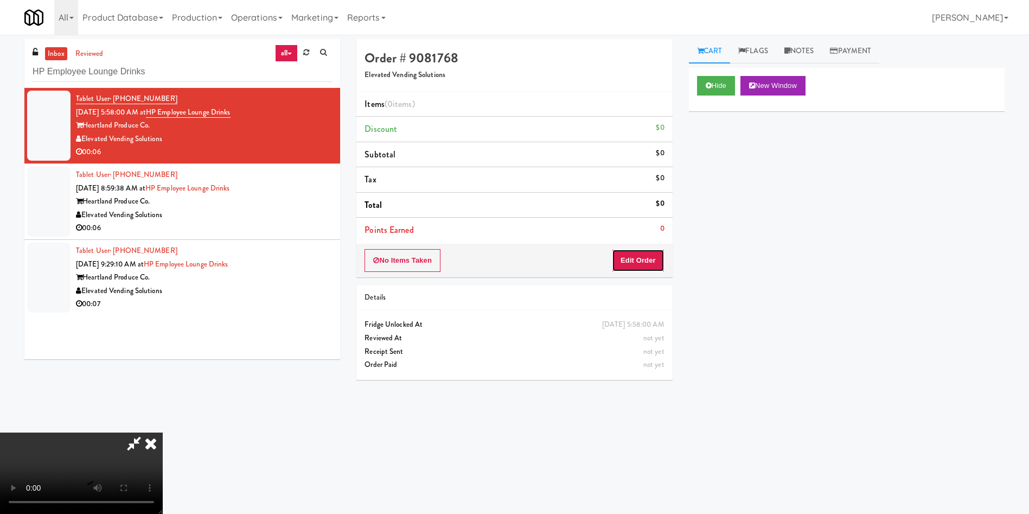
click at [641, 259] on button "Edit Order" at bounding box center [638, 260] width 53 height 23
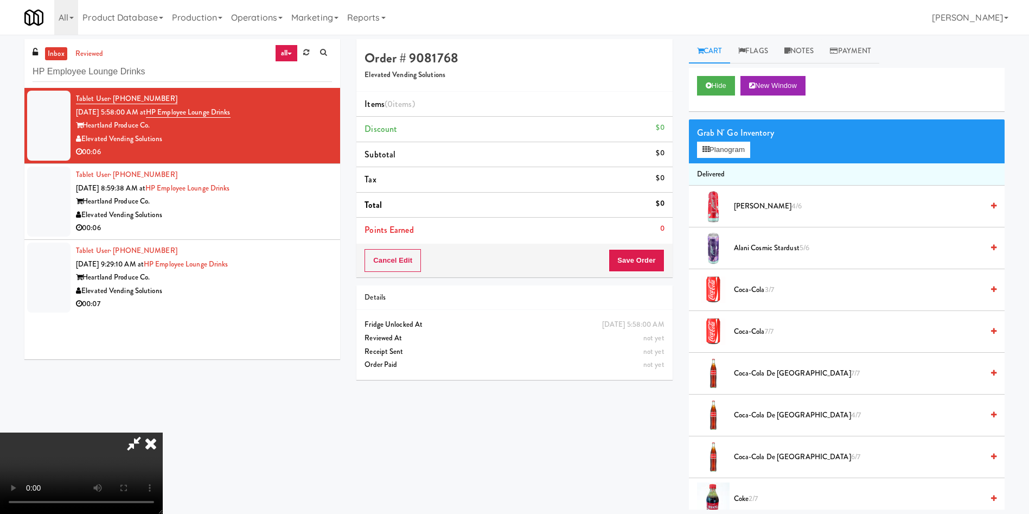
click at [163, 432] on video at bounding box center [81, 472] width 163 height 81
click at [746, 328] on span "Coca-Cola 7/7" at bounding box center [858, 332] width 249 height 14
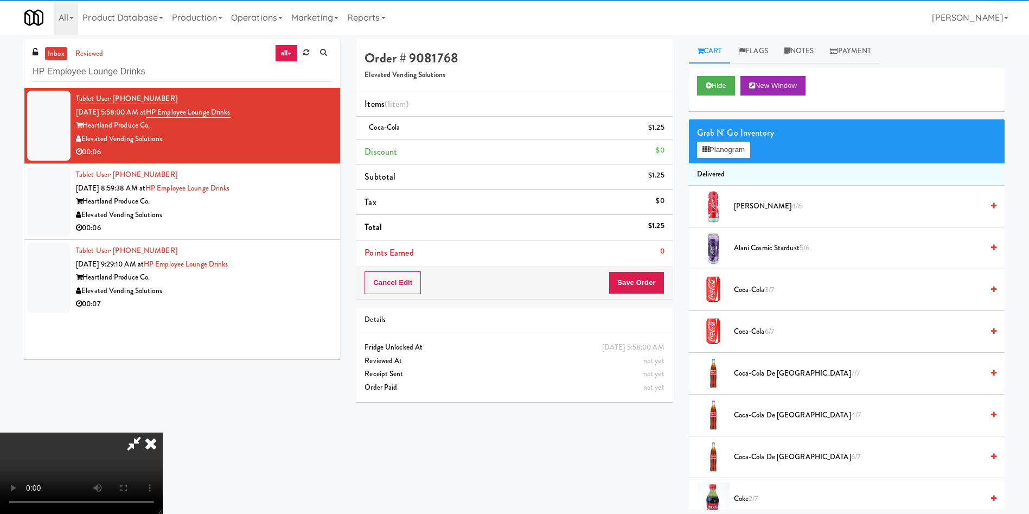
click at [739, 288] on span "Coca-Cola 3/7" at bounding box center [858, 290] width 249 height 14
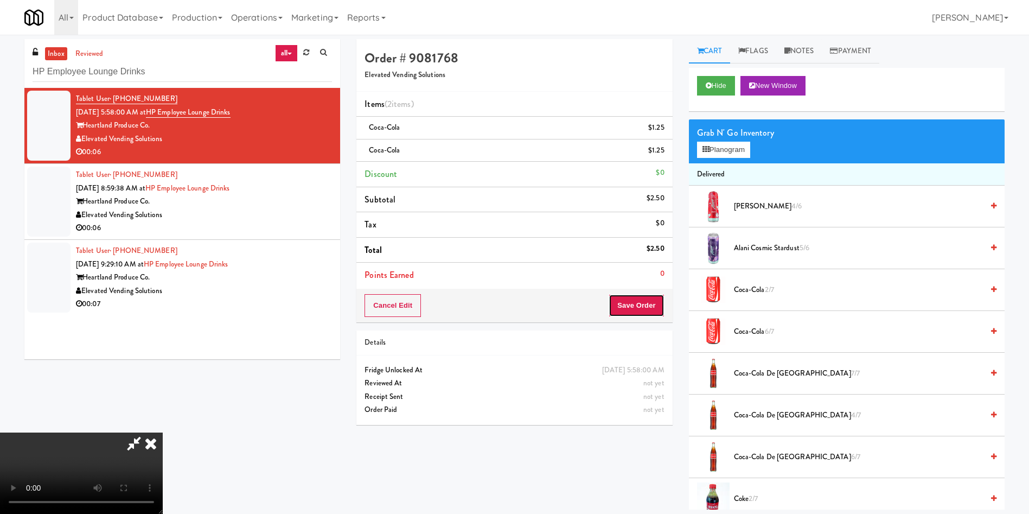
click at [644, 305] on button "Save Order" at bounding box center [636, 305] width 55 height 23
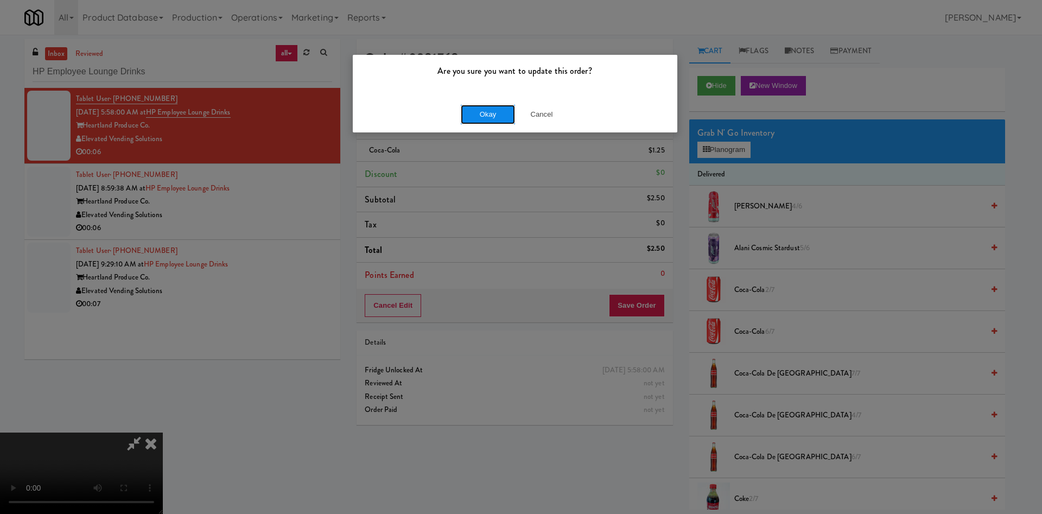
click at [491, 119] on button "Okay" at bounding box center [488, 115] width 54 height 20
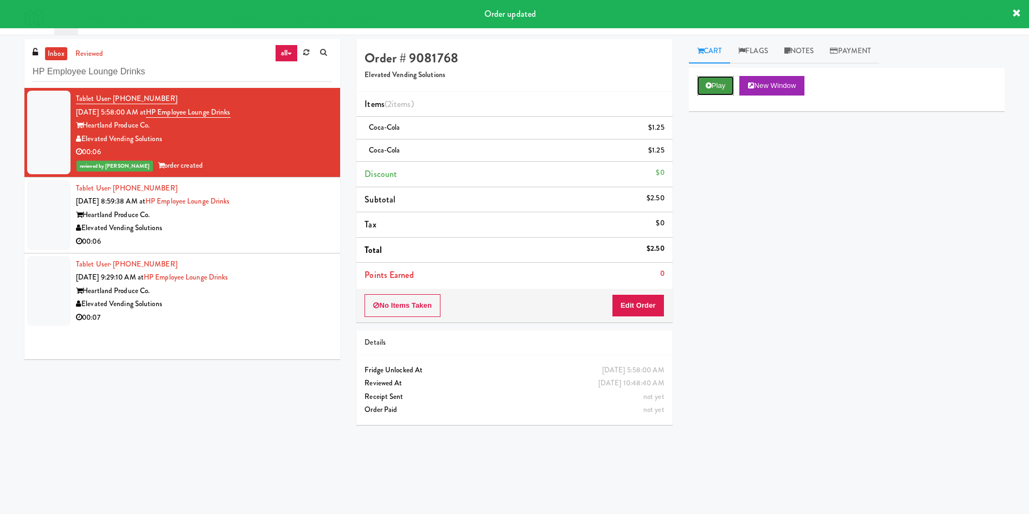
click at [715, 86] on button "Play" at bounding box center [715, 86] width 37 height 20
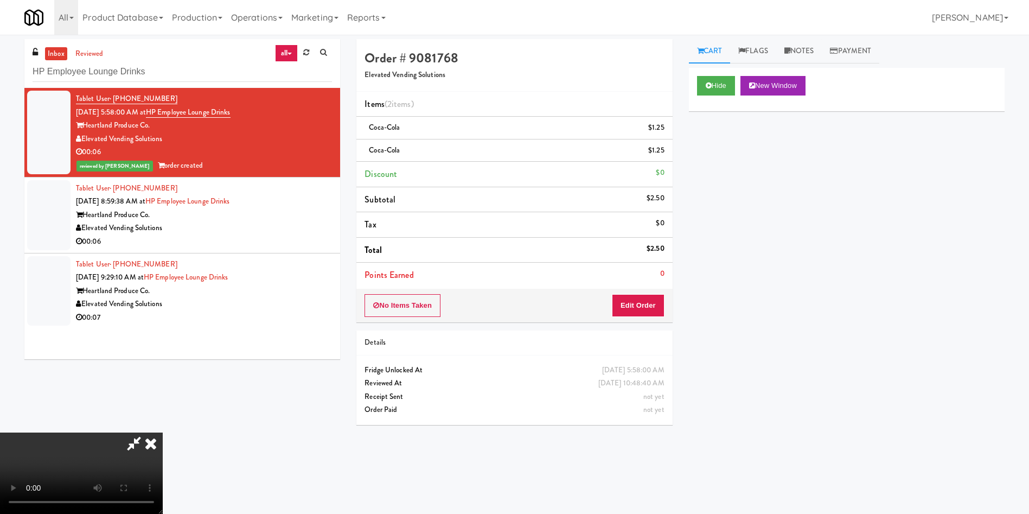
click at [163, 432] on icon at bounding box center [151, 443] width 24 height 22
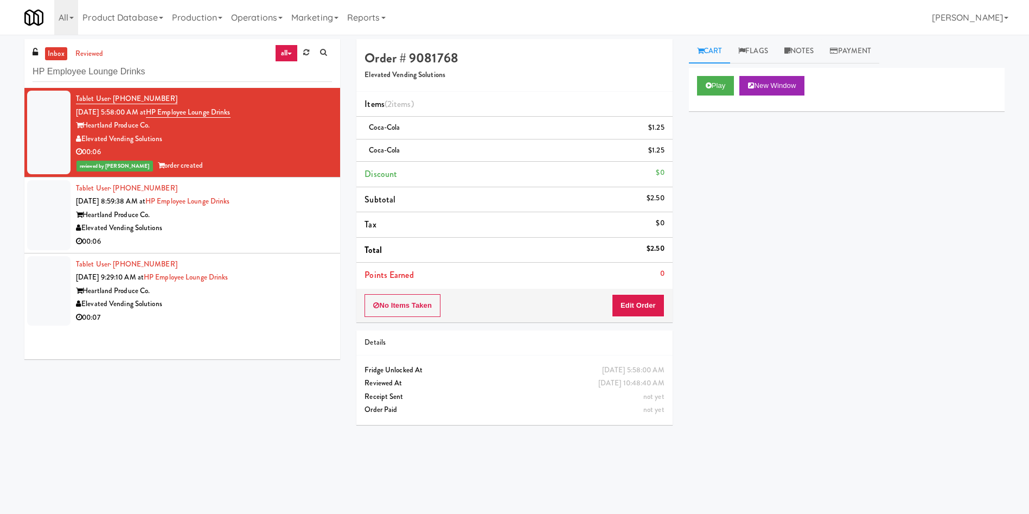
click at [48, 201] on div at bounding box center [48, 215] width 43 height 70
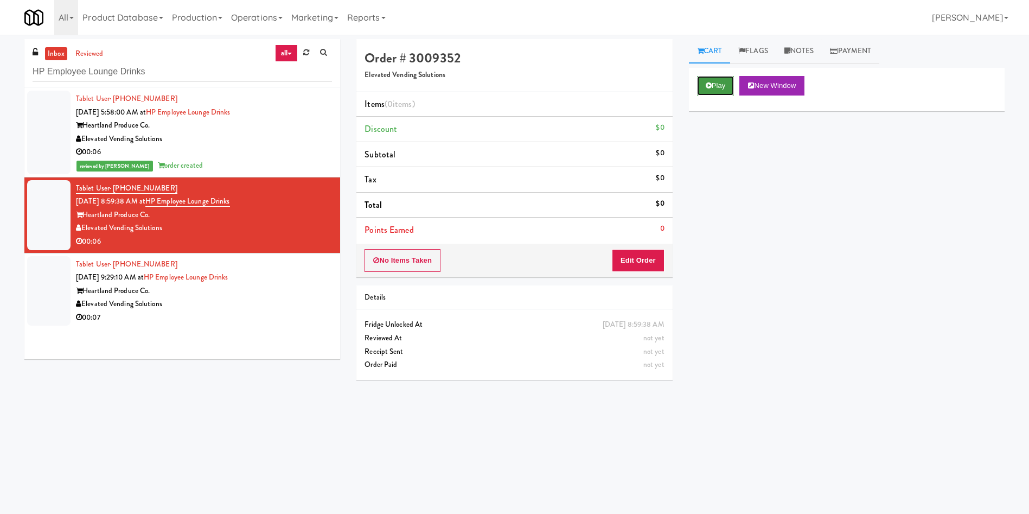
click at [731, 76] on button "Play" at bounding box center [715, 86] width 37 height 20
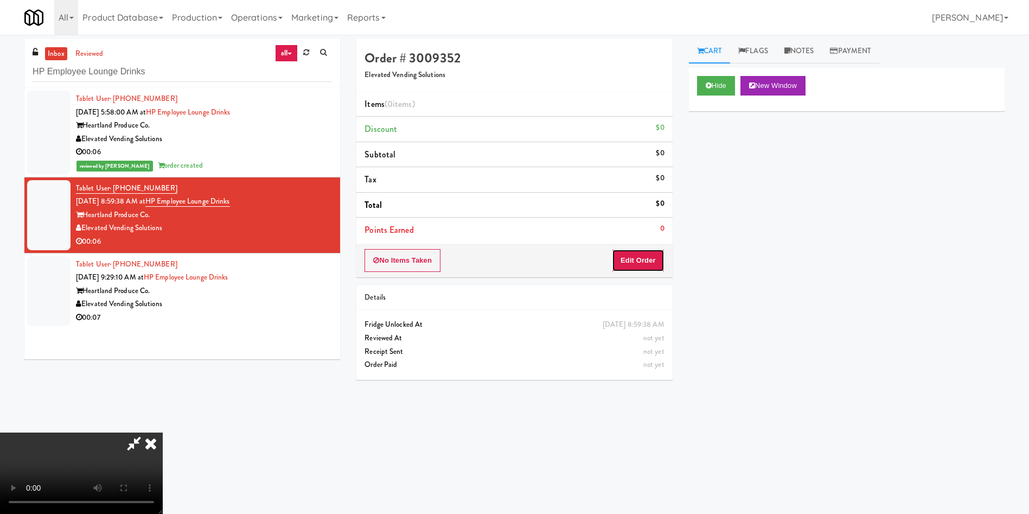
click at [644, 254] on button "Edit Order" at bounding box center [638, 260] width 53 height 23
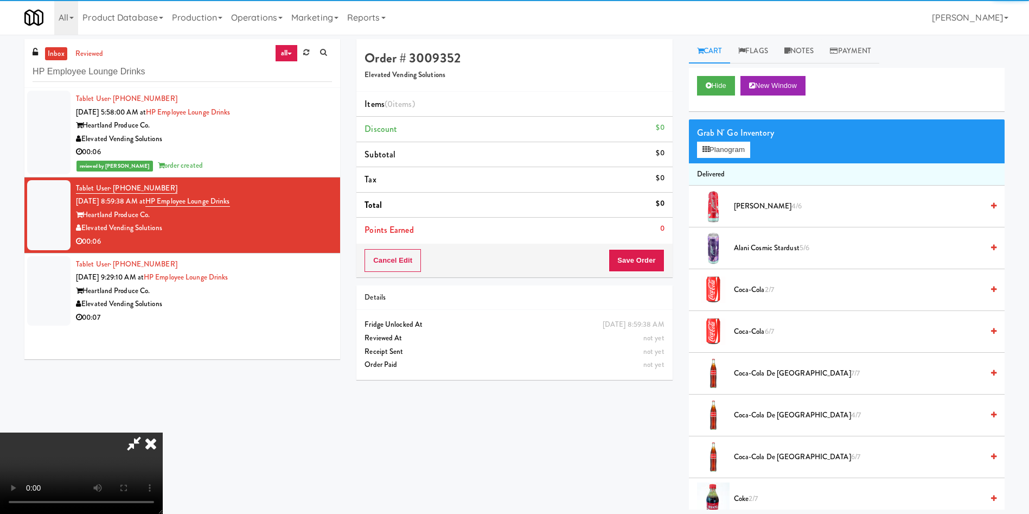
scroll to position [81, 0]
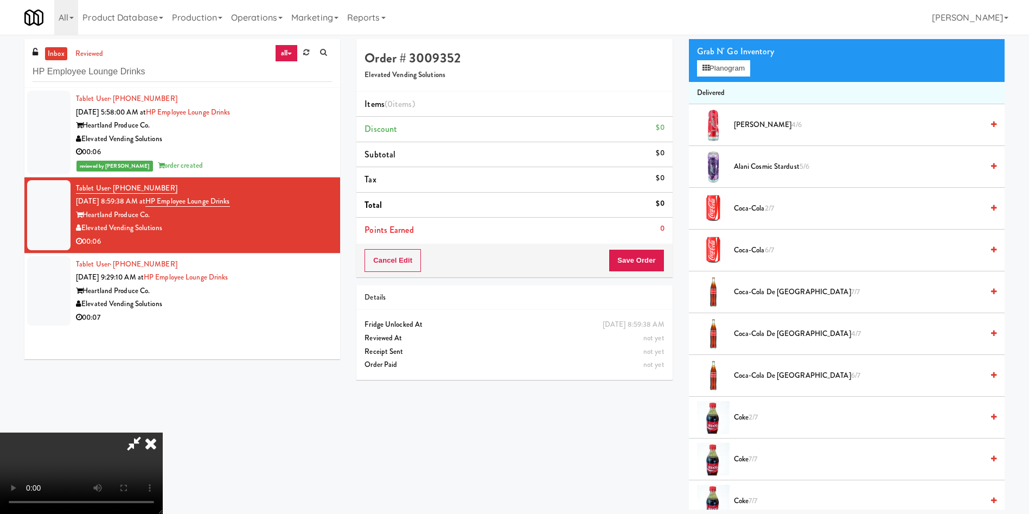
click at [163, 432] on video at bounding box center [81, 472] width 163 height 81
click at [717, 67] on button "Planogram" at bounding box center [723, 68] width 53 height 16
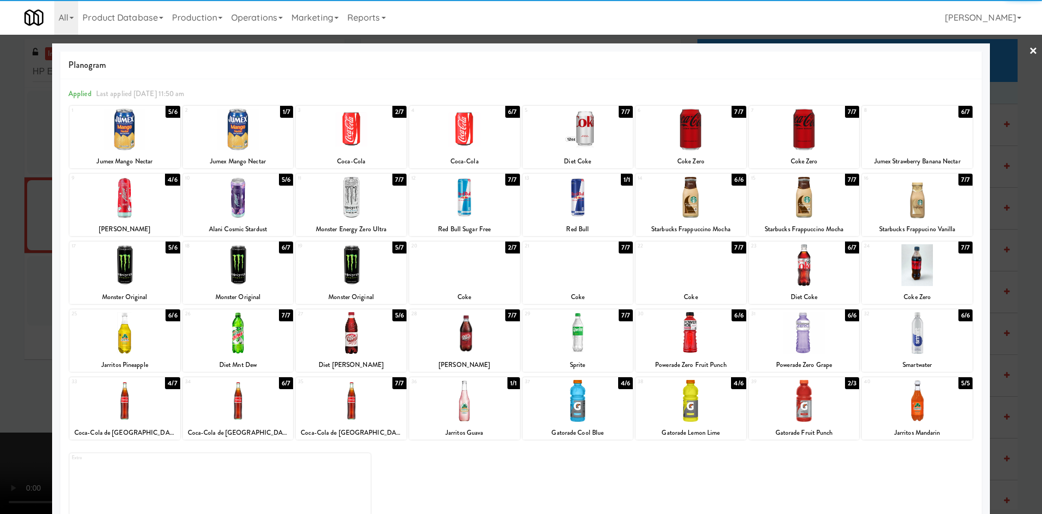
click at [127, 205] on div at bounding box center [124, 197] width 111 height 42
click at [28, 183] on div at bounding box center [521, 257] width 1042 height 514
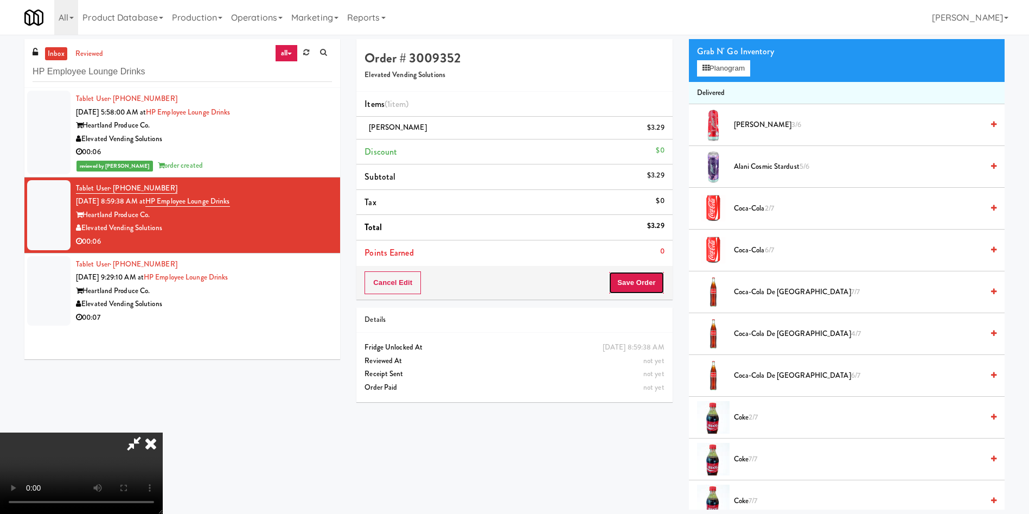
click at [643, 284] on button "Save Order" at bounding box center [636, 282] width 55 height 23
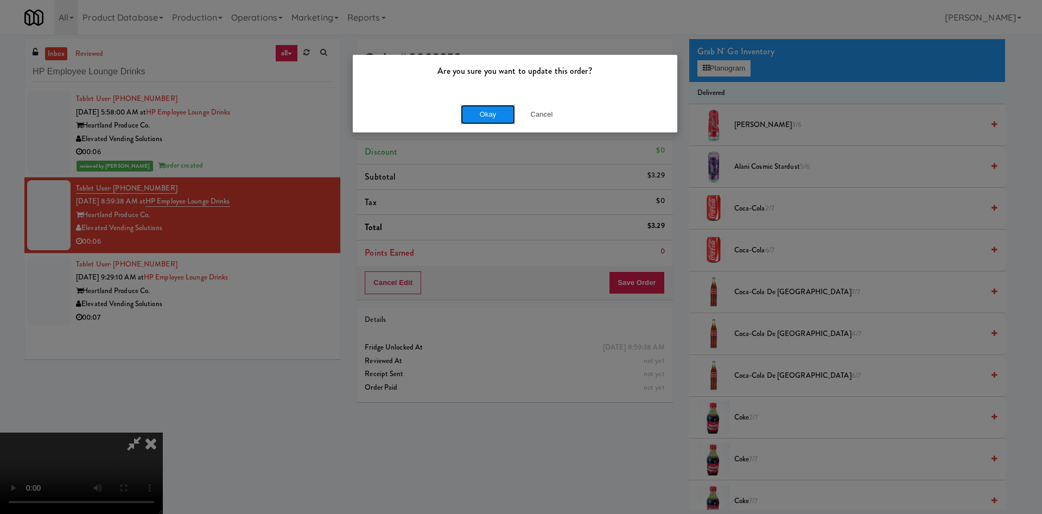
click at [491, 107] on button "Okay" at bounding box center [488, 115] width 54 height 20
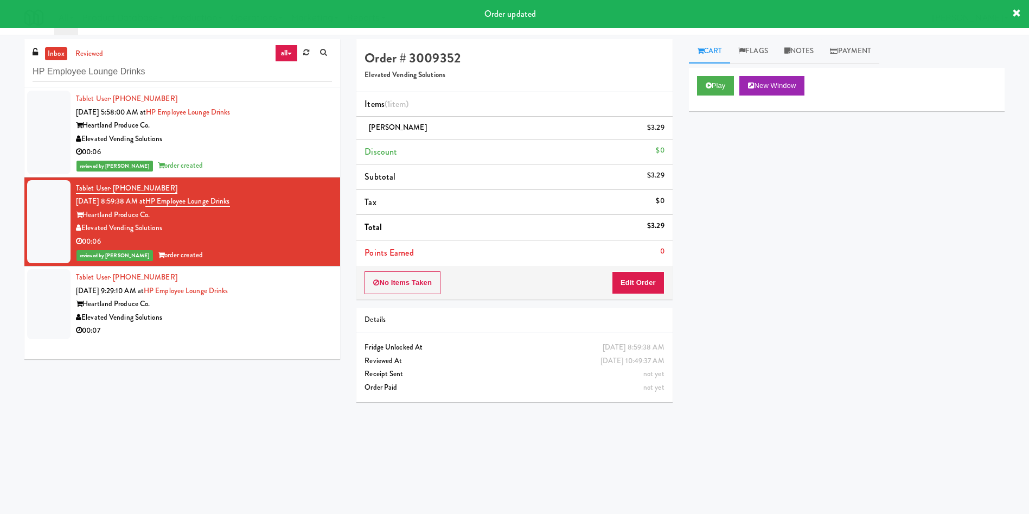
click at [41, 302] on div at bounding box center [48, 304] width 43 height 70
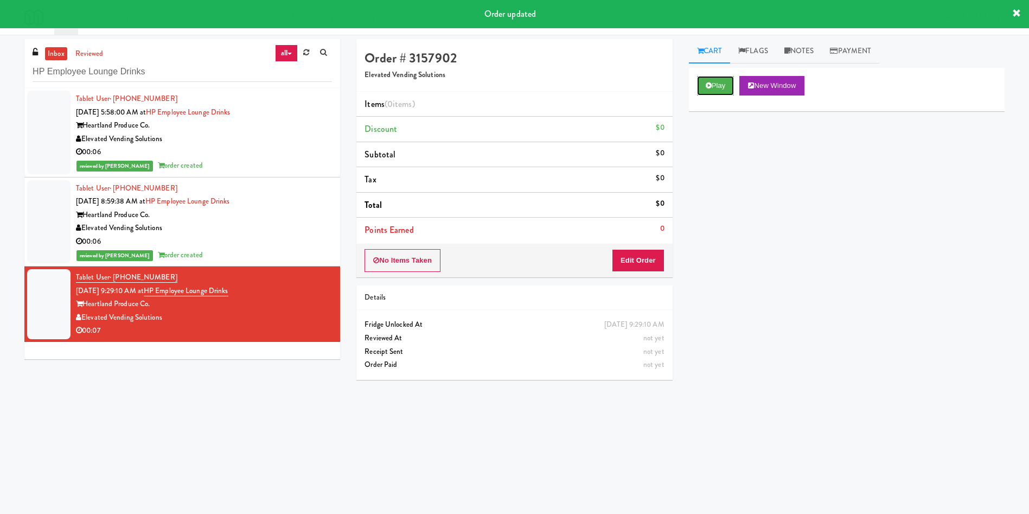
drag, startPoint x: 718, startPoint y: 86, endPoint x: 697, endPoint y: 151, distance: 68.6
click at [719, 86] on button "Play" at bounding box center [715, 86] width 37 height 20
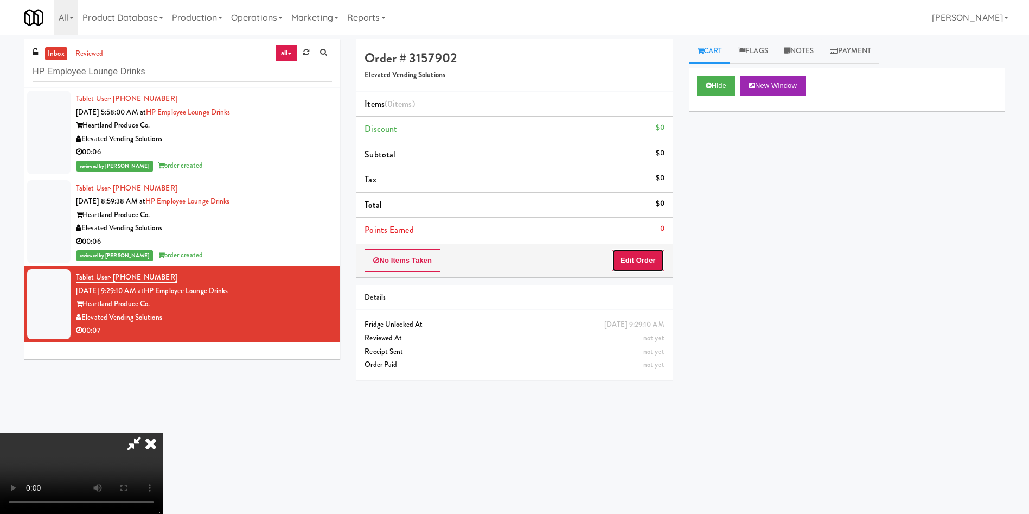
click at [643, 261] on button "Edit Order" at bounding box center [638, 260] width 53 height 23
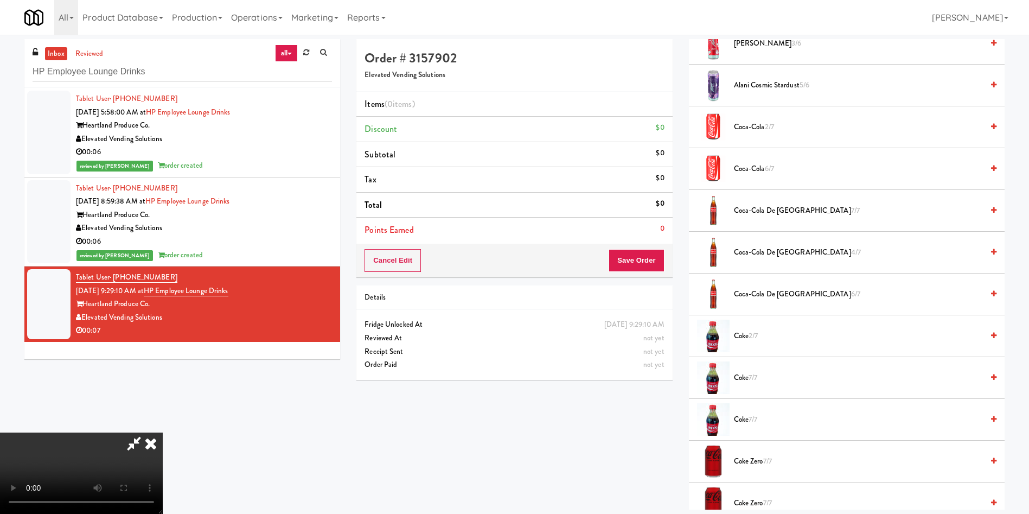
scroll to position [81, 0]
click at [163, 432] on video at bounding box center [81, 472] width 163 height 81
drag, startPoint x: 449, startPoint y: 284, endPoint x: 949, endPoint y: 329, distance: 502.2
click at [163, 432] on video at bounding box center [81, 472] width 163 height 81
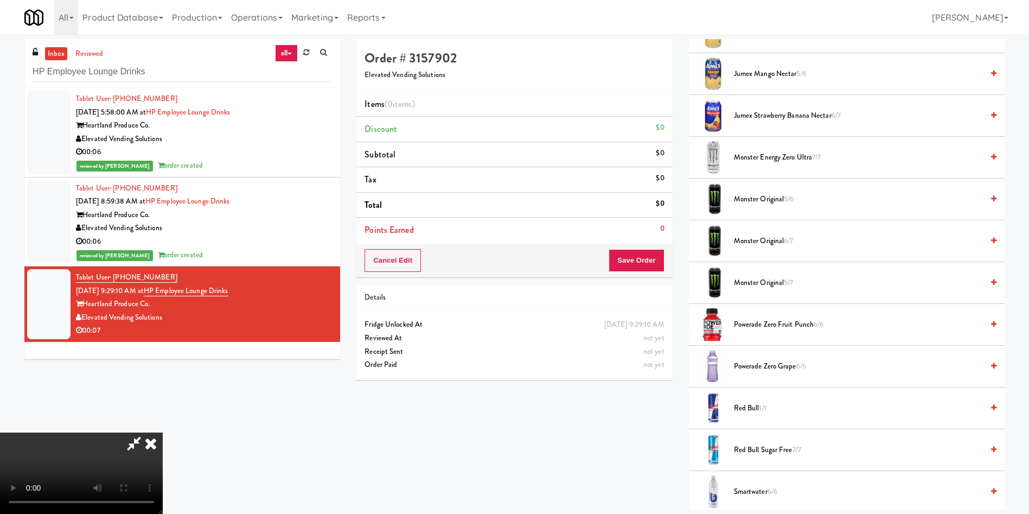
scroll to position [1302, 0]
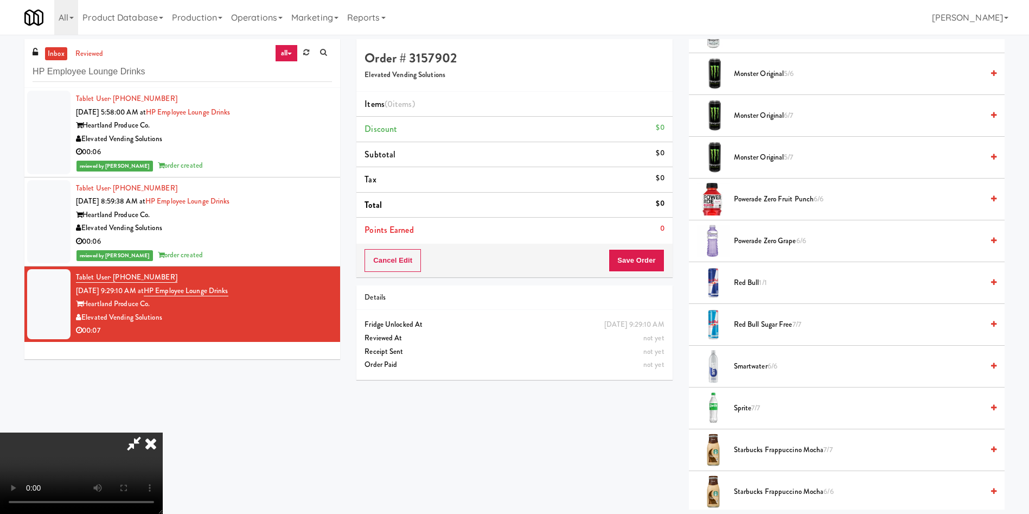
click at [754, 411] on span "7/7" at bounding box center [755, 408] width 9 height 10
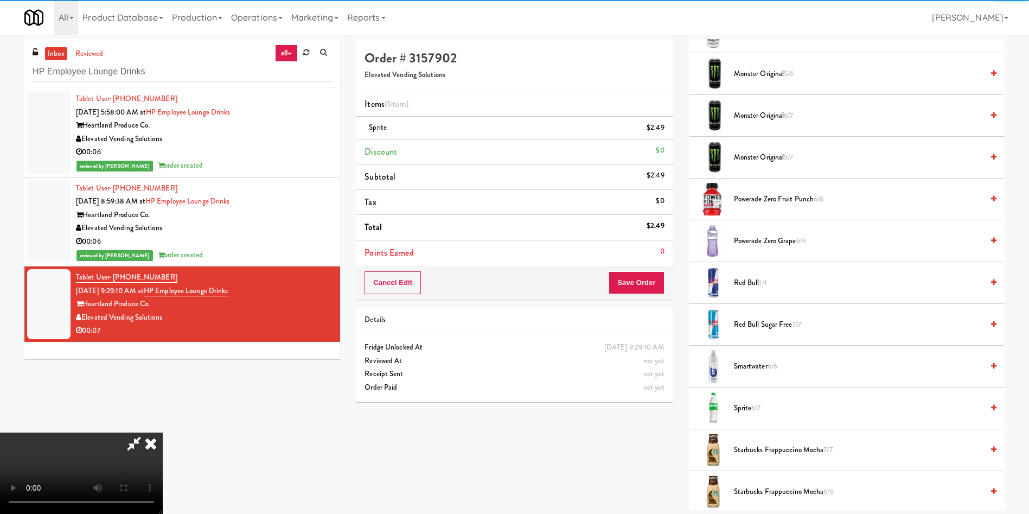
scroll to position [159, 0]
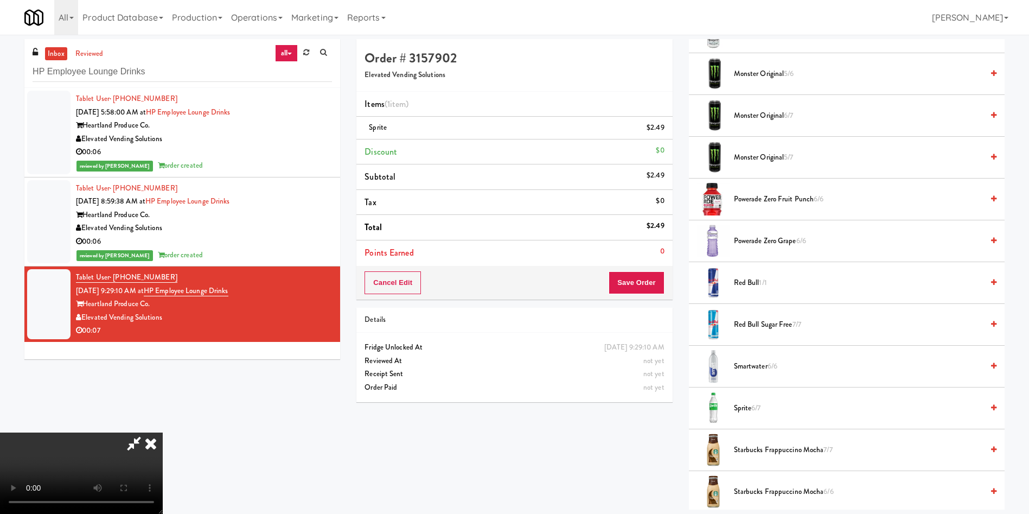
click at [163, 432] on video at bounding box center [81, 472] width 163 height 81
click at [642, 278] on button "Save Order" at bounding box center [636, 282] width 55 height 23
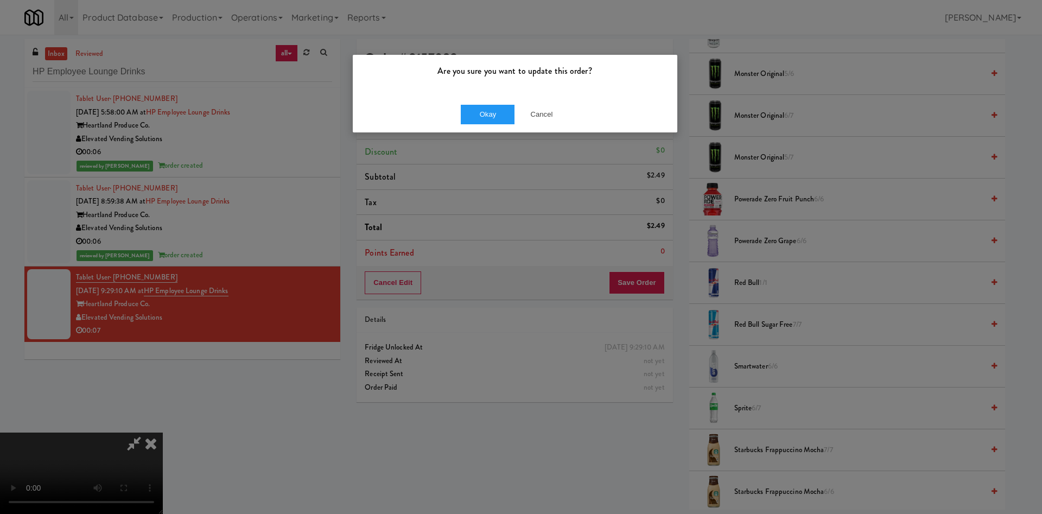
click at [488, 95] on div "Are you sure you want to update this order?" at bounding box center [515, 75] width 324 height 41
click at [488, 108] on button "Okay" at bounding box center [488, 115] width 54 height 20
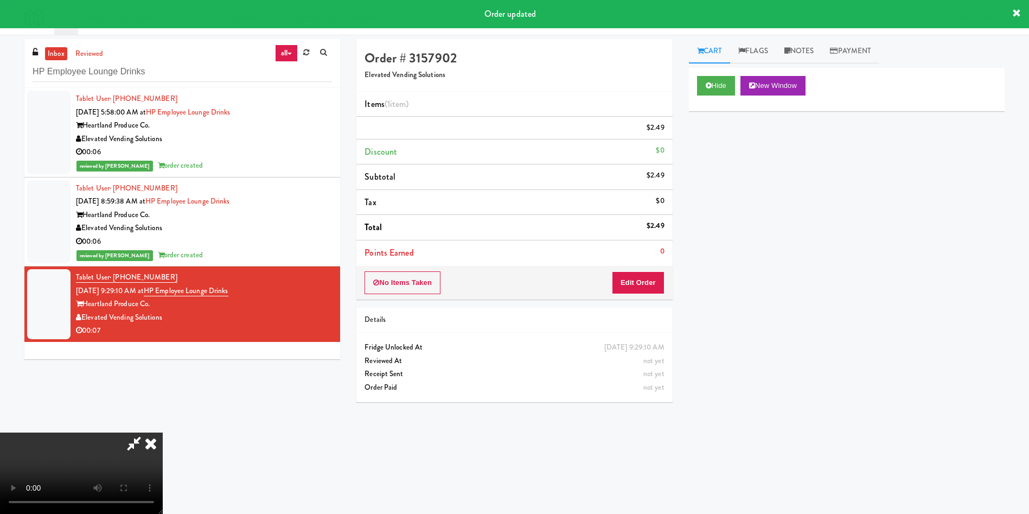
scroll to position [0, 0]
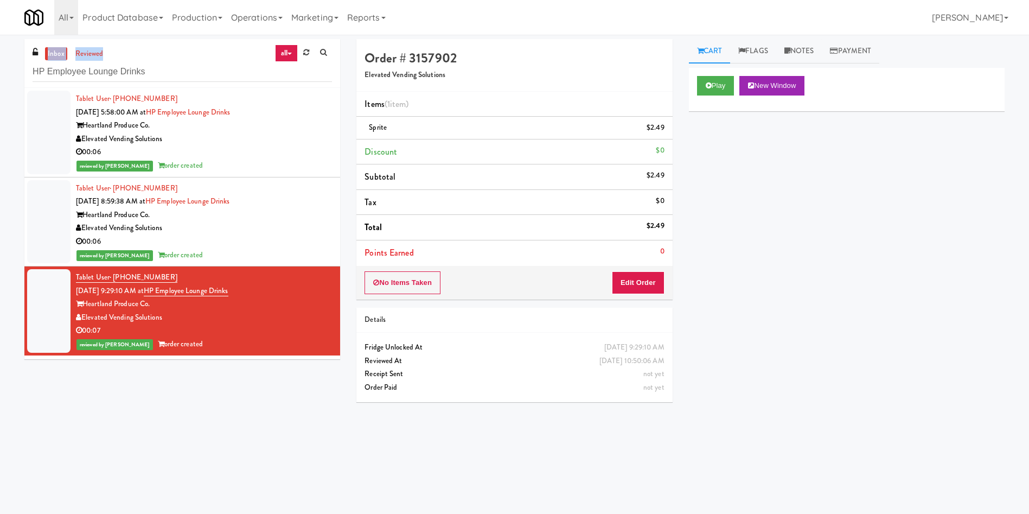
click at [0, 59] on div "inbox reviewed all all unclear take inventory issue suspicious failed recent ad…" at bounding box center [514, 257] width 1029 height 436
drag, startPoint x: 189, startPoint y: 74, endPoint x: 40, endPoint y: 10, distance: 161.8
click at [5, 59] on div "inbox reviewed all all unclear take inventory issue suspicious failed recent ad…" at bounding box center [514, 257] width 1029 height 436
paste input "Parkway Loft"
type input "Parkway Lofts"
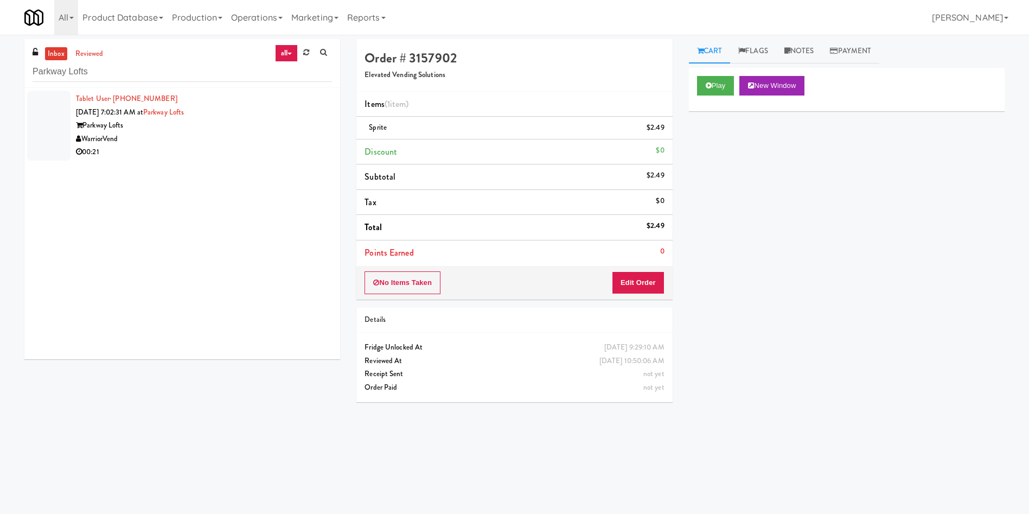
click at [47, 123] on div at bounding box center [48, 126] width 43 height 70
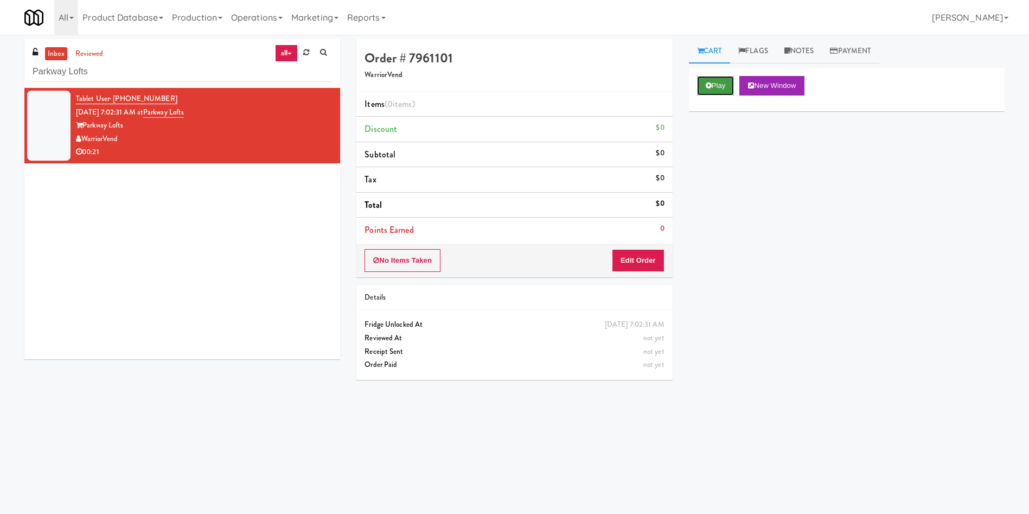
click at [713, 82] on button "Play" at bounding box center [715, 86] width 37 height 20
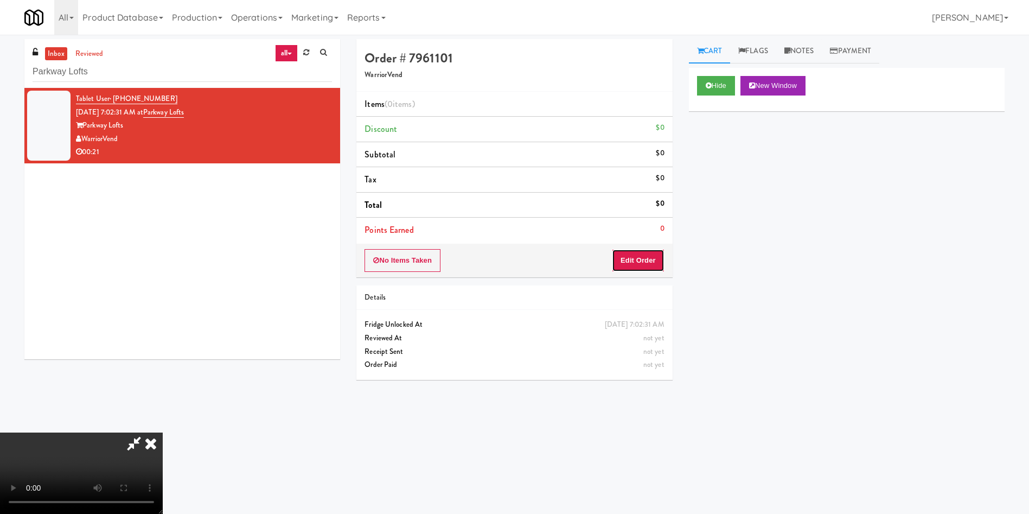
click at [636, 263] on button "Edit Order" at bounding box center [638, 260] width 53 height 23
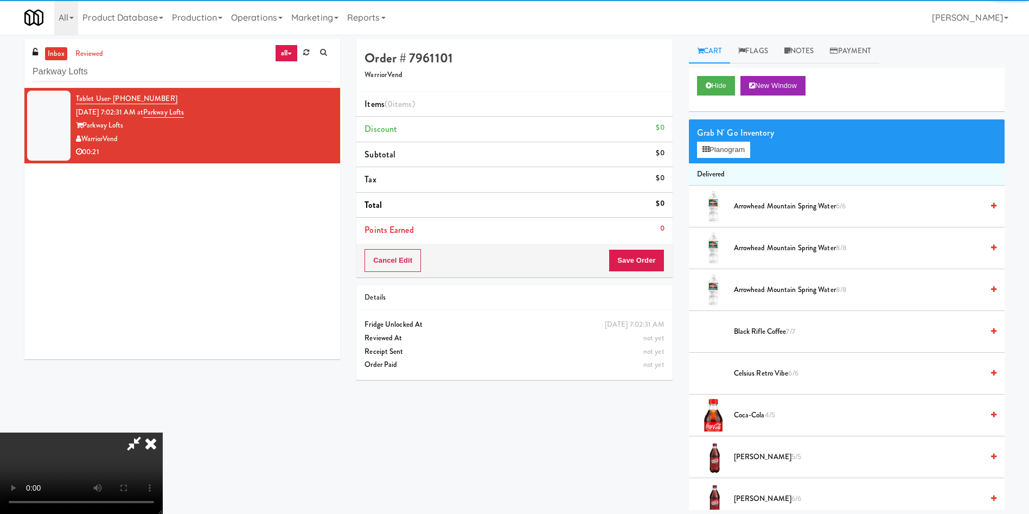
scroll to position [81, 0]
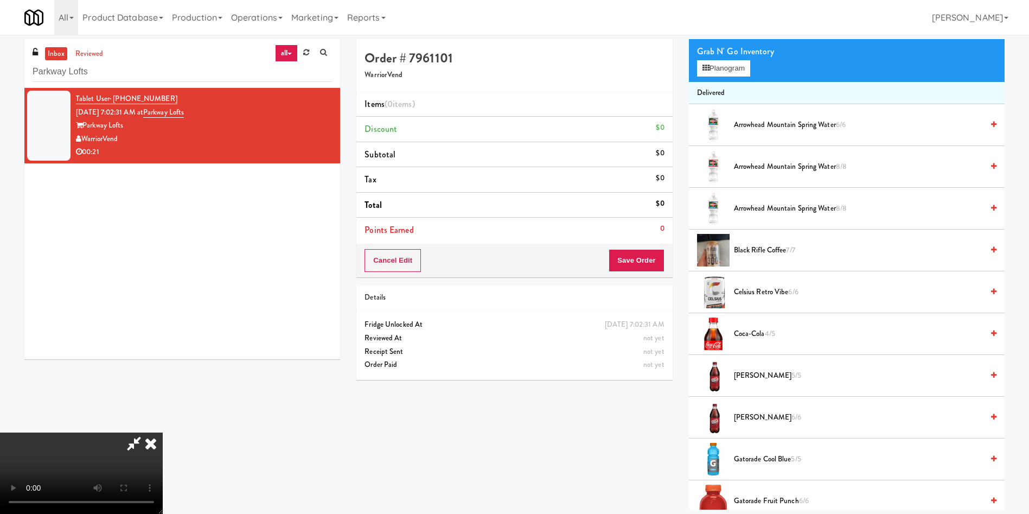
click at [163, 432] on video at bounding box center [81, 472] width 163 height 81
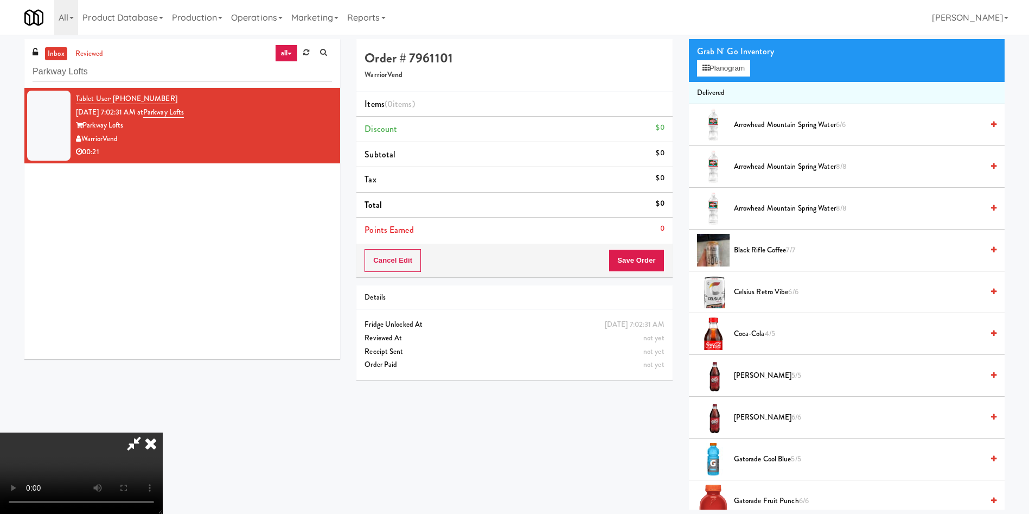
drag, startPoint x: 360, startPoint y: 204, endPoint x: 474, endPoint y: 161, distance: 122.4
click at [163, 432] on video at bounding box center [81, 472] width 163 height 81
click at [740, 61] on button "Planogram" at bounding box center [723, 68] width 53 height 16
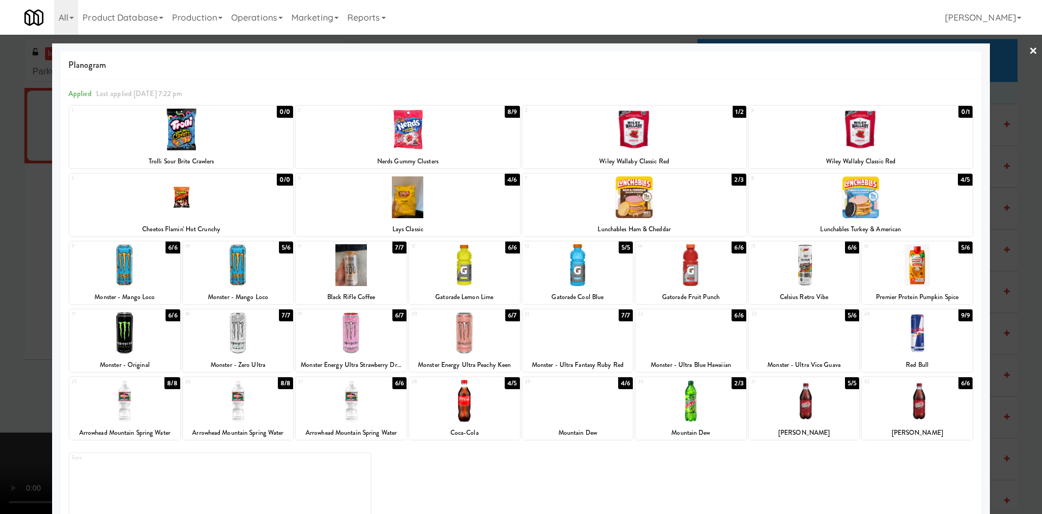
click at [220, 208] on div at bounding box center [181, 197] width 224 height 42
drag, startPoint x: 12, startPoint y: 262, endPoint x: 659, endPoint y: 238, distance: 647.1
click at [33, 261] on div at bounding box center [521, 257] width 1042 height 514
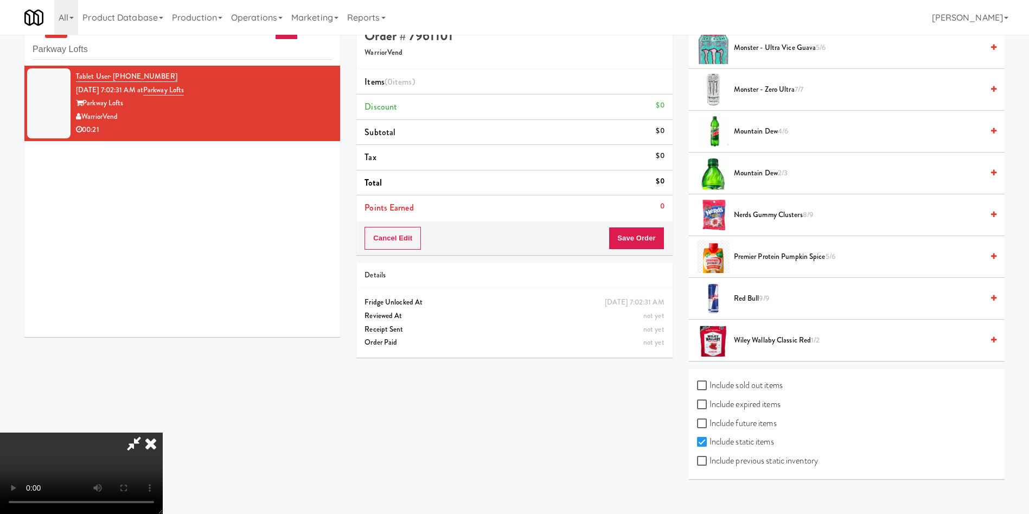
scroll to position [35, 0]
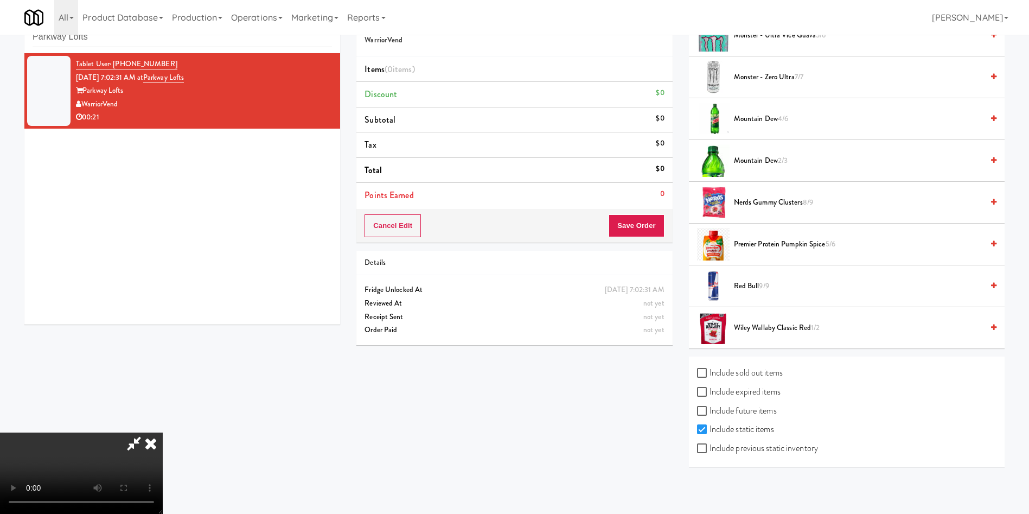
click at [785, 452] on label "Include previous static inventory" at bounding box center [757, 448] width 121 height 16
click at [710, 452] on input "Include previous static inventory" at bounding box center [703, 448] width 12 height 9
checkbox input "true"
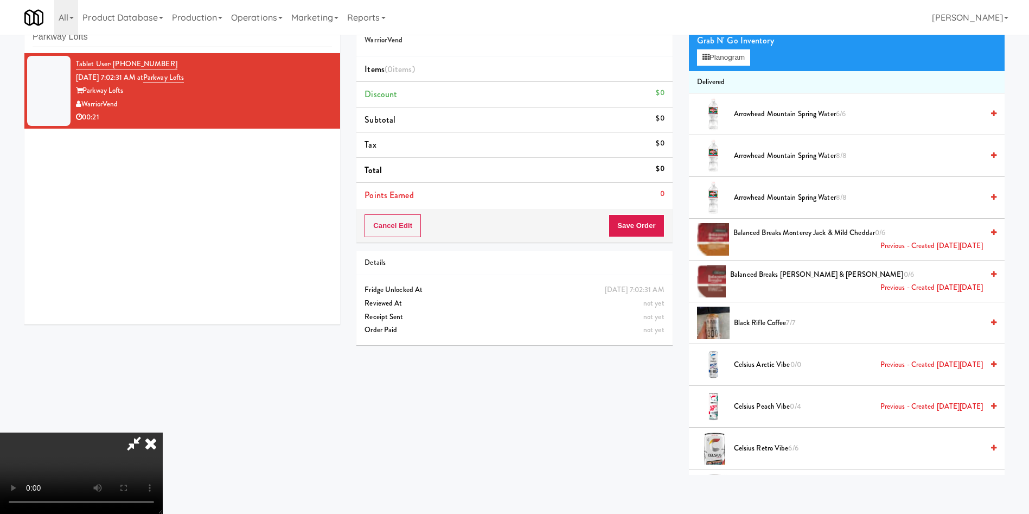
scroll to position [0, 0]
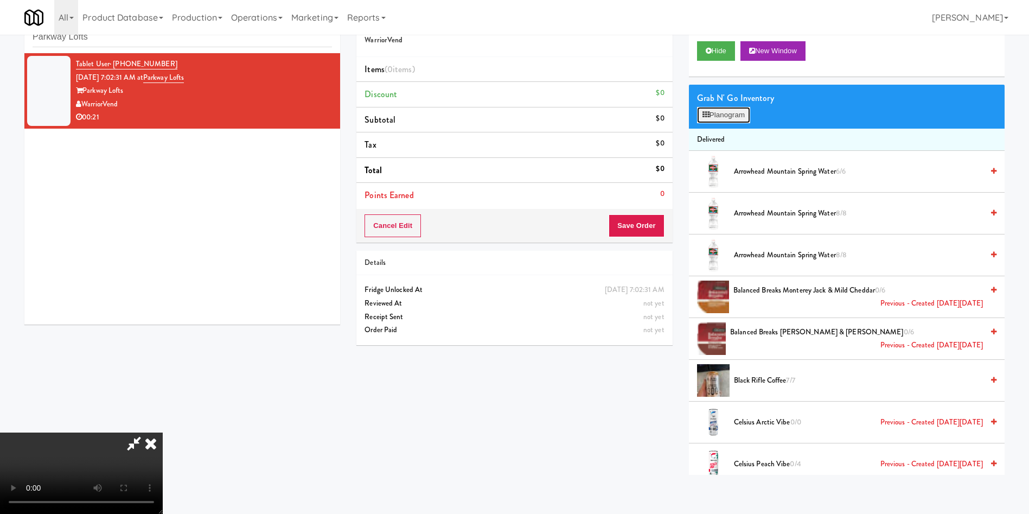
click at [726, 112] on button "Planogram" at bounding box center [723, 115] width 53 height 16
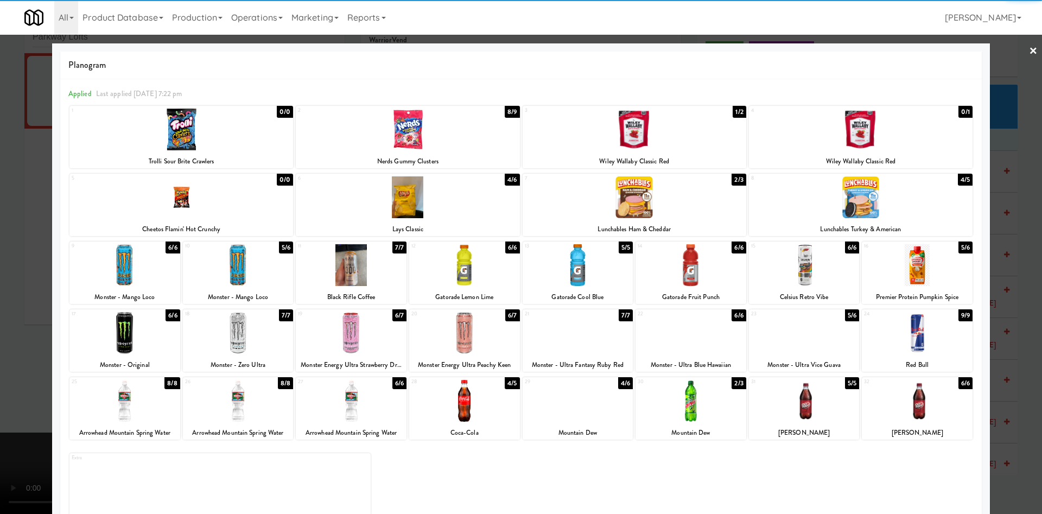
click at [241, 209] on div at bounding box center [181, 197] width 224 height 42
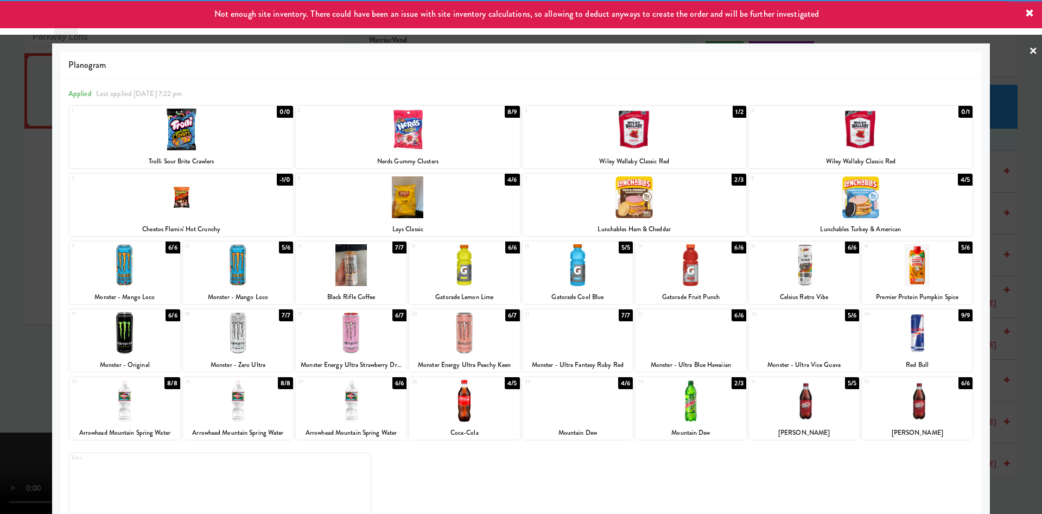
click at [17, 220] on div at bounding box center [521, 257] width 1042 height 514
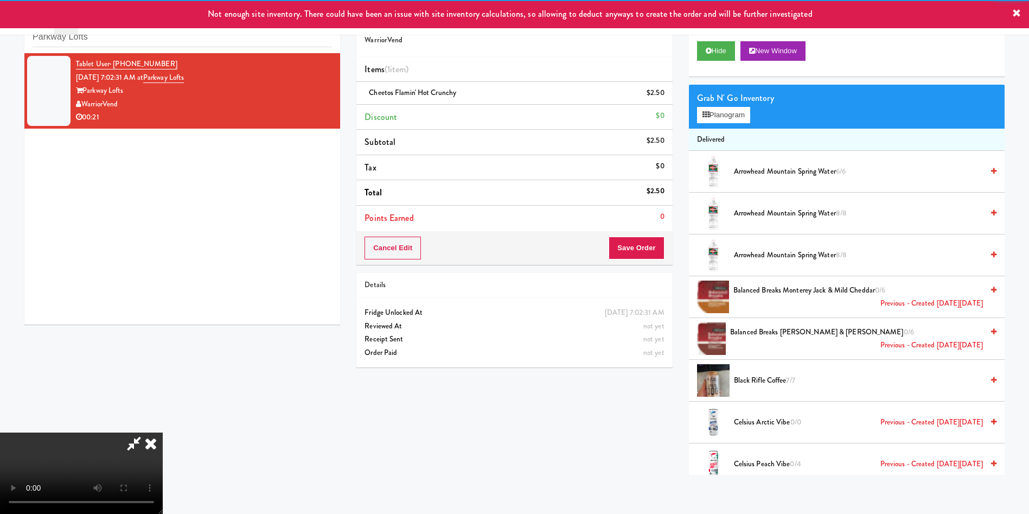
click at [163, 432] on video at bounding box center [81, 472] width 163 height 81
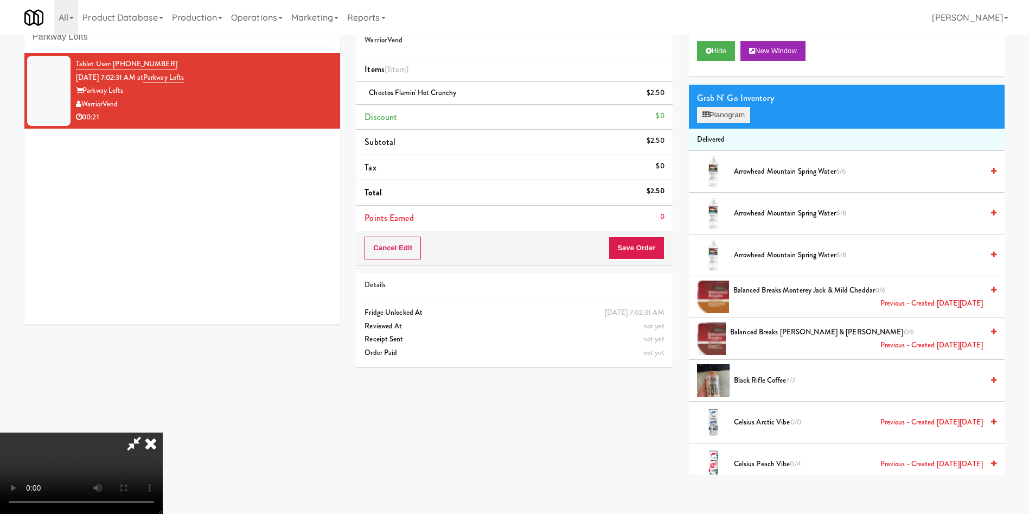
scroll to position [81, 0]
click at [725, 110] on button "Planogram" at bounding box center [723, 115] width 53 height 16
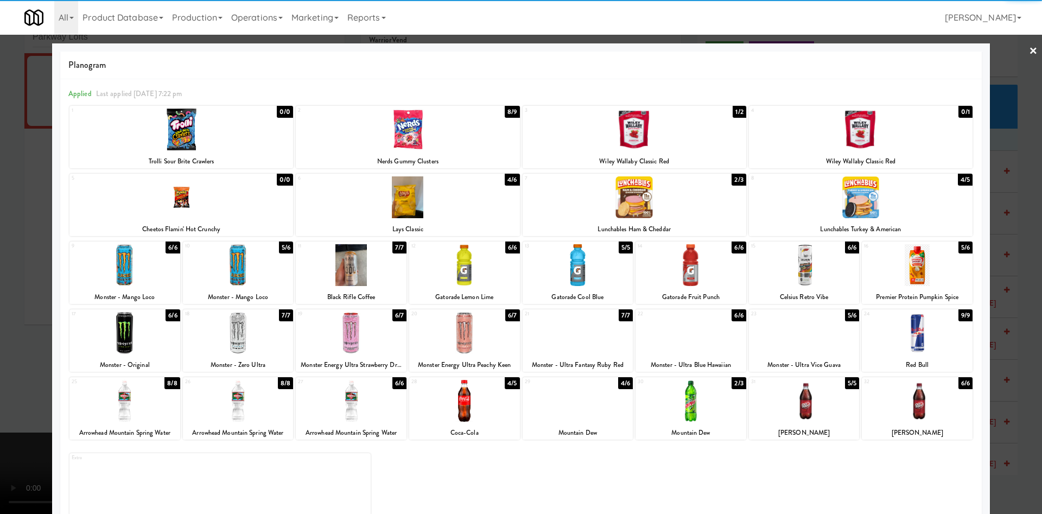
click at [203, 206] on div at bounding box center [181, 197] width 224 height 42
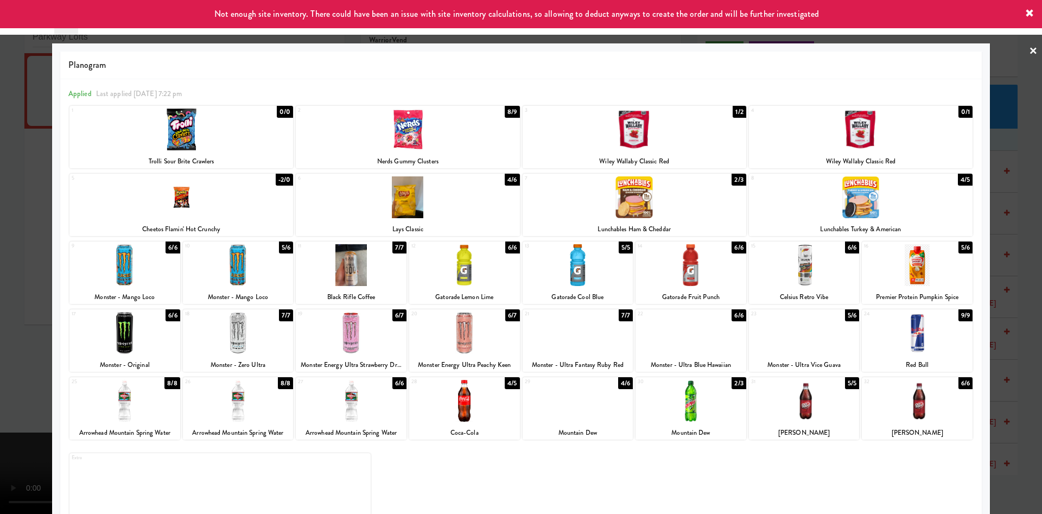
click at [33, 180] on div at bounding box center [521, 257] width 1042 height 514
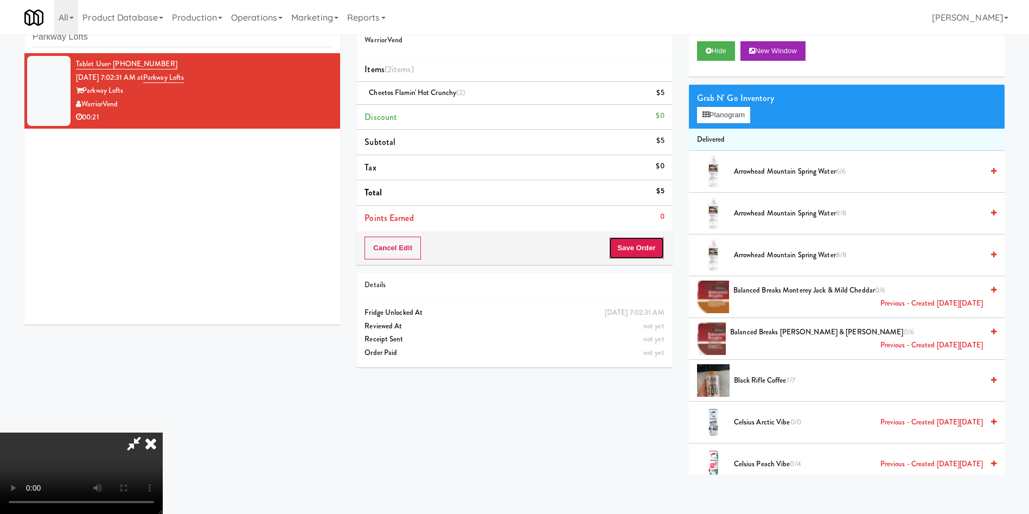
click at [633, 244] on button "Save Order" at bounding box center [636, 248] width 55 height 23
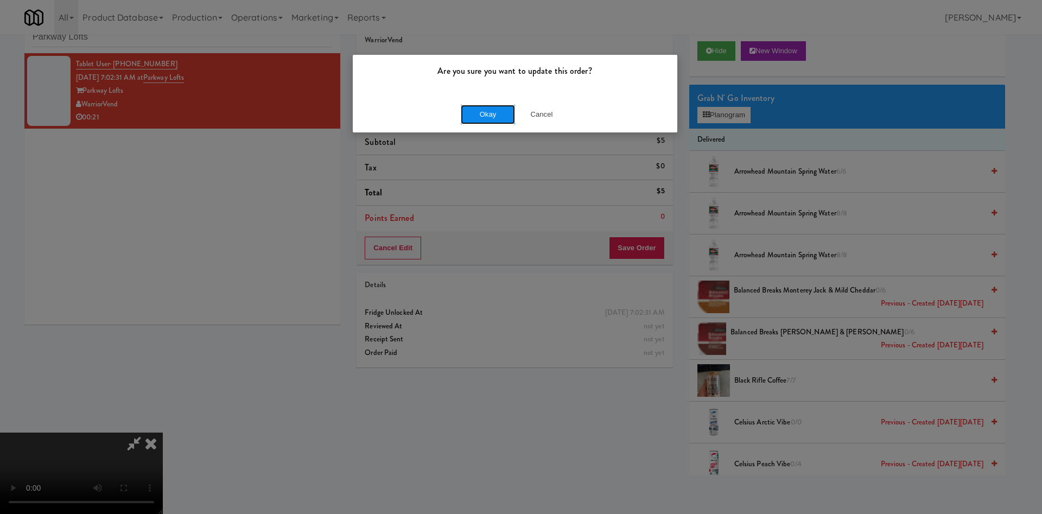
click at [461, 110] on button "Okay" at bounding box center [488, 115] width 54 height 20
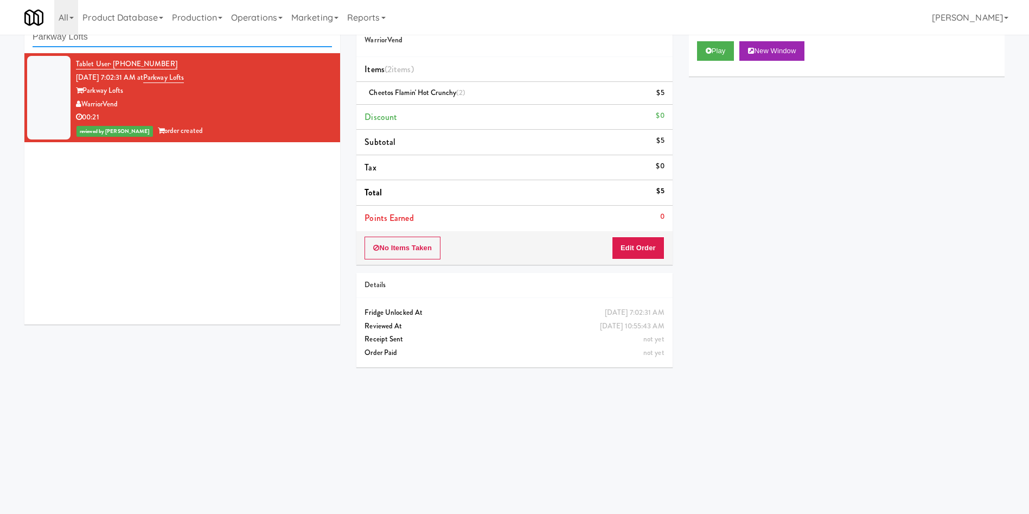
drag, startPoint x: 138, startPoint y: 39, endPoint x: 0, endPoint y: 8, distance: 141.3
click at [0, 8] on body "Are you sure you want to update this order? Okay Cancel Okay Are you sure you w…" at bounding box center [514, 257] width 1029 height 514
paste input "HP Drivers Pick Up Combo Cooler"
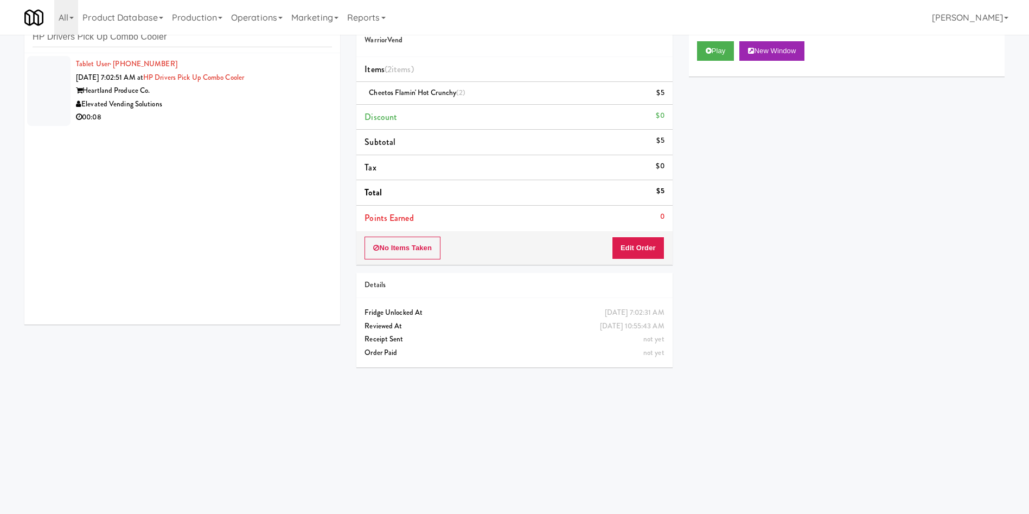
drag, startPoint x: 50, startPoint y: 102, endPoint x: 435, endPoint y: 187, distance: 393.9
click at [50, 102] on div at bounding box center [48, 91] width 43 height 70
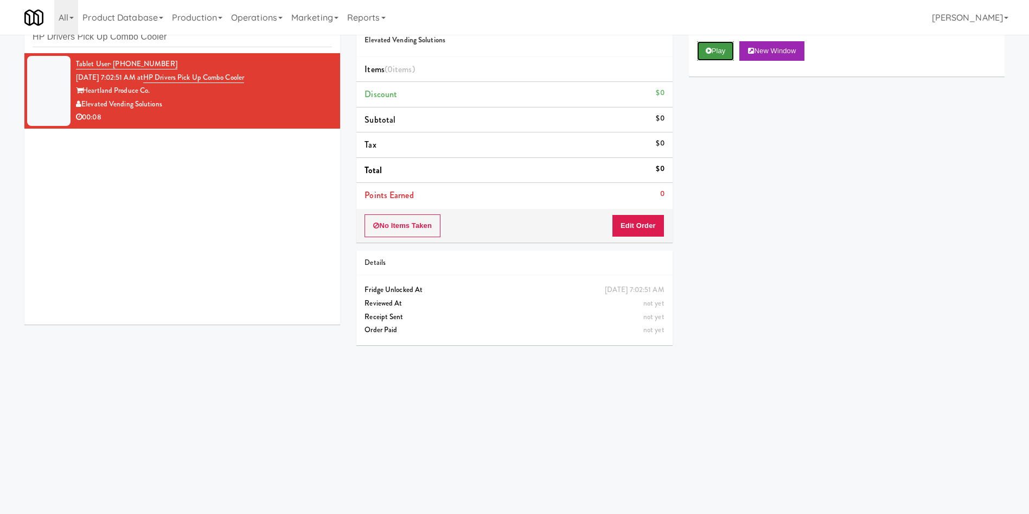
click at [721, 48] on button "Play" at bounding box center [715, 51] width 37 height 20
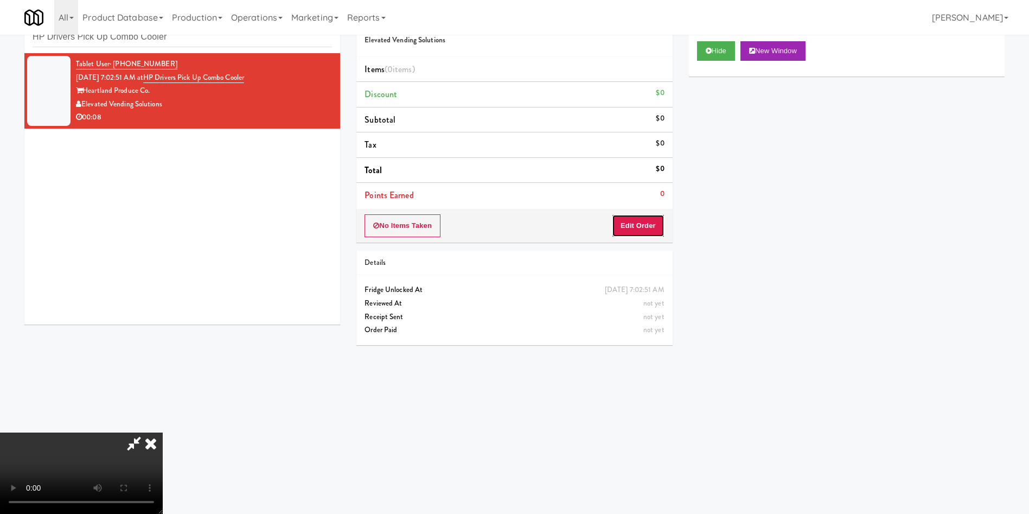
click at [627, 234] on button "Edit Order" at bounding box center [638, 225] width 53 height 23
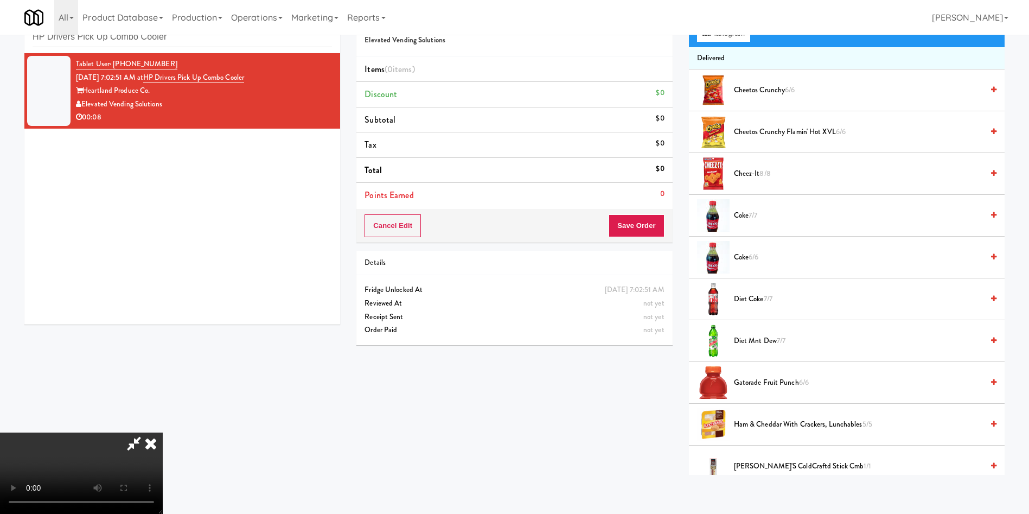
scroll to position [159, 0]
click at [163, 432] on video at bounding box center [81, 472] width 163 height 81
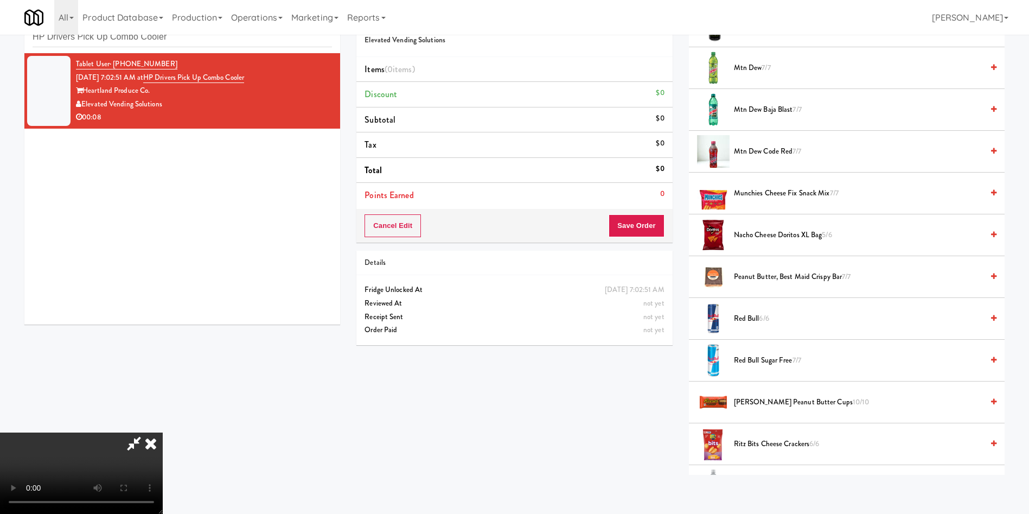
drag, startPoint x: 454, startPoint y: 321, endPoint x: 535, endPoint y: 321, distance: 81.9
click at [163, 432] on video at bounding box center [81, 472] width 163 height 81
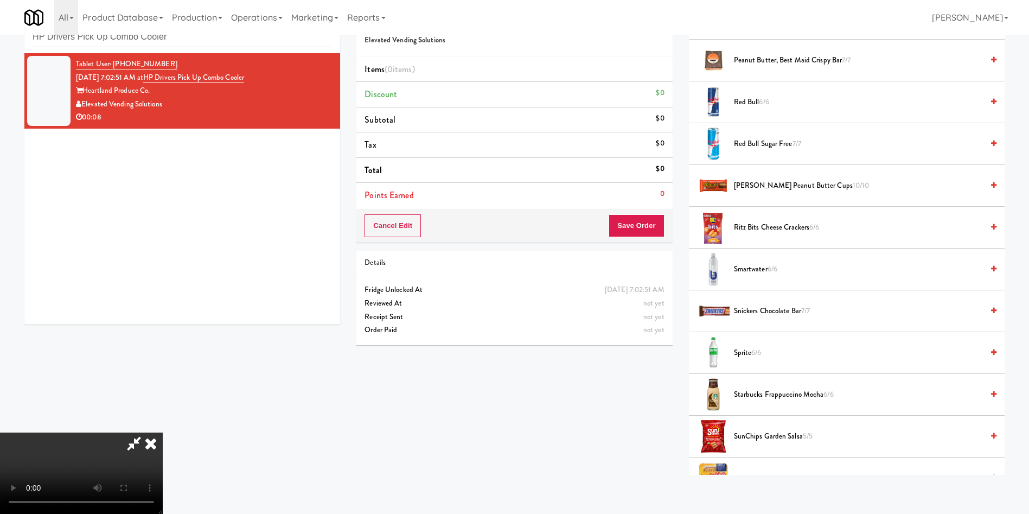
scroll to position [1058, 0]
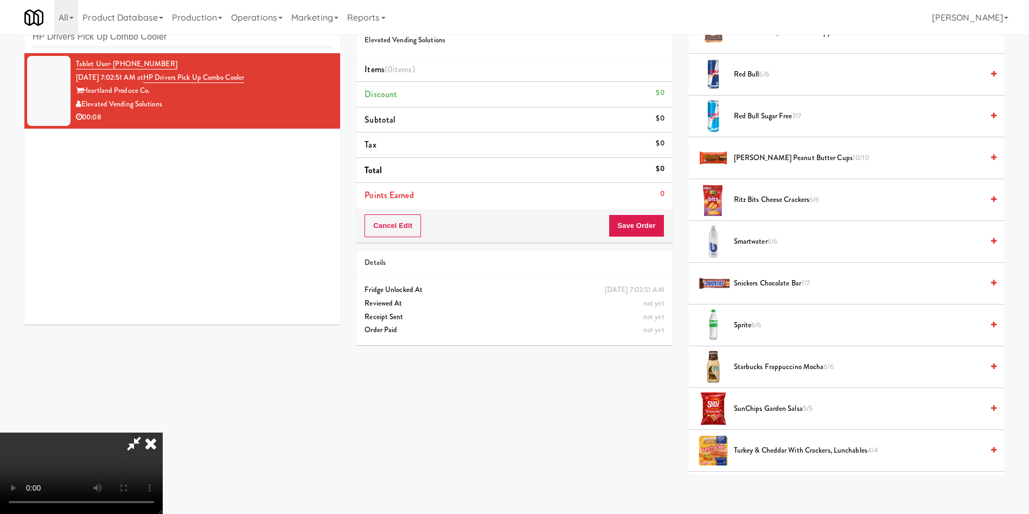
click at [749, 326] on span "Sprite 6/6" at bounding box center [858, 325] width 249 height 14
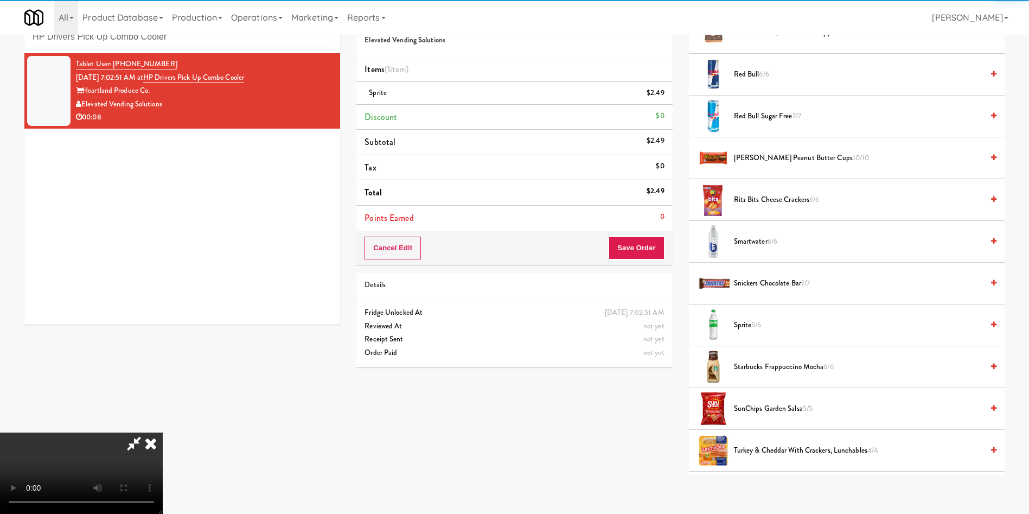
scroll to position [0, 0]
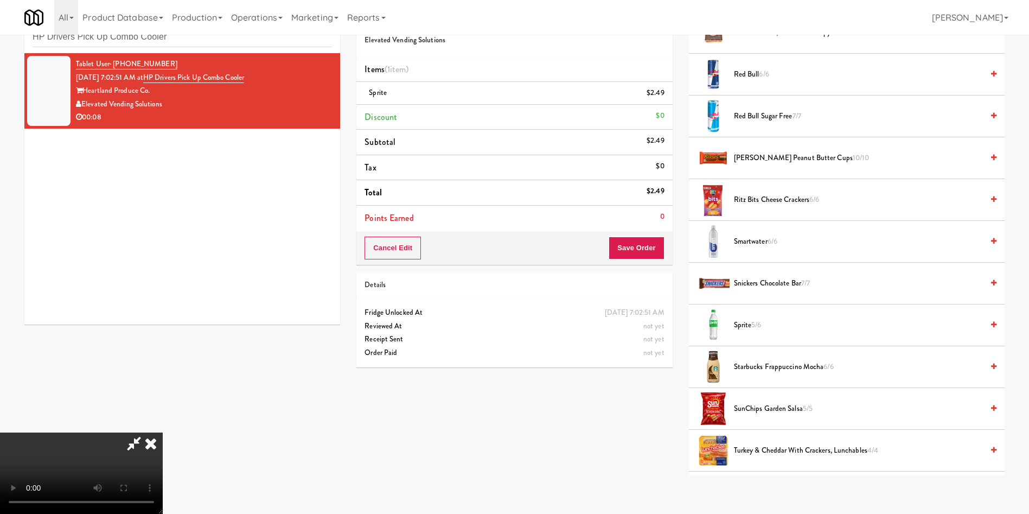
click at [163, 432] on video at bounding box center [81, 472] width 163 height 81
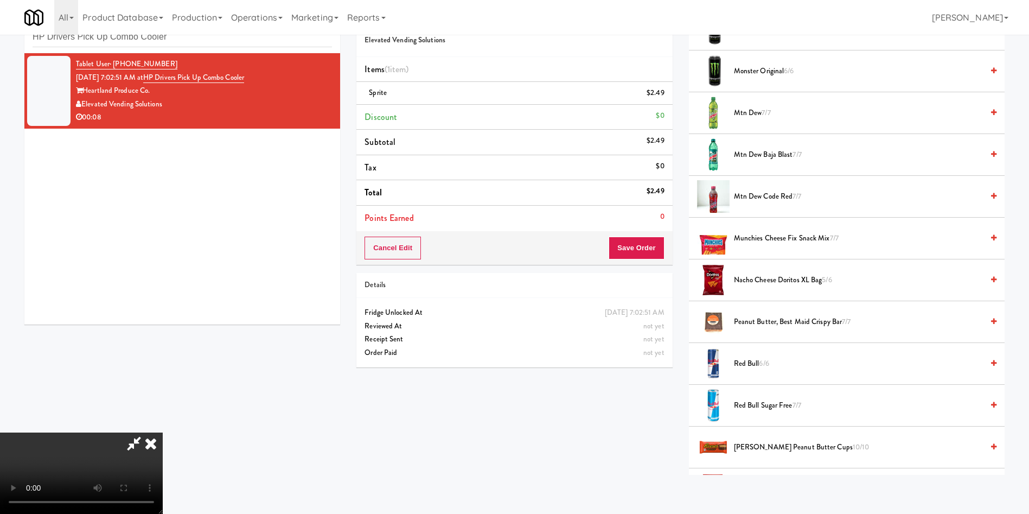
scroll to position [571, 0]
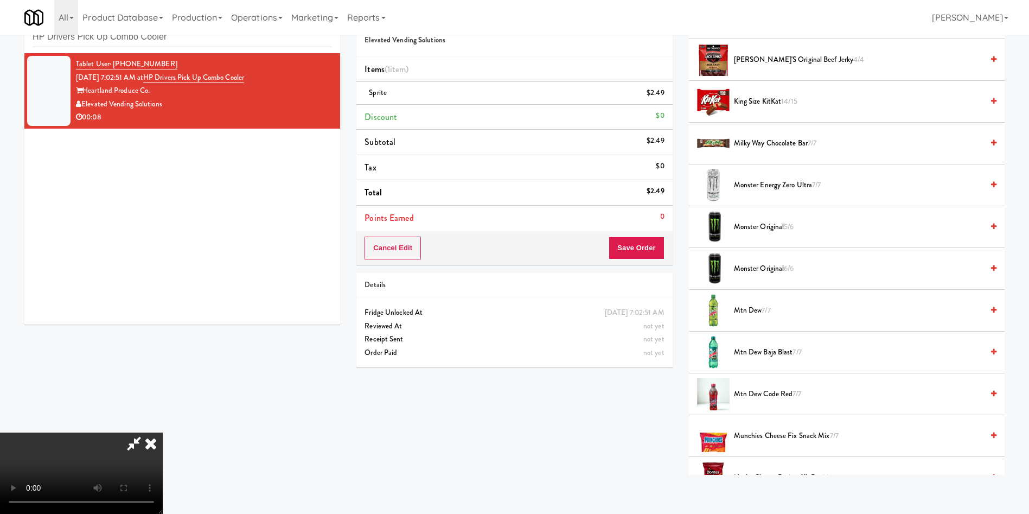
click at [774, 103] on span "King Size KitKat 14/15" at bounding box center [858, 102] width 249 height 14
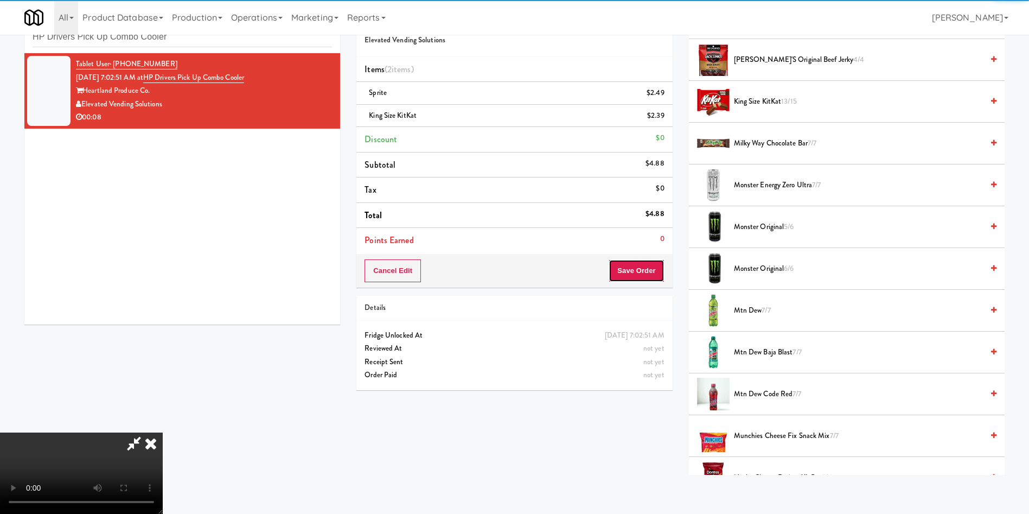
click at [644, 272] on button "Save Order" at bounding box center [636, 270] width 55 height 23
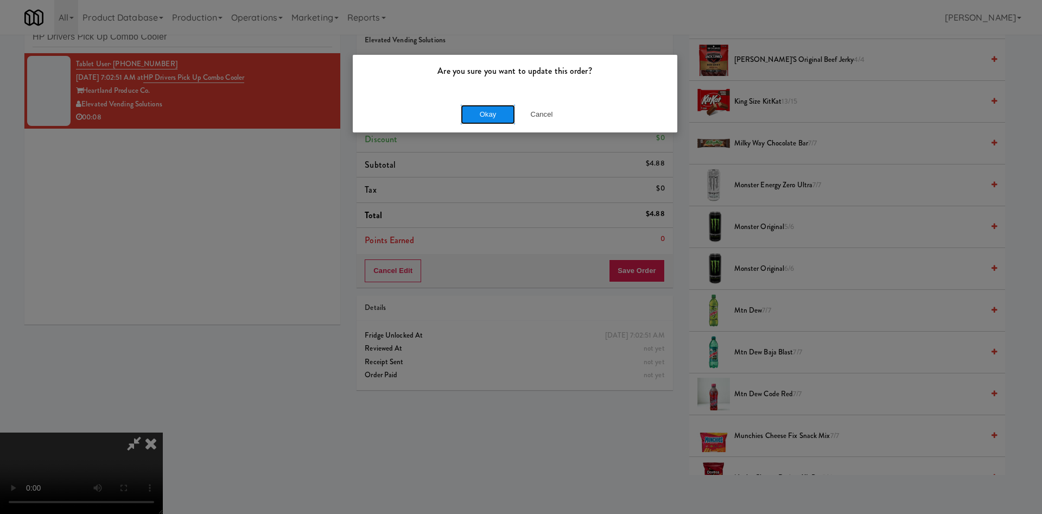
click at [469, 114] on button "Okay" at bounding box center [488, 115] width 54 height 20
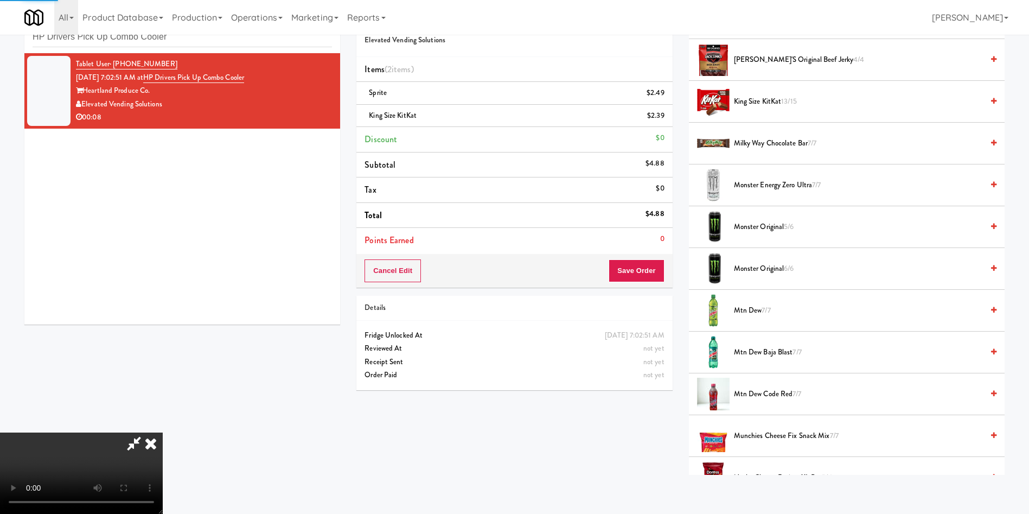
scroll to position [0, 0]
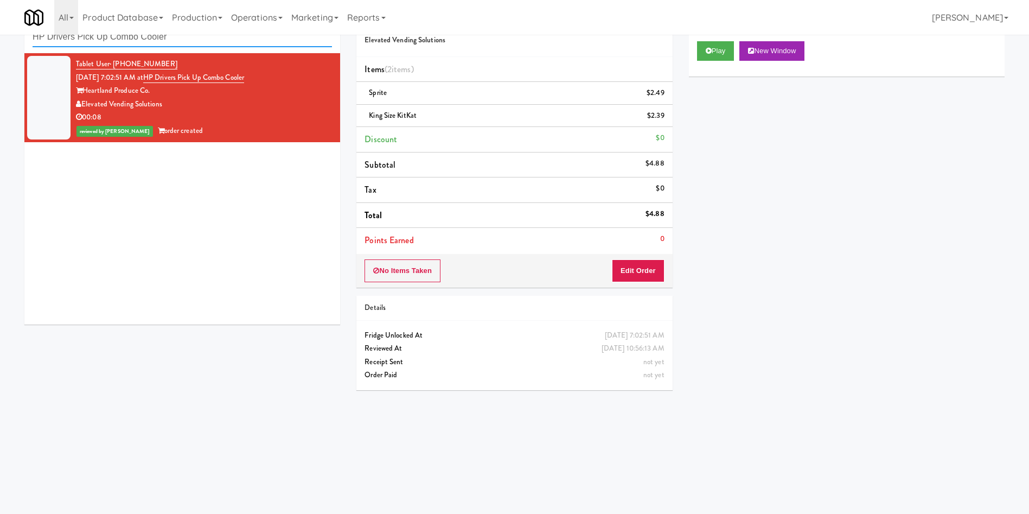
paste input "Southerly -"
drag, startPoint x: 190, startPoint y: 43, endPoint x: 0, endPoint y: 21, distance: 191.1
click at [0, 21] on body "Are you sure you want to update this order? Okay Cancel Okay Are you sure you w…" at bounding box center [514, 257] width 1029 height 514
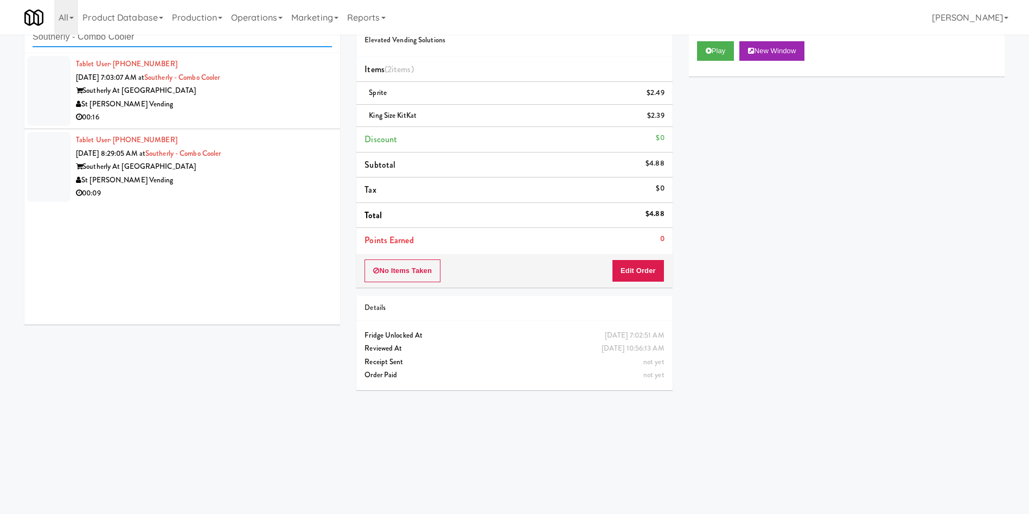
type input "Southerly - Combo Cooler"
click at [54, 79] on div at bounding box center [48, 91] width 43 height 70
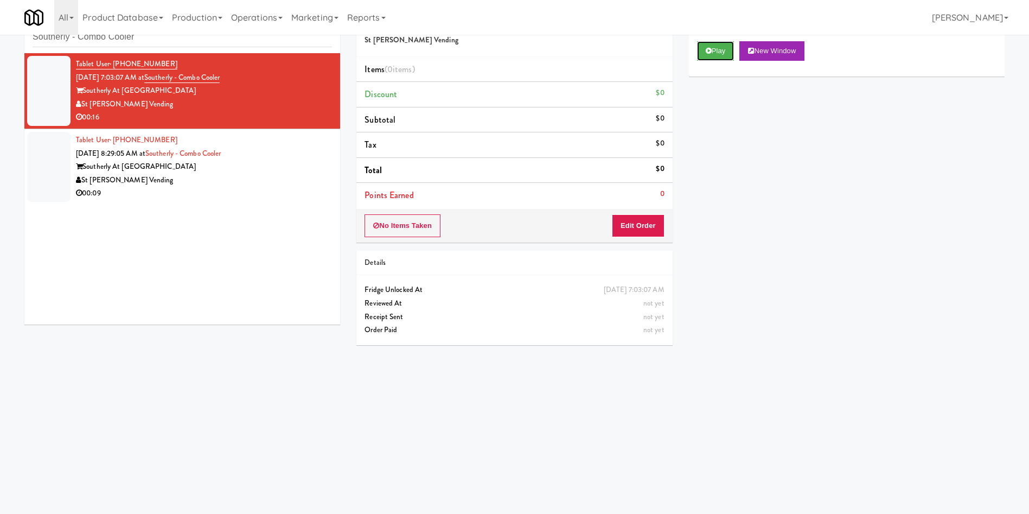
drag, startPoint x: 714, startPoint y: 54, endPoint x: 653, endPoint y: 107, distance: 81.5
click at [714, 54] on button "Play" at bounding box center [715, 51] width 37 height 20
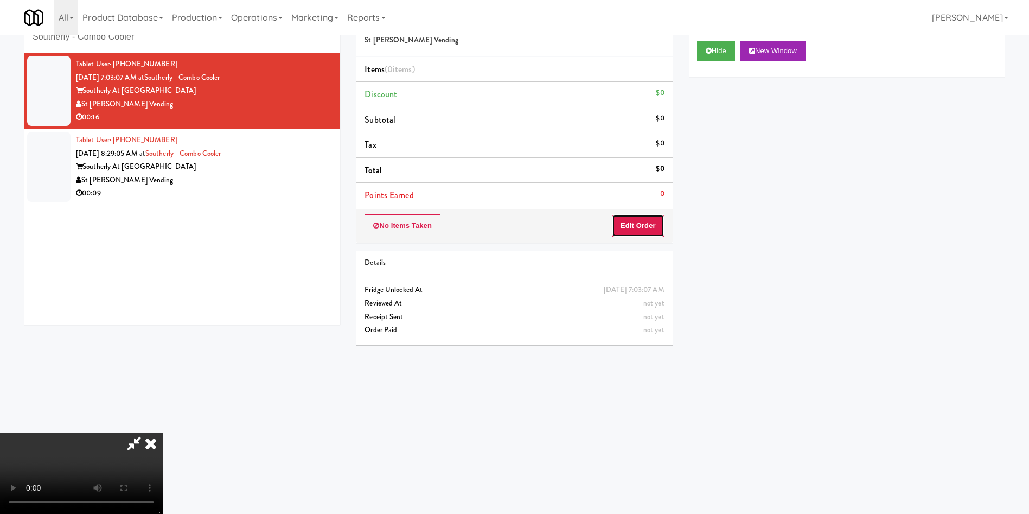
click at [634, 220] on button "Edit Order" at bounding box center [638, 225] width 53 height 23
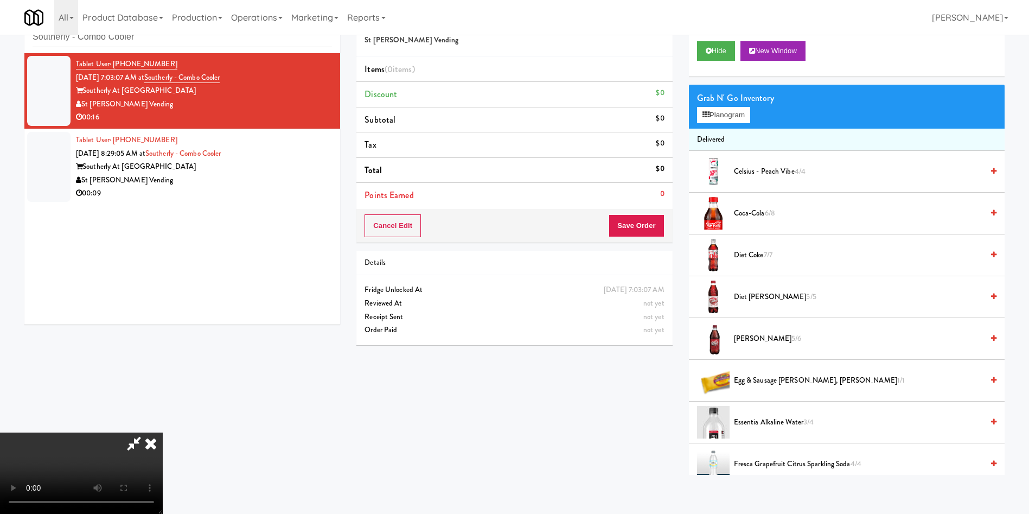
click at [163, 432] on video at bounding box center [81, 472] width 163 height 81
click at [743, 376] on span "Egg & Sausage Burrito, Don Miguel 1/1" at bounding box center [858, 381] width 249 height 14
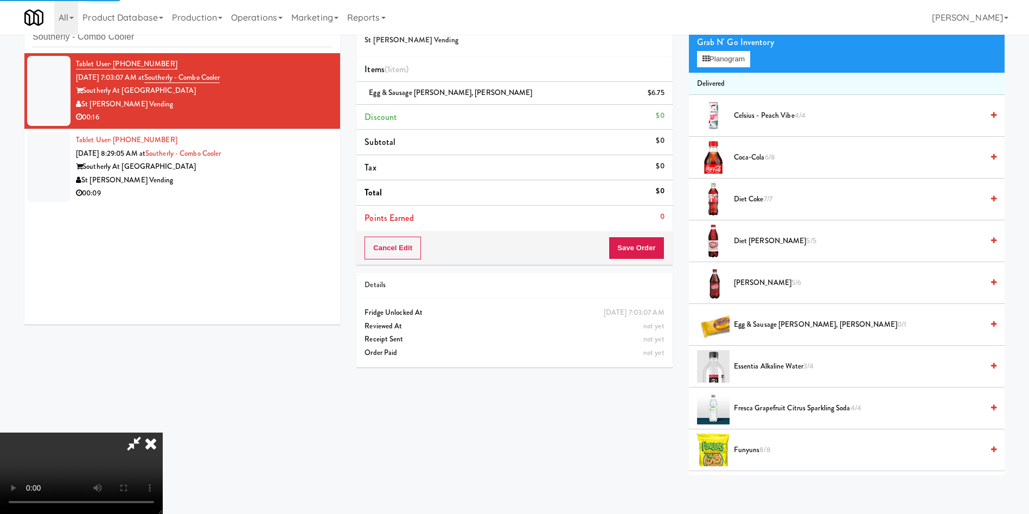
scroll to position [81, 0]
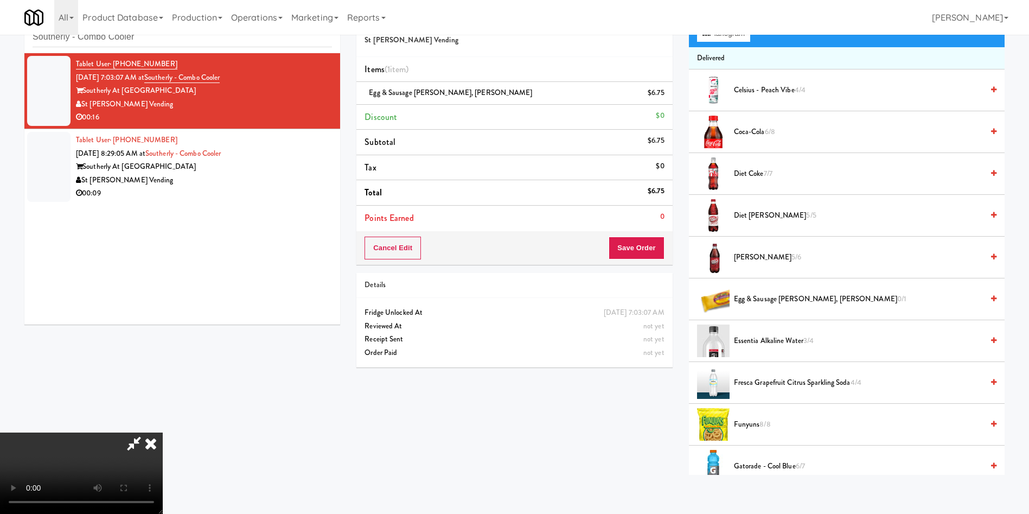
click at [163, 432] on video at bounding box center [81, 472] width 163 height 81
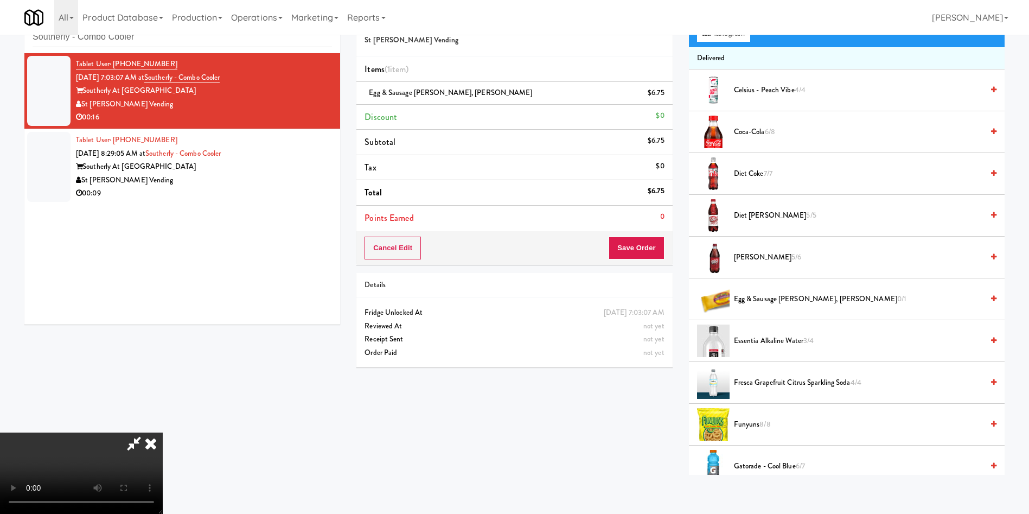
click at [163, 432] on video at bounding box center [81, 472] width 163 height 81
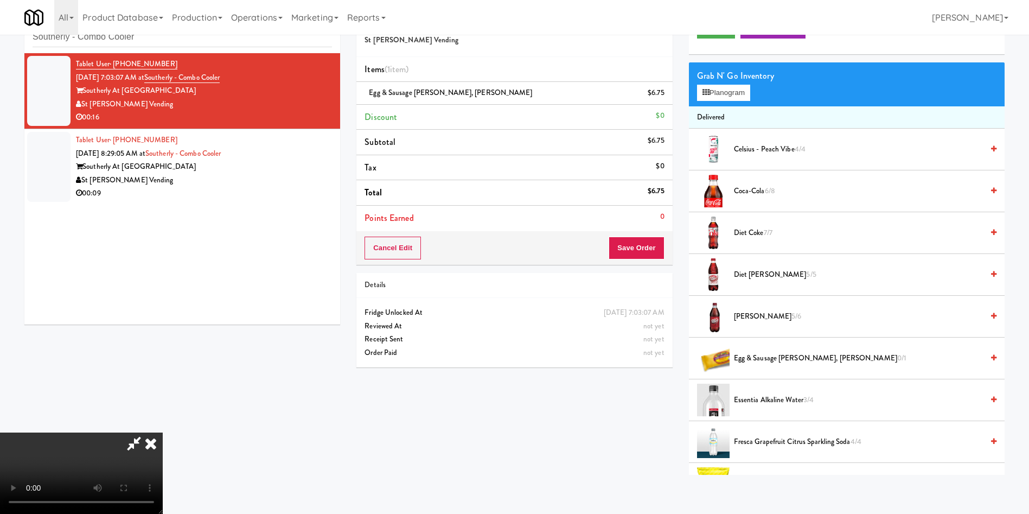
scroll to position [0, 0]
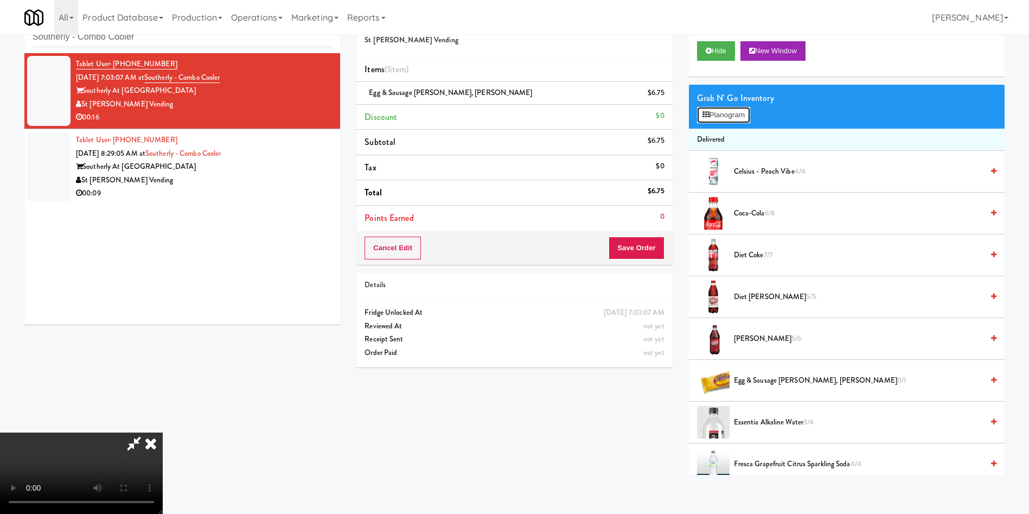
drag, startPoint x: 718, startPoint y: 114, endPoint x: 719, endPoint y: 123, distance: 8.7
click at [715, 114] on button "Planogram" at bounding box center [723, 115] width 53 height 16
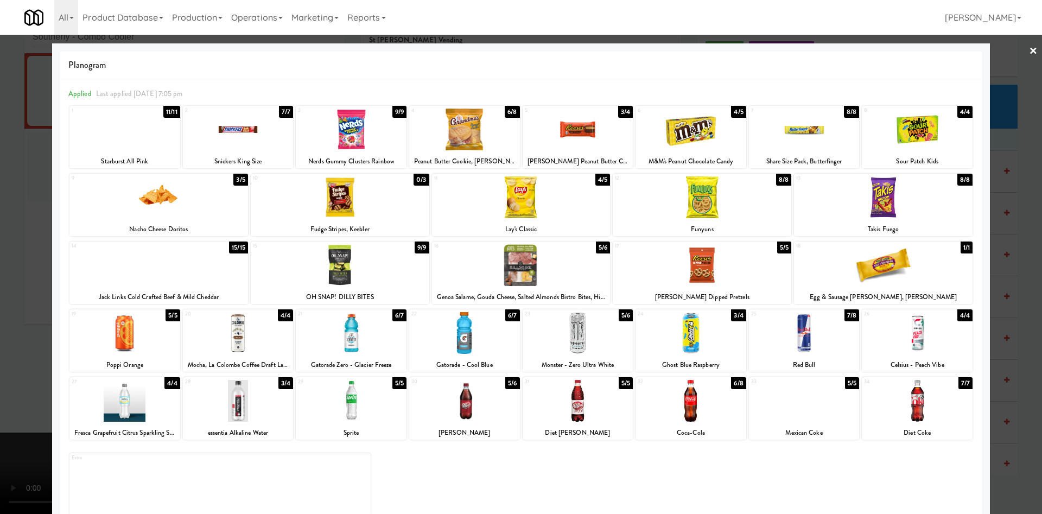
click at [462, 128] on div at bounding box center [464, 129] width 111 height 42
click at [19, 241] on div at bounding box center [521, 257] width 1042 height 514
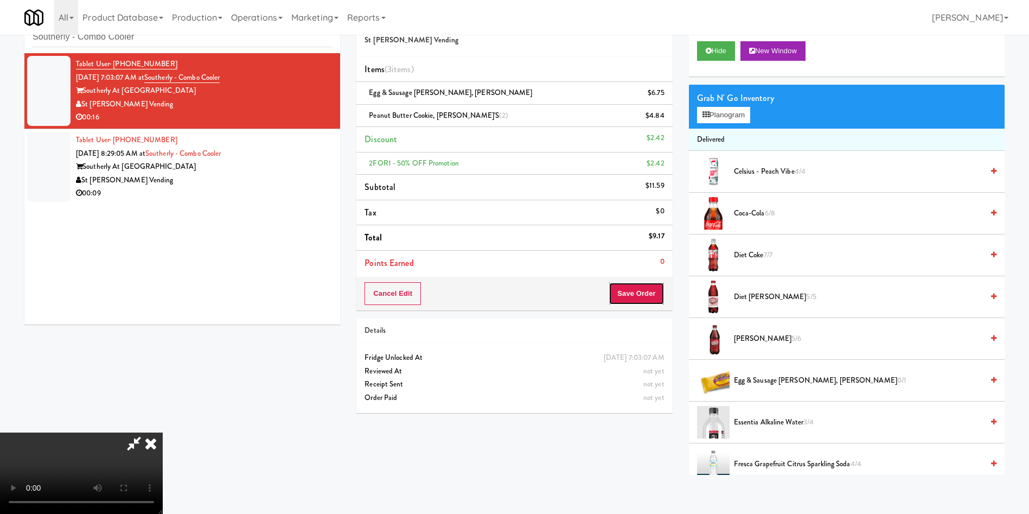
click at [648, 302] on button "Save Order" at bounding box center [636, 293] width 55 height 23
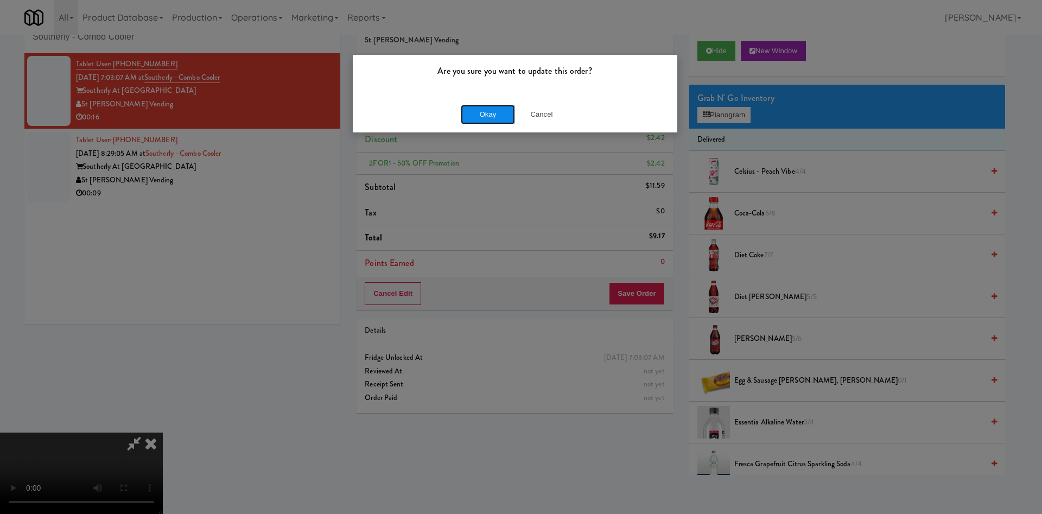
click at [507, 111] on button "Okay" at bounding box center [488, 115] width 54 height 20
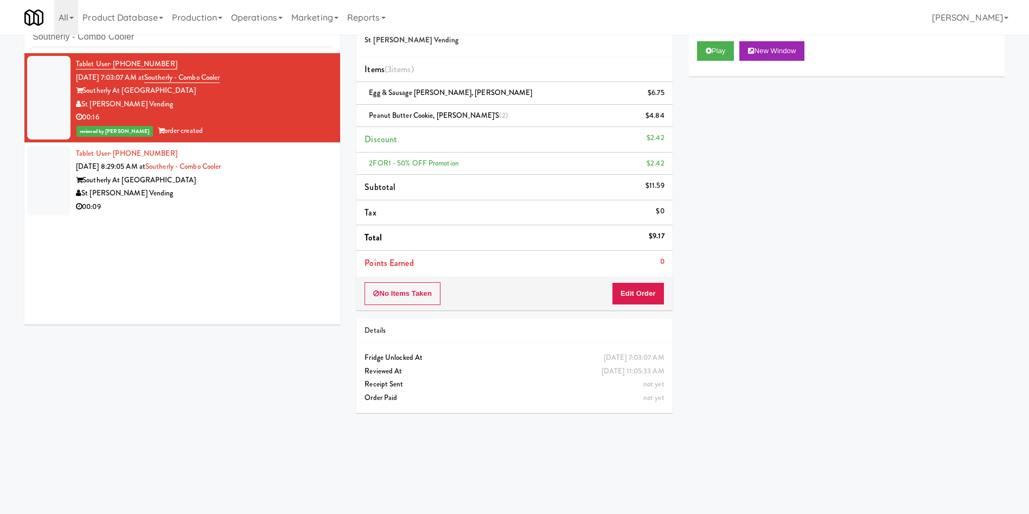
click at [28, 228] on div "Tablet User · (918) 714-3977 Sep 21, 2025 7:03:07 AM at Southerly - Combo Coole…" at bounding box center [182, 188] width 316 height 271
click at [34, 201] on div at bounding box center [48, 180] width 43 height 70
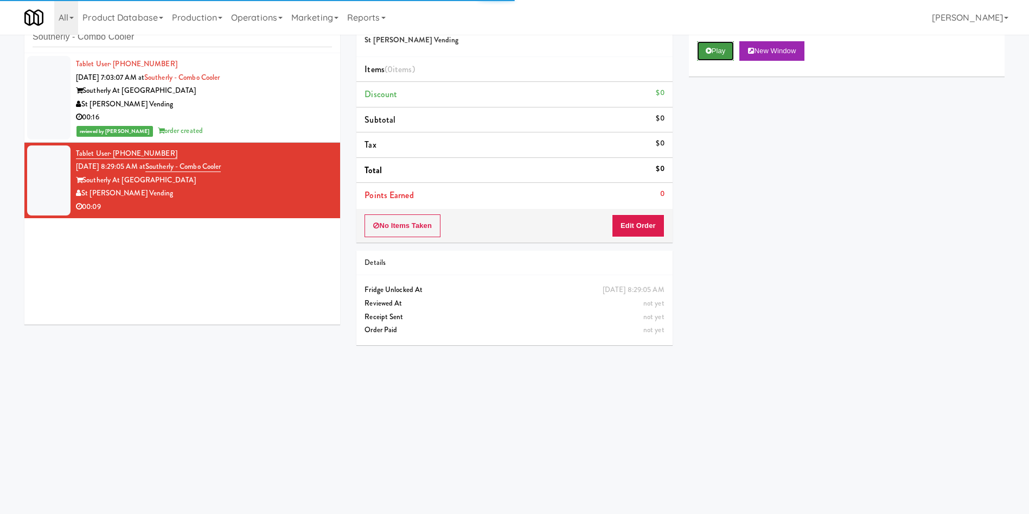
click at [726, 44] on button "Play" at bounding box center [715, 51] width 37 height 20
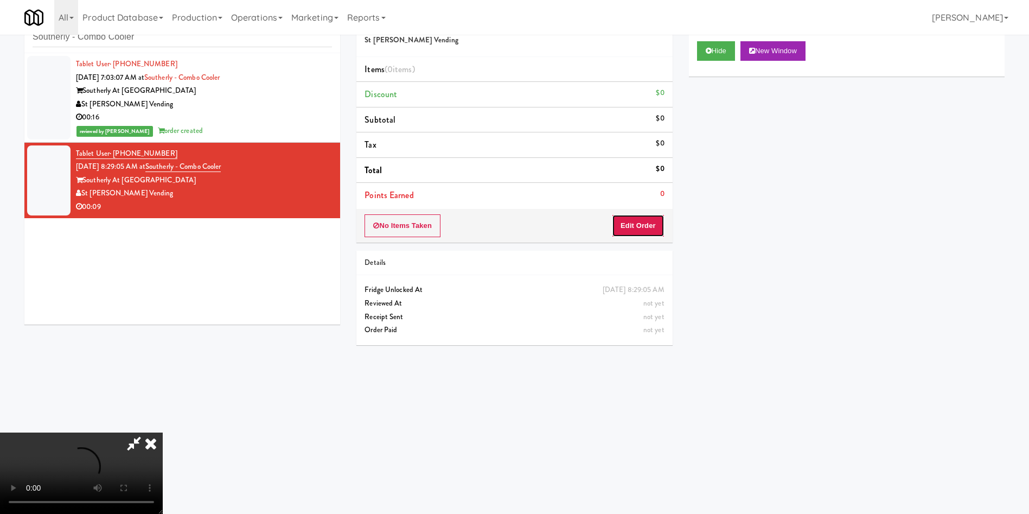
click at [655, 223] on button "Edit Order" at bounding box center [638, 225] width 53 height 23
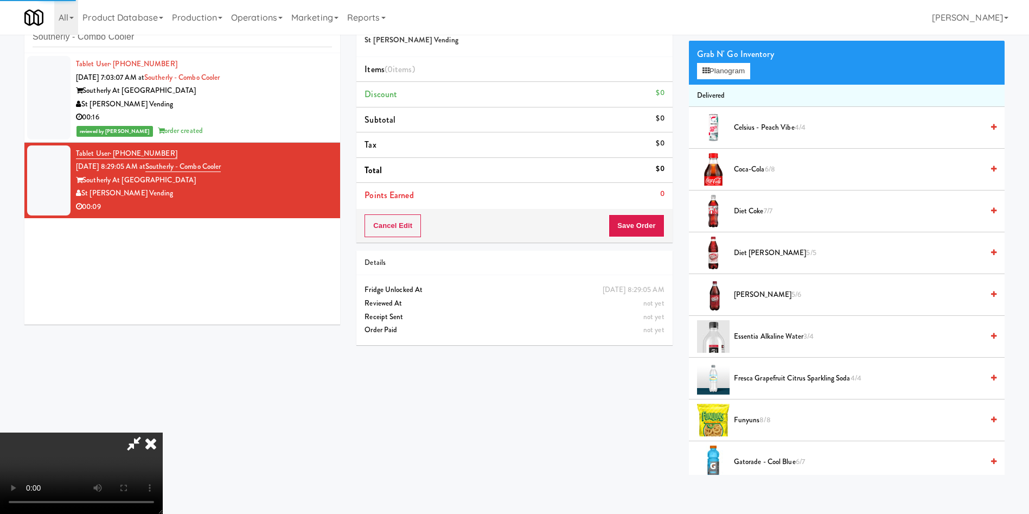
scroll to position [81, 0]
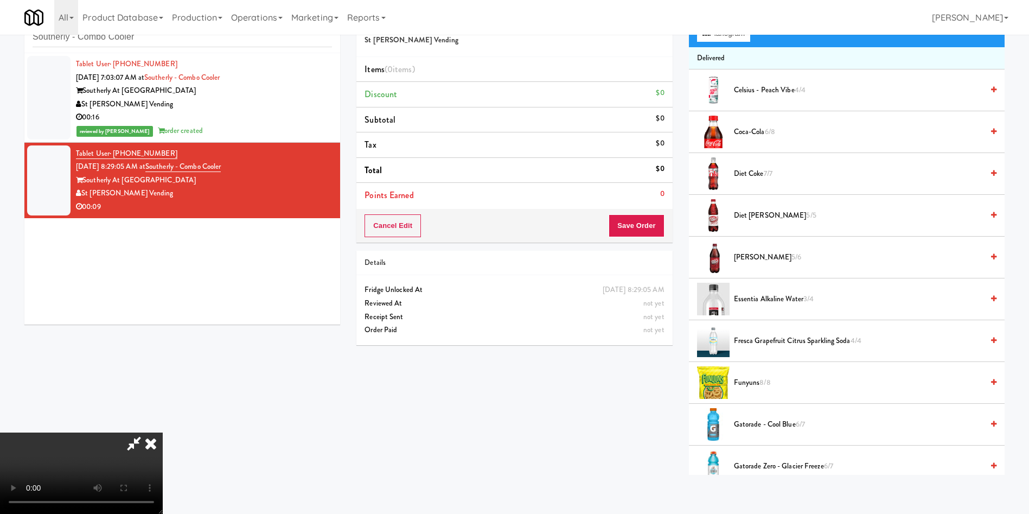
click at [163, 432] on video at bounding box center [81, 472] width 163 height 81
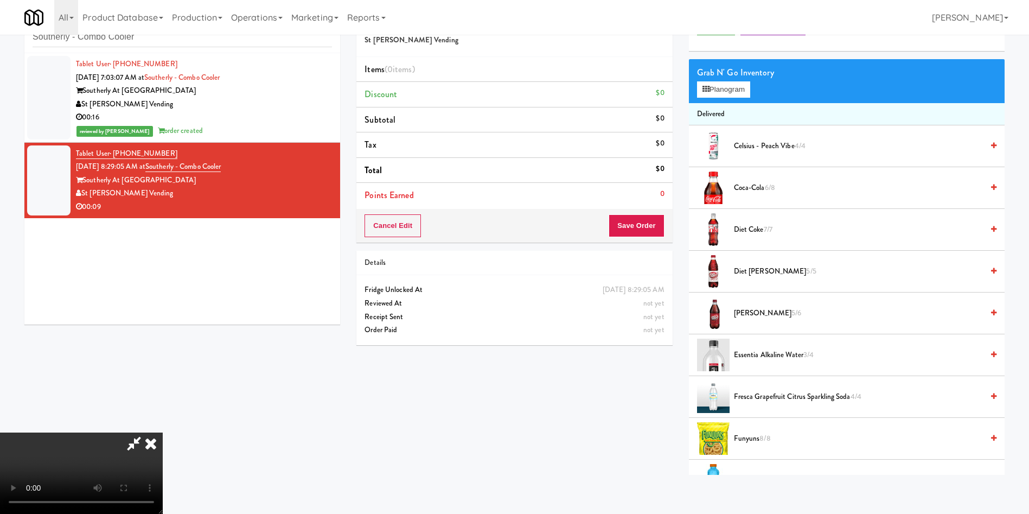
scroll to position [0, 0]
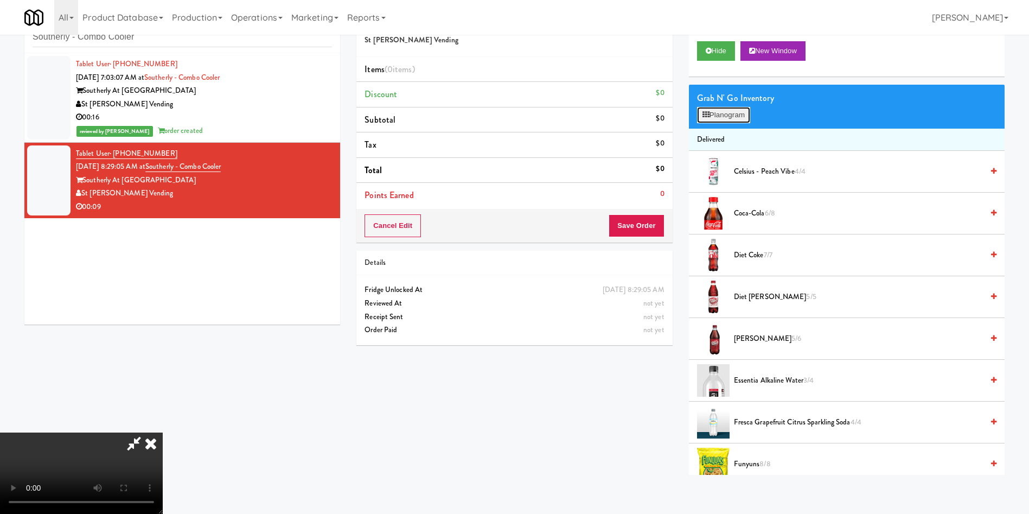
click at [711, 118] on button "Planogram" at bounding box center [723, 115] width 53 height 16
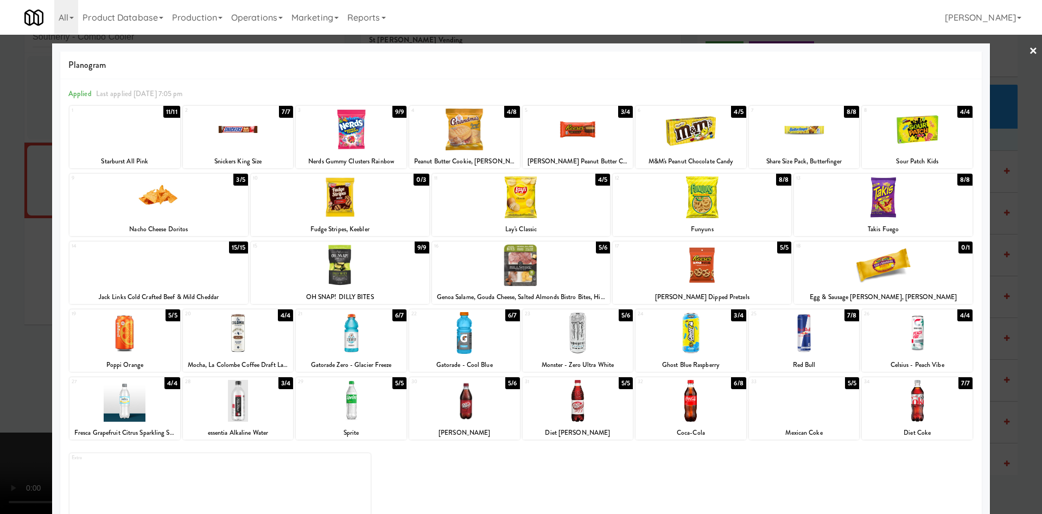
click at [24, 278] on div at bounding box center [521, 257] width 1042 height 514
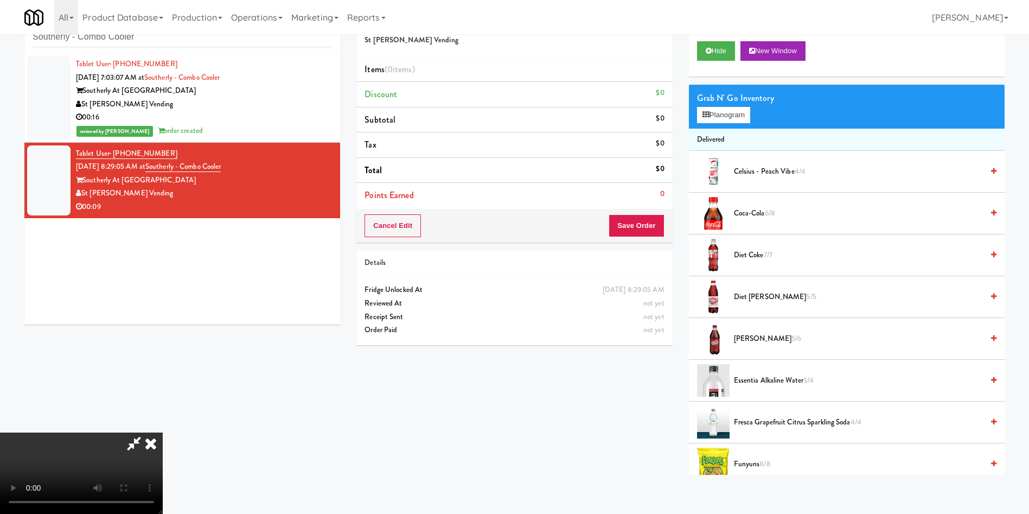
click at [163, 432] on video at bounding box center [81, 472] width 163 height 81
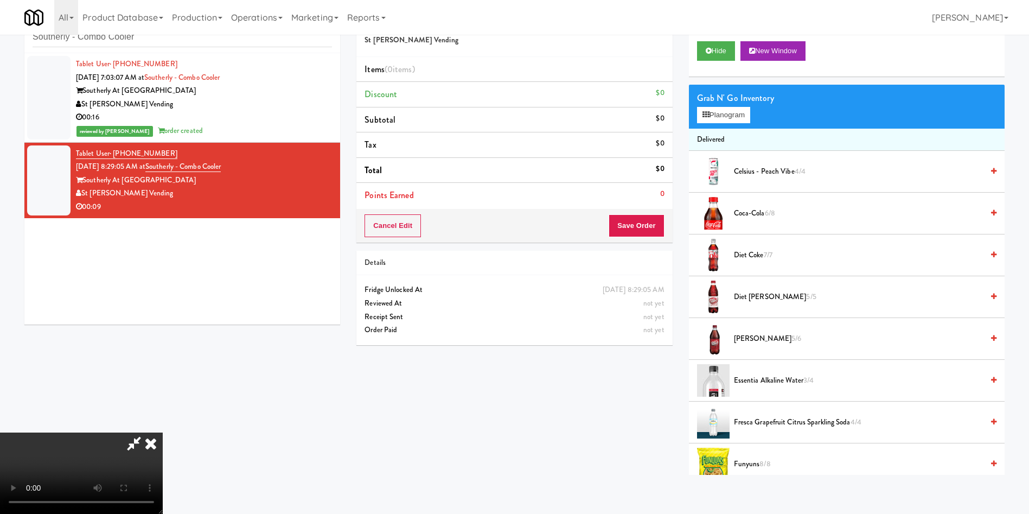
click at [163, 432] on video at bounding box center [81, 472] width 163 height 81
click at [714, 108] on button "Planogram" at bounding box center [723, 115] width 53 height 16
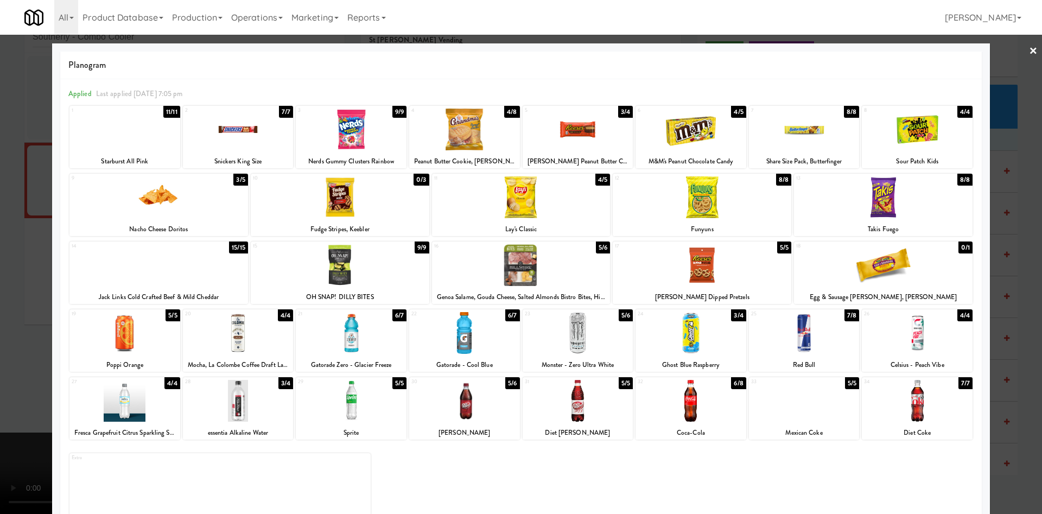
click at [496, 212] on div at bounding box center [521, 197] width 178 height 42
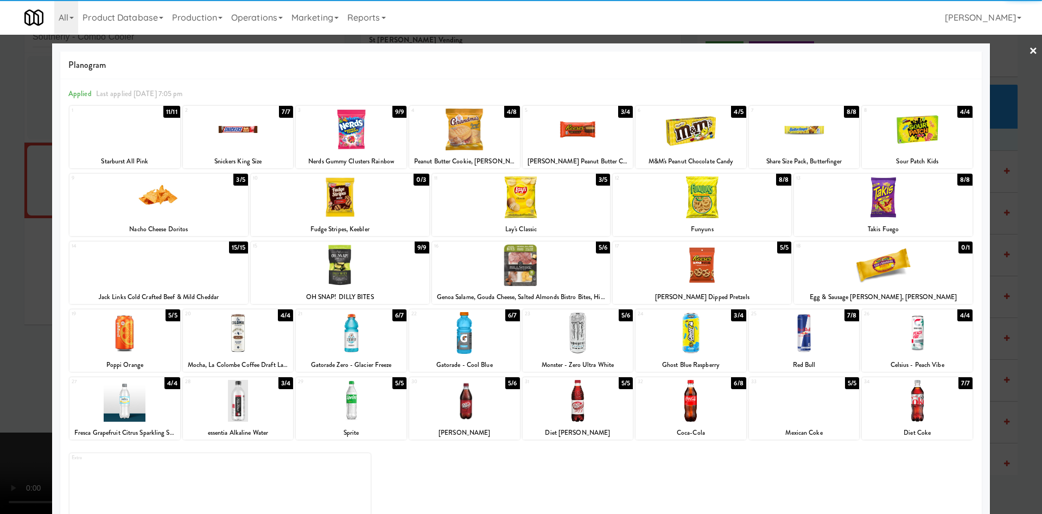
click at [0, 306] on div at bounding box center [521, 257] width 1042 height 514
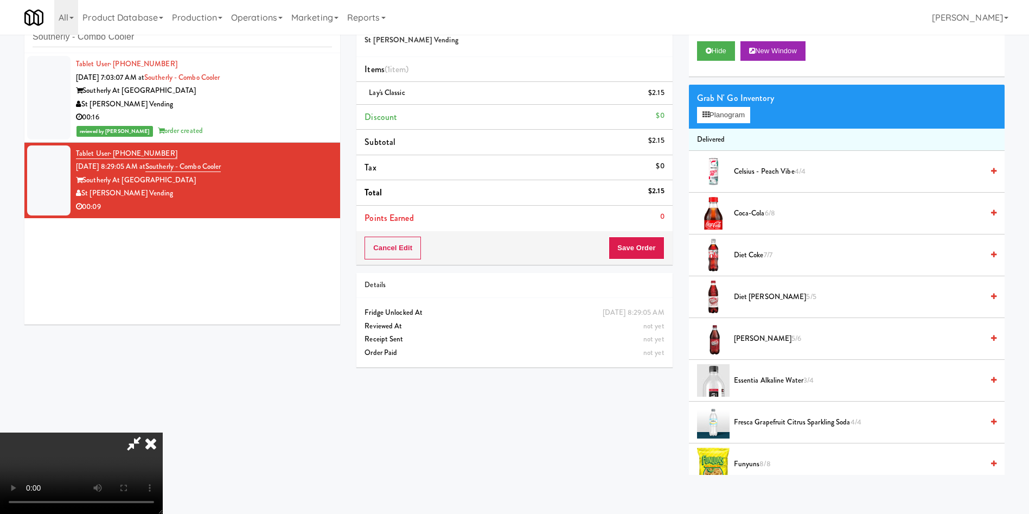
click at [163, 432] on video at bounding box center [81, 472] width 163 height 81
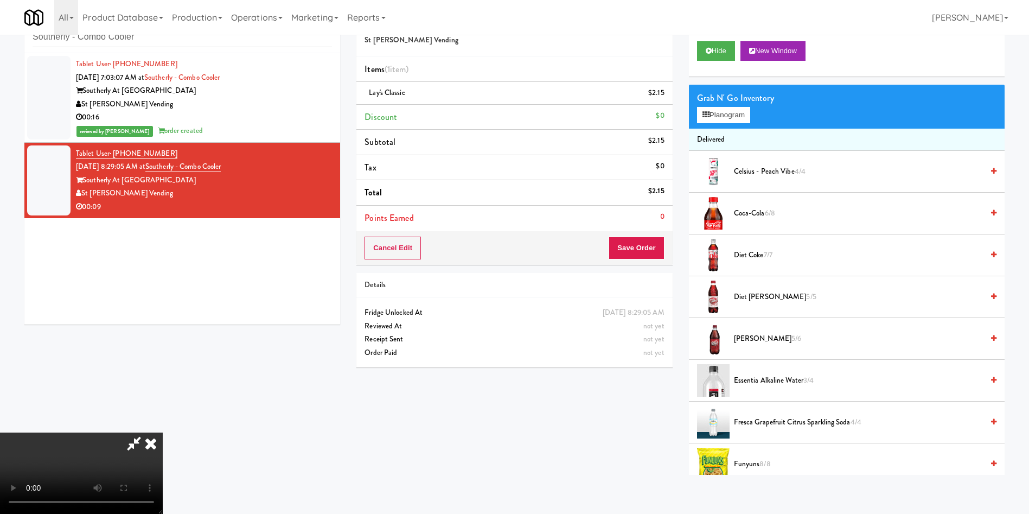
click at [163, 432] on video at bounding box center [81, 472] width 163 height 81
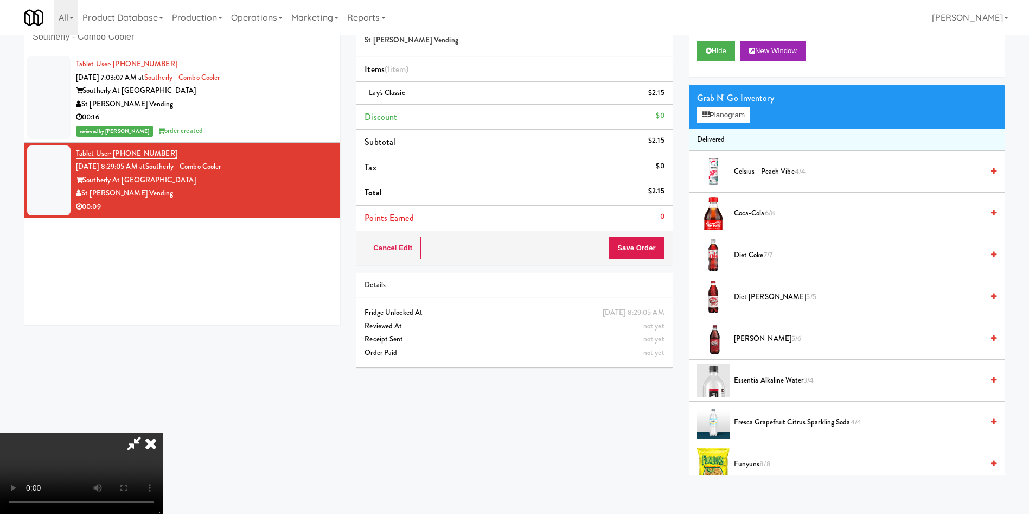
click at [163, 432] on video at bounding box center [81, 472] width 163 height 81
click at [723, 119] on button "Planogram" at bounding box center [723, 115] width 53 height 16
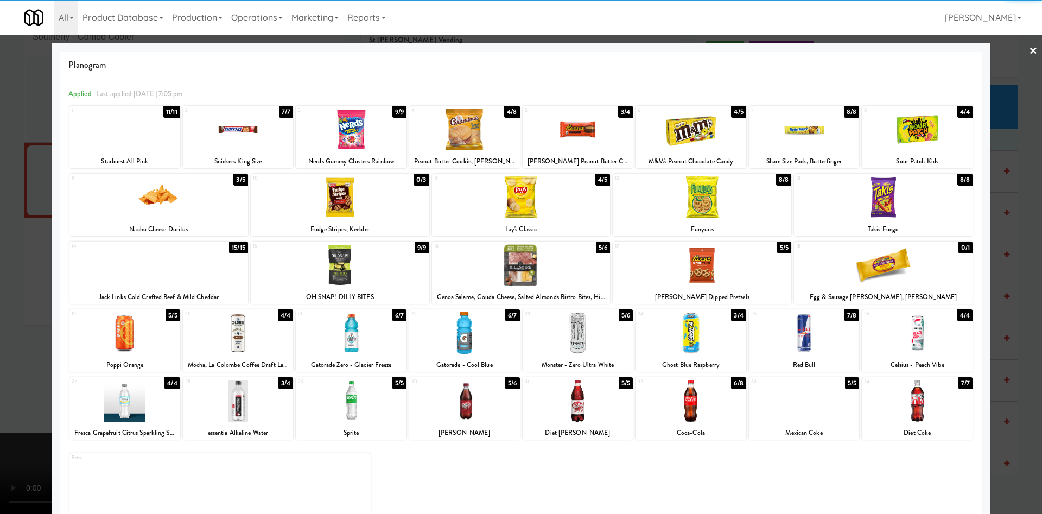
click at [858, 205] on div at bounding box center [883, 197] width 178 height 42
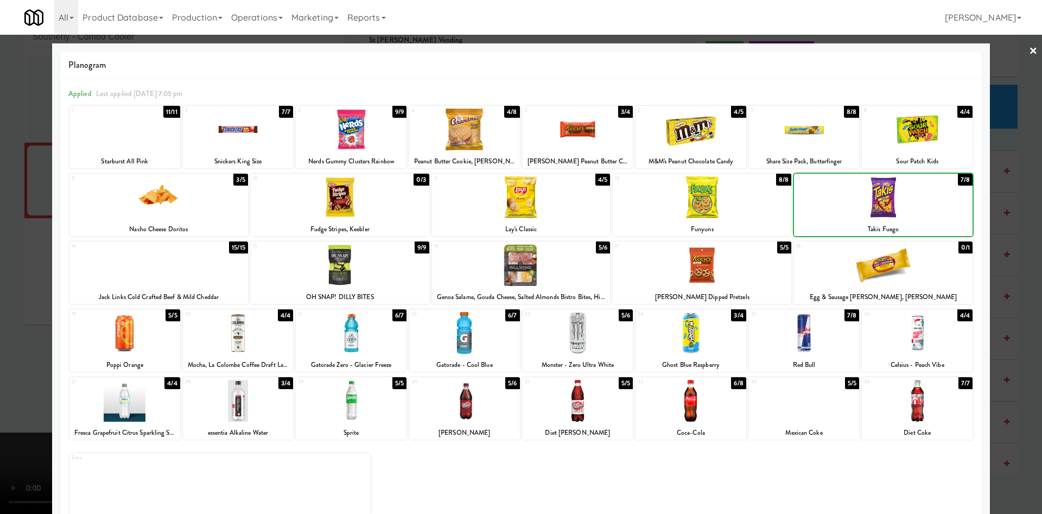
click at [858, 205] on div at bounding box center [883, 197] width 178 height 42
click at [0, 295] on div at bounding box center [521, 257] width 1042 height 514
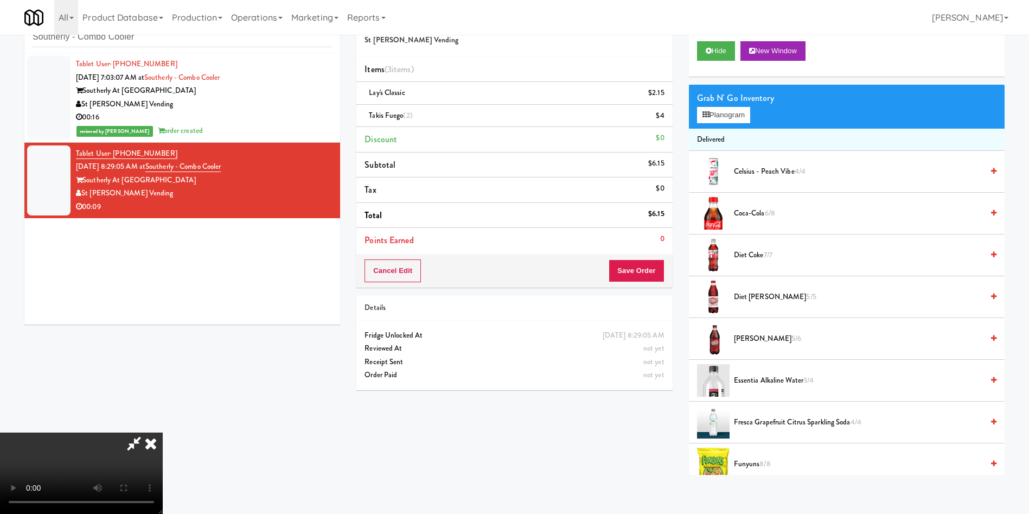
click at [163, 432] on video at bounding box center [81, 472] width 163 height 81
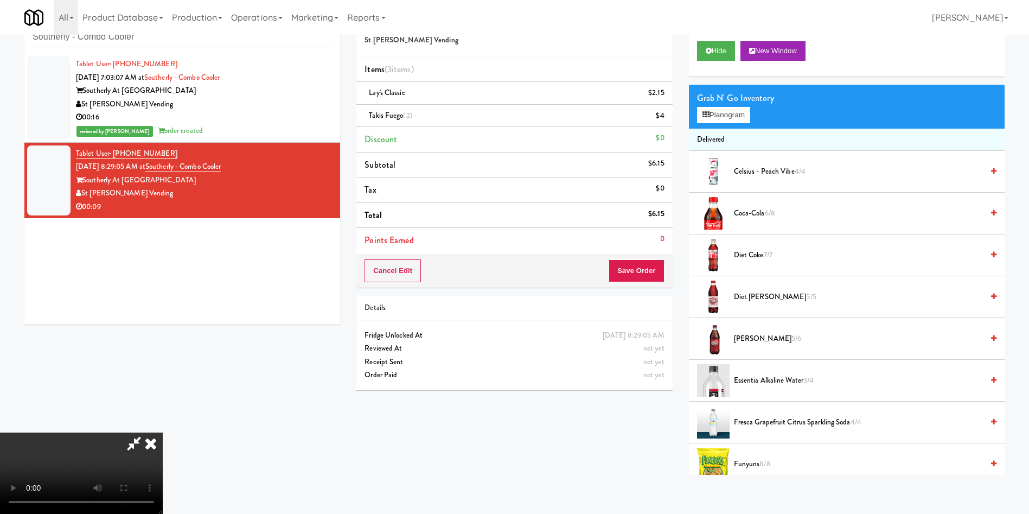
click at [163, 432] on video at bounding box center [81, 472] width 163 height 81
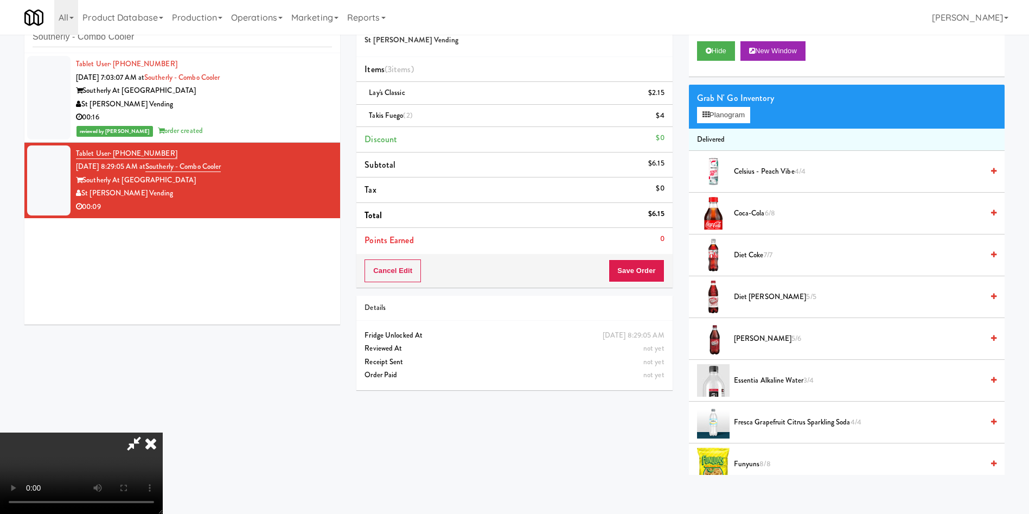
click at [163, 432] on video at bounding box center [81, 472] width 163 height 81
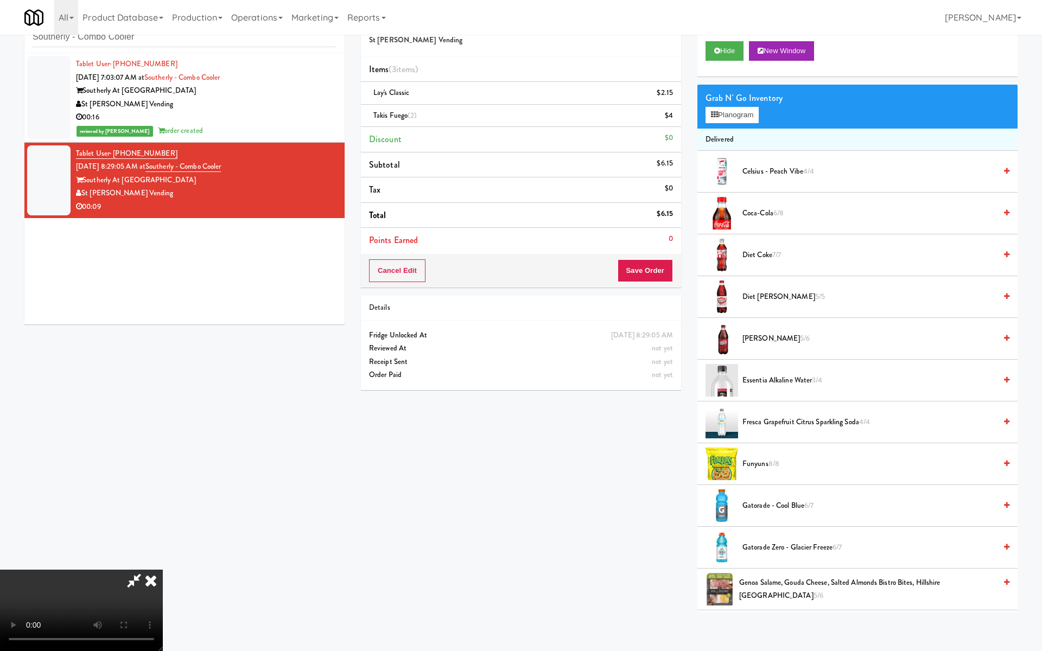
click at [163, 513] on video at bounding box center [81, 610] width 163 height 81
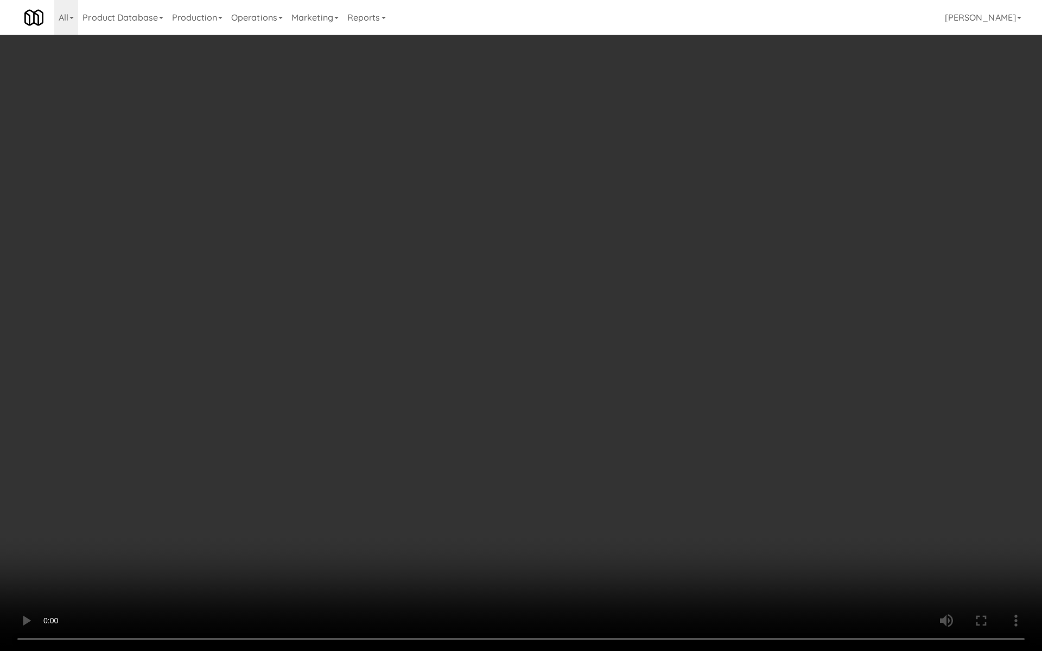
click at [312, 298] on video at bounding box center [521, 325] width 1042 height 651
click at [314, 305] on video at bounding box center [521, 325] width 1042 height 651
click at [318, 314] on video at bounding box center [521, 325] width 1042 height 651
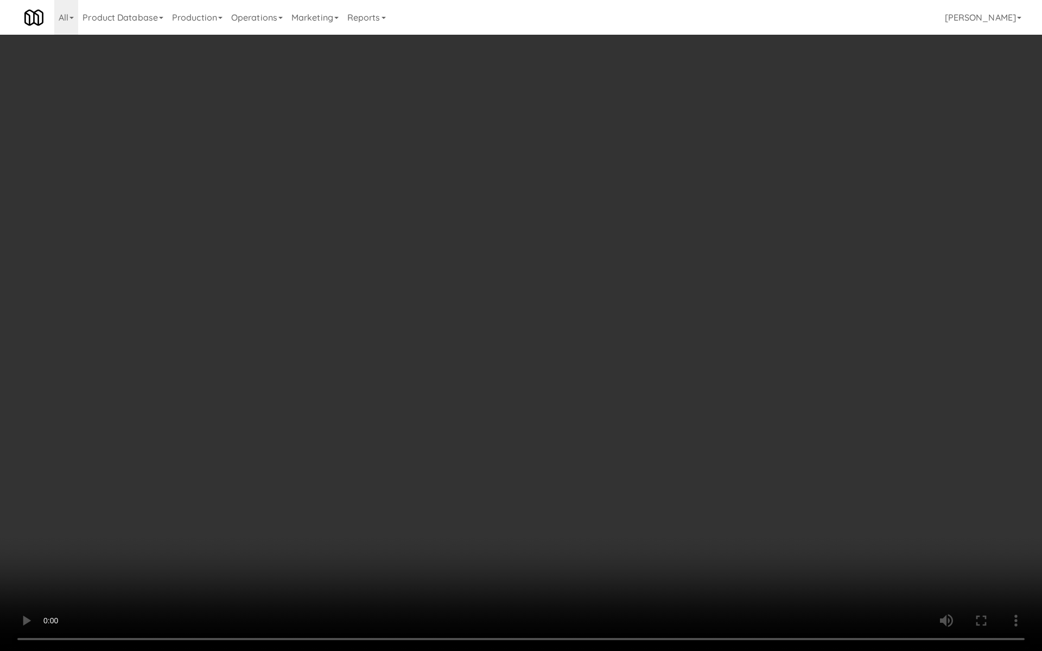
click at [318, 314] on video at bounding box center [521, 325] width 1042 height 651
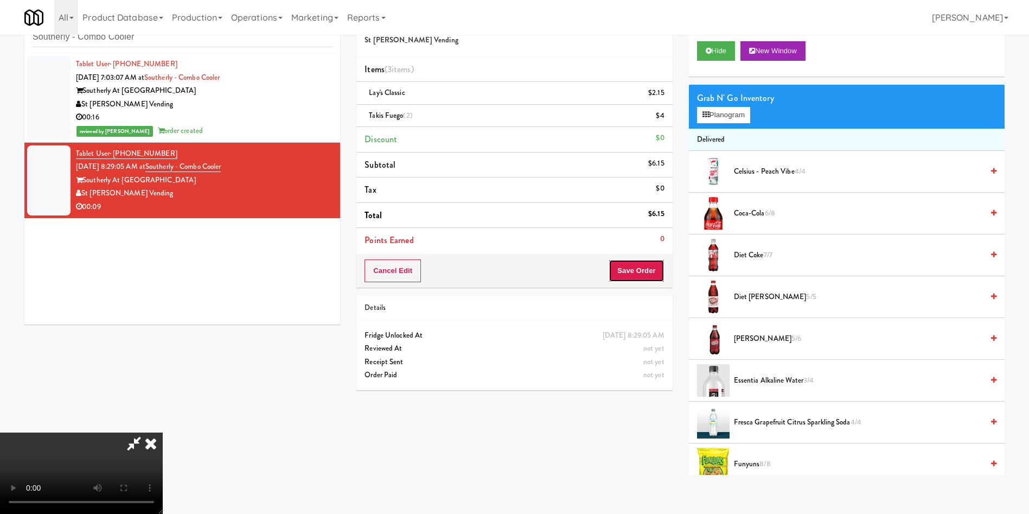
click at [625, 265] on button "Save Order" at bounding box center [636, 270] width 55 height 23
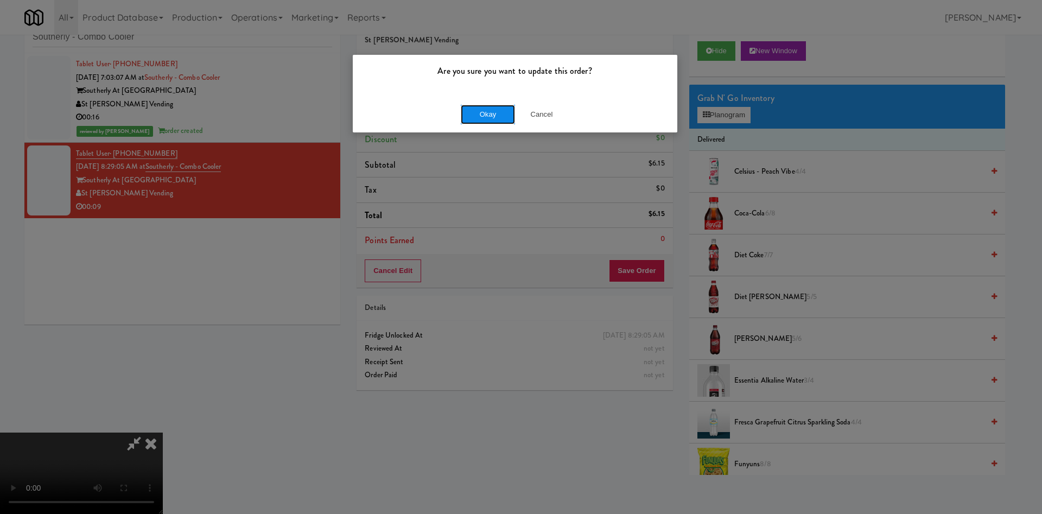
click at [483, 110] on button "Okay" at bounding box center [488, 115] width 54 height 20
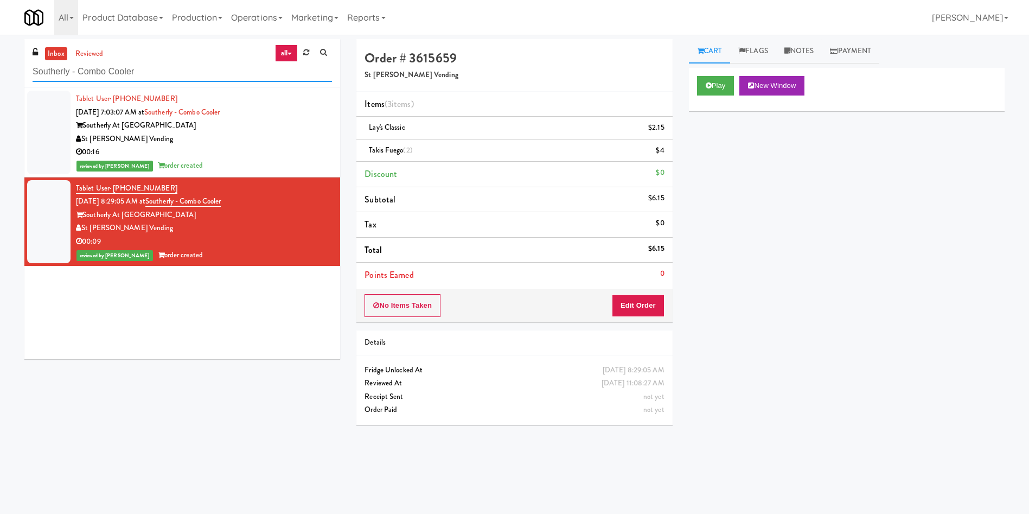
paste input "Reotown Apartments - Cooler 2"
drag, startPoint x: 171, startPoint y: 75, endPoint x: 0, endPoint y: 76, distance: 170.9
click at [0, 76] on div "inbox reviewed all all unclear take inventory issue suspicious failed recent ad…" at bounding box center [514, 257] width 1029 height 436
type input "Reotown Apartments - Cooler 2"
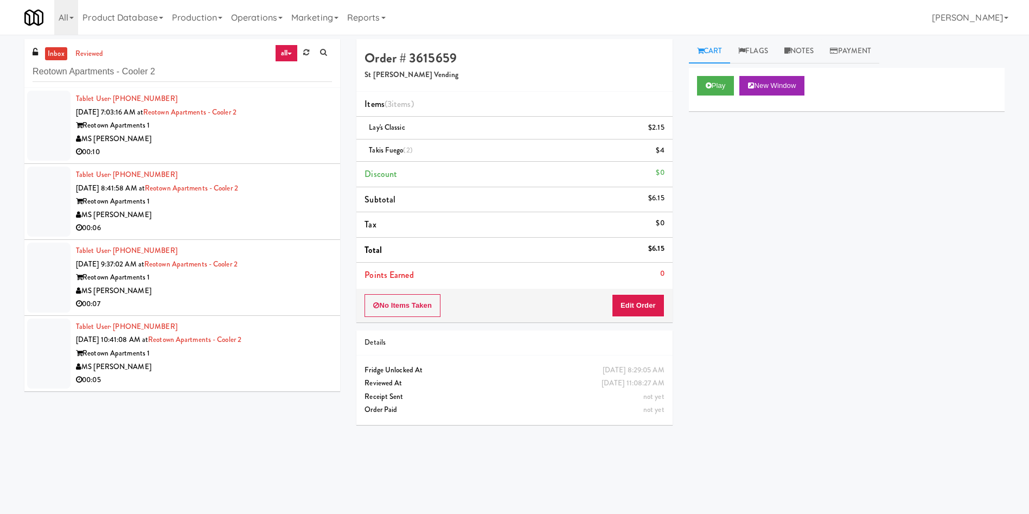
click at [50, 117] on div at bounding box center [48, 126] width 43 height 70
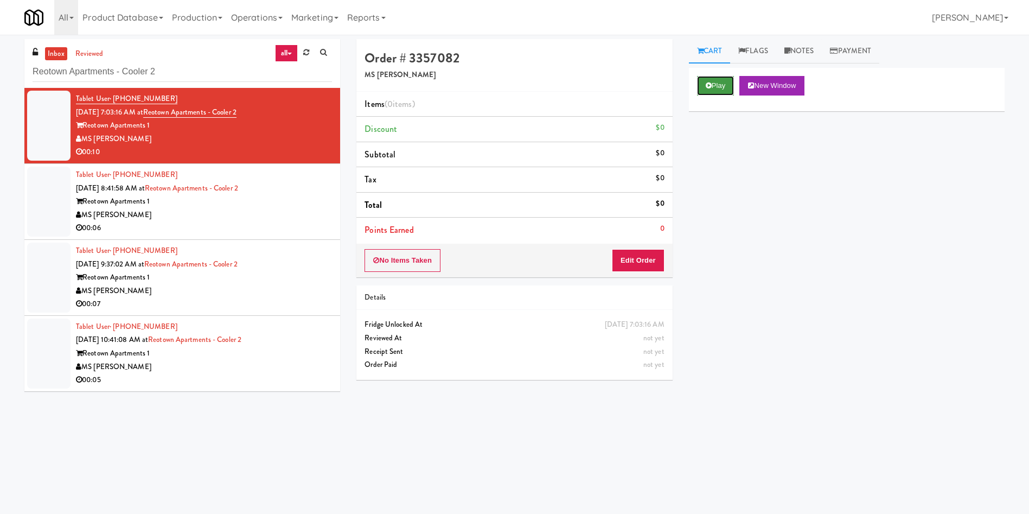
click at [719, 79] on button "Play" at bounding box center [715, 86] width 37 height 20
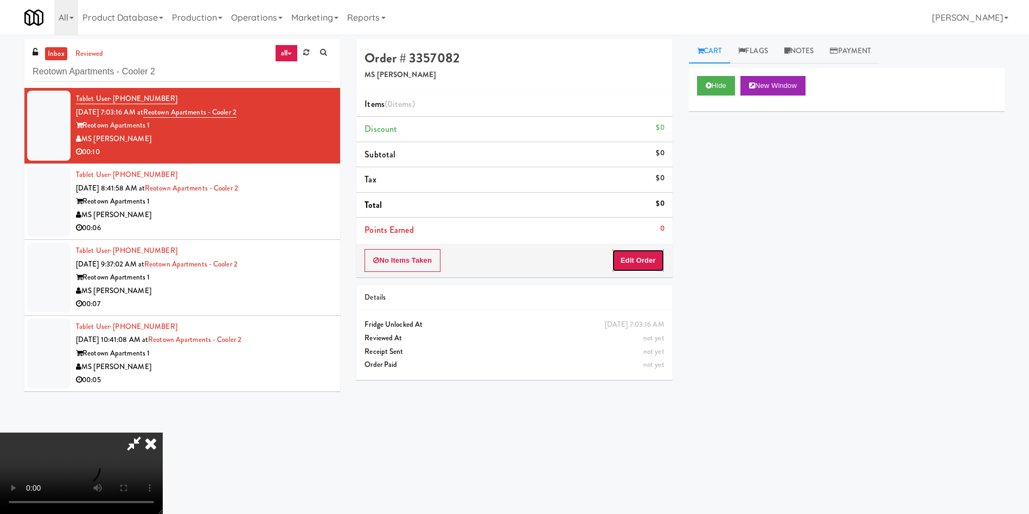
click at [645, 250] on button "Edit Order" at bounding box center [638, 260] width 53 height 23
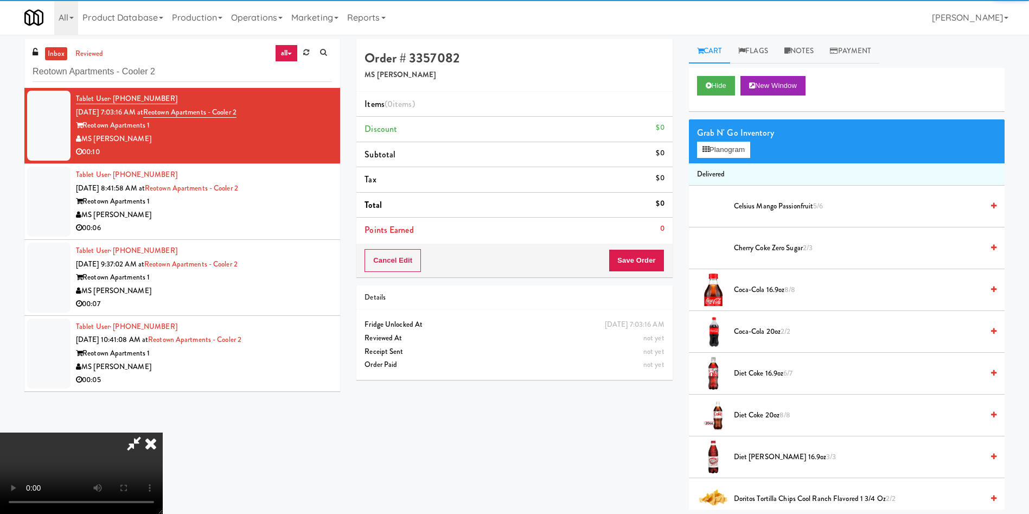
scroll to position [81, 0]
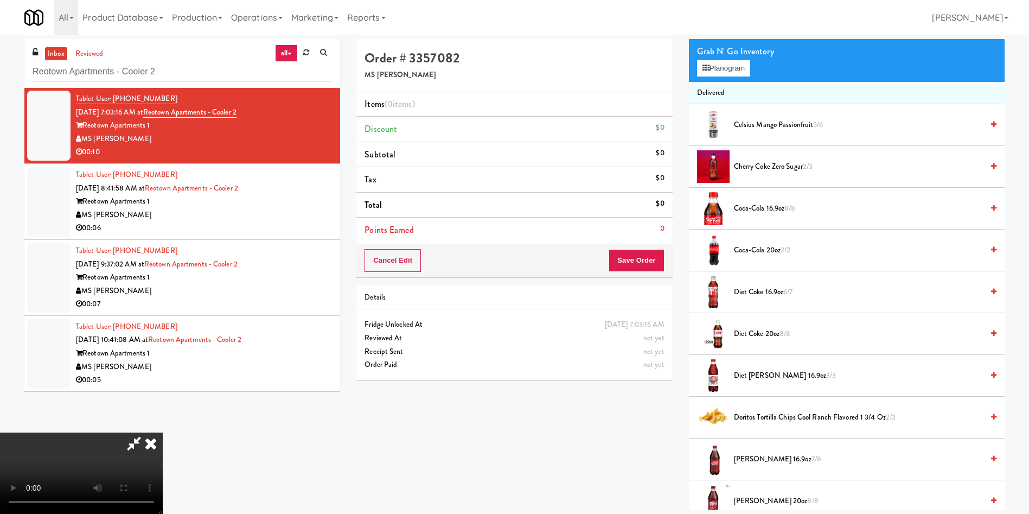
click at [163, 432] on video at bounding box center [81, 472] width 163 height 81
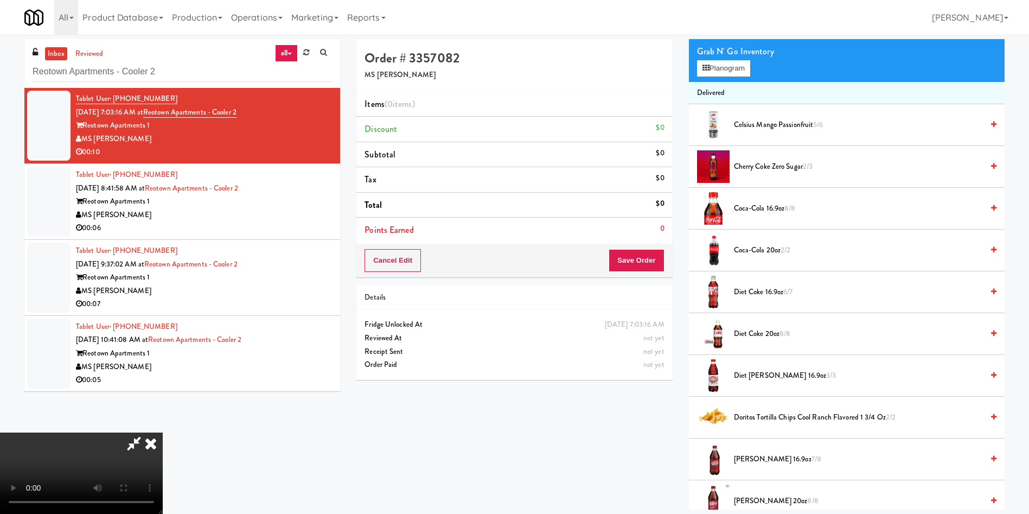
click at [163, 432] on video at bounding box center [81, 472] width 163 height 81
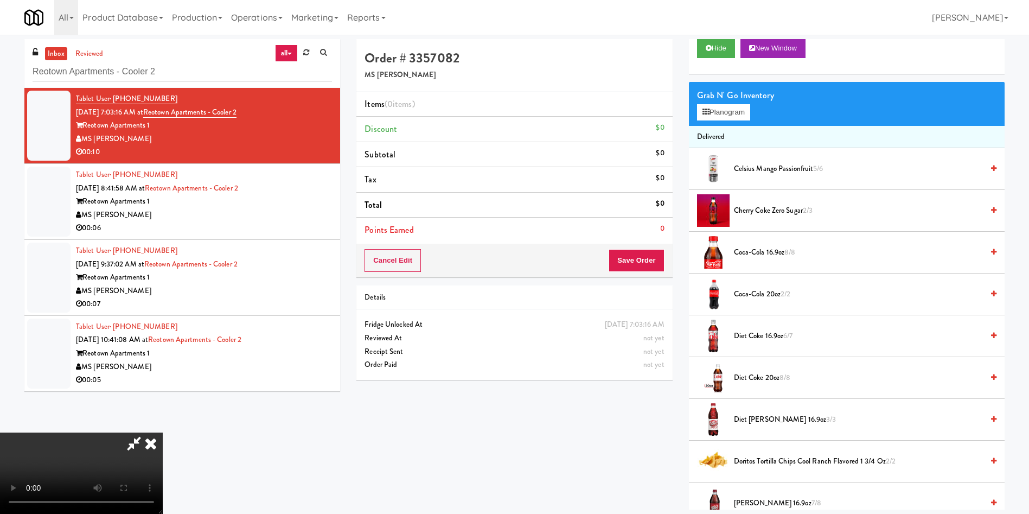
scroll to position [0, 0]
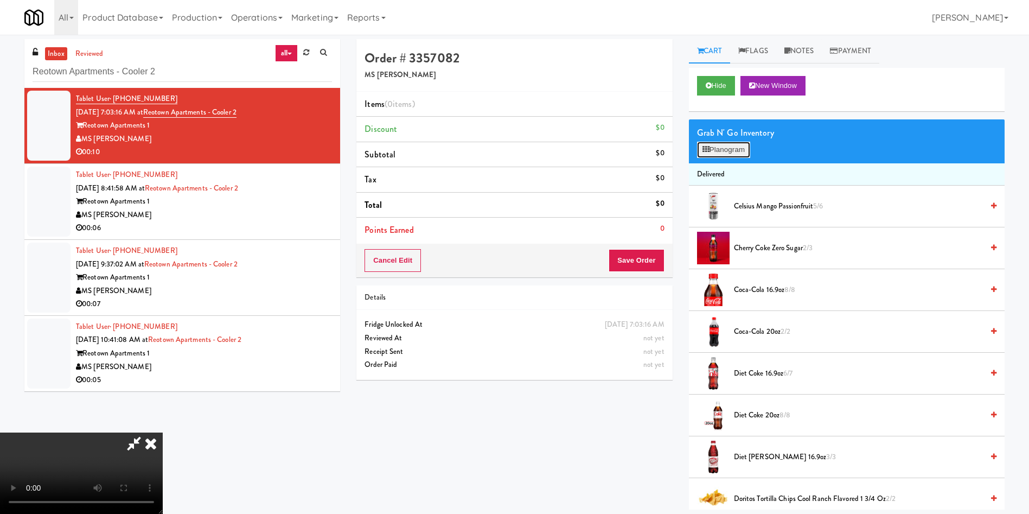
click at [717, 151] on button "Planogram" at bounding box center [723, 150] width 53 height 16
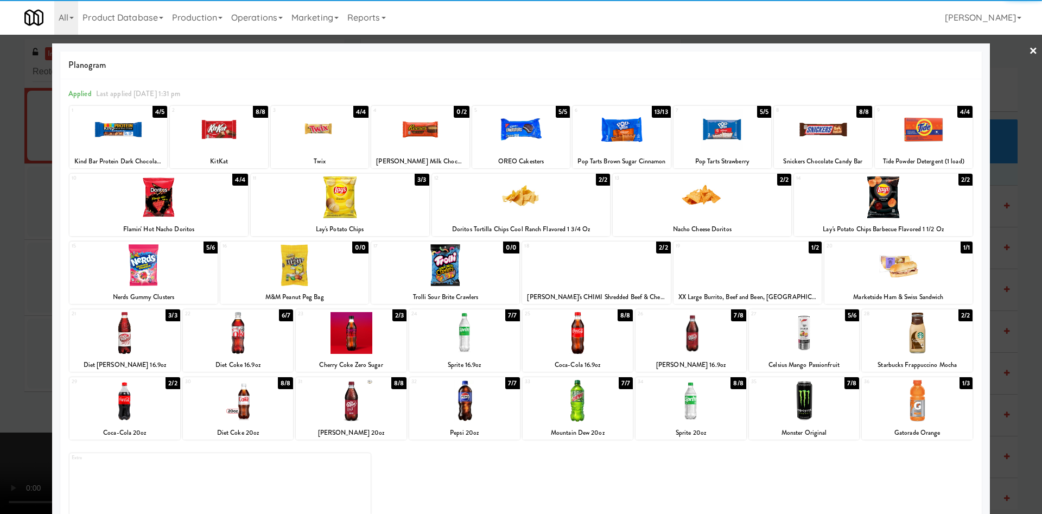
click at [817, 409] on div at bounding box center [804, 401] width 111 height 42
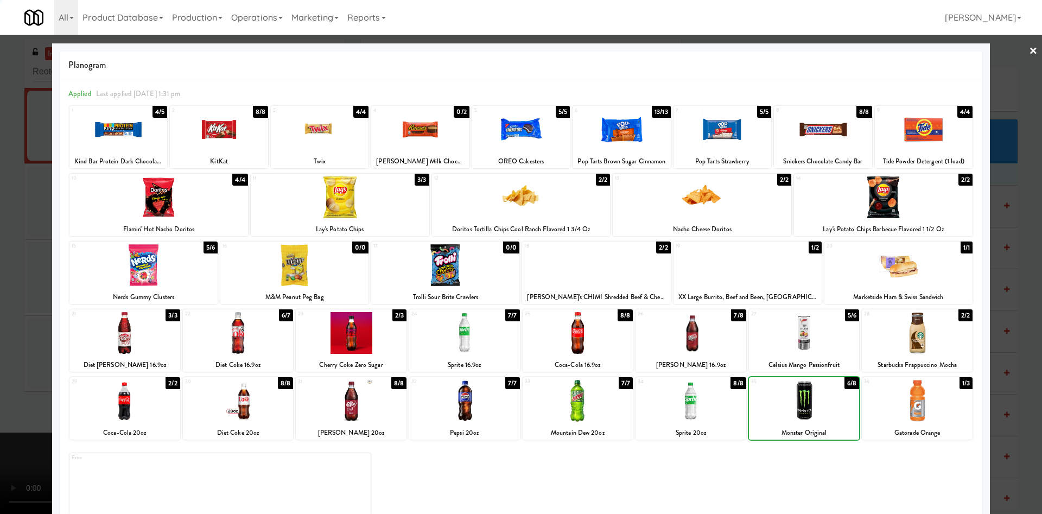
click at [817, 409] on div at bounding box center [804, 401] width 111 height 42
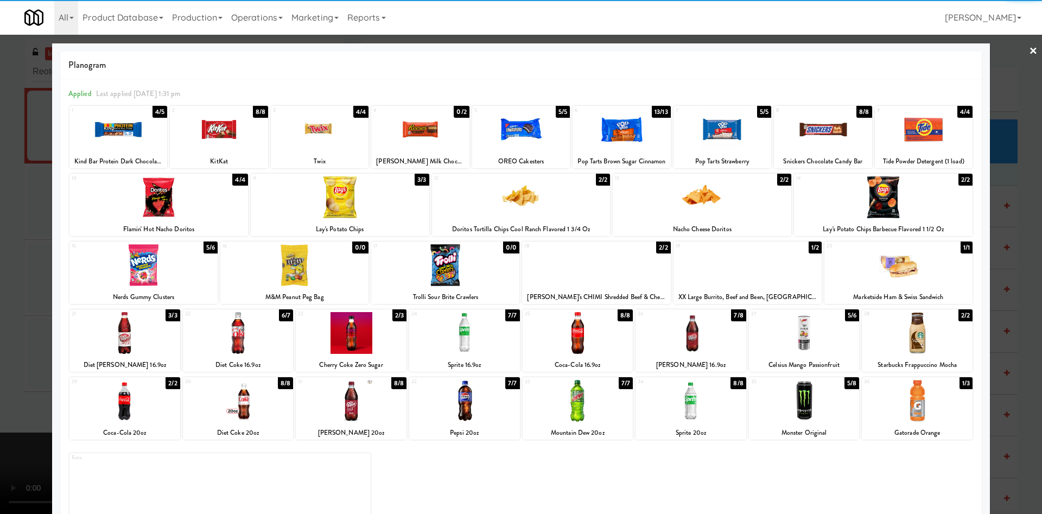
click at [10, 250] on div at bounding box center [521, 257] width 1042 height 514
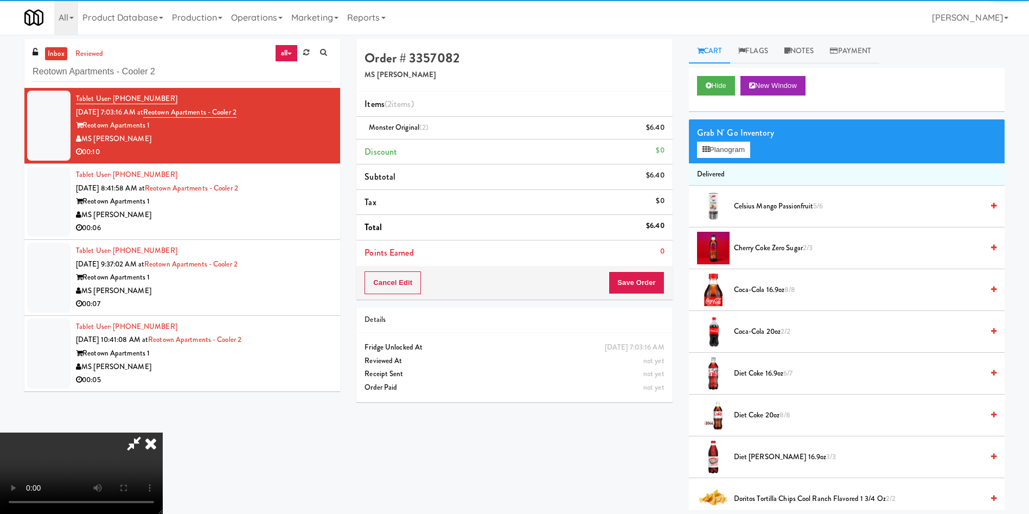
click at [163, 432] on video at bounding box center [81, 472] width 163 height 81
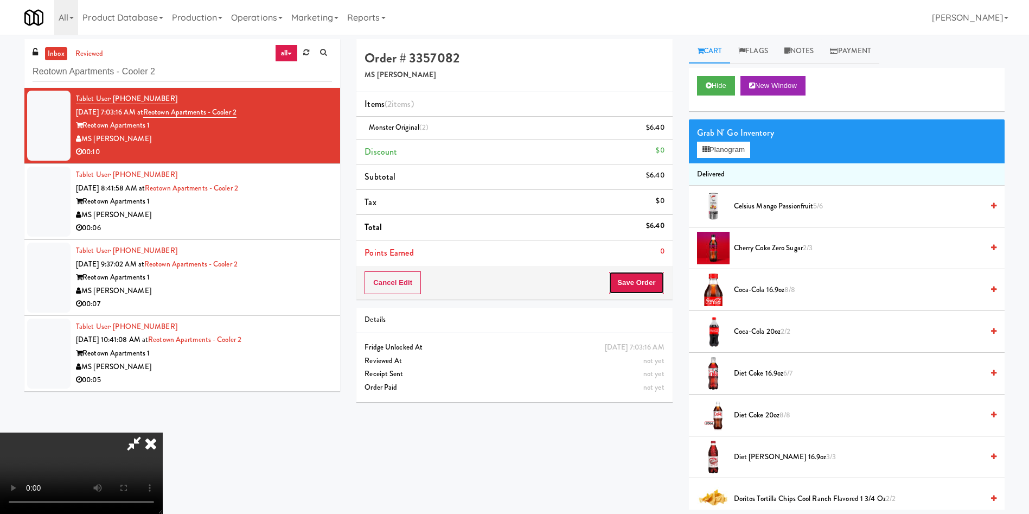
click at [630, 283] on button "Save Order" at bounding box center [636, 282] width 55 height 23
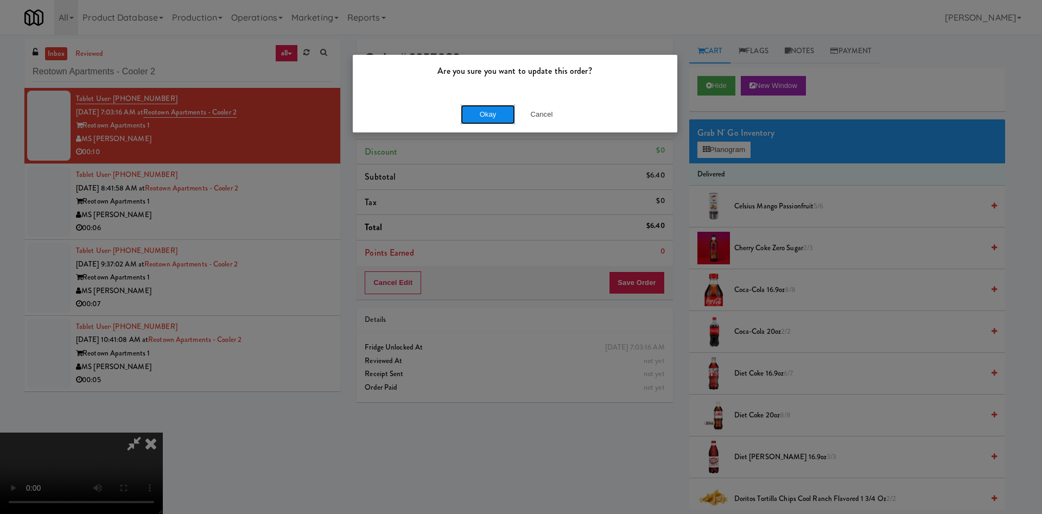
click at [489, 119] on button "Okay" at bounding box center [488, 115] width 54 height 20
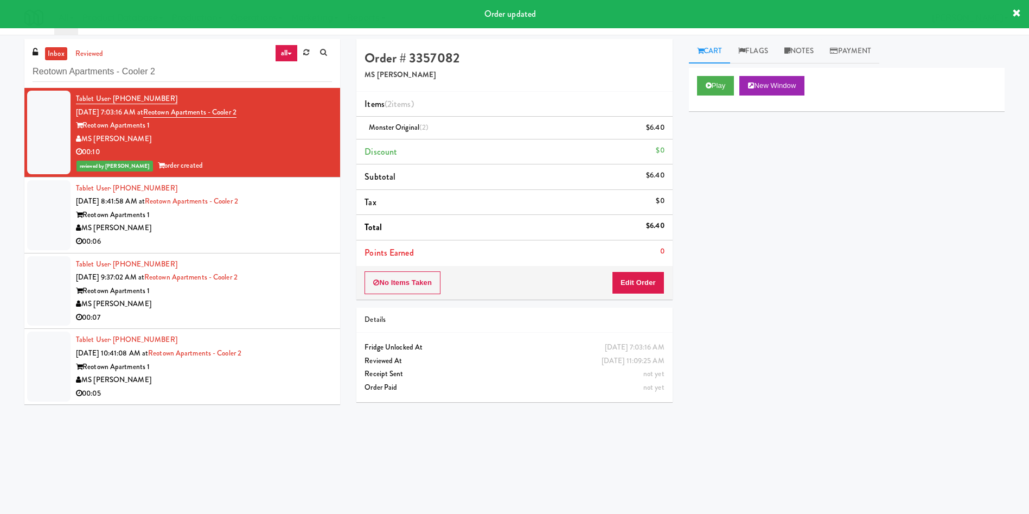
click at [44, 212] on div at bounding box center [48, 215] width 43 height 70
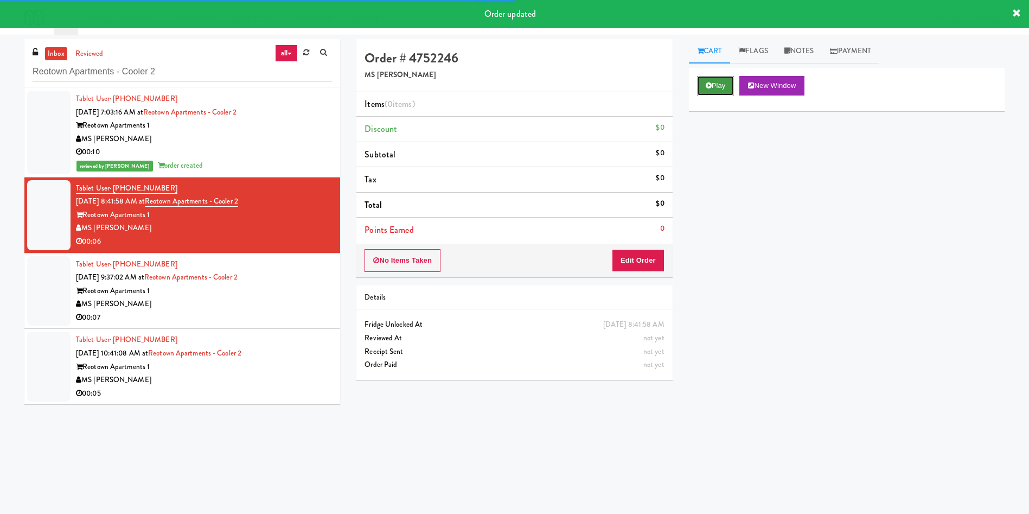
click at [725, 89] on button "Play" at bounding box center [715, 86] width 37 height 20
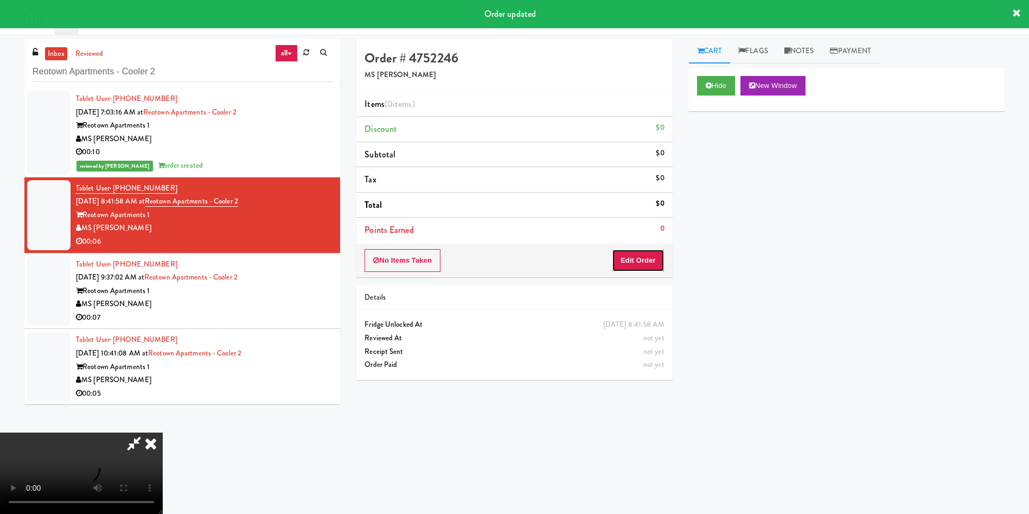
click at [635, 265] on button "Edit Order" at bounding box center [638, 260] width 53 height 23
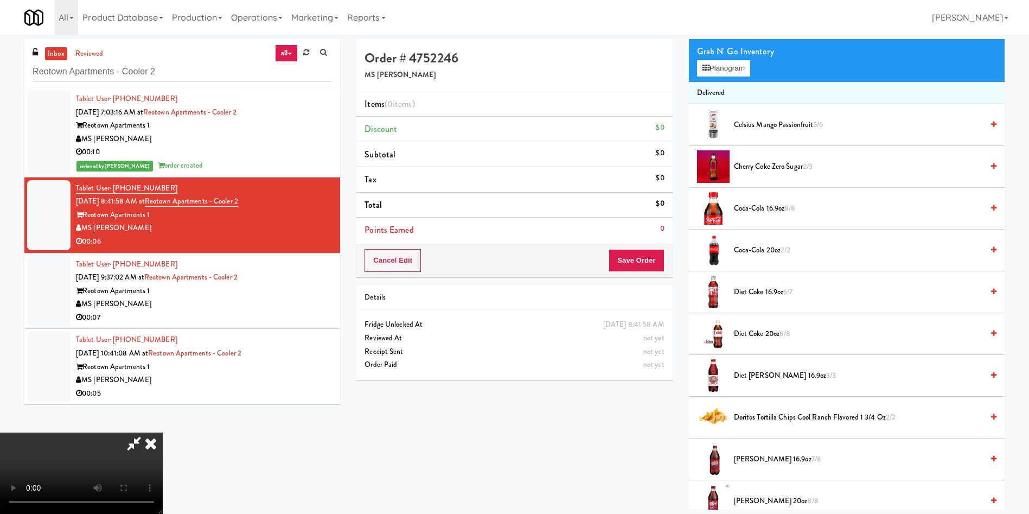
scroll to position [159, 0]
click at [163, 432] on video at bounding box center [81, 472] width 163 height 81
drag, startPoint x: 352, startPoint y: 330, endPoint x: 604, endPoint y: 344, distance: 252.6
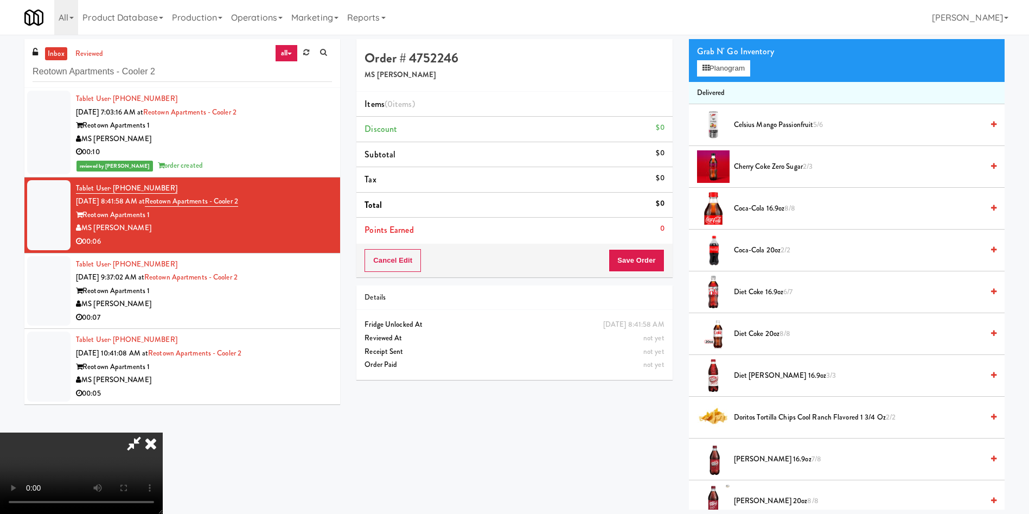
click at [163, 432] on video at bounding box center [81, 472] width 163 height 81
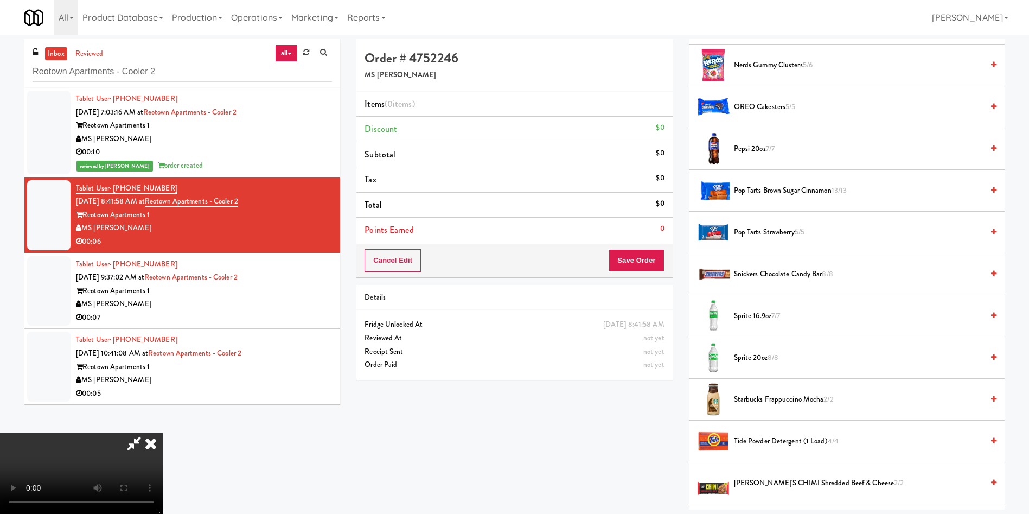
click at [758, 403] on span "Starbucks Frappuccino Mocha 2/2" at bounding box center [858, 400] width 249 height 14
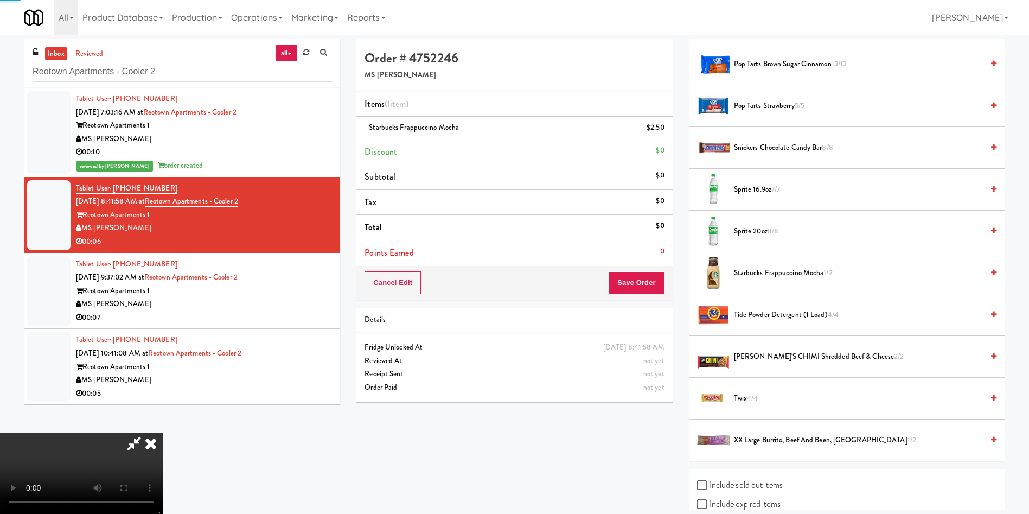
scroll to position [1180, 0]
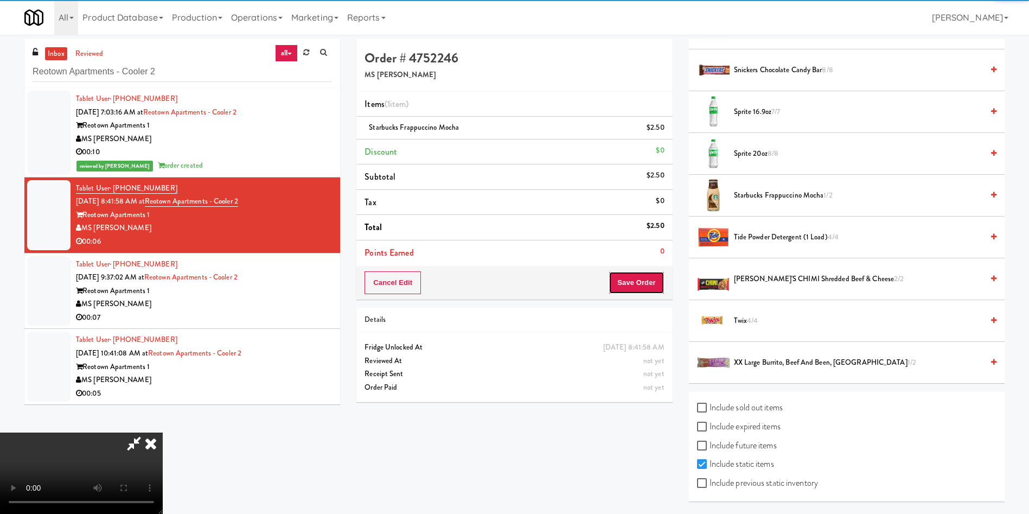
click at [623, 277] on button "Save Order" at bounding box center [636, 282] width 55 height 23
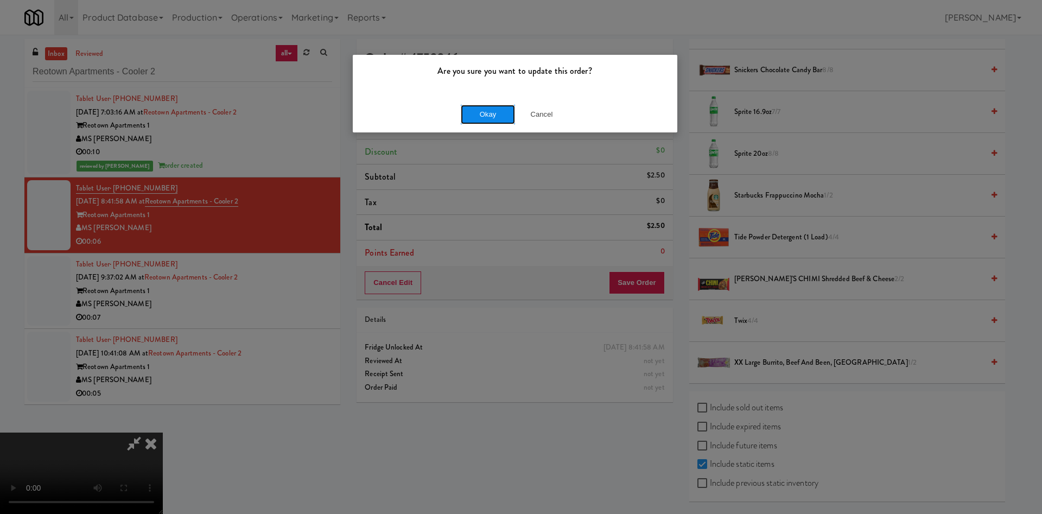
click at [483, 120] on button "Okay" at bounding box center [488, 115] width 54 height 20
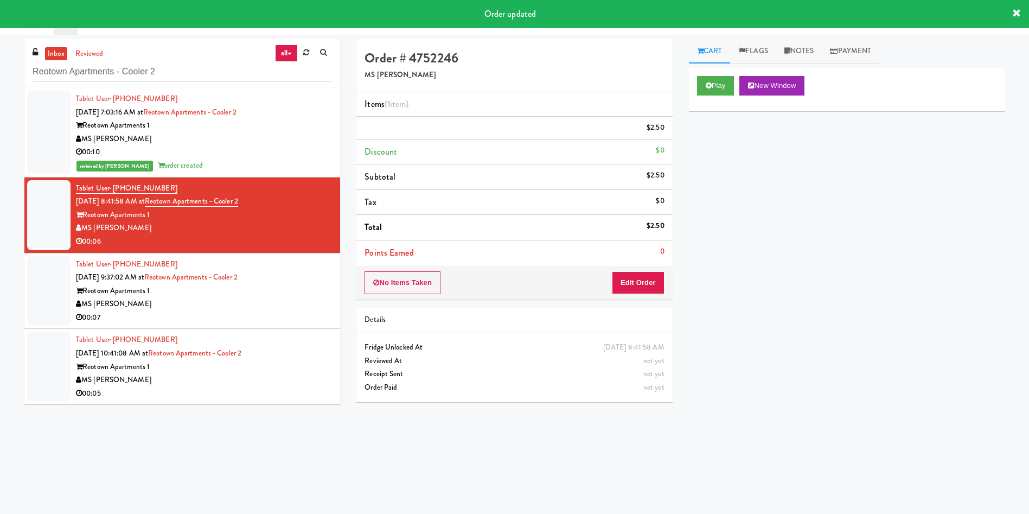
scroll to position [0, 0]
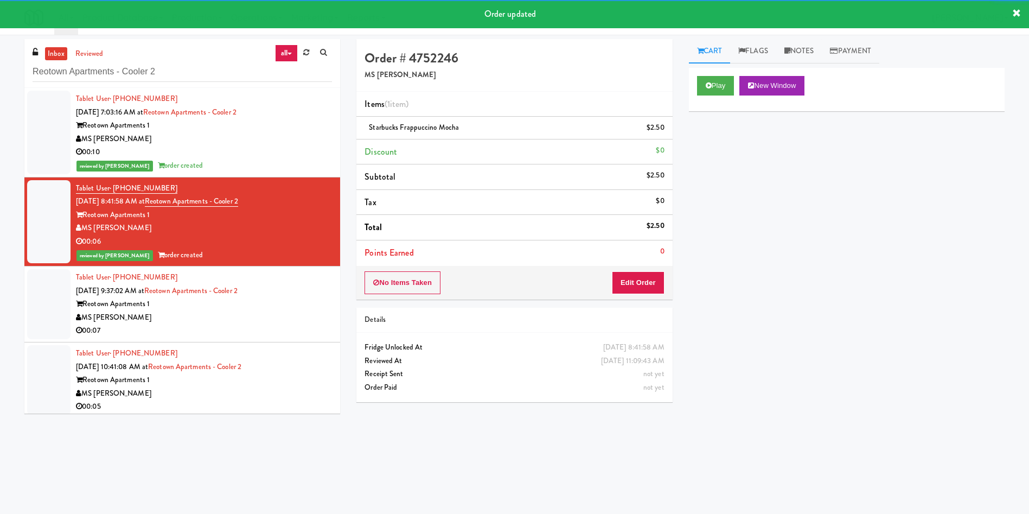
click at [53, 298] on div at bounding box center [48, 304] width 43 height 70
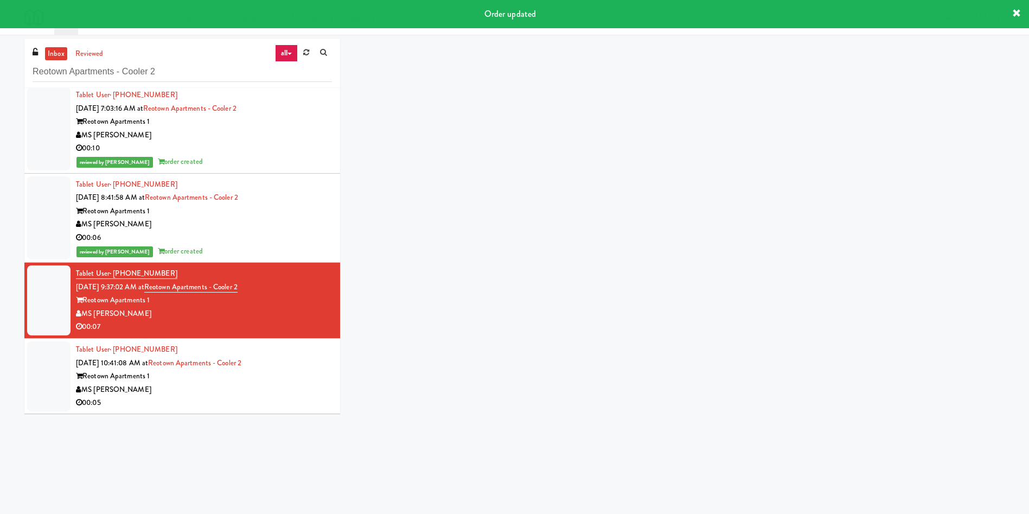
scroll to position [4, 0]
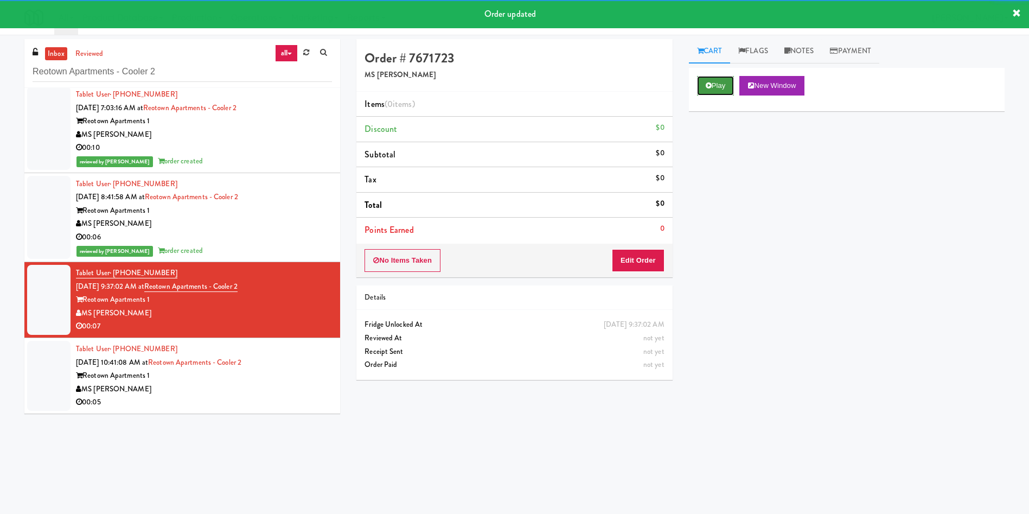
click at [711, 88] on icon at bounding box center [709, 85] width 6 height 7
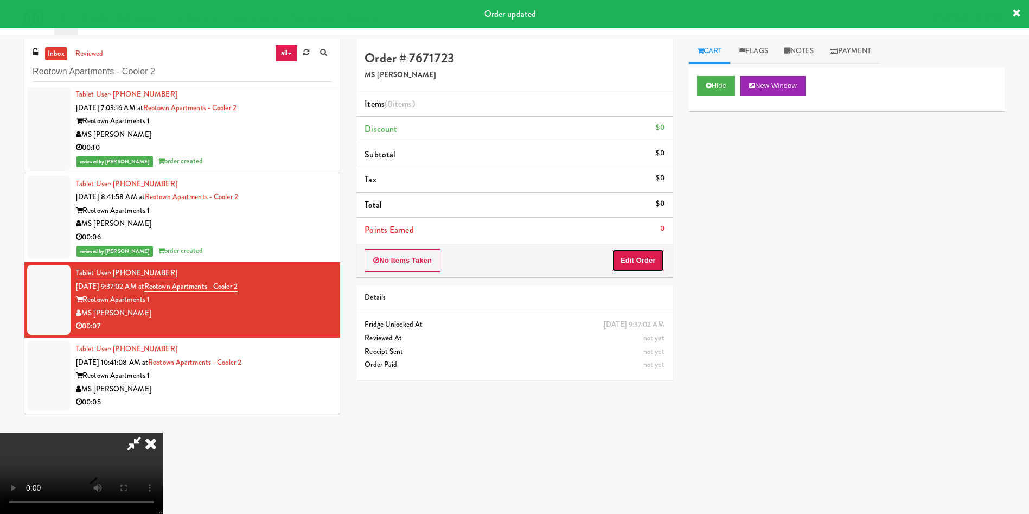
click at [646, 264] on button "Edit Order" at bounding box center [638, 260] width 53 height 23
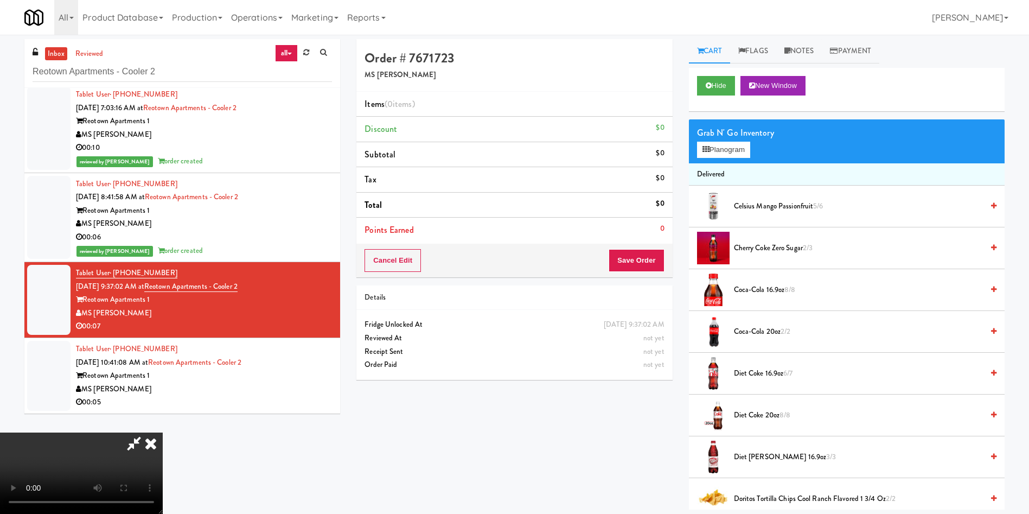
scroll to position [0, 0]
click at [163, 432] on video at bounding box center [81, 472] width 163 height 81
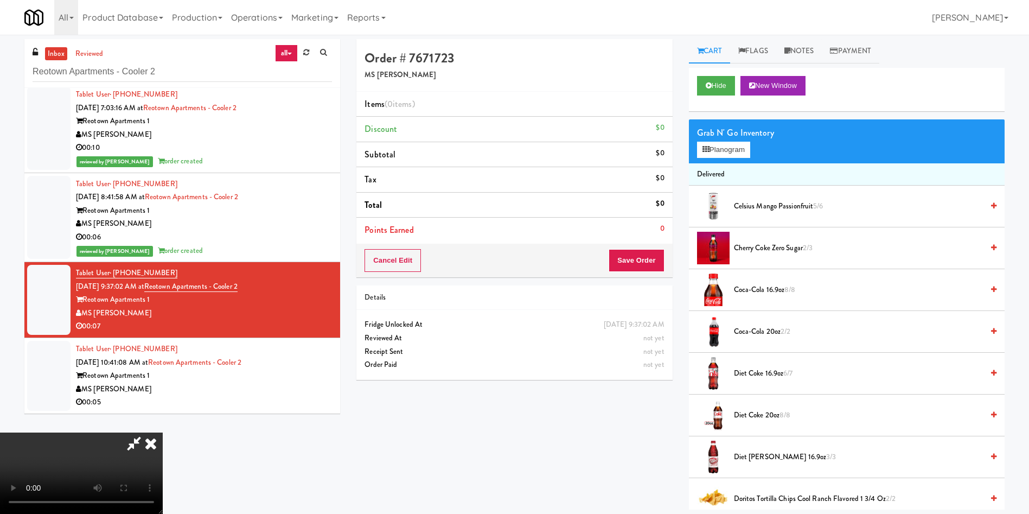
click at [163, 432] on video at bounding box center [81, 472] width 163 height 81
click at [708, 139] on div "Grab N' Go Inventory" at bounding box center [846, 133] width 299 height 16
click at [708, 146] on icon at bounding box center [706, 149] width 7 height 7
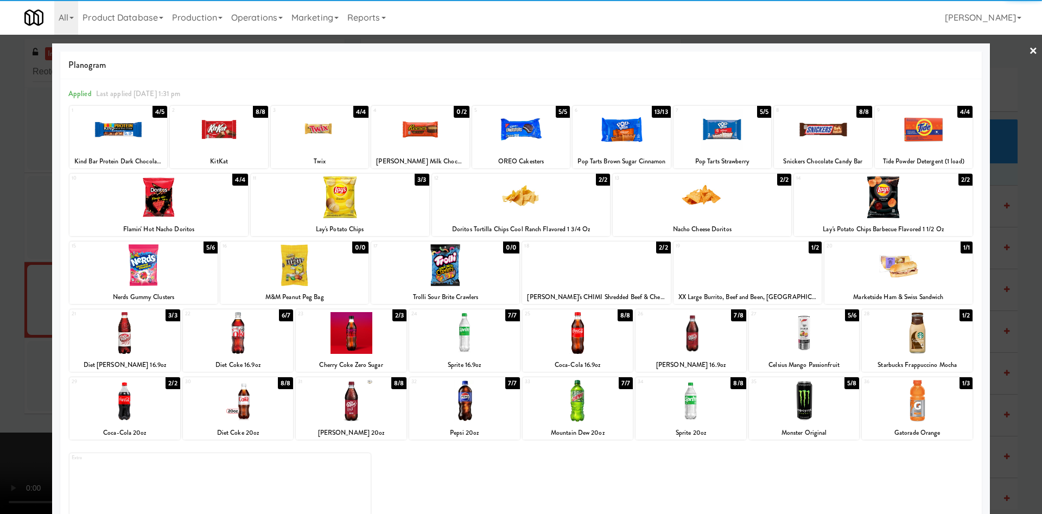
click at [137, 137] on div at bounding box center [118, 129] width 98 height 42
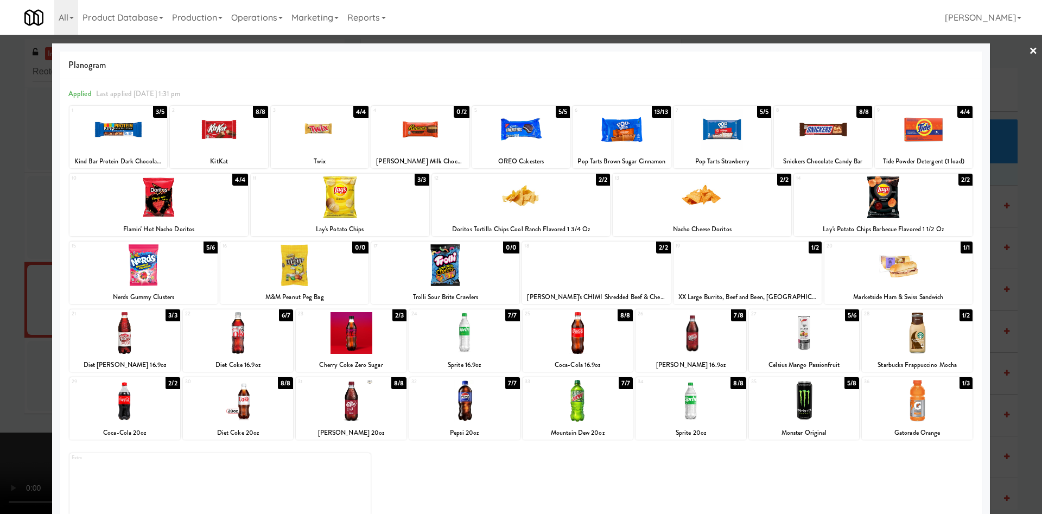
click at [788, 420] on div at bounding box center [804, 401] width 111 height 42
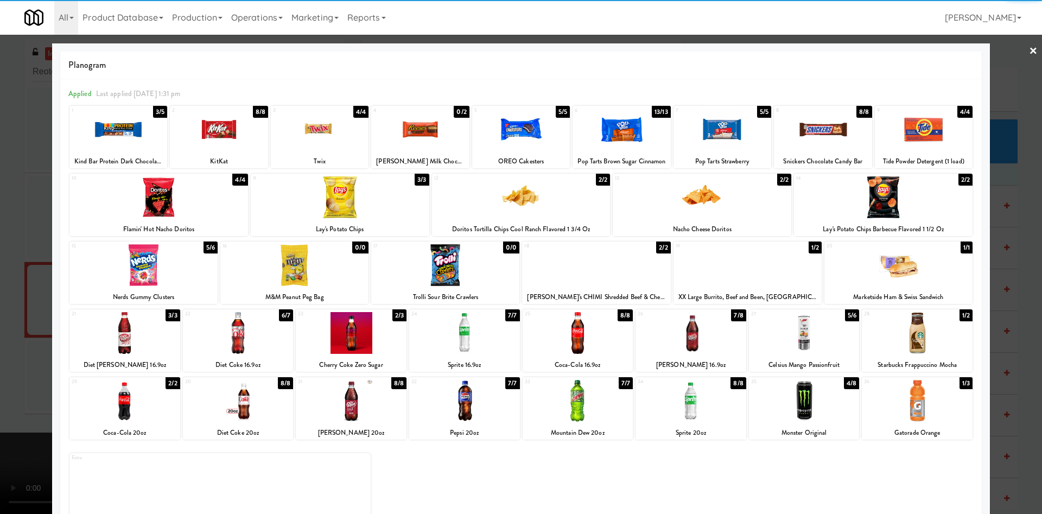
click at [14, 219] on div at bounding box center [521, 257] width 1042 height 514
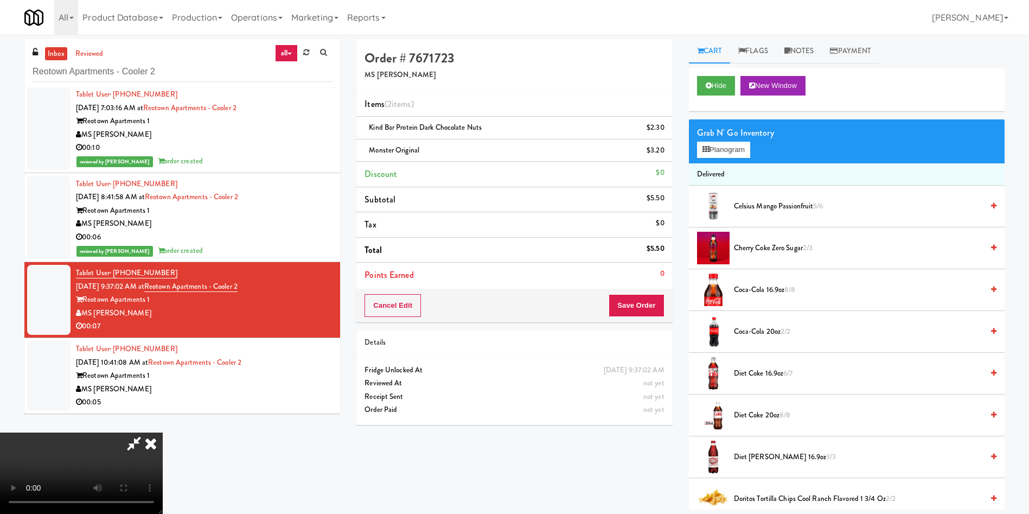
click at [163, 432] on video at bounding box center [81, 472] width 163 height 81
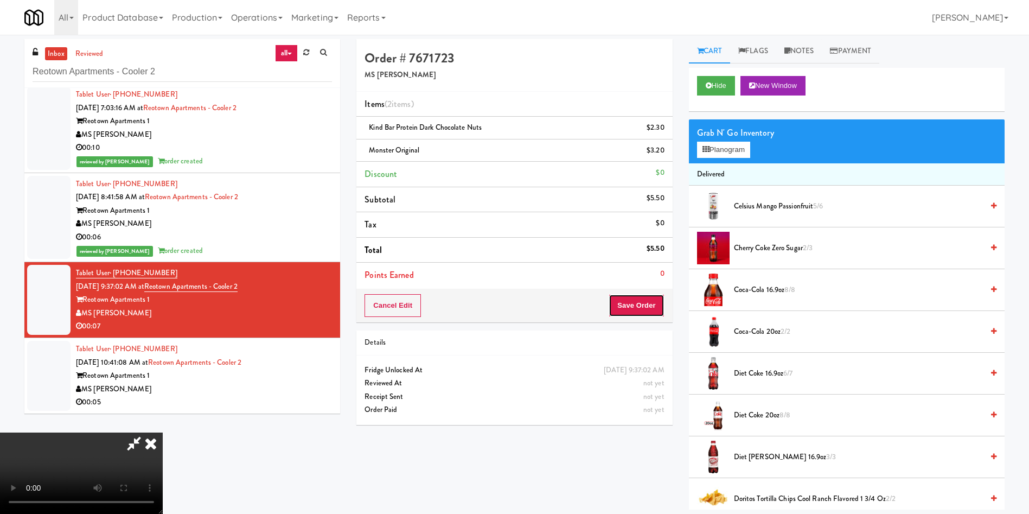
click at [644, 311] on button "Save Order" at bounding box center [636, 305] width 55 height 23
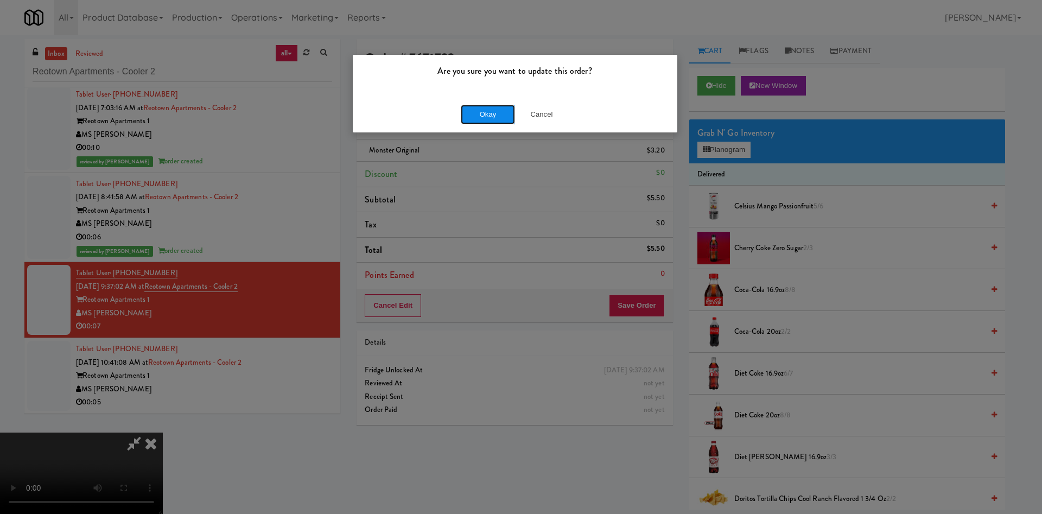
click at [499, 118] on button "Okay" at bounding box center [488, 115] width 54 height 20
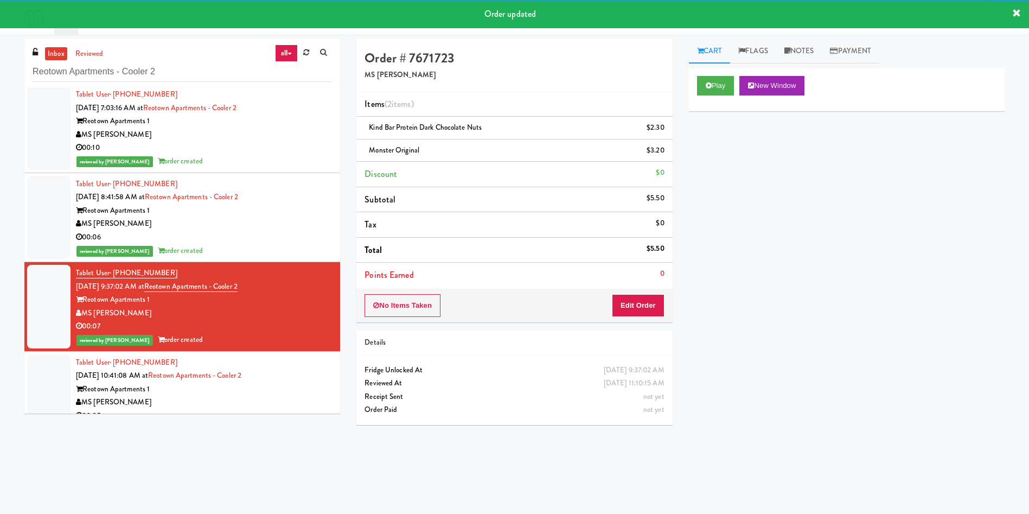
click at [22, 385] on div "inbox reviewed all all unclear take inventory issue suspicious failed recent ad…" at bounding box center [182, 230] width 332 height 382
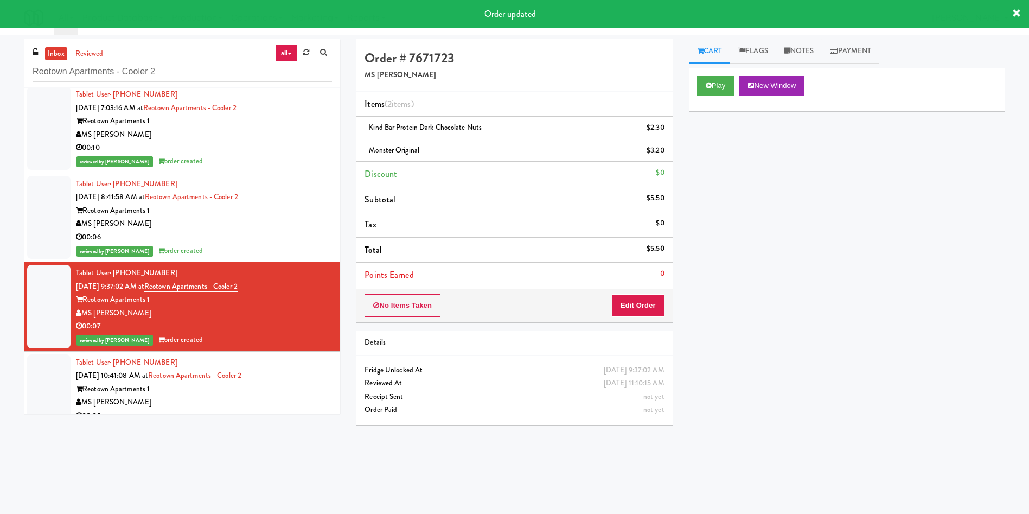
click at [15, 378] on div "inbox reviewed all all unclear take inventory issue suspicious failed recent ad…" at bounding box center [514, 257] width 1029 height 436
click at [58, 375] on div at bounding box center [48, 389] width 43 height 70
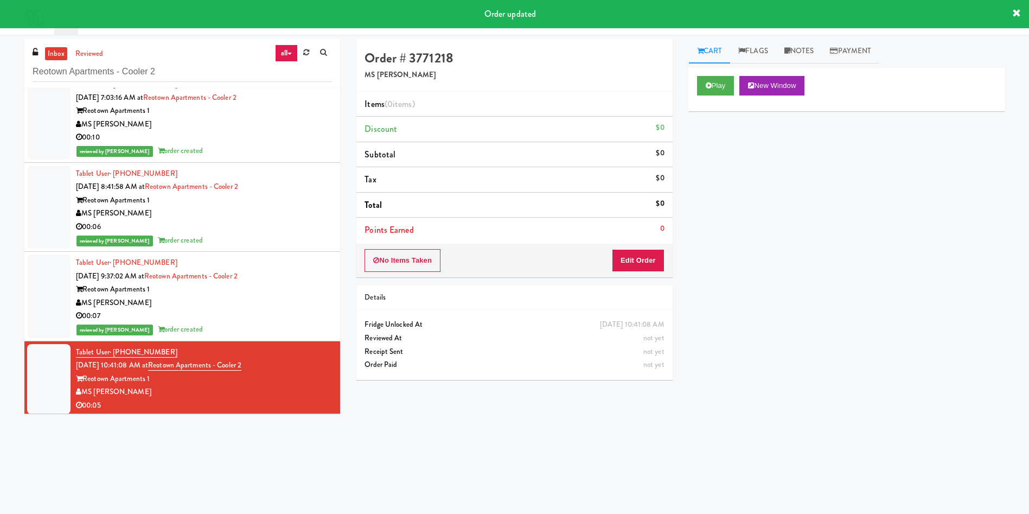
scroll to position [18, 0]
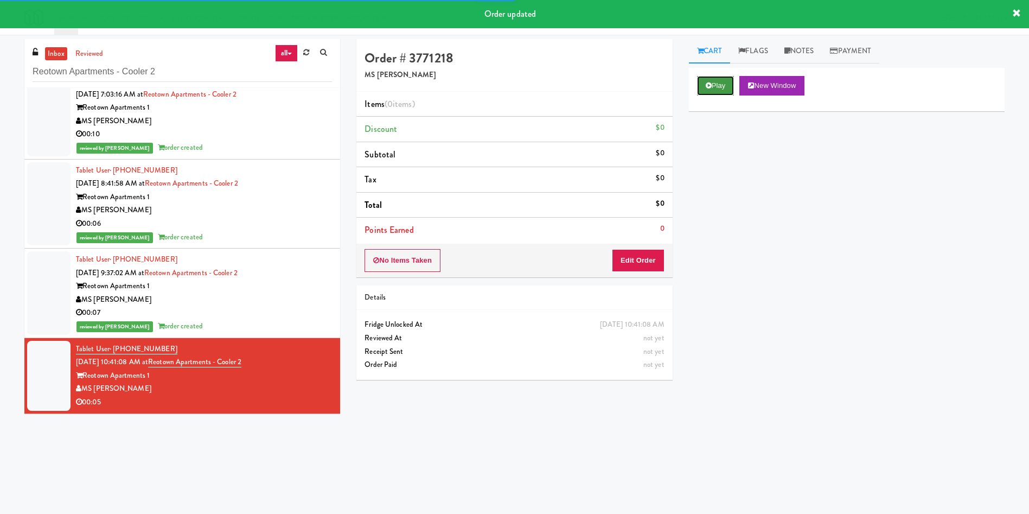
click at [717, 87] on button "Play" at bounding box center [715, 86] width 37 height 20
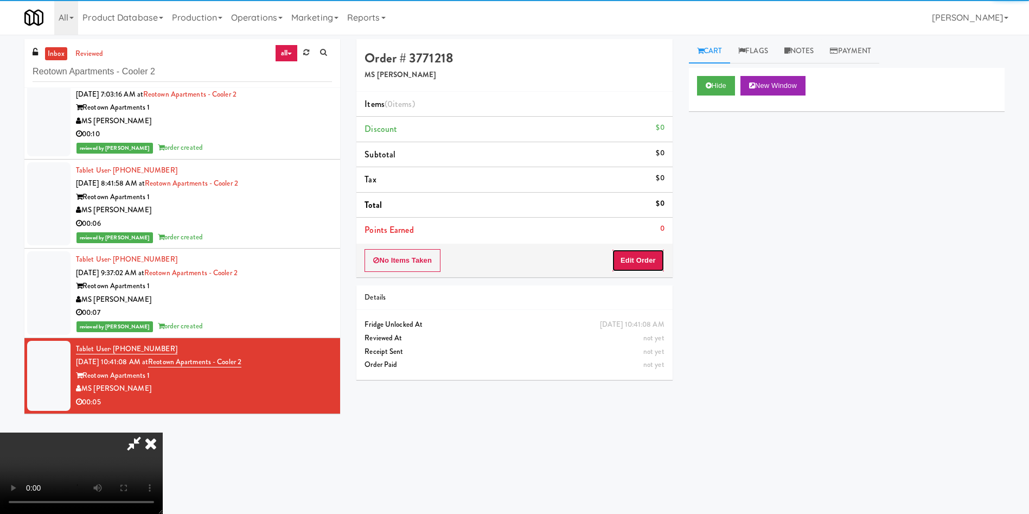
click at [638, 261] on button "Edit Order" at bounding box center [638, 260] width 53 height 23
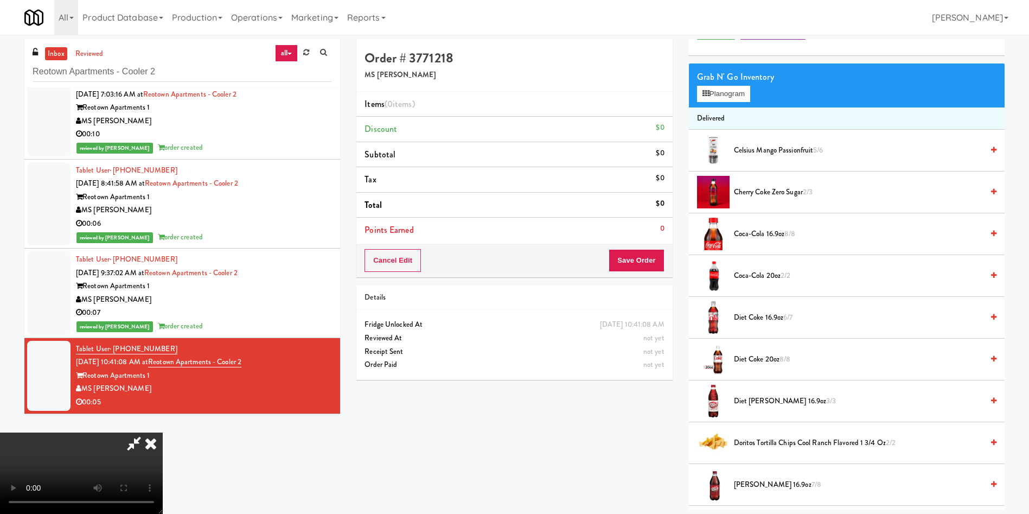
scroll to position [81, 0]
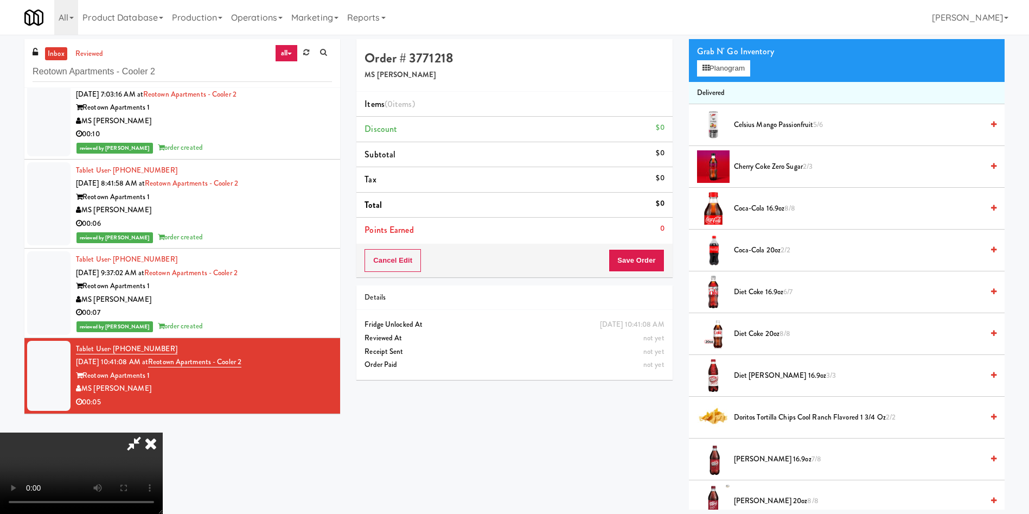
click at [163, 432] on video at bounding box center [81, 472] width 163 height 81
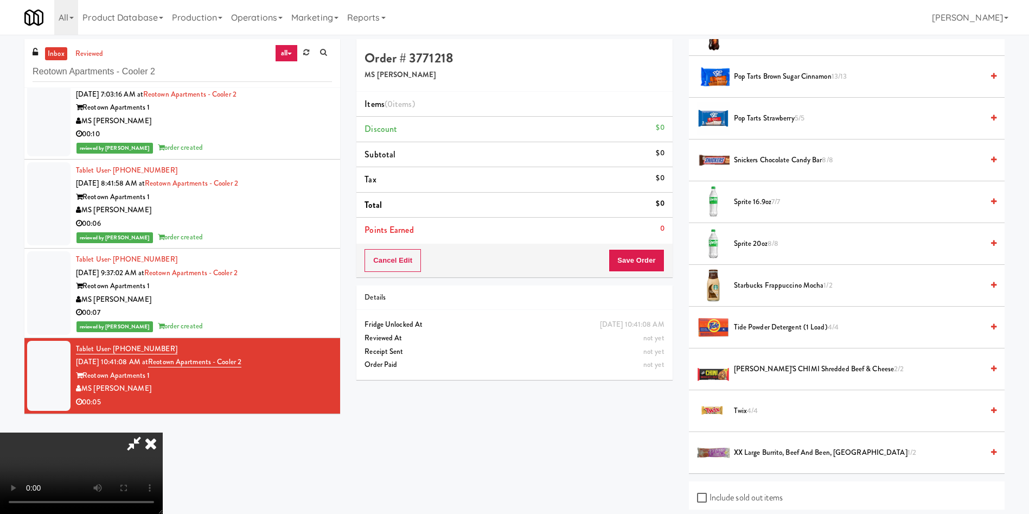
scroll to position [1180, 0]
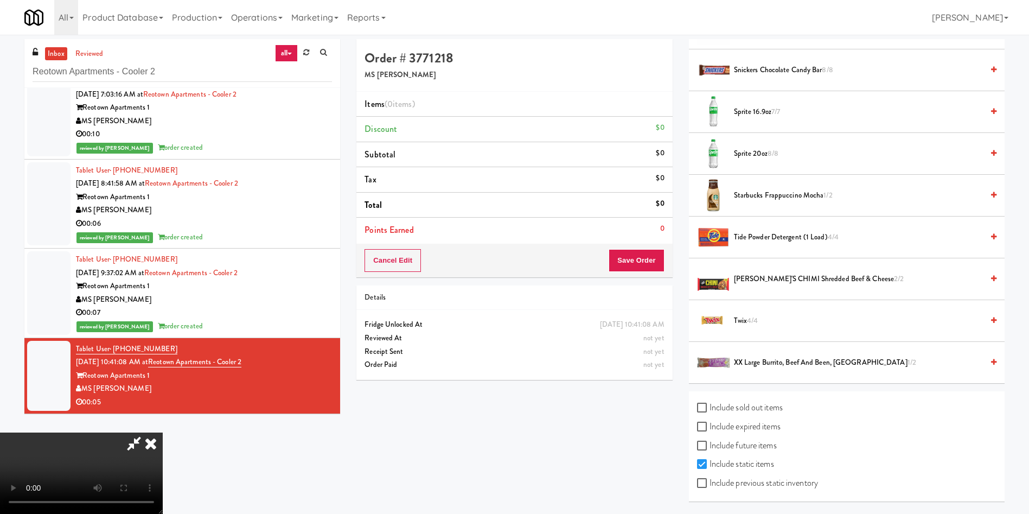
click at [761, 238] on span "Tide Powder Detergent (1 load) 4/4" at bounding box center [858, 238] width 249 height 14
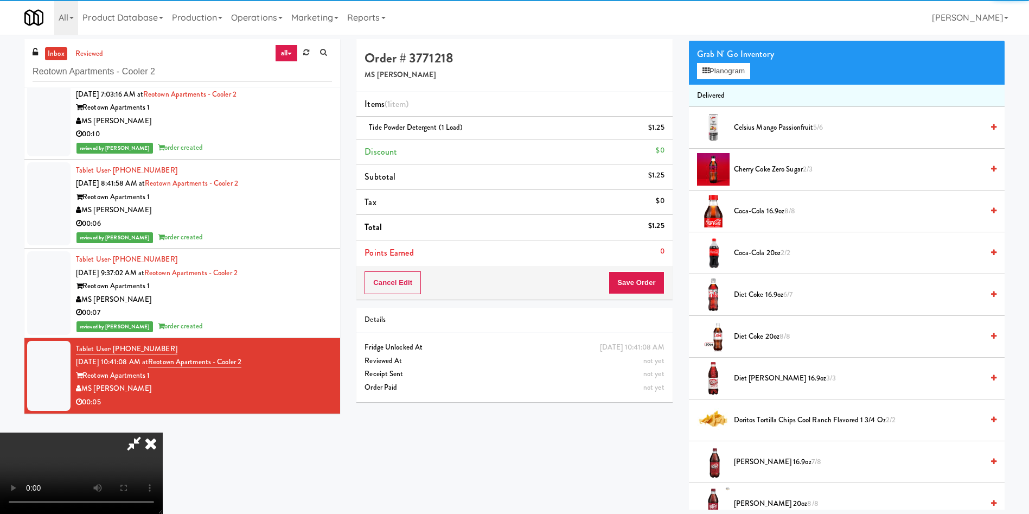
scroll to position [41, 0]
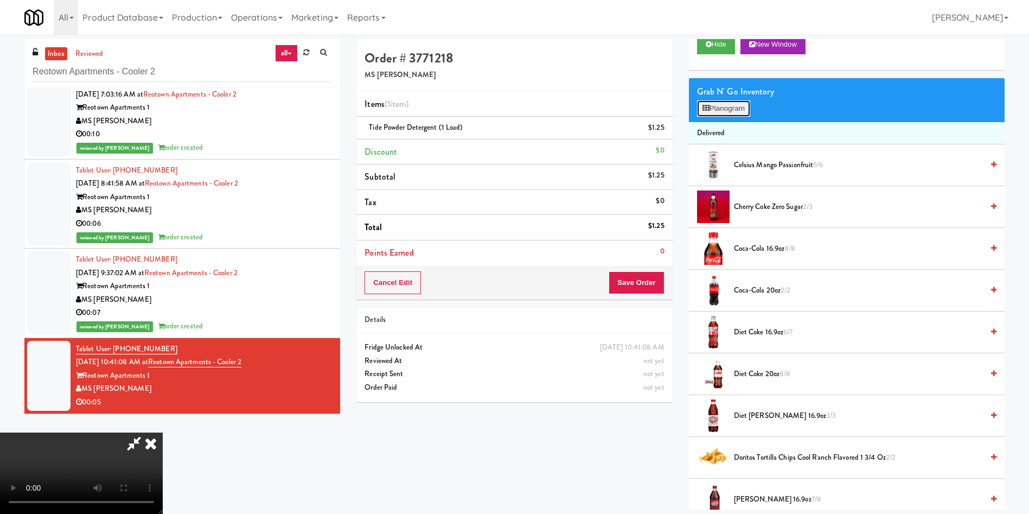
click at [718, 109] on button "Planogram" at bounding box center [723, 108] width 53 height 16
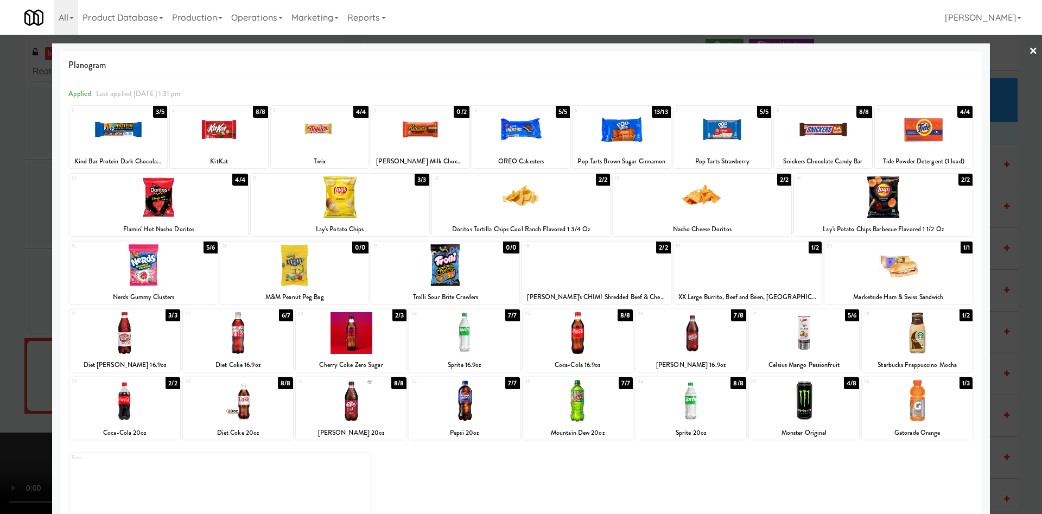
click at [981, 89] on div at bounding box center [521, 257] width 1042 height 514
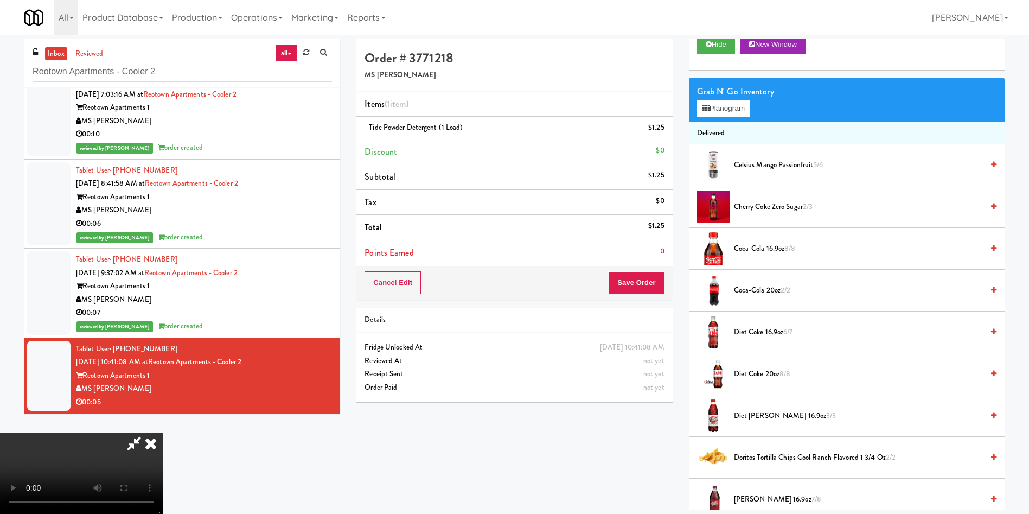
drag, startPoint x: 594, startPoint y: 42, endPoint x: 596, endPoint y: 146, distance: 103.6
click at [163, 432] on icon at bounding box center [151, 443] width 24 height 22
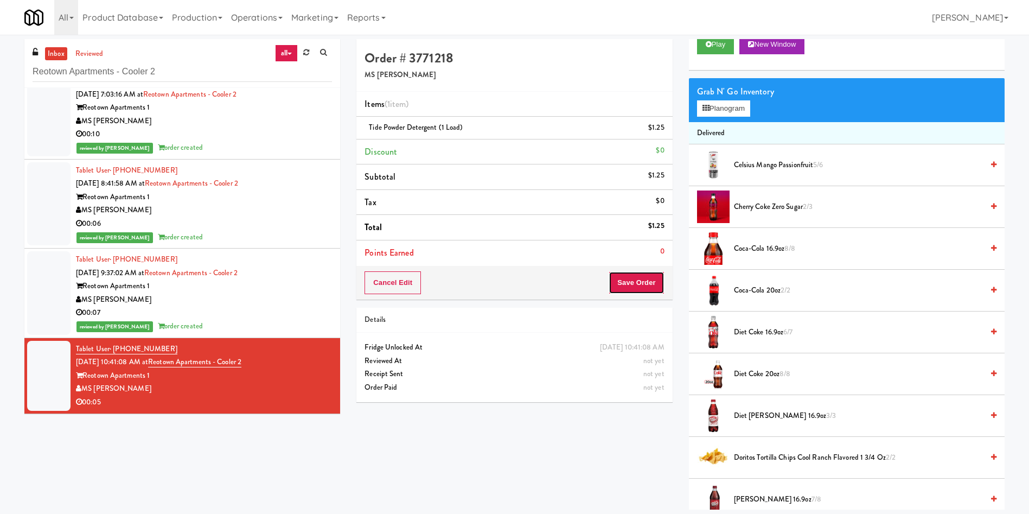
click at [636, 283] on button "Save Order" at bounding box center [636, 282] width 55 height 23
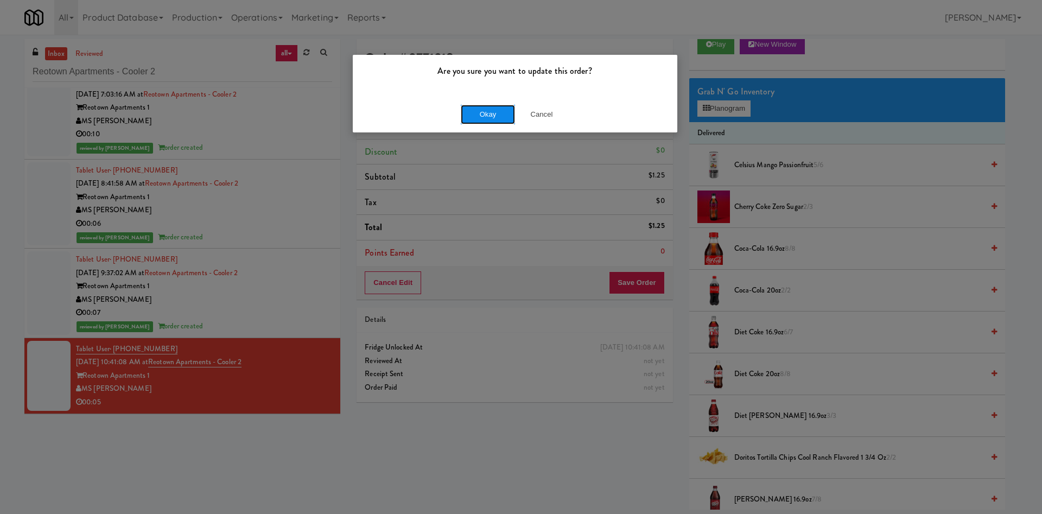
click at [487, 110] on button "Okay" at bounding box center [488, 115] width 54 height 20
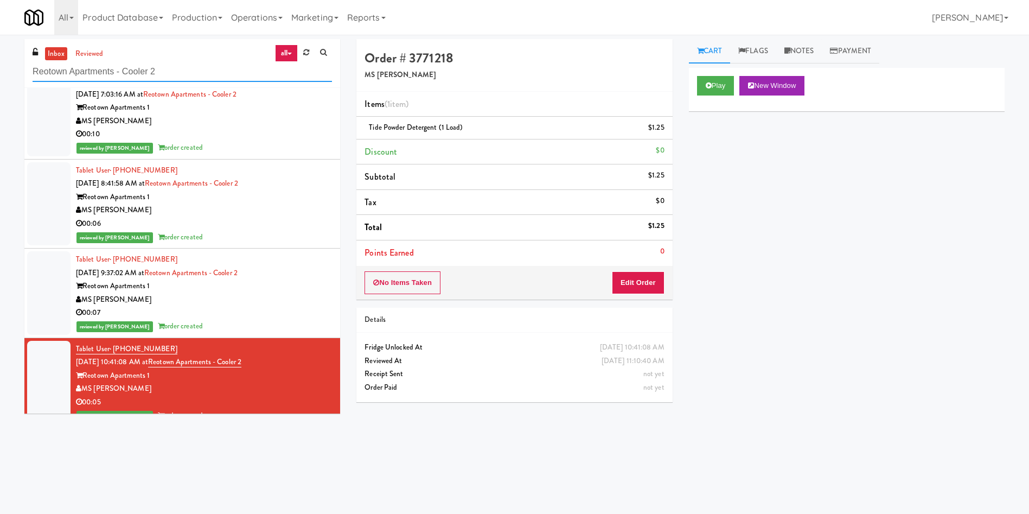
drag, startPoint x: 185, startPoint y: 66, endPoint x: 37, endPoint y: 12, distance: 157.7
click at [0, 35] on body "Are you sure you want to update this order? Okay Cancel Okay Are you sure you w…" at bounding box center [514, 292] width 1029 height 514
paste input "Princess Margaret Cancer Centre"
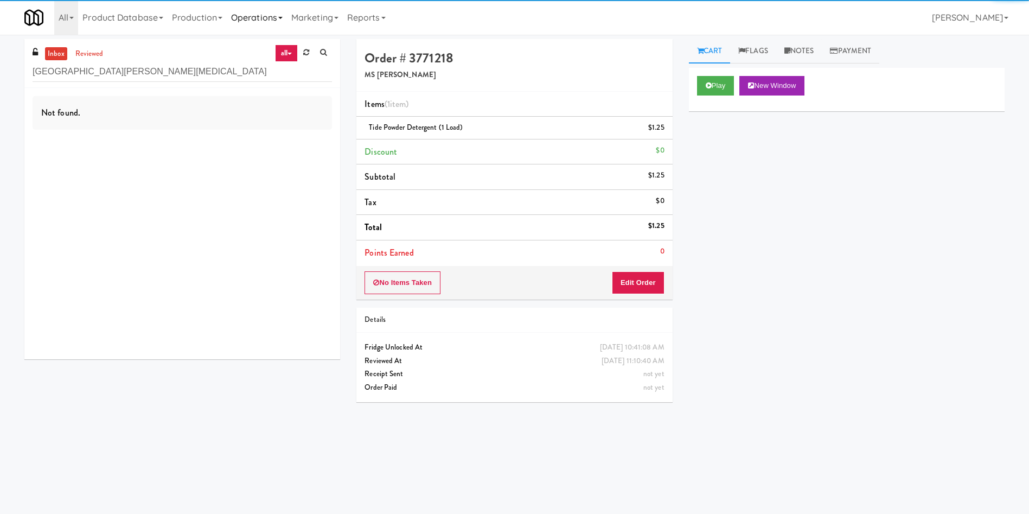
drag, startPoint x: 88, startPoint y: 53, endPoint x: 283, endPoint y: 29, distance: 196.3
click at [88, 53] on link "reviewed" at bounding box center [90, 54] width 34 height 14
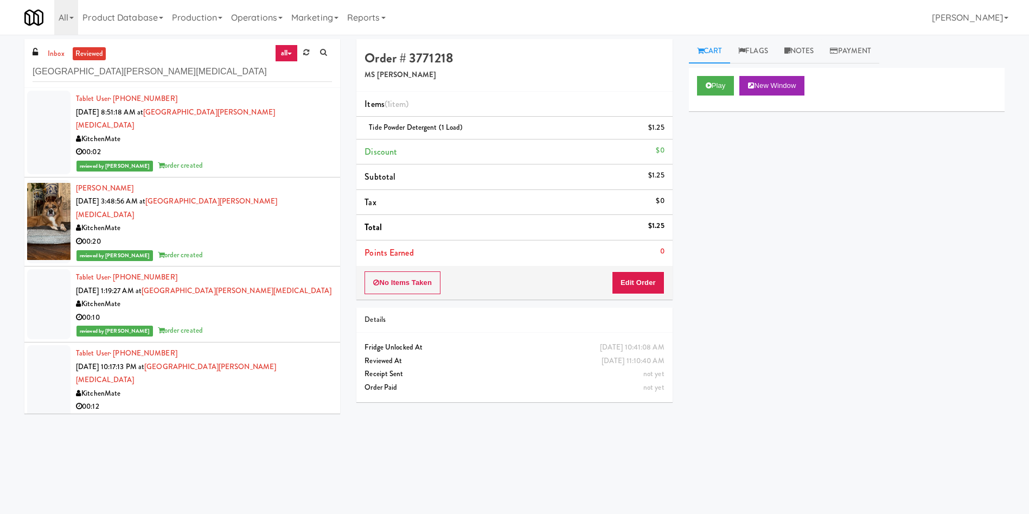
click at [53, 354] on div at bounding box center [48, 387] width 43 height 84
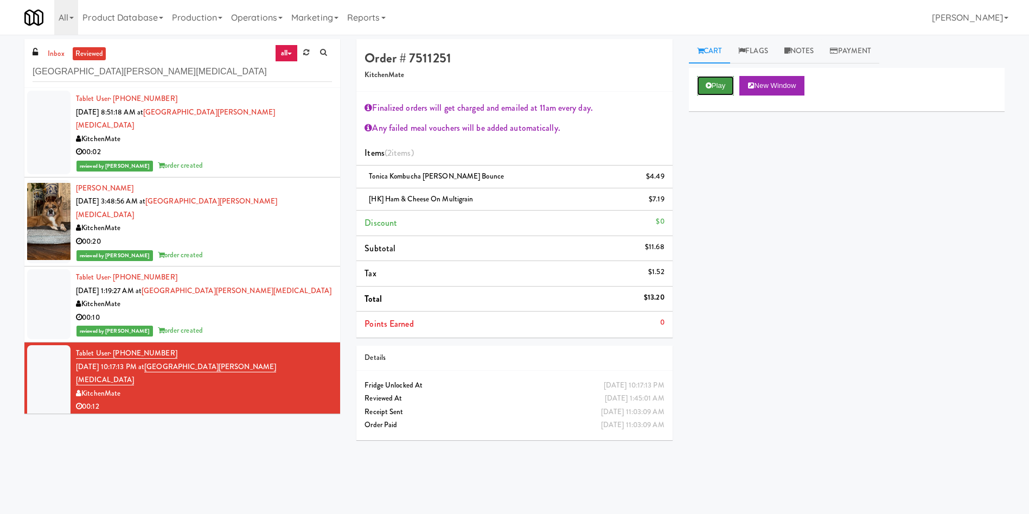
click at [721, 87] on button "Play" at bounding box center [715, 86] width 37 height 20
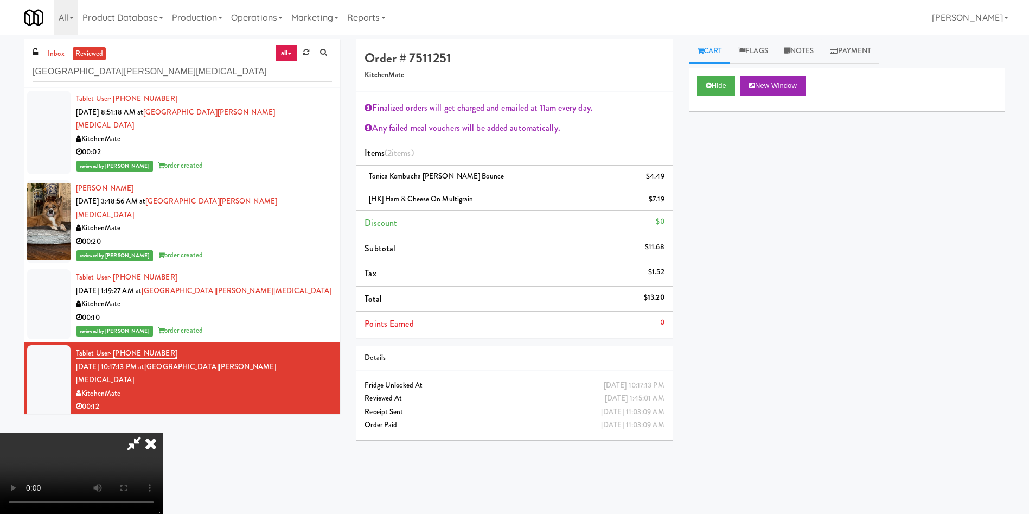
click at [770, 361] on div "Hide New Window Primary Flag Clear Flag if unable to determine what was taken o…" at bounding box center [847, 271] width 316 height 407
click at [150, 448] on icon at bounding box center [151, 443] width 24 height 22
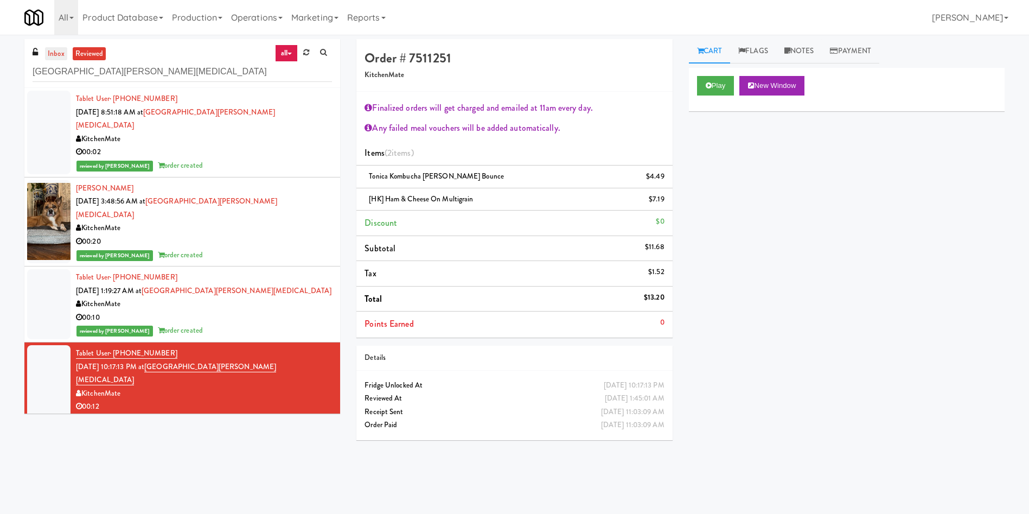
click at [50, 50] on link "inbox" at bounding box center [56, 54] width 22 height 14
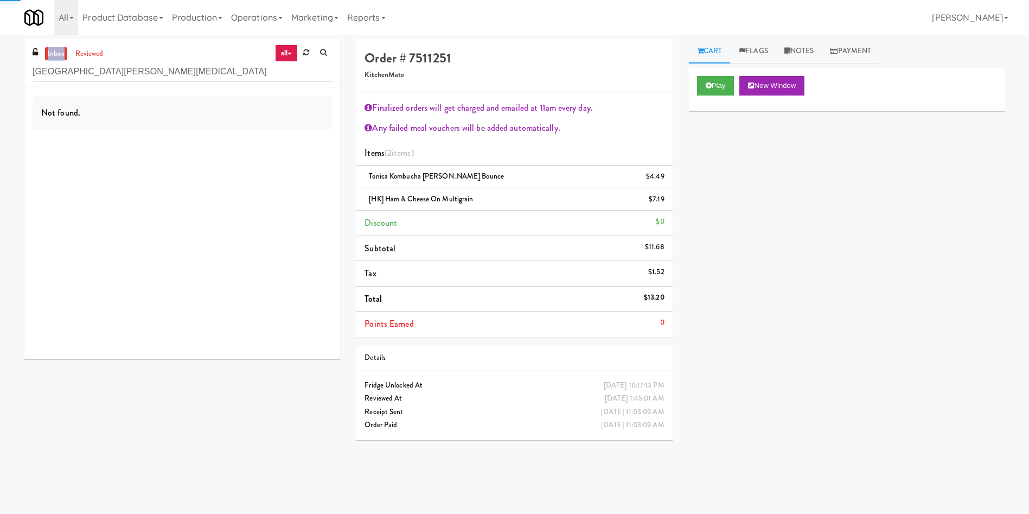
click at [50, 50] on link "inbox" at bounding box center [56, 54] width 22 height 14
click at [48, 53] on link "inbox" at bounding box center [56, 54] width 22 height 14
paste input "Joseph Brant Hospital"
drag, startPoint x: 187, startPoint y: 71, endPoint x: 0, endPoint y: 71, distance: 187.2
click at [0, 71] on div "inbox reviewed all all unclear take inventory issue suspicious failed recent ad…" at bounding box center [514, 257] width 1029 height 436
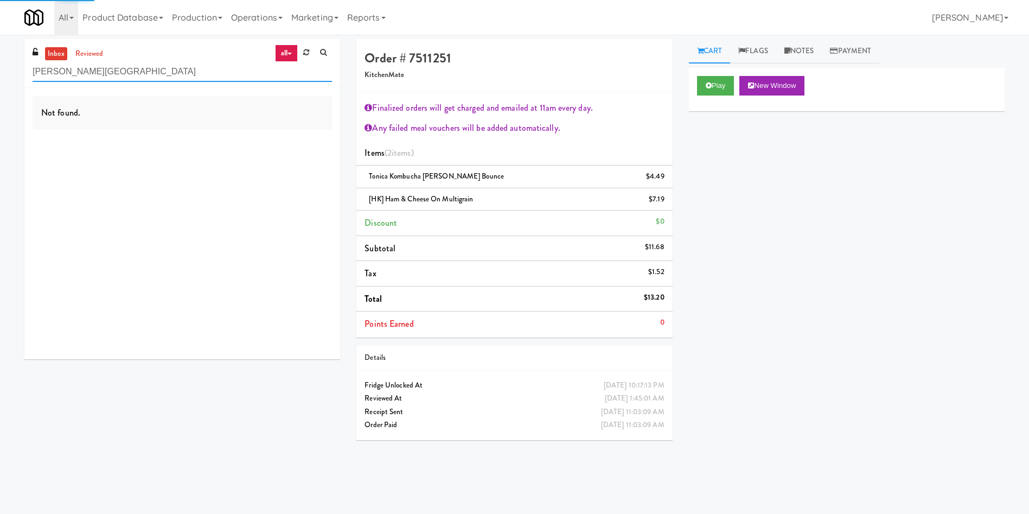
click at [186, 67] on input "Joseph Brant Hospital" at bounding box center [182, 72] width 299 height 20
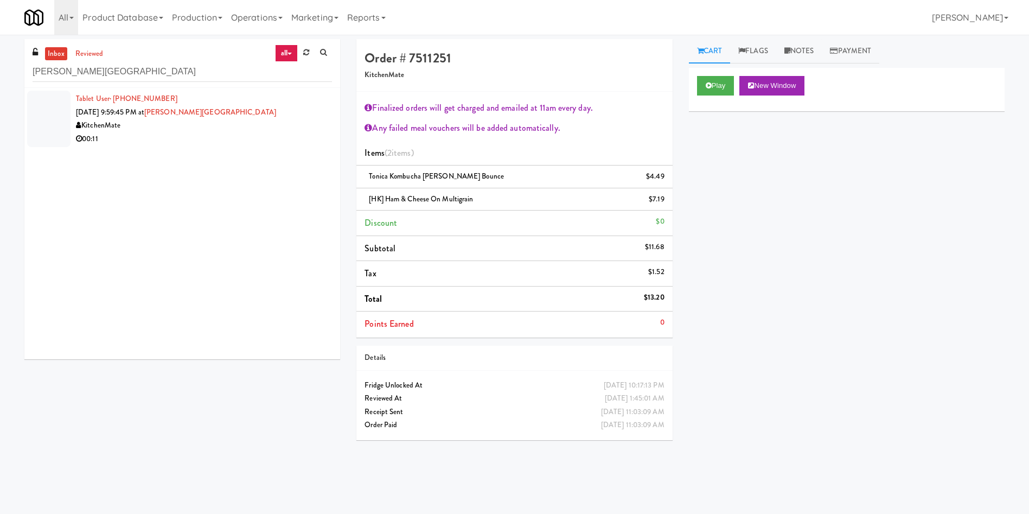
click at [66, 103] on div at bounding box center [48, 119] width 43 height 56
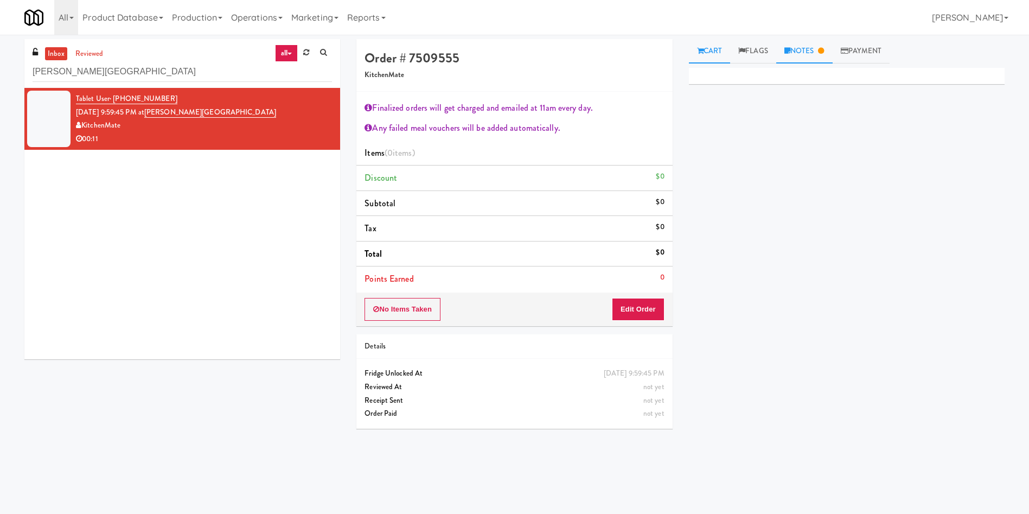
click at [800, 58] on link "Notes" at bounding box center [804, 51] width 56 height 24
click at [694, 56] on link "Cart" at bounding box center [710, 51] width 42 height 24
click at [629, 310] on button "Edit Order" at bounding box center [638, 309] width 53 height 23
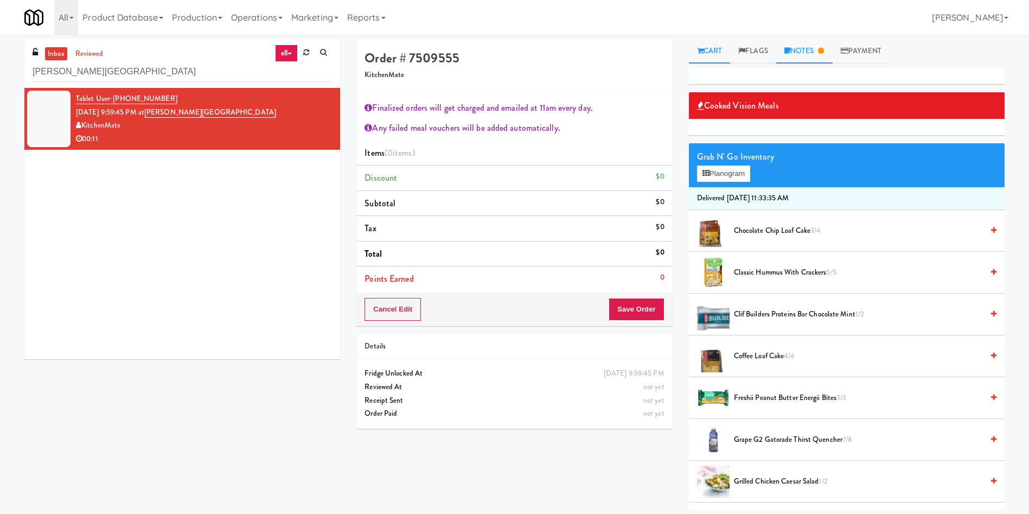
click at [795, 49] on link "Notes" at bounding box center [804, 51] width 56 height 24
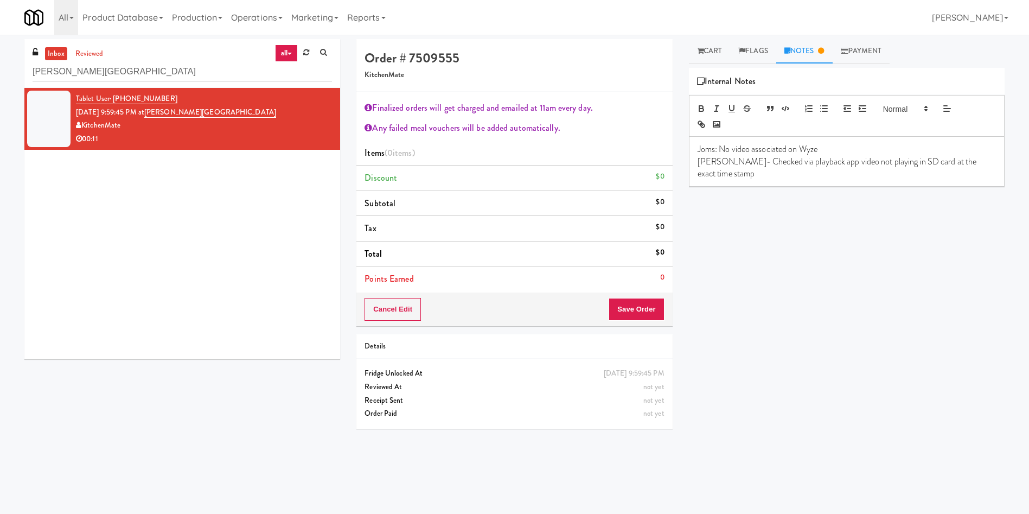
click at [806, 267] on div "Cooked Vision Meals Grab N' Go Inventory Planogram Delivered Thu, Sep 18th 2025…" at bounding box center [847, 271] width 316 height 407
click at [697, 48] on icon at bounding box center [700, 50] width 7 height 7
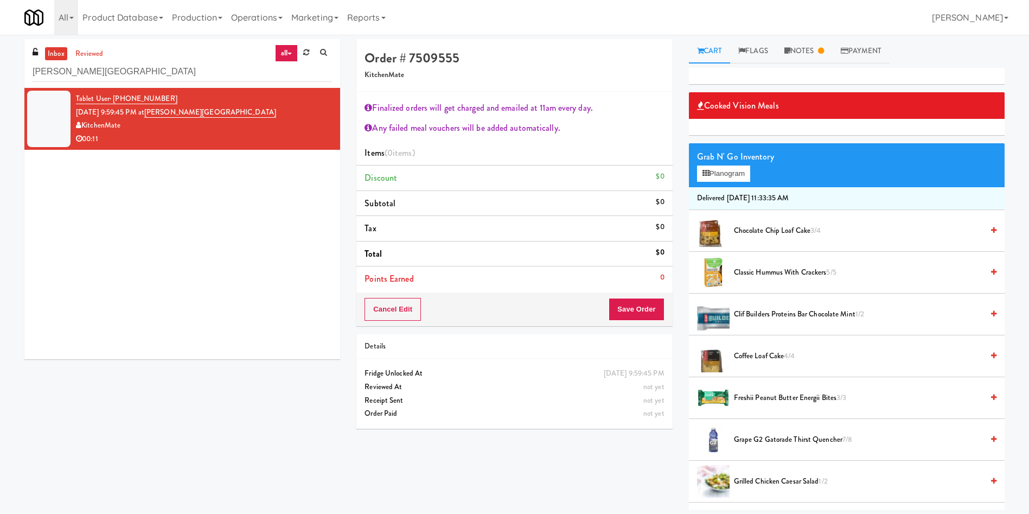
scroll to position [163, 0]
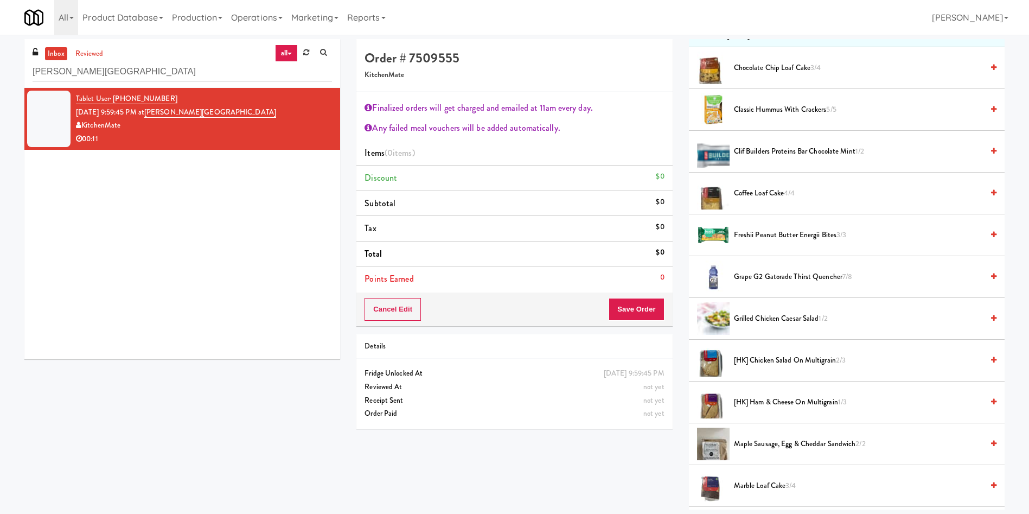
click at [774, 484] on span "Marble Loaf Cake 3/4" at bounding box center [858, 486] width 249 height 14
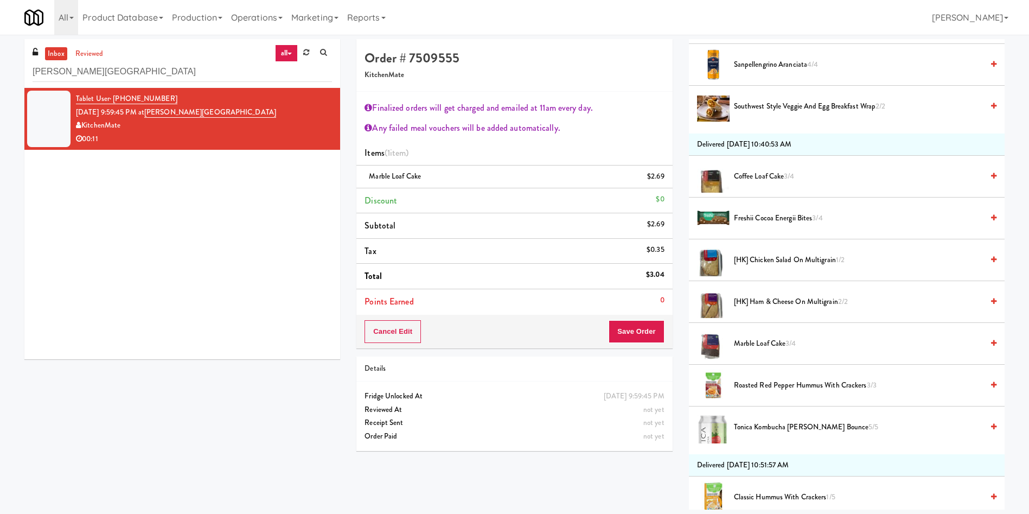
scroll to position [651, 0]
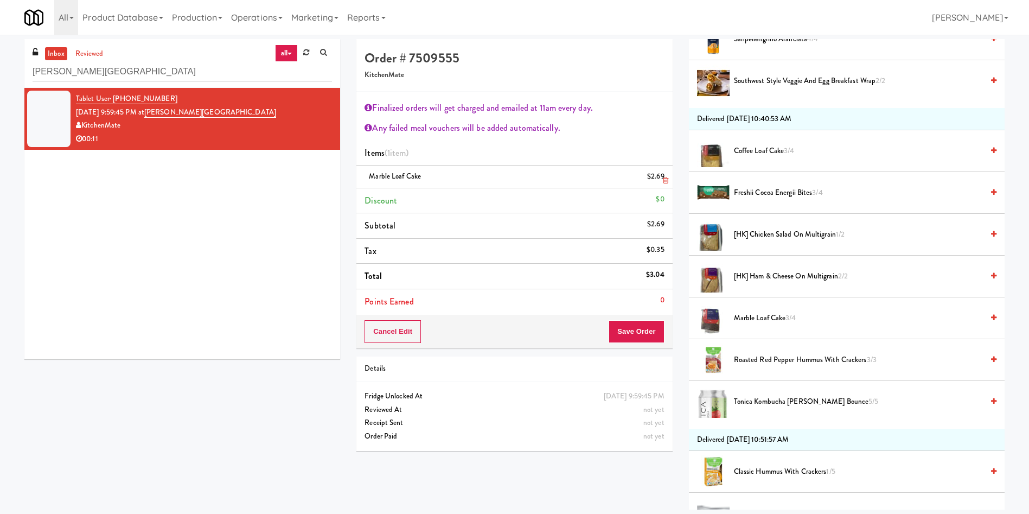
click at [662, 182] on link at bounding box center [664, 181] width 10 height 14
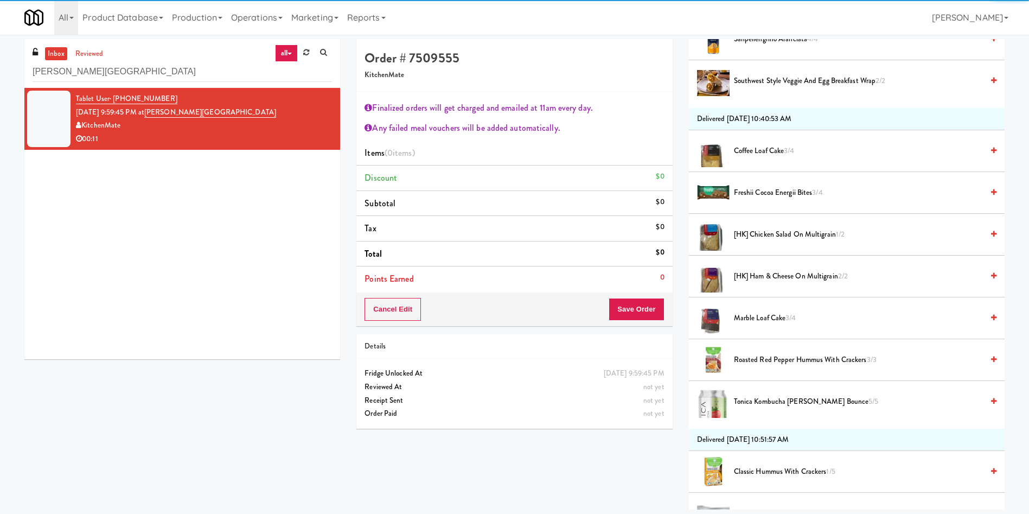
click at [769, 314] on span "Marble Loaf Cake 3/4" at bounding box center [858, 318] width 249 height 14
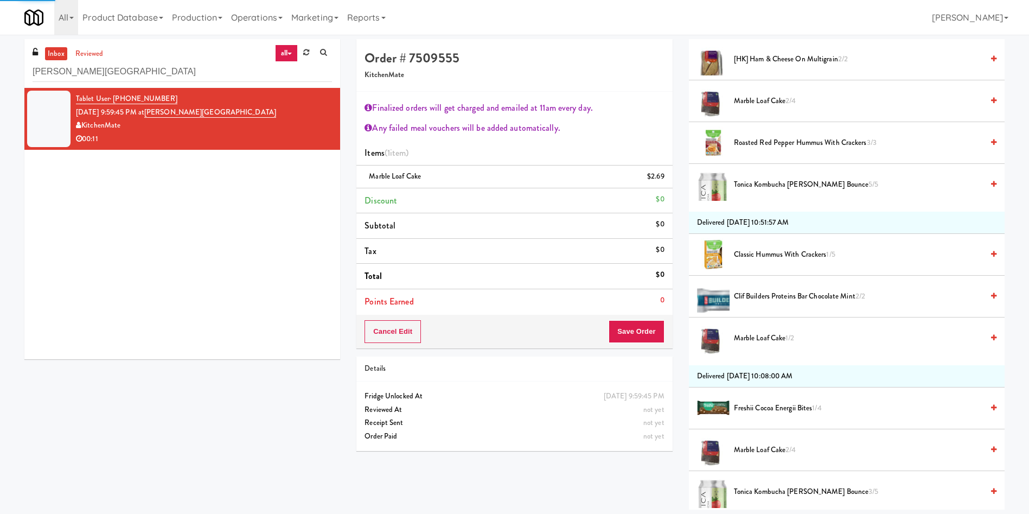
scroll to position [895, 0]
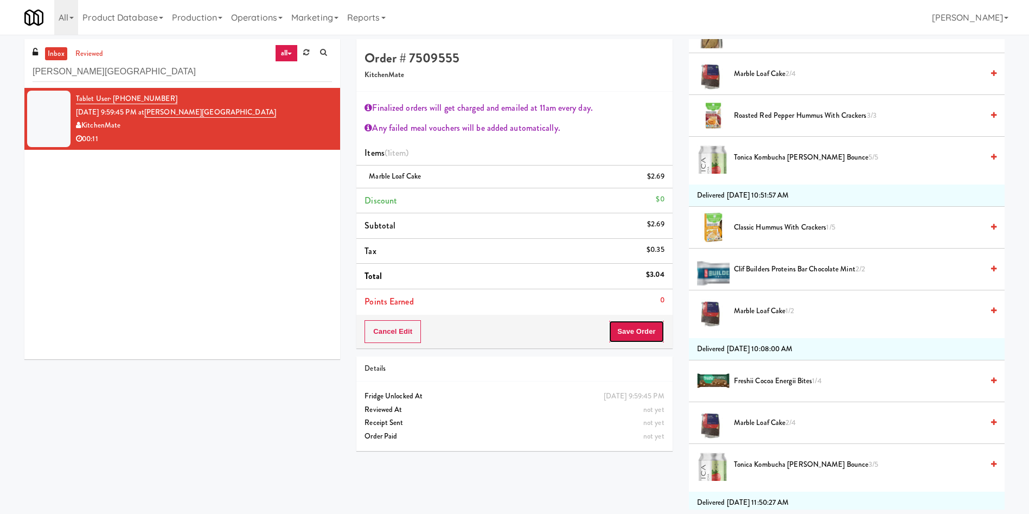
click at [643, 329] on button "Save Order" at bounding box center [636, 331] width 55 height 23
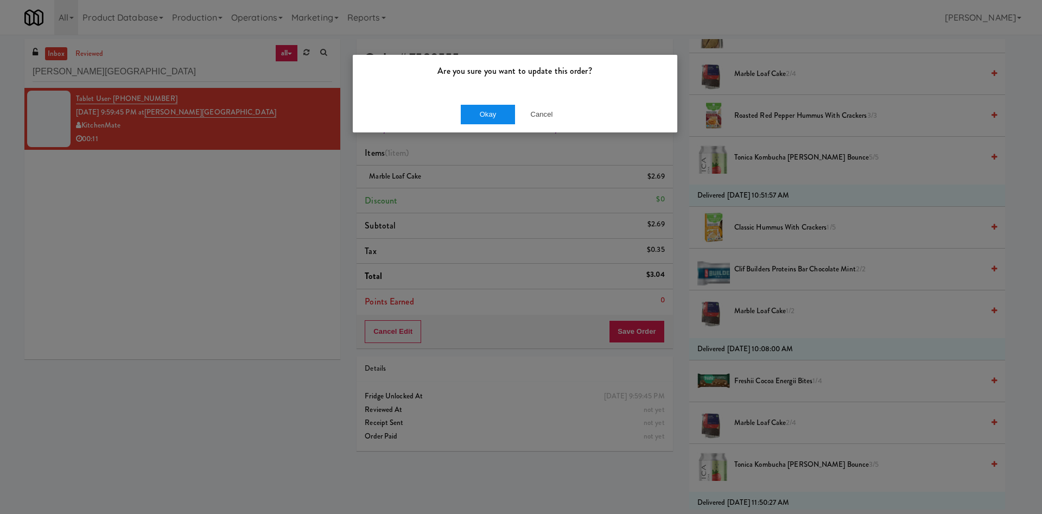
drag, startPoint x: 487, startPoint y: 104, endPoint x: 489, endPoint y: 114, distance: 10.5
click at [488, 106] on div "Okay Cancel" at bounding box center [515, 114] width 324 height 36
click at [489, 114] on button "Okay" at bounding box center [488, 115] width 54 height 20
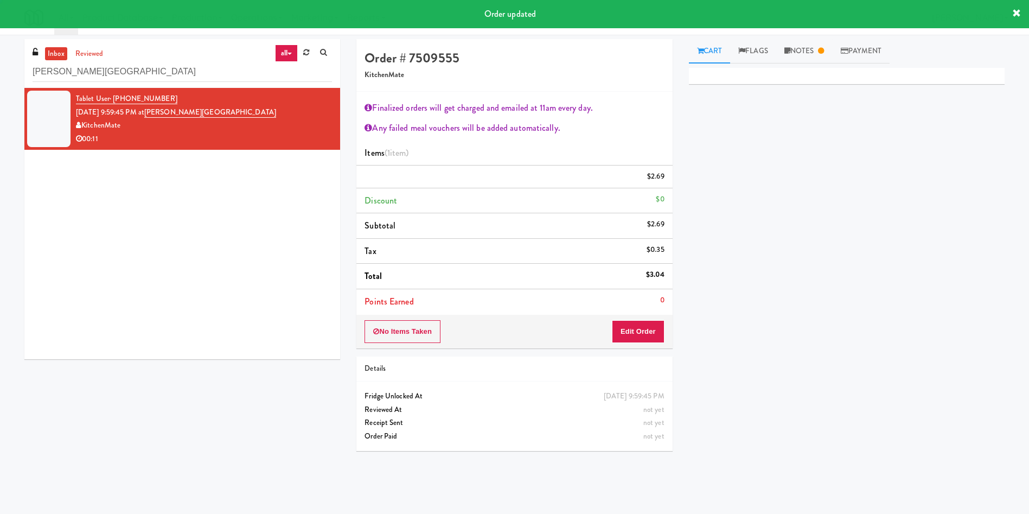
scroll to position [0, 0]
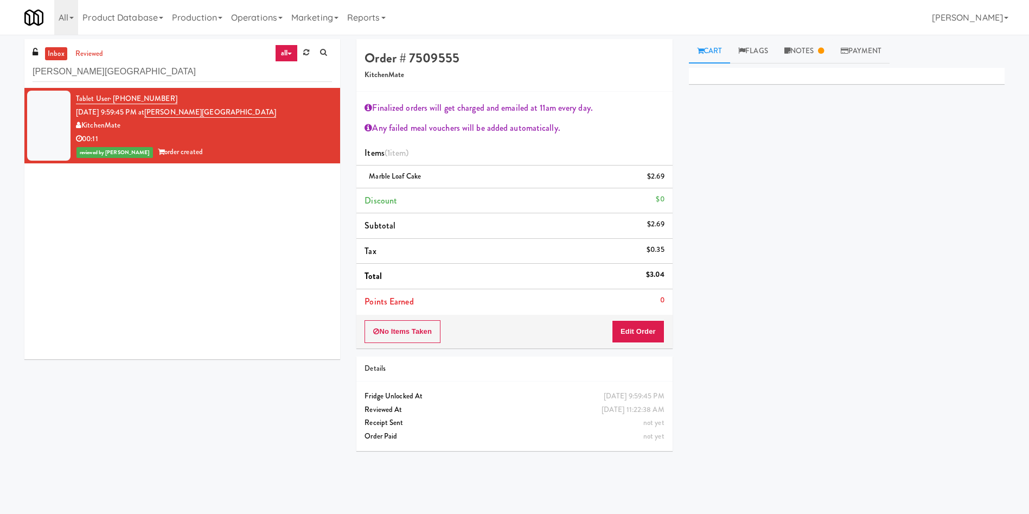
click at [197, 218] on div "Tablet User · (365) 888-0737 Sep 20, 2025 9:59:45 PM at Joseph Brant Hospital K…" at bounding box center [182, 223] width 316 height 271
click at [204, 246] on div "Tablet User · (365) 888-0737 Sep 20, 2025 9:59:45 PM at Joseph Brant Hospital K…" at bounding box center [182, 223] width 316 height 271
drag, startPoint x: 143, startPoint y: 70, endPoint x: 5, endPoint y: 57, distance: 138.9
click at [0, 66] on div "inbox reviewed all all unclear take inventory issue suspicious failed recent ad…" at bounding box center [514, 257] width 1029 height 436
paste input "Avant HP - Cooler - Middle"
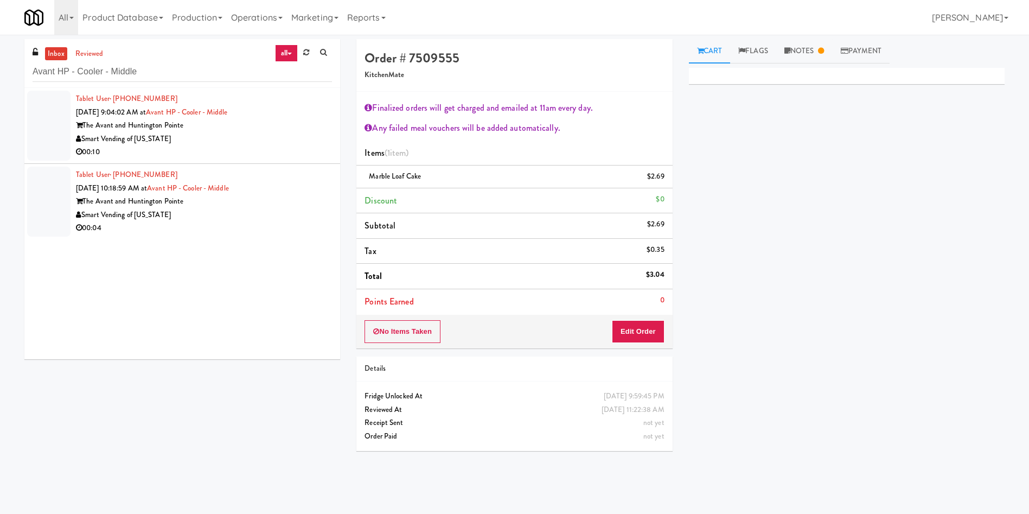
click at [73, 141] on li "Tablet User · (801) 608-8260 Sep 21, 2025 9:04:02 AM at Avant HP - Cooler - Mid…" at bounding box center [182, 126] width 316 height 76
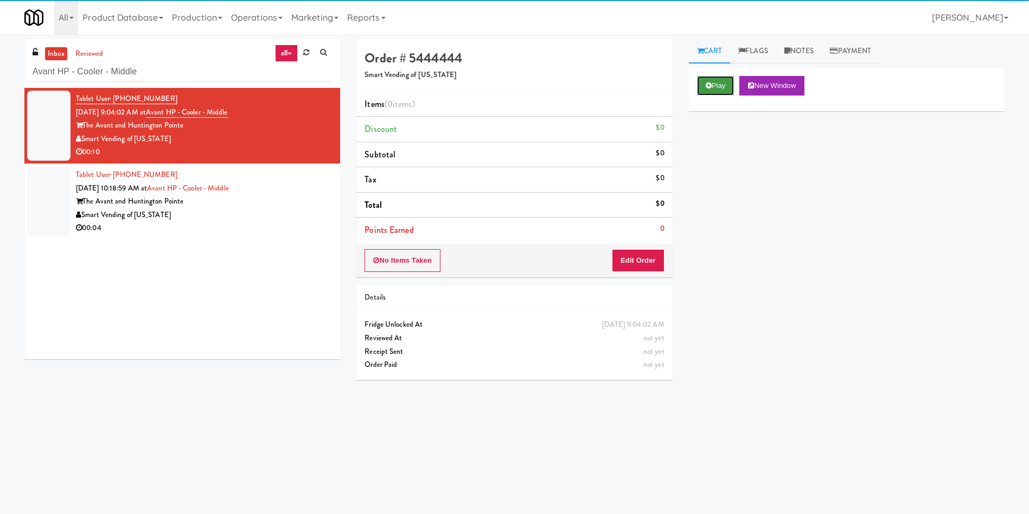
click at [710, 88] on icon at bounding box center [709, 85] width 6 height 7
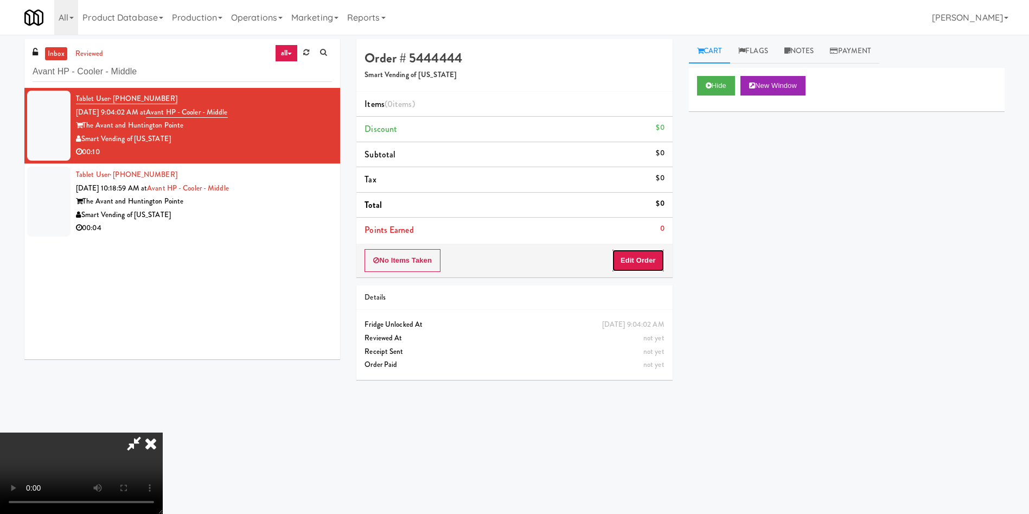
click at [632, 255] on button "Edit Order" at bounding box center [638, 260] width 53 height 23
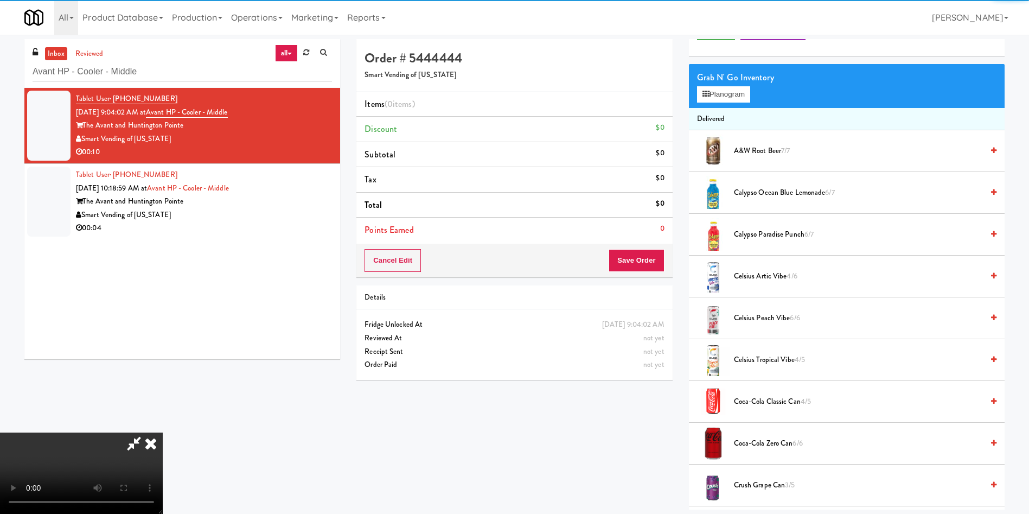
scroll to position [81, 0]
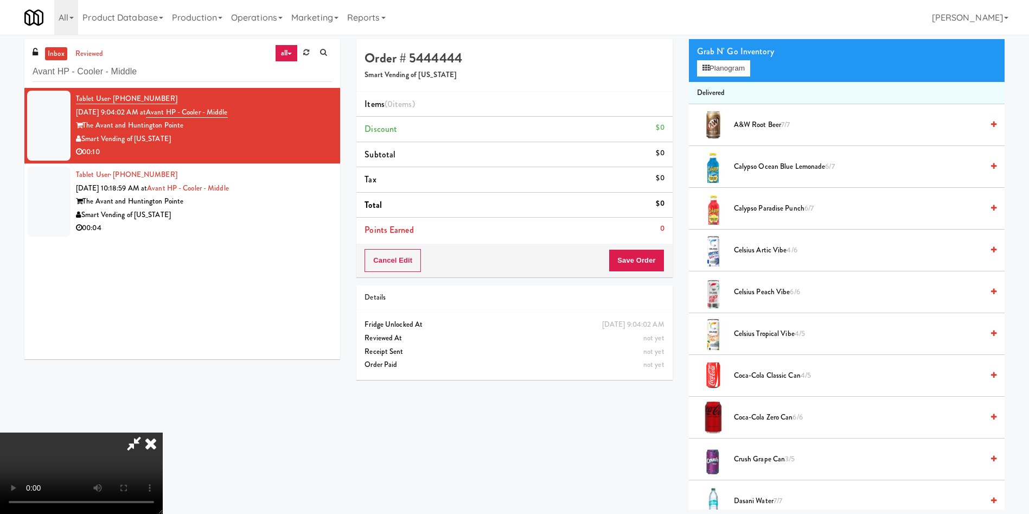
click at [163, 432] on video at bounding box center [81, 472] width 163 height 81
click at [739, 65] on button "Planogram" at bounding box center [723, 68] width 53 height 16
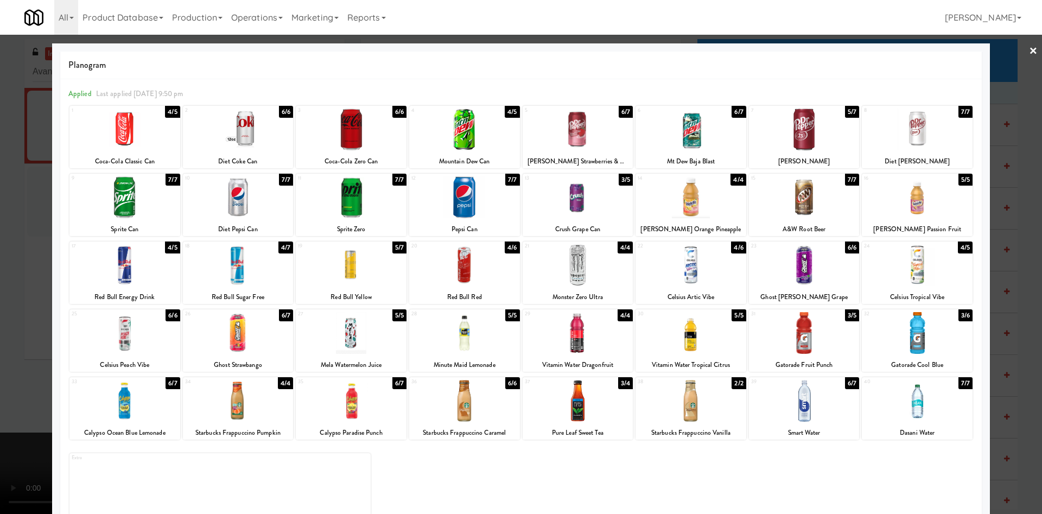
click at [803, 278] on div at bounding box center [804, 265] width 111 height 42
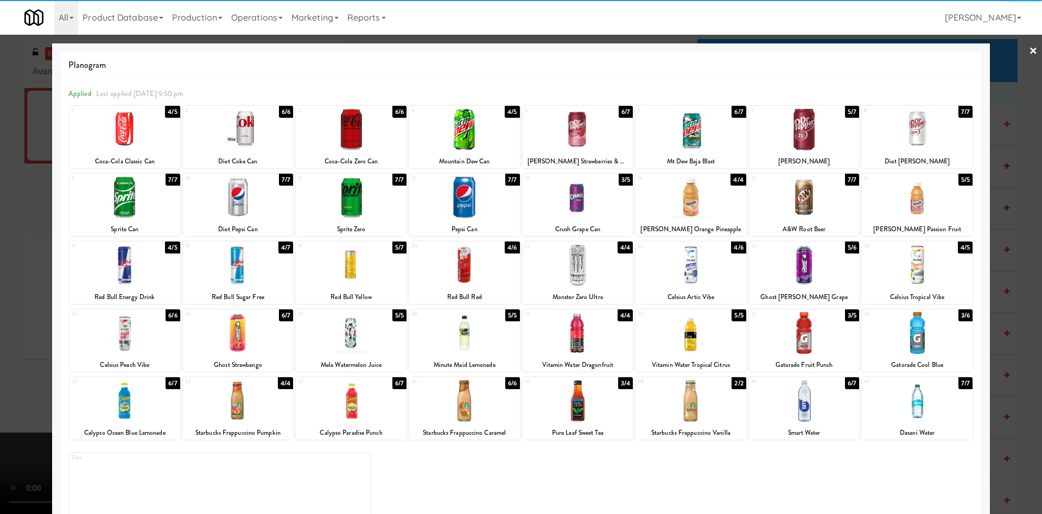
click at [33, 279] on div at bounding box center [521, 257] width 1042 height 514
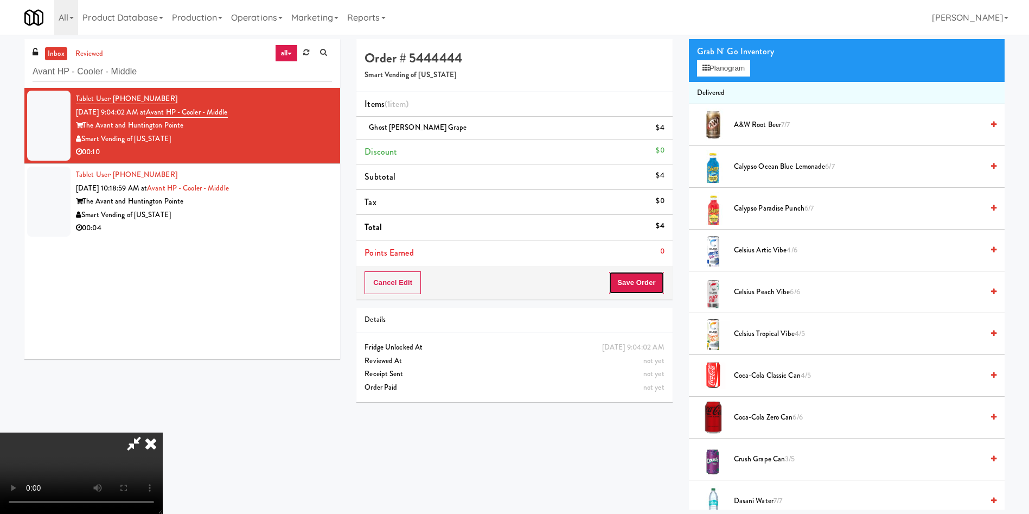
click at [632, 286] on button "Save Order" at bounding box center [636, 282] width 55 height 23
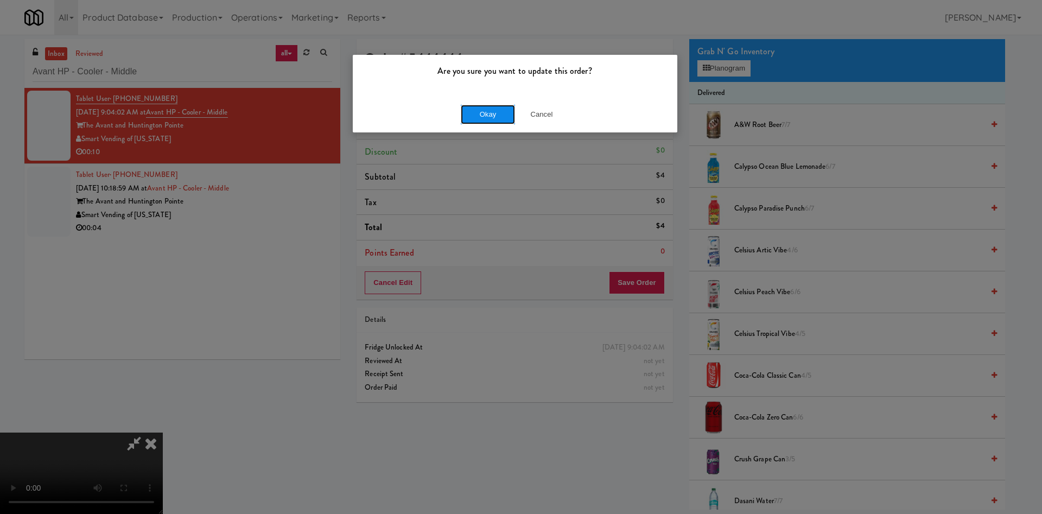
click at [489, 113] on button "Okay" at bounding box center [488, 115] width 54 height 20
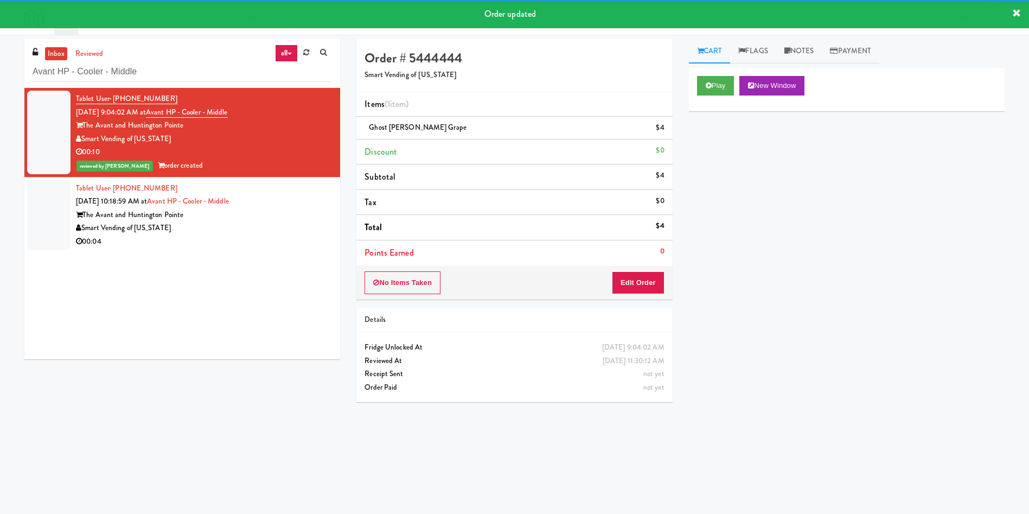
click at [56, 197] on div at bounding box center [48, 215] width 43 height 70
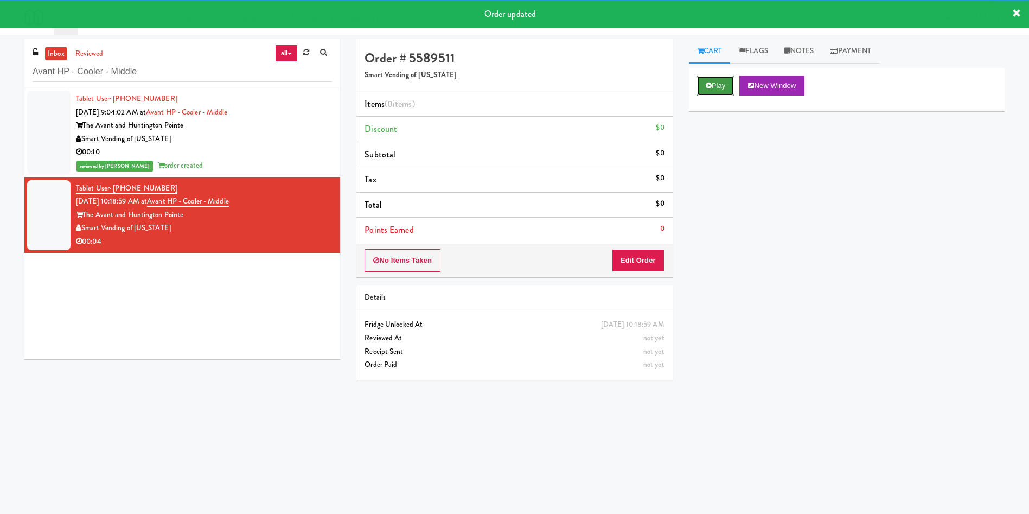
click at [721, 92] on button "Play" at bounding box center [715, 86] width 37 height 20
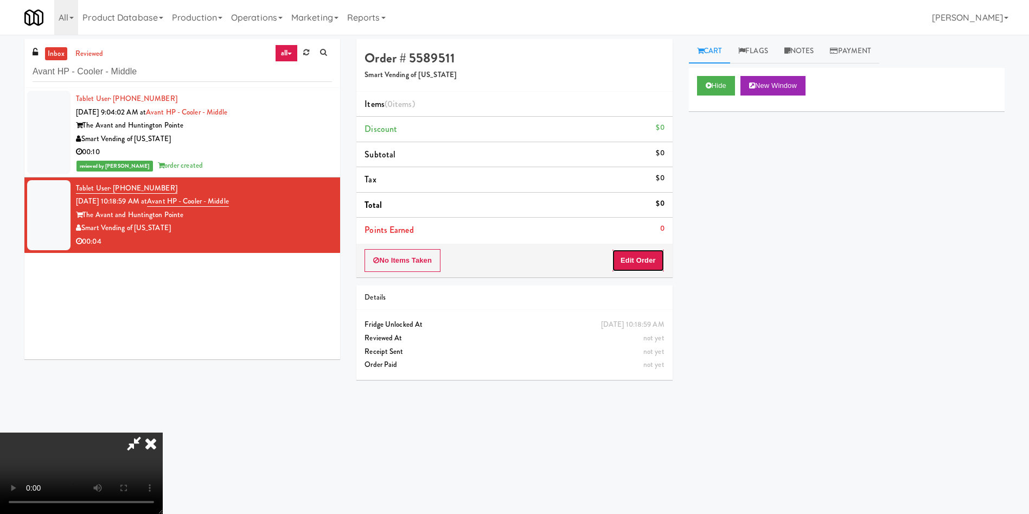
click at [639, 258] on button "Edit Order" at bounding box center [638, 260] width 53 height 23
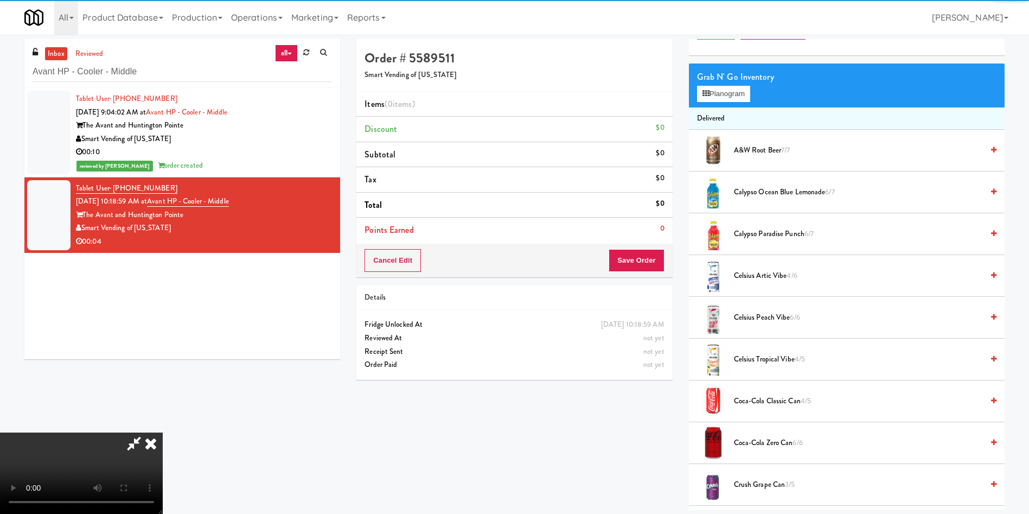
scroll to position [81, 0]
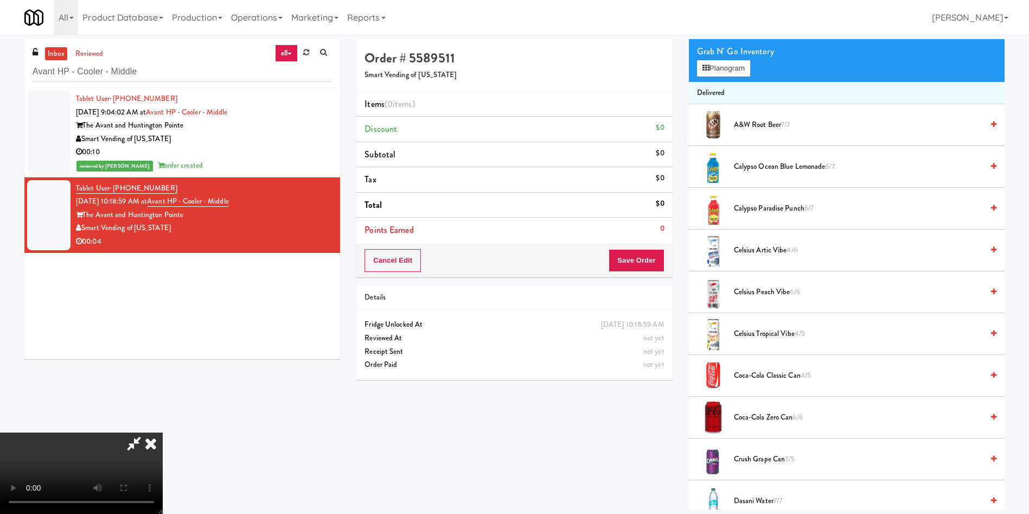
click at [163, 432] on video at bounding box center [81, 472] width 163 height 81
click at [732, 74] on button "Planogram" at bounding box center [723, 68] width 53 height 16
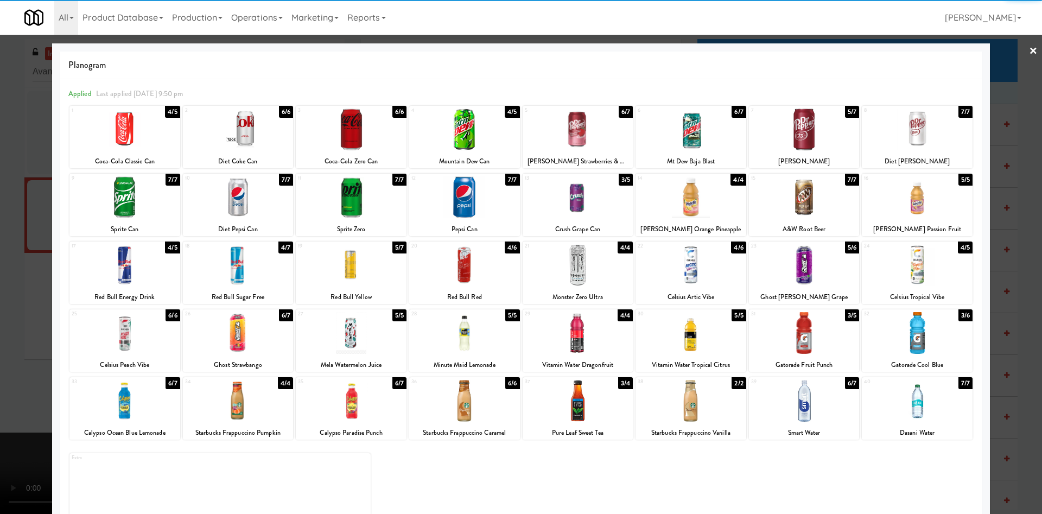
click at [839, 271] on div at bounding box center [804, 265] width 111 height 42
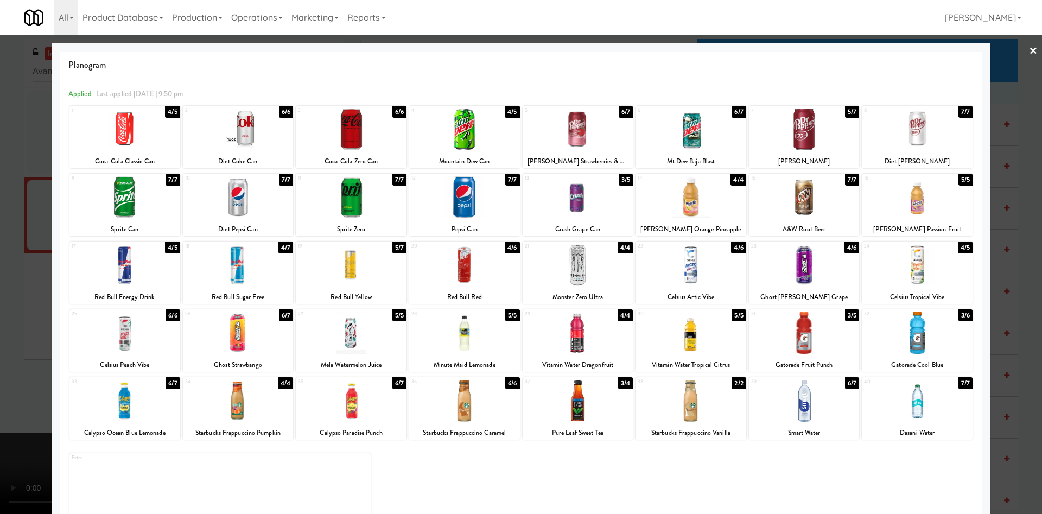
click at [44, 284] on div at bounding box center [521, 257] width 1042 height 514
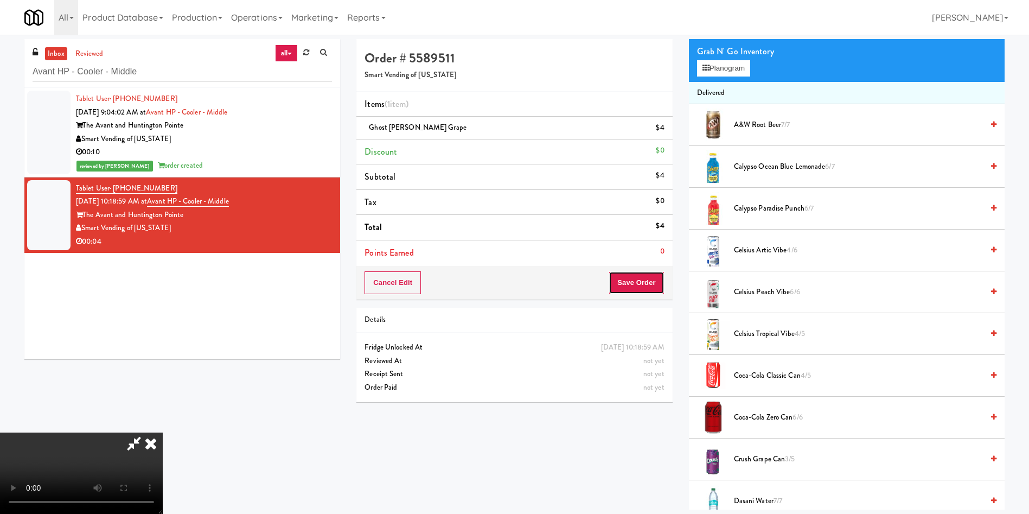
click at [643, 286] on button "Save Order" at bounding box center [636, 282] width 55 height 23
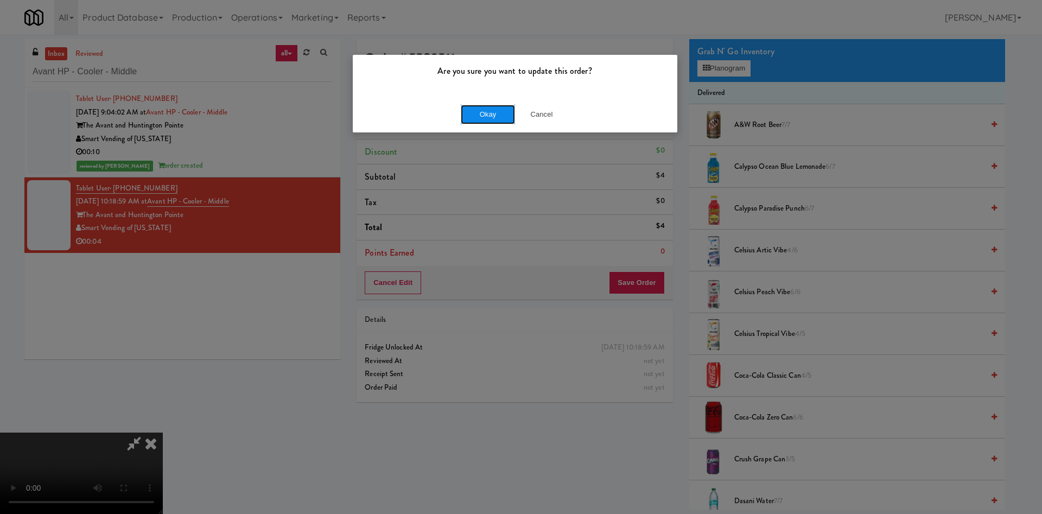
click at [479, 117] on button "Okay" at bounding box center [488, 115] width 54 height 20
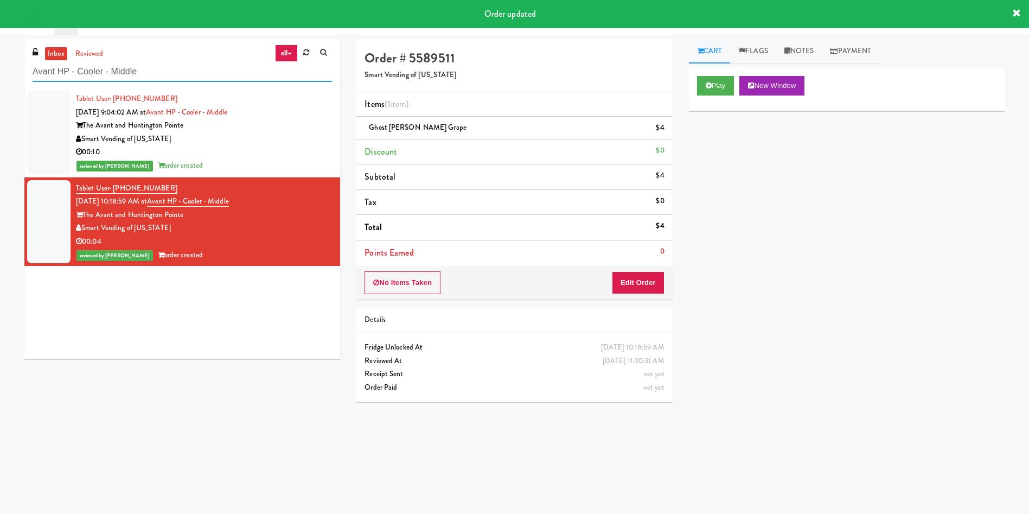
drag, startPoint x: 159, startPoint y: 68, endPoint x: 0, endPoint y: 68, distance: 159.5
click at [0, 68] on div "inbox reviewed all all unclear take inventory issue suspicious failed recent ad…" at bounding box center [514, 257] width 1029 height 436
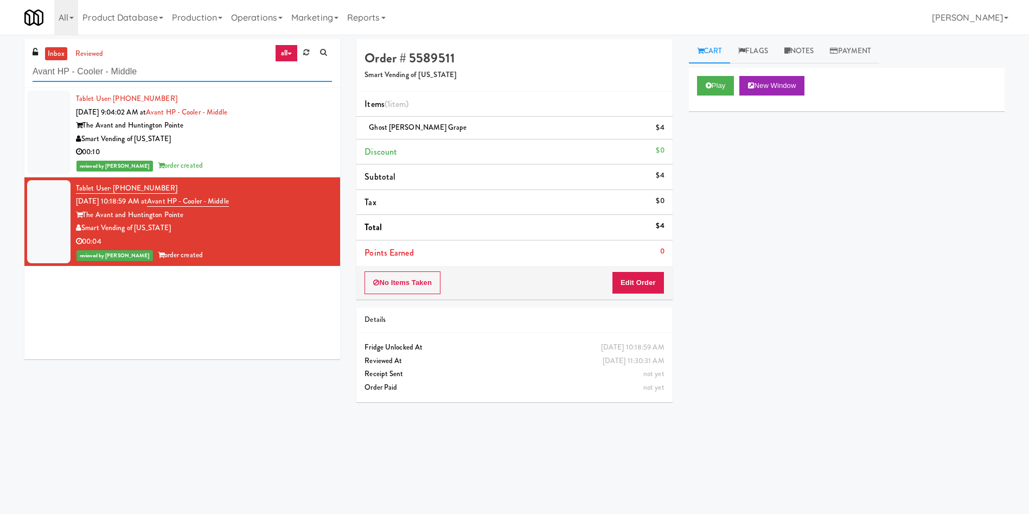
paste input "Cosmo Combo Unit"
type input "Cosmo Combo Unit"
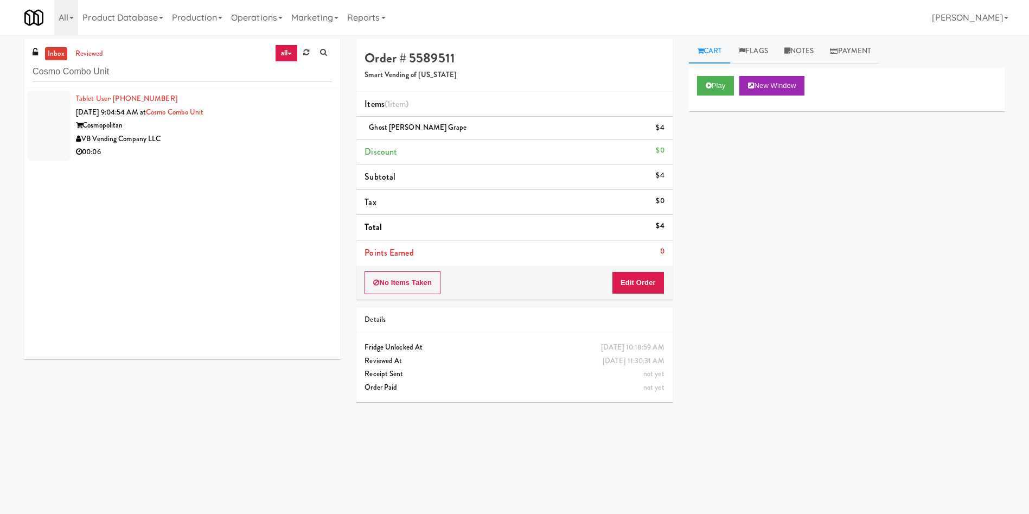
click at [60, 106] on div at bounding box center [48, 126] width 43 height 70
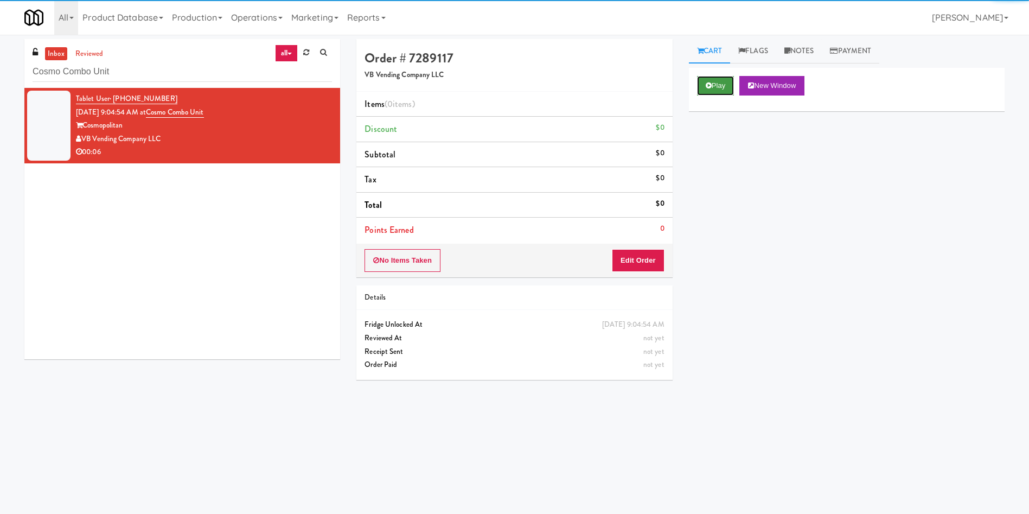
click at [699, 87] on button "Play" at bounding box center [715, 86] width 37 height 20
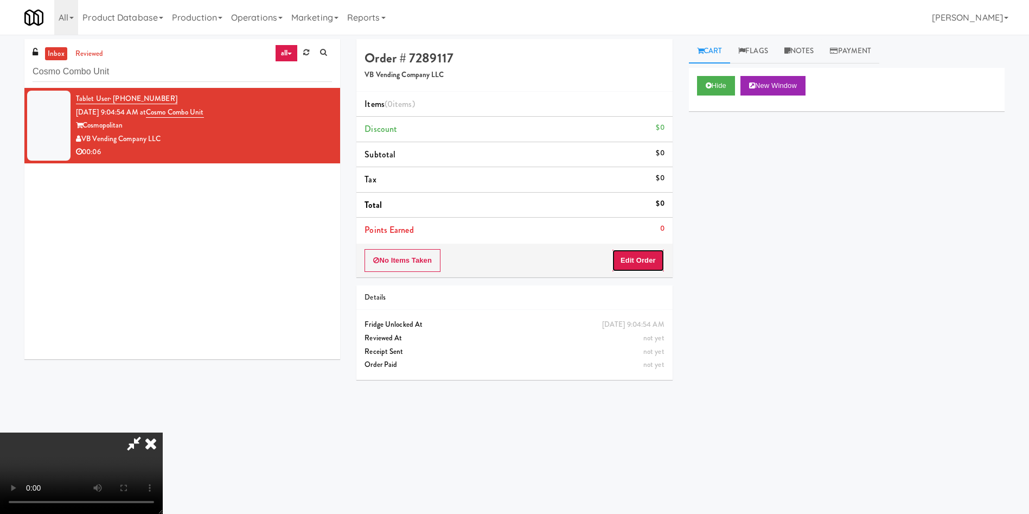
click at [639, 261] on button "Edit Order" at bounding box center [638, 260] width 53 height 23
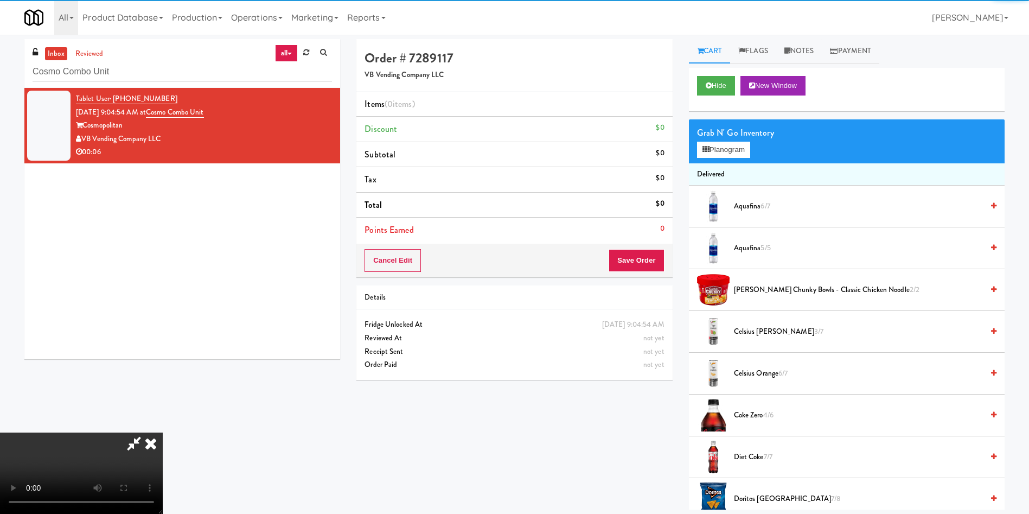
scroll to position [81, 0]
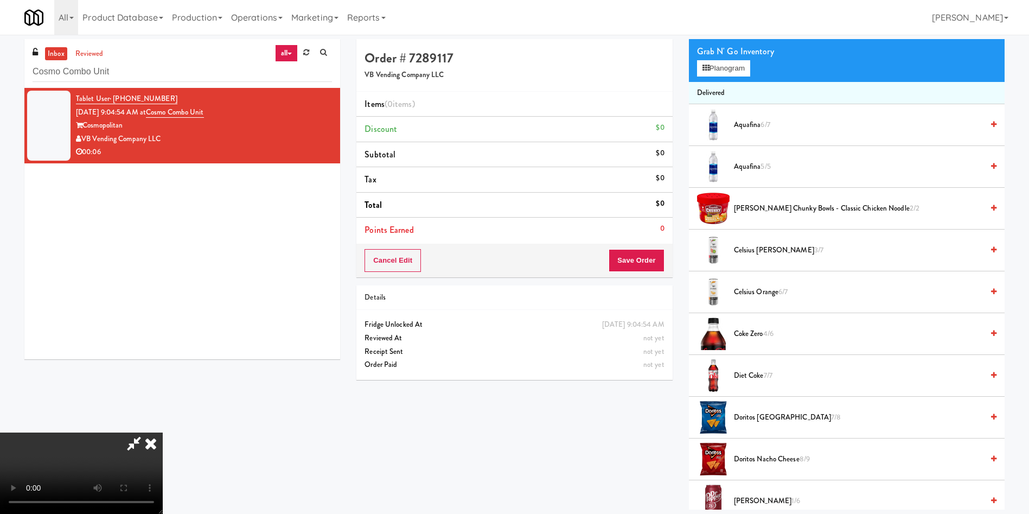
click at [163, 432] on video at bounding box center [81, 472] width 163 height 81
click at [163, 442] on video at bounding box center [81, 472] width 163 height 81
click at [163, 432] on video at bounding box center [81, 472] width 163 height 81
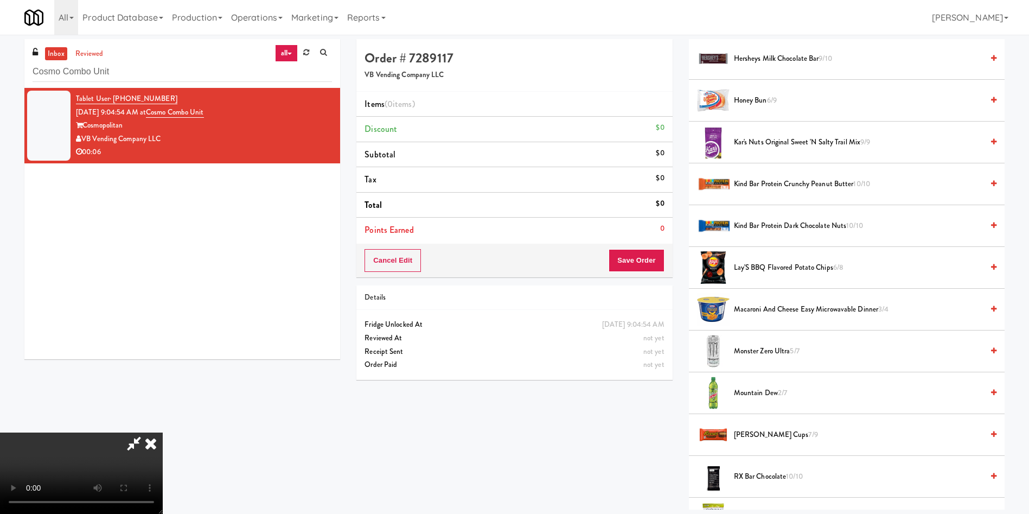
scroll to position [895, 0]
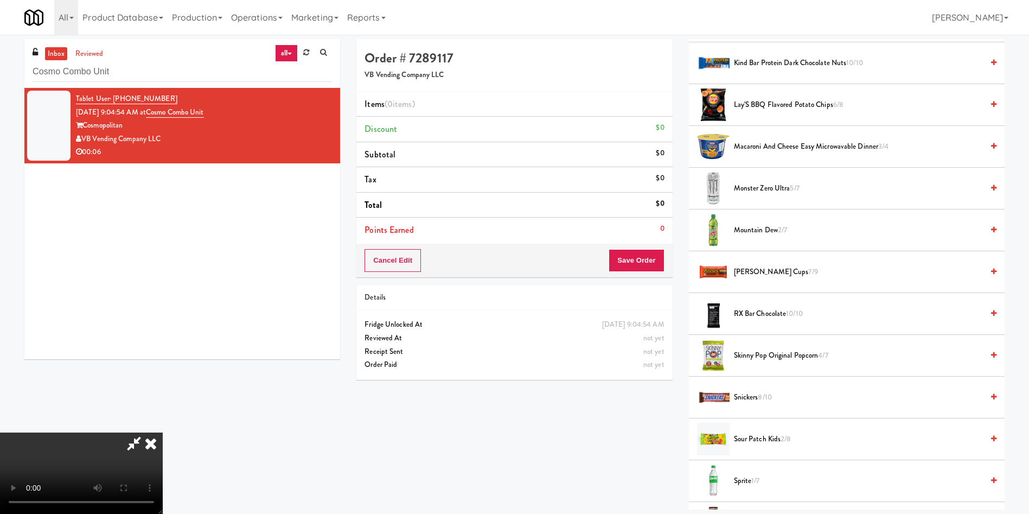
click at [756, 189] on span "Monster Zero Ultra 5/7" at bounding box center [858, 189] width 249 height 14
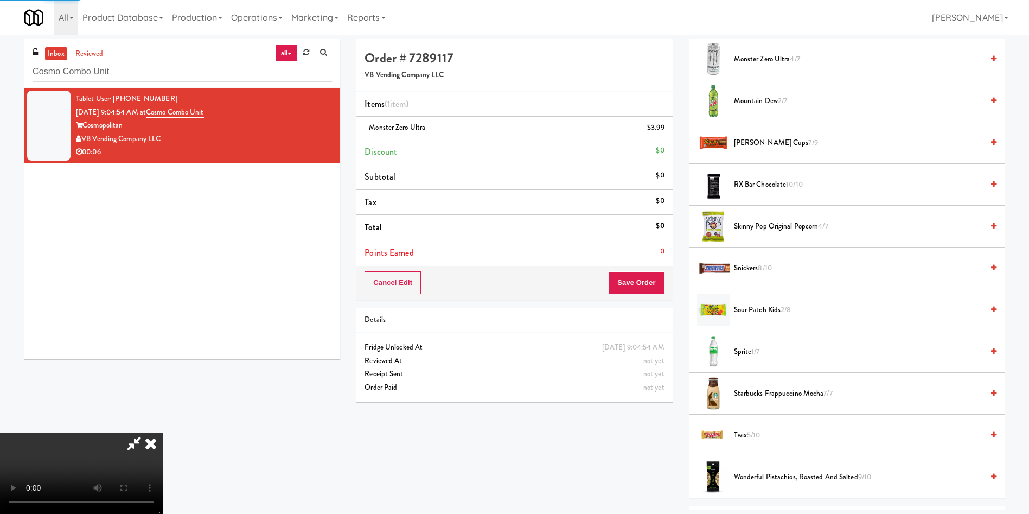
scroll to position [1058, 0]
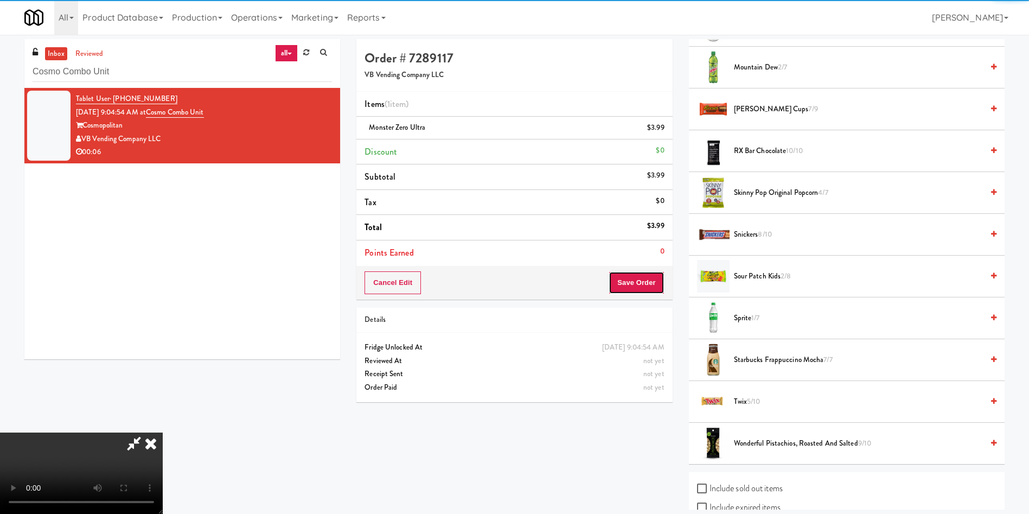
click at [624, 282] on button "Save Order" at bounding box center [636, 282] width 55 height 23
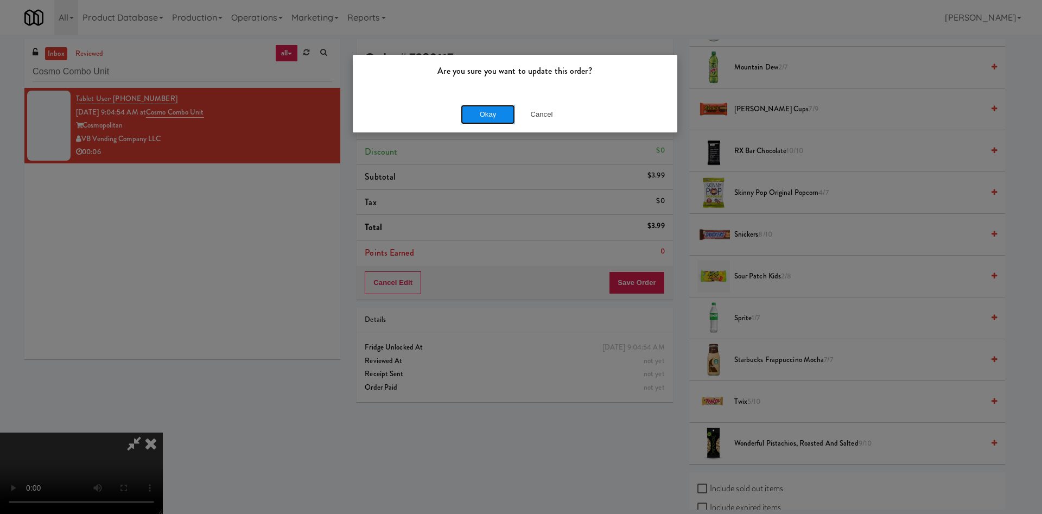
click at [480, 120] on button "Okay" at bounding box center [488, 115] width 54 height 20
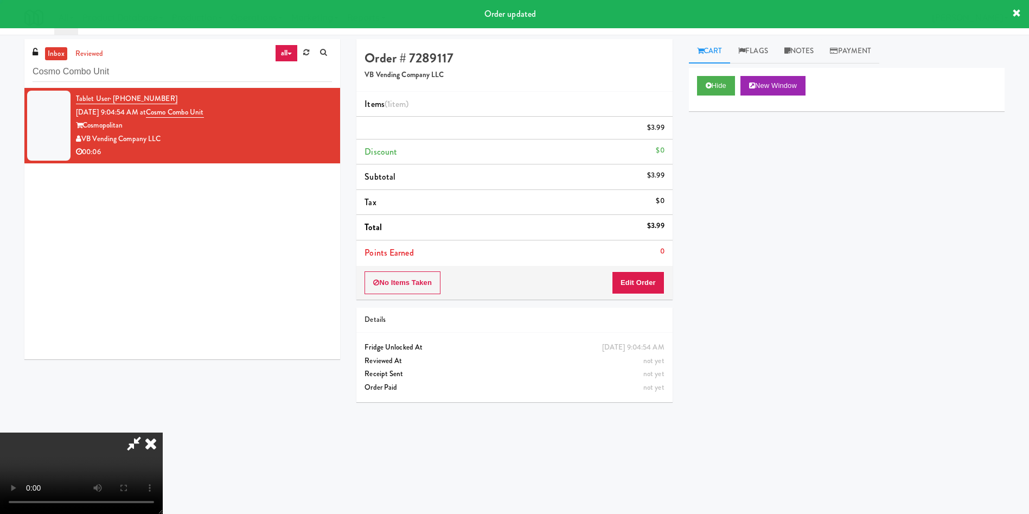
scroll to position [0, 0]
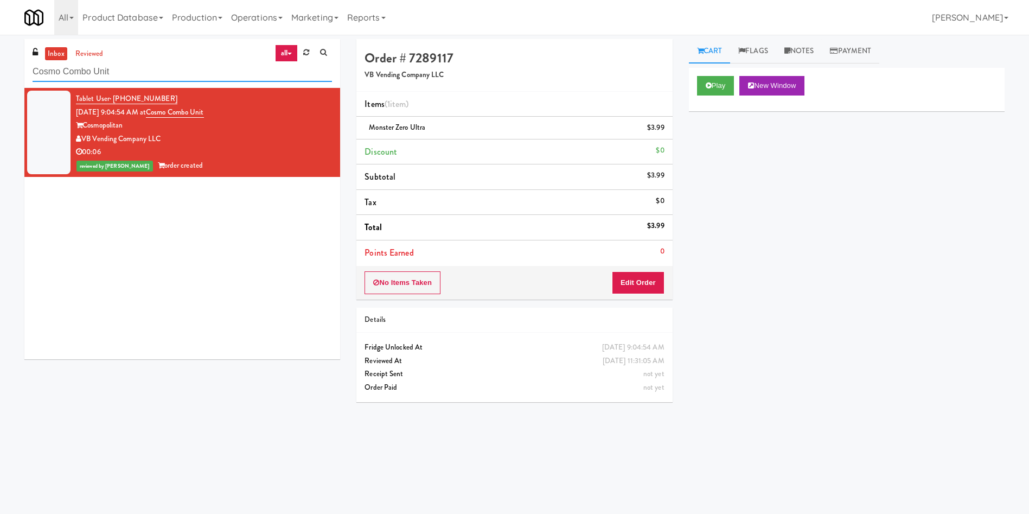
drag, startPoint x: 146, startPoint y: 76, endPoint x: 0, endPoint y: 64, distance: 147.0
click at [0, 64] on div "inbox reviewed all all unclear take inventory issue suspicious failed recent ad…" at bounding box center [514, 257] width 1029 height 436
paste input "Arden of Warrenville - Cooler"
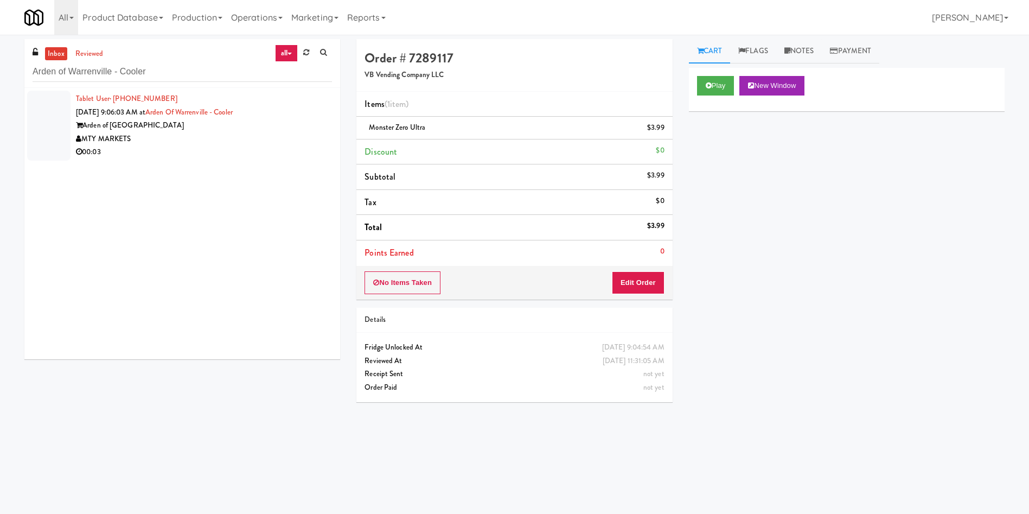
click at [32, 131] on div at bounding box center [48, 126] width 43 height 70
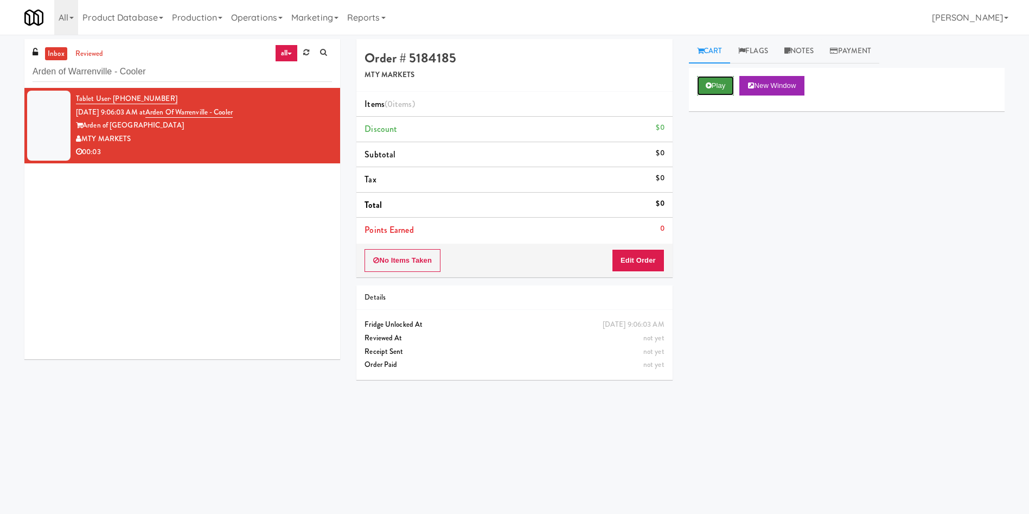
click at [722, 91] on button "Play" at bounding box center [715, 86] width 37 height 20
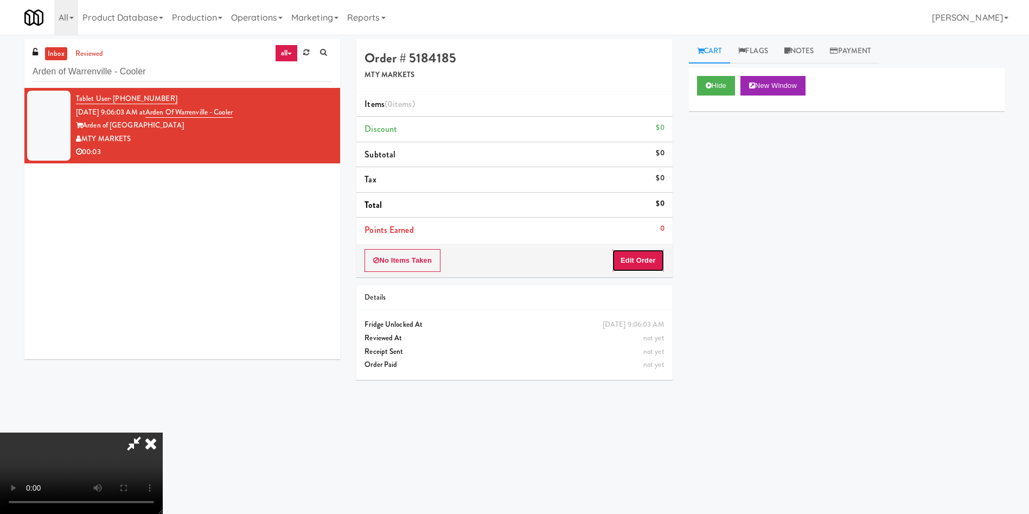
click at [652, 259] on button "Edit Order" at bounding box center [638, 260] width 53 height 23
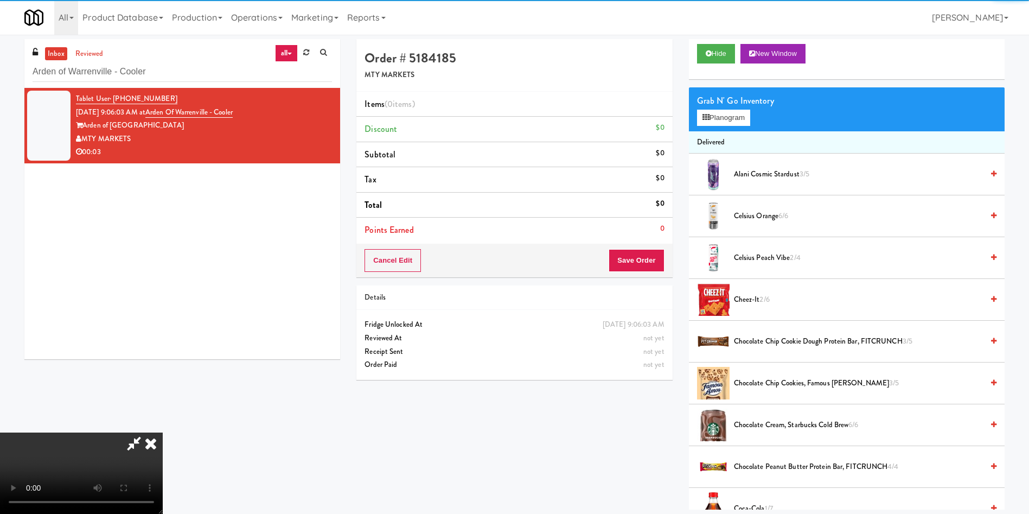
scroll to position [81, 0]
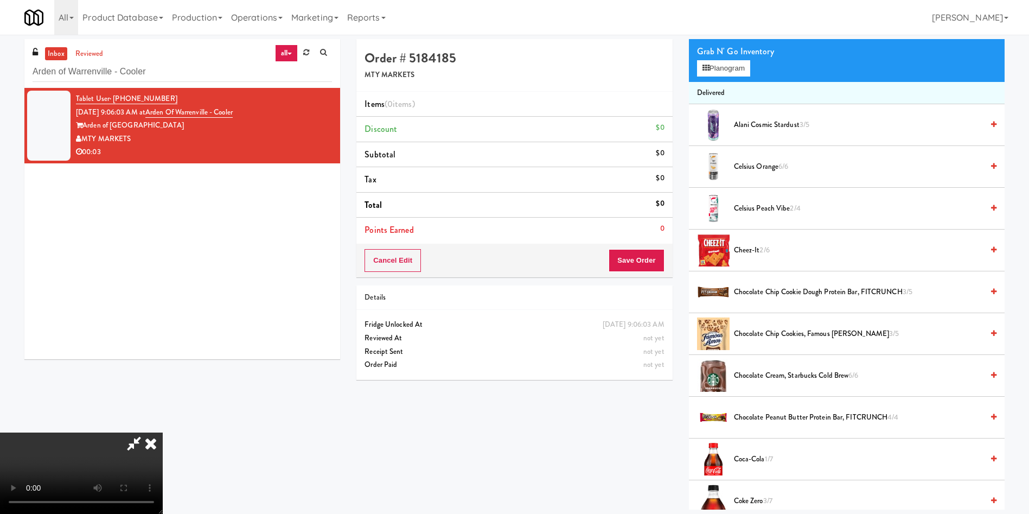
click at [163, 432] on video at bounding box center [81, 472] width 163 height 81
click at [751, 129] on span "Alani Cosmic Stardust 3/5" at bounding box center [858, 125] width 249 height 14
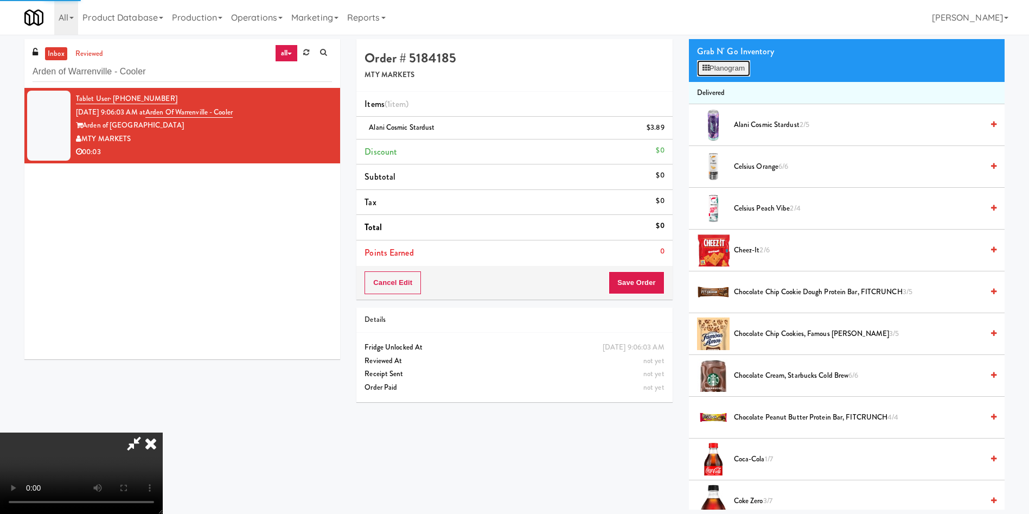
click at [730, 64] on button "Planogram" at bounding box center [723, 68] width 53 height 16
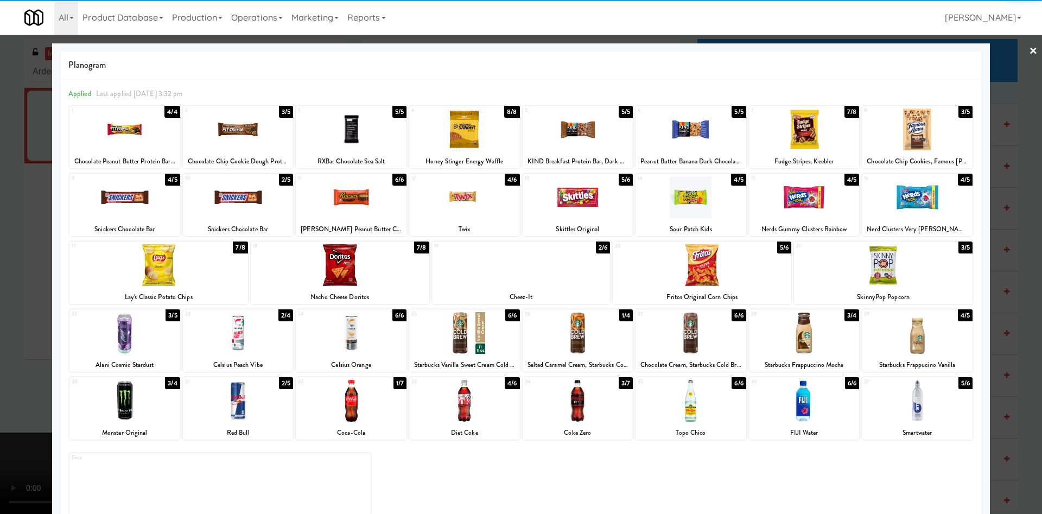
click at [37, 286] on div at bounding box center [521, 257] width 1042 height 514
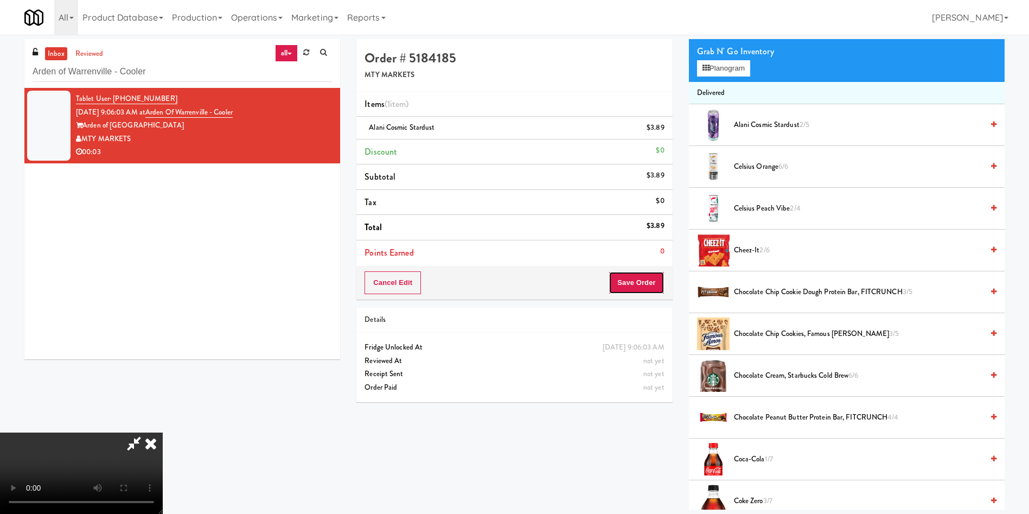
click at [655, 288] on button "Save Order" at bounding box center [636, 282] width 55 height 23
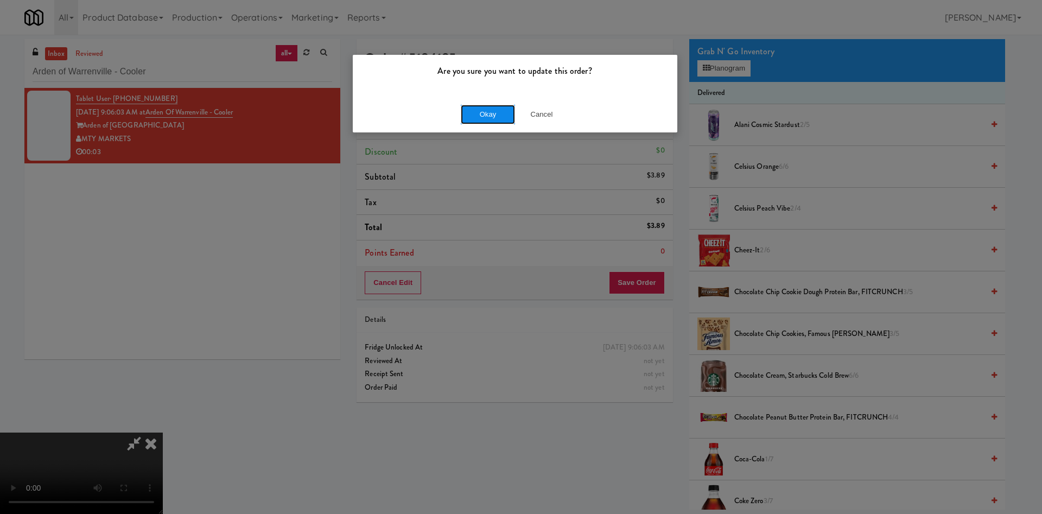
click at [477, 114] on button "Okay" at bounding box center [488, 115] width 54 height 20
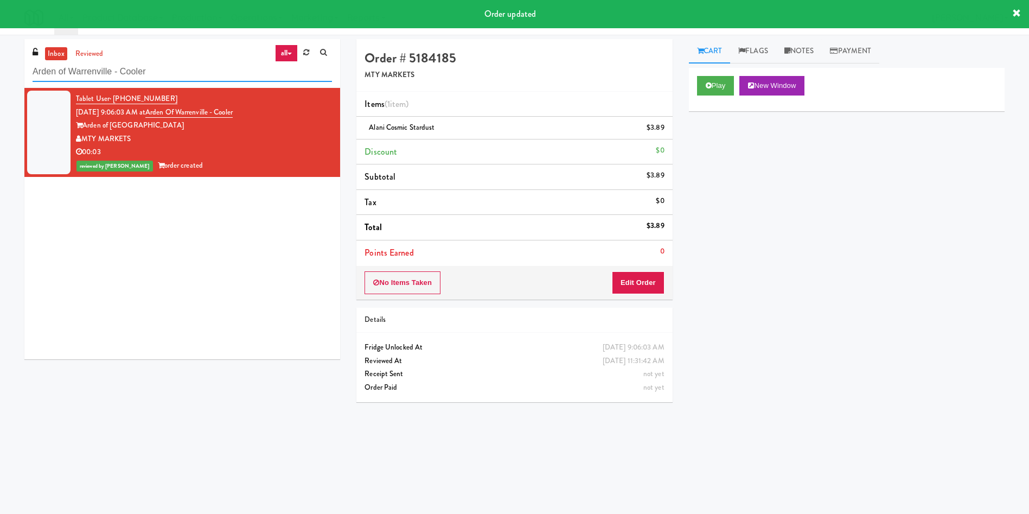
drag, startPoint x: 178, startPoint y: 73, endPoint x: 0, endPoint y: 67, distance: 178.1
click at [0, 67] on div "inbox reviewed all all unclear take inventory issue suspicious failed recent ad…" at bounding box center [514, 257] width 1029 height 436
paste input "Overland - Cooler - Solo"
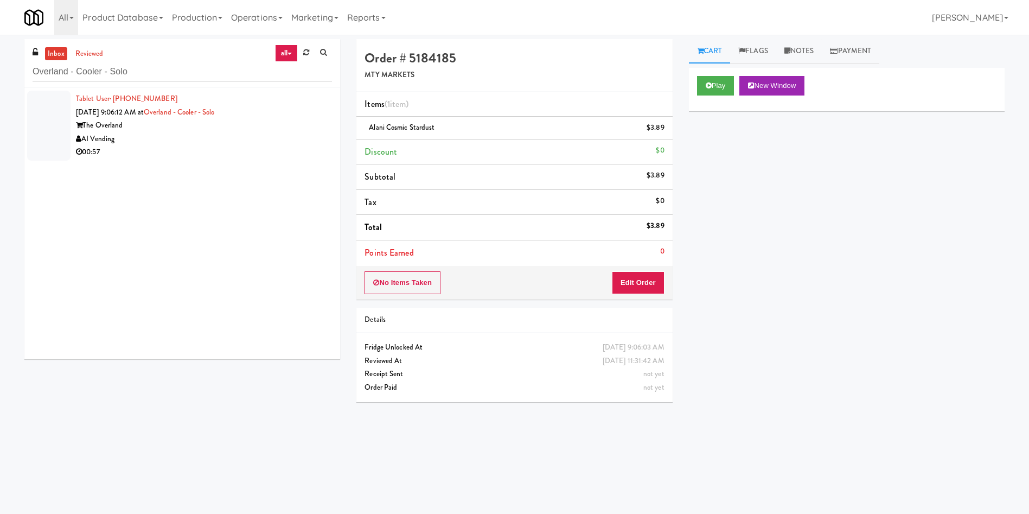
click at [58, 136] on div at bounding box center [48, 126] width 43 height 70
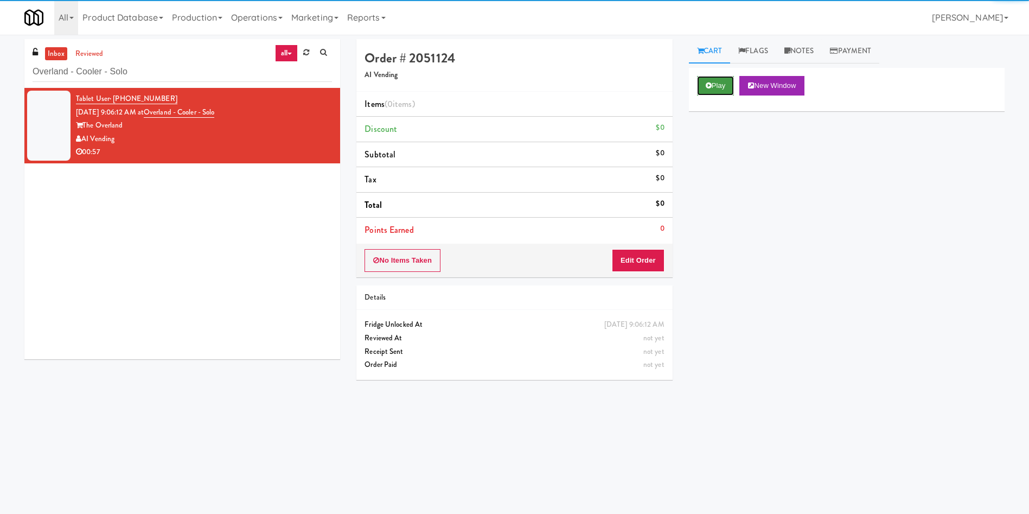
click at [712, 93] on button "Play" at bounding box center [715, 86] width 37 height 20
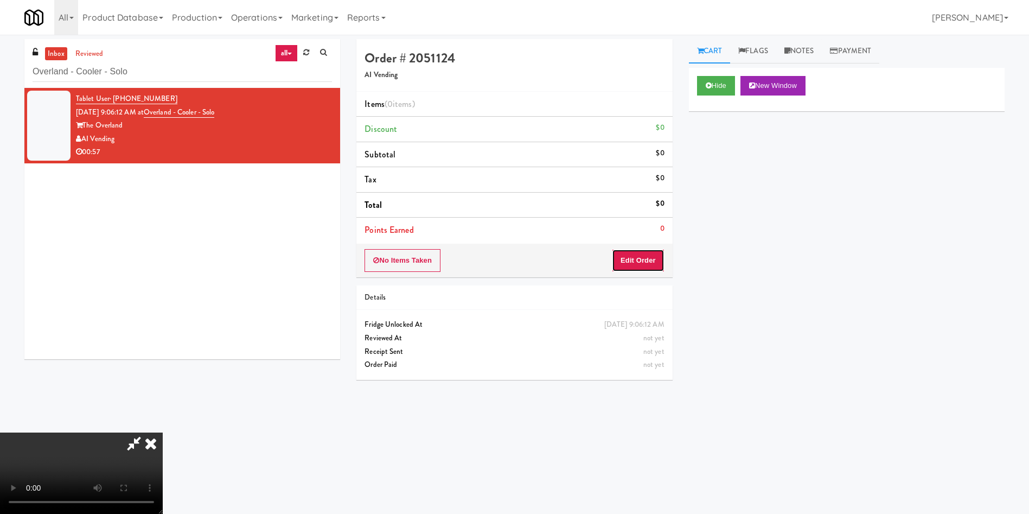
click at [632, 258] on button "Edit Order" at bounding box center [638, 260] width 53 height 23
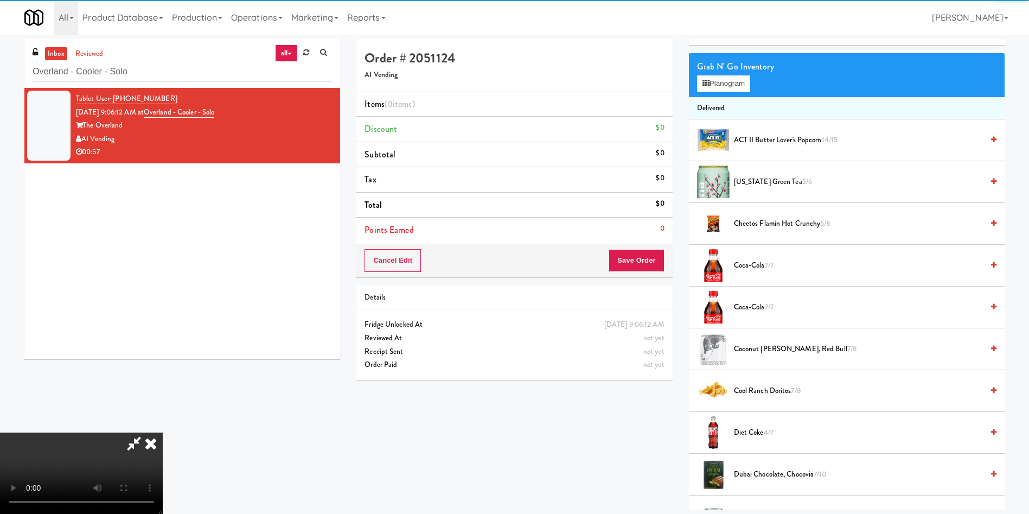
scroll to position [81, 0]
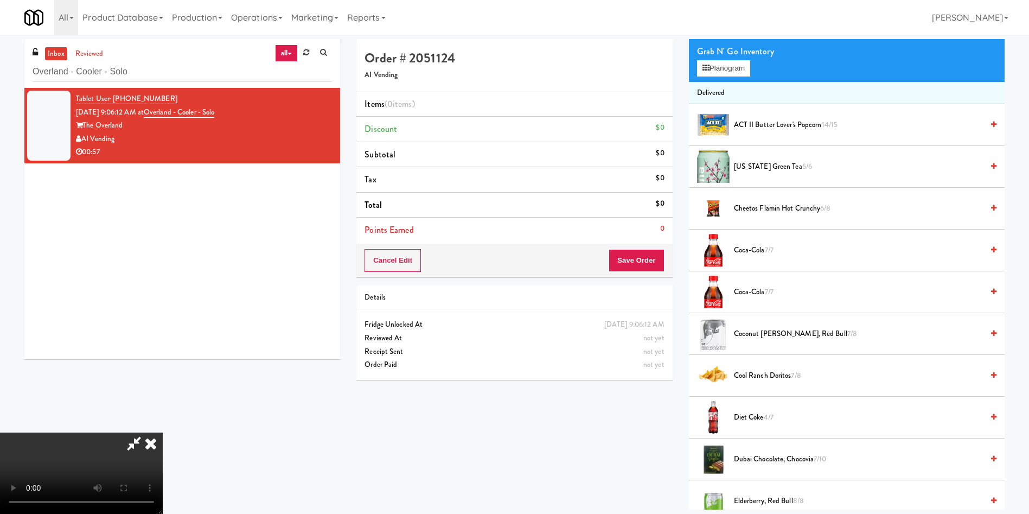
click at [163, 432] on video at bounding box center [81, 472] width 163 height 81
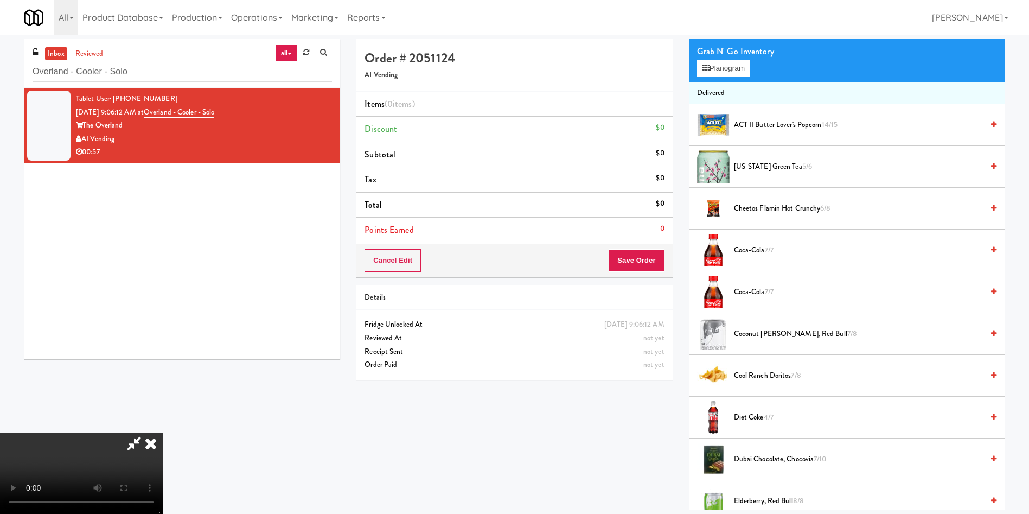
click at [163, 432] on video at bounding box center [81, 472] width 163 height 81
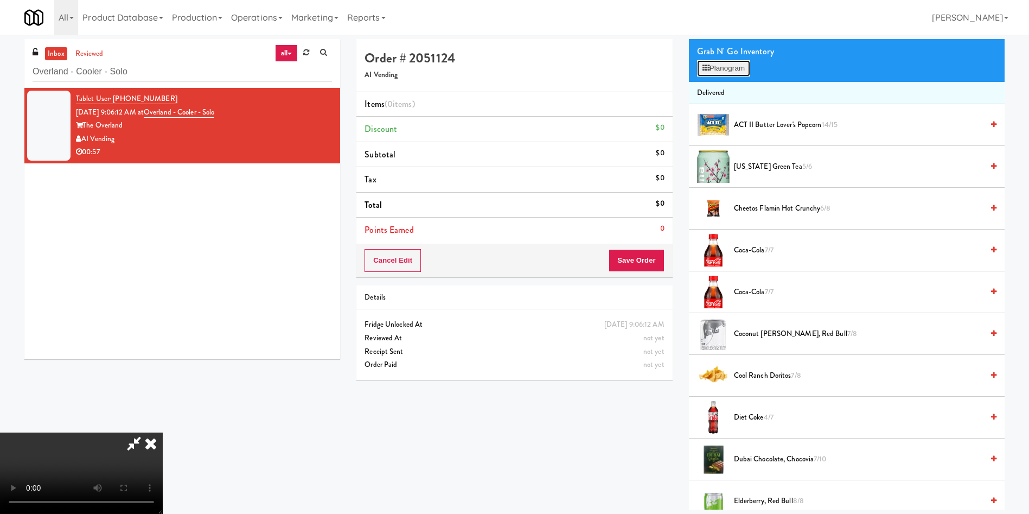
click at [726, 70] on button "Planogram" at bounding box center [723, 68] width 53 height 16
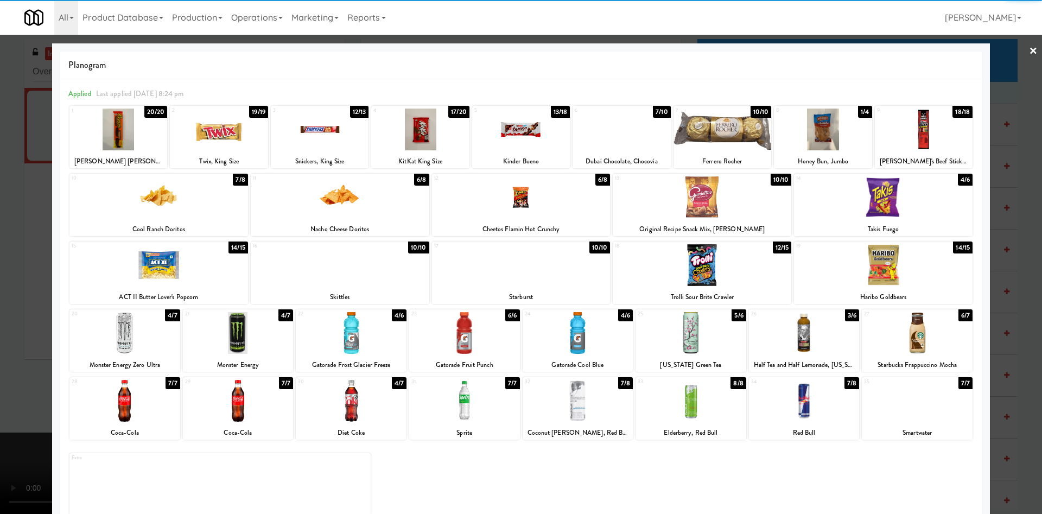
click at [151, 267] on div at bounding box center [158, 265] width 178 height 42
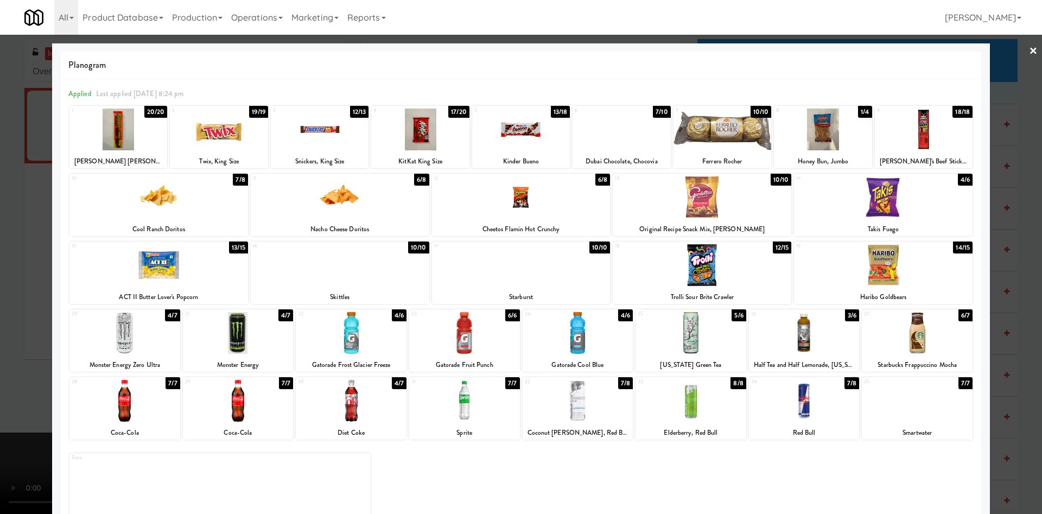
click at [39, 227] on div at bounding box center [521, 257] width 1042 height 514
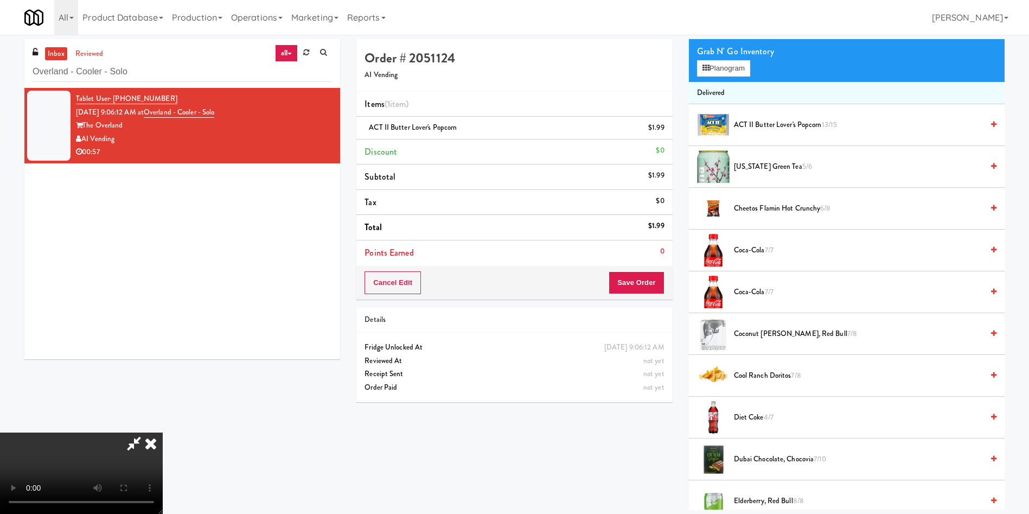
click at [163, 432] on video at bounding box center [81, 472] width 163 height 81
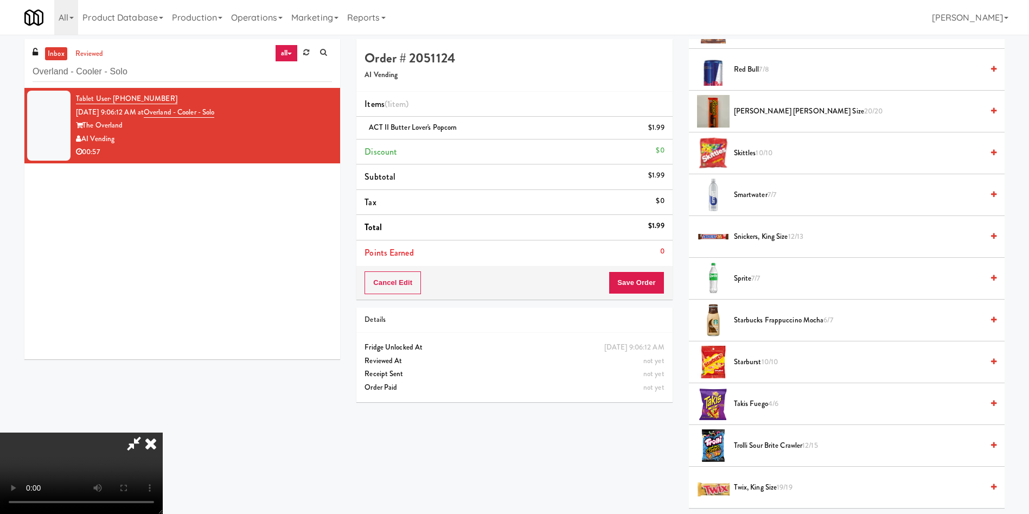
scroll to position [1221, 0]
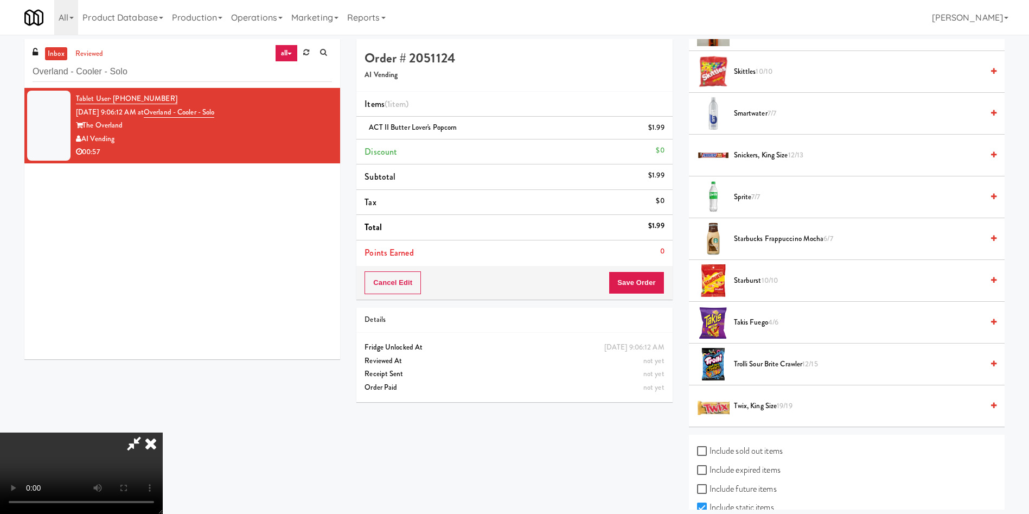
click at [753, 233] on span "Starbucks Frappuccino Mocha 6/7" at bounding box center [858, 239] width 249 height 14
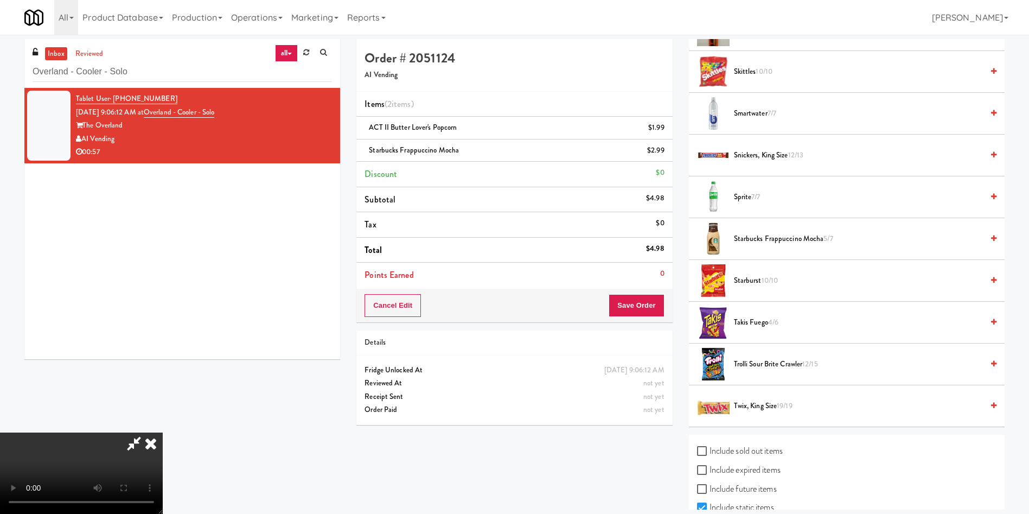
scroll to position [81, 0]
click at [163, 432] on video at bounding box center [81, 472] width 163 height 81
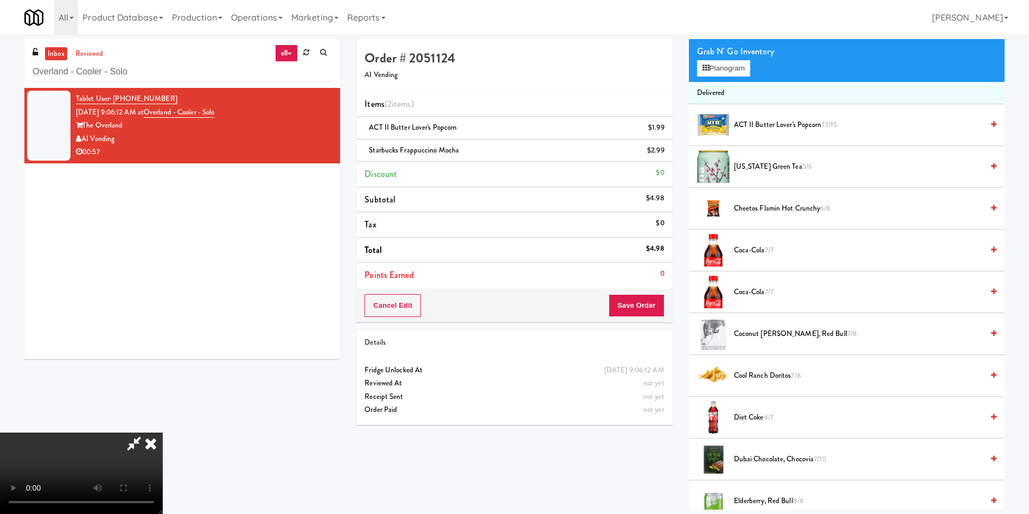
click at [778, 171] on span "Arizona Green Tea 5/6" at bounding box center [858, 167] width 249 height 14
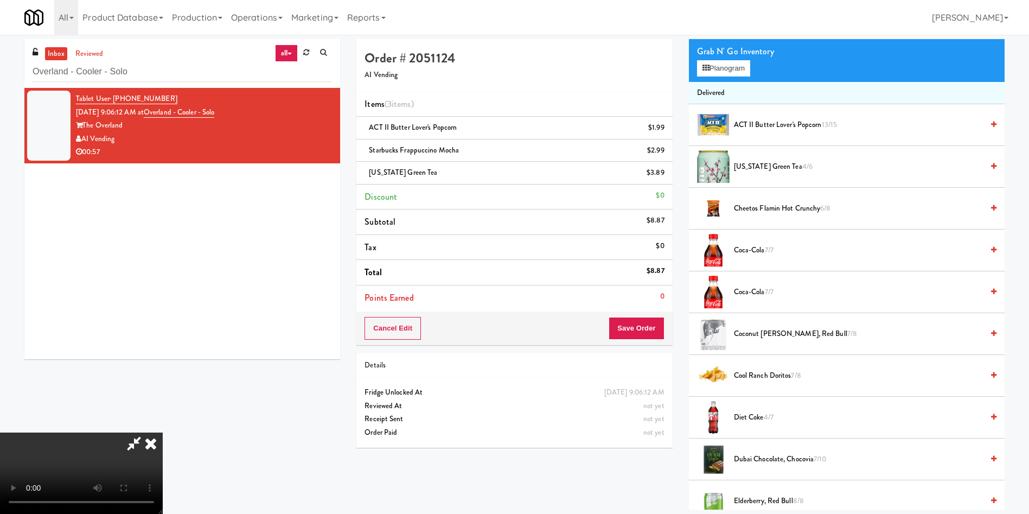
scroll to position [0, 0]
click at [163, 432] on video at bounding box center [81, 472] width 163 height 81
drag, startPoint x: 504, startPoint y: 298, endPoint x: 718, endPoint y: 189, distance: 239.9
click at [163, 432] on video at bounding box center [81, 472] width 163 height 81
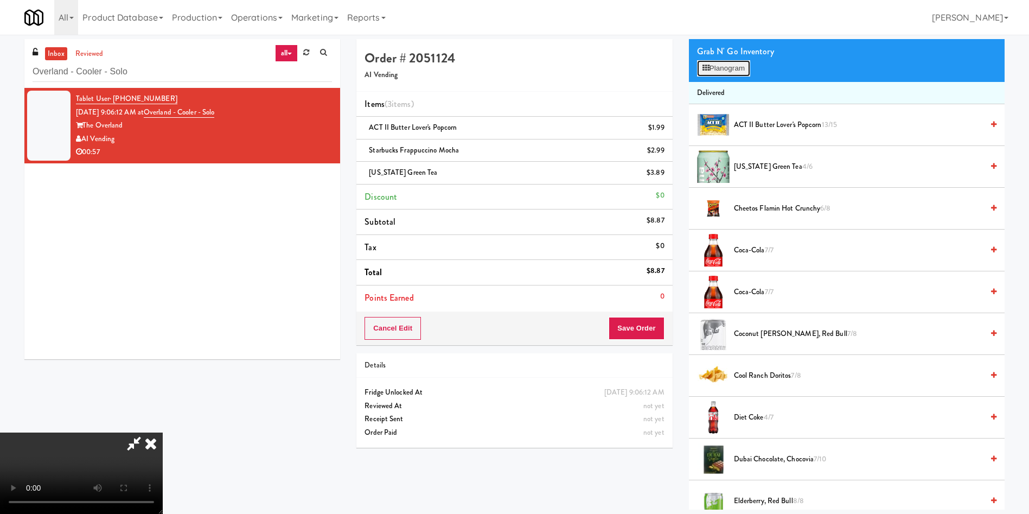
click at [726, 72] on button "Planogram" at bounding box center [723, 68] width 53 height 16
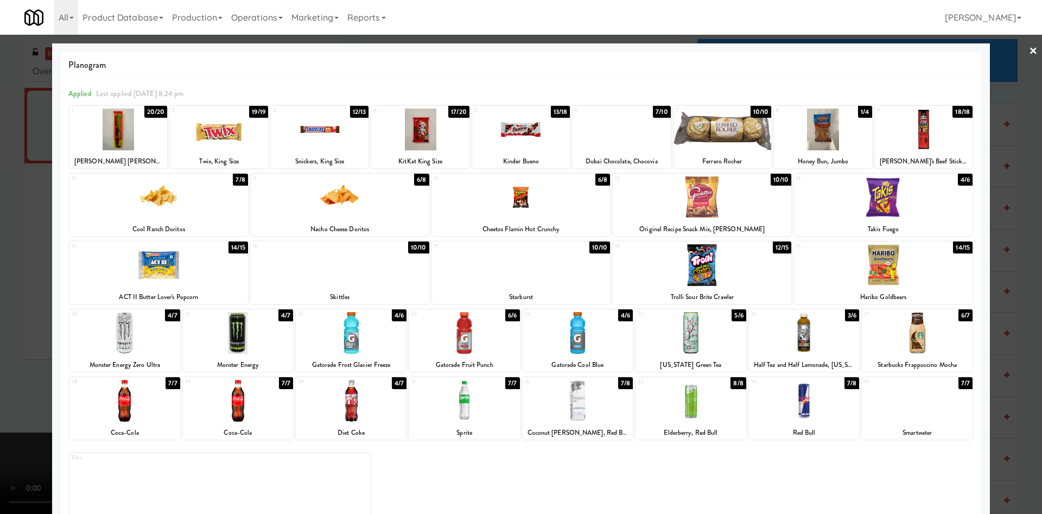
click at [823, 130] on div at bounding box center [823, 129] width 98 height 42
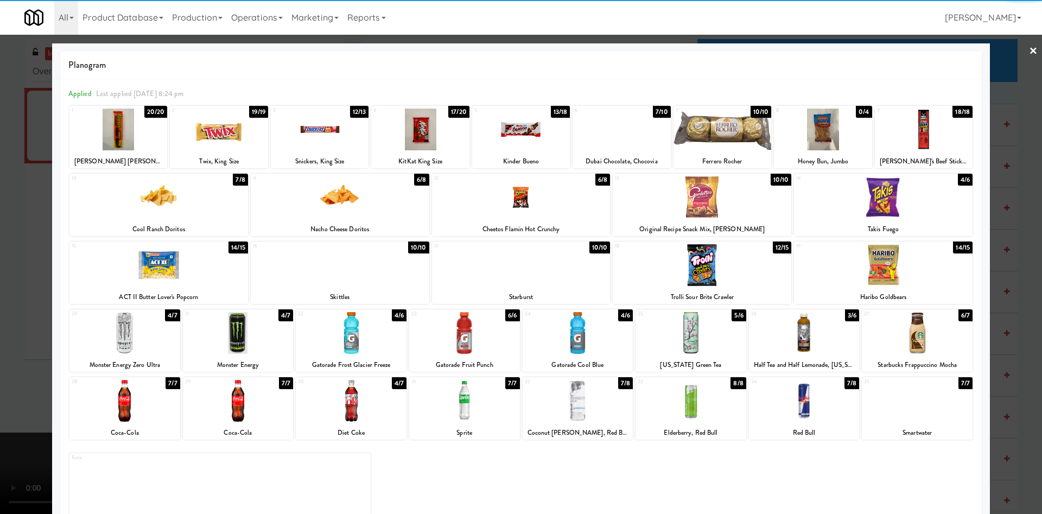
click at [0, 248] on div at bounding box center [521, 257] width 1042 height 514
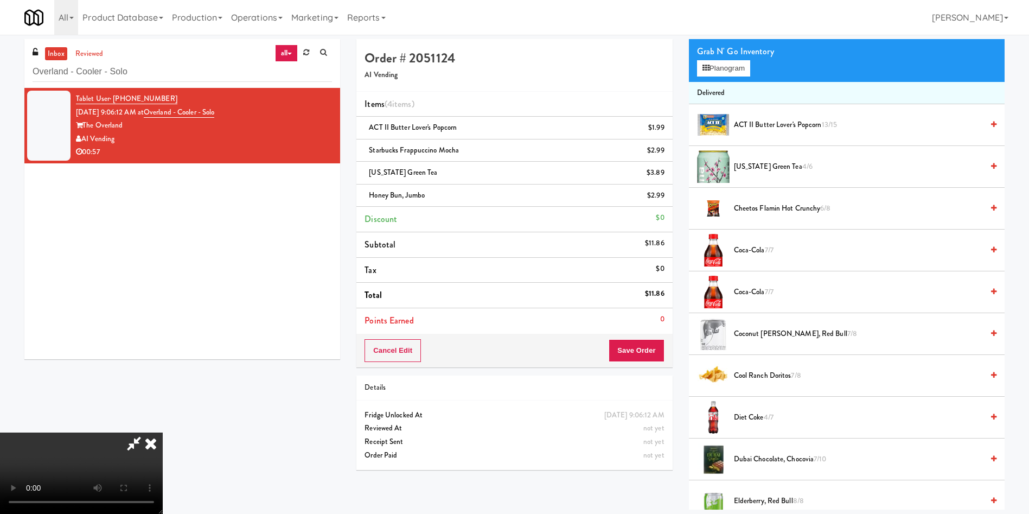
click at [163, 432] on video at bounding box center [81, 472] width 163 height 81
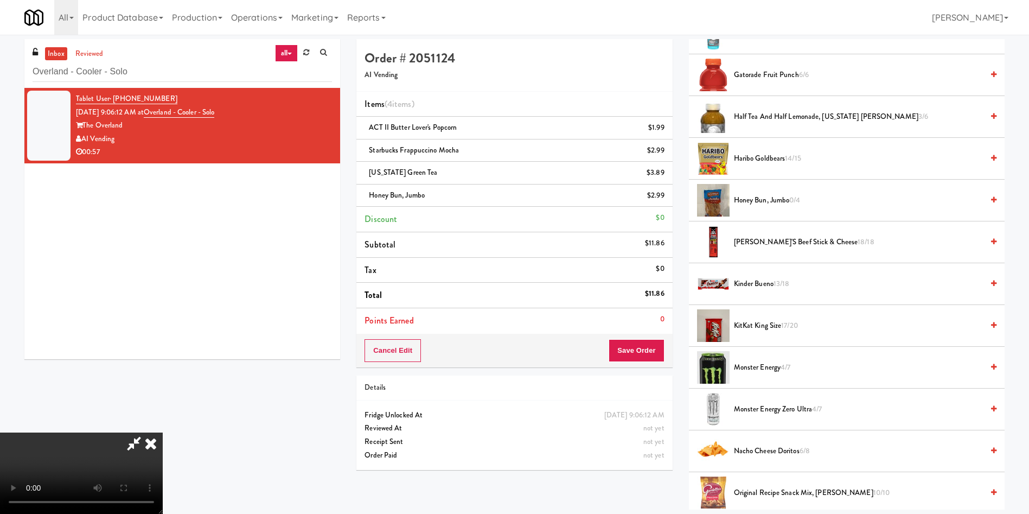
scroll to position [732, 0]
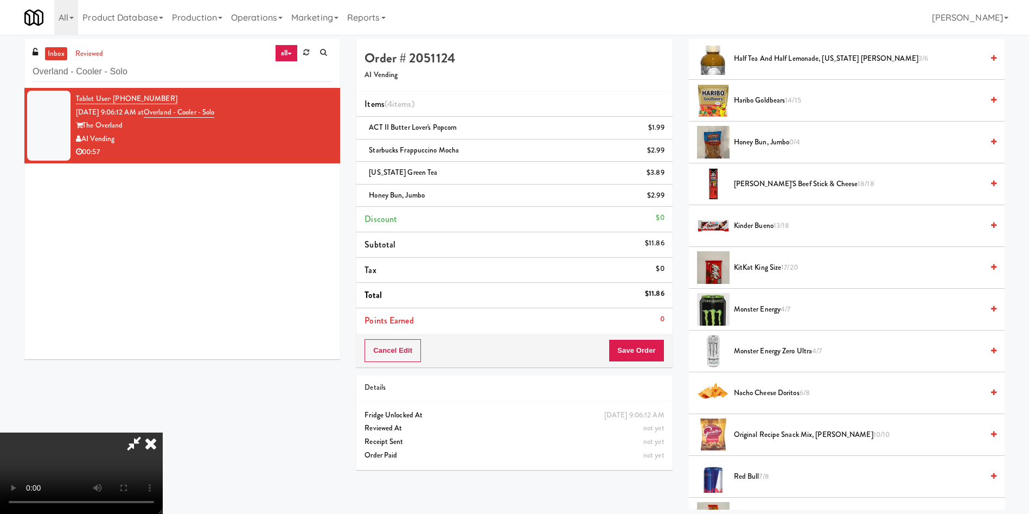
click at [766, 226] on span "Kinder Bueno 13/18" at bounding box center [858, 226] width 249 height 14
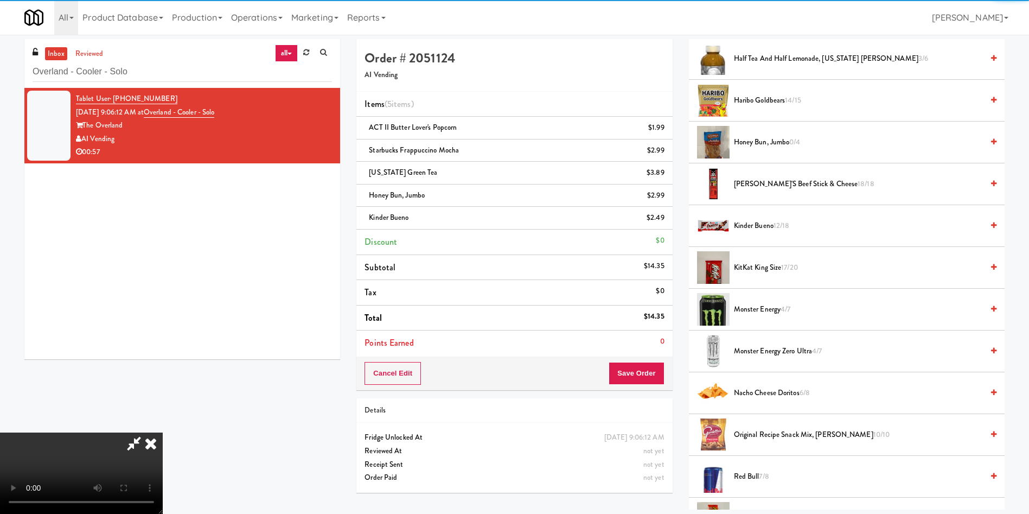
click at [163, 432] on video at bounding box center [81, 472] width 163 height 81
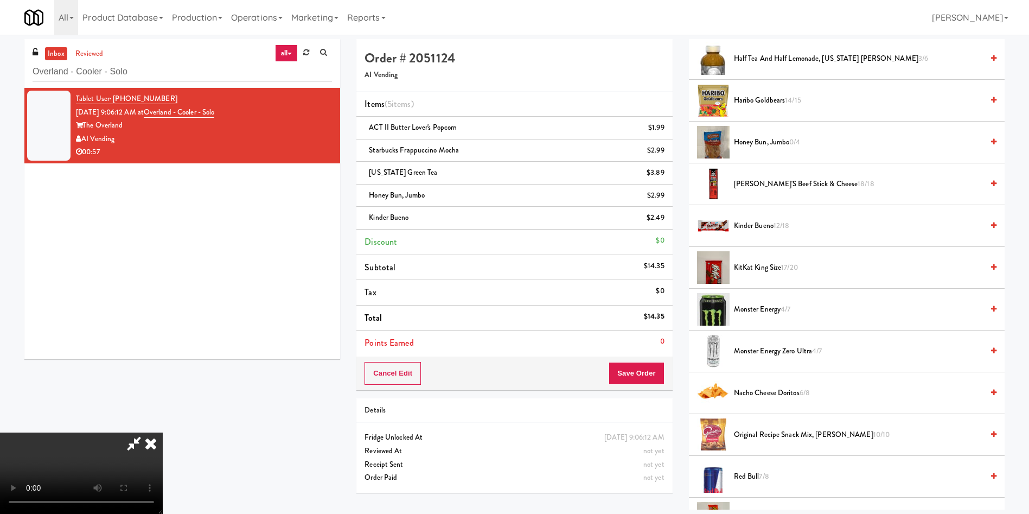
scroll to position [159, 0]
click at [637, 378] on button "Save Order" at bounding box center [636, 373] width 55 height 23
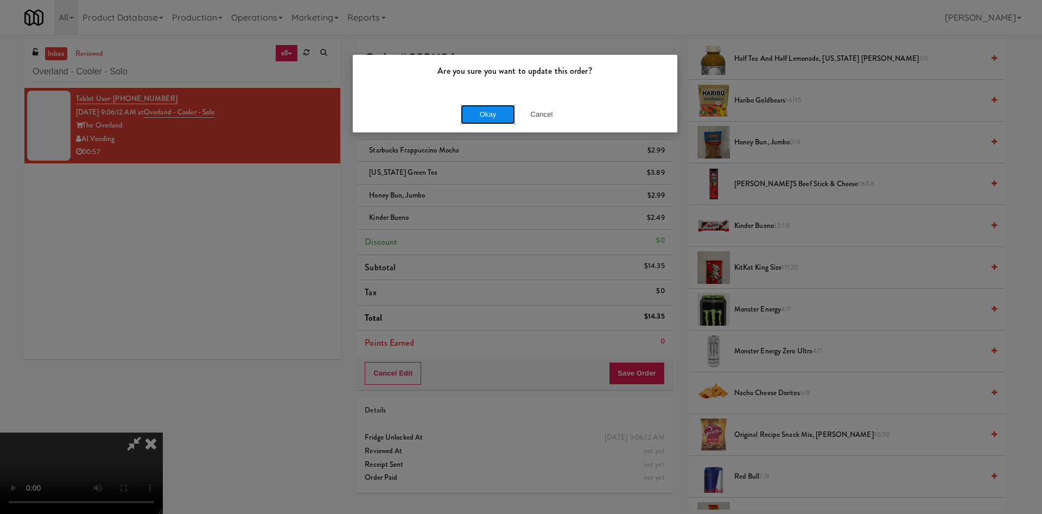
click at [483, 110] on button "Okay" at bounding box center [488, 115] width 54 height 20
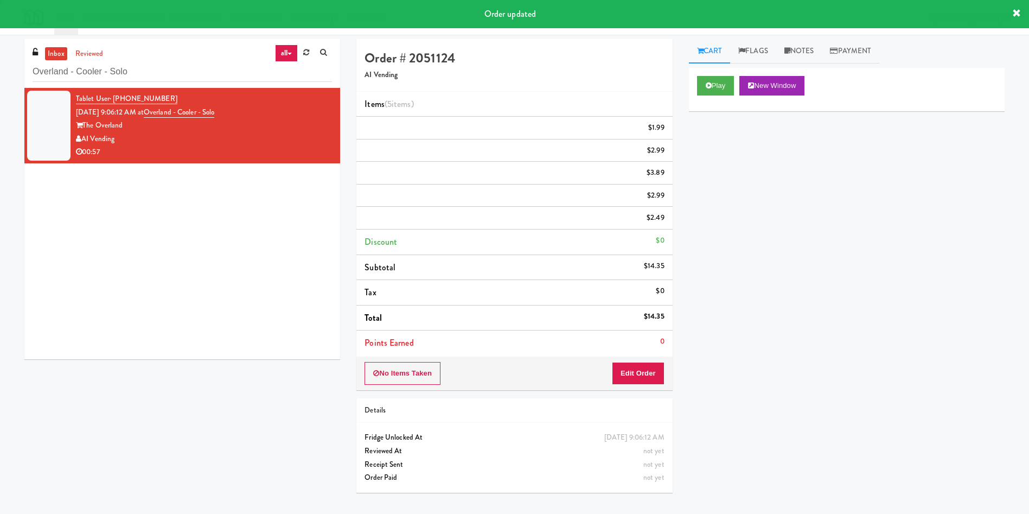
scroll to position [0, 0]
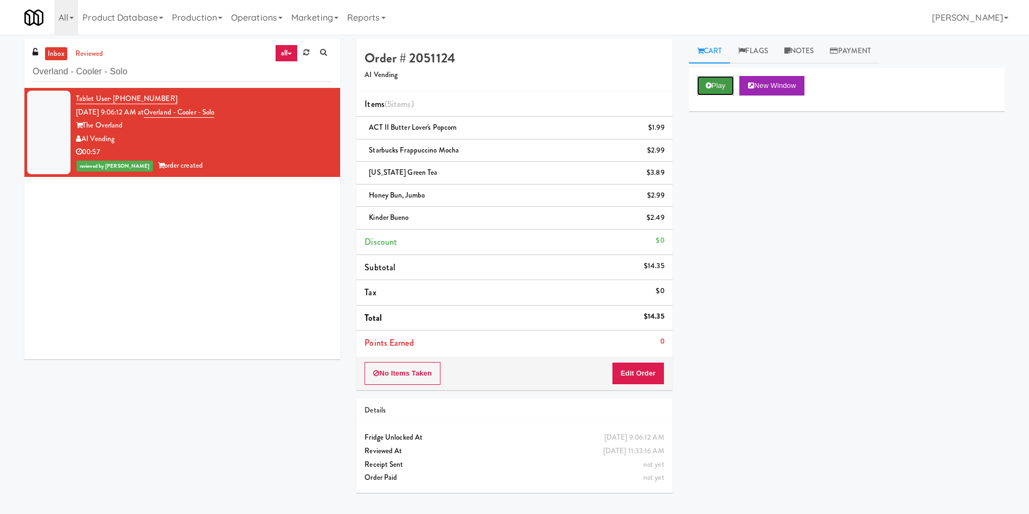
click at [712, 92] on button "Play" at bounding box center [715, 86] width 37 height 20
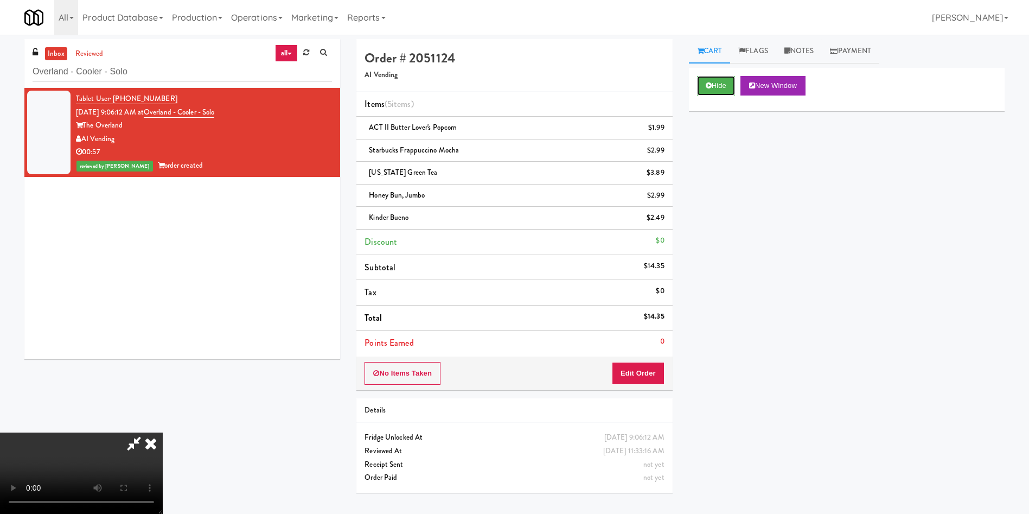
scroll to position [81, 0]
click at [163, 432] on video at bounding box center [81, 472] width 163 height 81
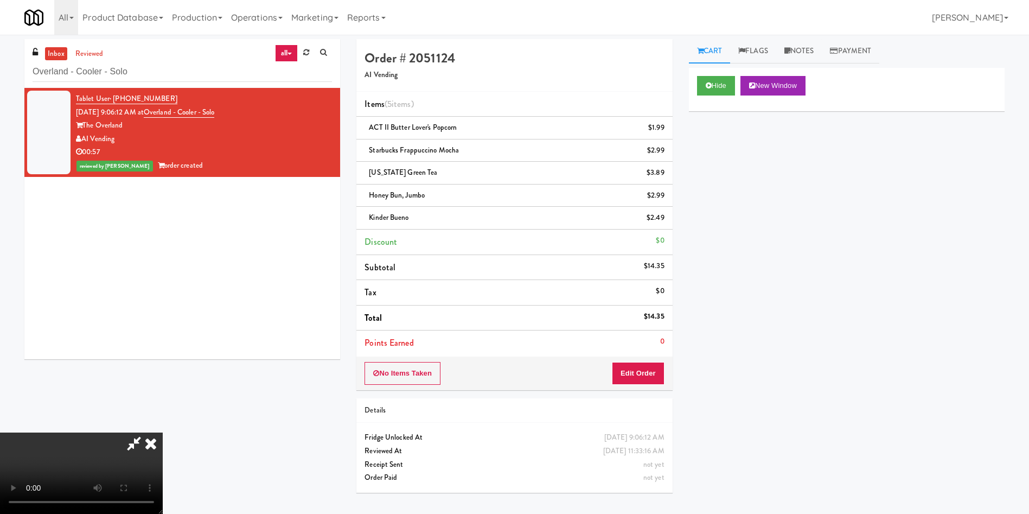
click at [163, 432] on video at bounding box center [81, 472] width 163 height 81
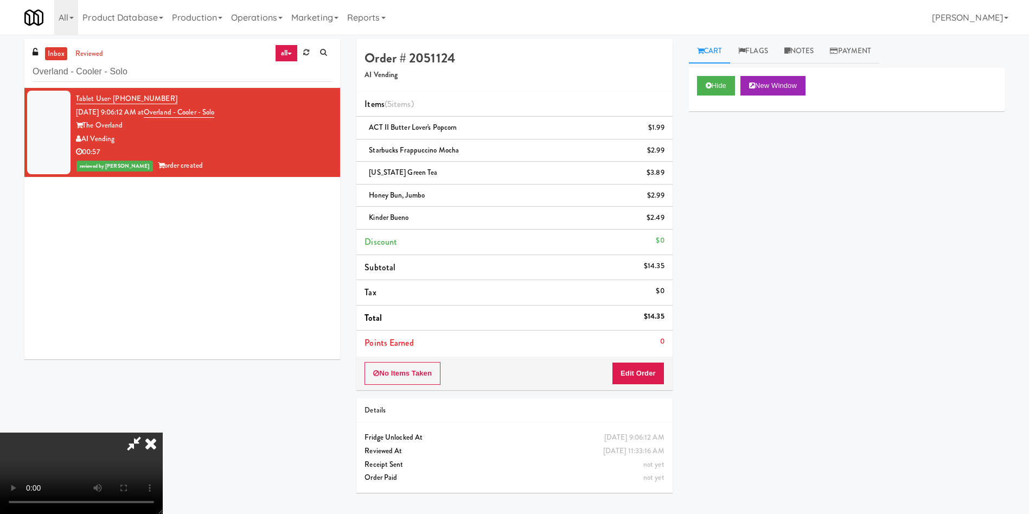
scroll to position [0, 0]
click at [163, 432] on video at bounding box center [81, 472] width 163 height 81
click at [146, 432] on icon at bounding box center [134, 443] width 25 height 22
click at [163, 432] on icon at bounding box center [151, 443] width 24 height 22
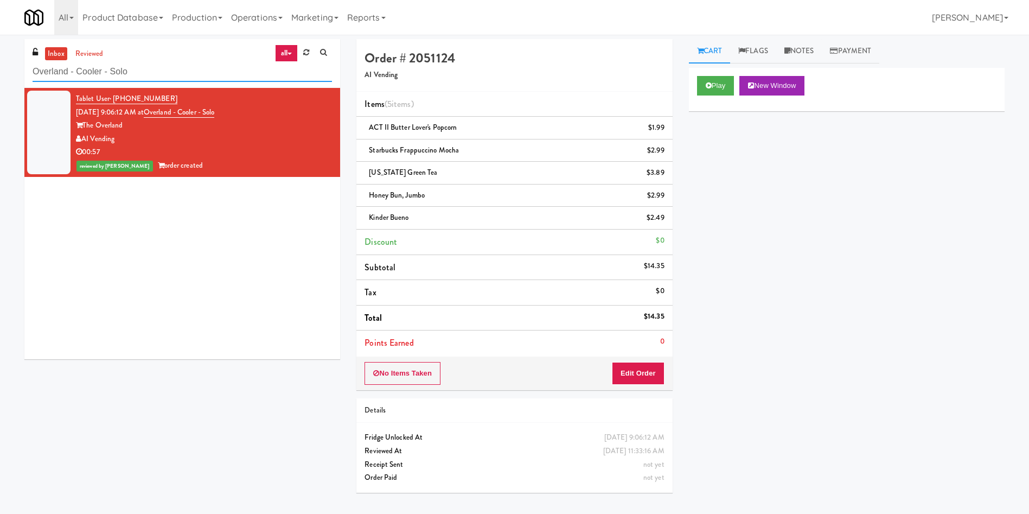
paste input "Cosmopolitan at Lorton Station - Cooler #2"
drag, startPoint x: 196, startPoint y: 74, endPoint x: 0, endPoint y: 68, distance: 195.9
click at [0, 68] on div "inbox reviewed all all unclear take inventory issue suspicious failed recent ad…" at bounding box center [514, 270] width 1029 height 462
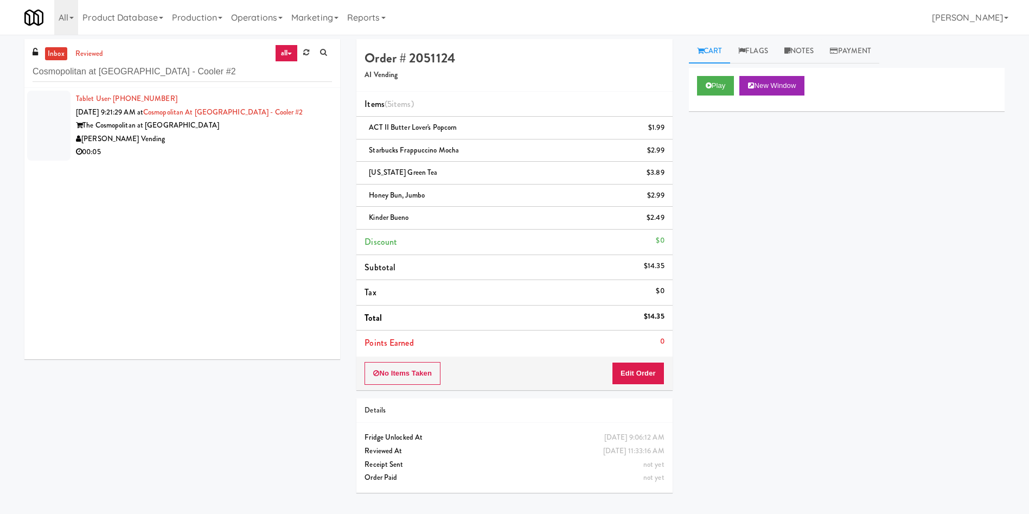
click at [65, 111] on div at bounding box center [48, 126] width 43 height 70
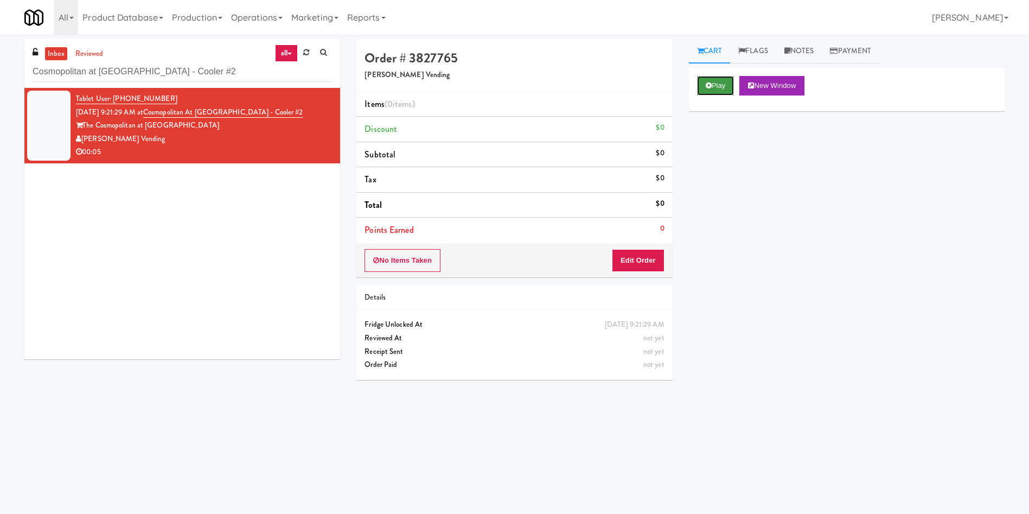
click at [716, 82] on button "Play" at bounding box center [715, 86] width 37 height 20
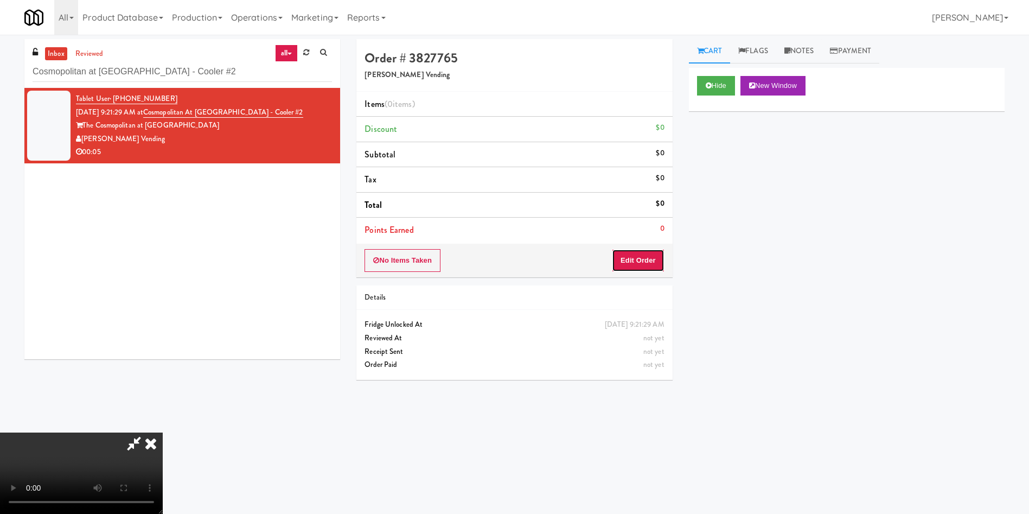
click at [631, 261] on button "Edit Order" at bounding box center [638, 260] width 53 height 23
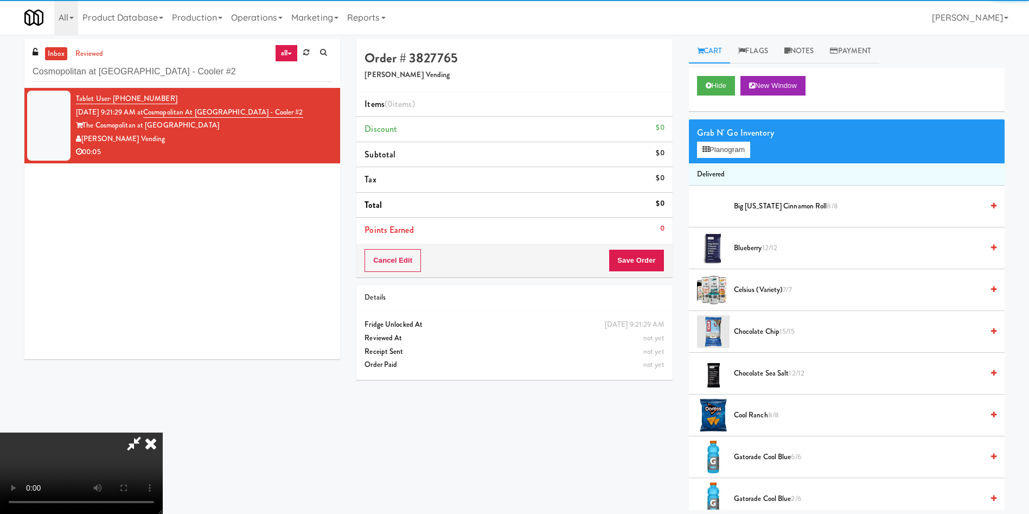
scroll to position [81, 0]
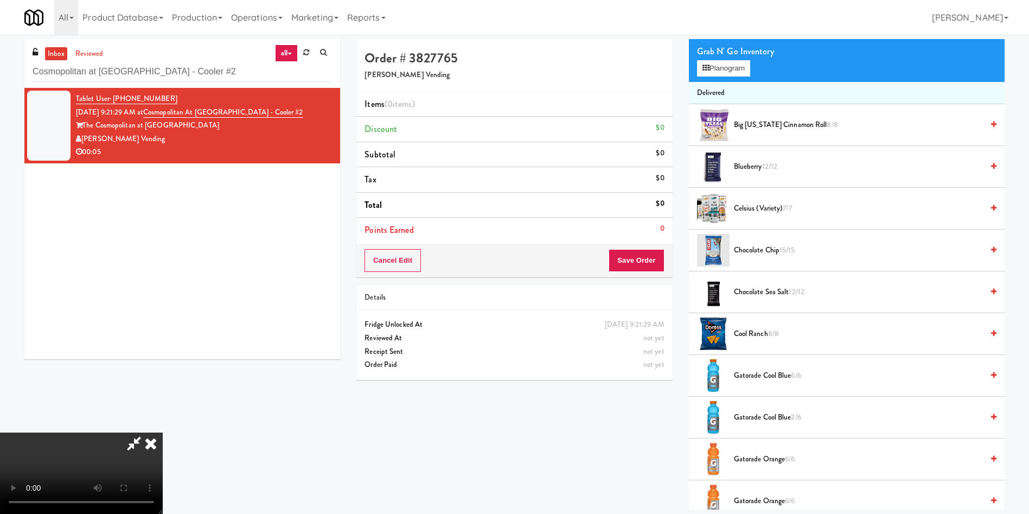
click at [163, 432] on video at bounding box center [81, 472] width 163 height 81
click at [742, 121] on span "Big Texas Cinnamon Roll 8/8" at bounding box center [858, 125] width 249 height 14
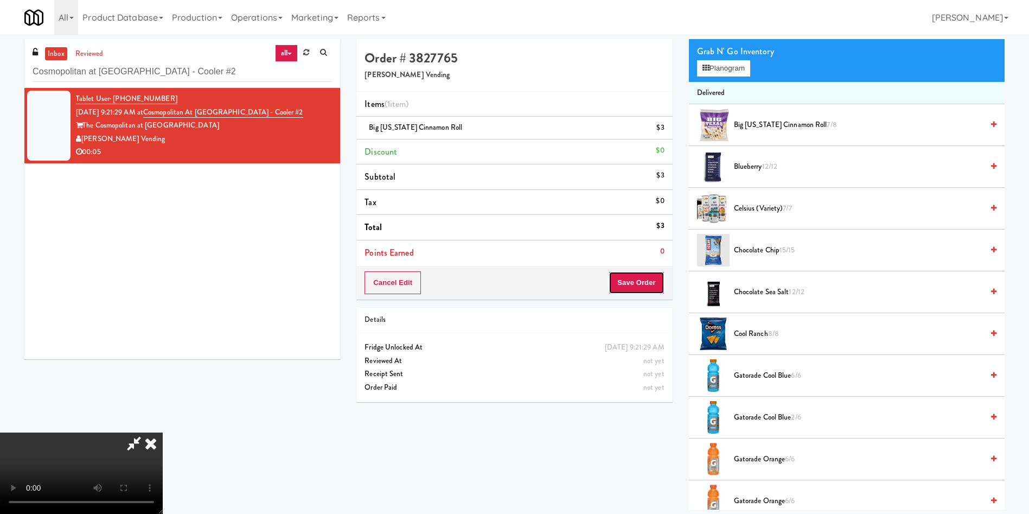
click at [640, 275] on button "Save Order" at bounding box center [636, 282] width 55 height 23
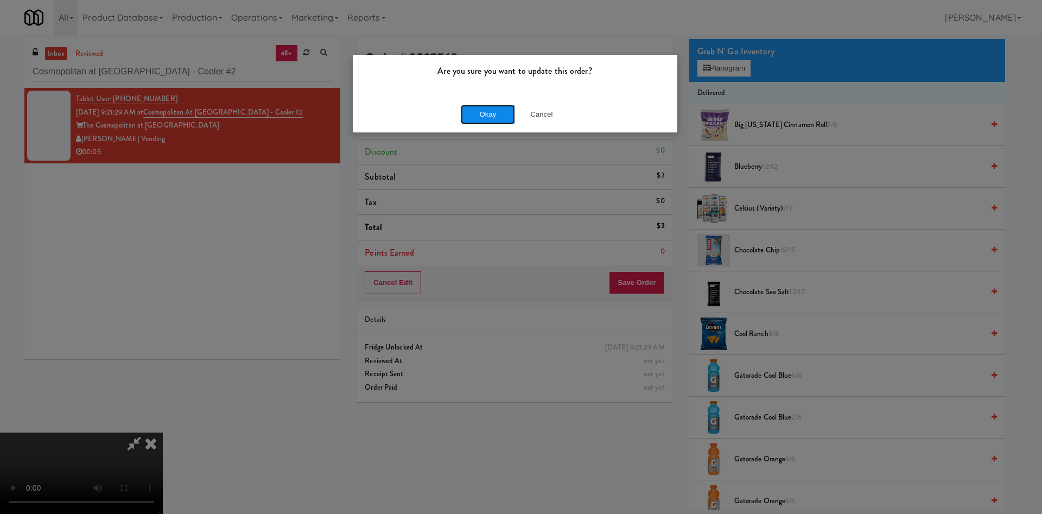
click at [483, 108] on button "Okay" at bounding box center [488, 115] width 54 height 20
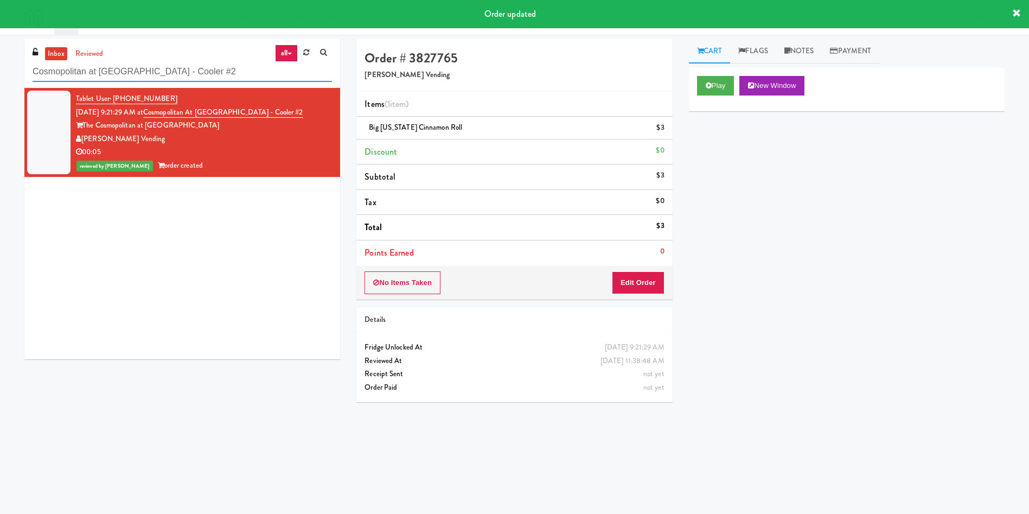
drag, startPoint x: 237, startPoint y: 74, endPoint x: 0, endPoint y: 67, distance: 237.2
click at [0, 67] on div "inbox reviewed all all unclear take inventory issue suspicious failed recent ad…" at bounding box center [514, 257] width 1029 height 436
paste input "The Pointe-Outpost-C1"
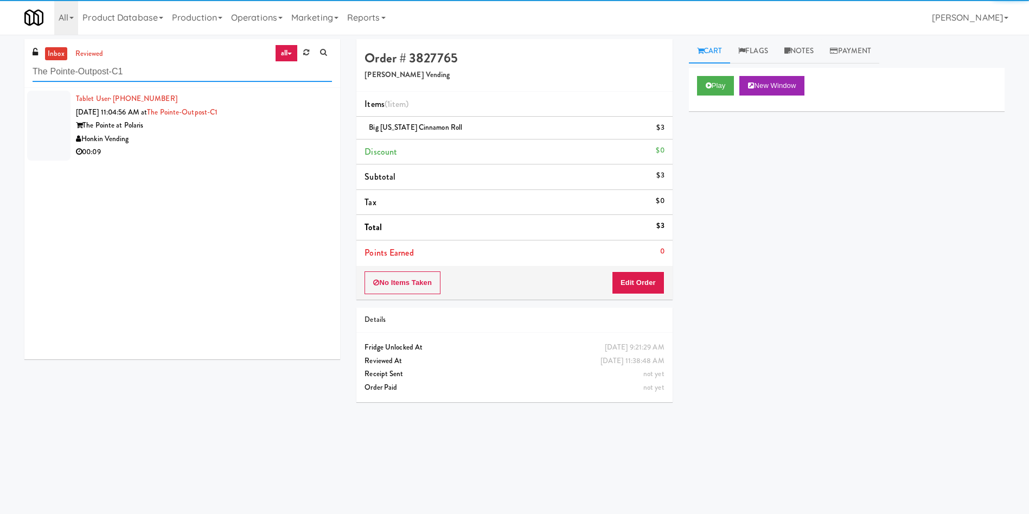
type input "The Pointe-Outpost-C1"
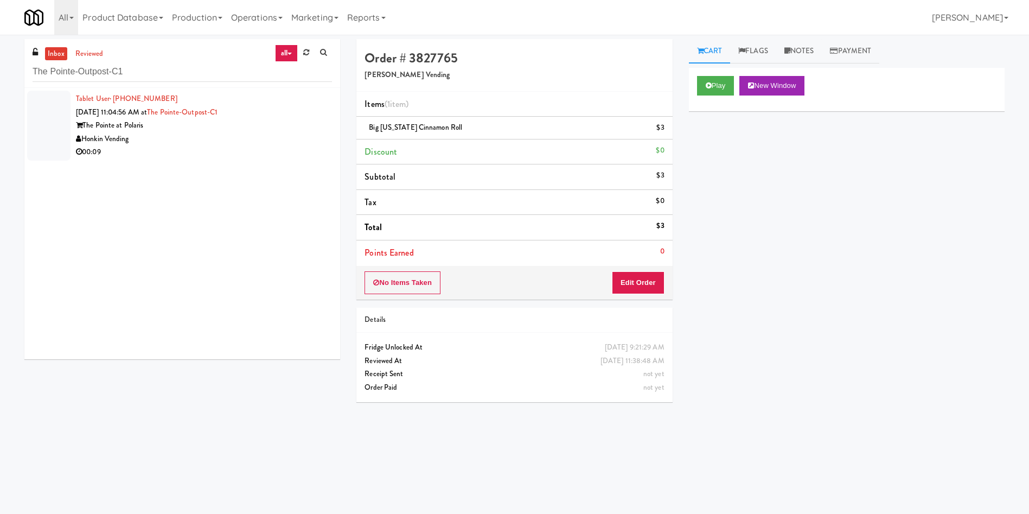
click at [69, 112] on div at bounding box center [48, 126] width 43 height 70
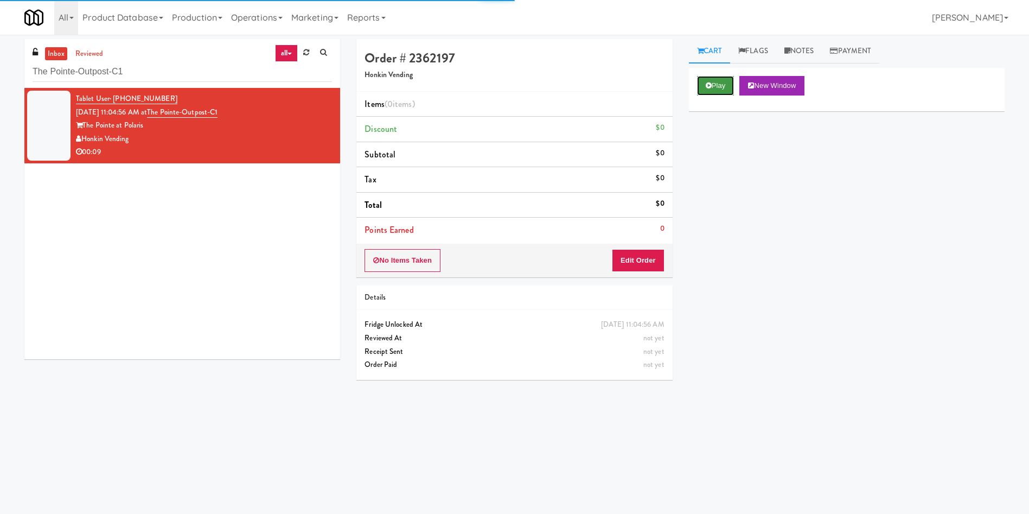
click at [735, 85] on button "Play" at bounding box center [715, 86] width 37 height 20
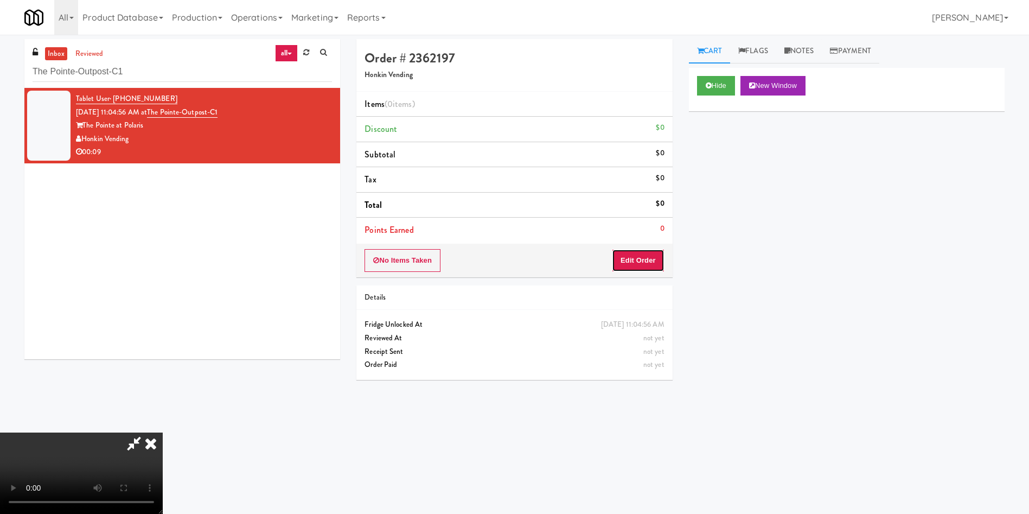
click at [643, 266] on button "Edit Order" at bounding box center [638, 260] width 53 height 23
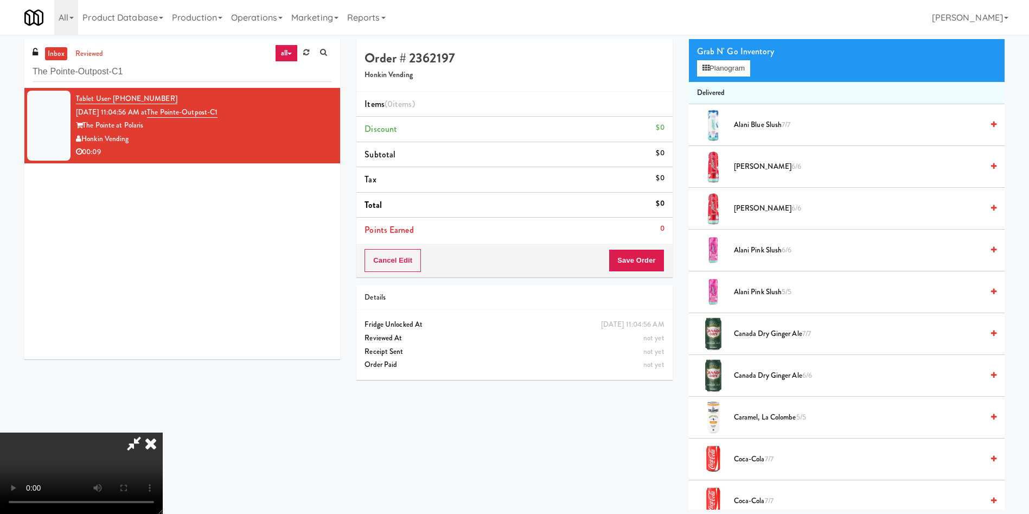
scroll to position [78, 0]
click at [163, 432] on video at bounding box center [81, 472] width 163 height 81
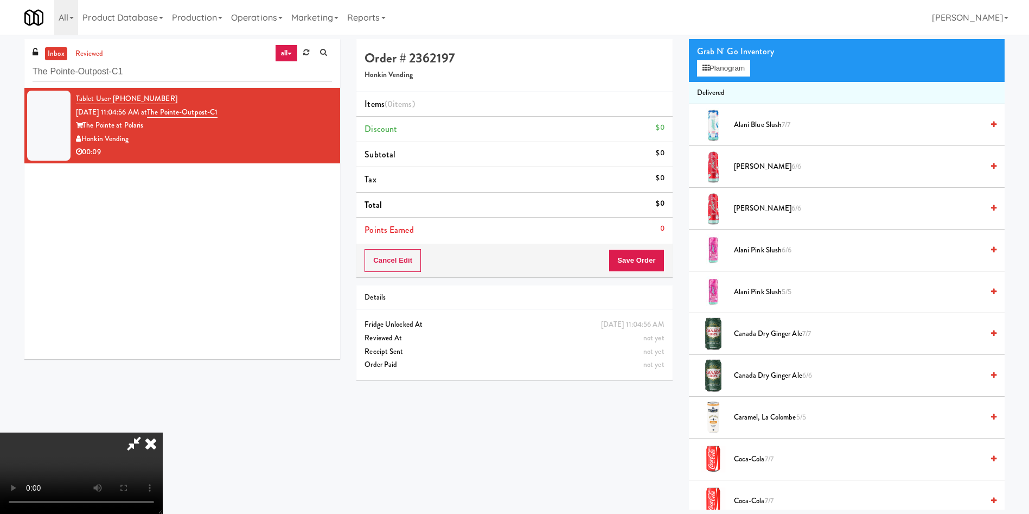
scroll to position [159, 0]
click at [163, 432] on video at bounding box center [81, 472] width 163 height 81
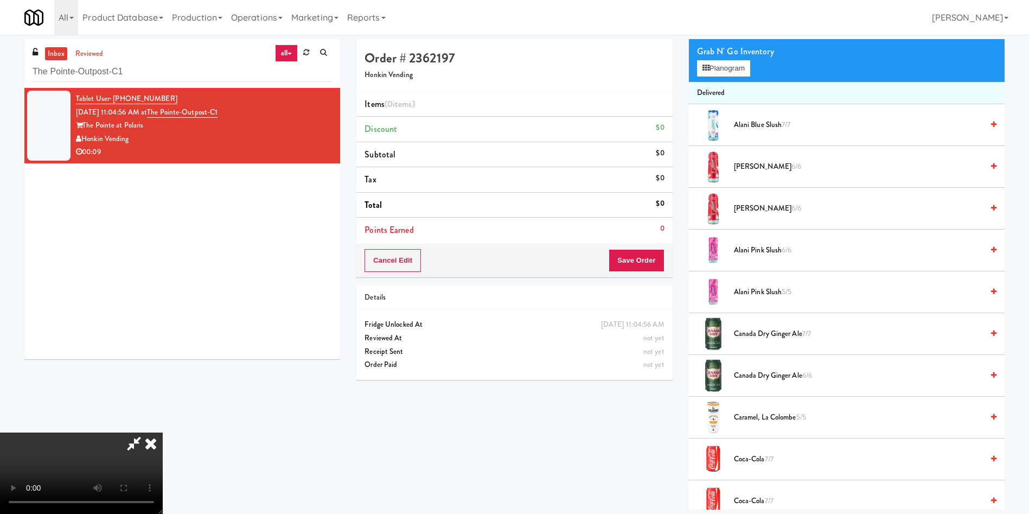
click at [163, 432] on video at bounding box center [81, 472] width 163 height 81
click at [723, 65] on button "Planogram" at bounding box center [723, 68] width 53 height 16
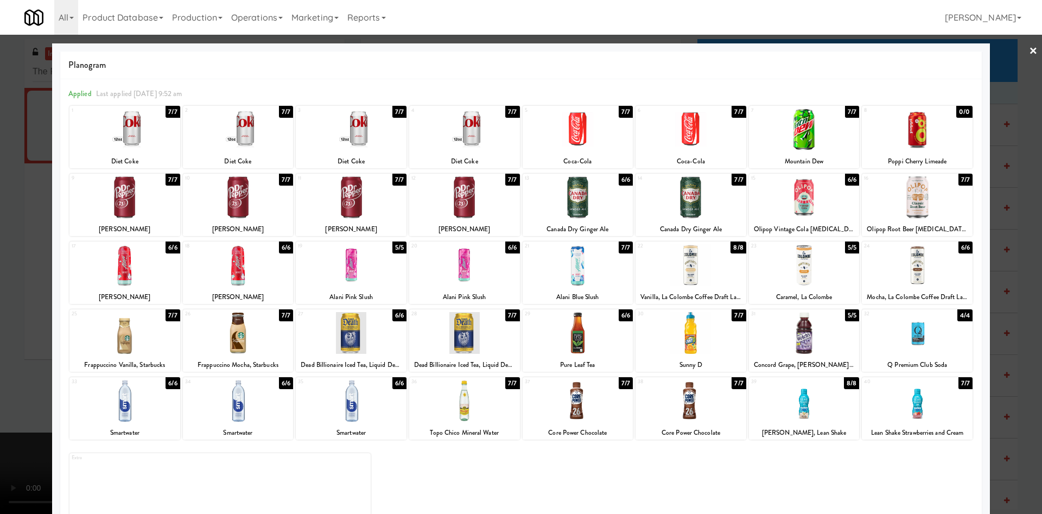
click at [596, 260] on div at bounding box center [577, 265] width 111 height 42
click at [0, 224] on div at bounding box center [521, 257] width 1042 height 514
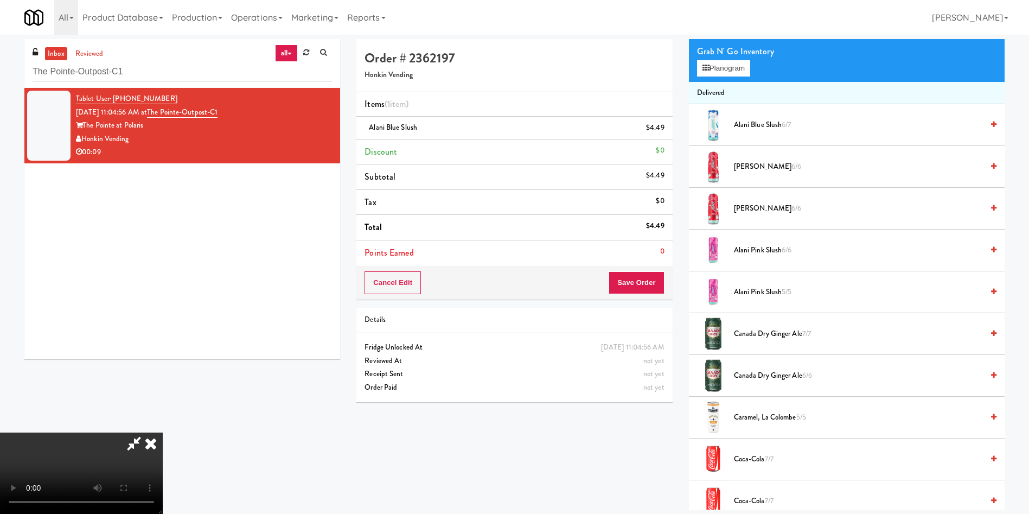
scroll to position [159, 0]
click at [163, 432] on video at bounding box center [81, 472] width 163 height 81
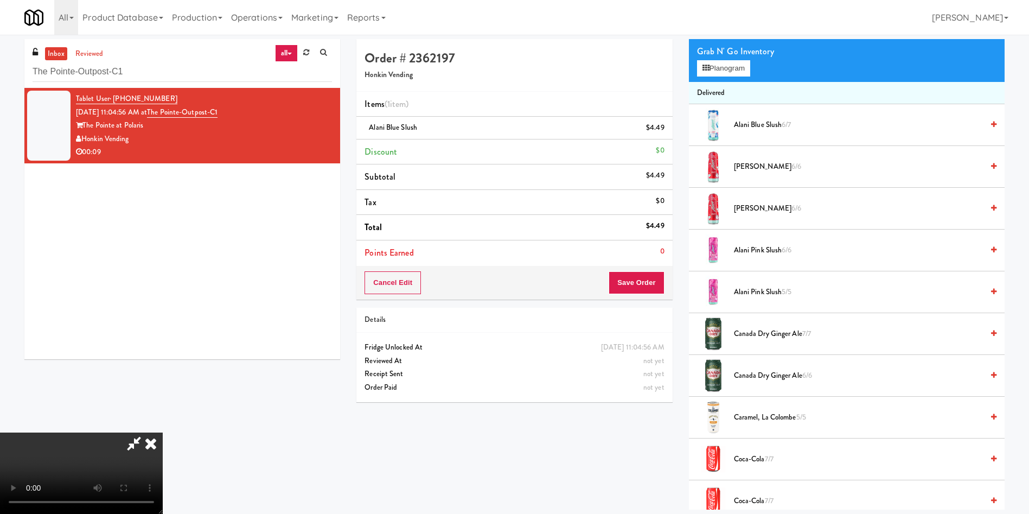
scroll to position [159, 0]
click at [163, 432] on video at bounding box center [81, 472] width 163 height 81
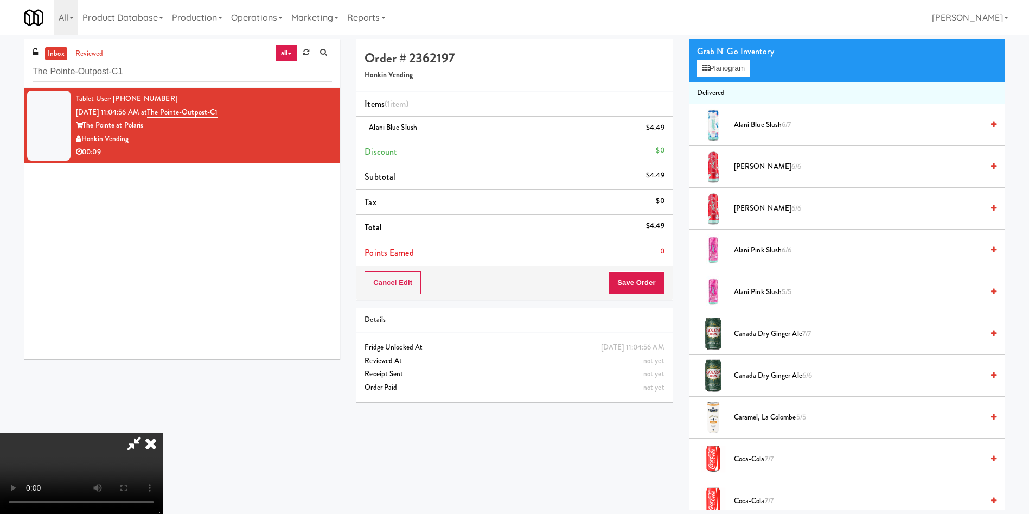
click at [163, 432] on video at bounding box center [81, 472] width 163 height 81
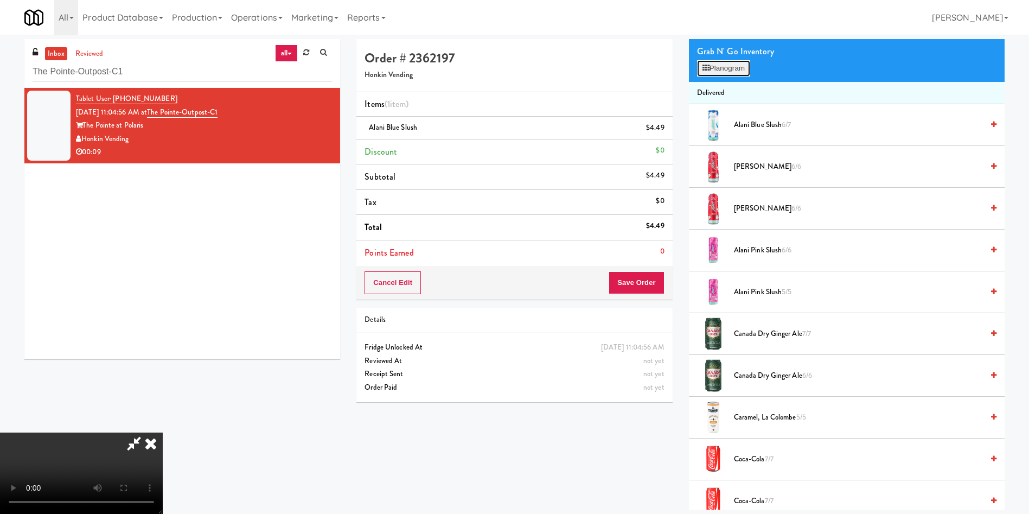
click at [718, 69] on button "Planogram" at bounding box center [723, 68] width 53 height 16
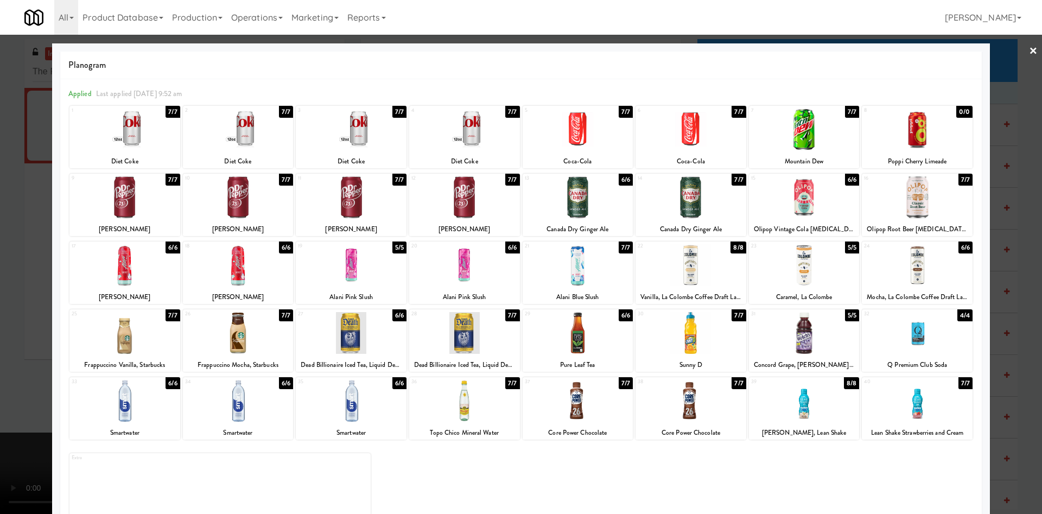
click at [493, 270] on div at bounding box center [464, 265] width 111 height 42
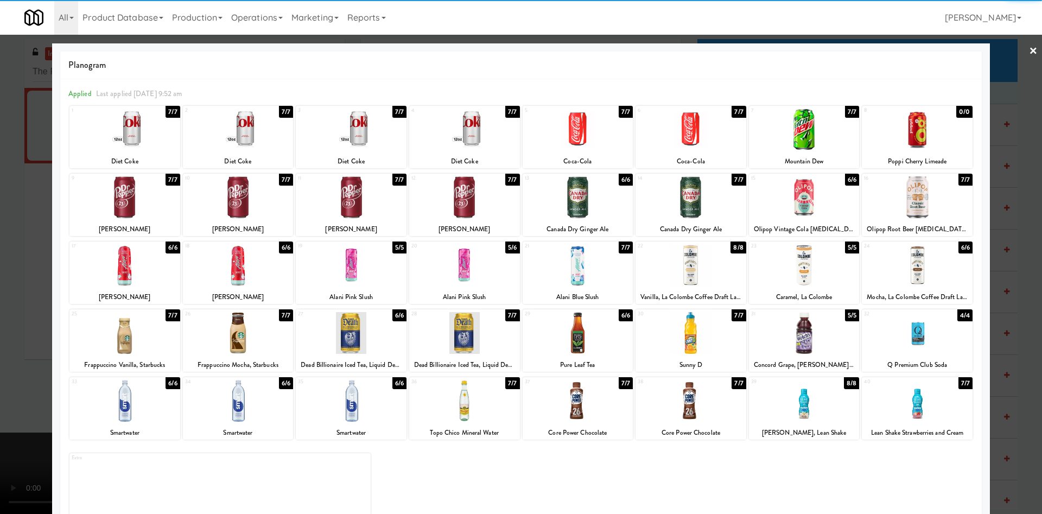
click at [24, 265] on div at bounding box center [521, 257] width 1042 height 514
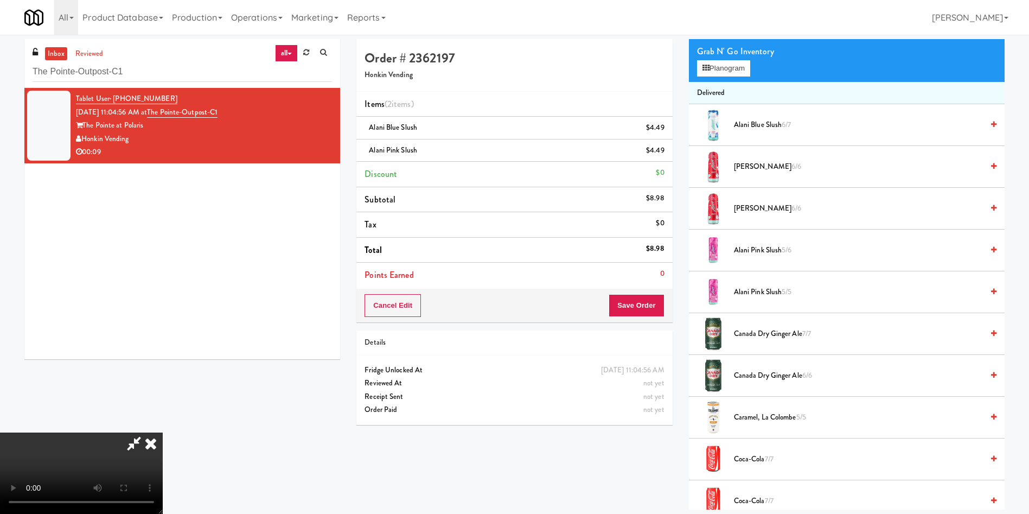
click at [163, 432] on video at bounding box center [81, 472] width 163 height 81
click at [628, 312] on button "Save Order" at bounding box center [636, 305] width 55 height 23
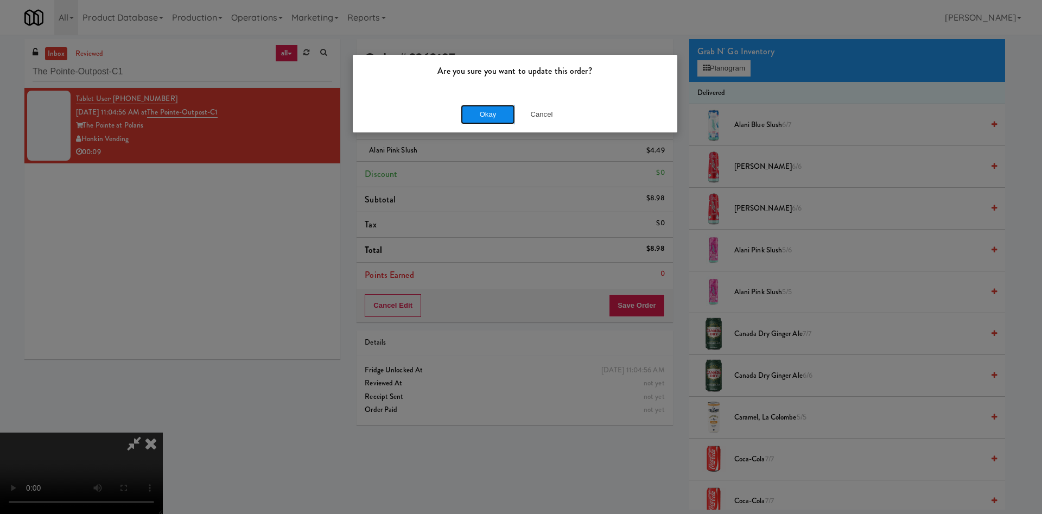
click at [484, 116] on button "Okay" at bounding box center [488, 115] width 54 height 20
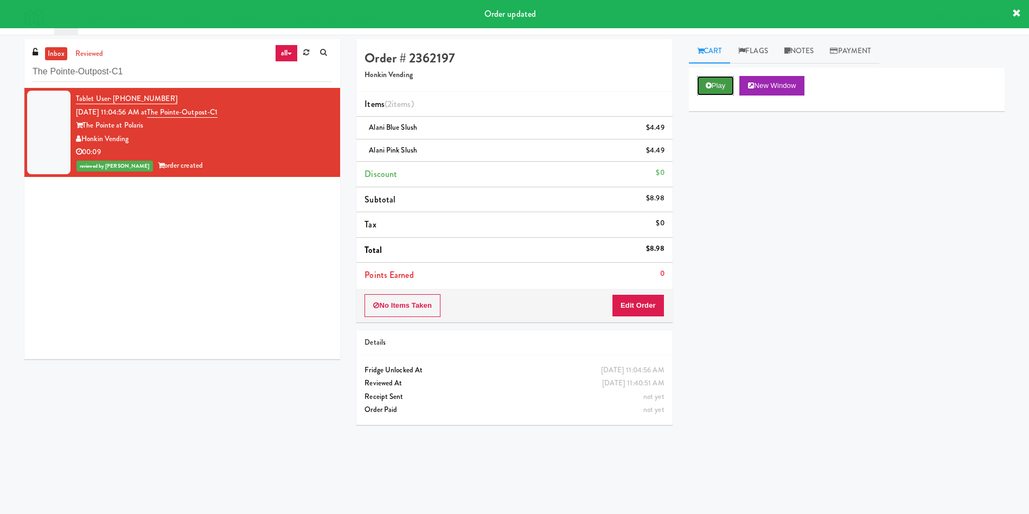
click at [702, 85] on button "Play" at bounding box center [715, 86] width 37 height 20
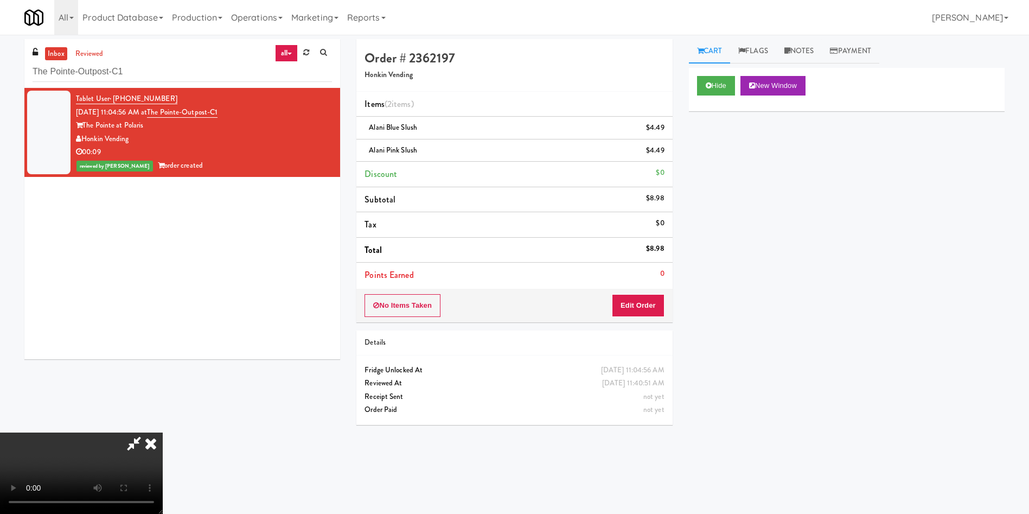
click at [146, 432] on icon at bounding box center [134, 443] width 25 height 22
click at [163, 432] on icon at bounding box center [151, 443] width 24 height 22
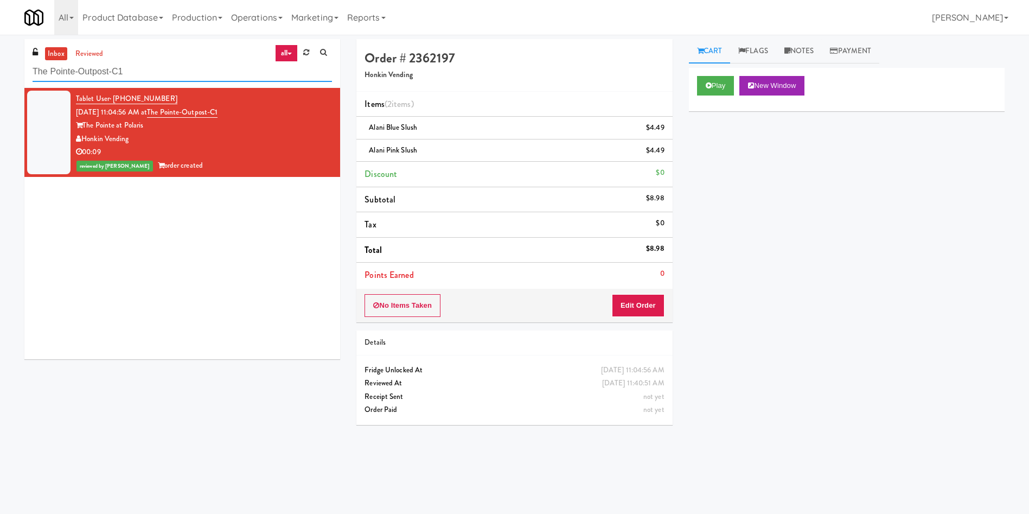
drag, startPoint x: 193, startPoint y: 65, endPoint x: 0, endPoint y: 73, distance: 193.3
click at [0, 73] on div "inbox reviewed all all unclear take inventory issue suspicious failed recent ad…" at bounding box center [514, 257] width 1029 height 436
paste input "UHN - Bickle Center - The Meeting Place"
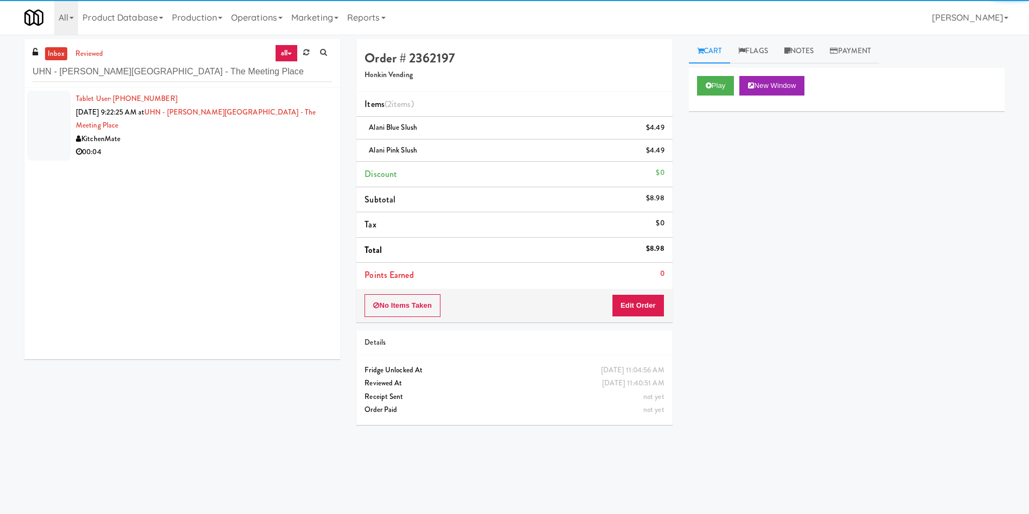
click at [49, 112] on div at bounding box center [48, 126] width 43 height 70
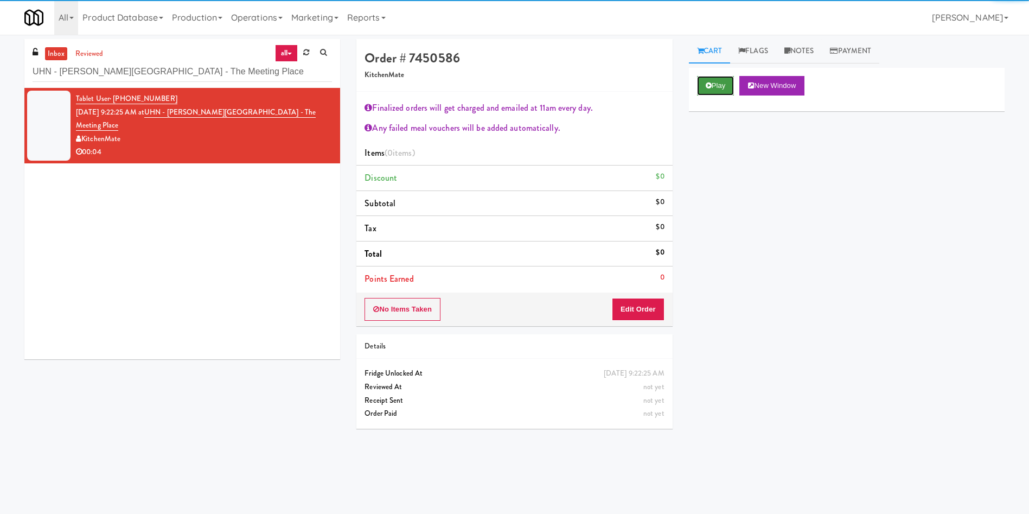
click at [724, 84] on button "Play" at bounding box center [715, 86] width 37 height 20
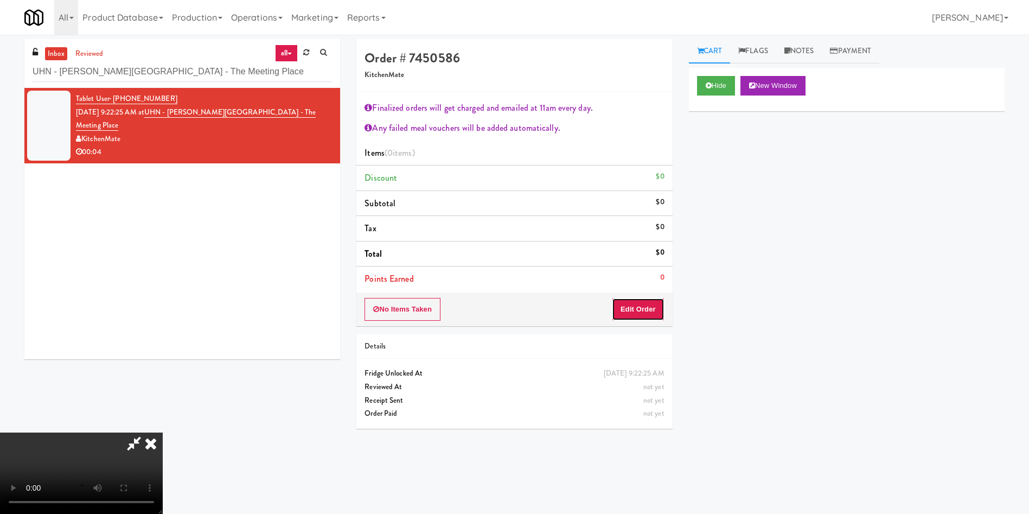
click at [657, 311] on button "Edit Order" at bounding box center [638, 309] width 53 height 23
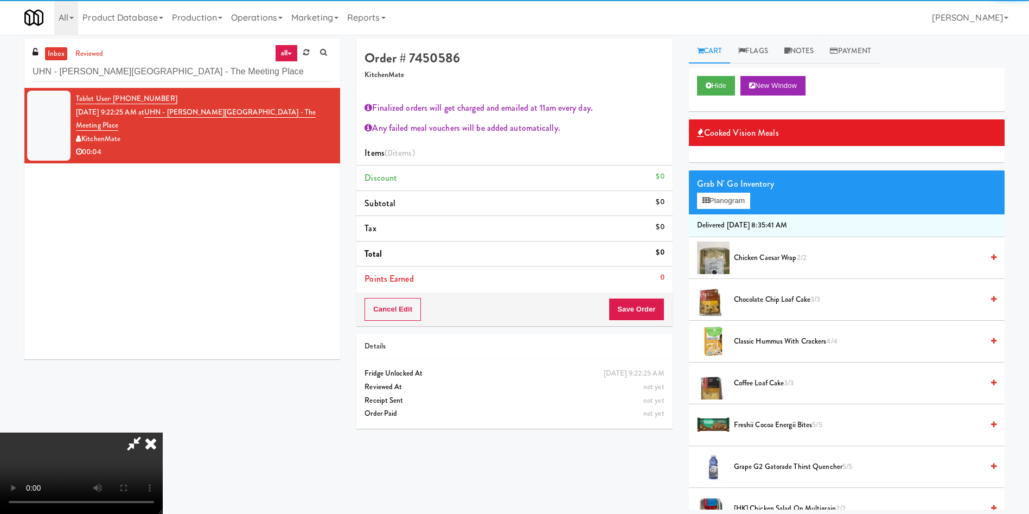
scroll to position [81, 0]
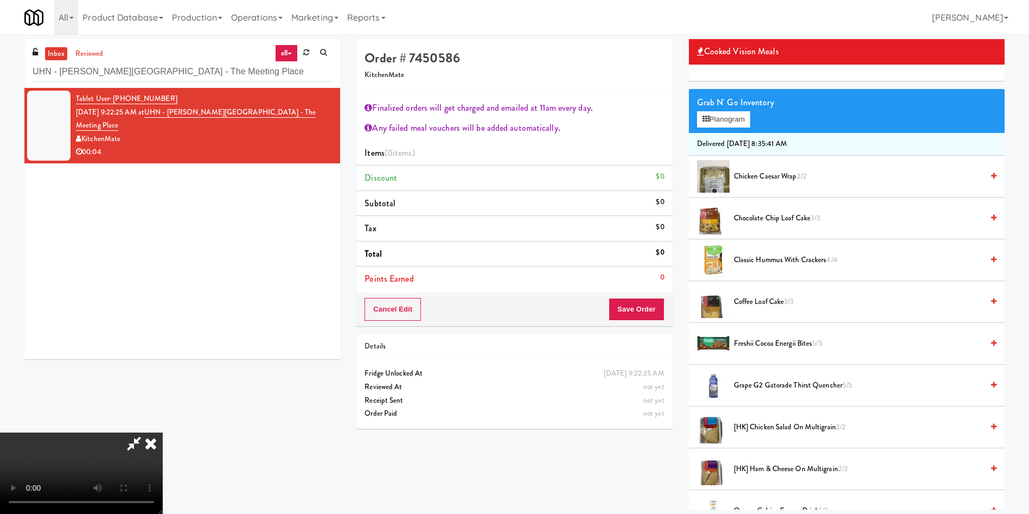
click at [163, 432] on video at bounding box center [81, 472] width 163 height 81
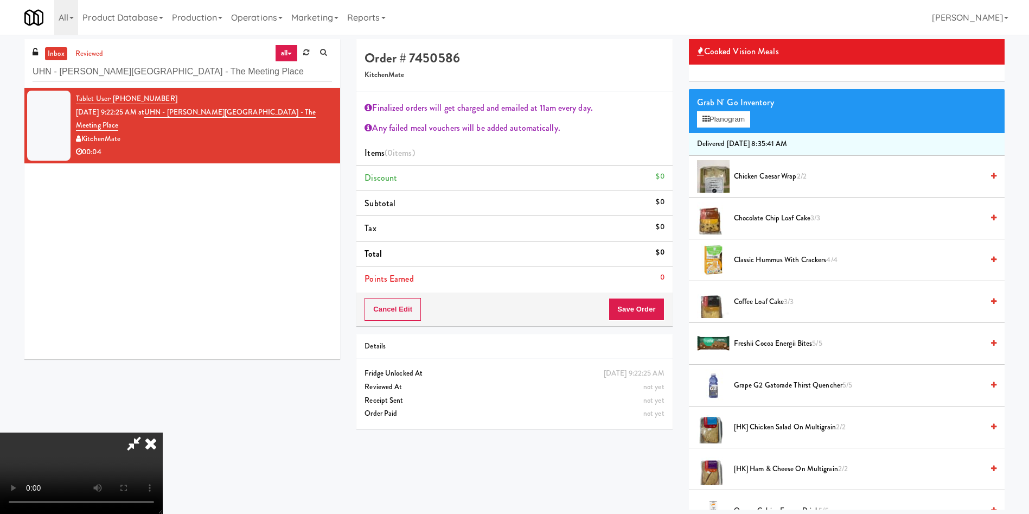
click at [163, 432] on video at bounding box center [81, 472] width 163 height 81
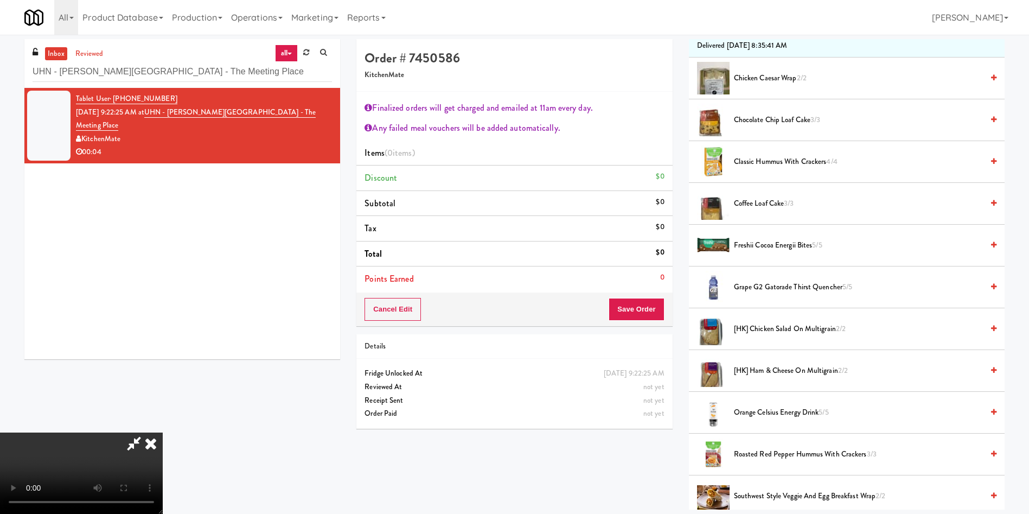
scroll to position [325, 0]
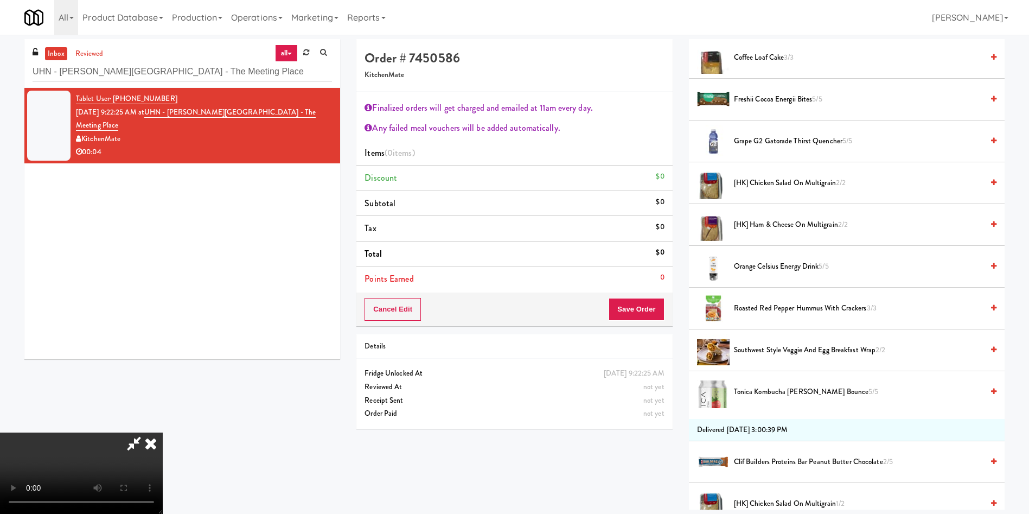
click at [758, 220] on span "[HK] Ham & Cheese on Multigrain 2/2" at bounding box center [858, 225] width 249 height 14
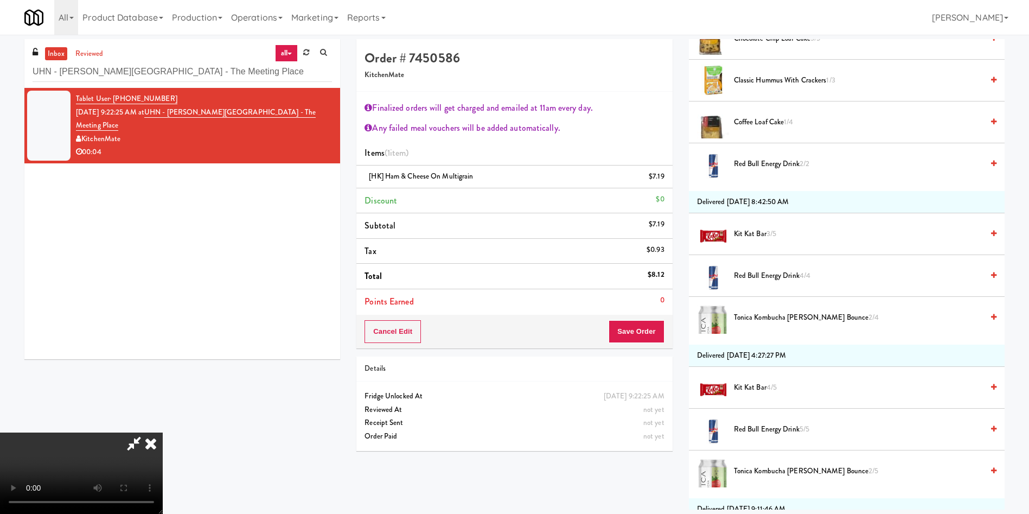
scroll to position [976, 0]
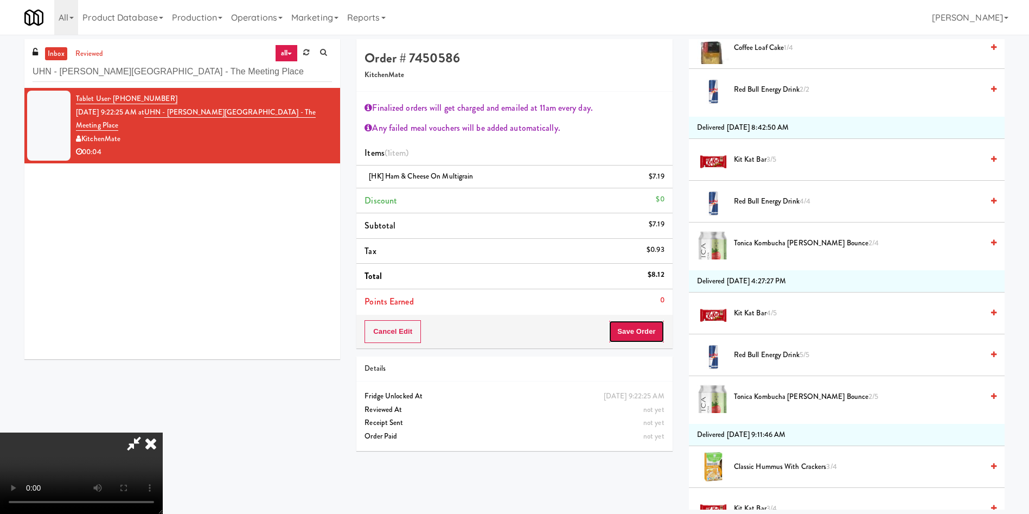
click at [633, 325] on button "Save Order" at bounding box center [636, 331] width 55 height 23
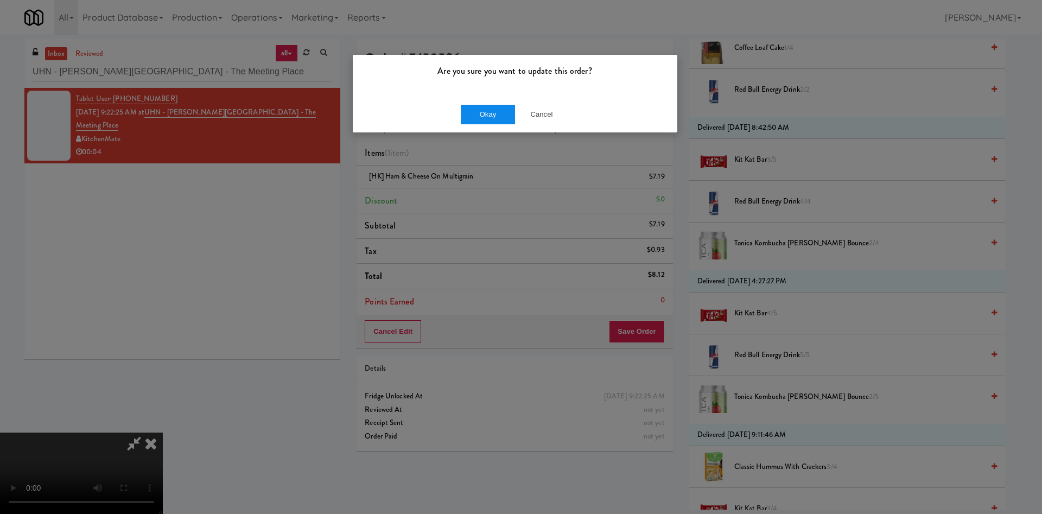
drag, startPoint x: 496, startPoint y: 100, endPoint x: 496, endPoint y: 108, distance: 8.1
click at [496, 101] on div "Okay Cancel" at bounding box center [515, 114] width 324 height 36
click at [496, 108] on button "Okay" at bounding box center [488, 115] width 54 height 20
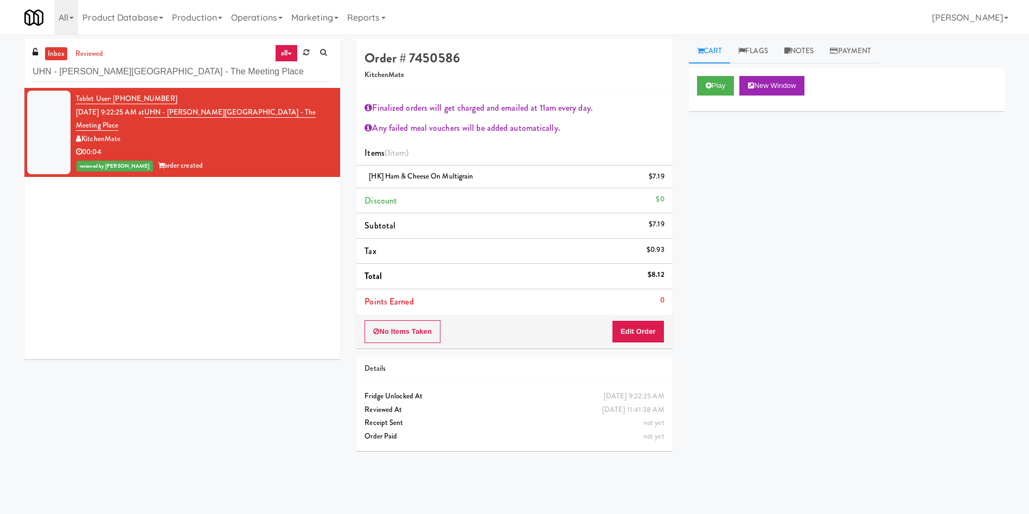
scroll to position [0, 0]
drag, startPoint x: 214, startPoint y: 76, endPoint x: 0, endPoint y: 59, distance: 214.4
click at [0, 59] on div "inbox reviewed all all unclear take inventory issue suspicious failed recent ad…" at bounding box center [514, 257] width 1029 height 436
paste input "Combo Cooler"
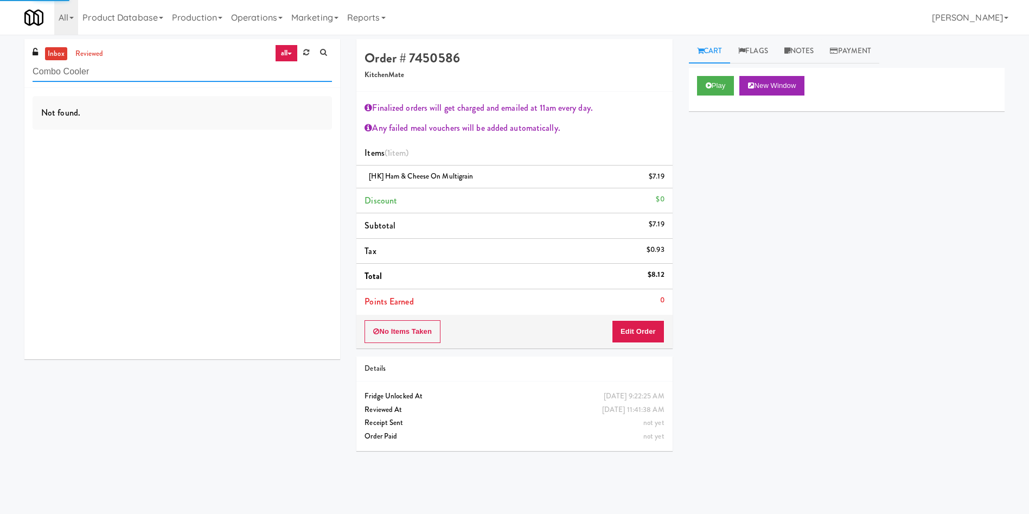
type input "Combo Cooler"
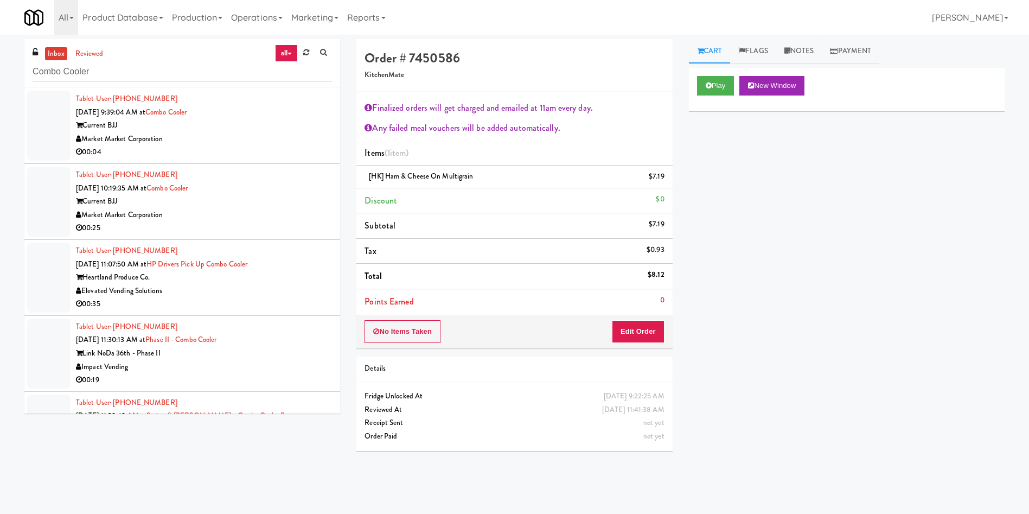
click at [61, 54] on link "inbox" at bounding box center [56, 54] width 22 height 14
click at [42, 119] on div at bounding box center [48, 126] width 43 height 70
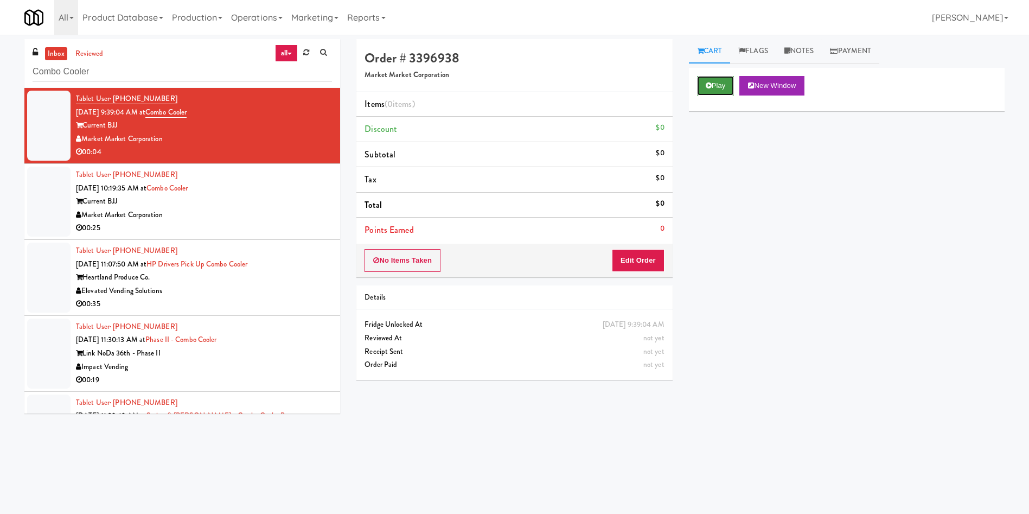
click at [706, 91] on button "Play" at bounding box center [715, 86] width 37 height 20
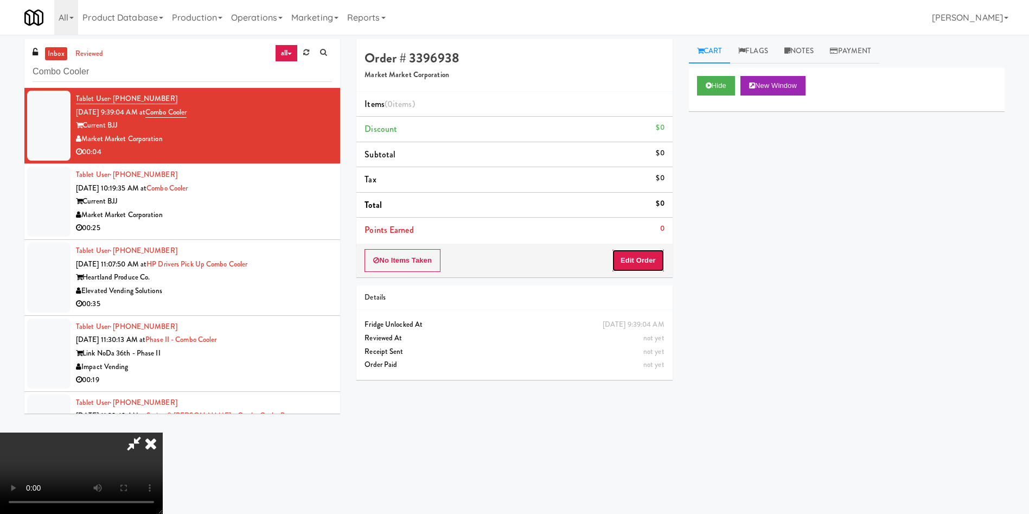
click at [648, 261] on button "Edit Order" at bounding box center [638, 260] width 53 height 23
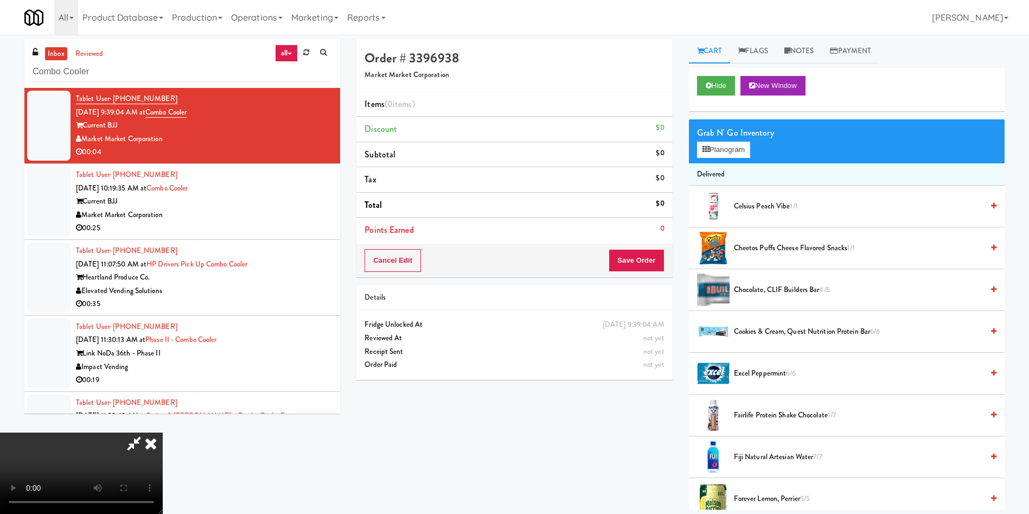
click at [163, 432] on video at bounding box center [81, 472] width 163 height 81
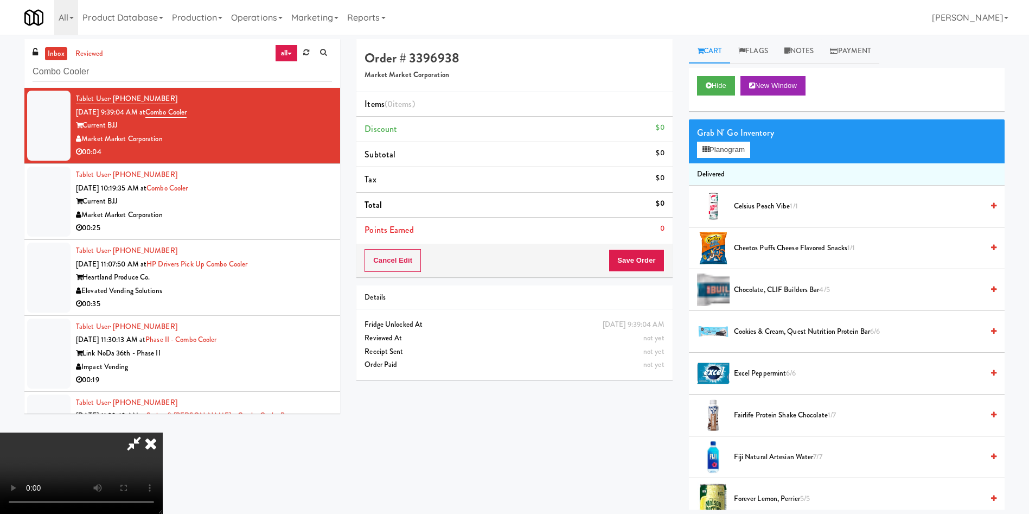
scroll to position [159, 0]
click at [112, 432] on video at bounding box center [81, 472] width 163 height 81
click at [163, 432] on video at bounding box center [81, 472] width 163 height 81
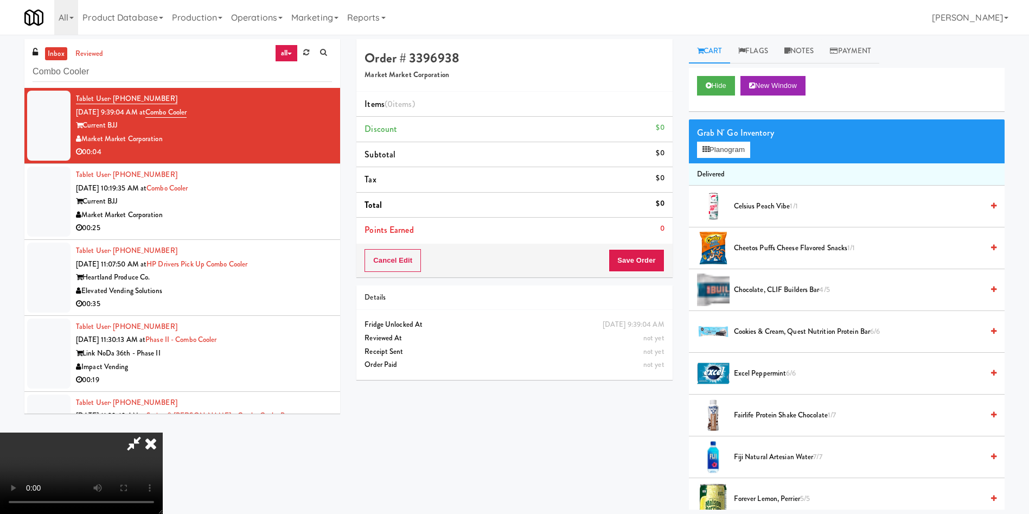
click at [163, 432] on video at bounding box center [81, 472] width 163 height 81
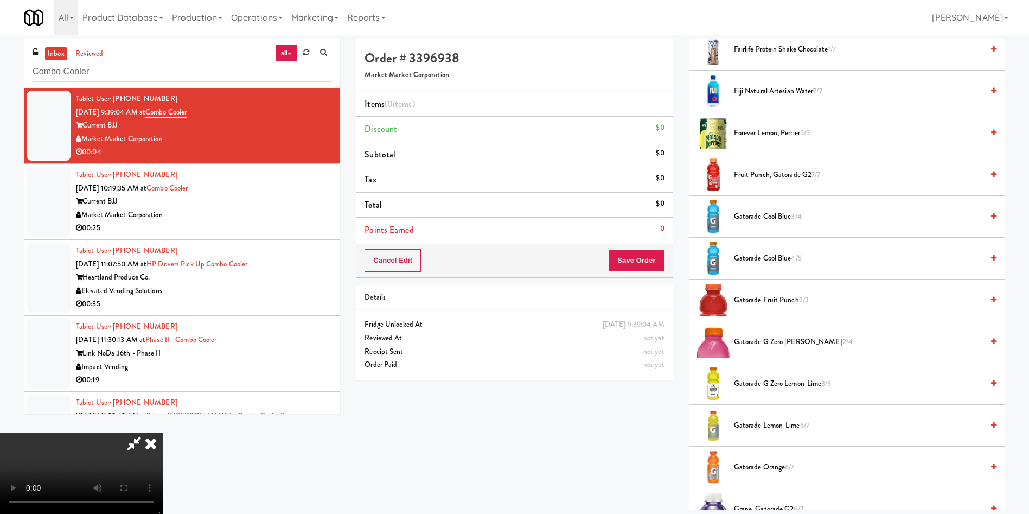
scroll to position [208, 0]
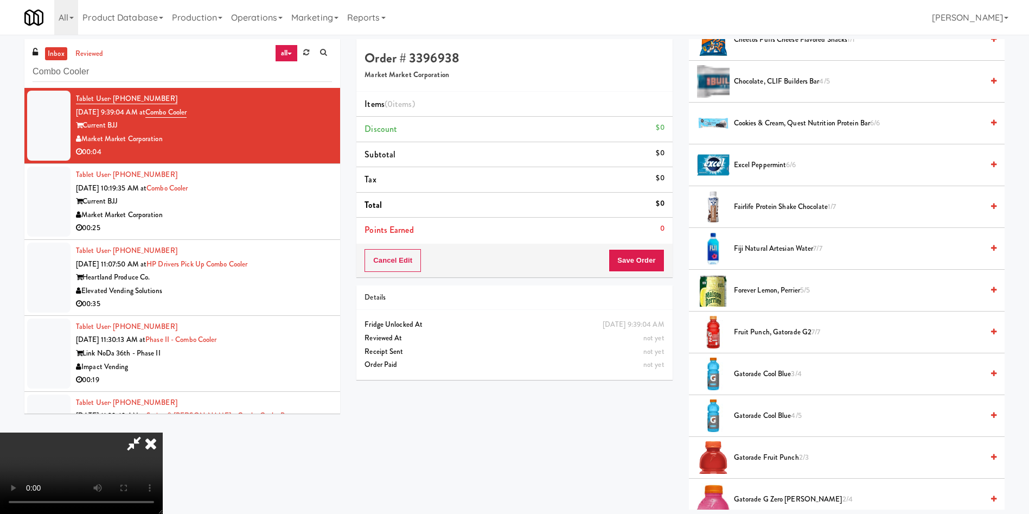
click at [745, 202] on span "Fairlife Protein Shake Chocolate 1/7" at bounding box center [858, 207] width 249 height 14
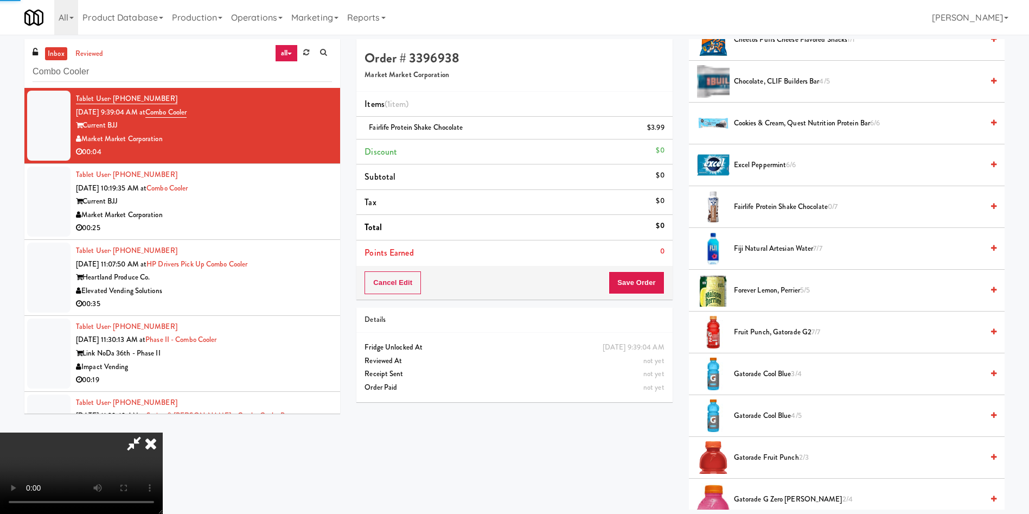
click at [163, 432] on video at bounding box center [81, 472] width 163 height 81
click at [647, 280] on button "Save Order" at bounding box center [636, 282] width 55 height 23
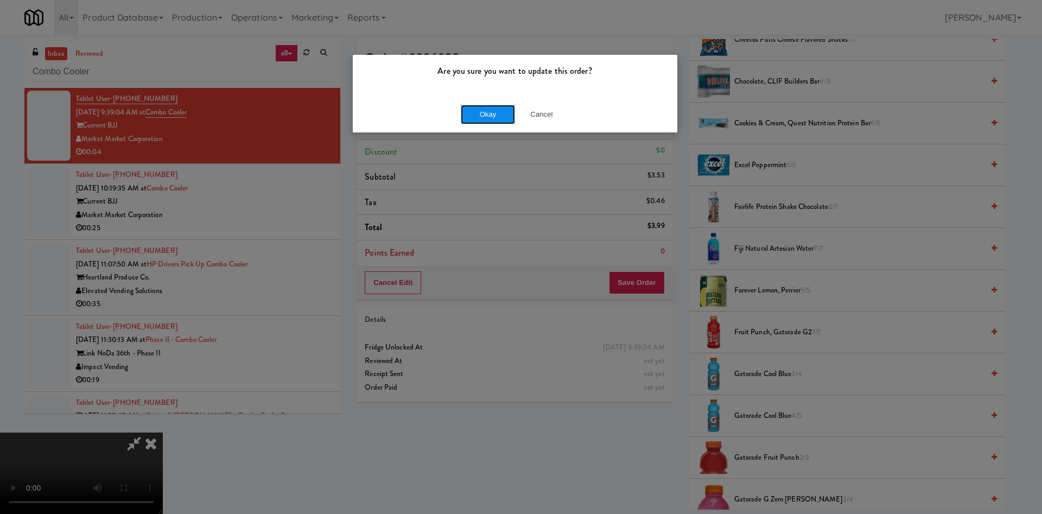
click at [478, 118] on button "Okay" at bounding box center [488, 115] width 54 height 20
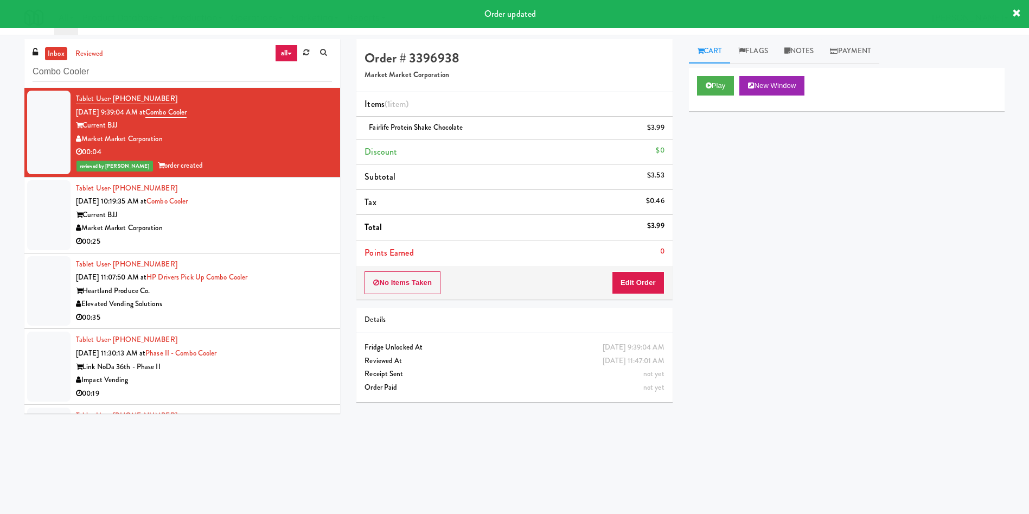
drag, startPoint x: 17, startPoint y: 196, endPoint x: 194, endPoint y: 196, distance: 177.4
click at [17, 196] on div "inbox reviewed all all unclear take inventory issue suspicious failed recent ad…" at bounding box center [182, 230] width 332 height 382
click at [58, 203] on div at bounding box center [48, 215] width 43 height 70
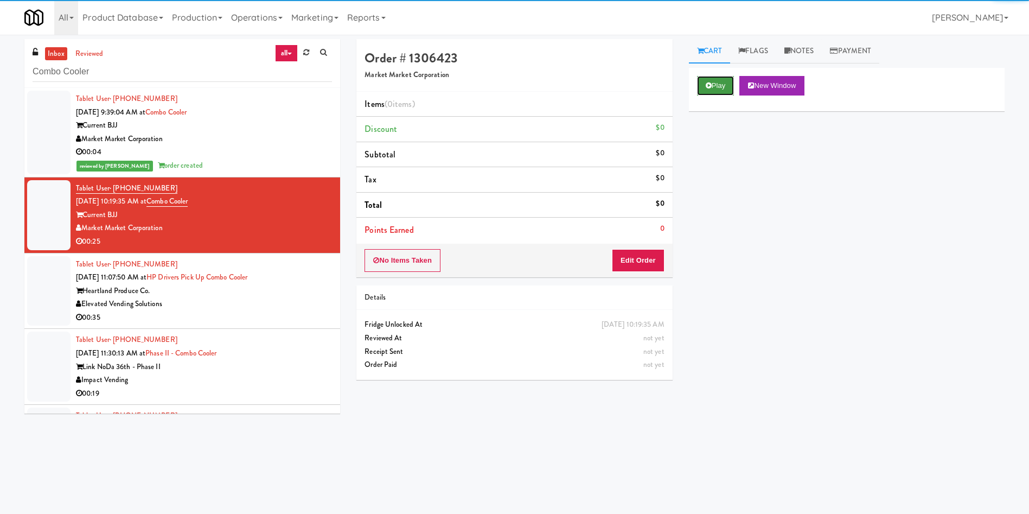
click at [707, 87] on icon at bounding box center [709, 85] width 6 height 7
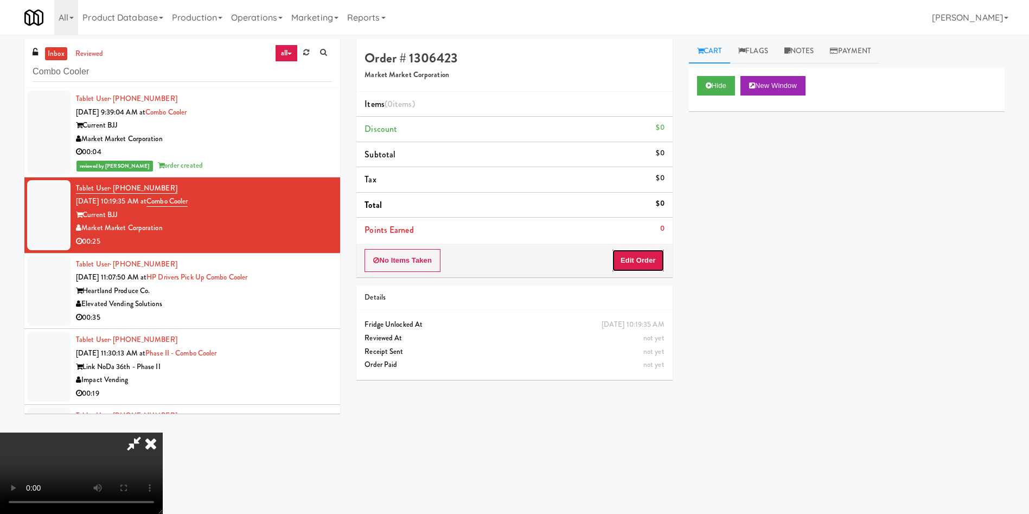
click at [622, 263] on button "Edit Order" at bounding box center [638, 260] width 53 height 23
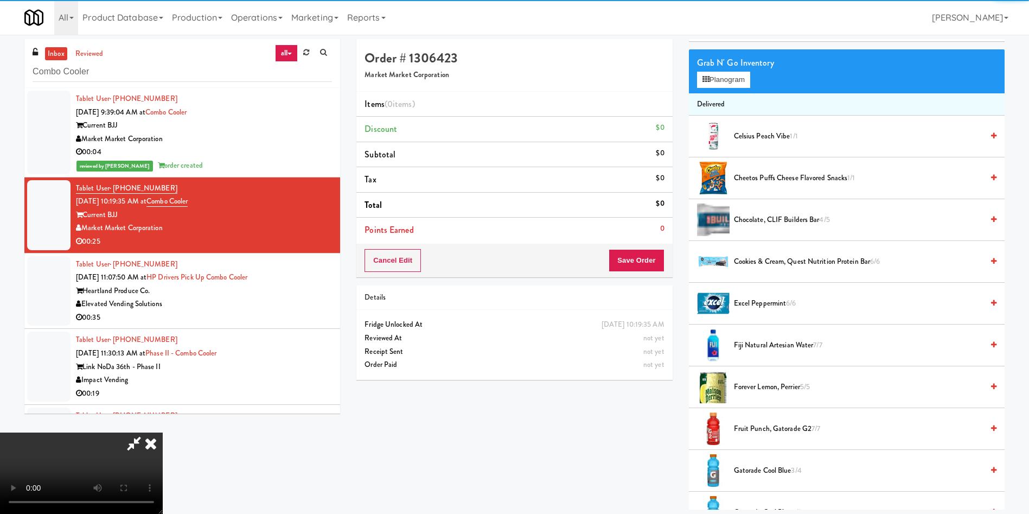
scroll to position [163, 0]
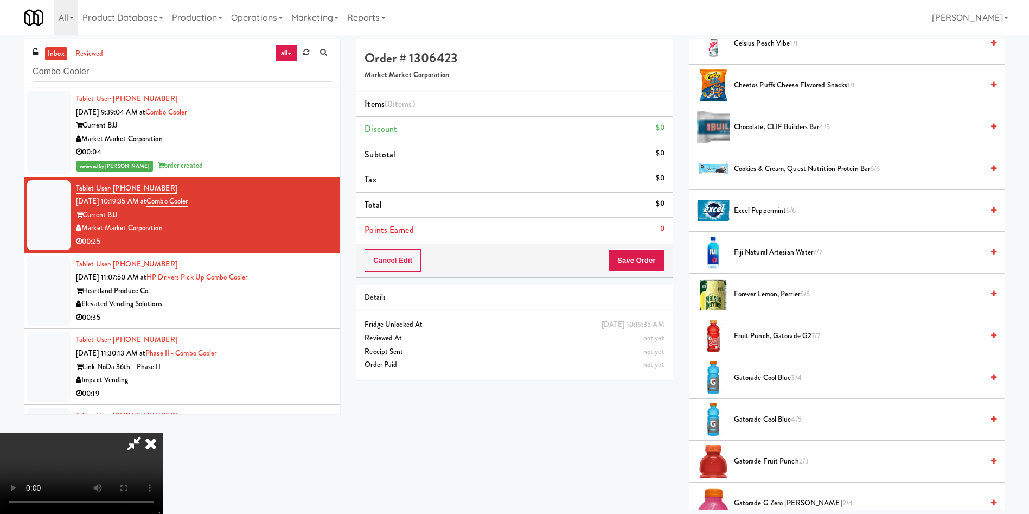
click at [163, 432] on video at bounding box center [81, 472] width 163 height 81
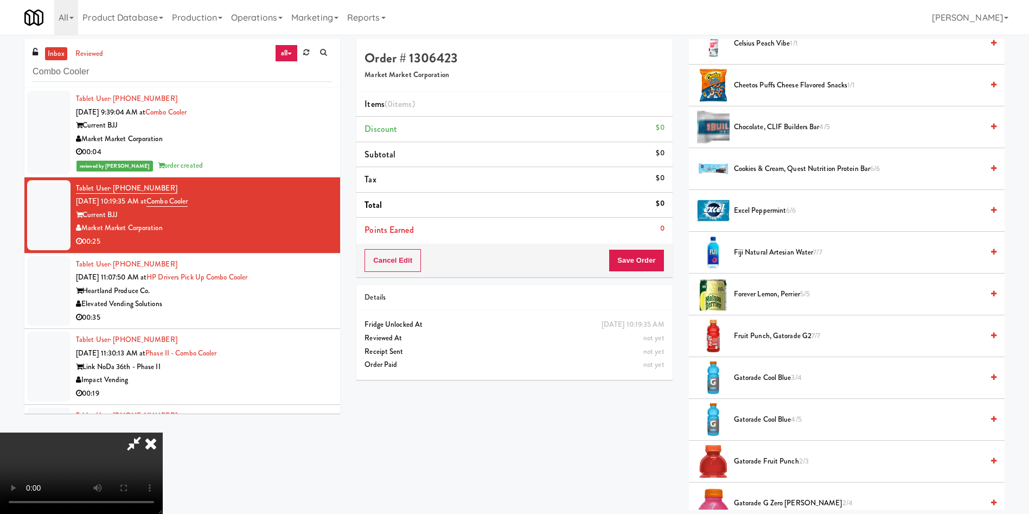
scroll to position [81, 0]
click at [163, 432] on video at bounding box center [81, 472] width 163 height 81
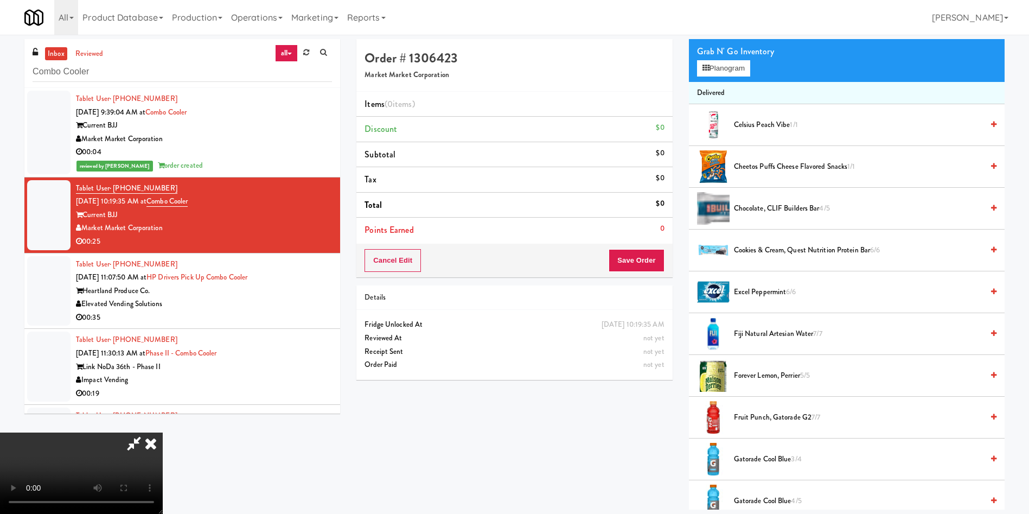
click at [783, 457] on span "Gatorade Cool Blue 3/4" at bounding box center [858, 459] width 249 height 14
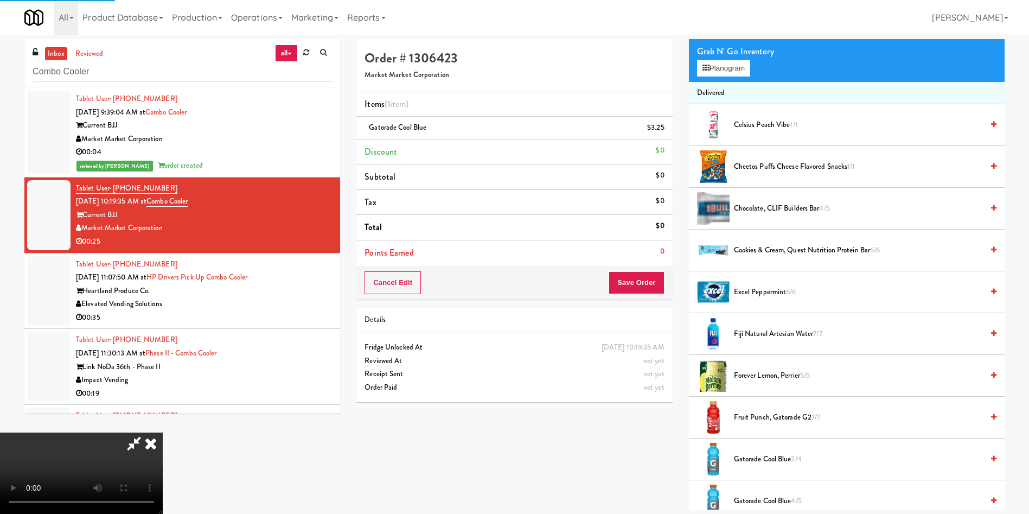
scroll to position [159, 0]
click at [163, 432] on video at bounding box center [81, 472] width 163 height 81
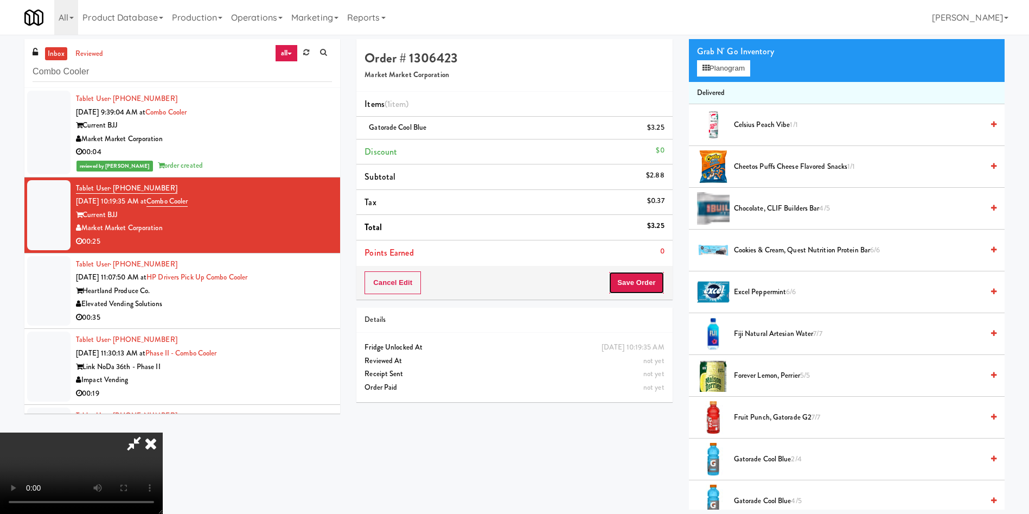
click at [659, 280] on button "Save Order" at bounding box center [636, 282] width 55 height 23
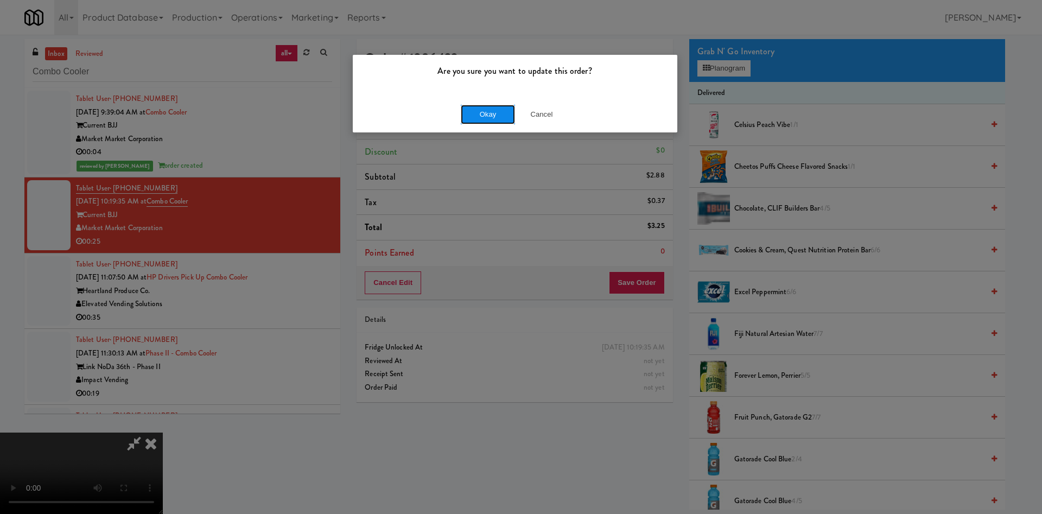
click at [485, 111] on button "Okay" at bounding box center [488, 115] width 54 height 20
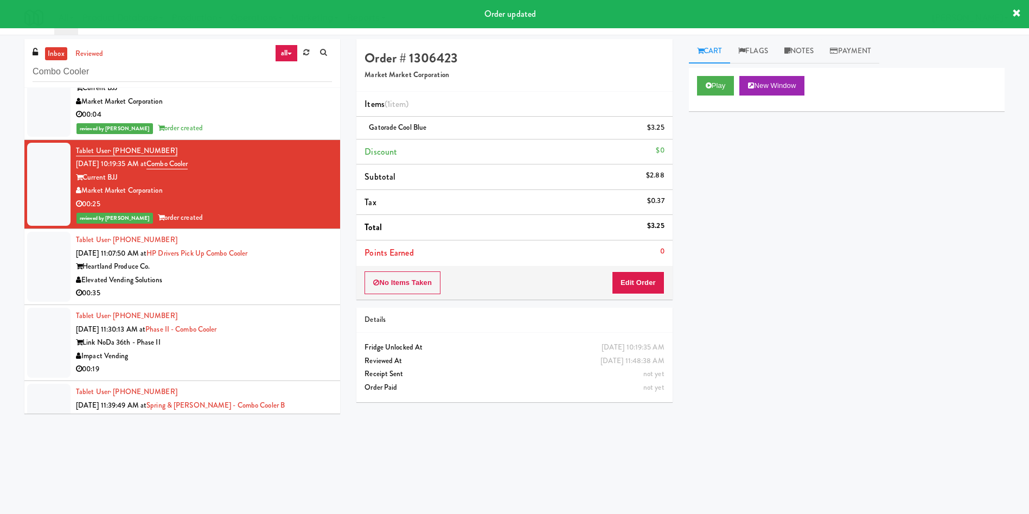
scroll to position [0, 0]
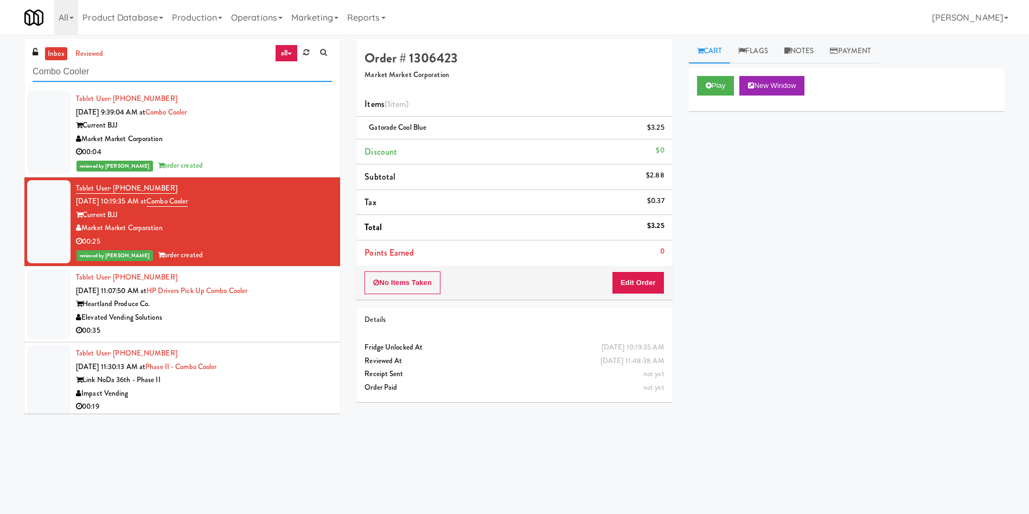
drag, startPoint x: 118, startPoint y: 73, endPoint x: 0, endPoint y: 65, distance: 118.0
click at [0, 65] on div "inbox reviewed all all unclear take inventory issue suspicious failed recent ad…" at bounding box center [514, 257] width 1029 height 436
paste input "Parke West Cabine"
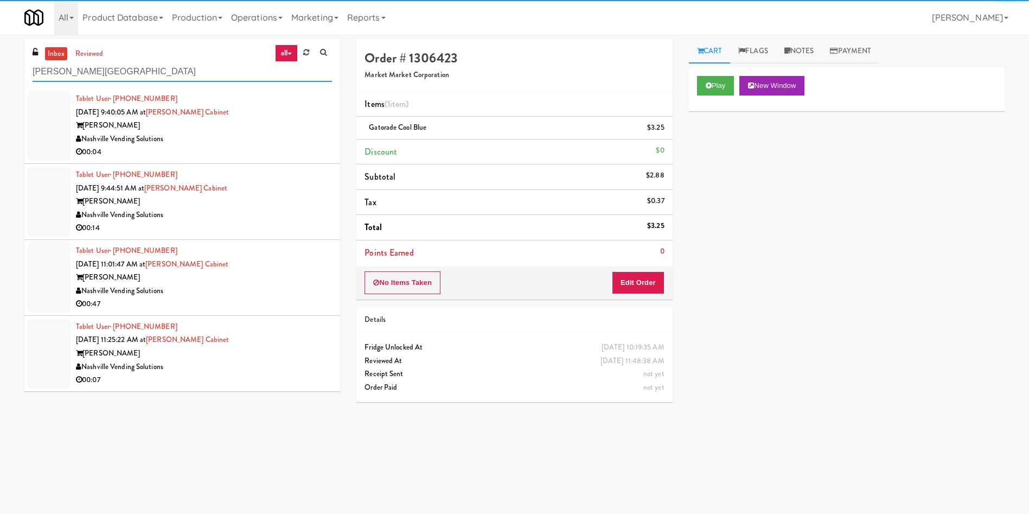
type input "Parke West Cabine"
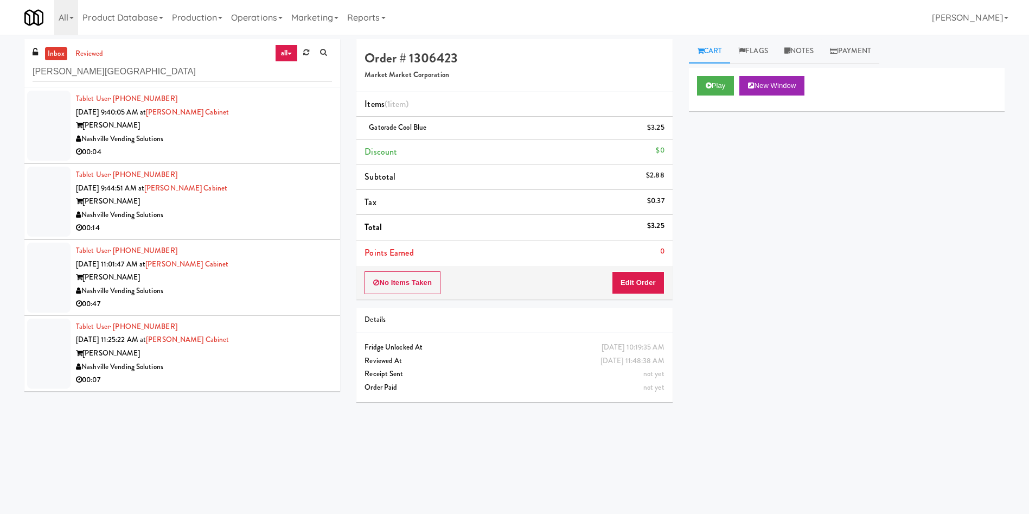
click at [55, 116] on div at bounding box center [48, 126] width 43 height 70
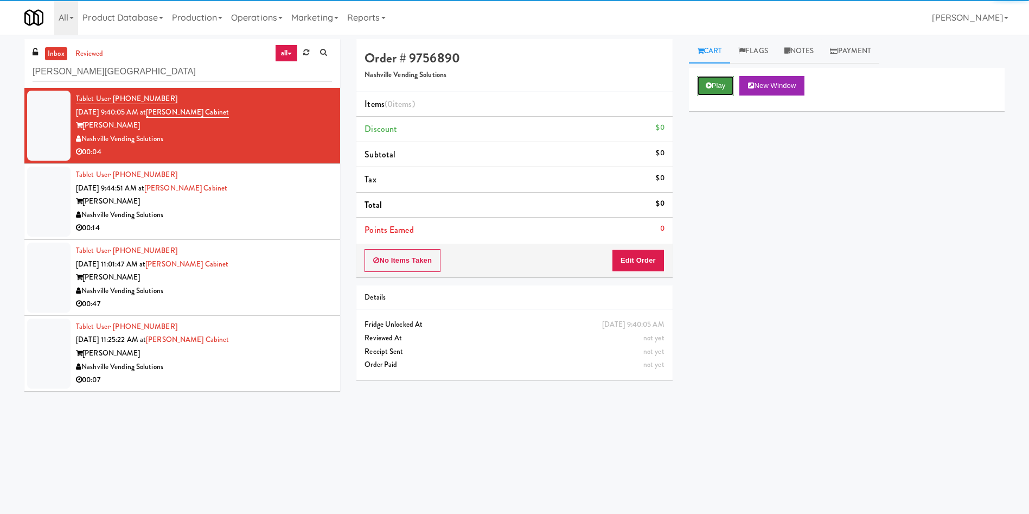
click at [717, 91] on button "Play" at bounding box center [715, 86] width 37 height 20
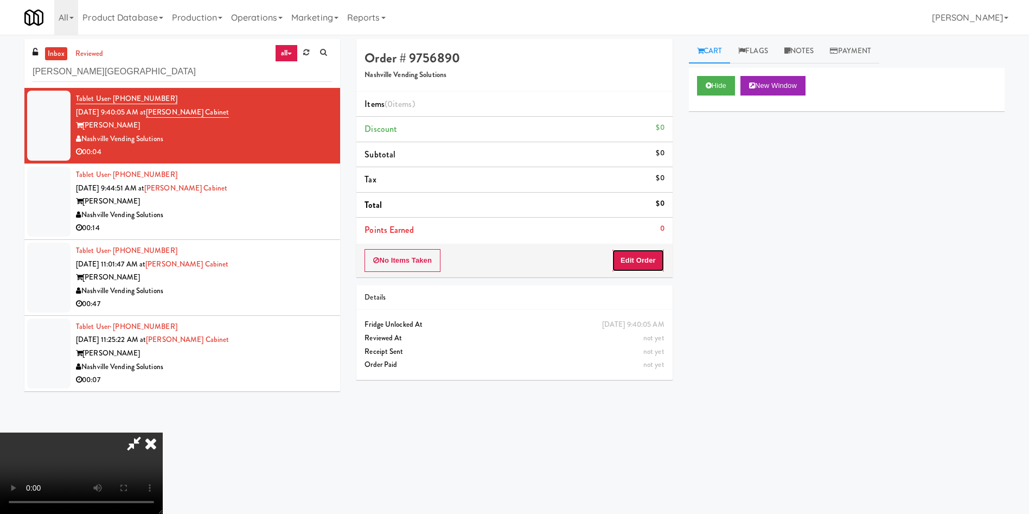
click at [645, 256] on button "Edit Order" at bounding box center [638, 260] width 53 height 23
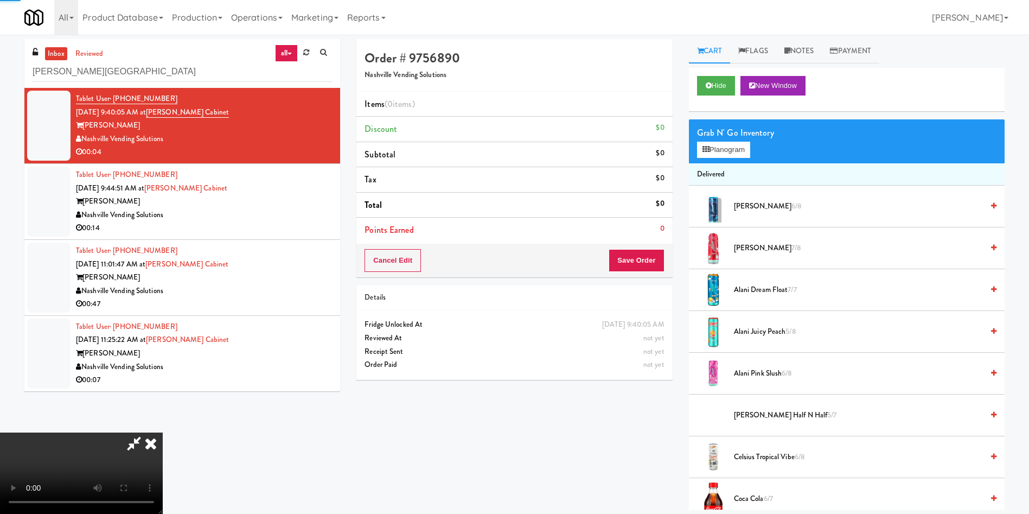
scroll to position [81, 0]
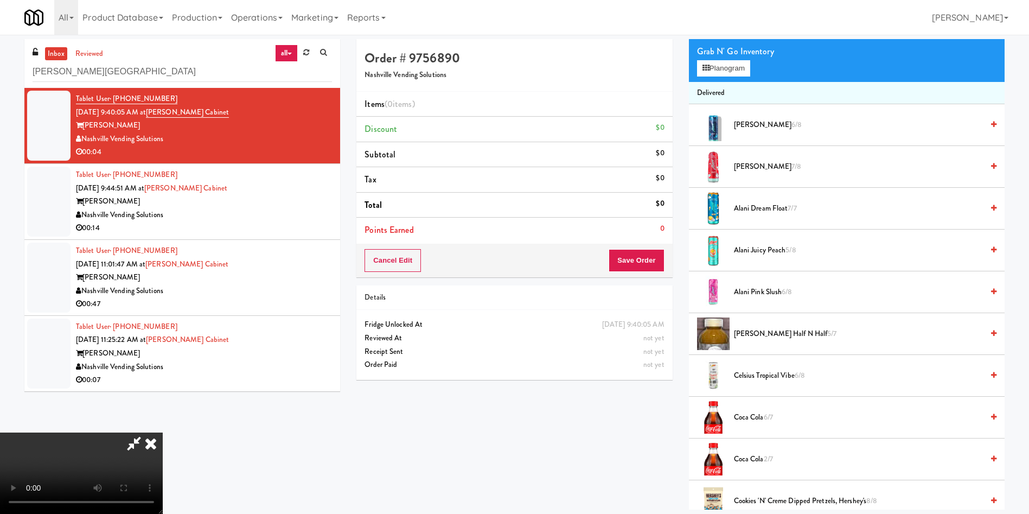
click at [163, 432] on video at bounding box center [81, 472] width 163 height 81
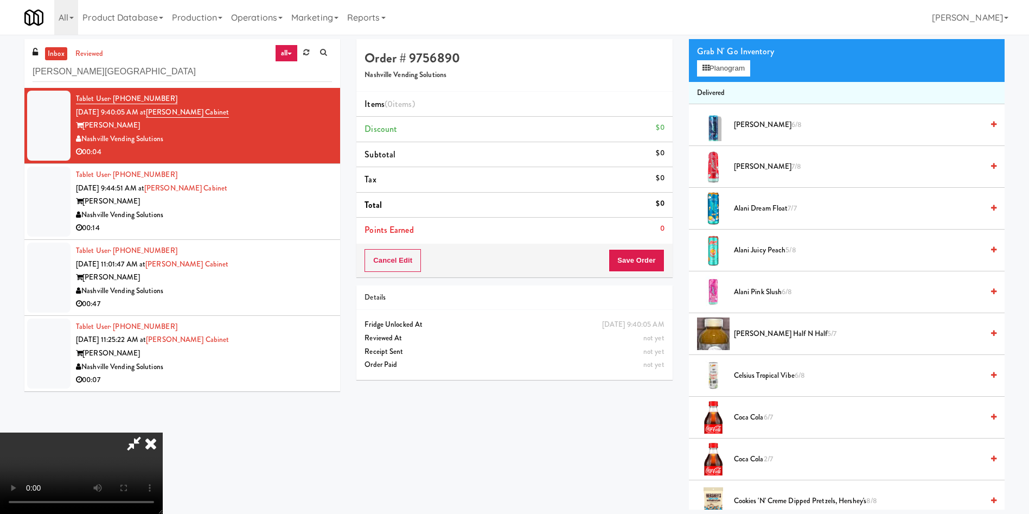
click at [163, 432] on video at bounding box center [81, 472] width 163 height 81
click at [757, 125] on span "Alani Breezeberry 6/8" at bounding box center [858, 125] width 249 height 14
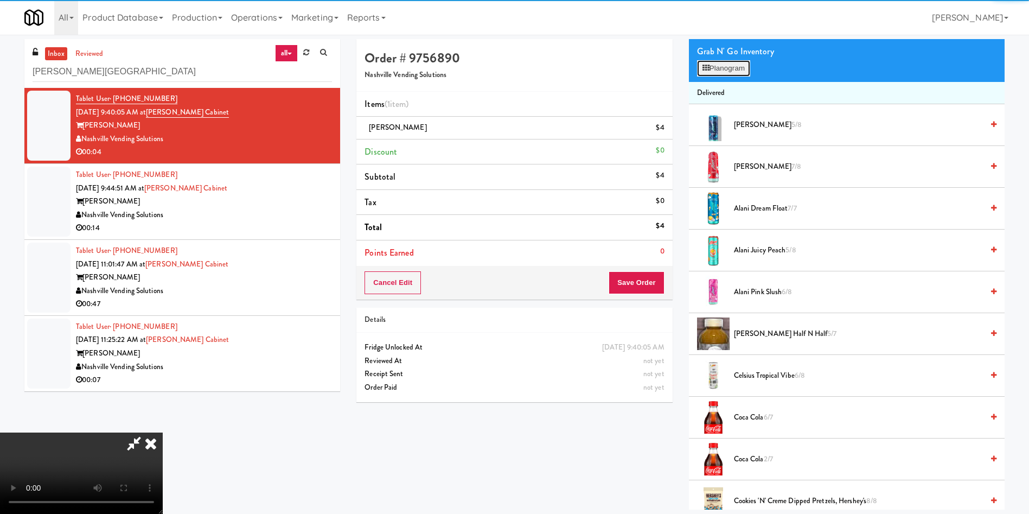
click at [729, 71] on button "Planogram" at bounding box center [723, 68] width 53 height 16
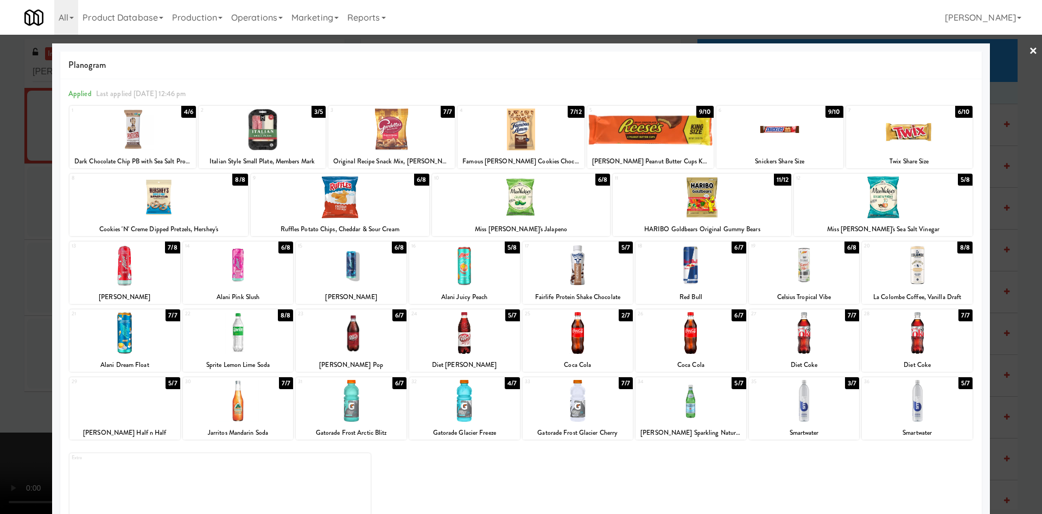
click at [0, 189] on div at bounding box center [521, 257] width 1042 height 514
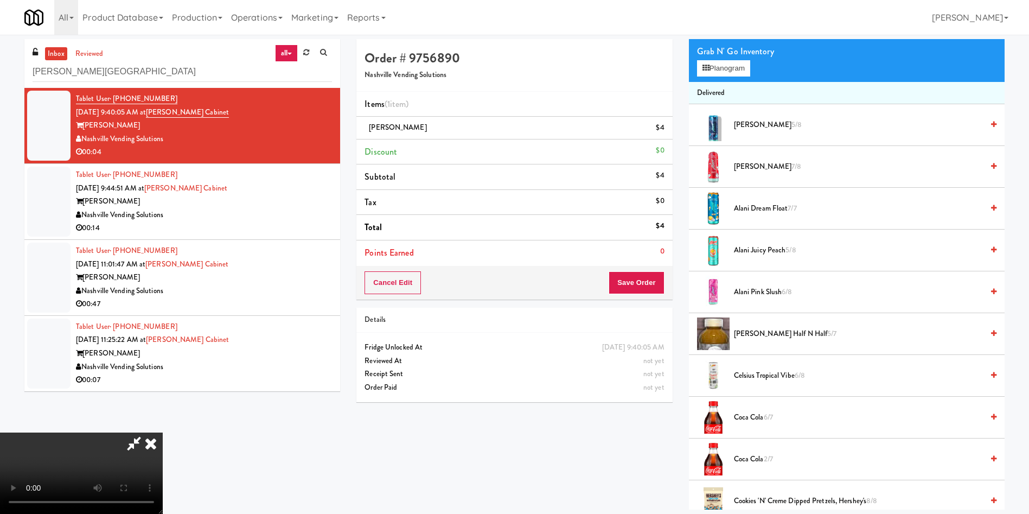
click at [163, 432] on video at bounding box center [81, 472] width 163 height 81
click at [649, 288] on button "Save Order" at bounding box center [636, 282] width 55 height 23
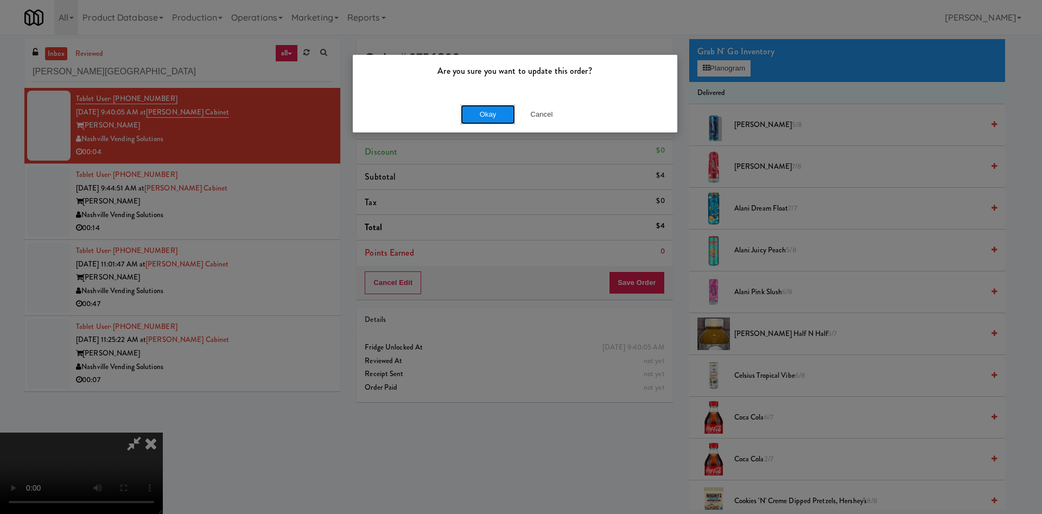
click at [475, 118] on button "Okay" at bounding box center [488, 115] width 54 height 20
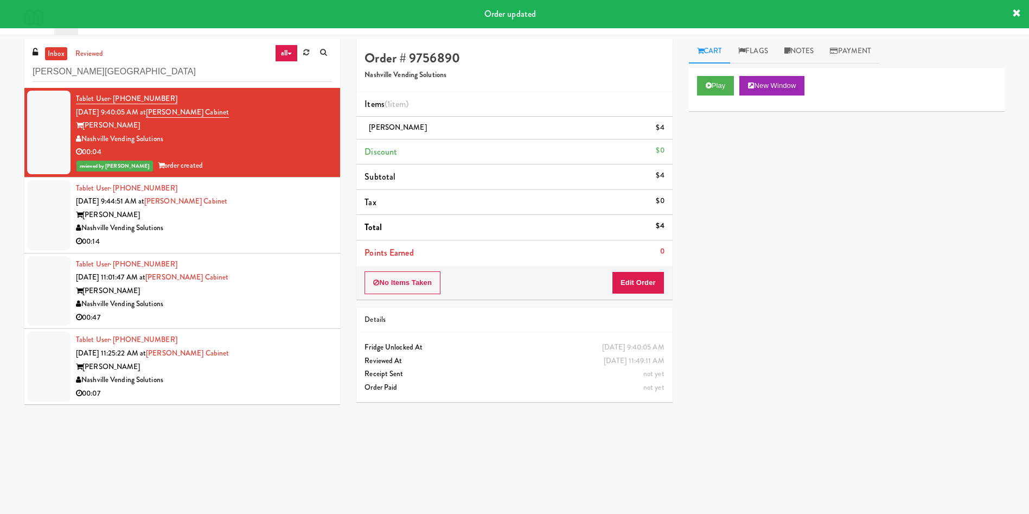
click at [54, 220] on div at bounding box center [48, 215] width 43 height 70
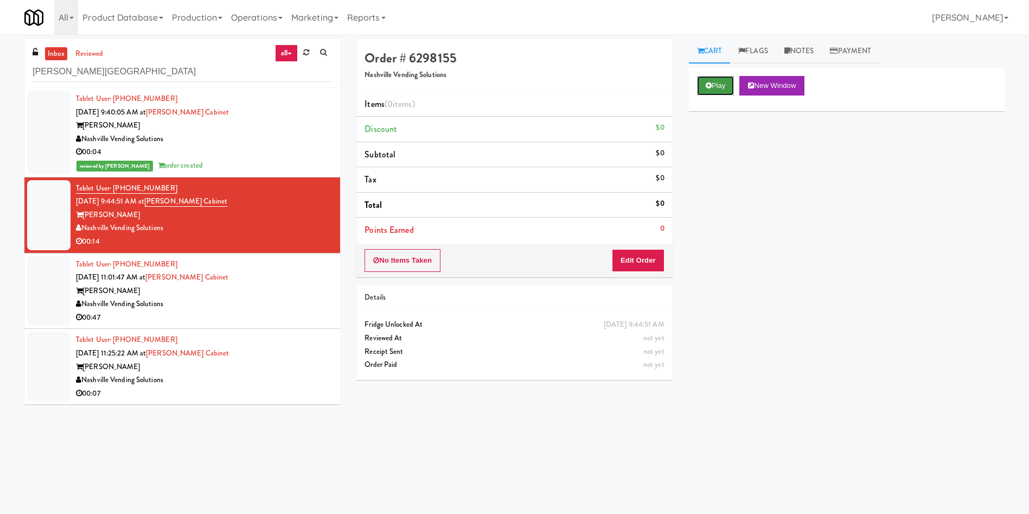
click at [712, 87] on button "Play" at bounding box center [715, 86] width 37 height 20
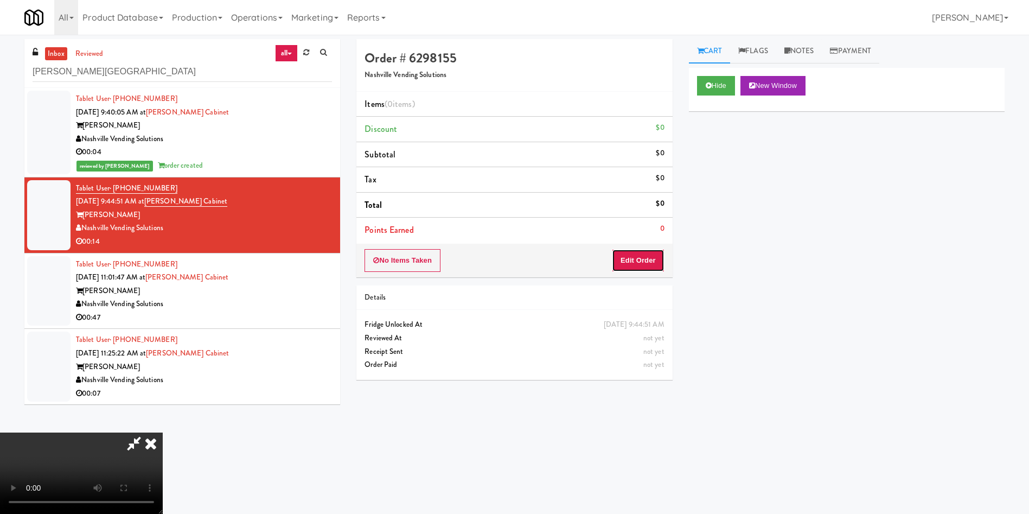
click at [642, 258] on button "Edit Order" at bounding box center [638, 260] width 53 height 23
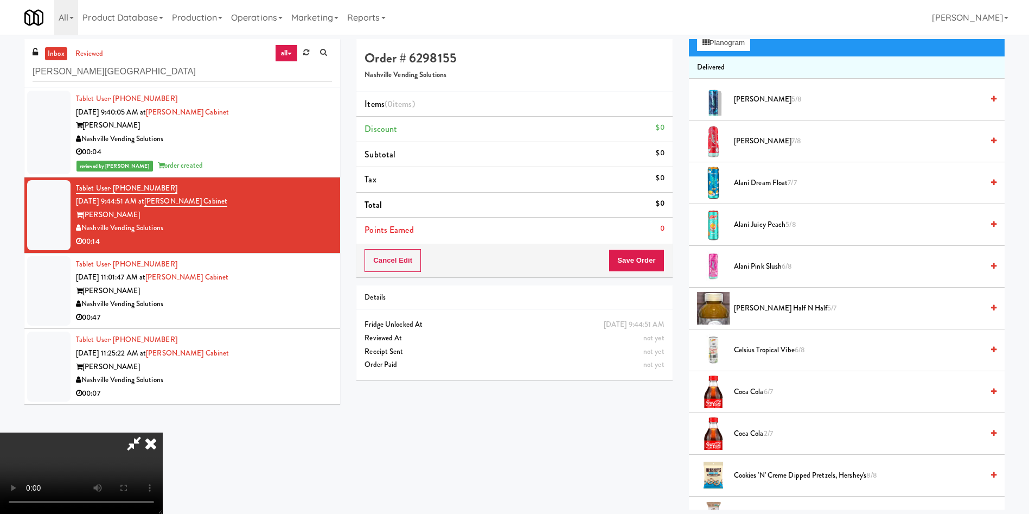
scroll to position [81, 0]
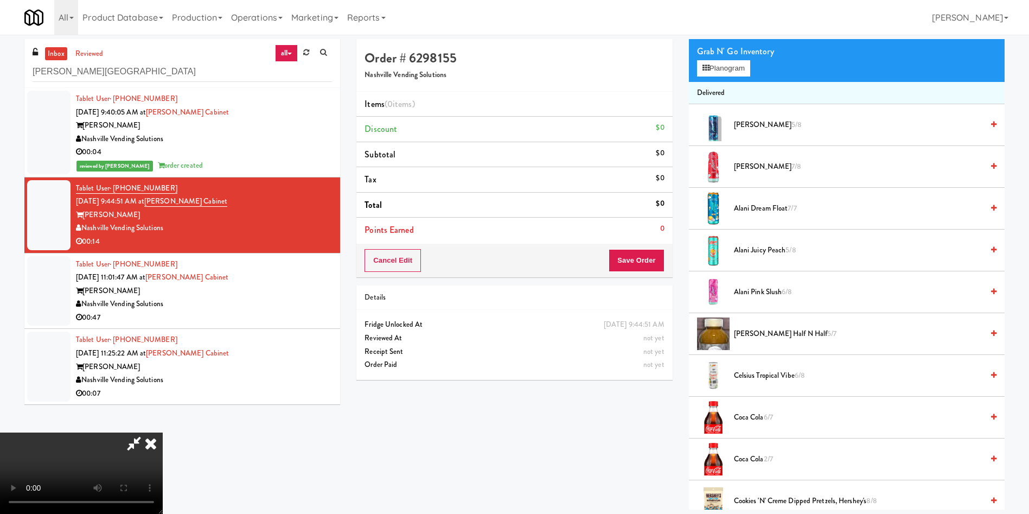
click at [163, 432] on video at bounding box center [81, 472] width 163 height 81
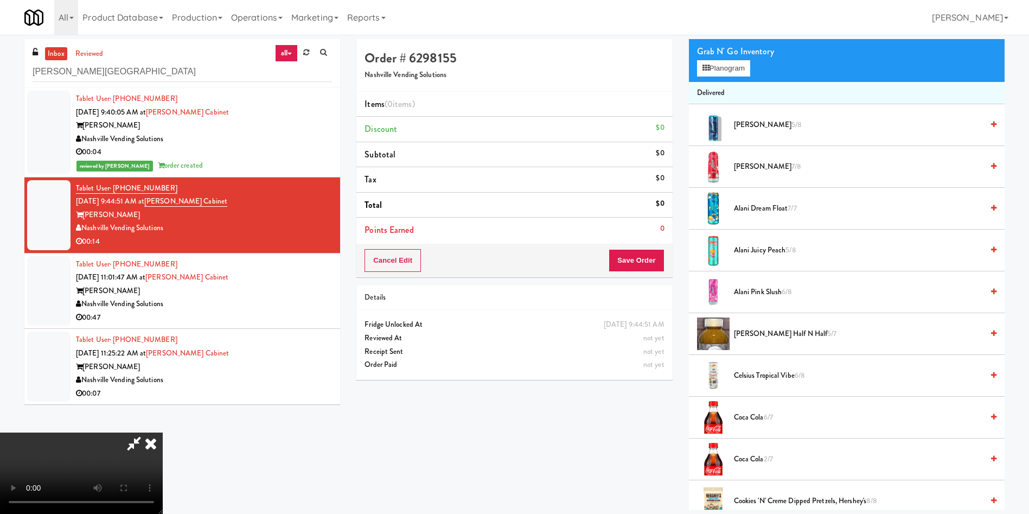
click at [163, 432] on video at bounding box center [81, 472] width 163 height 81
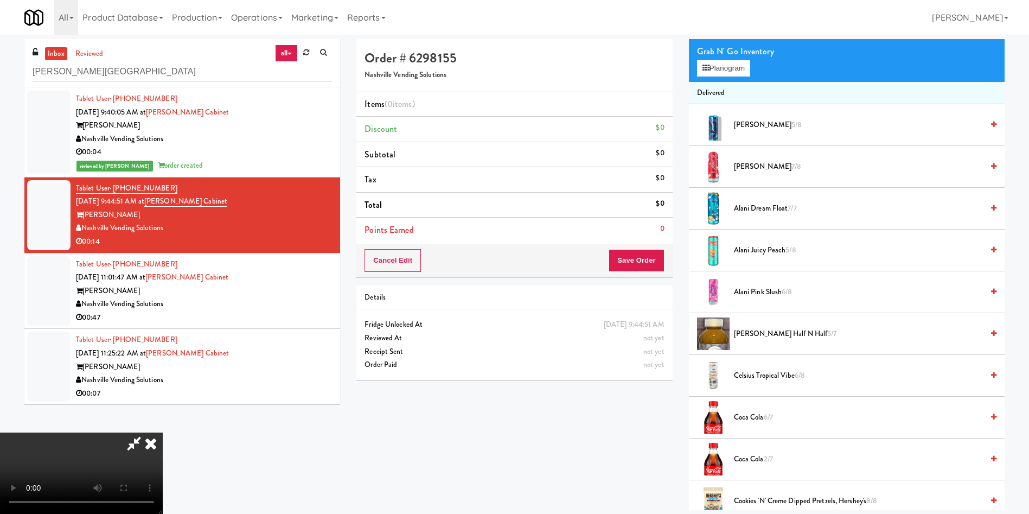
click at [163, 432] on video at bounding box center [81, 472] width 163 height 81
click at [717, 74] on button "Planogram" at bounding box center [723, 68] width 53 height 16
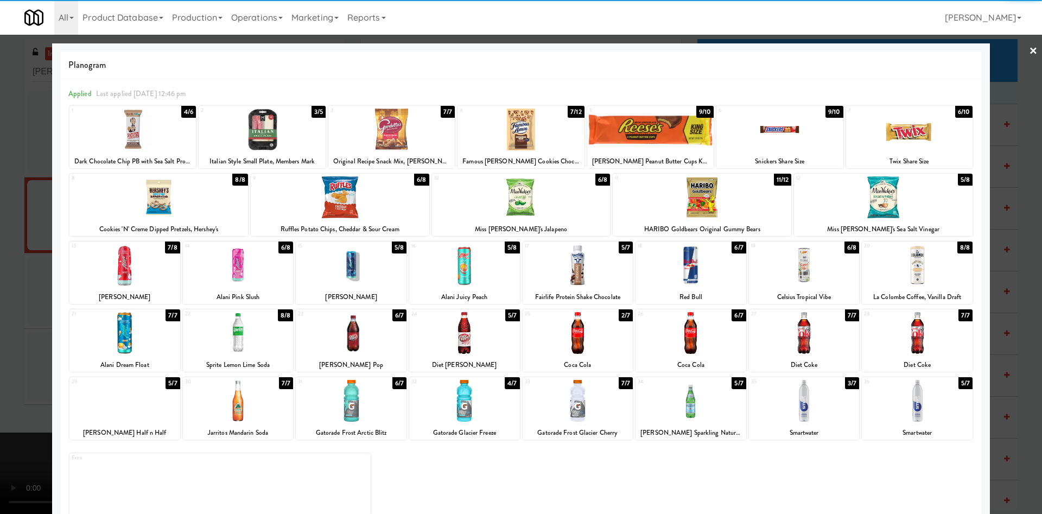
click at [344, 261] on div at bounding box center [351, 265] width 111 height 42
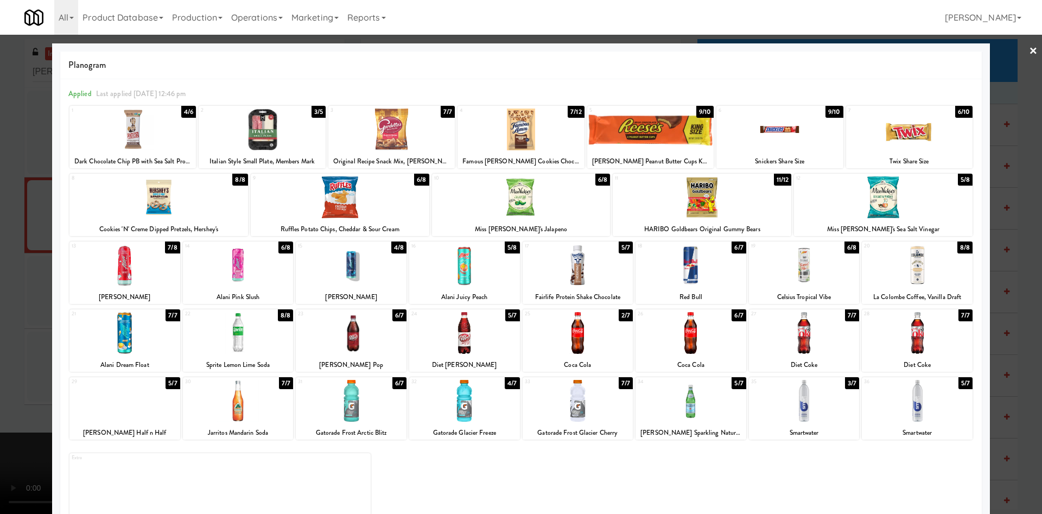
click at [30, 193] on div at bounding box center [521, 257] width 1042 height 514
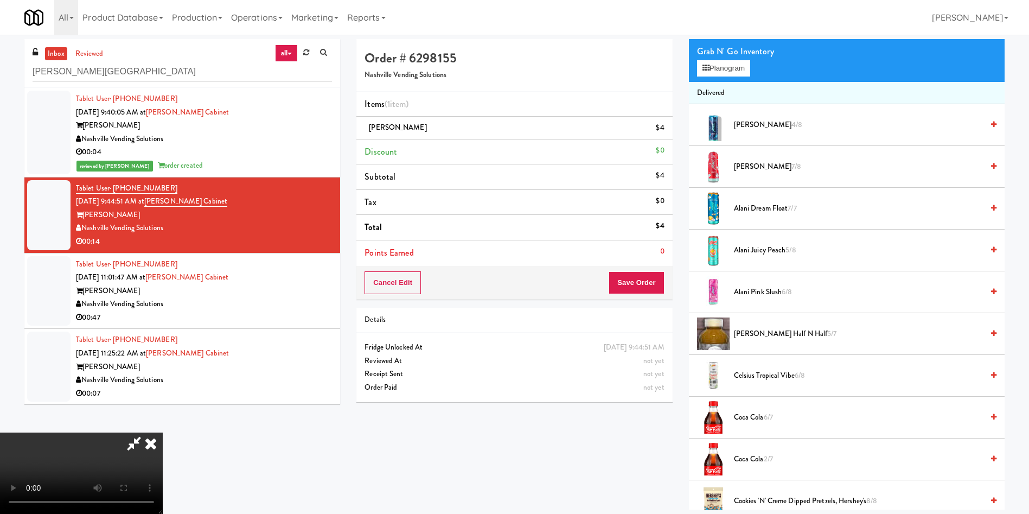
scroll to position [159, 0]
click at [627, 285] on button "Save Order" at bounding box center [636, 282] width 55 height 23
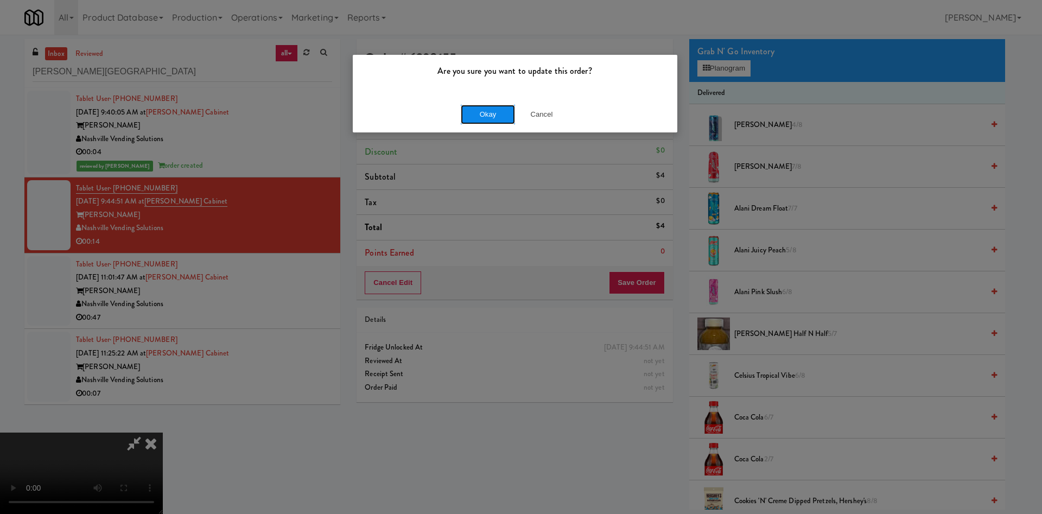
click at [483, 110] on button "Okay" at bounding box center [488, 115] width 54 height 20
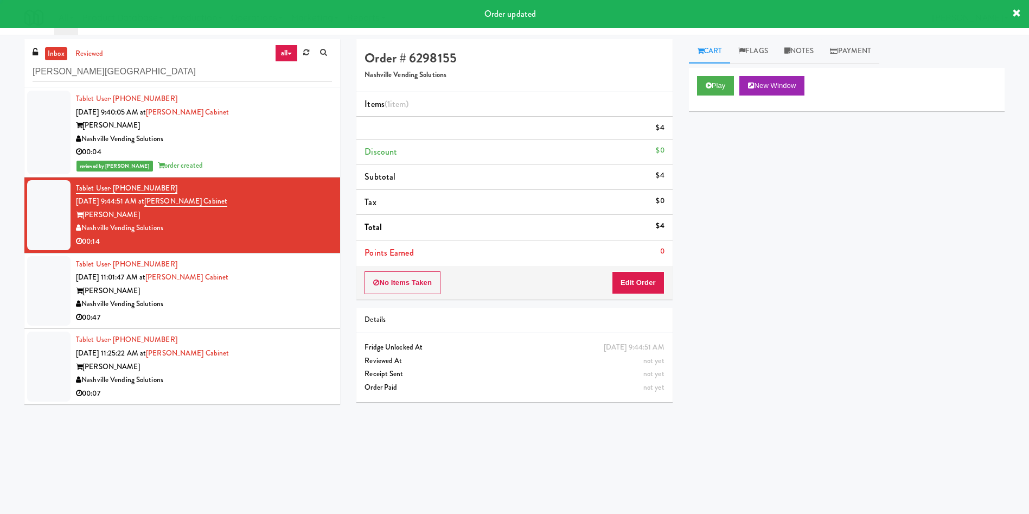
scroll to position [0, 0]
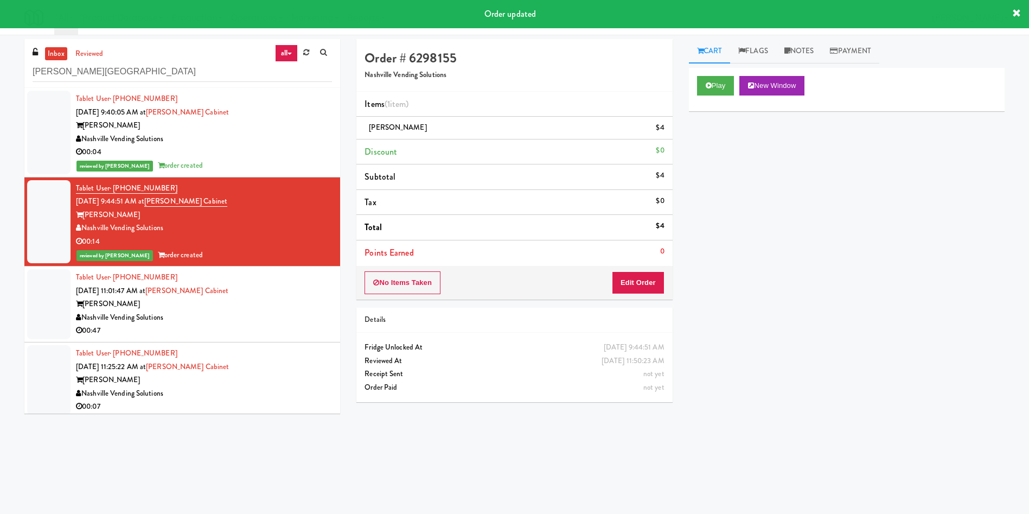
click at [49, 282] on div at bounding box center [48, 304] width 43 height 70
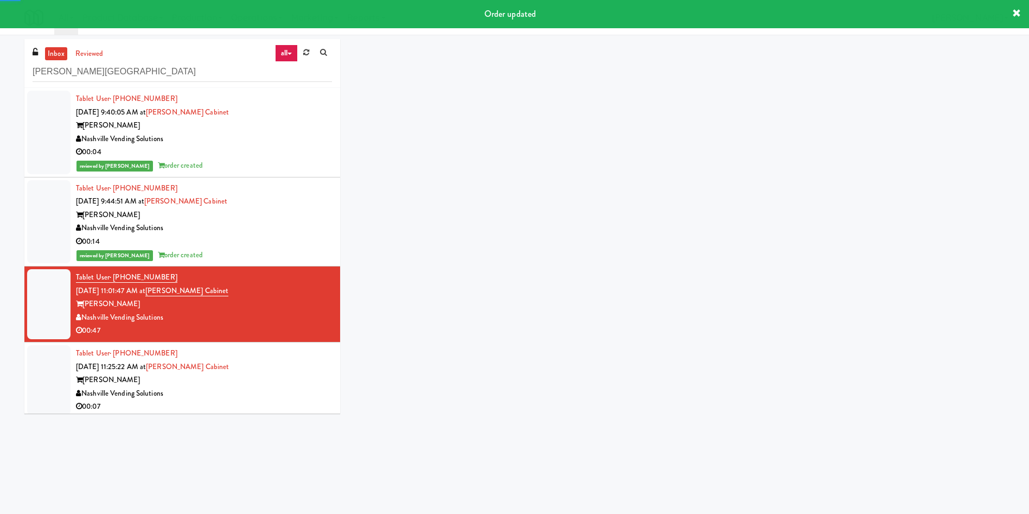
scroll to position [4, 0]
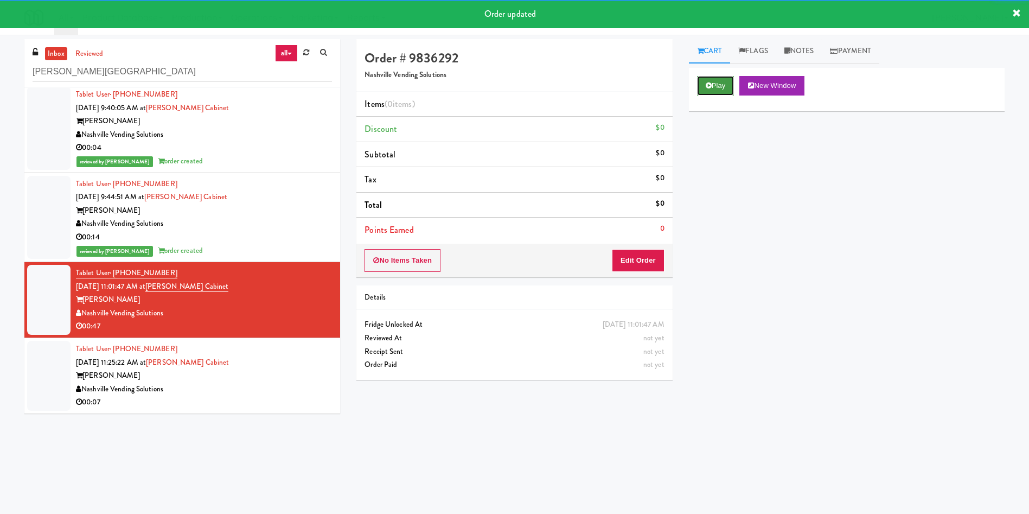
click at [719, 87] on button "Play" at bounding box center [715, 86] width 37 height 20
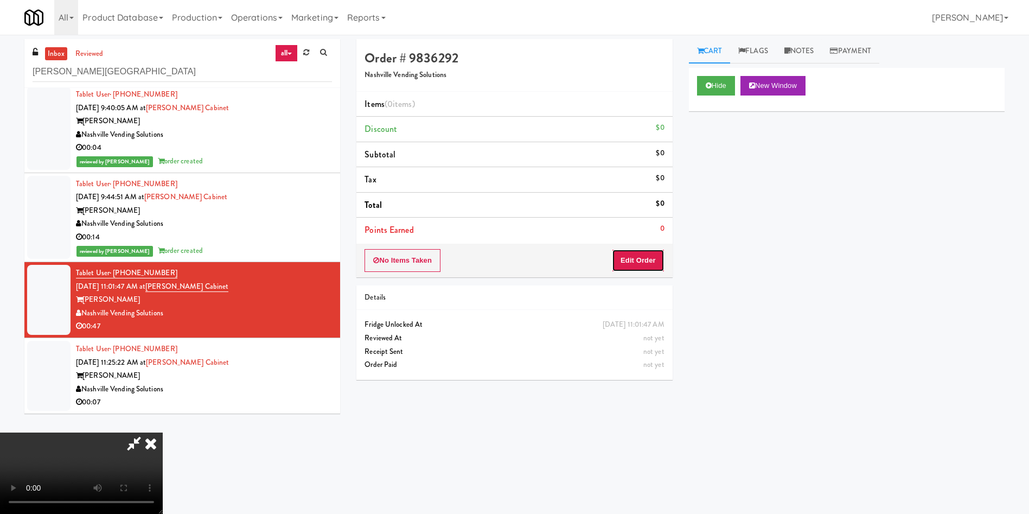
click at [640, 261] on button "Edit Order" at bounding box center [638, 260] width 53 height 23
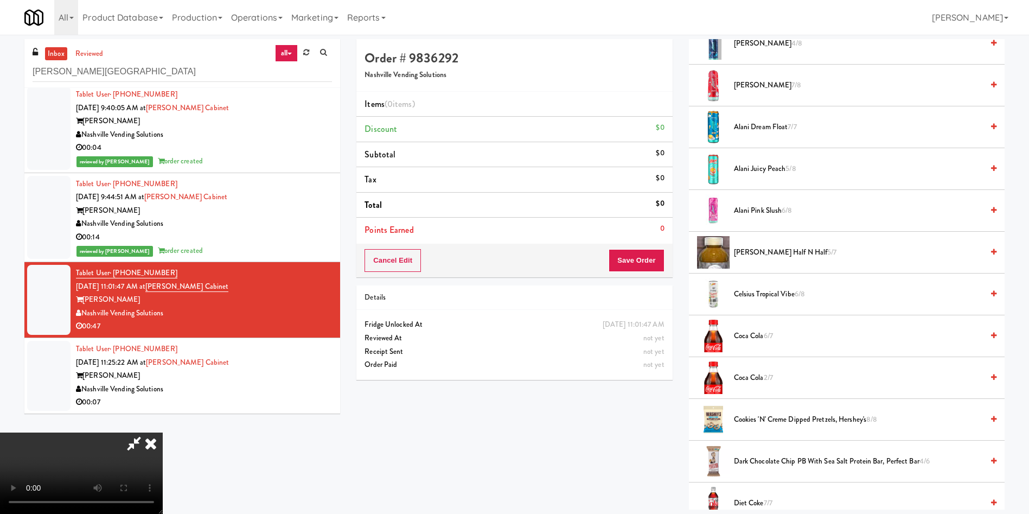
scroll to position [81, 0]
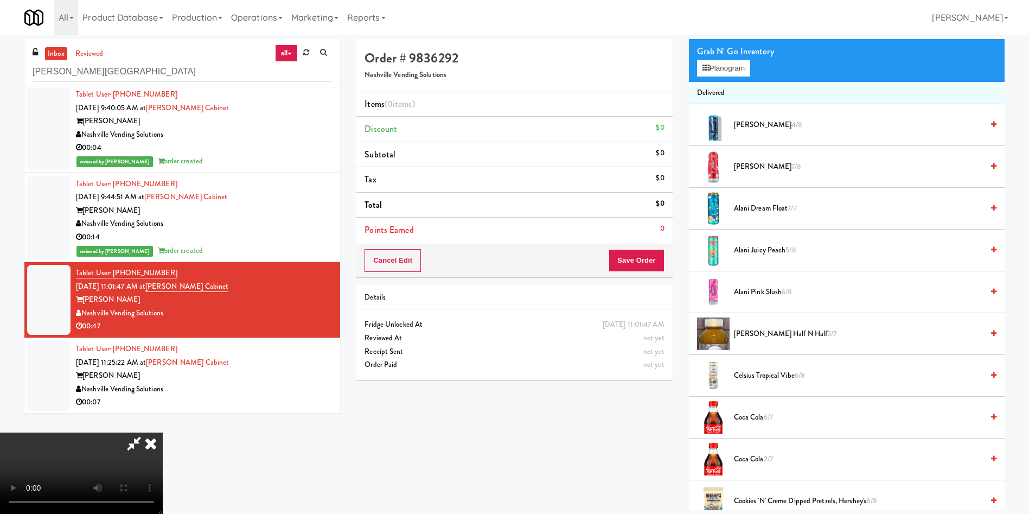
click at [163, 432] on video at bounding box center [81, 472] width 163 height 81
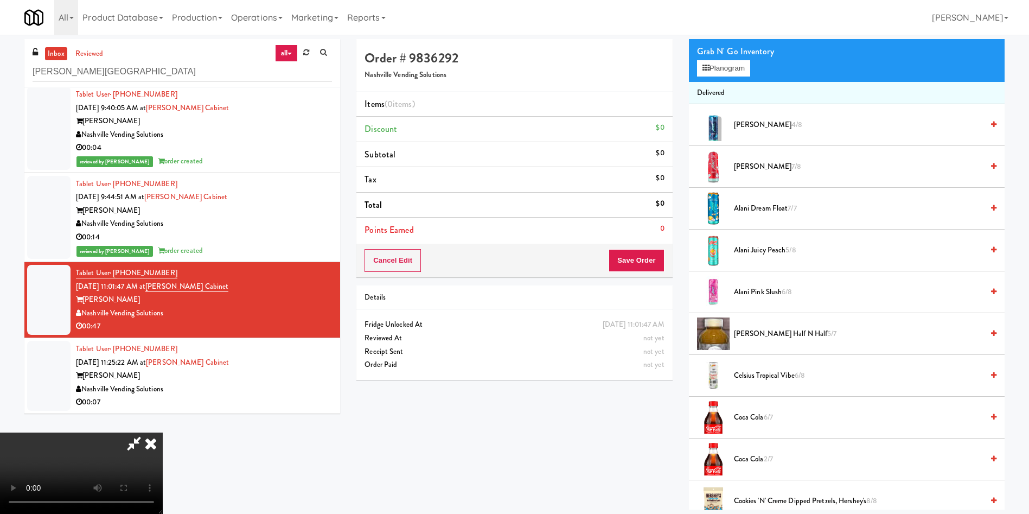
click at [163, 432] on video at bounding box center [81, 472] width 163 height 81
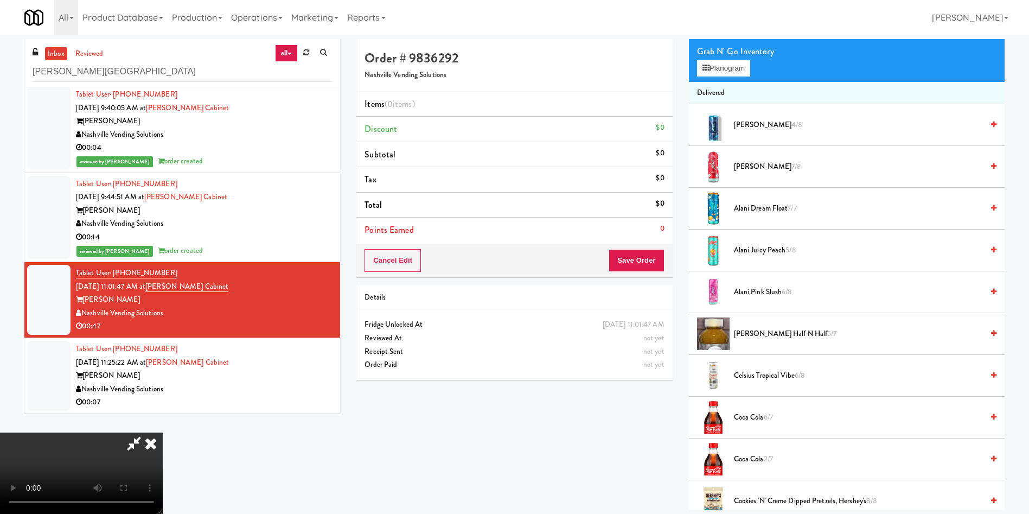
click at [163, 432] on video at bounding box center [81, 472] width 163 height 81
click at [750, 66] on button "Planogram" at bounding box center [723, 68] width 53 height 16
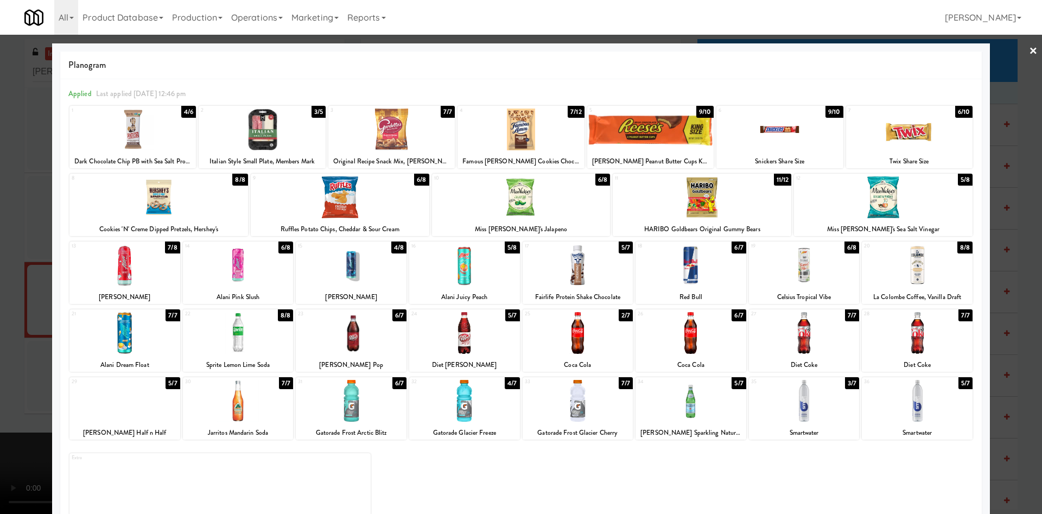
click at [892, 276] on div at bounding box center [916, 265] width 111 height 42
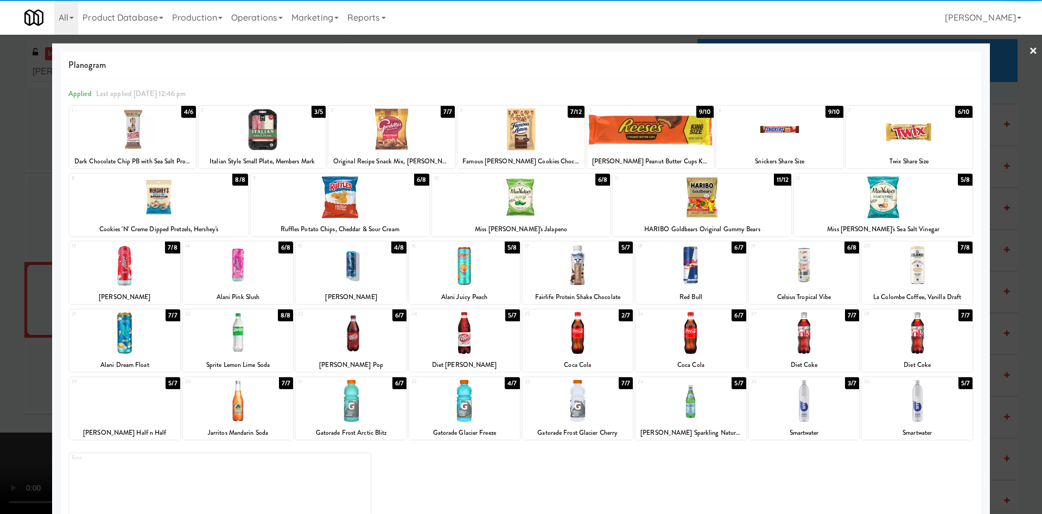
click at [13, 248] on div at bounding box center [521, 257] width 1042 height 514
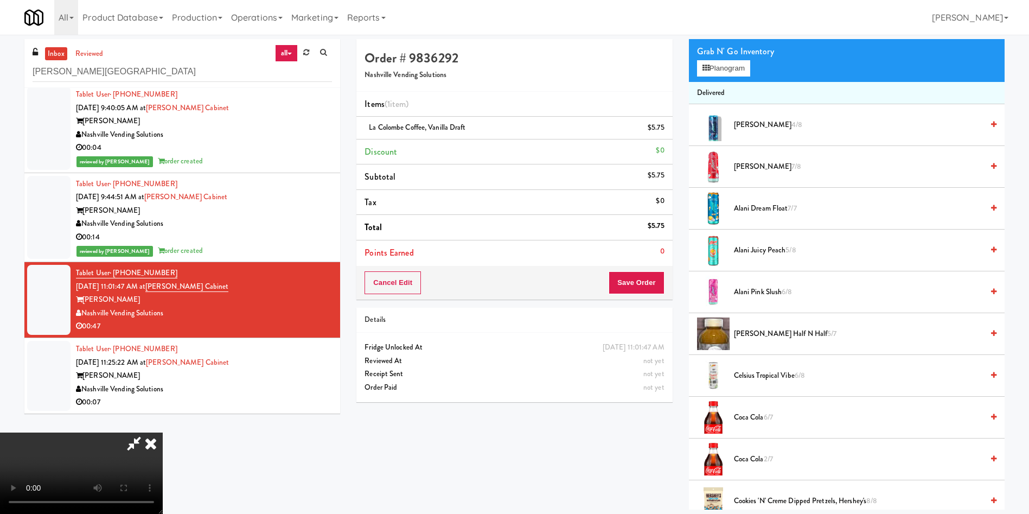
click at [163, 432] on video at bounding box center [81, 472] width 163 height 81
click at [628, 287] on button "Save Order" at bounding box center [636, 282] width 55 height 23
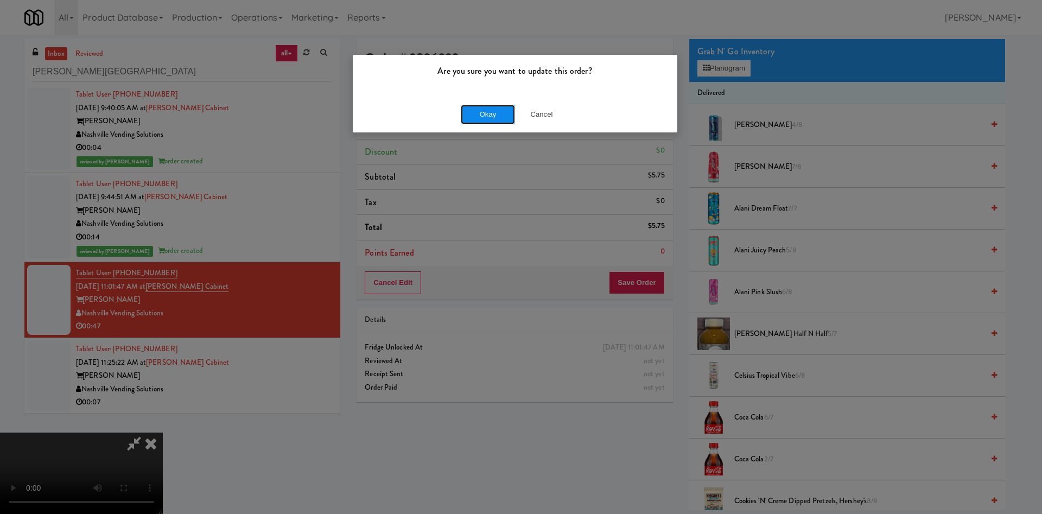
click at [494, 116] on button "Okay" at bounding box center [488, 115] width 54 height 20
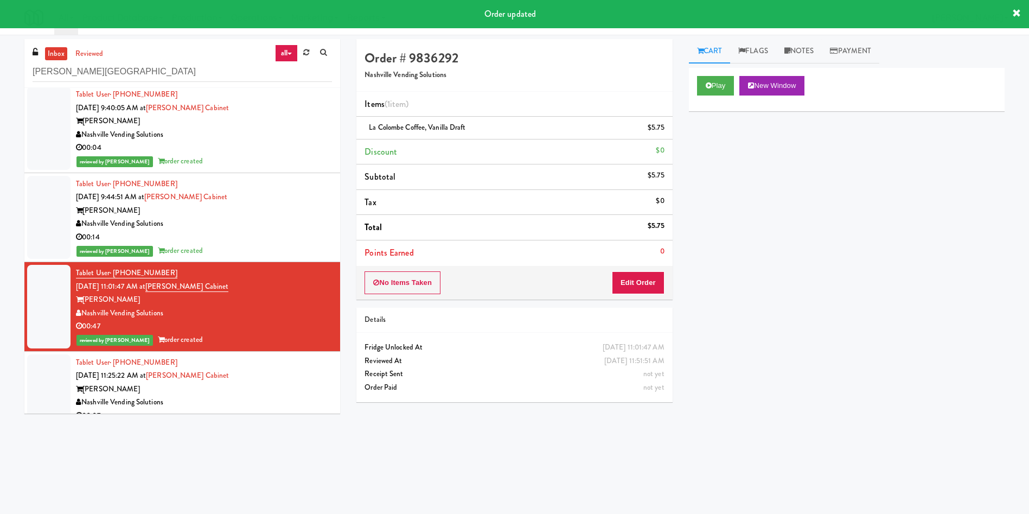
click at [60, 383] on div at bounding box center [48, 389] width 43 height 70
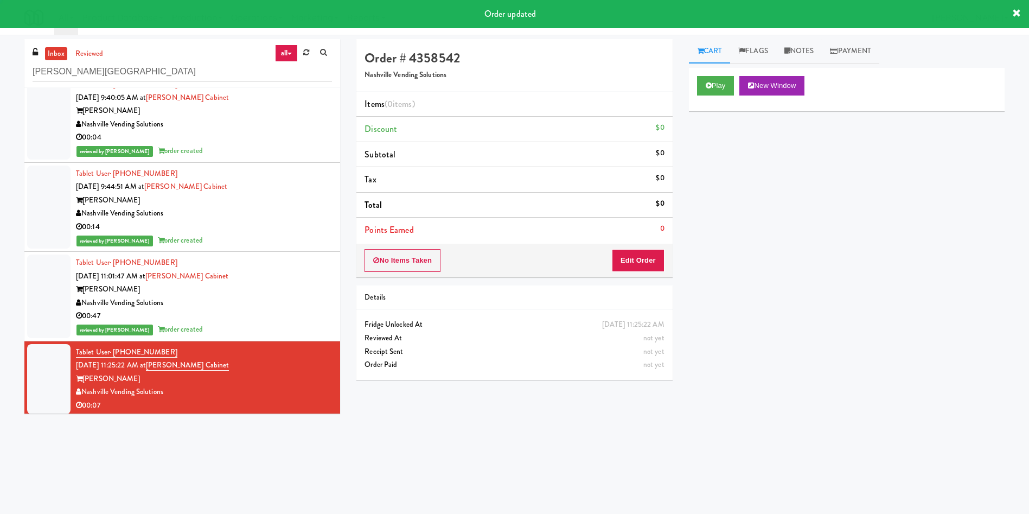
scroll to position [18, 0]
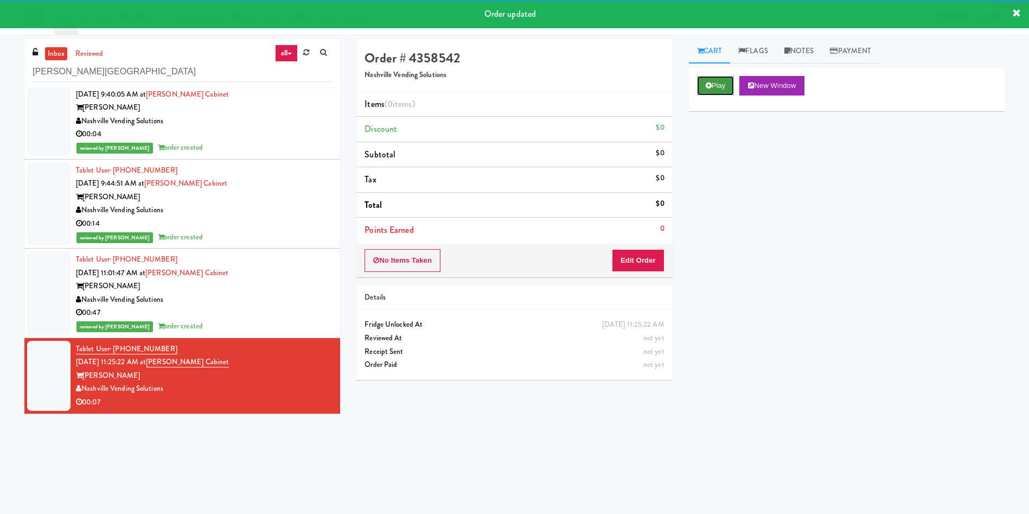
click at [717, 92] on button "Play" at bounding box center [715, 86] width 37 height 20
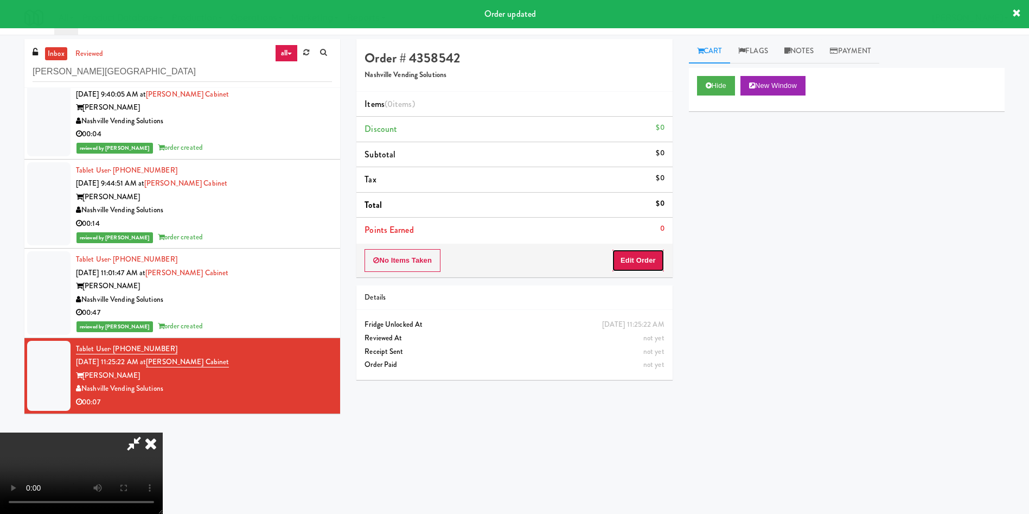
click at [641, 252] on button "Edit Order" at bounding box center [638, 260] width 53 height 23
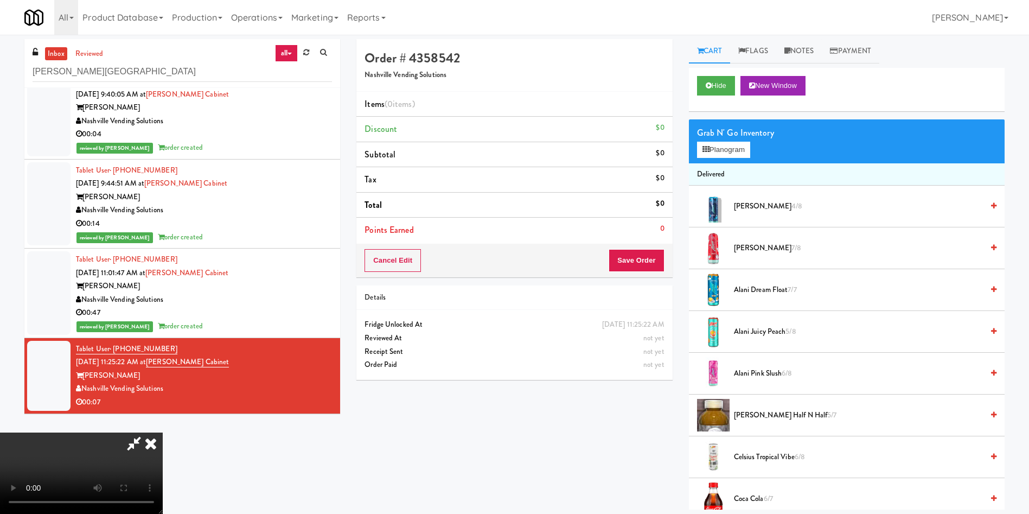
click at [163, 432] on video at bounding box center [81, 472] width 163 height 81
click at [761, 207] on span "Alani Breezeberry 4/8" at bounding box center [858, 207] width 249 height 14
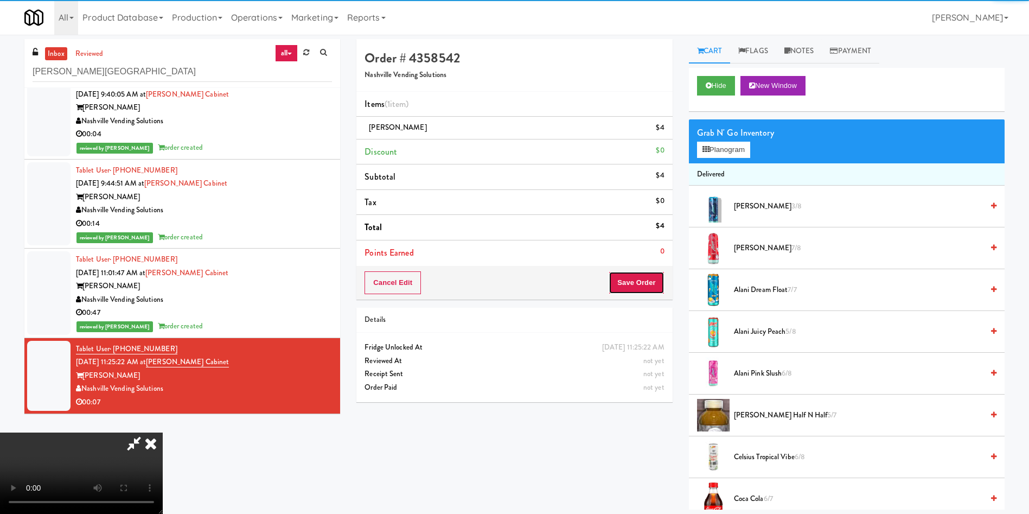
click at [645, 278] on button "Save Order" at bounding box center [636, 282] width 55 height 23
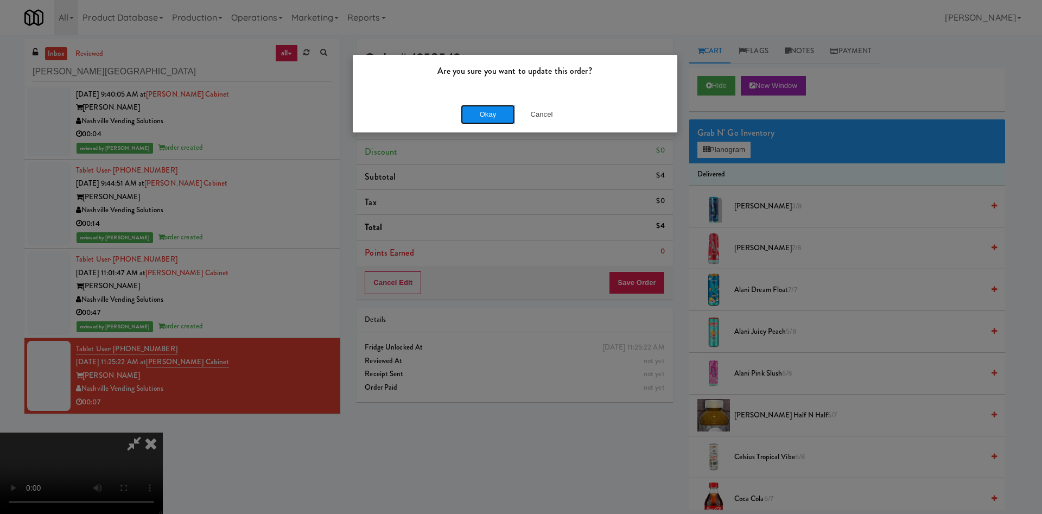
click at [483, 116] on button "Okay" at bounding box center [488, 115] width 54 height 20
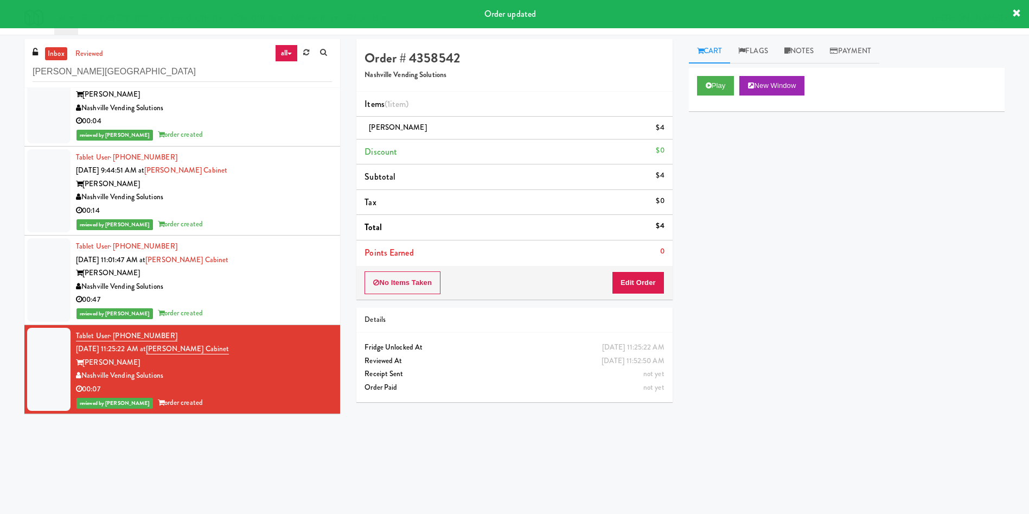
scroll to position [0, 0]
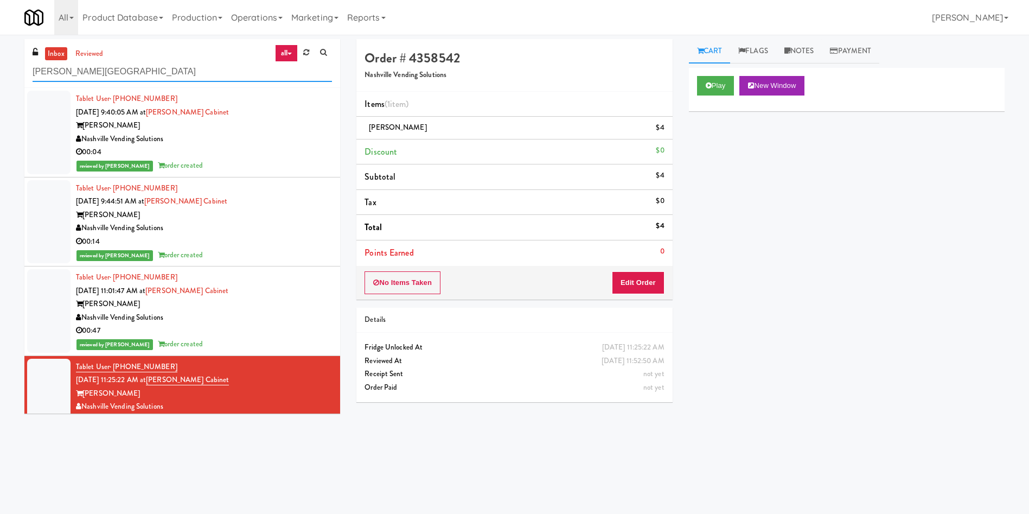
drag, startPoint x: 163, startPoint y: 70, endPoint x: 0, endPoint y: 48, distance: 164.2
click at [0, 48] on div "inbox reviewed all all unclear take inventory issue suspicious failed recent ad…" at bounding box center [514, 257] width 1029 height 436
click at [178, 68] on input "Parke West Cabine" at bounding box center [182, 72] width 299 height 20
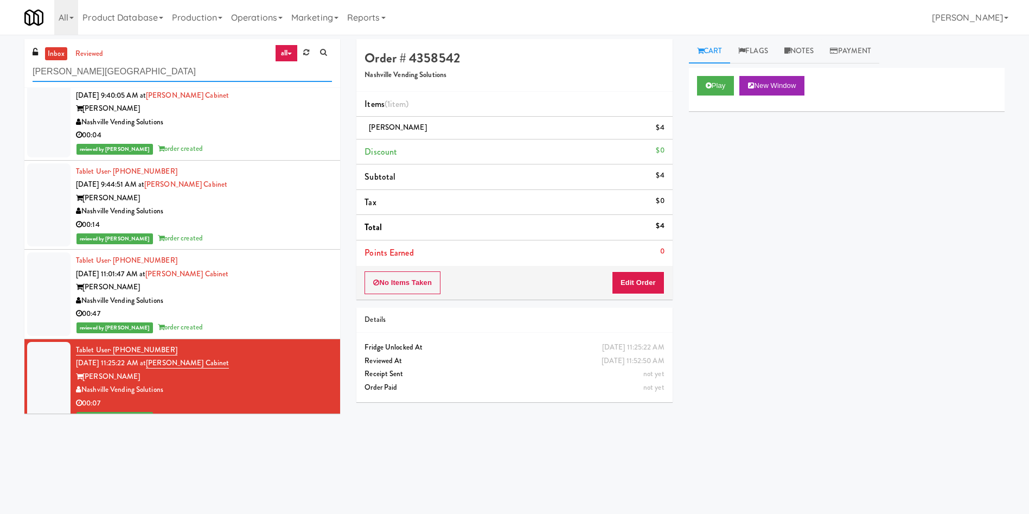
scroll to position [31, 0]
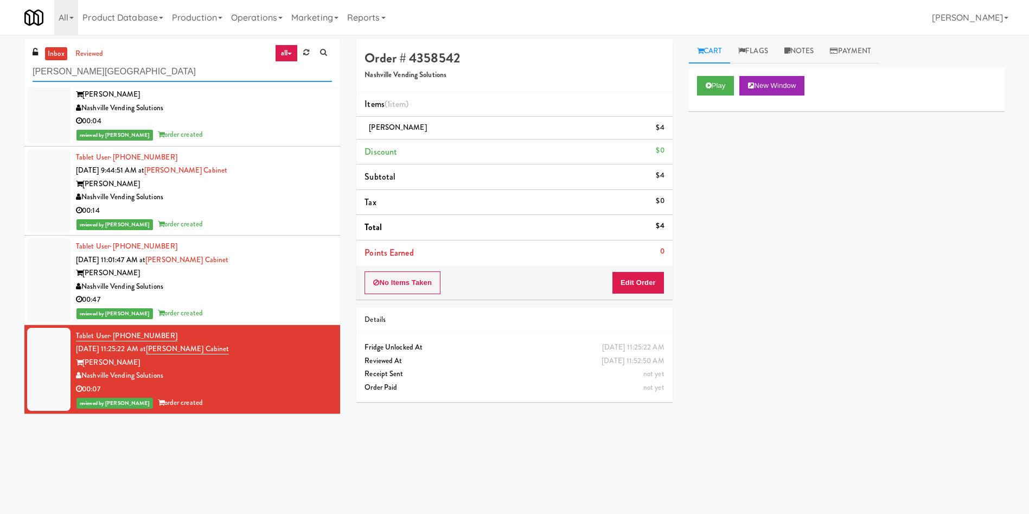
drag, startPoint x: 152, startPoint y: 71, endPoint x: 28, endPoint y: 68, distance: 124.3
click at [0, 71] on div "inbox reviewed all all unclear take inventory issue suspicious failed recent ad…" at bounding box center [514, 257] width 1029 height 436
paste input "rincess Margaret Cancer Centr"
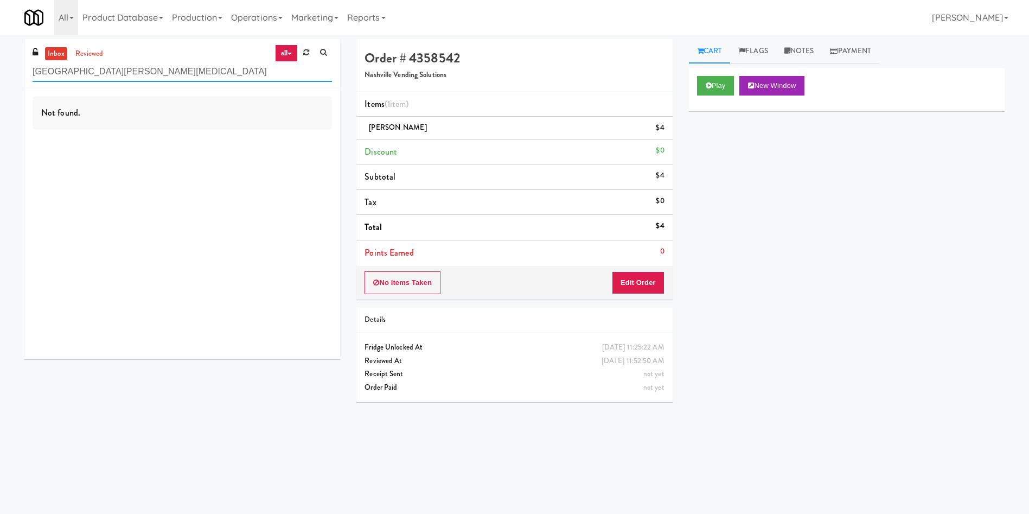
scroll to position [0, 0]
click at [92, 53] on link "reviewed" at bounding box center [90, 54] width 34 height 14
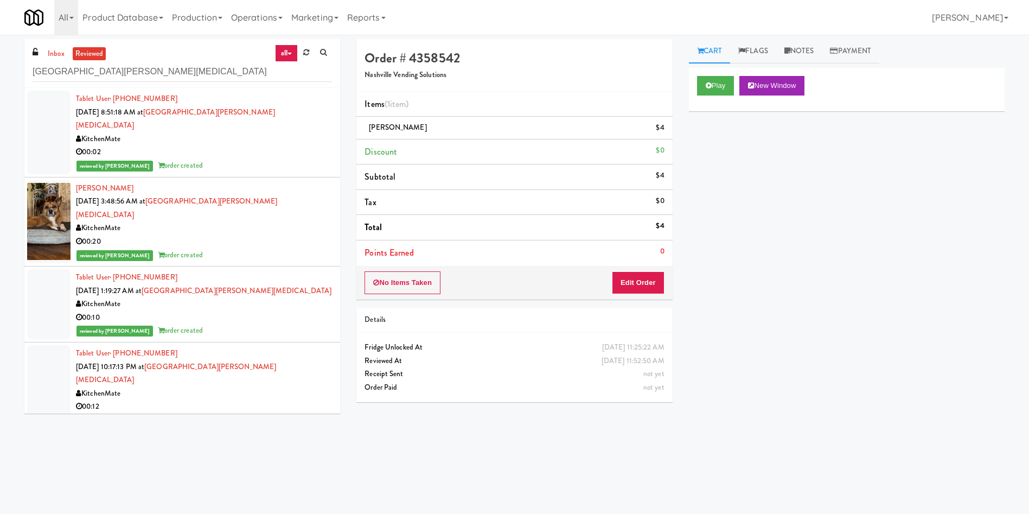
scroll to position [81, 0]
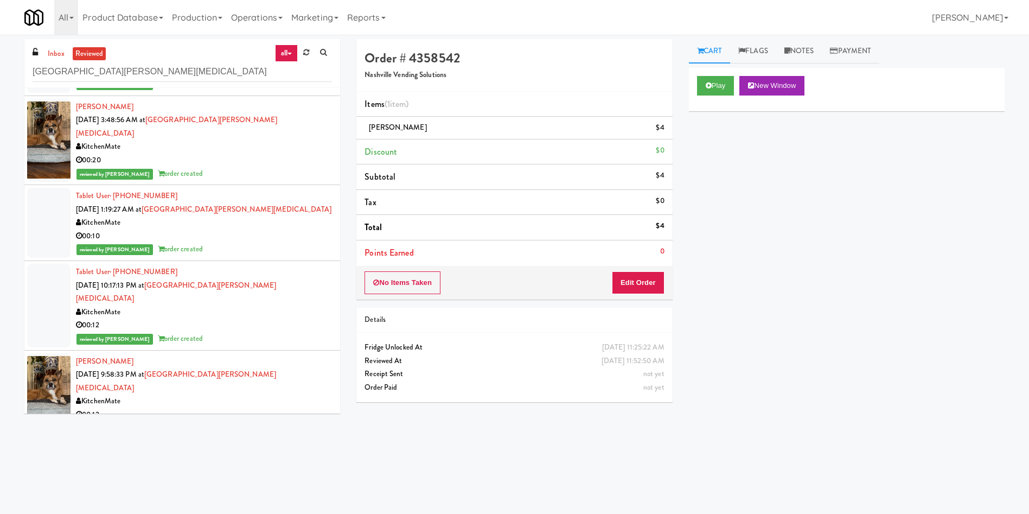
click at [46, 282] on div at bounding box center [48, 306] width 43 height 84
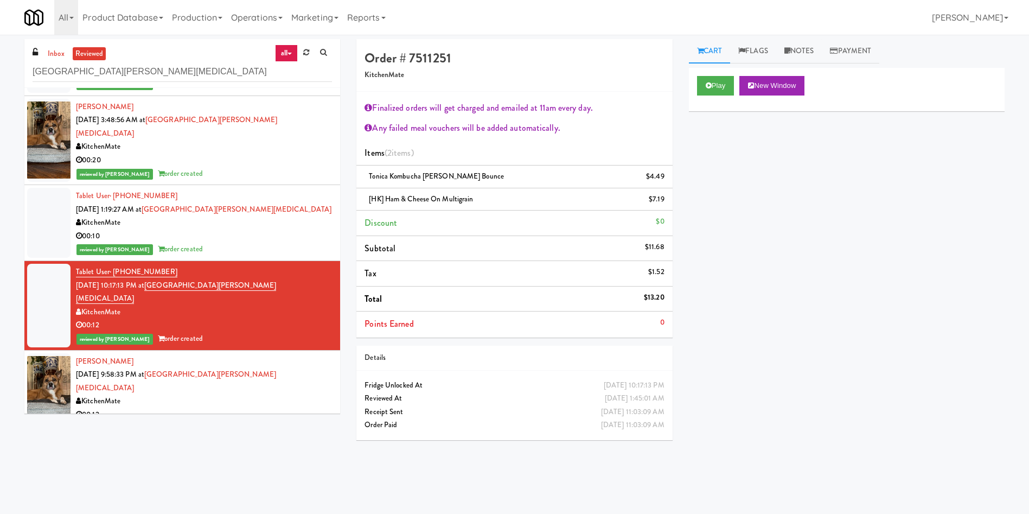
click at [473, 200] on span "[HK] Ham & Cheese on Multigrain" at bounding box center [421, 199] width 104 height 10
drag, startPoint x: 474, startPoint y: 200, endPoint x: 386, endPoint y: 199, distance: 87.9
click at [386, 199] on span "[HK] Ham & Cheese on Multigrain" at bounding box center [421, 199] width 104 height 10
copy span "Ham & Cheese on Multigrain"
drag, startPoint x: 133, startPoint y: 72, endPoint x: 26, endPoint y: 76, distance: 106.9
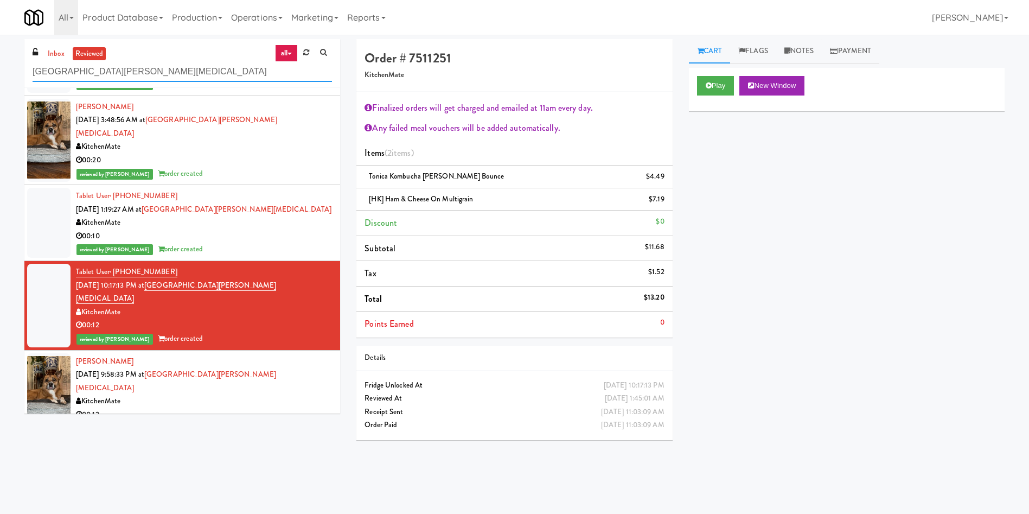
click at [26, 76] on div "inbox reviewed all all unclear take inventory issue suspicious failed recent ad…" at bounding box center [182, 63] width 316 height 49
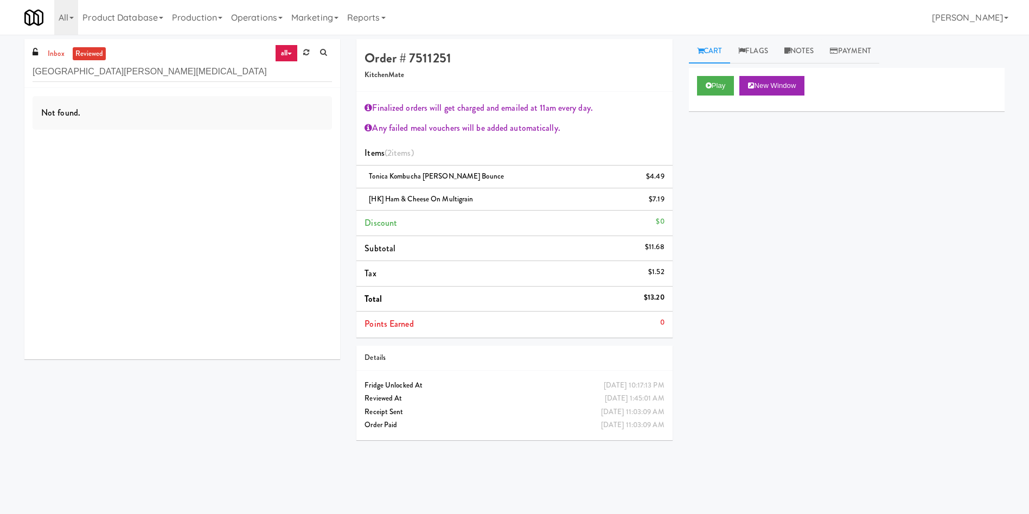
click at [170, 51] on div "inbox reviewed all all unclear take inventory issue suspicious failed recent ad…" at bounding box center [182, 63] width 316 height 49
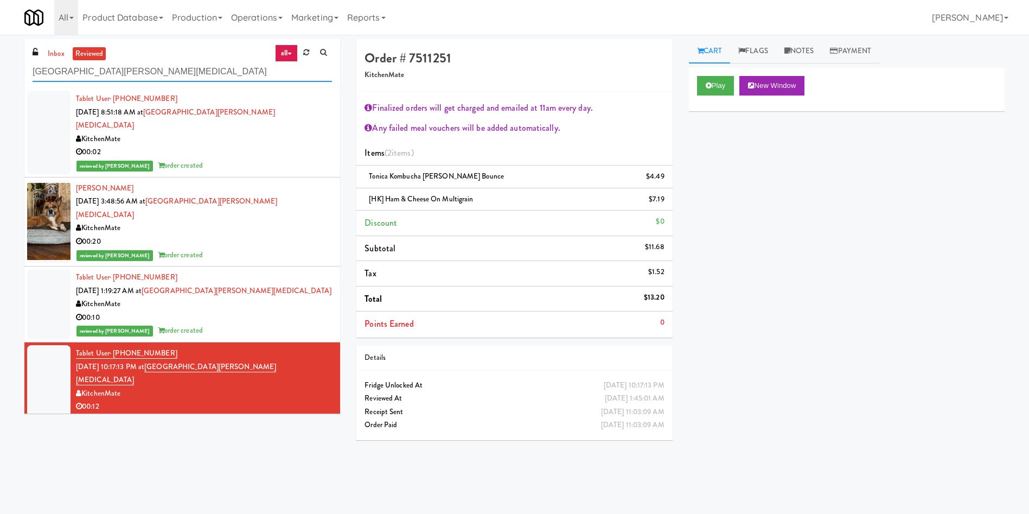
click at [131, 71] on input "Princess Margaret Cancer Centre" at bounding box center [182, 72] width 299 height 20
drag, startPoint x: 136, startPoint y: 69, endPoint x: 27, endPoint y: 71, distance: 109.1
click at [27, 71] on div "inbox reviewed all all unclear take inventory issue suspicious failed recent ad…" at bounding box center [182, 63] width 316 height 49
click at [57, 62] on input "Princess Margaret Cancer Centre" at bounding box center [182, 72] width 299 height 20
click at [57, 58] on link "inbox" at bounding box center [56, 54] width 22 height 14
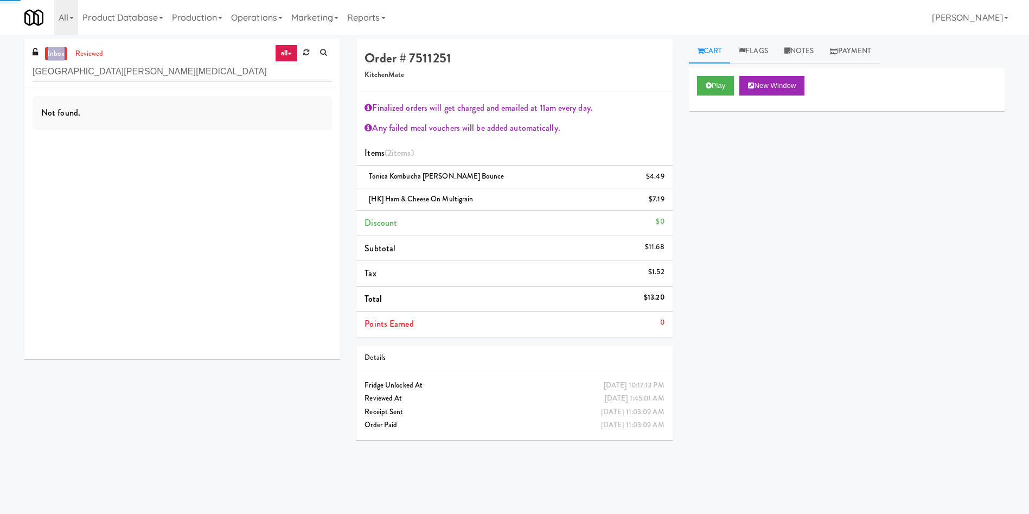
click at [57, 58] on link "inbox" at bounding box center [56, 54] width 22 height 14
paste input "Exhibit on Superior Combo"
drag, startPoint x: 177, startPoint y: 76, endPoint x: 0, endPoint y: 11, distance: 188.3
click at [0, 35] on body "Are you sure you want to update this order? Okay Cancel Okay Are you sure you w…" at bounding box center [514, 292] width 1029 height 514
type input "Exhibit on Superior Combo"
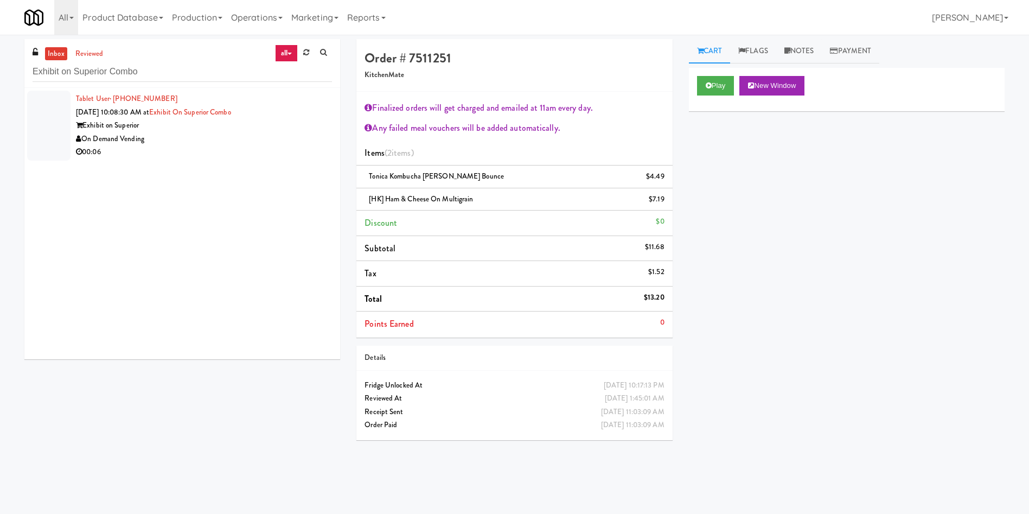
click at [41, 110] on div at bounding box center [48, 126] width 43 height 70
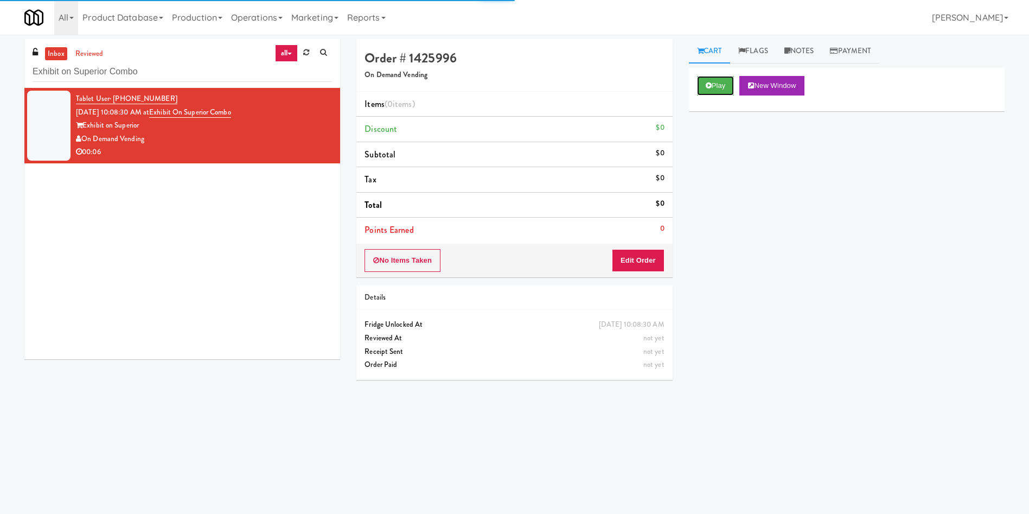
drag, startPoint x: 728, startPoint y: 82, endPoint x: 690, endPoint y: 147, distance: 75.4
click at [728, 82] on button "Play" at bounding box center [715, 86] width 37 height 20
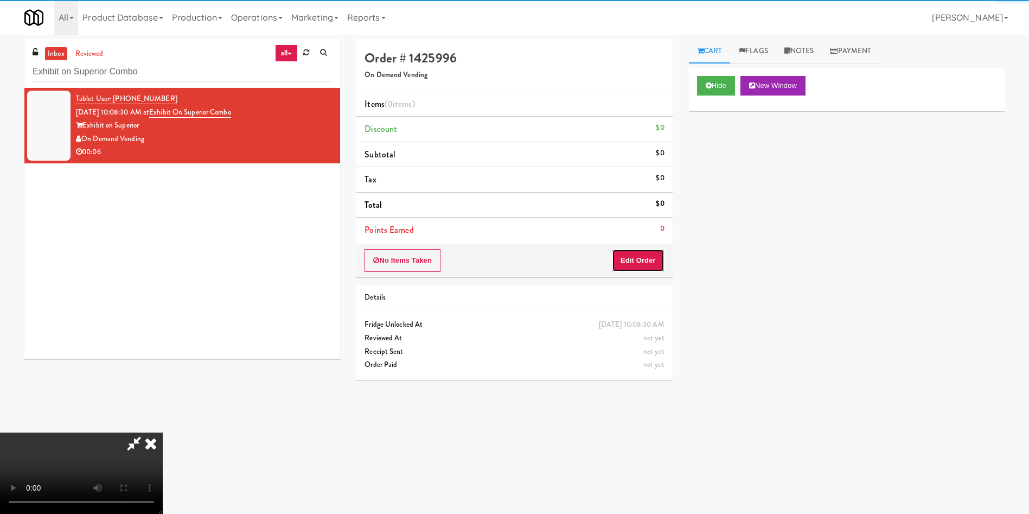
click at [643, 254] on button "Edit Order" at bounding box center [638, 260] width 53 height 23
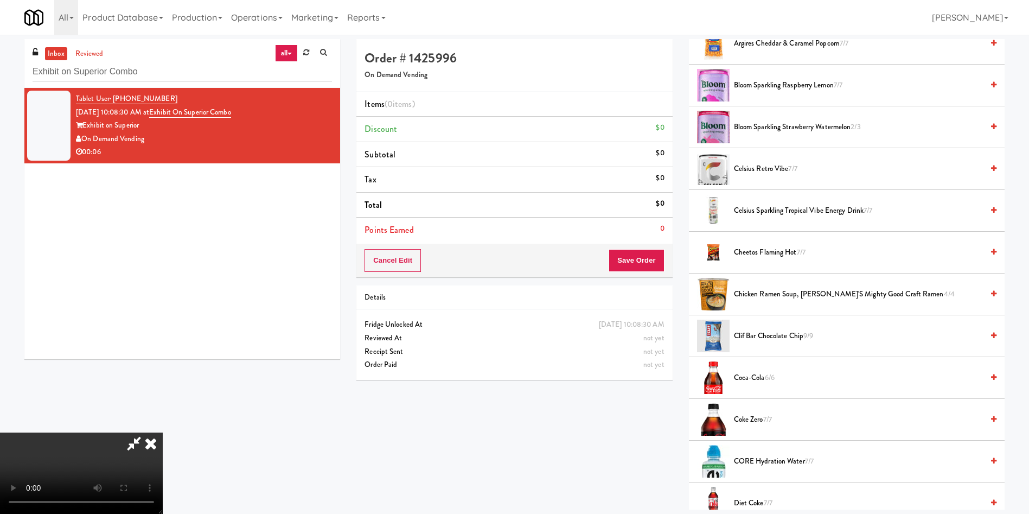
scroll to position [81, 0]
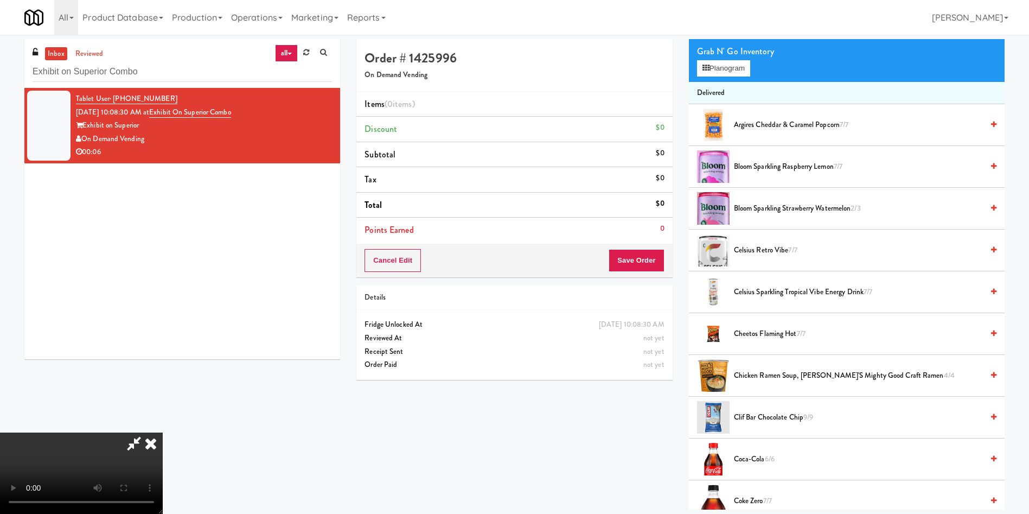
click at [163, 432] on video at bounding box center [81, 472] width 163 height 81
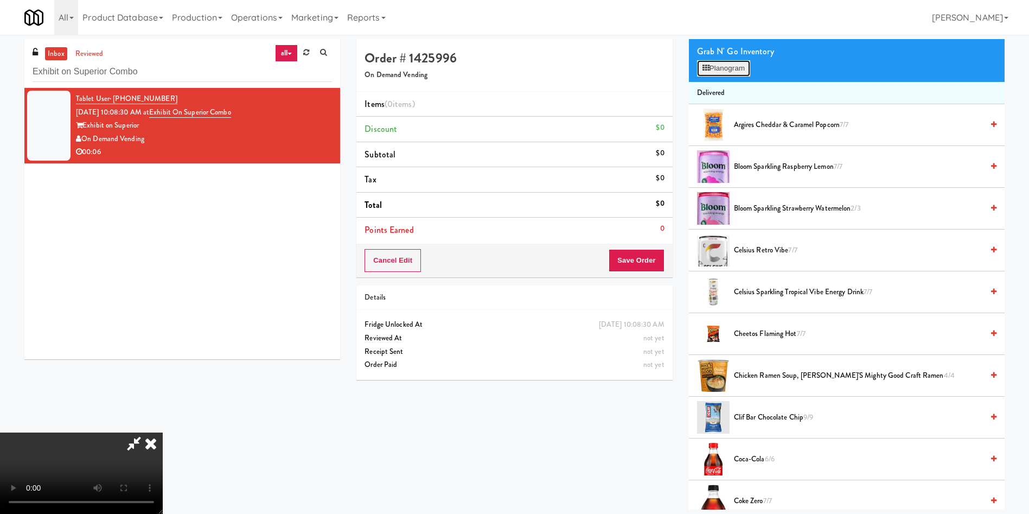
click at [725, 65] on button "Planogram" at bounding box center [723, 68] width 53 height 16
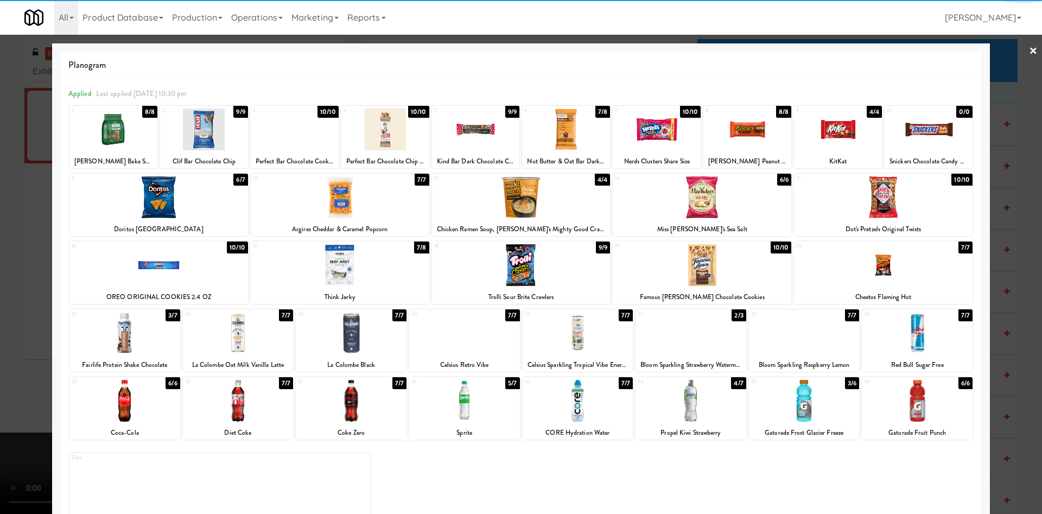
click at [552, 130] on div at bounding box center [566, 129] width 88 height 42
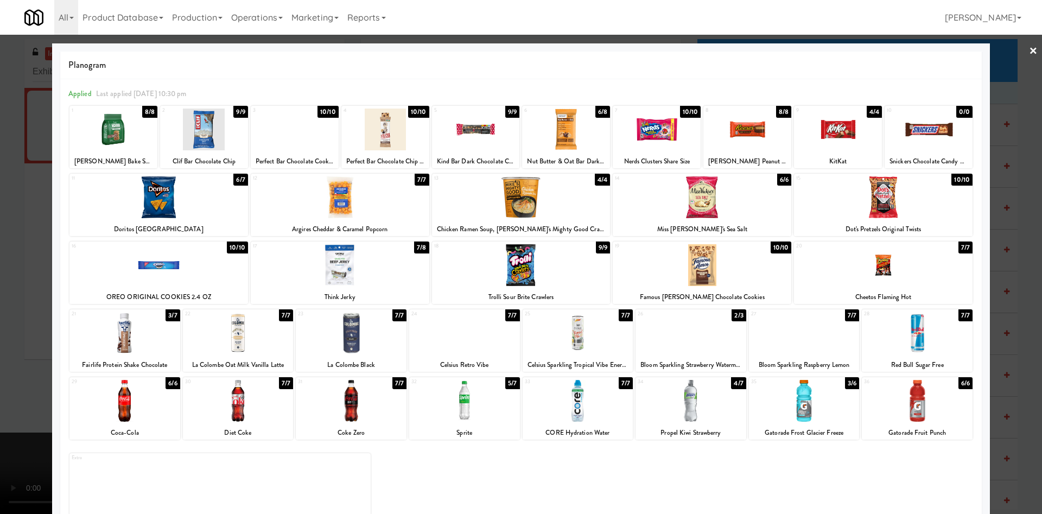
drag, startPoint x: 16, startPoint y: 194, endPoint x: 252, endPoint y: 208, distance: 236.4
click at [18, 194] on div at bounding box center [521, 257] width 1042 height 514
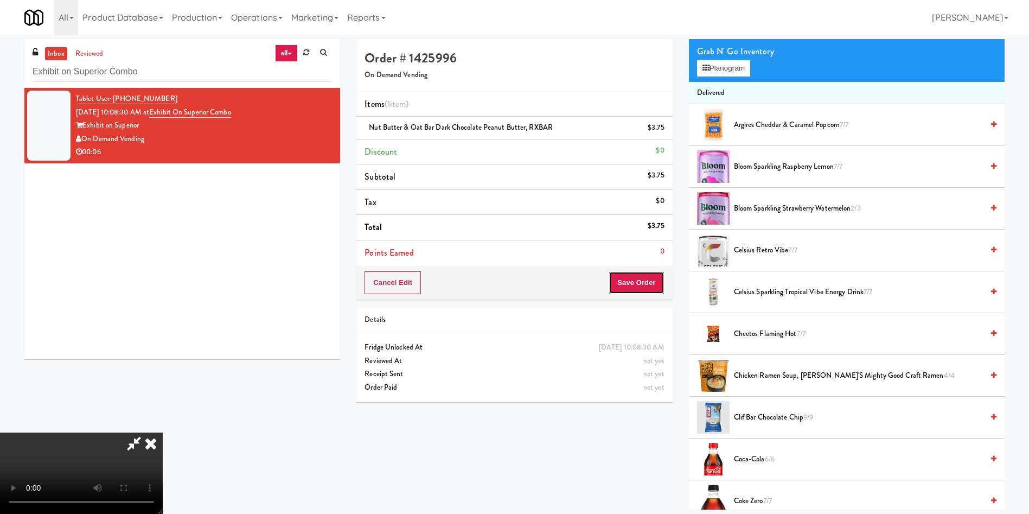
click at [638, 284] on button "Save Order" at bounding box center [636, 282] width 55 height 23
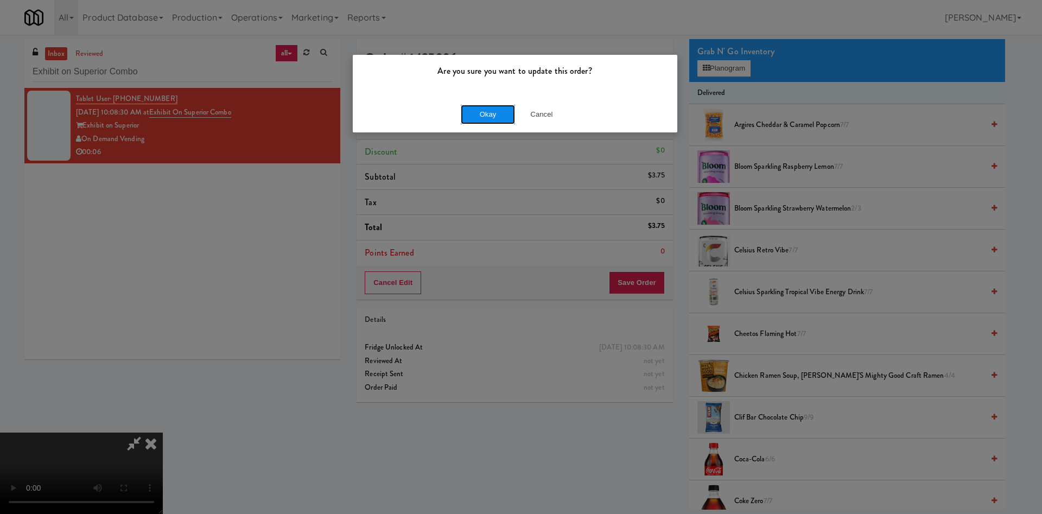
click at [489, 107] on button "Okay" at bounding box center [488, 115] width 54 height 20
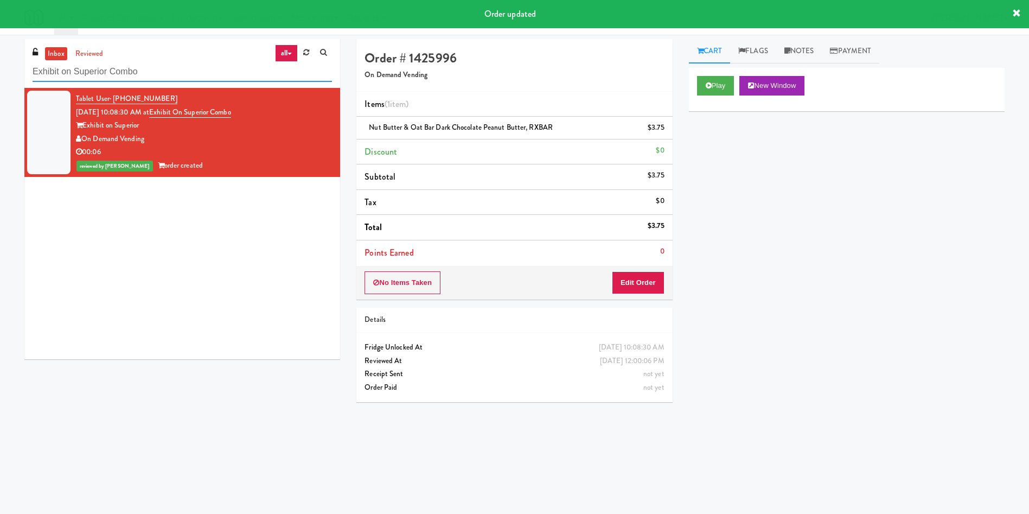
drag, startPoint x: 164, startPoint y: 71, endPoint x: 0, endPoint y: 49, distance: 165.8
click at [0, 49] on div "inbox reviewed all all unclear take inventory issue suspicious failed recent ad…" at bounding box center [514, 257] width 1029 height 436
paste input "Arte KC - Ambient- Left"
type input "Arte KC - Ambient- Left"
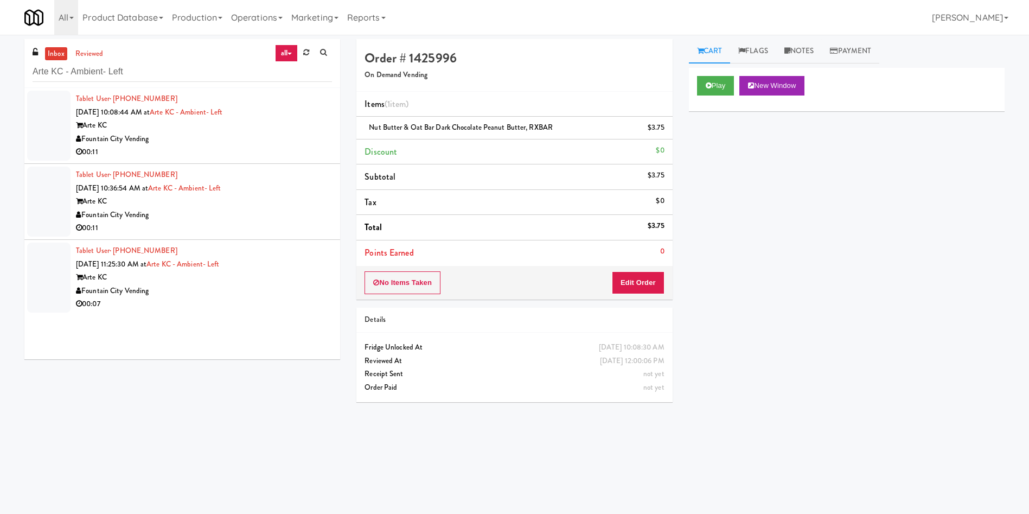
click at [56, 103] on div at bounding box center [48, 126] width 43 height 70
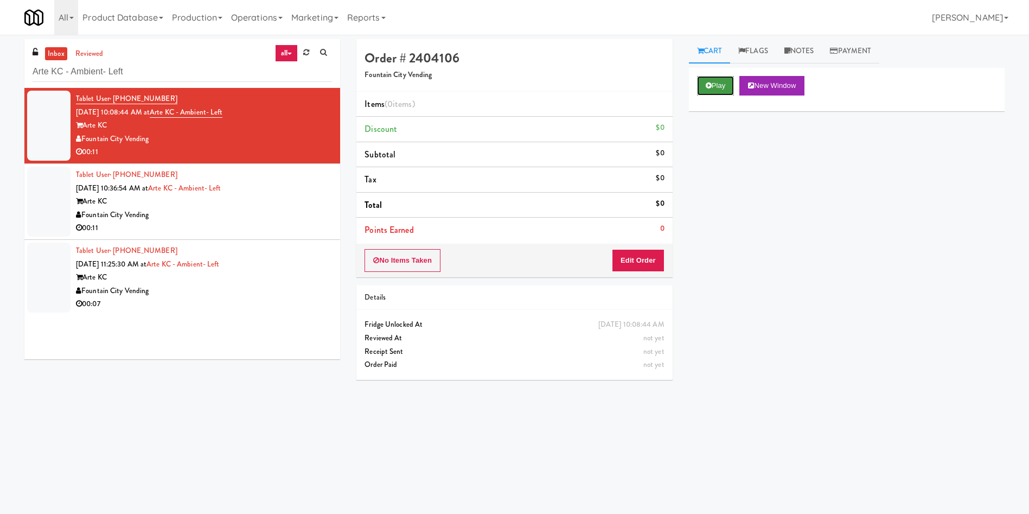
drag, startPoint x: 717, startPoint y: 87, endPoint x: 679, endPoint y: 153, distance: 75.6
click at [716, 87] on button "Play" at bounding box center [715, 86] width 37 height 20
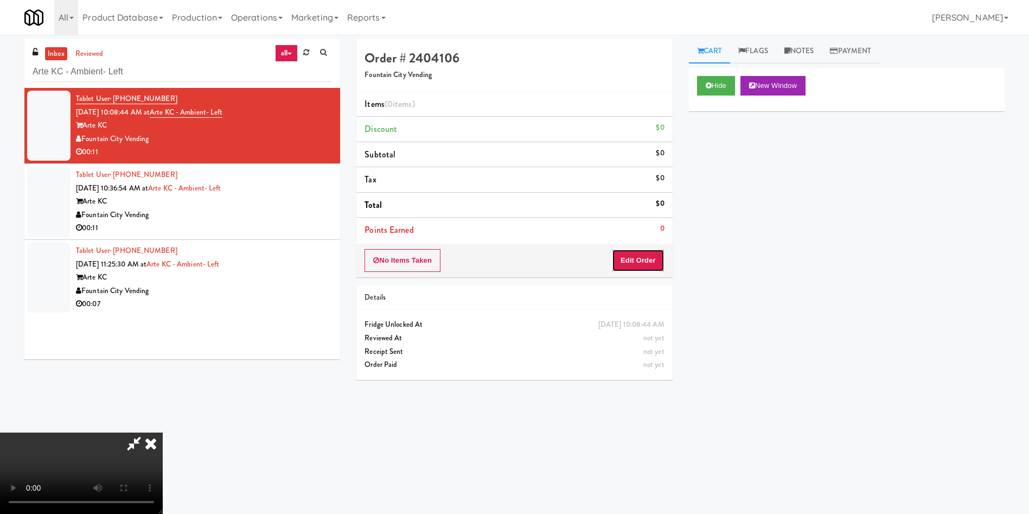
click at [646, 259] on button "Edit Order" at bounding box center [638, 260] width 53 height 23
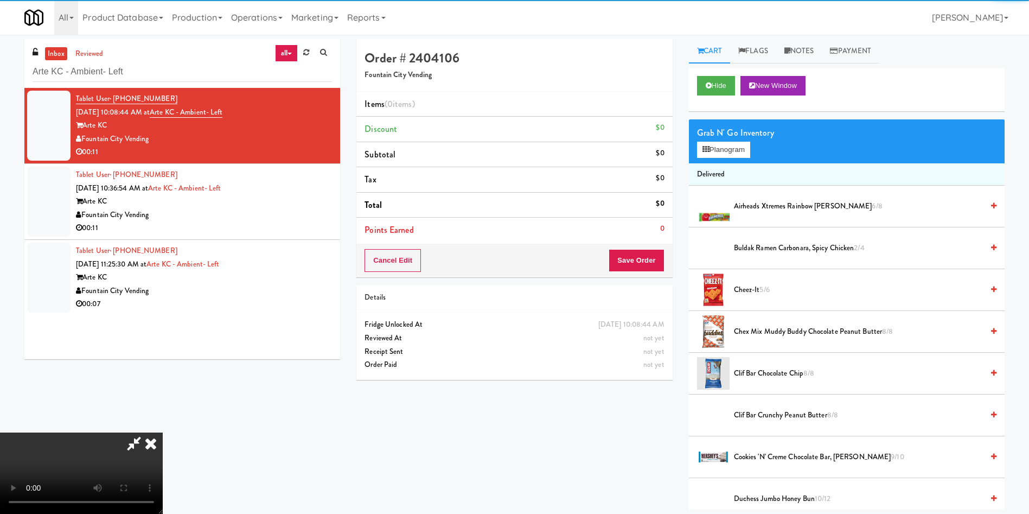
scroll to position [81, 0]
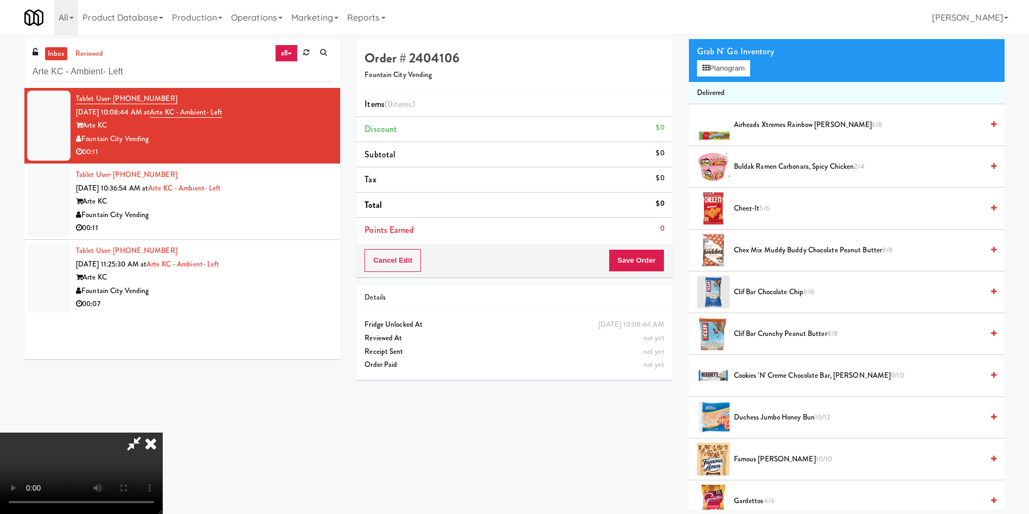
click at [163, 432] on video at bounding box center [81, 472] width 163 height 81
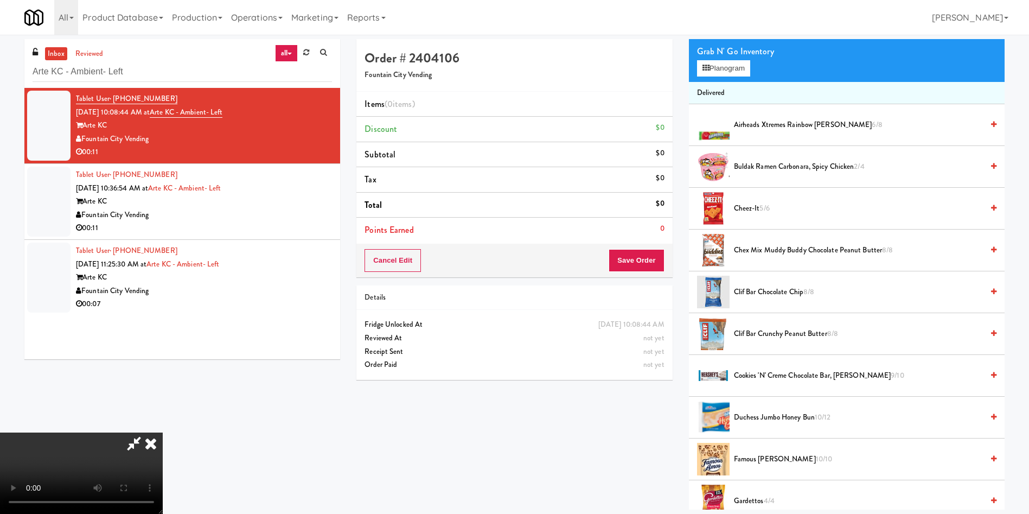
scroll to position [159, 0]
click at [163, 432] on video at bounding box center [81, 472] width 163 height 81
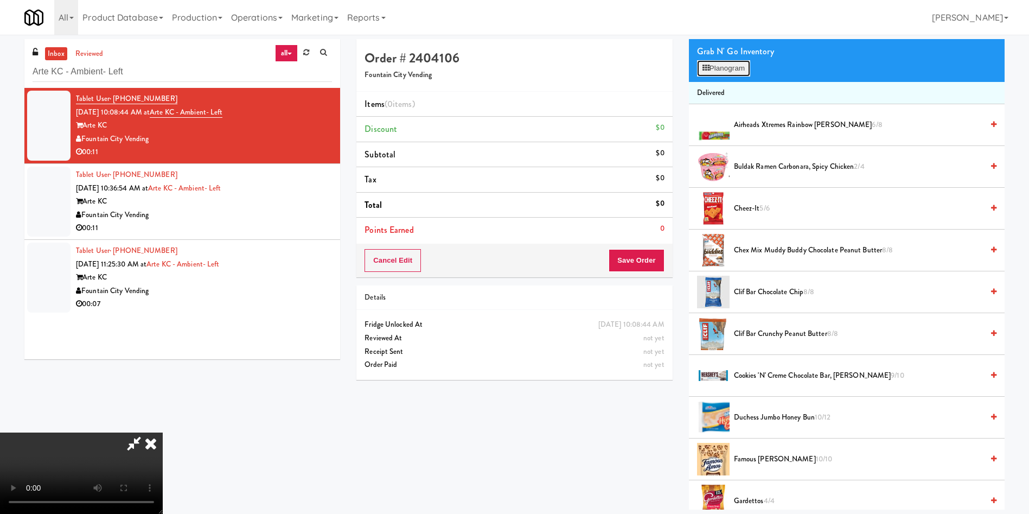
click at [729, 63] on button "Planogram" at bounding box center [723, 68] width 53 height 16
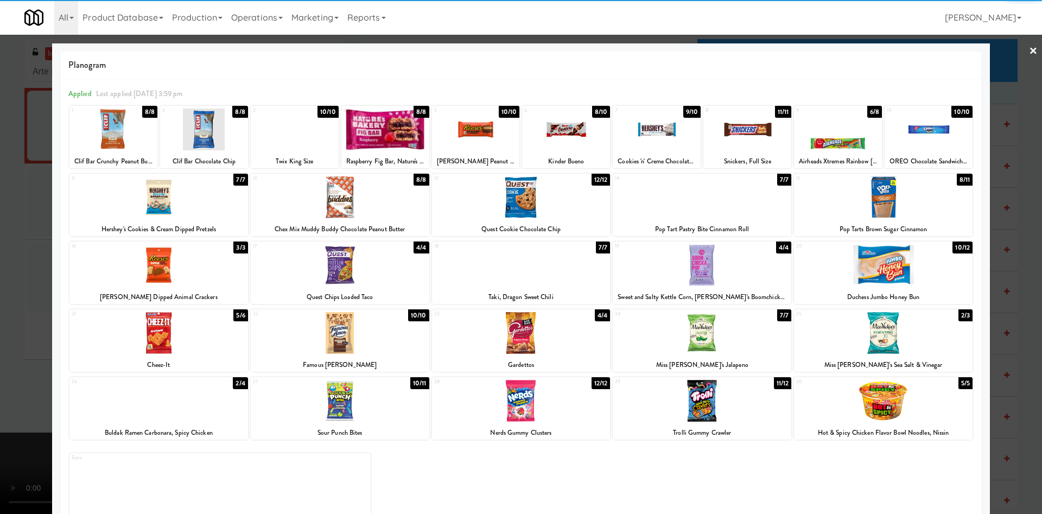
click at [897, 190] on div at bounding box center [883, 197] width 178 height 42
drag, startPoint x: 16, startPoint y: 223, endPoint x: 287, endPoint y: 225, distance: 270.7
click at [16, 224] on div at bounding box center [521, 257] width 1042 height 514
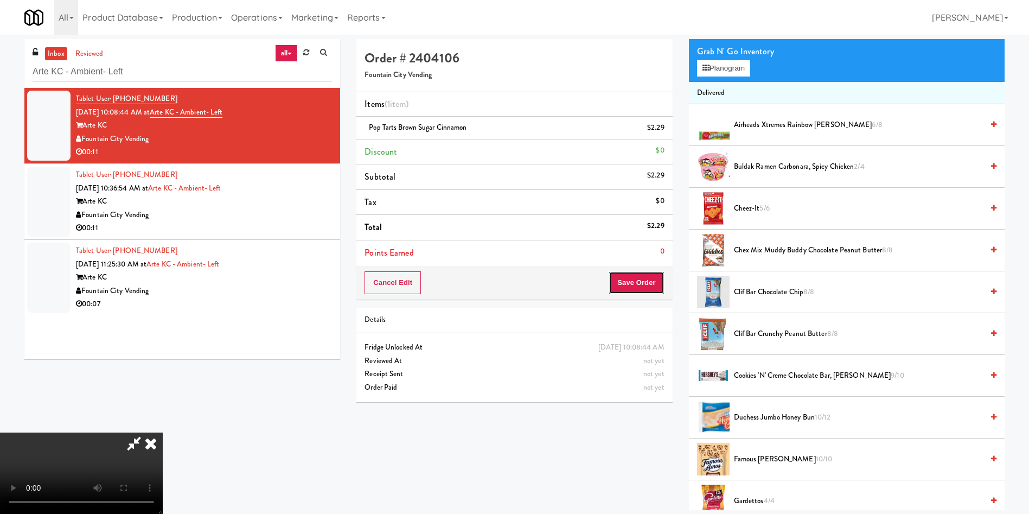
click at [656, 280] on button "Save Order" at bounding box center [636, 282] width 55 height 23
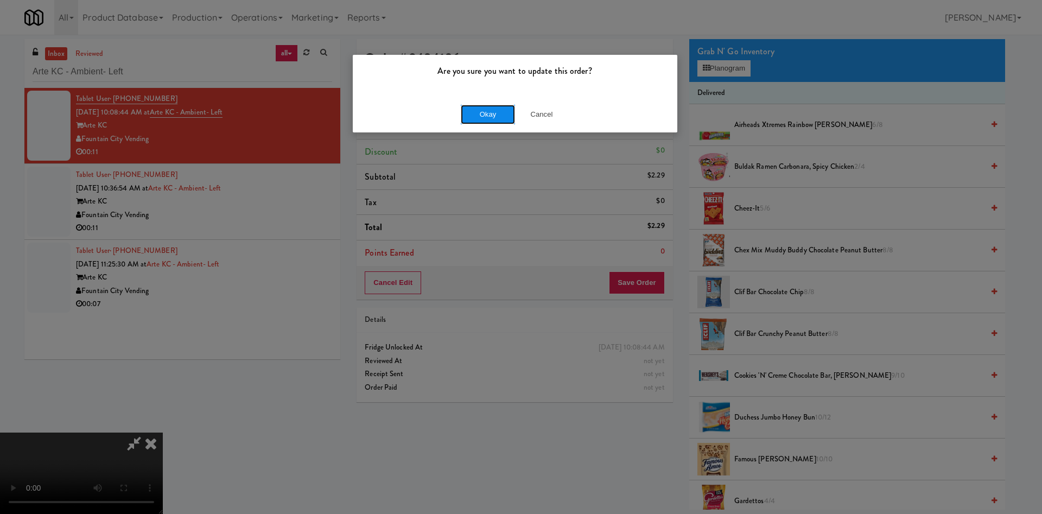
click at [507, 107] on button "Okay" at bounding box center [488, 115] width 54 height 20
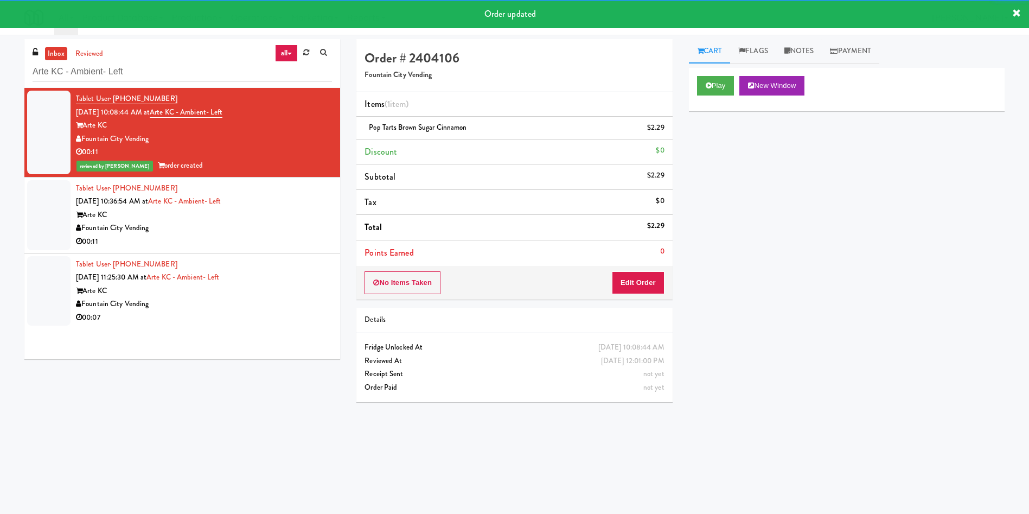
click at [53, 208] on div at bounding box center [48, 215] width 43 height 70
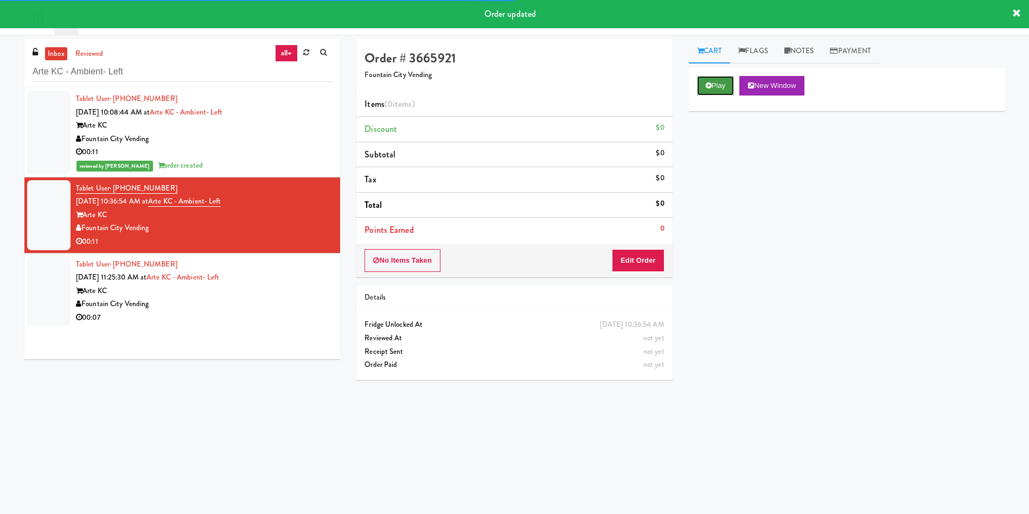
click at [712, 88] on button "Play" at bounding box center [715, 86] width 37 height 20
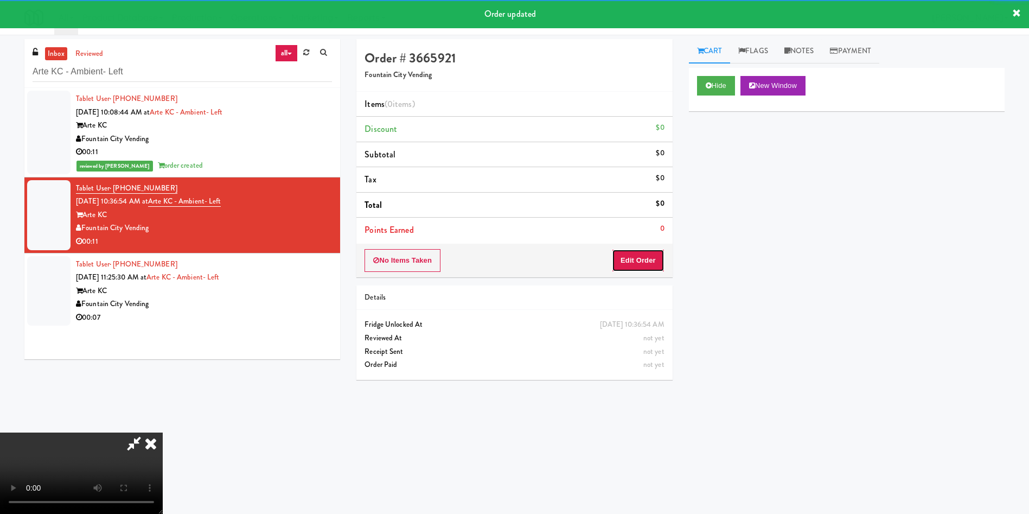
click at [639, 260] on button "Edit Order" at bounding box center [638, 260] width 53 height 23
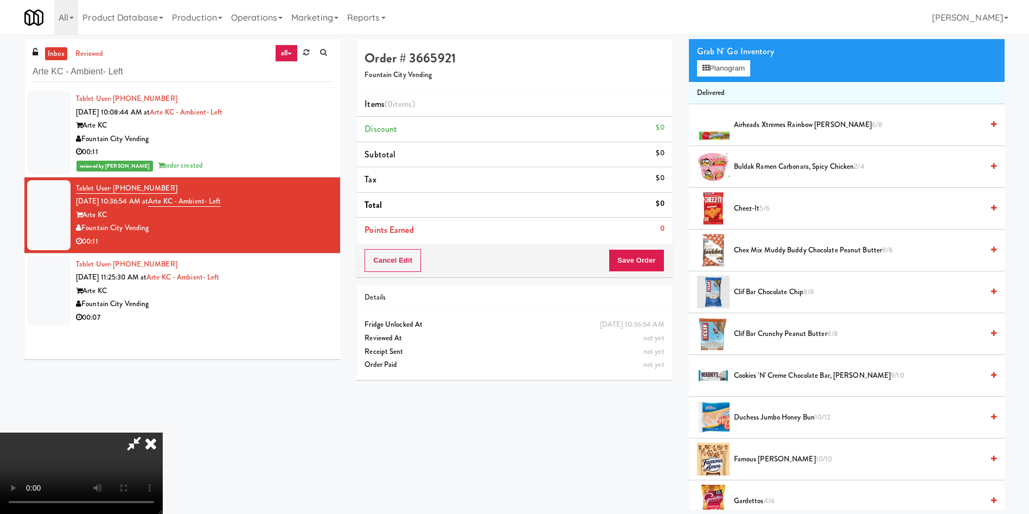
scroll to position [159, 0]
click at [163, 432] on video at bounding box center [81, 472] width 163 height 81
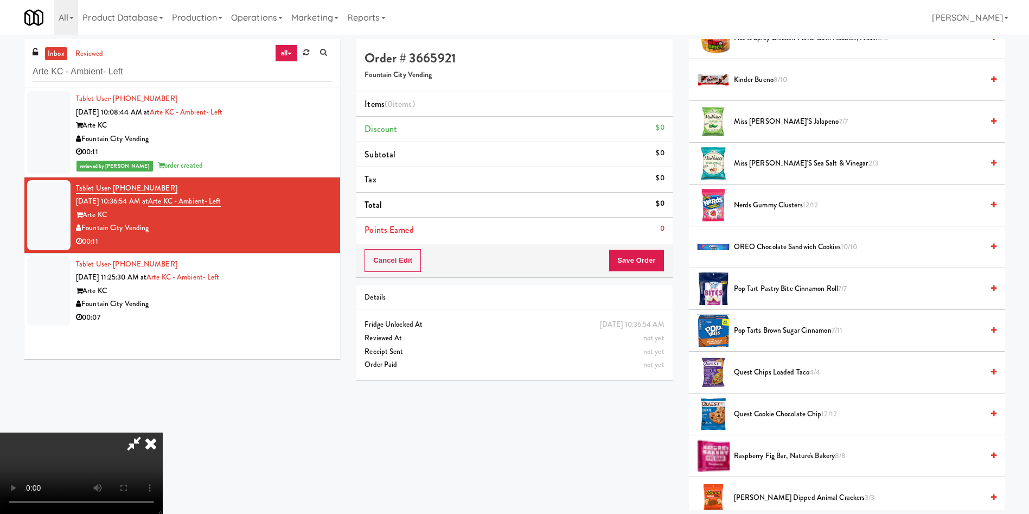
scroll to position [488, 0]
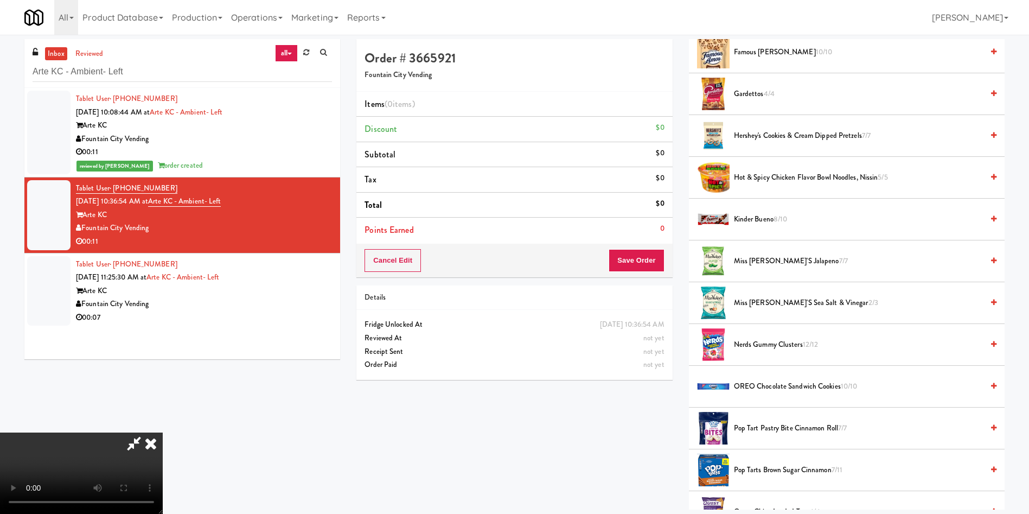
click at [775, 303] on span "Miss Vickie's Sea Salt & Vinegar 2/3" at bounding box center [858, 303] width 249 height 14
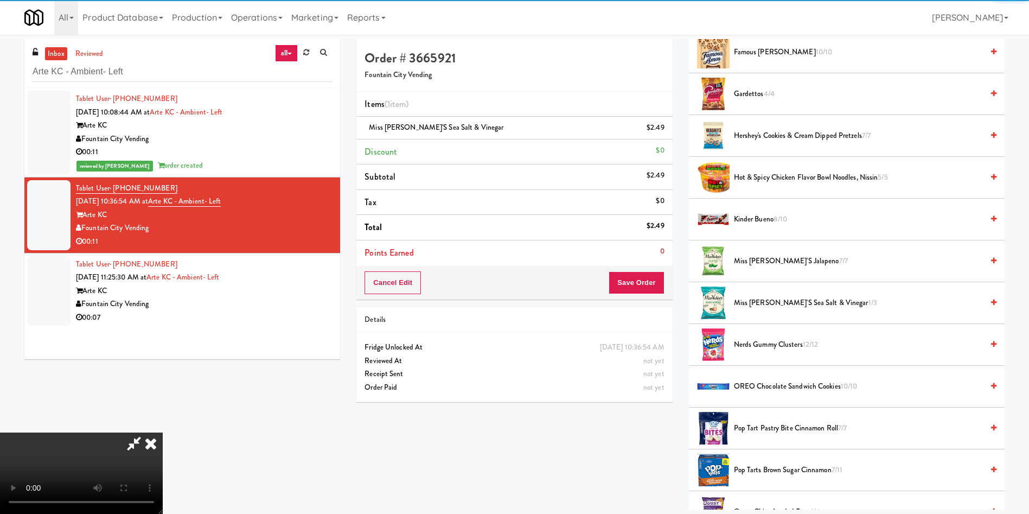
click at [163, 432] on video at bounding box center [81, 472] width 163 height 81
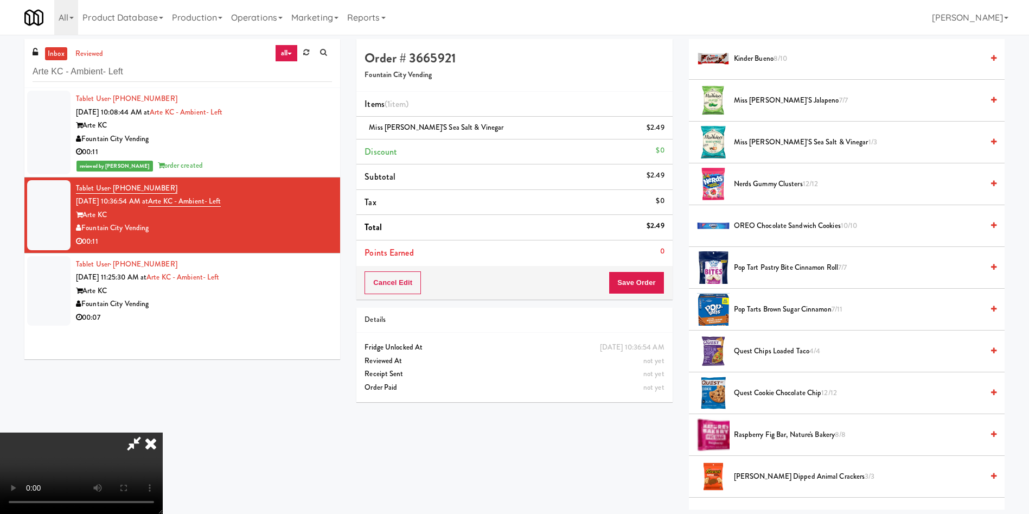
scroll to position [814, 0]
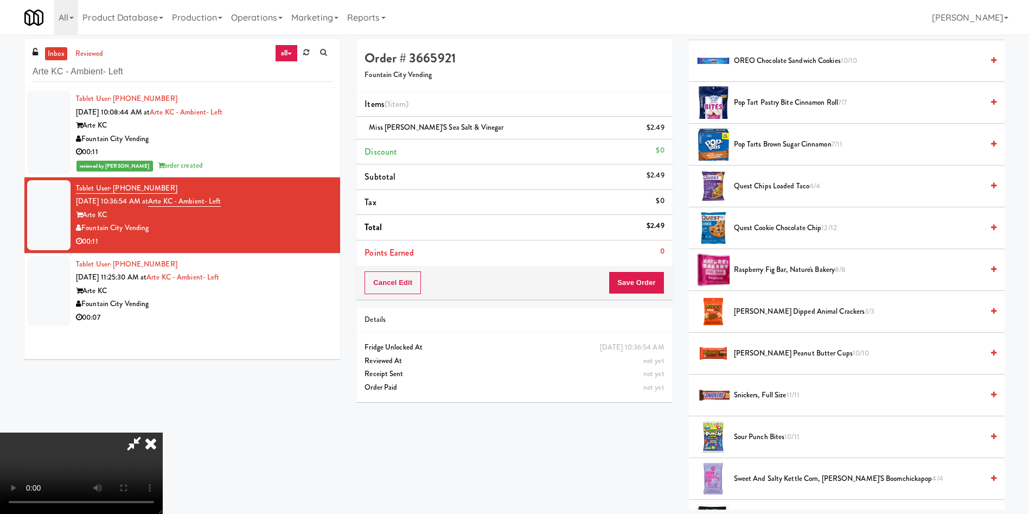
click at [790, 480] on span "Sweet and Salty Kettle Corn, Angie's Boomchickapop 4/4" at bounding box center [858, 479] width 249 height 14
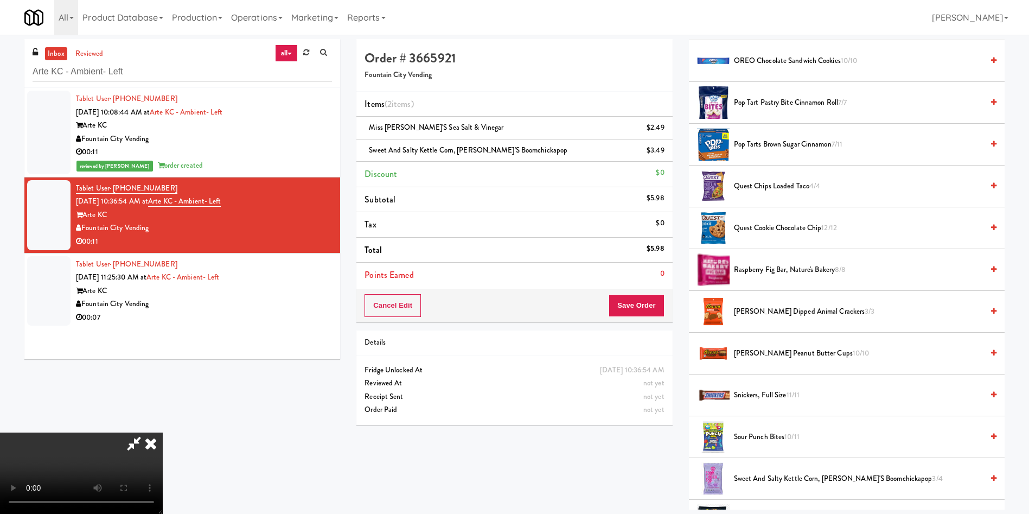
scroll to position [159, 0]
click at [163, 432] on video at bounding box center [81, 472] width 163 height 81
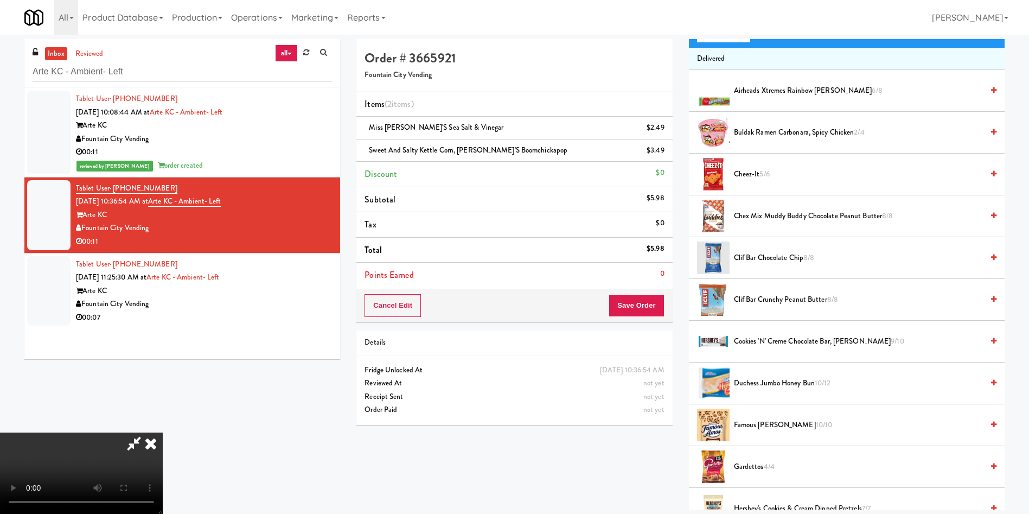
scroll to position [0, 0]
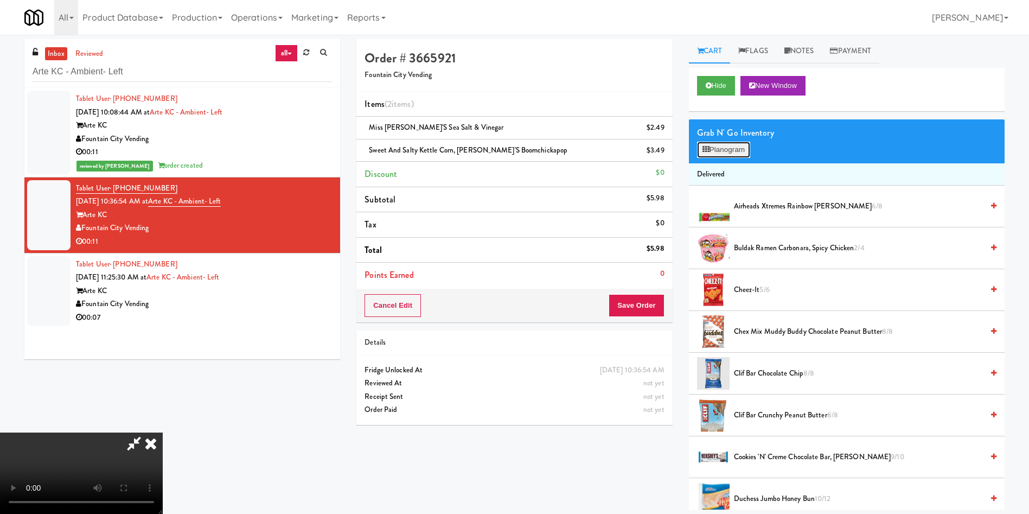
click at [726, 148] on button "Planogram" at bounding box center [723, 150] width 53 height 16
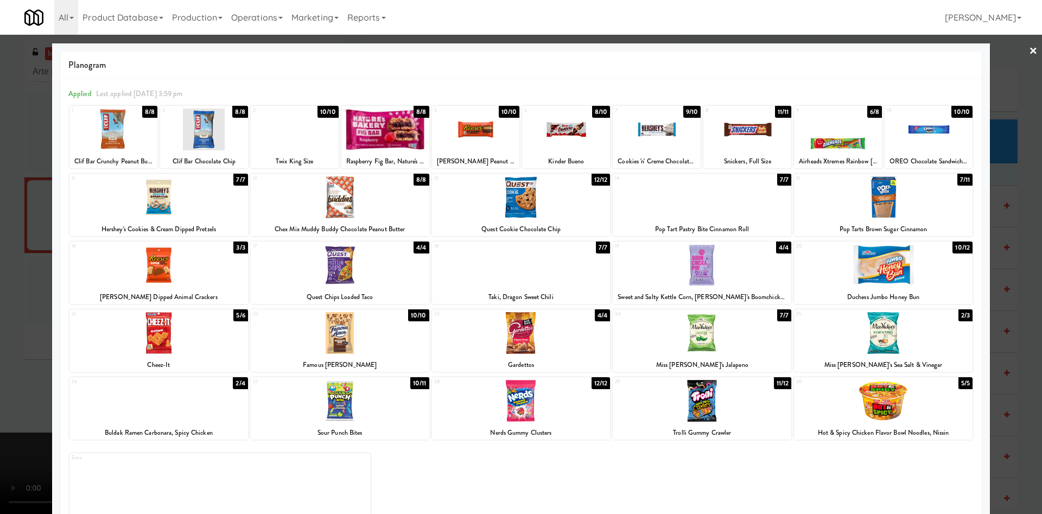
click at [0, 265] on div at bounding box center [521, 257] width 1042 height 514
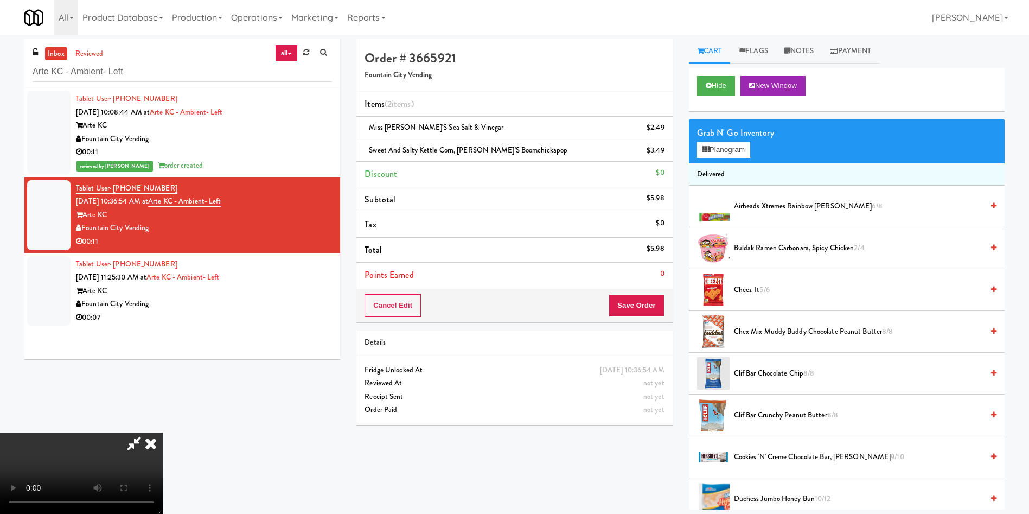
click at [163, 432] on video at bounding box center [81, 472] width 163 height 81
click at [146, 432] on icon at bounding box center [134, 443] width 25 height 22
click at [634, 308] on button "Save Order" at bounding box center [636, 305] width 55 height 23
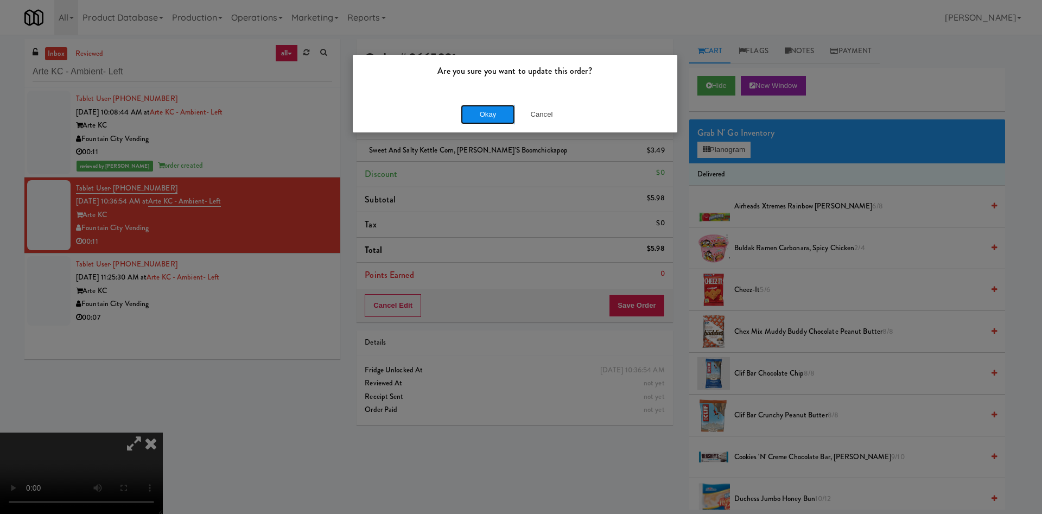
click at [491, 113] on button "Okay" at bounding box center [488, 115] width 54 height 20
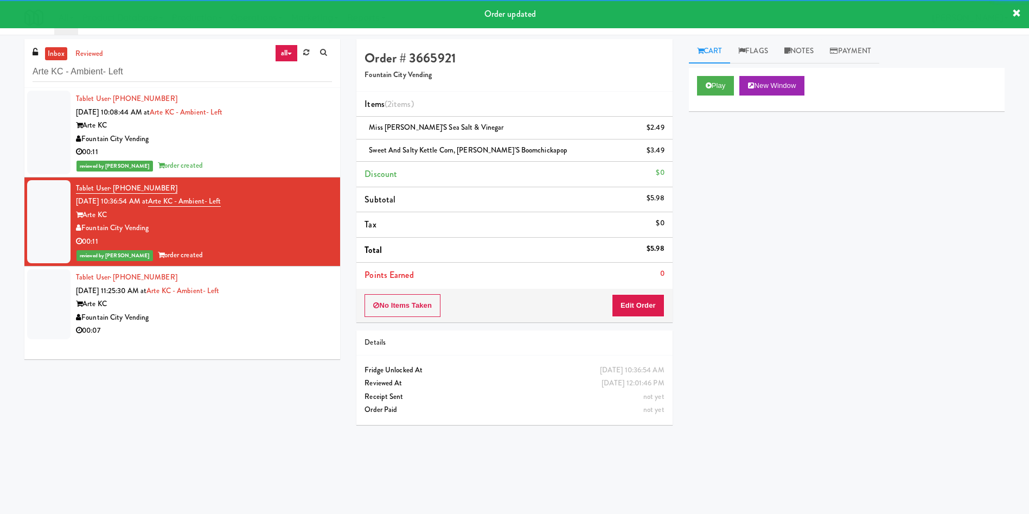
click at [58, 285] on div at bounding box center [48, 304] width 43 height 70
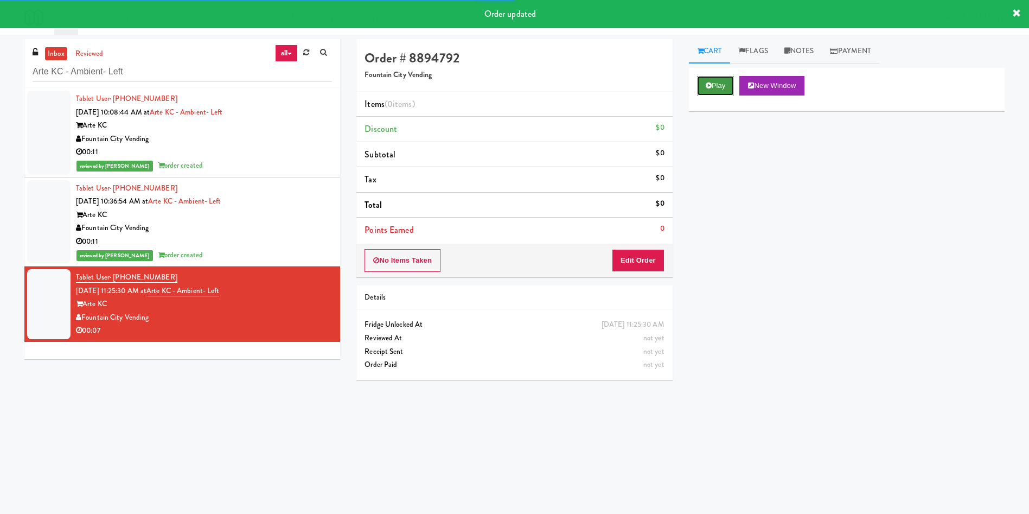
click at [722, 89] on button "Play" at bounding box center [715, 86] width 37 height 20
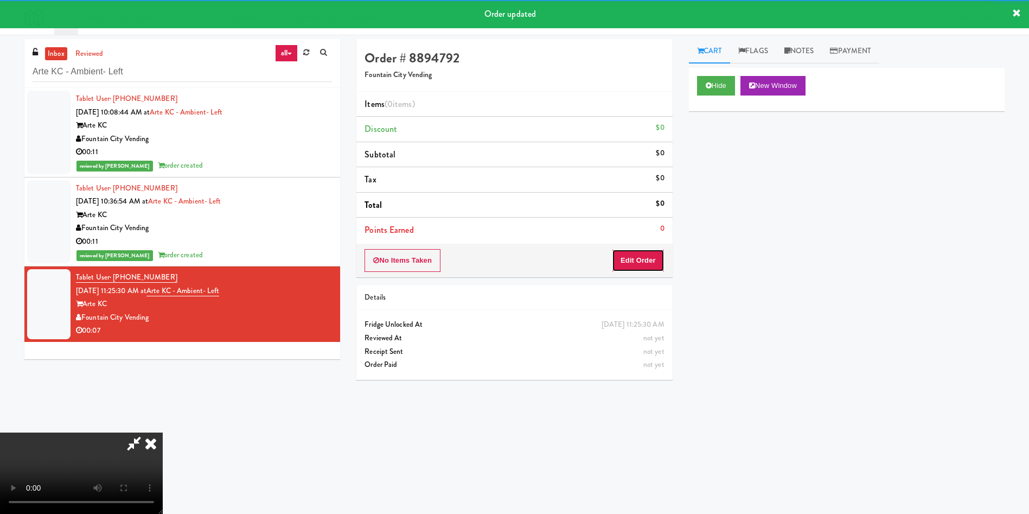
click at [647, 258] on button "Edit Order" at bounding box center [638, 260] width 53 height 23
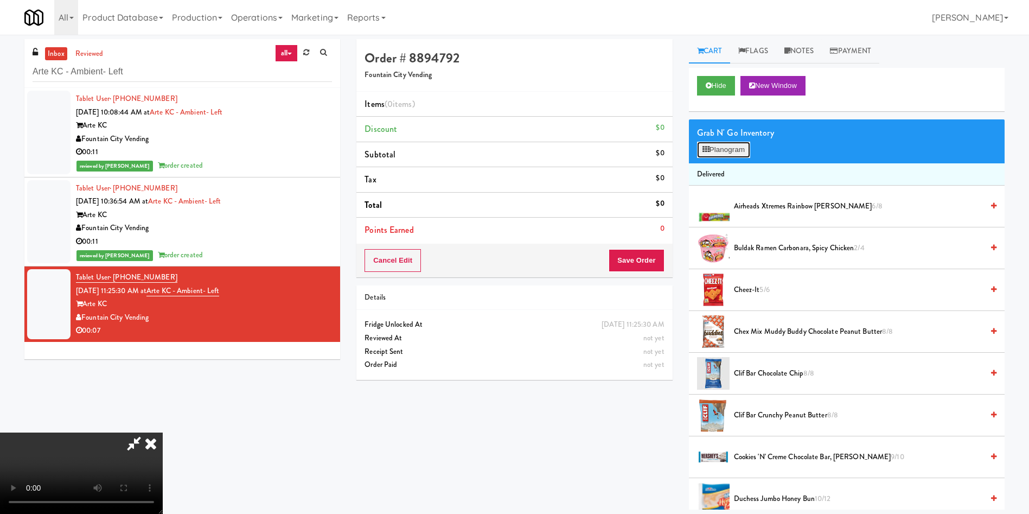
click at [733, 145] on button "Planogram" at bounding box center [723, 150] width 53 height 16
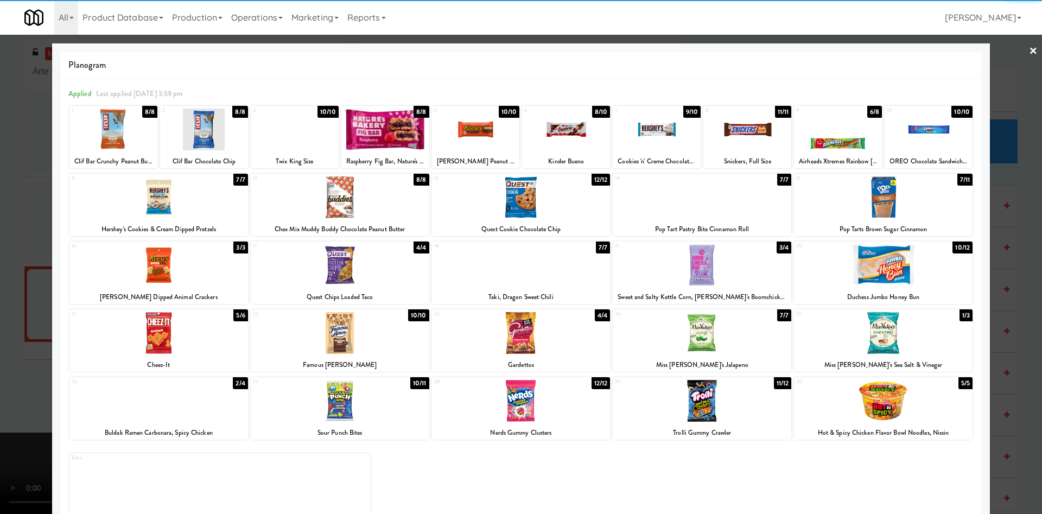
click at [300, 141] on div at bounding box center [295, 129] width 88 height 42
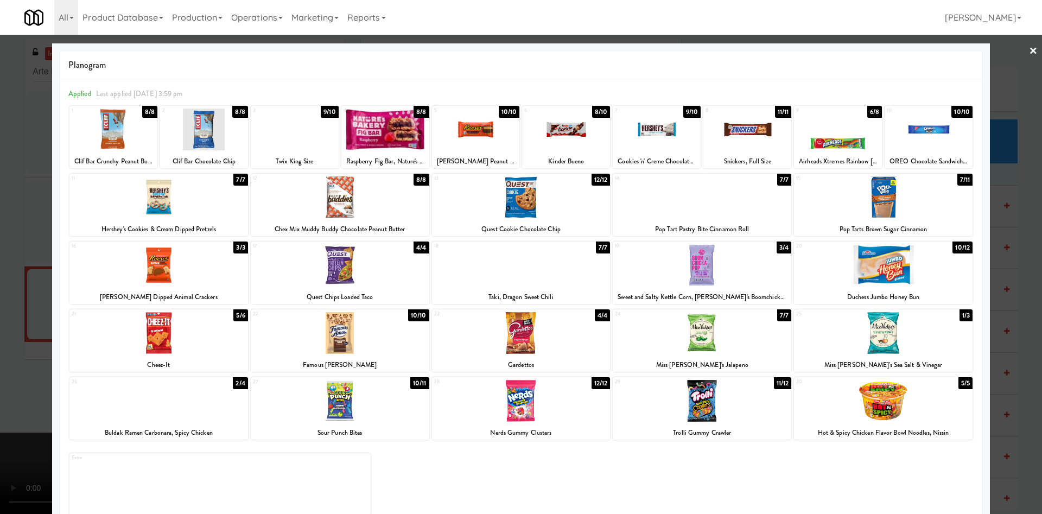
drag, startPoint x: 366, startPoint y: 136, endPoint x: 325, endPoint y: 143, distance: 40.8
click at [366, 136] on div at bounding box center [385, 129] width 88 height 42
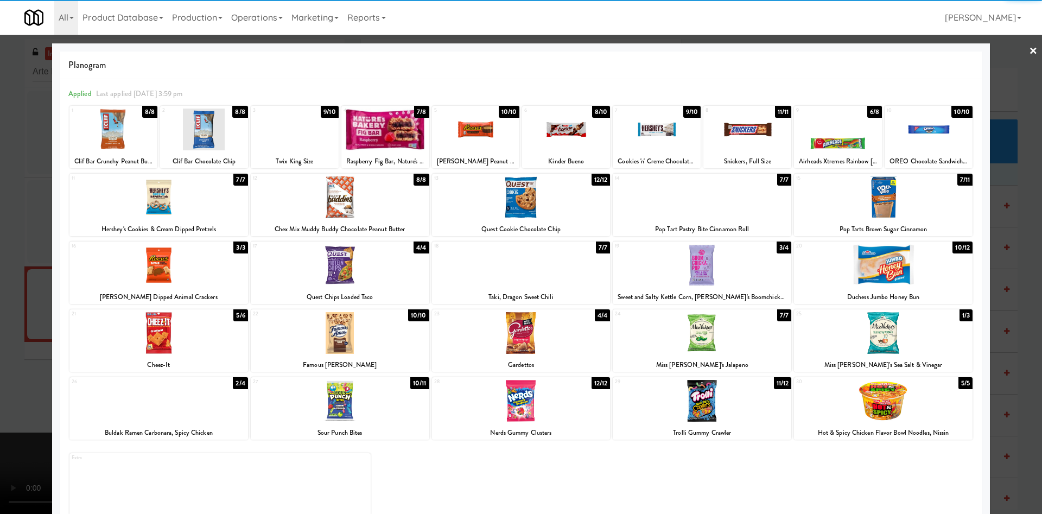
click at [0, 268] on div at bounding box center [521, 257] width 1042 height 514
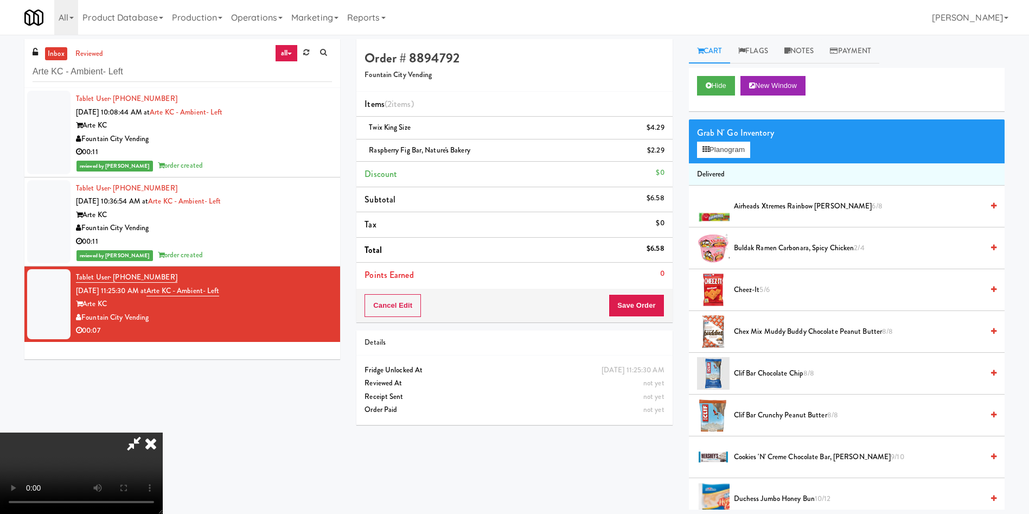
click at [163, 432] on video at bounding box center [81, 472] width 163 height 81
click at [663, 153] on icon at bounding box center [665, 154] width 5 height 7
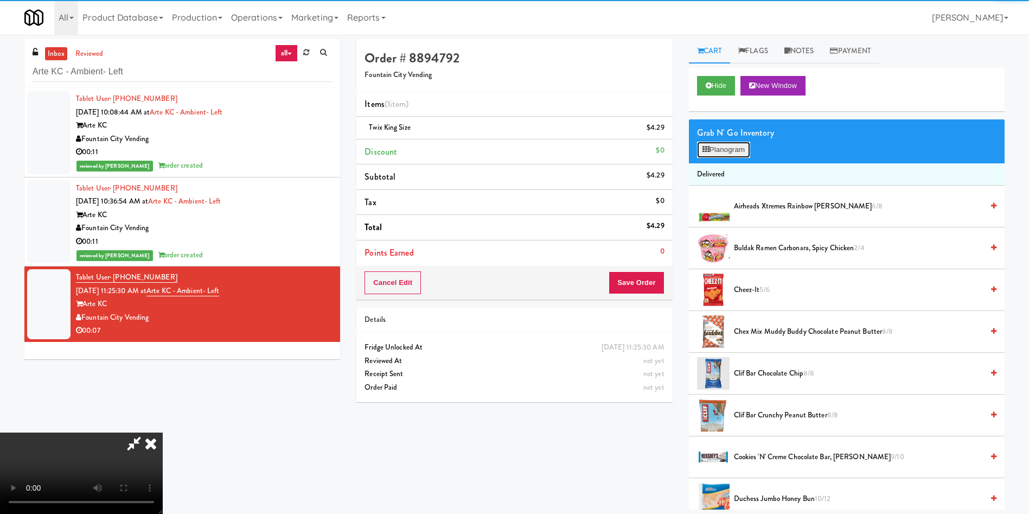
click at [707, 150] on icon at bounding box center [706, 149] width 7 height 7
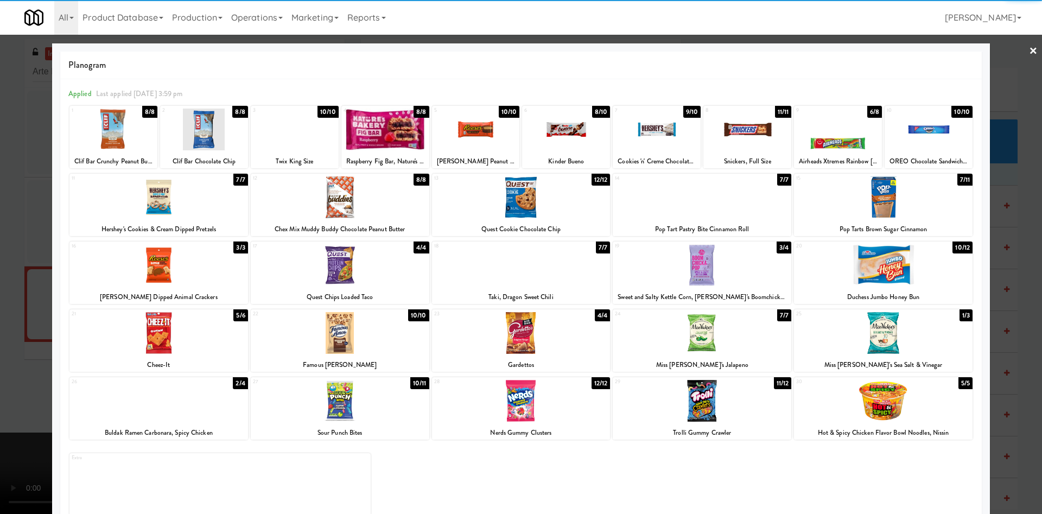
click at [499, 146] on div at bounding box center [476, 129] width 88 height 42
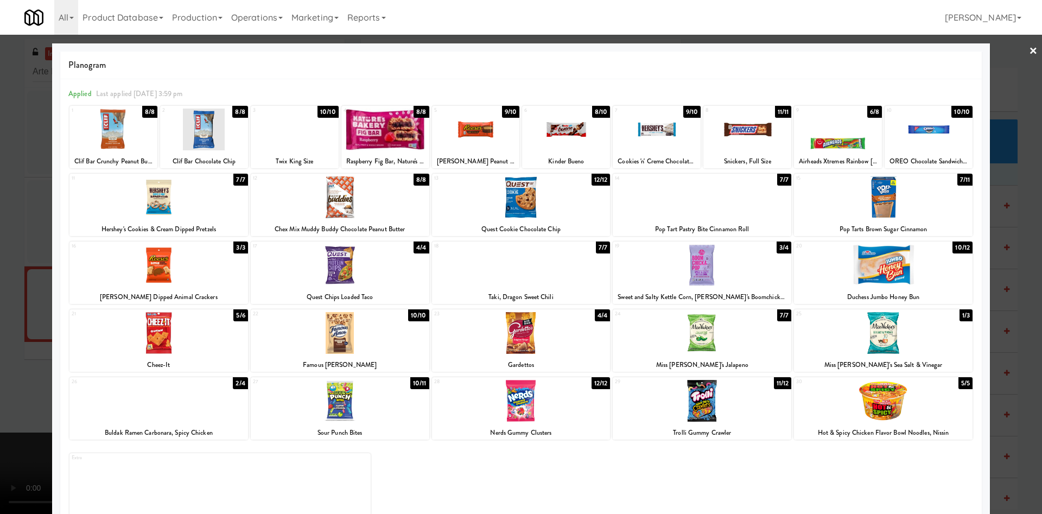
drag, startPoint x: 0, startPoint y: 218, endPoint x: 111, endPoint y: 218, distance: 111.2
click at [9, 218] on div at bounding box center [521, 257] width 1042 height 514
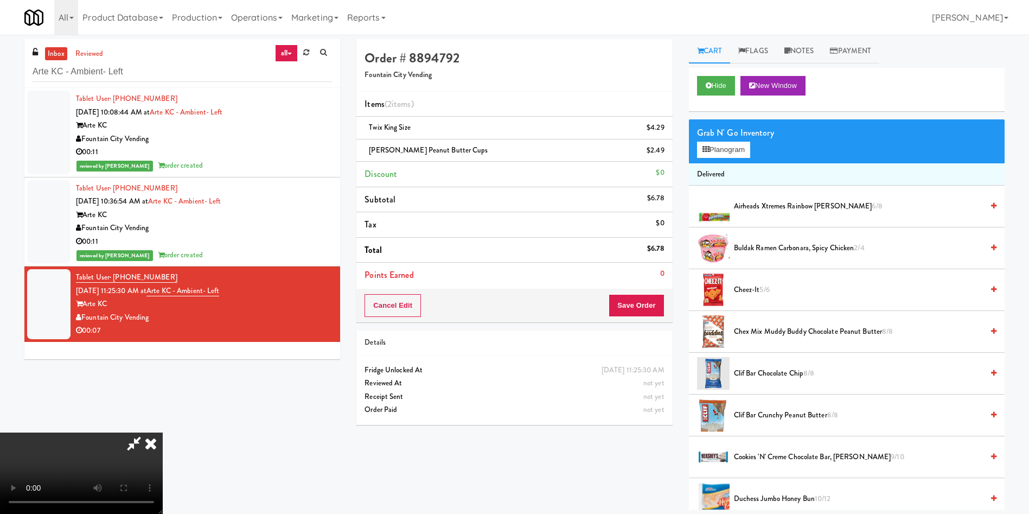
click at [163, 432] on video at bounding box center [81, 472] width 163 height 81
click at [146, 432] on icon at bounding box center [134, 443] width 25 height 22
click at [640, 303] on button "Save Order" at bounding box center [636, 305] width 55 height 23
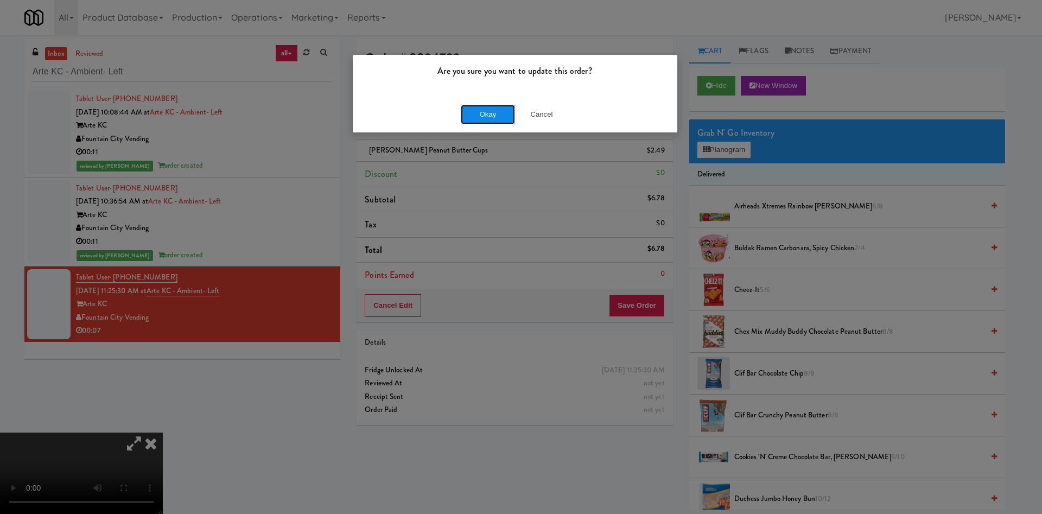
click at [483, 113] on button "Okay" at bounding box center [488, 115] width 54 height 20
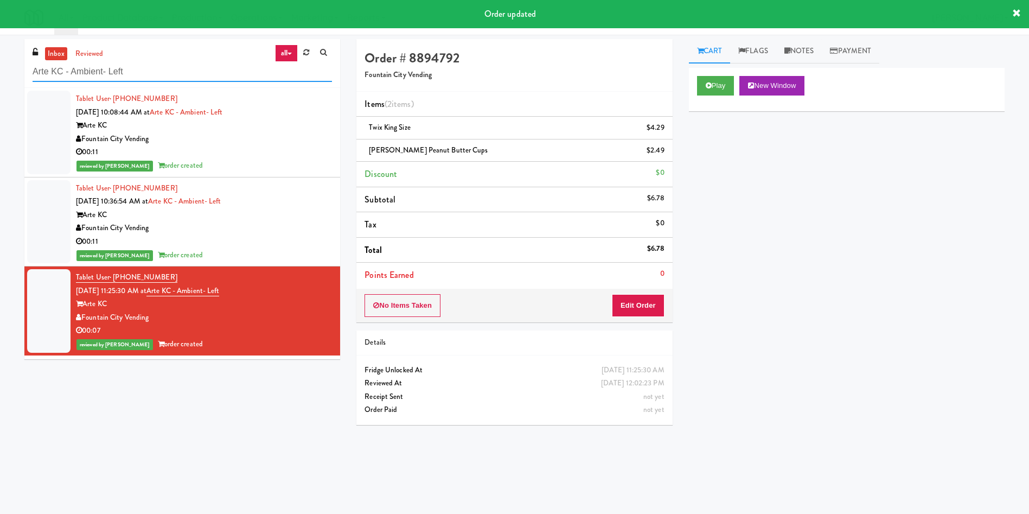
drag, startPoint x: 145, startPoint y: 77, endPoint x: 0, endPoint y: 60, distance: 145.9
click at [0, 60] on div "inbox reviewed all all unclear take inventory issue suspicious failed recent ad…" at bounding box center [514, 257] width 1029 height 436
paste input "Cortellucci Vaughan Hospital - near Emergency"
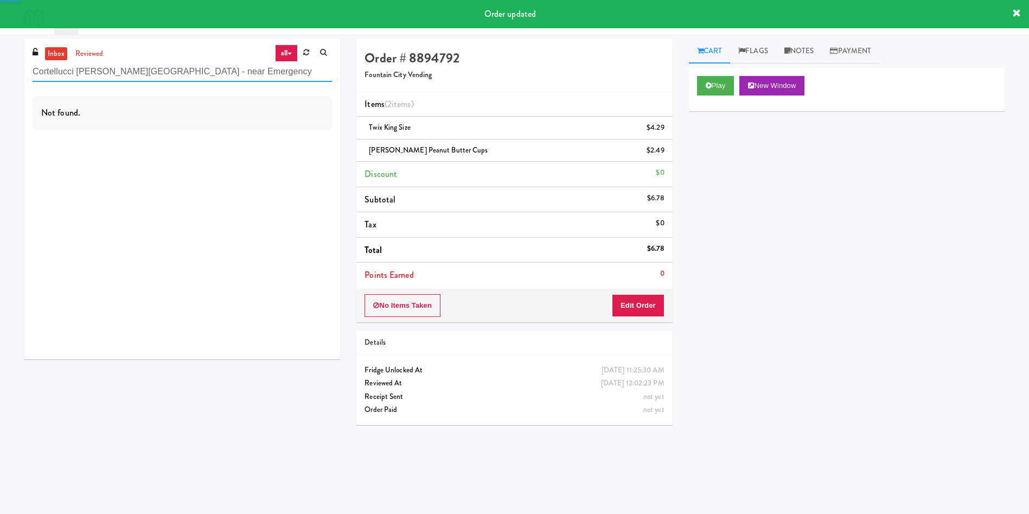
type input "Cortellucci Vaughan Hospital - near Emergency"
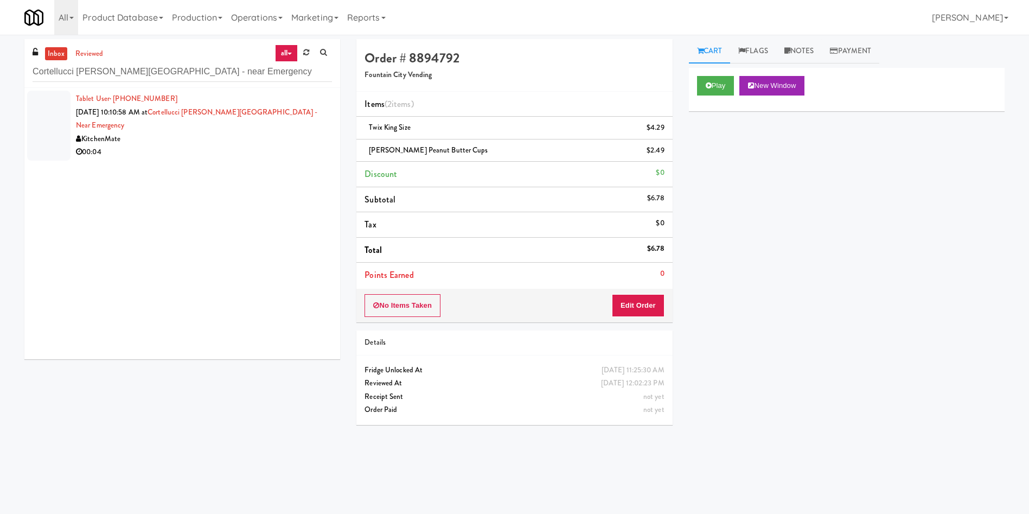
click at [43, 125] on div at bounding box center [48, 126] width 43 height 70
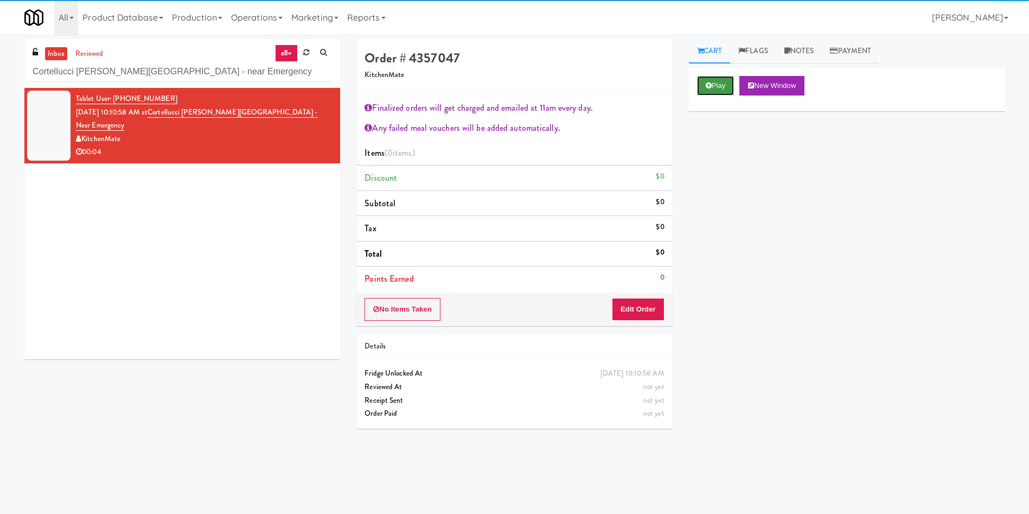
click at [699, 91] on button "Play" at bounding box center [715, 86] width 37 height 20
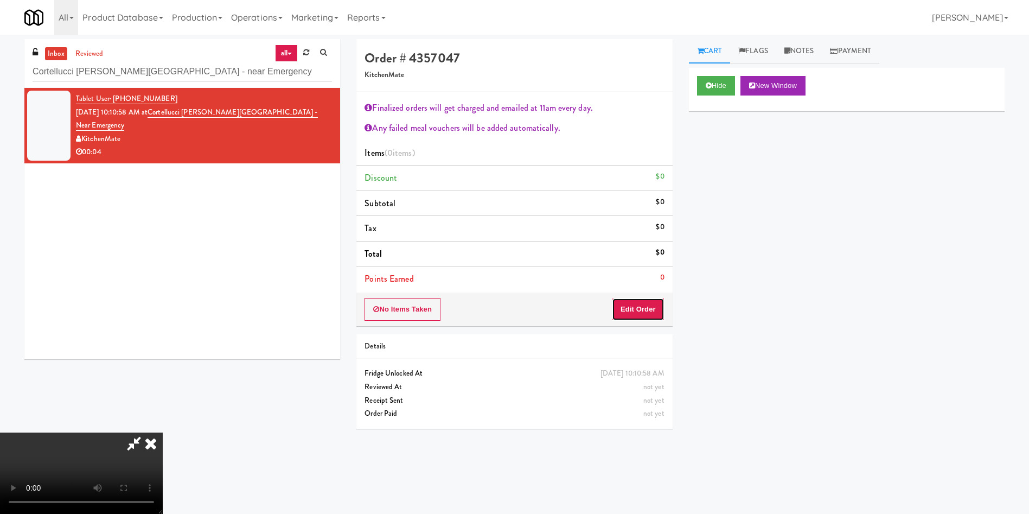
click at [640, 299] on button "Edit Order" at bounding box center [638, 309] width 53 height 23
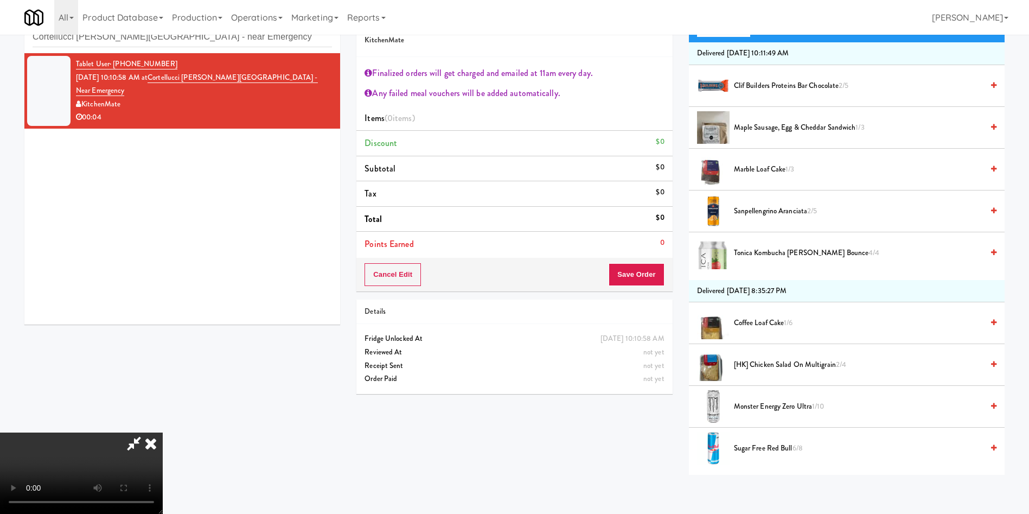
scroll to position [163, 0]
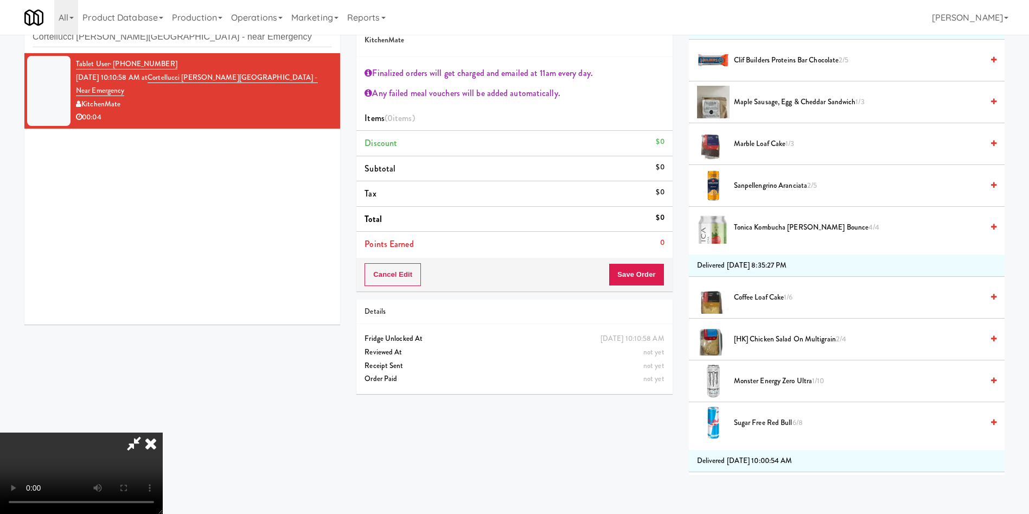
click at [163, 432] on video at bounding box center [81, 472] width 163 height 81
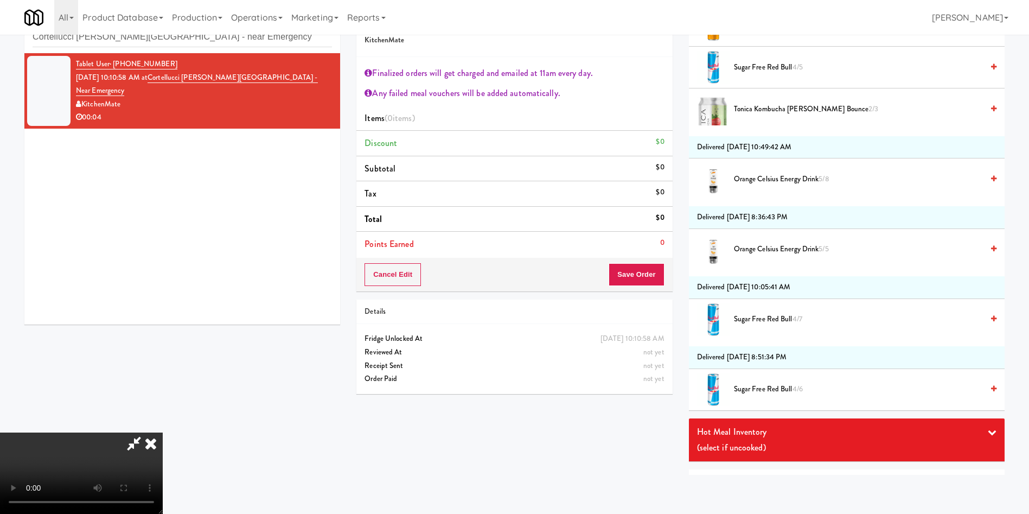
scroll to position [651, 0]
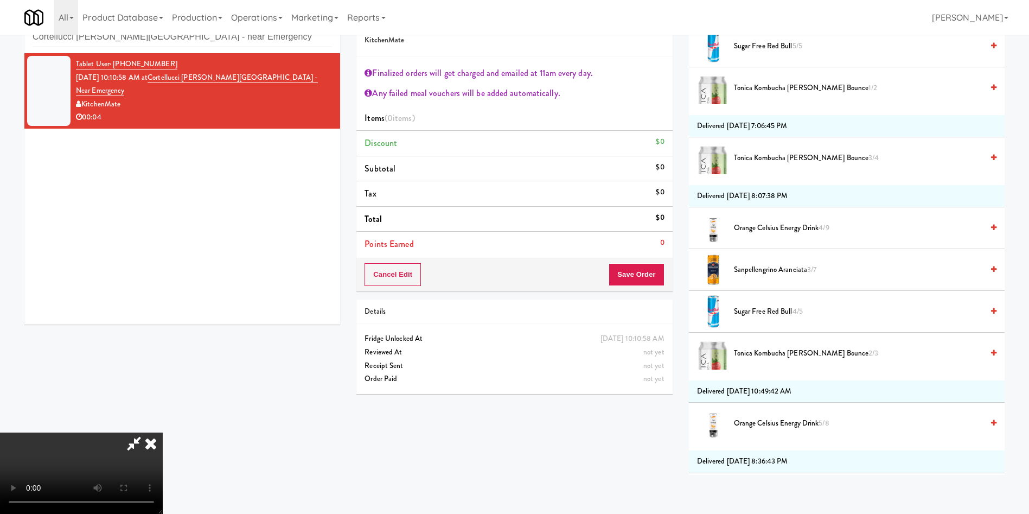
click at [757, 272] on span "Sanpellengrino Aranciata 3/7" at bounding box center [858, 270] width 249 height 14
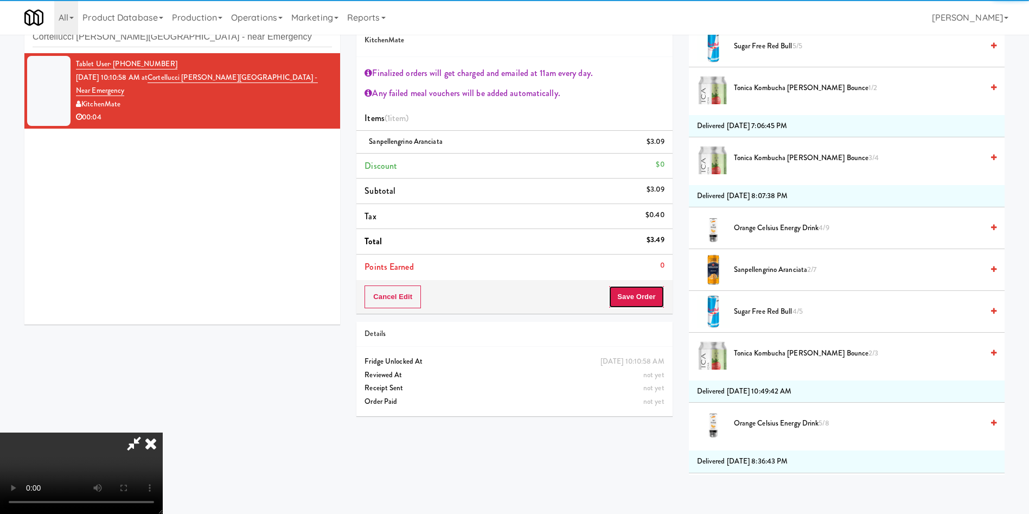
click at [637, 303] on button "Save Order" at bounding box center [636, 296] width 55 height 23
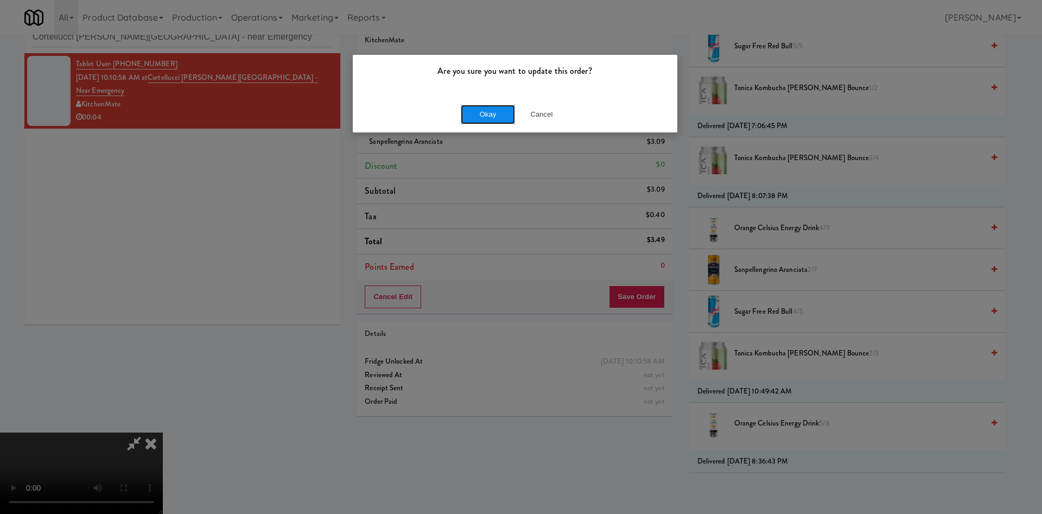
click at [487, 119] on button "Okay" at bounding box center [488, 115] width 54 height 20
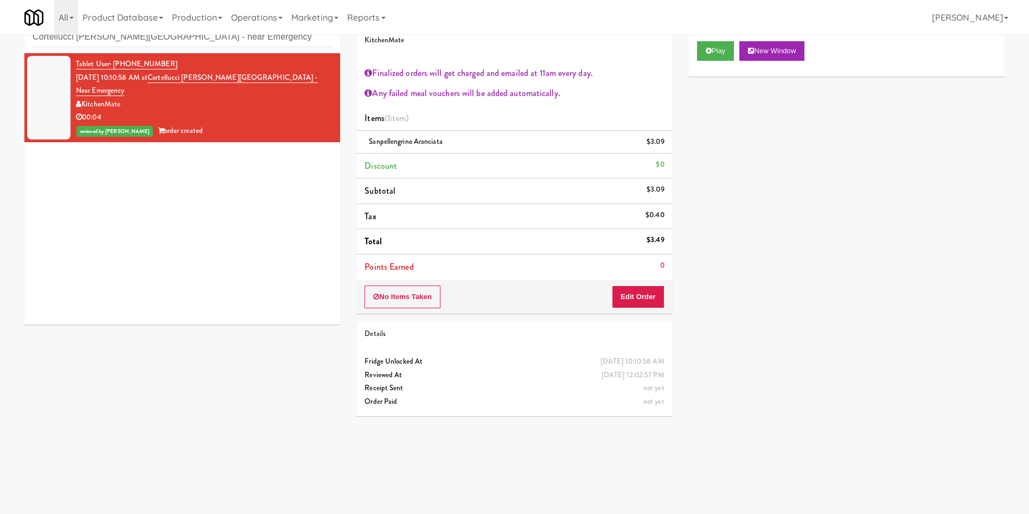
scroll to position [0, 0]
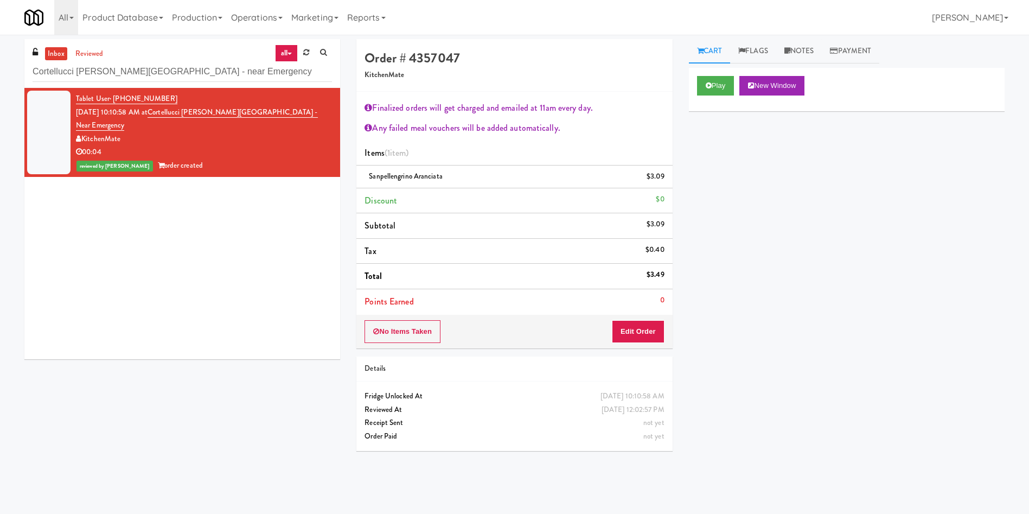
click at [287, 58] on link "all" at bounding box center [286, 52] width 23 height 17
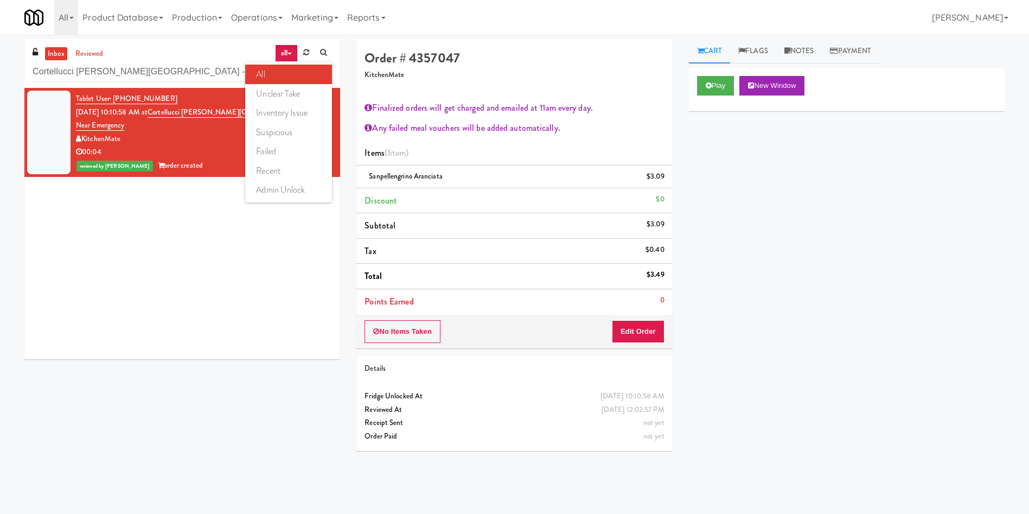
click at [287, 58] on link "all" at bounding box center [286, 52] width 23 height 17
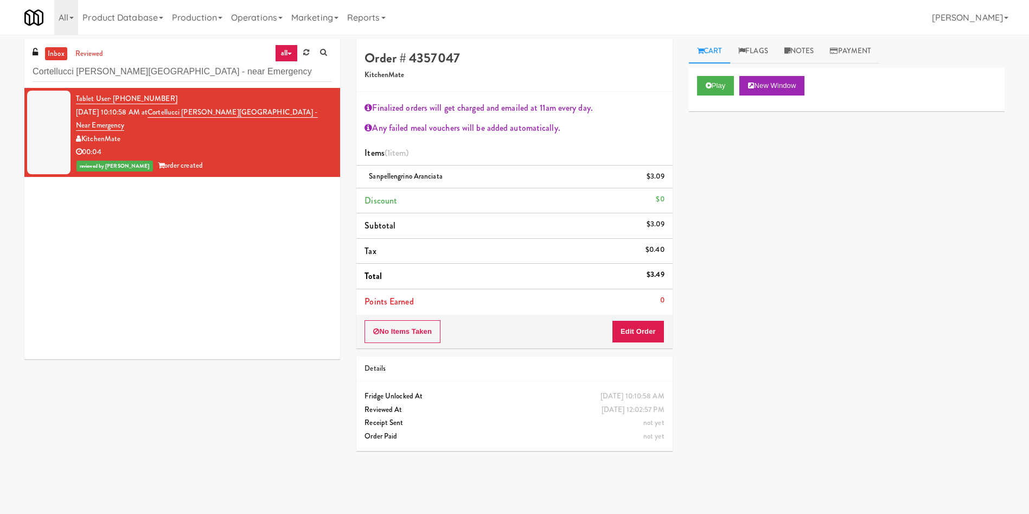
click at [283, 53] on link "all" at bounding box center [286, 52] width 23 height 17
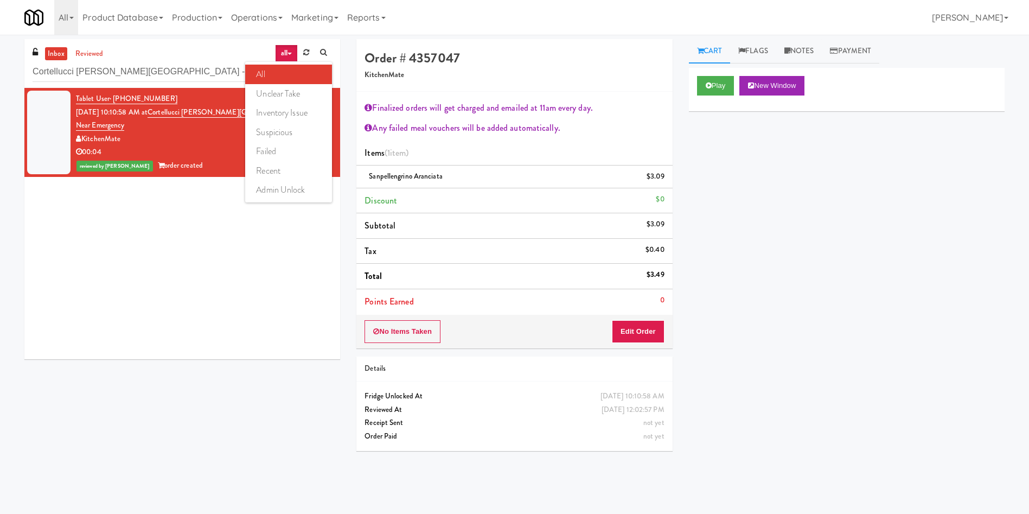
click at [283, 53] on link "all" at bounding box center [286, 52] width 23 height 17
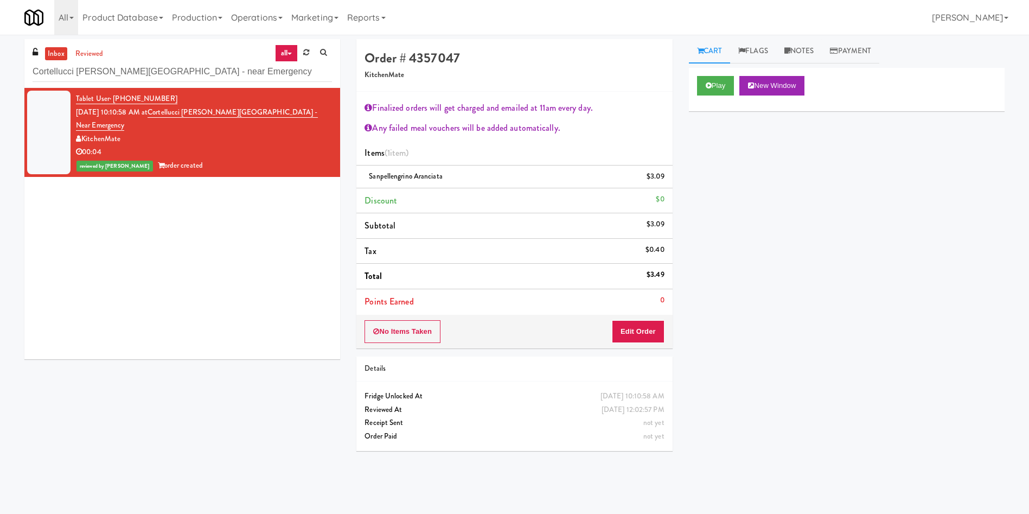
click at [285, 49] on link "all" at bounding box center [286, 52] width 23 height 17
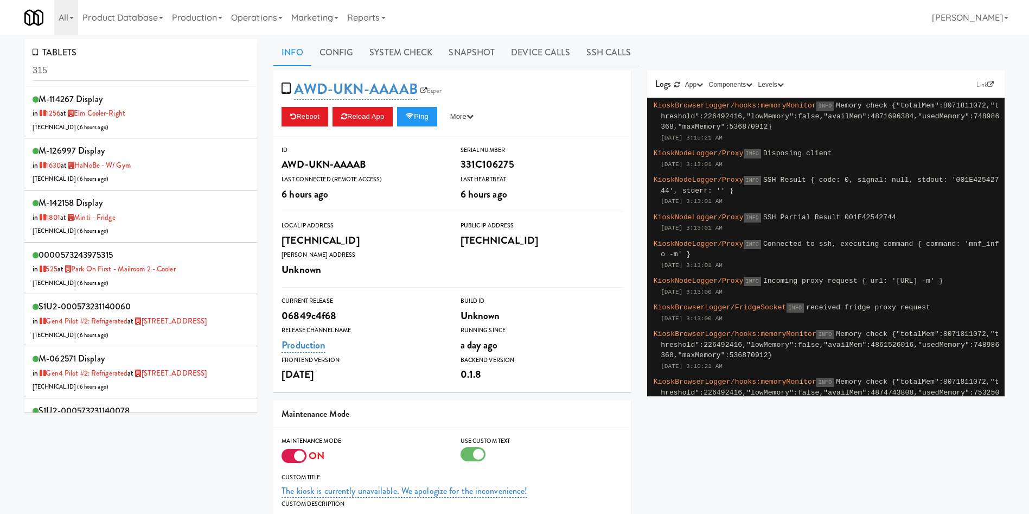
click at [0, 79] on div "TABLETS 315 M-114267 Display in [DATE] at Elm Cooler-Right [TECHNICAL_ID] ( 6 h…" at bounding box center [514, 355] width 1029 height 633
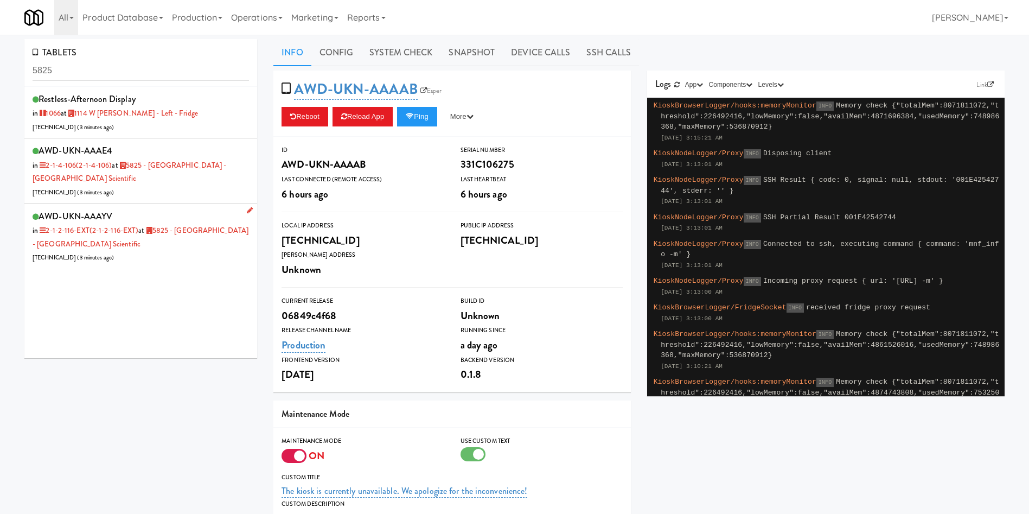
click at [181, 246] on div "AWD-UKN-AAAYV in 2-1-2-116-EXT (2-1-2-116-EXT) at 5825 - [GEOGRAPHIC_DATA] - [G…" at bounding box center [141, 236] width 216 height 56
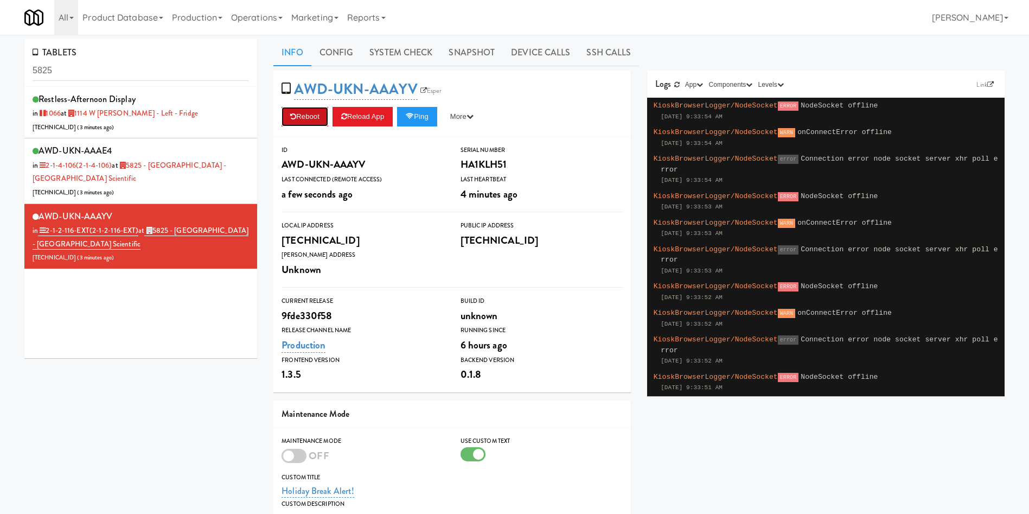
click at [308, 113] on button "Reboot" at bounding box center [305, 117] width 47 height 20
drag, startPoint x: 106, startPoint y: 74, endPoint x: 0, endPoint y: 55, distance: 108.1
click at [0, 55] on div "TABLETS 5825 restless-afternoon Display in 1066 at 1114 W Carroll - Left - Frid…" at bounding box center [514, 355] width 1029 height 633
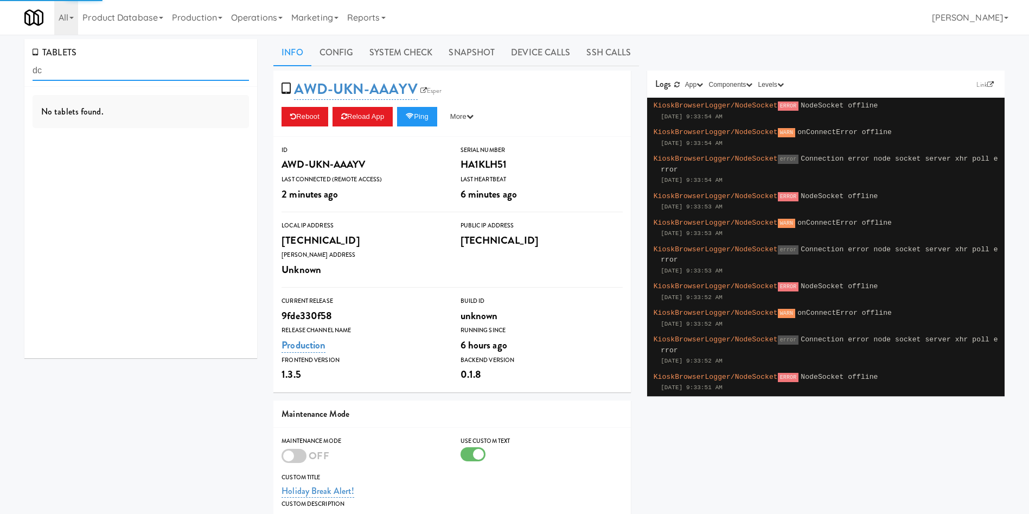
type input "d"
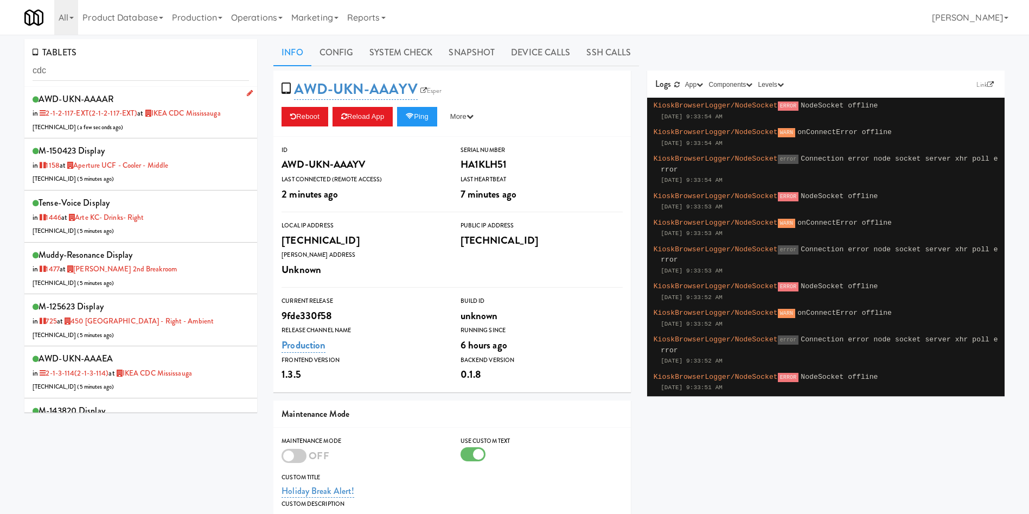
click at [173, 122] on div "AWD-UKN-AAAAR in 2-1-2-117-EXT (2-1-2-117-EXT) at IKEA CDC Mississauga 69.157.2…" at bounding box center [141, 112] width 216 height 43
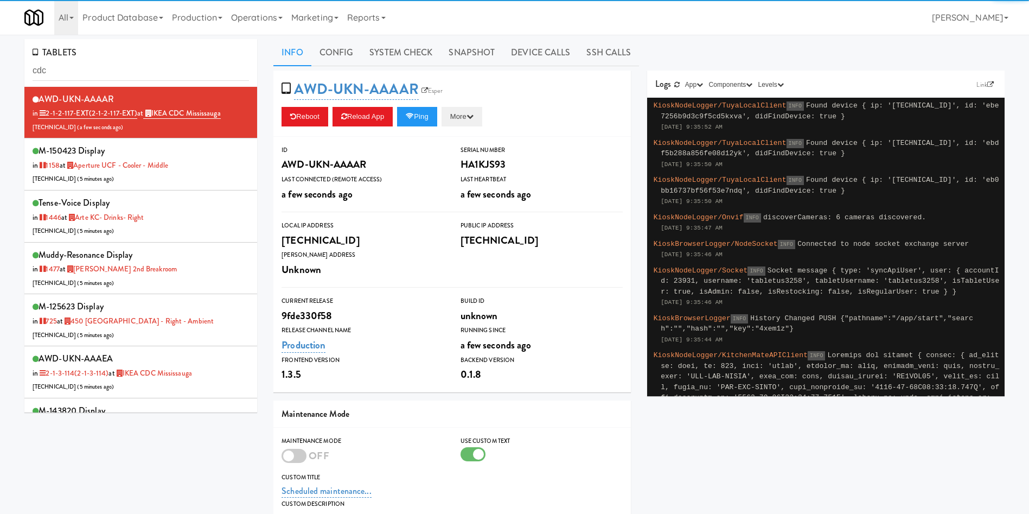
click at [471, 104] on div "AWD-UKN-AAAAR Esper Reboot Reload App Ping More Ping Server Restart Server Forc…" at bounding box center [451, 104] width 357 height 66
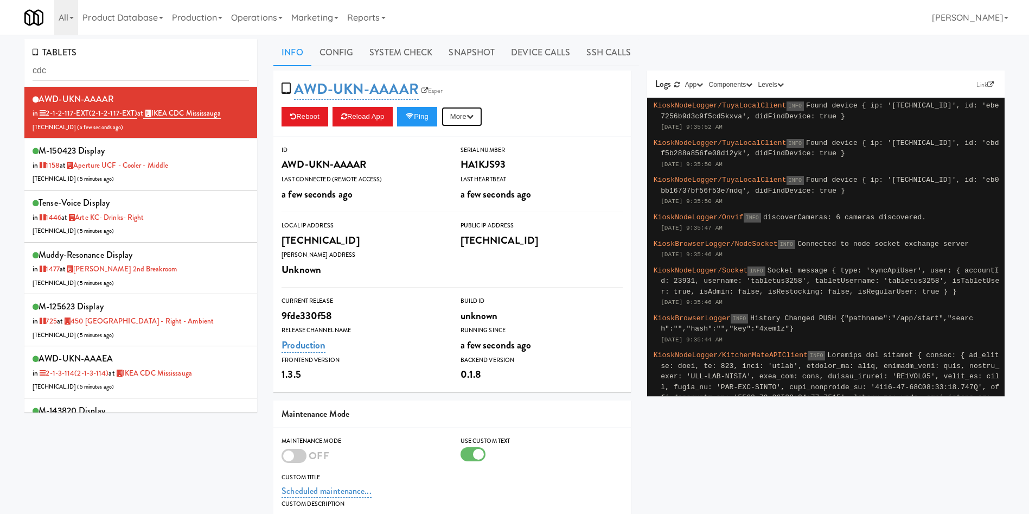
drag, startPoint x: 467, startPoint y: 120, endPoint x: 461, endPoint y: 131, distance: 13.1
click at [467, 120] on button "More" at bounding box center [462, 117] width 41 height 20
click at [447, 156] on link "Restart Server" at bounding box center [437, 158] width 99 height 20
drag, startPoint x: 157, startPoint y: 79, endPoint x: 0, endPoint y: 58, distance: 158.3
click at [0, 58] on div "TABLETS cdc AWD-UKN-AAAAR in 2-1-2-117-EXT (2-1-2-117-EXT) at IKEA CDC Mississa…" at bounding box center [514, 347] width 1029 height 617
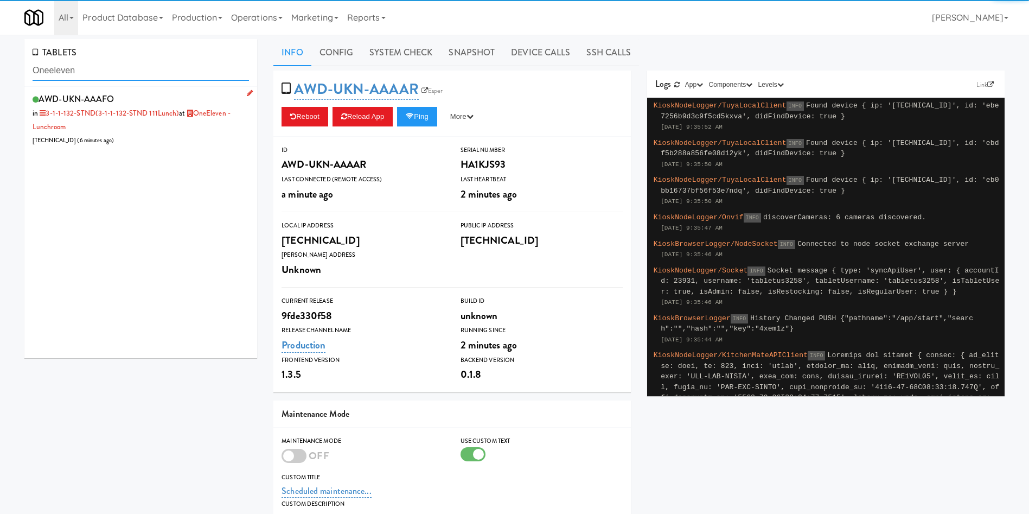
type input "Oneeleven"
click at [167, 131] on div "AWD-UKN-AAAFO in 3-1-1-132-STND (3-1-1-132-STND 111Lunch) at OneEleven - Lunchr…" at bounding box center [141, 119] width 216 height 56
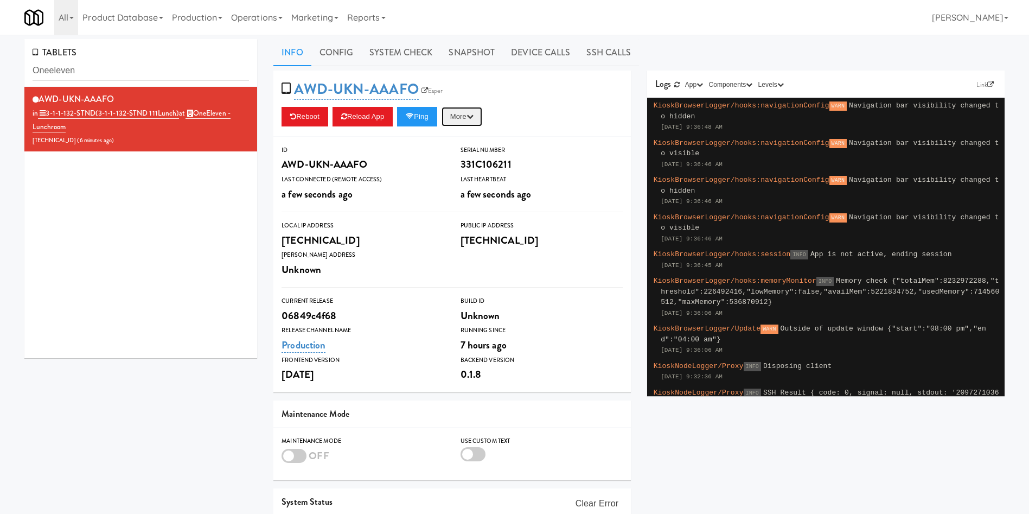
click at [464, 119] on button "More" at bounding box center [462, 117] width 41 height 20
click at [469, 163] on link "Restart Server" at bounding box center [437, 158] width 99 height 20
drag, startPoint x: 95, startPoint y: 59, endPoint x: 86, endPoint y: 69, distance: 13.5
click at [86, 69] on div "TABLETS Oneeleven" at bounding box center [140, 63] width 233 height 48
drag, startPoint x: 102, startPoint y: 70, endPoint x: 0, endPoint y: 70, distance: 102.0
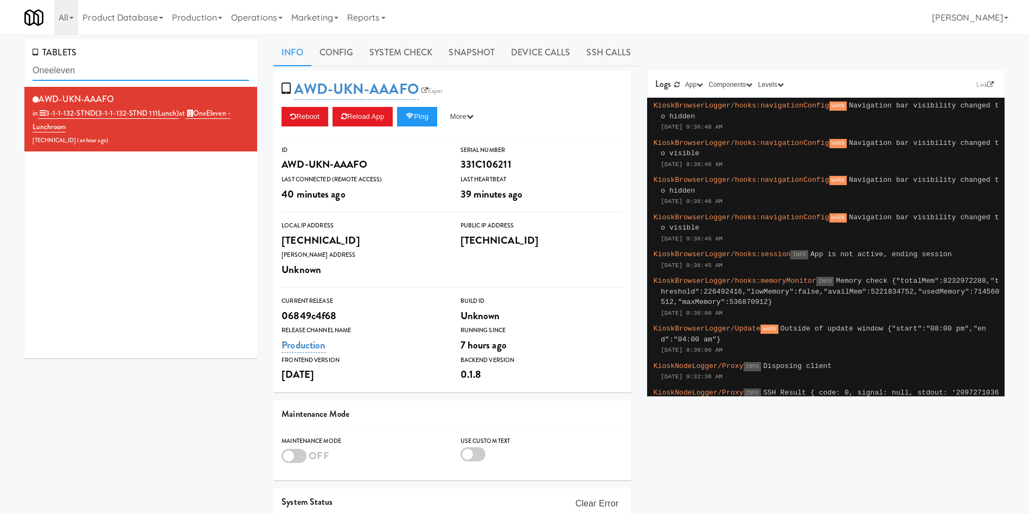
click at [0, 70] on div "TABLETS Oneeleven AWD-UKN-AAAFO in 3-1-1-132-STND (3-1-1-132-STND 111Lunch) at …" at bounding box center [514, 321] width 1029 height 564
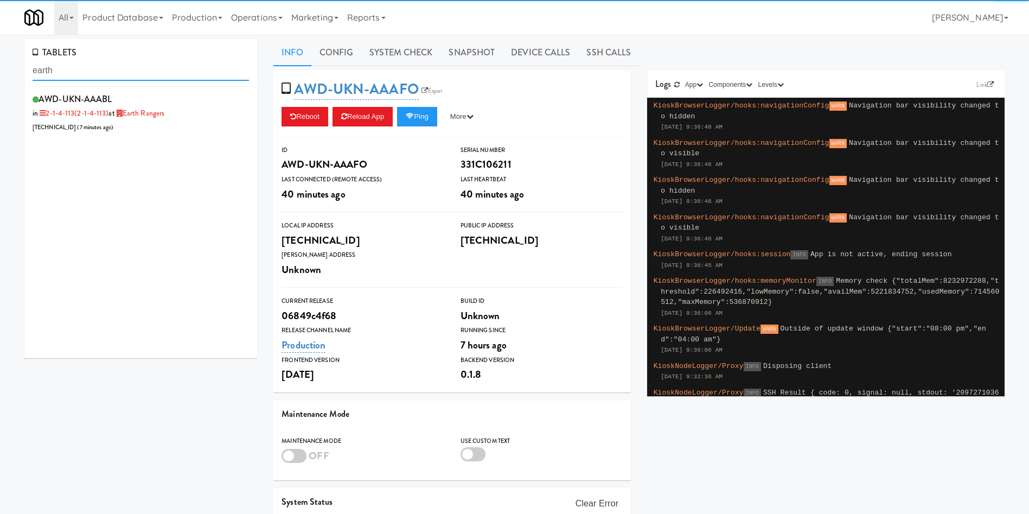
type input "earth"
drag, startPoint x: 174, startPoint y: 128, endPoint x: 218, endPoint y: 127, distance: 43.9
click at [174, 127] on div "AWD-UKN-AAABL in 2-1-4-113 (2-1-4-113) at Earth Rangers 206.0.69.39 ( 7 minutes…" at bounding box center [141, 112] width 216 height 43
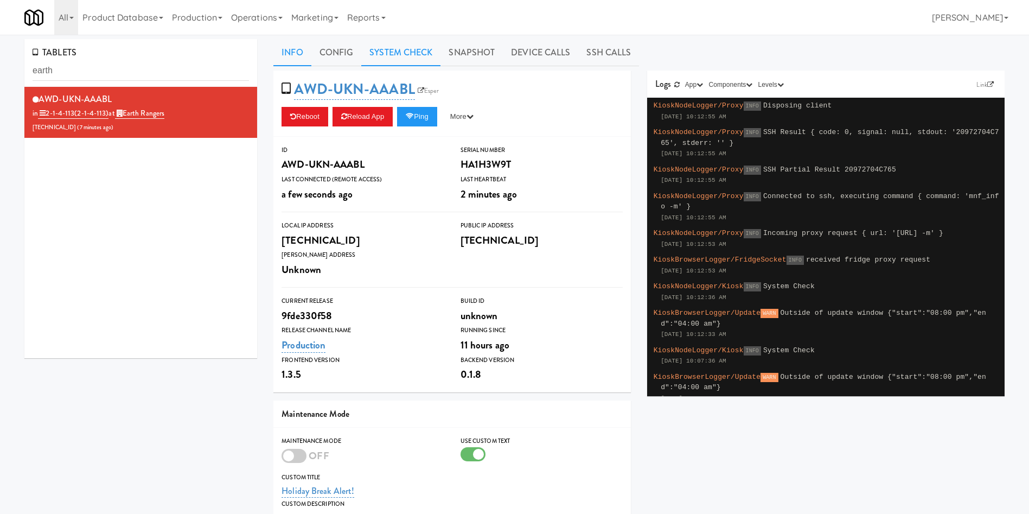
click at [432, 55] on link "System Check" at bounding box center [400, 52] width 79 height 27
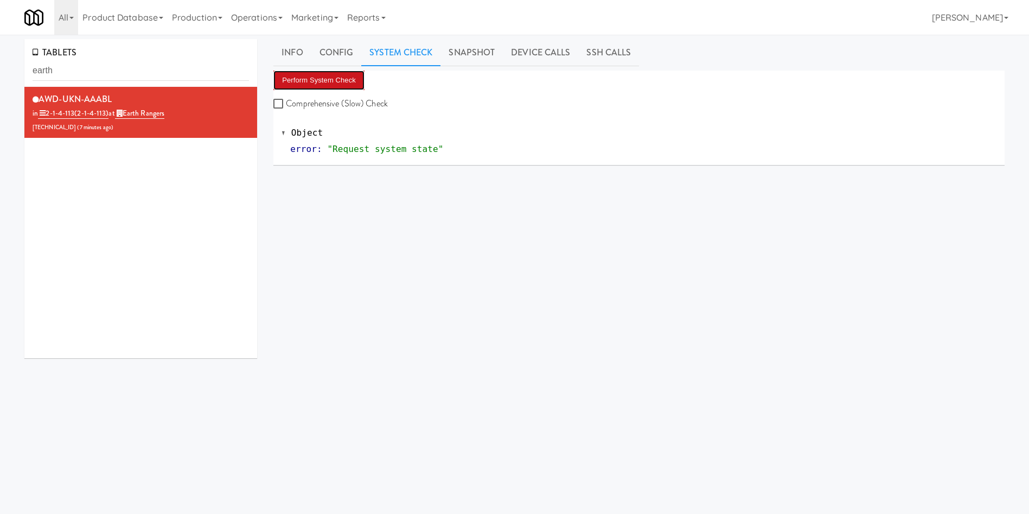
click at [320, 87] on button "Perform System Check" at bounding box center [318, 81] width 91 height 20
click at [177, 294] on div "AWD-UKN-AAABL in 2-1-4-113 (2-1-4-113) at Earth Rangers 206.0.69.39 ( 7 minutes…" at bounding box center [140, 222] width 233 height 271
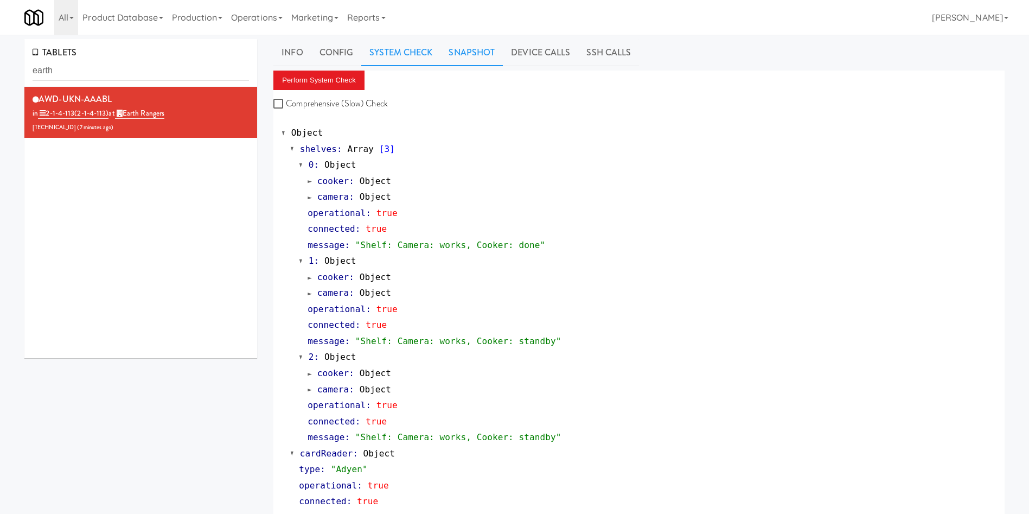
click at [480, 54] on link "Snapshot" at bounding box center [471, 52] width 62 height 27
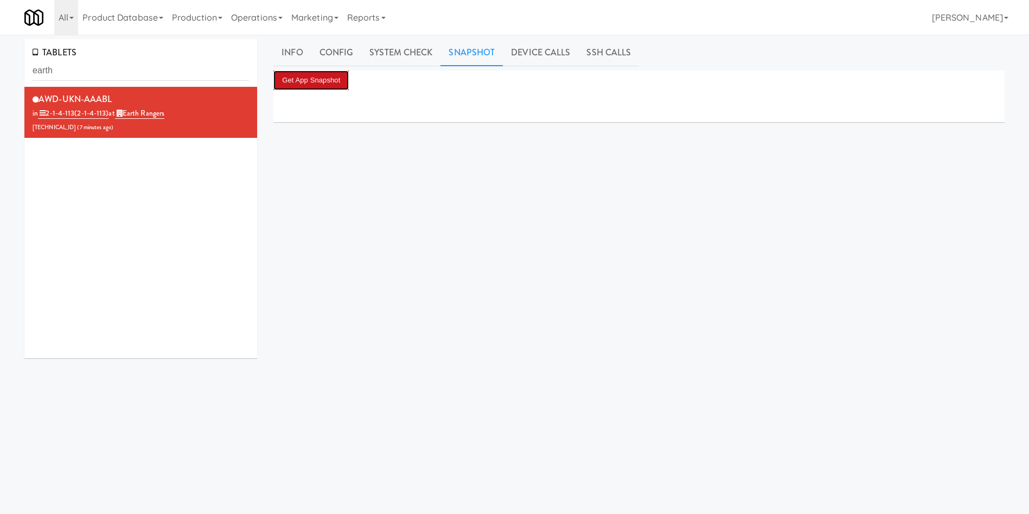
click at [329, 83] on button "Get App Snapshot" at bounding box center [310, 81] width 75 height 20
click at [188, 365] on div "TABLETS earth AWD-UKN-AAABL in 2-1-4-113 (2-1-4-113) at Earth Rangers 206.0.69.…" at bounding box center [140, 202] width 249 height 327
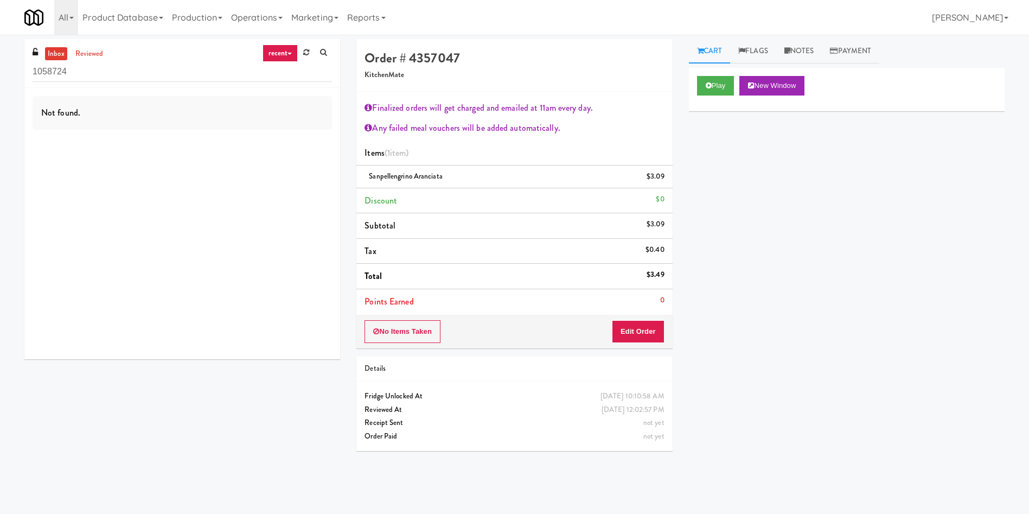
click at [207, 177] on div "Not found." at bounding box center [182, 223] width 316 height 271
click at [279, 58] on link "recent" at bounding box center [281, 52] width 36 height 17
click at [281, 76] on link "all" at bounding box center [288, 75] width 87 height 20
click at [193, 129] on div "Not found." at bounding box center [182, 113] width 299 height 34
click at [216, 424] on div "inbox reviewed all all unclear take inventory issue suspicious failed recent ad…" at bounding box center [514, 257] width 997 height 436
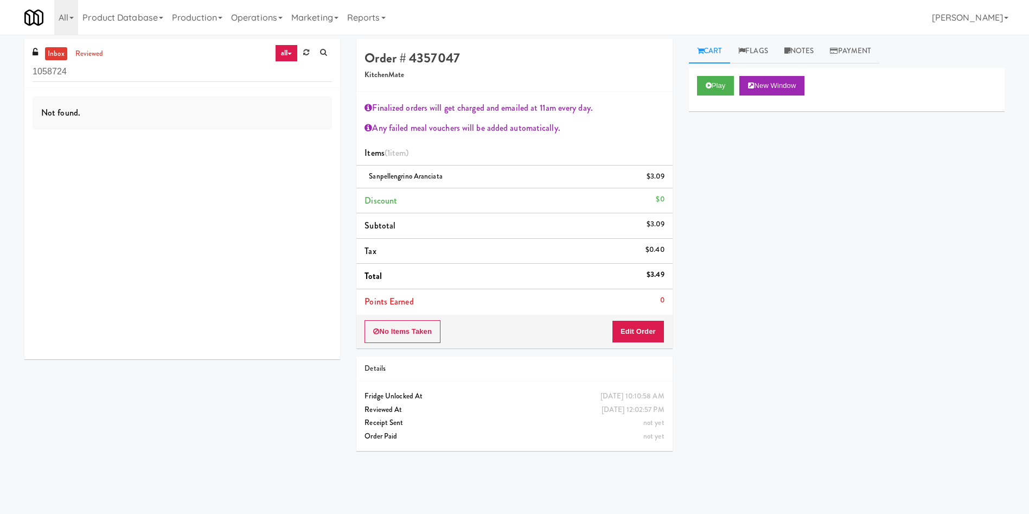
click at [63, 50] on link "inbox" at bounding box center [56, 54] width 22 height 14
